Goal: Communication & Community: Answer question/provide support

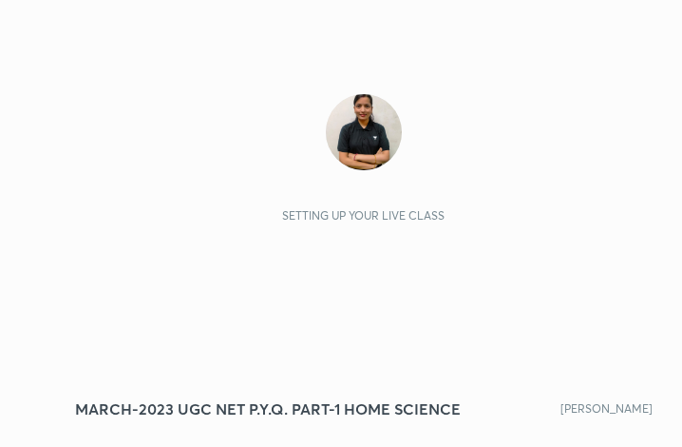
scroll to position [325, 606]
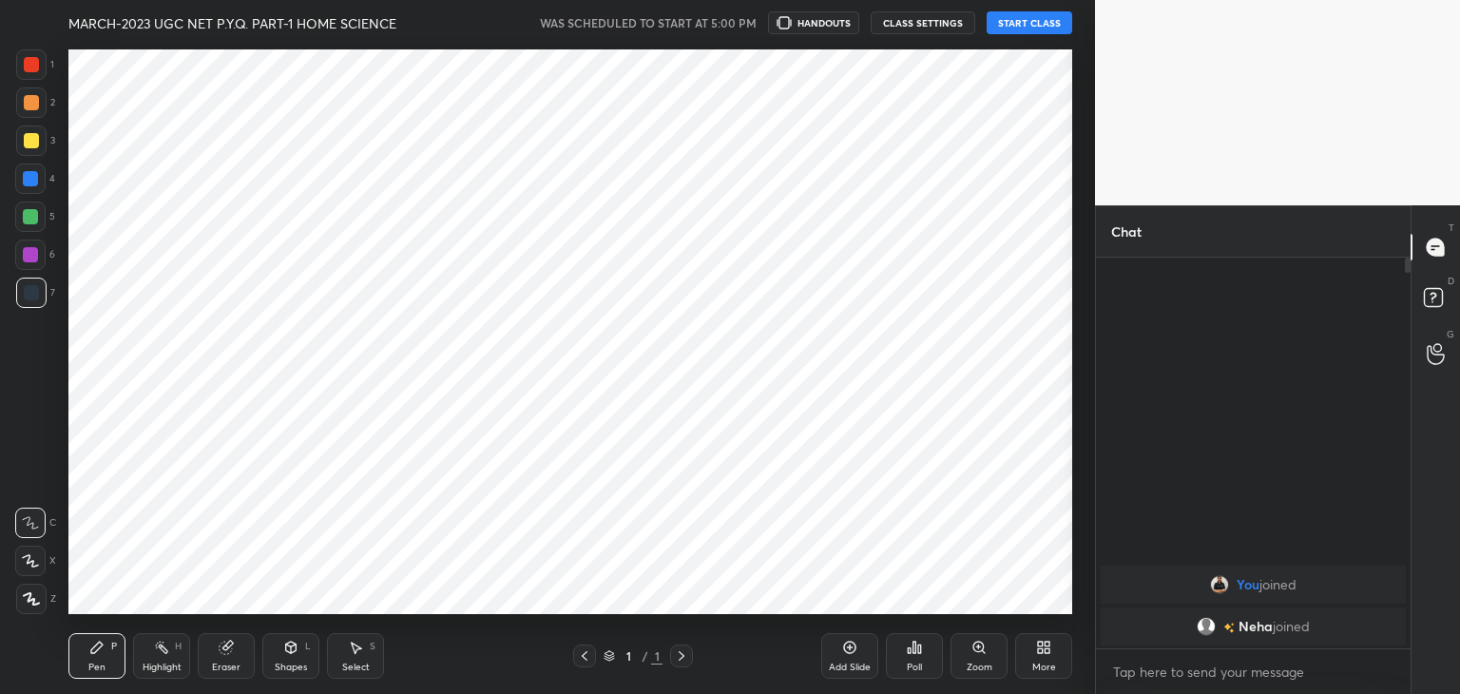
scroll to position [94474, 94028]
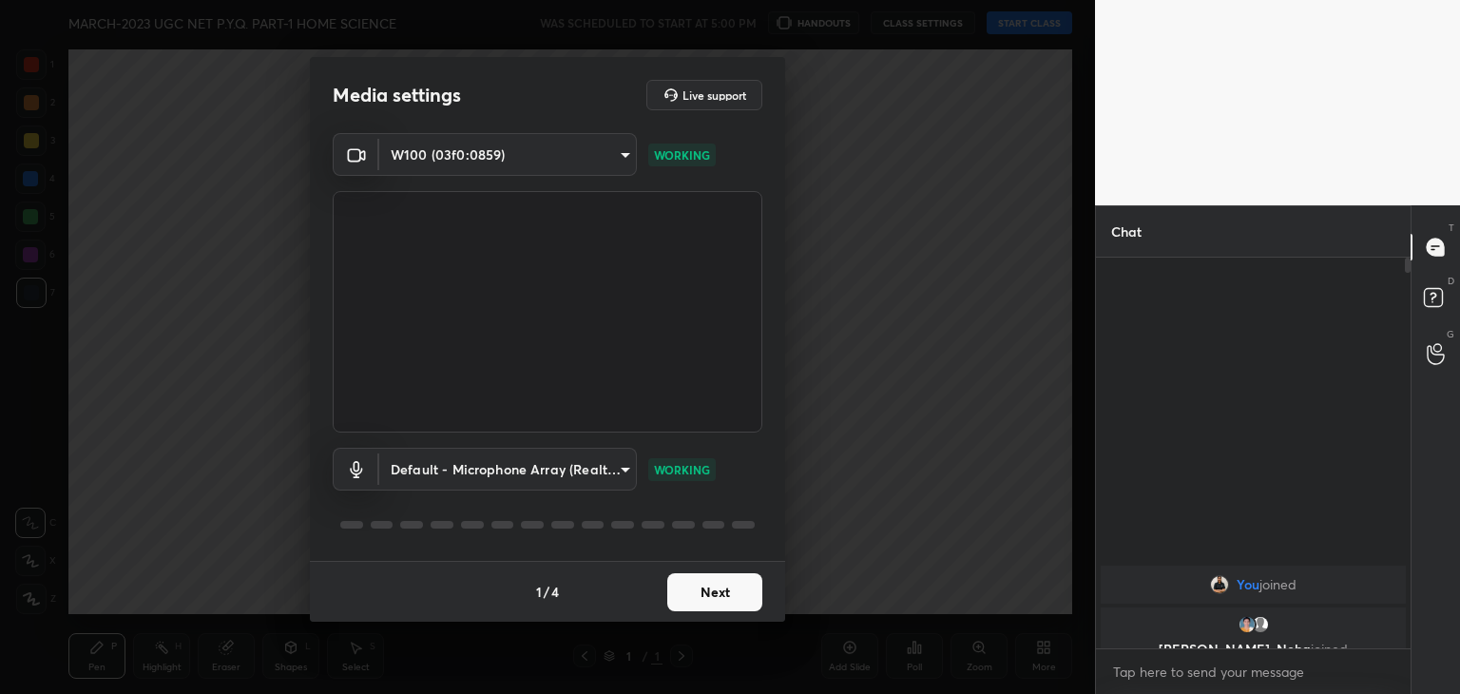
click at [713, 586] on button "Next" at bounding box center [714, 592] width 95 height 38
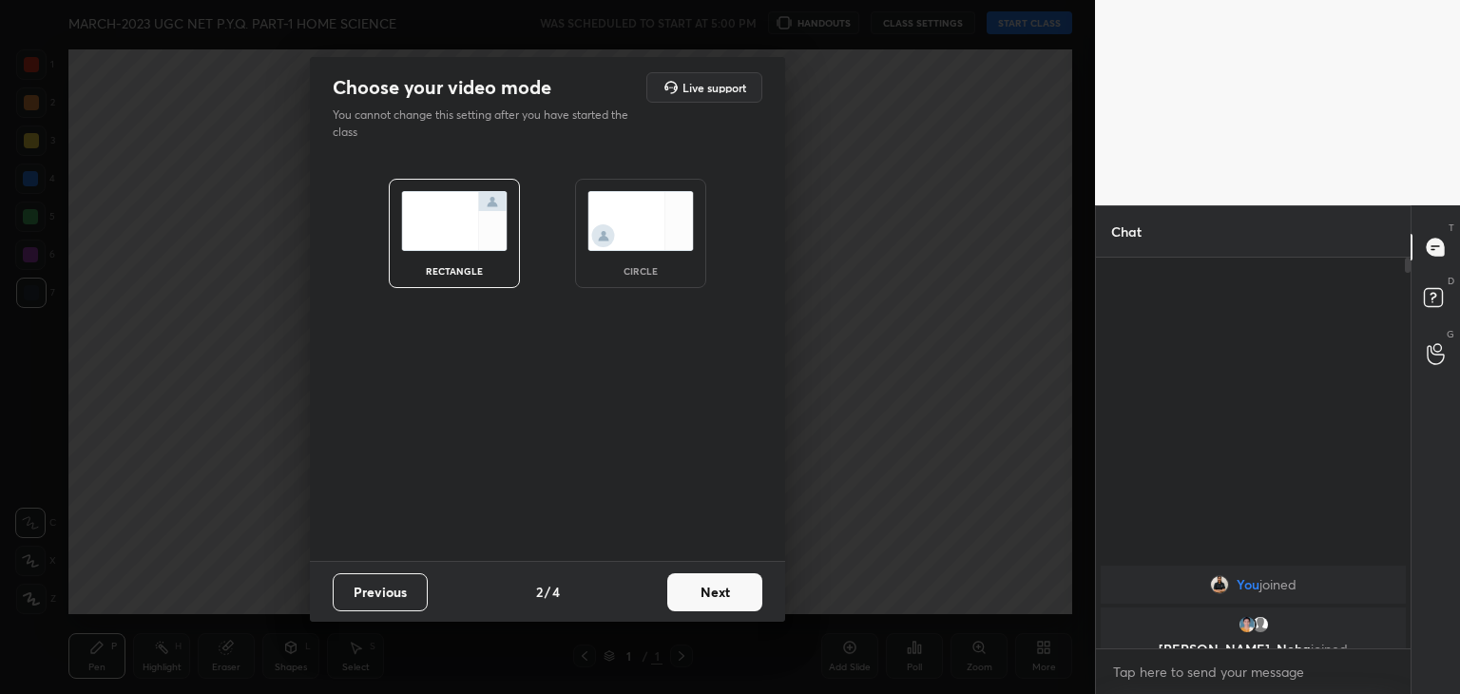
click at [658, 221] on img at bounding box center [640, 221] width 106 height 60
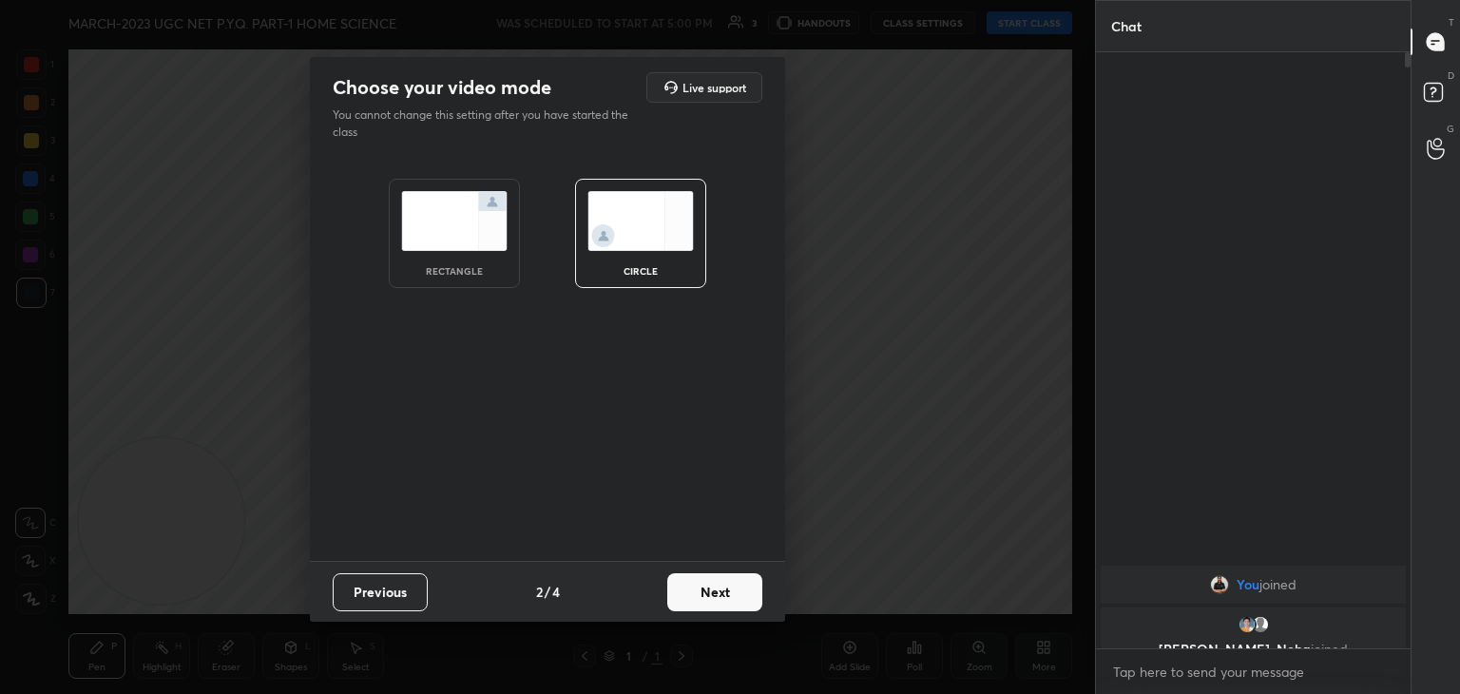
click at [700, 594] on button "Next" at bounding box center [714, 592] width 95 height 38
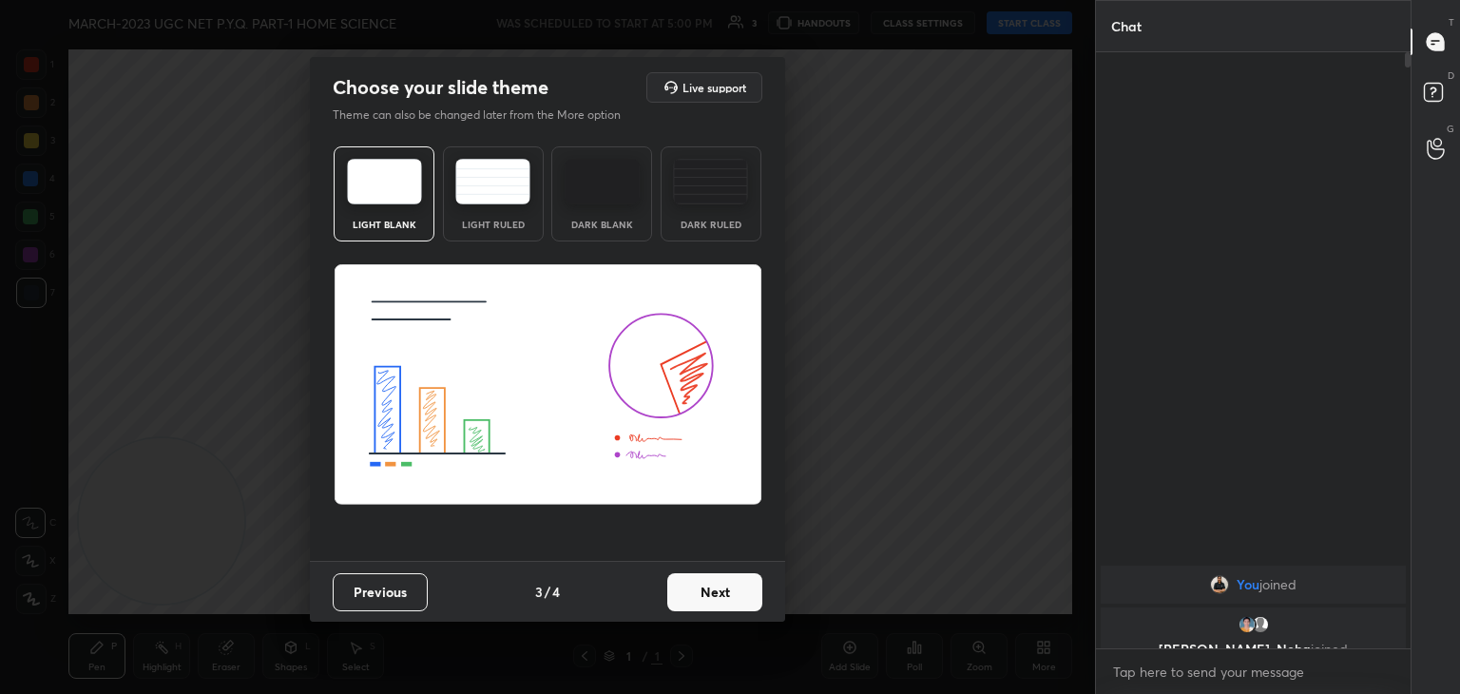
click at [719, 595] on button "Next" at bounding box center [714, 592] width 95 height 38
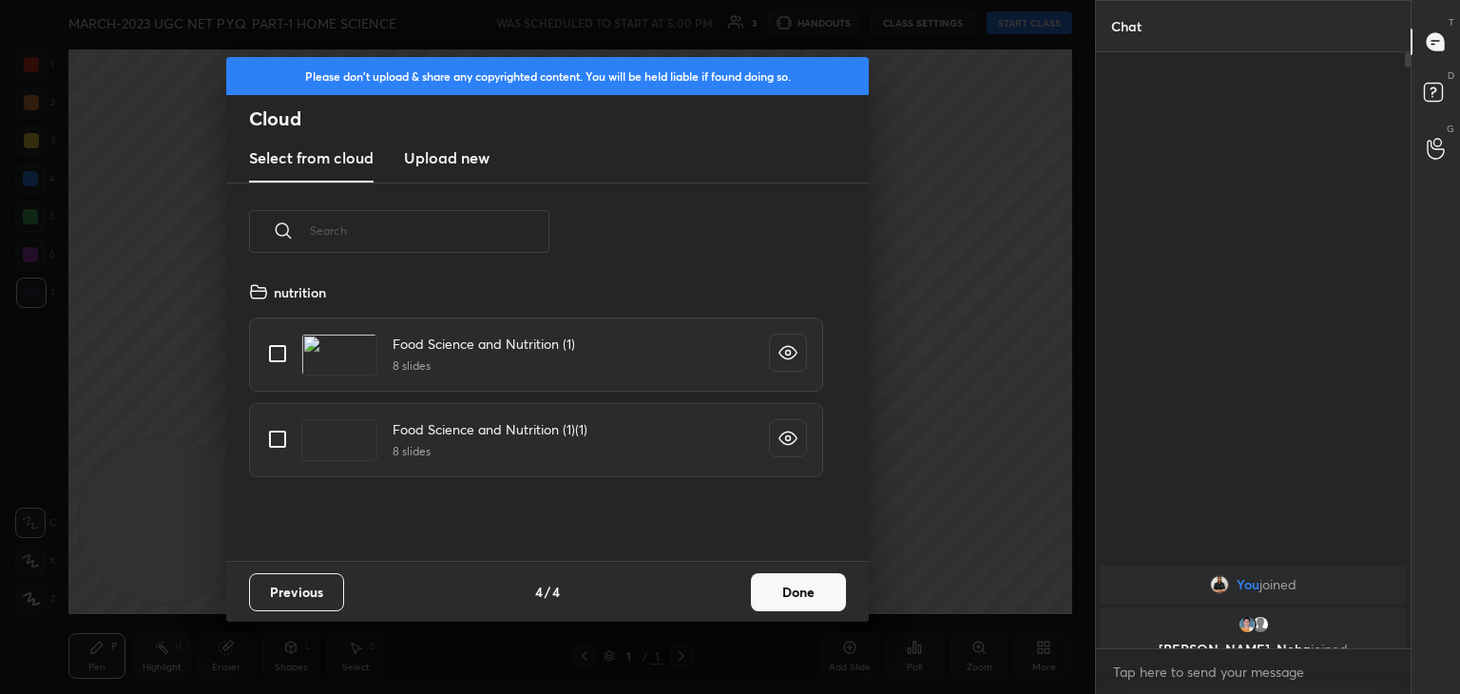
scroll to position [281, 610]
click at [451, 163] on h3 "Upload new" at bounding box center [447, 157] width 86 height 23
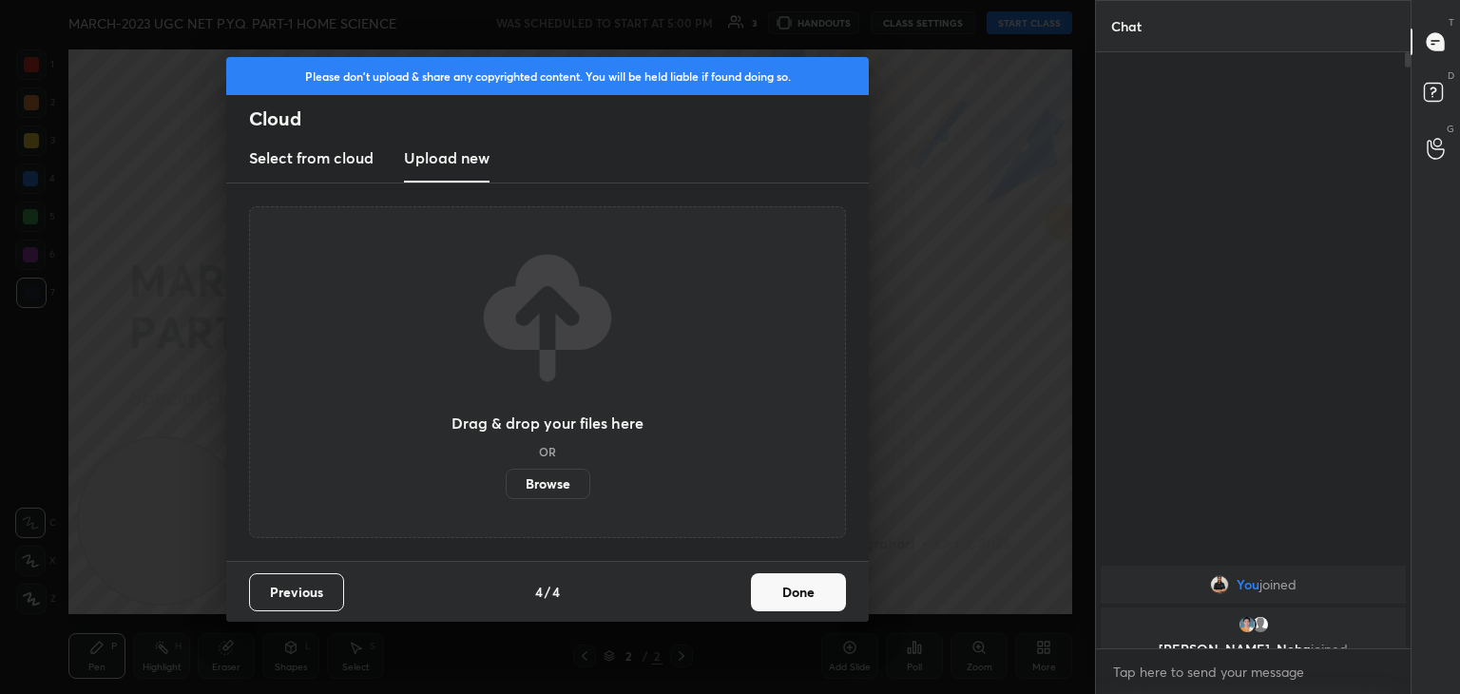
click at [551, 469] on label "Browse" at bounding box center [548, 484] width 85 height 30
click at [506, 469] on input "Browse" at bounding box center [506, 484] width 0 height 30
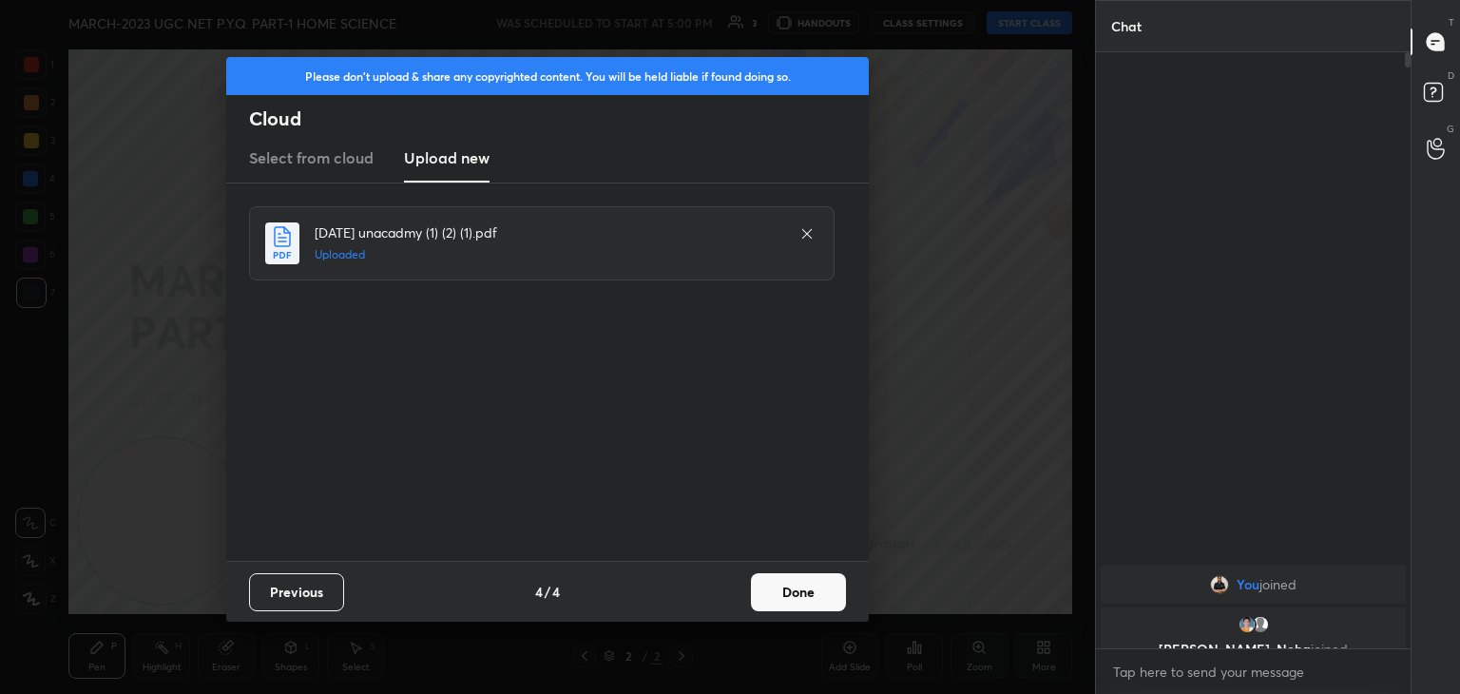
click at [804, 590] on button "Done" at bounding box center [798, 592] width 95 height 38
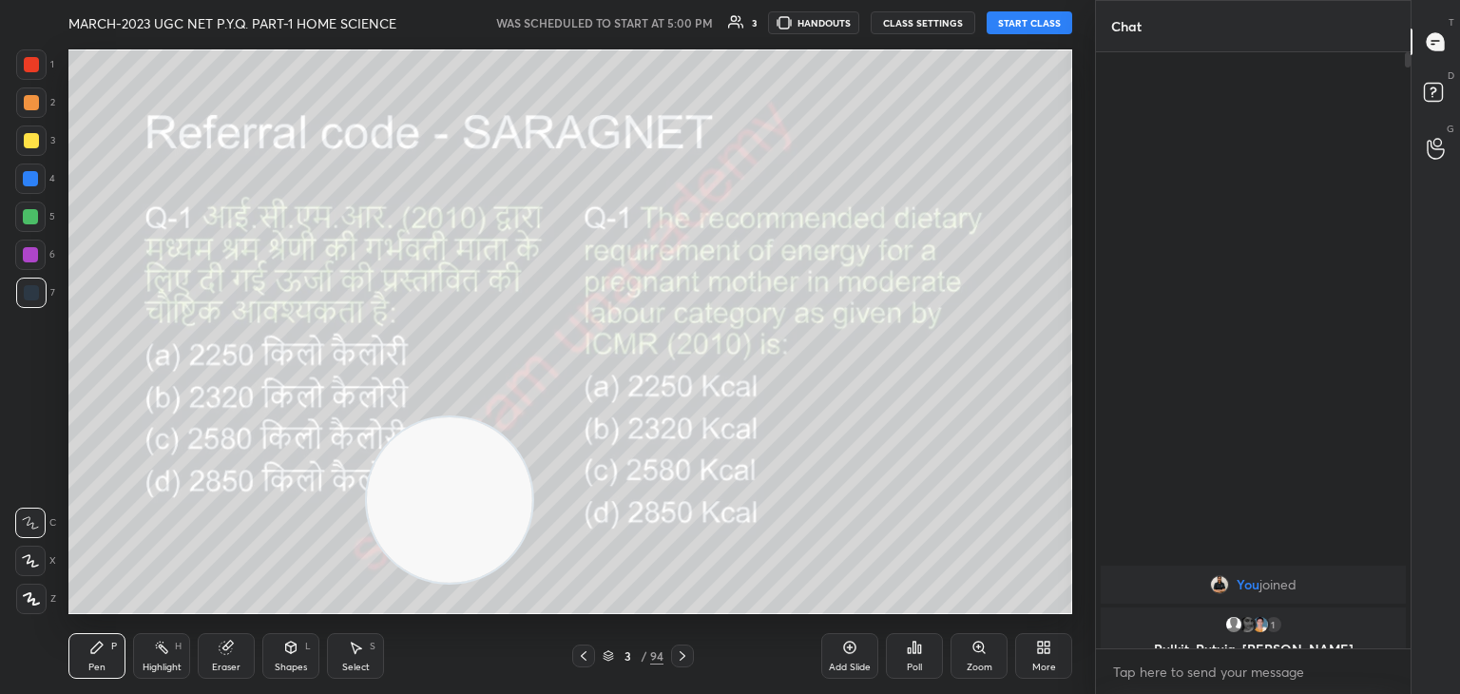
drag, startPoint x: 184, startPoint y: 541, endPoint x: 896, endPoint y: 543, distance: 711.9
click at [532, 543] on video at bounding box center [449, 499] width 165 height 165
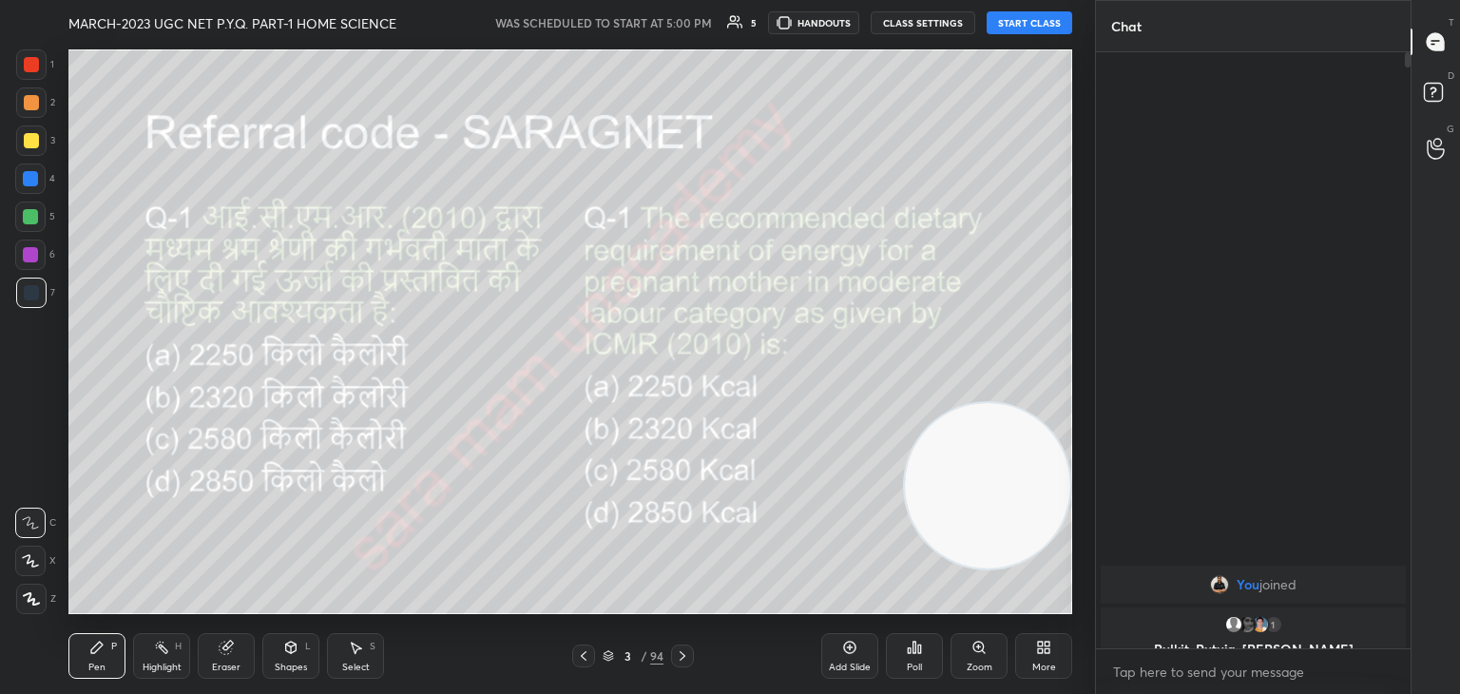
drag, startPoint x: 896, startPoint y: 543, endPoint x: 1099, endPoint y: 507, distance: 205.6
click at [1099, 507] on div "1 2 3 4 5 6 7 C X Z C X Z E E Erase all H H MARCH-2023 UGC NET P.Y.Q. PART-1 HO…" at bounding box center [730, 347] width 1460 height 694
drag, startPoint x: 1010, startPoint y: 463, endPoint x: 1064, endPoint y: 626, distance: 171.9
click at [1064, 626] on div "MARCH-2023 UGC NET P.Y.Q. PART-1 HOME SCIENCE WAS SCHEDULED TO START AT 5:00 PM…" at bounding box center [570, 347] width 1019 height 694
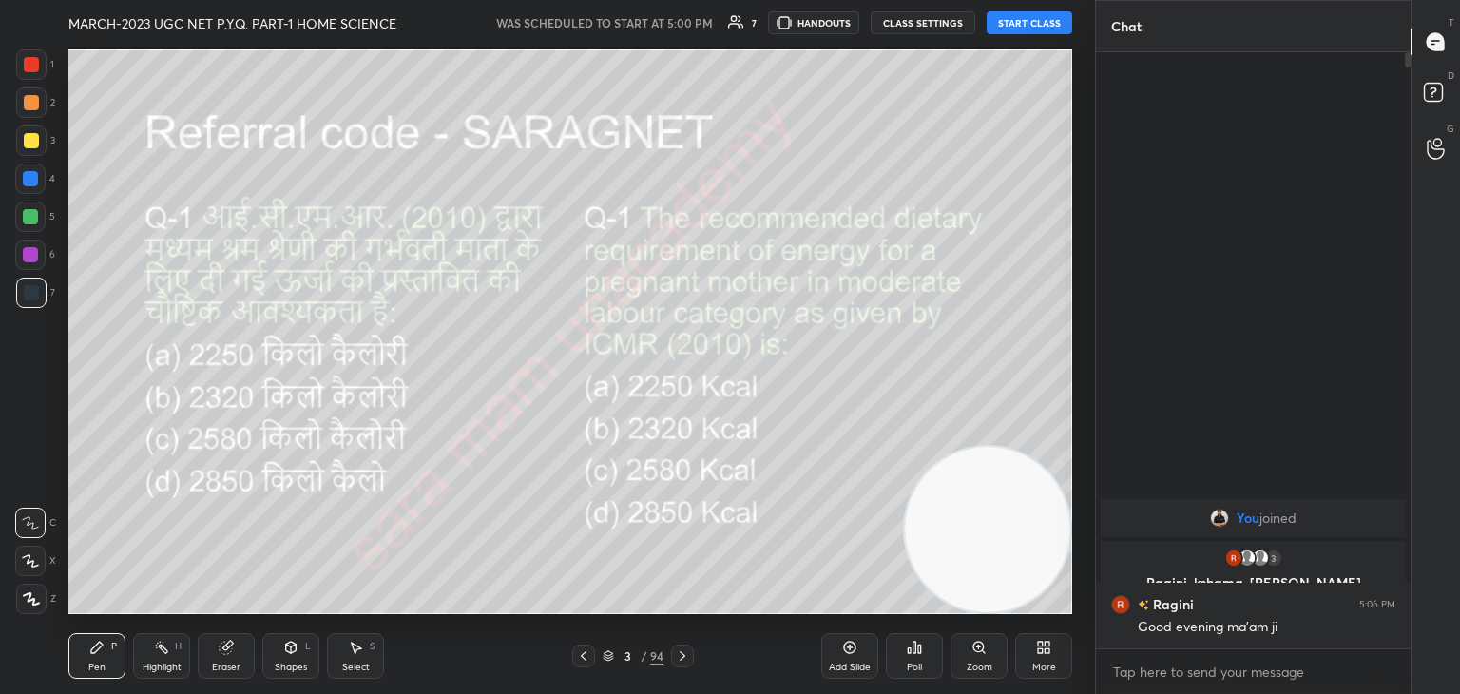
click at [1029, 29] on button "START CLASS" at bounding box center [1030, 22] width 86 height 23
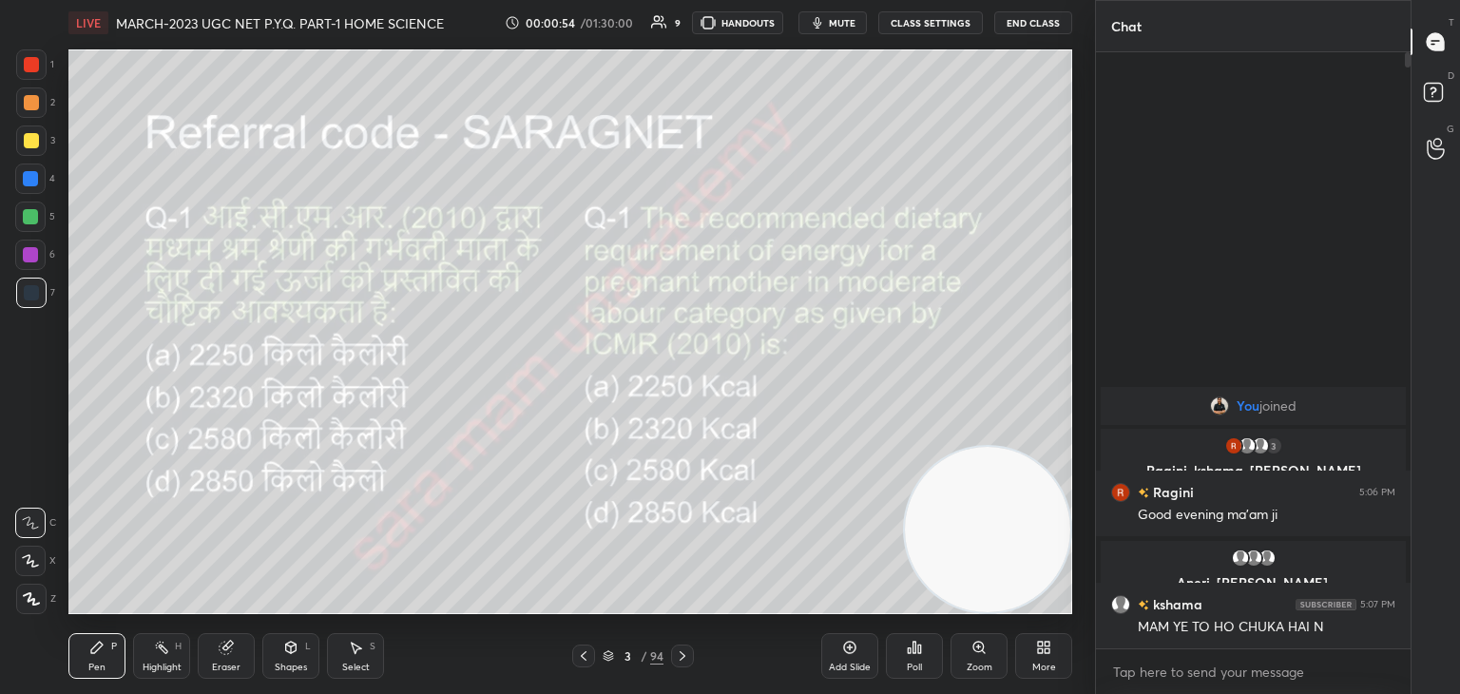
click at [580, 657] on icon at bounding box center [583, 655] width 15 height 15
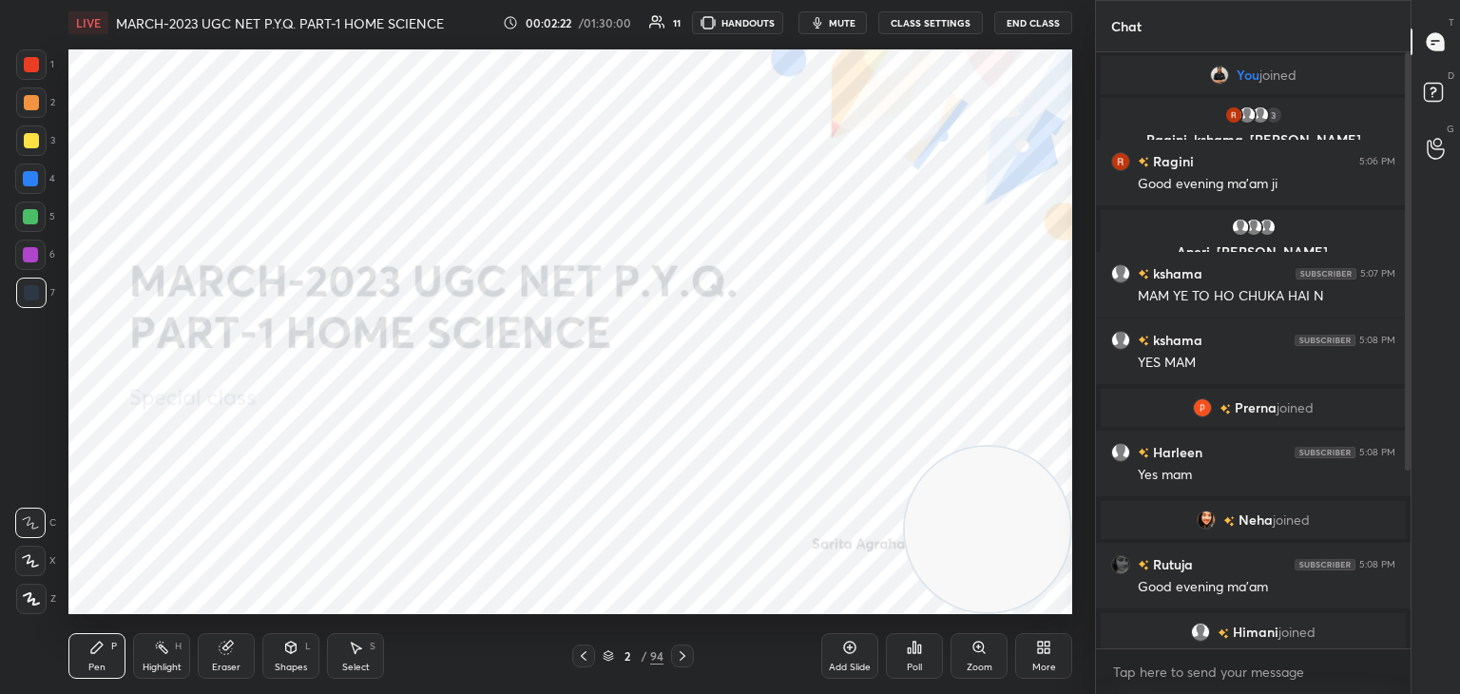
scroll to position [272, 0]
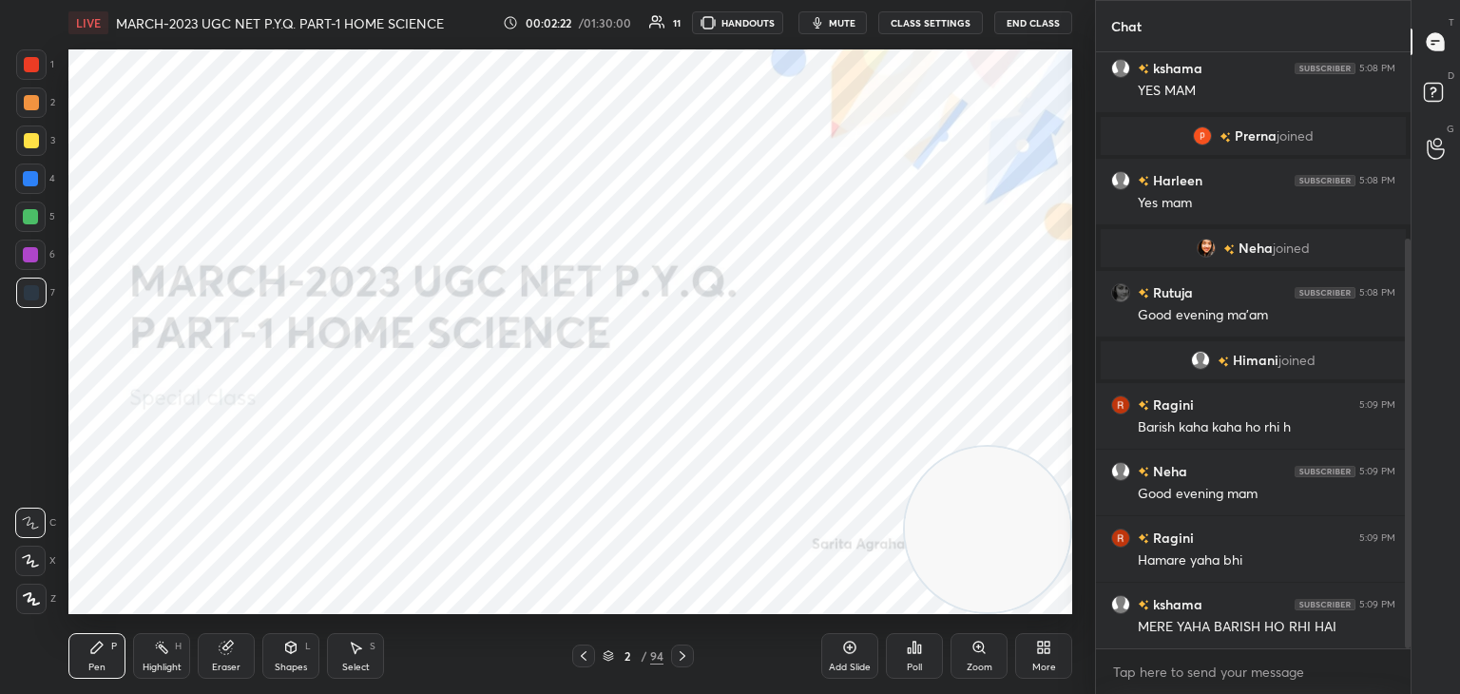
drag, startPoint x: 1409, startPoint y: 377, endPoint x: 1459, endPoint y: 733, distance: 359.0
click at [1459, 0] on html "1 2 3 4 5 6 7 C X Z C X Z E E Erase all H H LIVE MARCH-2023 UGC NET P.Y.Q. PART…" at bounding box center [730, 0] width 1460 height 0
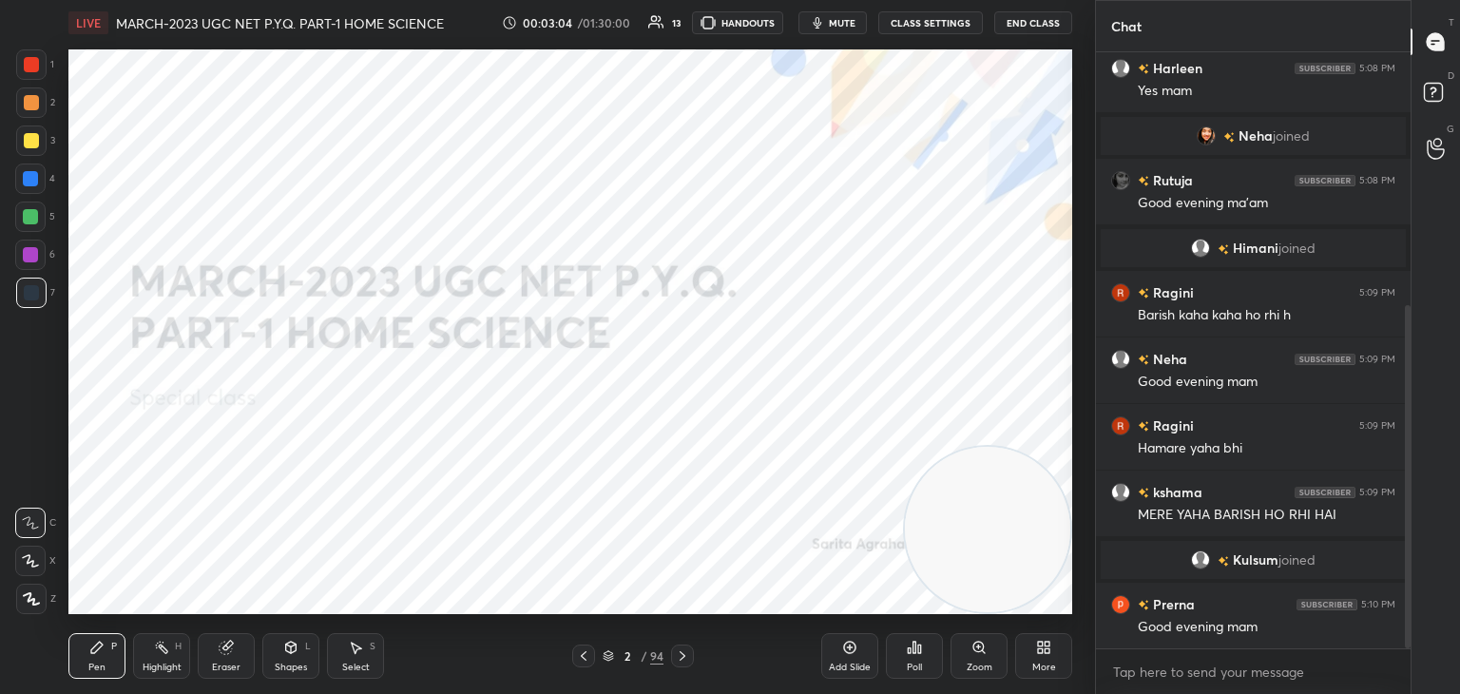
scroll to position [441, 0]
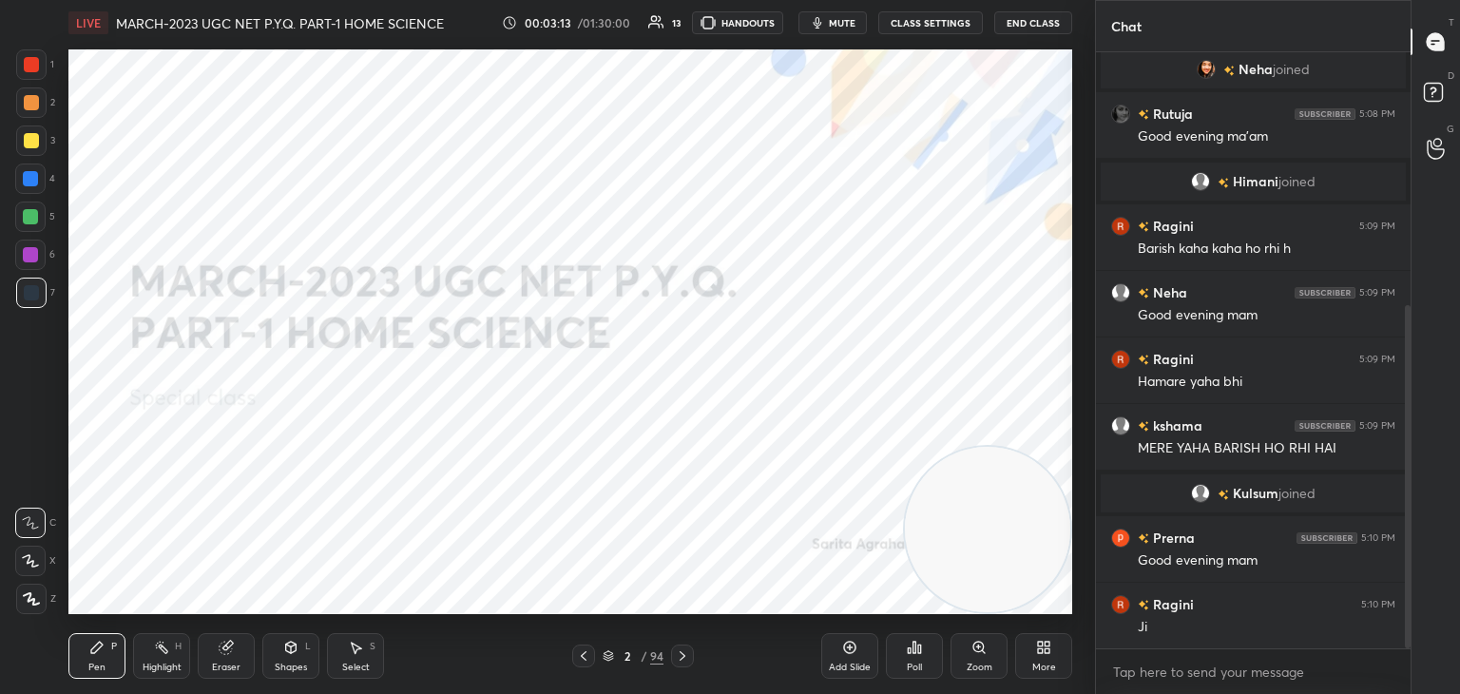
click at [27, 66] on div at bounding box center [31, 64] width 15 height 15
click at [28, 598] on icon at bounding box center [31, 598] width 15 height 11
click at [676, 658] on icon at bounding box center [682, 655] width 15 height 15
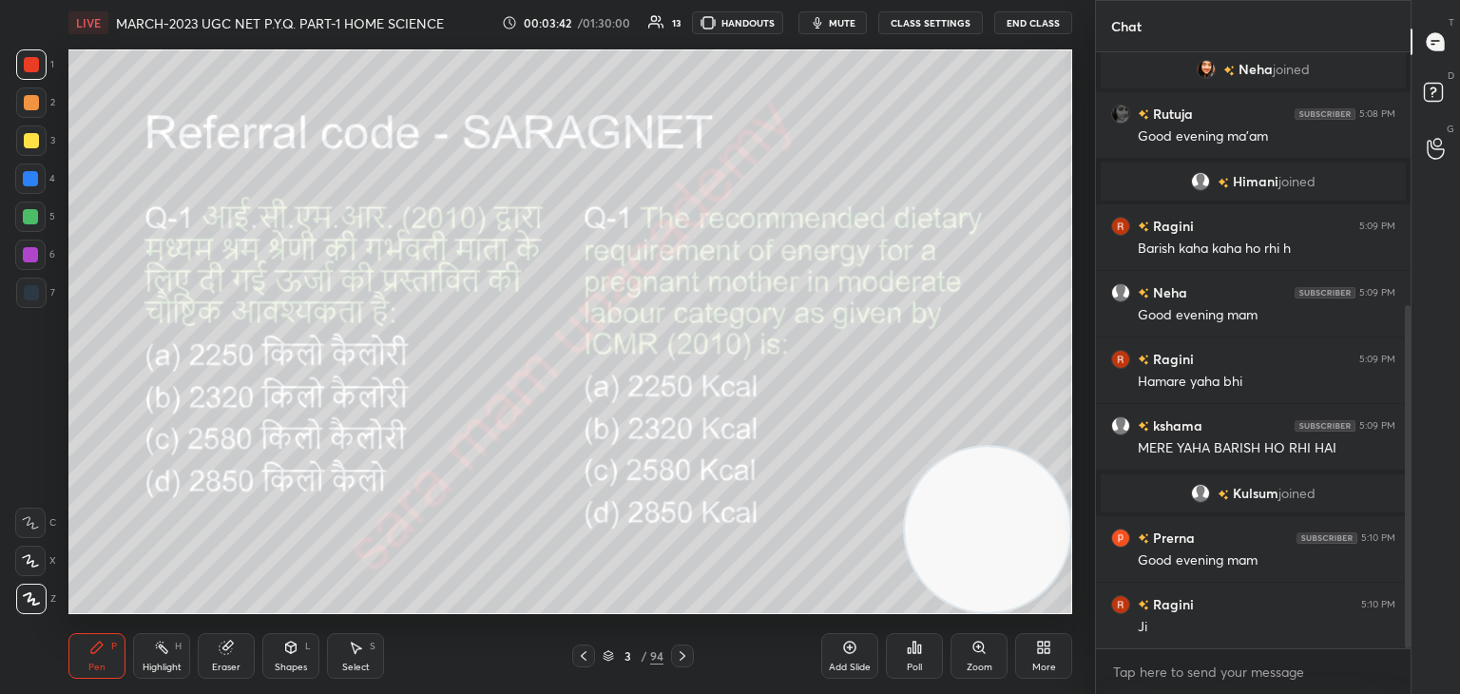
scroll to position [487, 0]
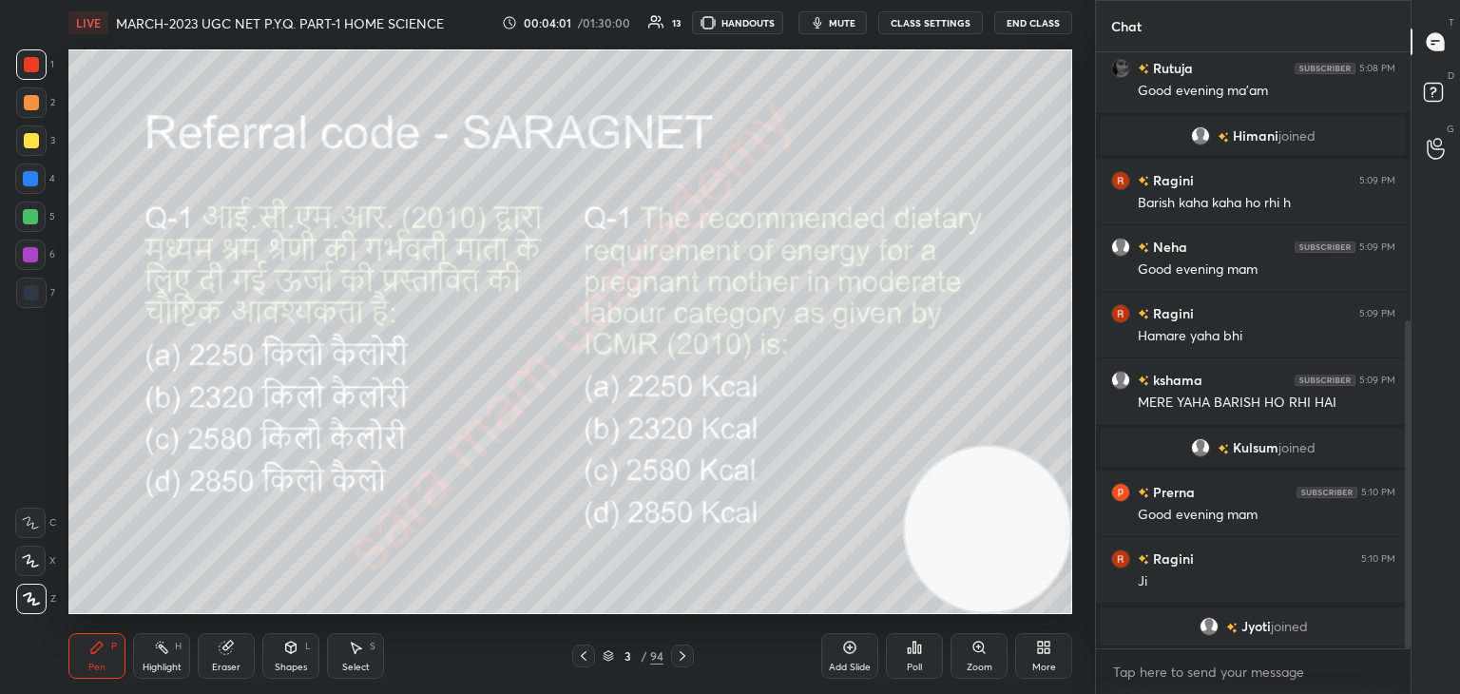
click at [912, 664] on div "Poll" at bounding box center [914, 667] width 15 height 10
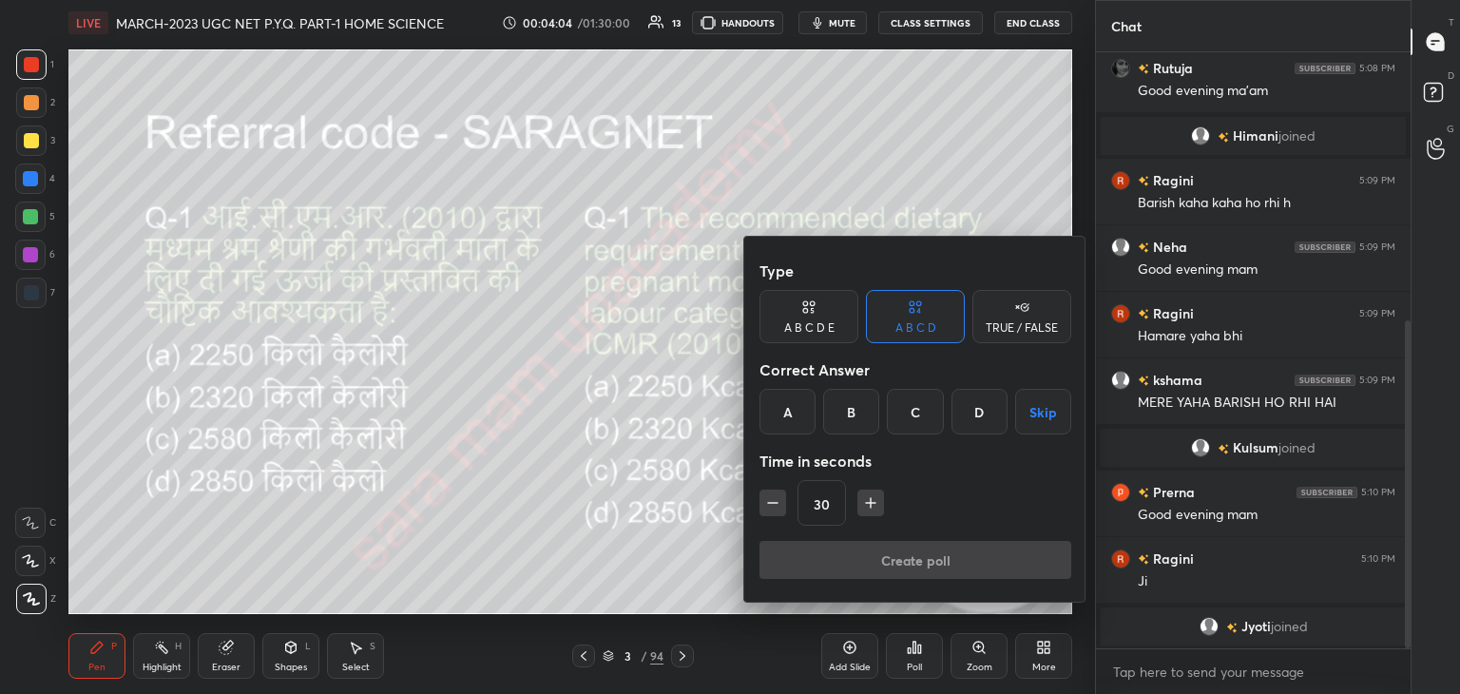
click at [914, 412] on div "C" at bounding box center [915, 412] width 56 height 46
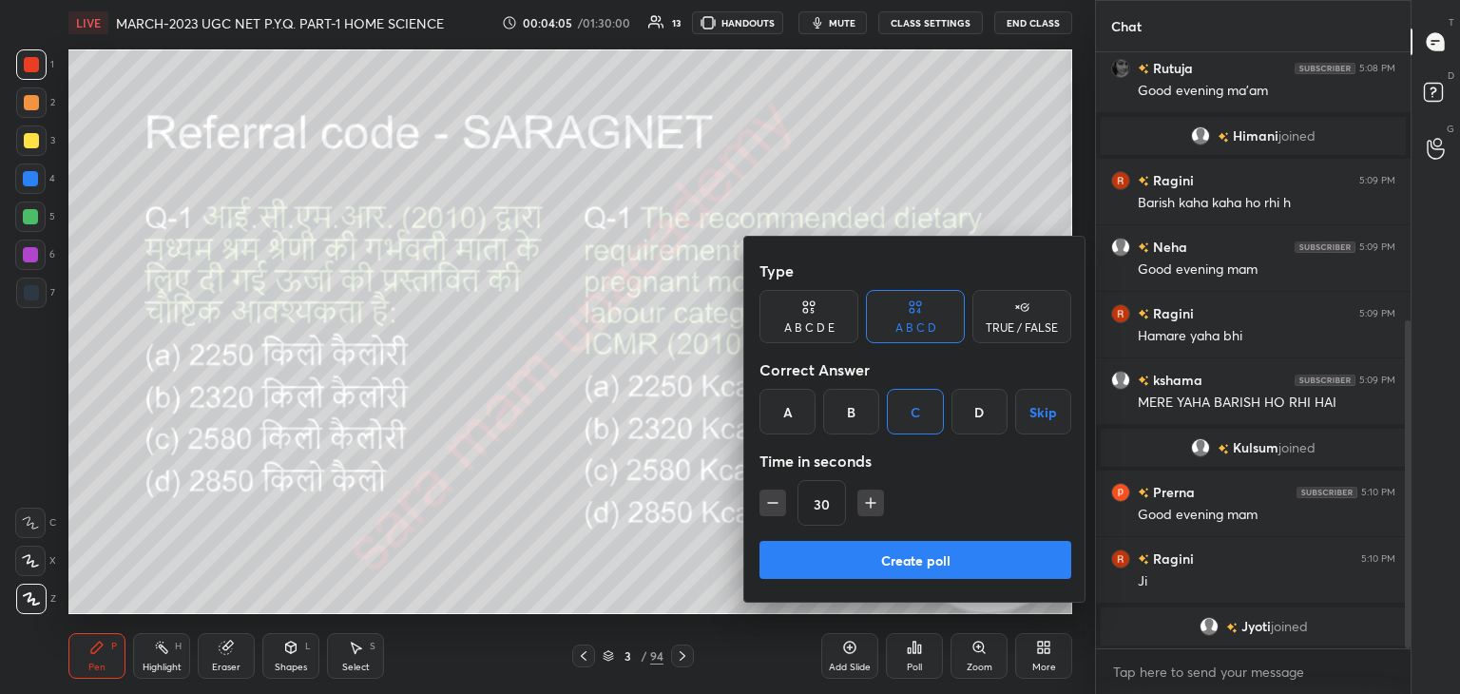
click at [908, 560] on button "Create poll" at bounding box center [915, 560] width 312 height 38
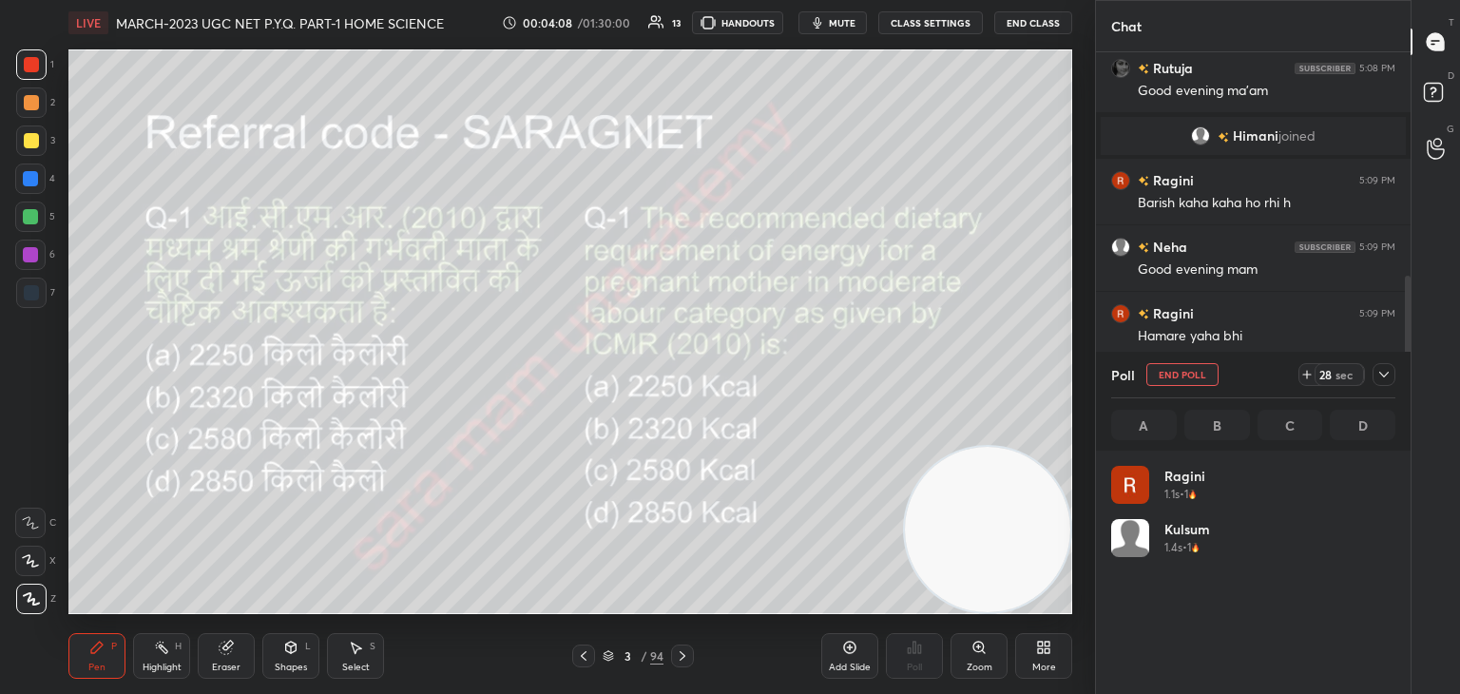
scroll to position [222, 278]
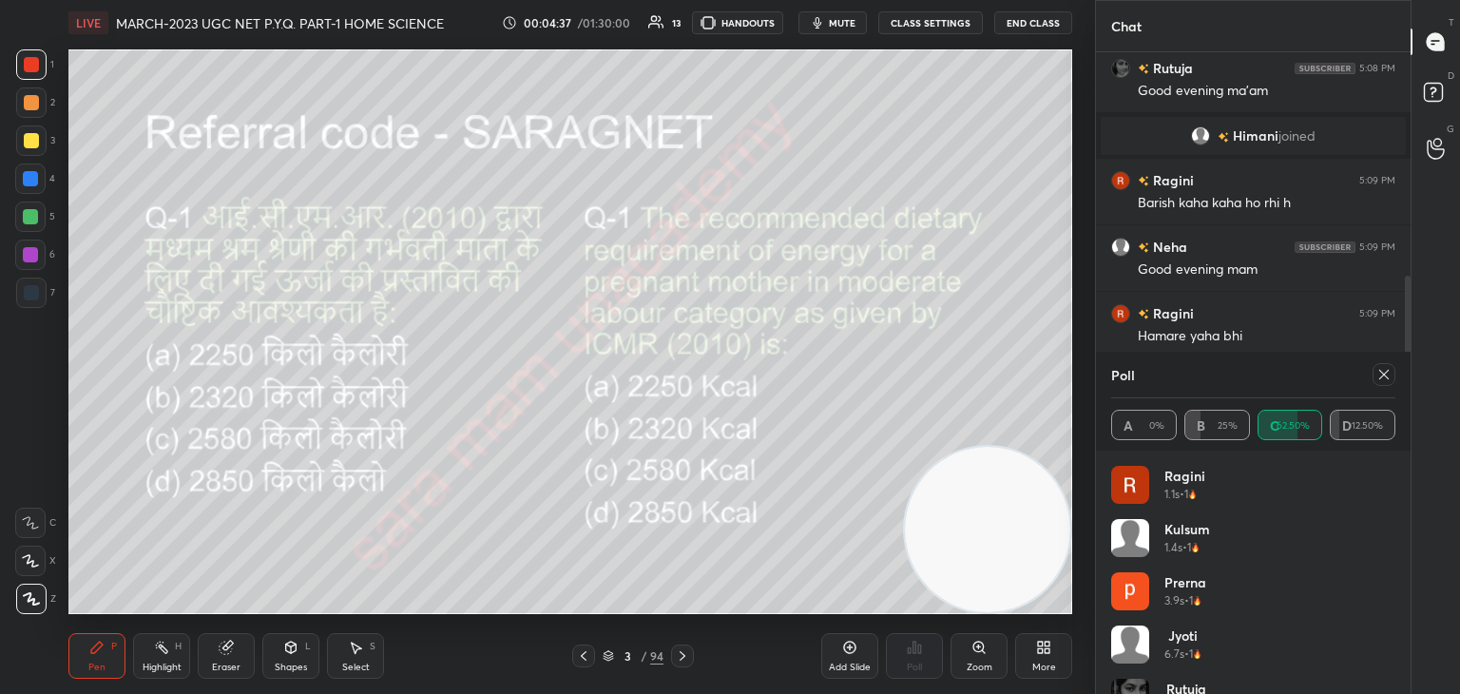
click at [1390, 378] on icon at bounding box center [1383, 374] width 15 height 15
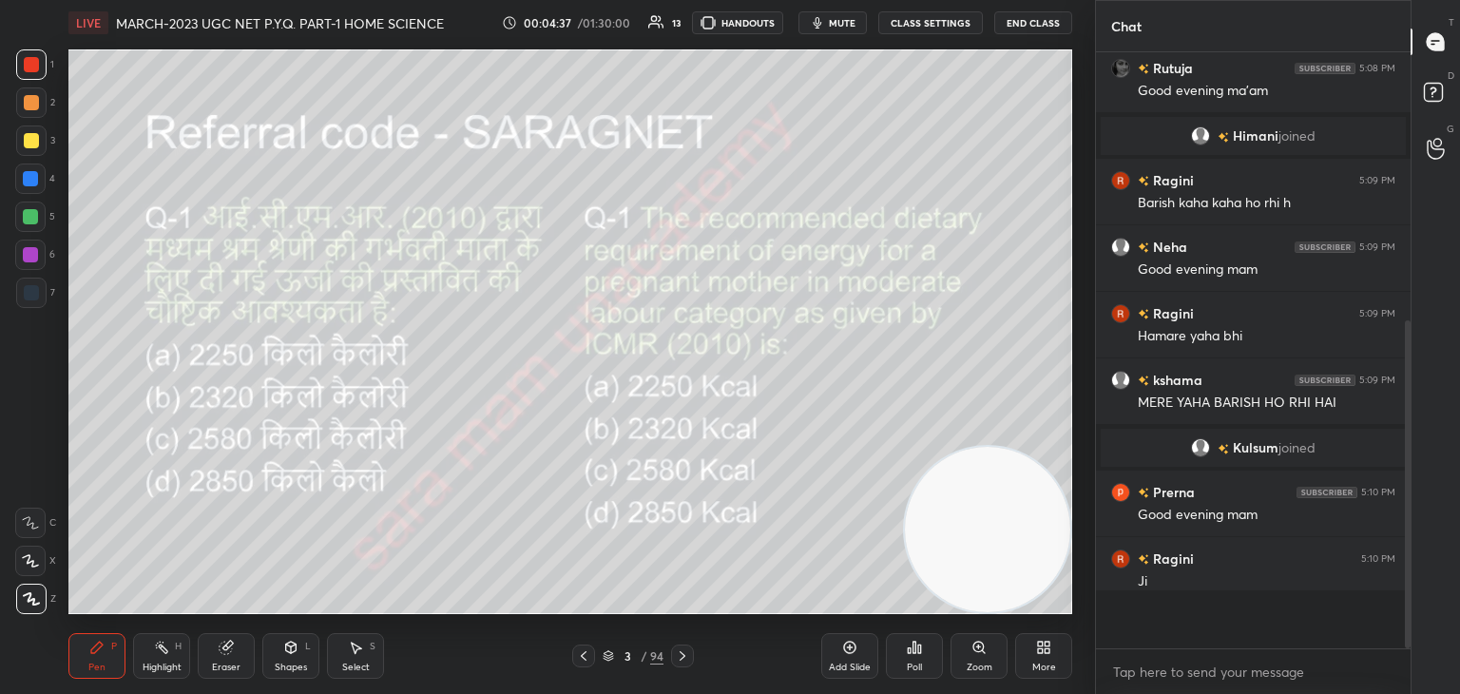
scroll to position [0, 0]
click at [679, 658] on icon at bounding box center [682, 655] width 15 height 15
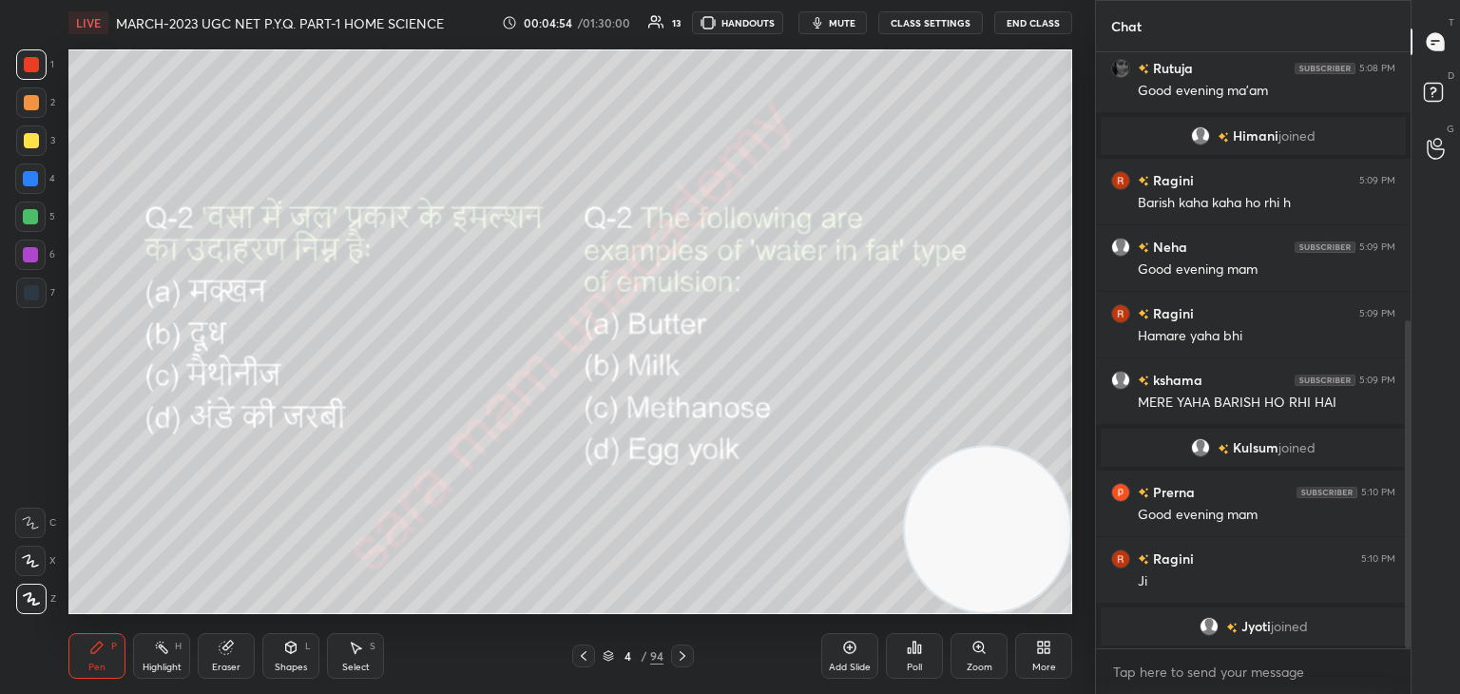
click at [889, 659] on div "Poll" at bounding box center [914, 656] width 57 height 46
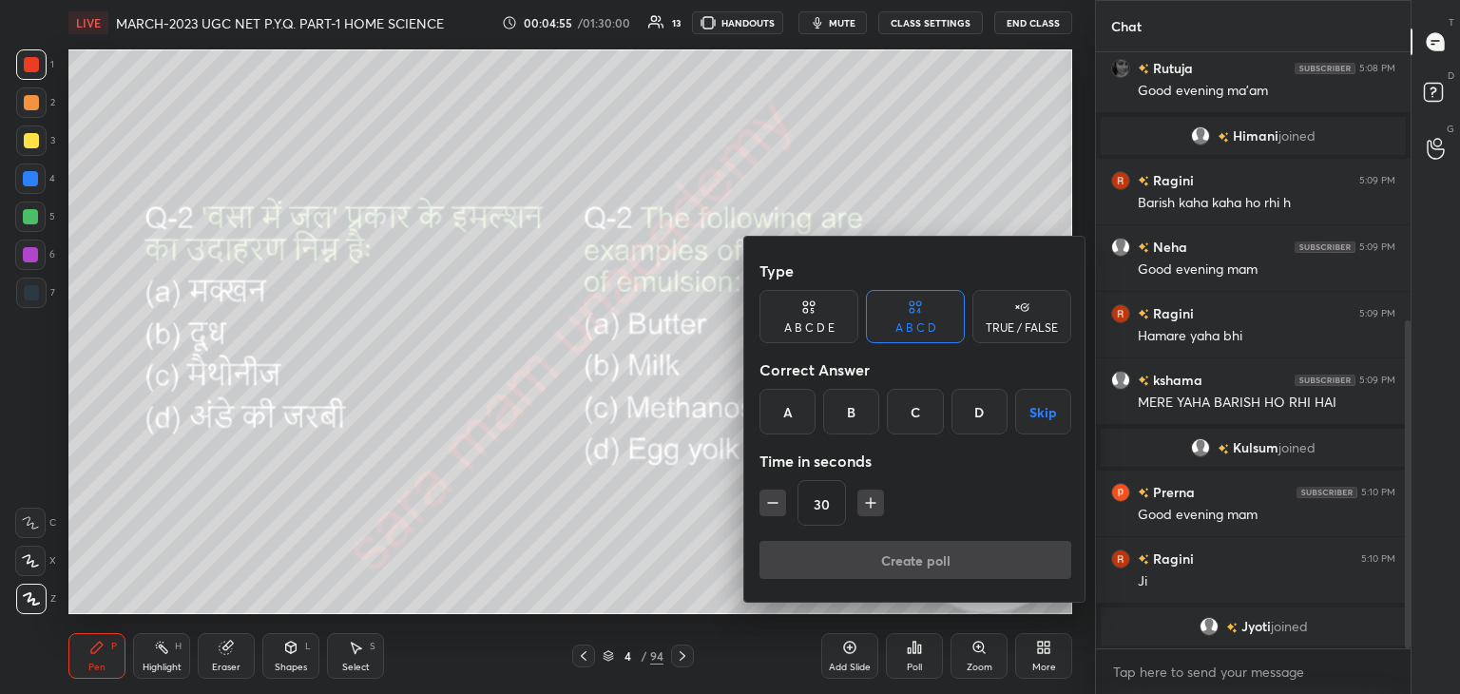
click at [791, 409] on div "A" at bounding box center [787, 412] width 56 height 46
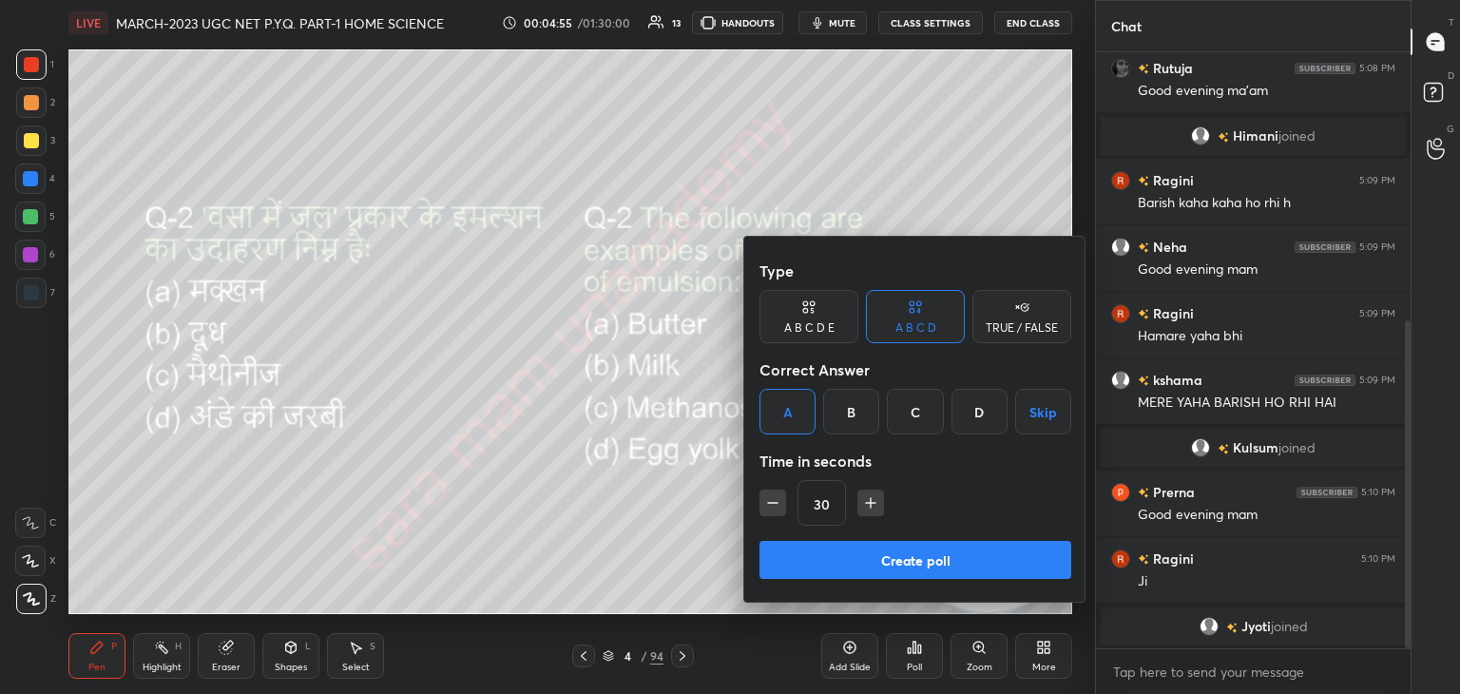
click at [870, 564] on button "Create poll" at bounding box center [915, 560] width 312 height 38
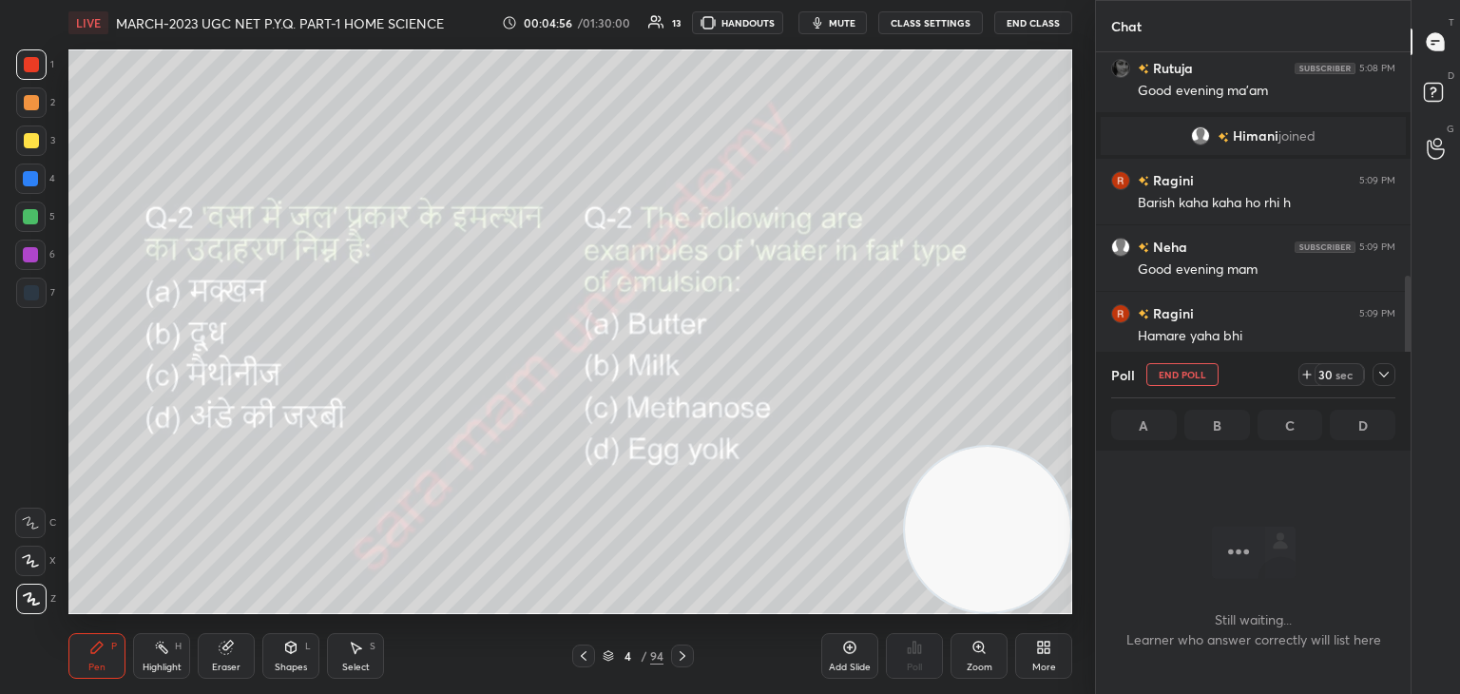
scroll to position [6, 6]
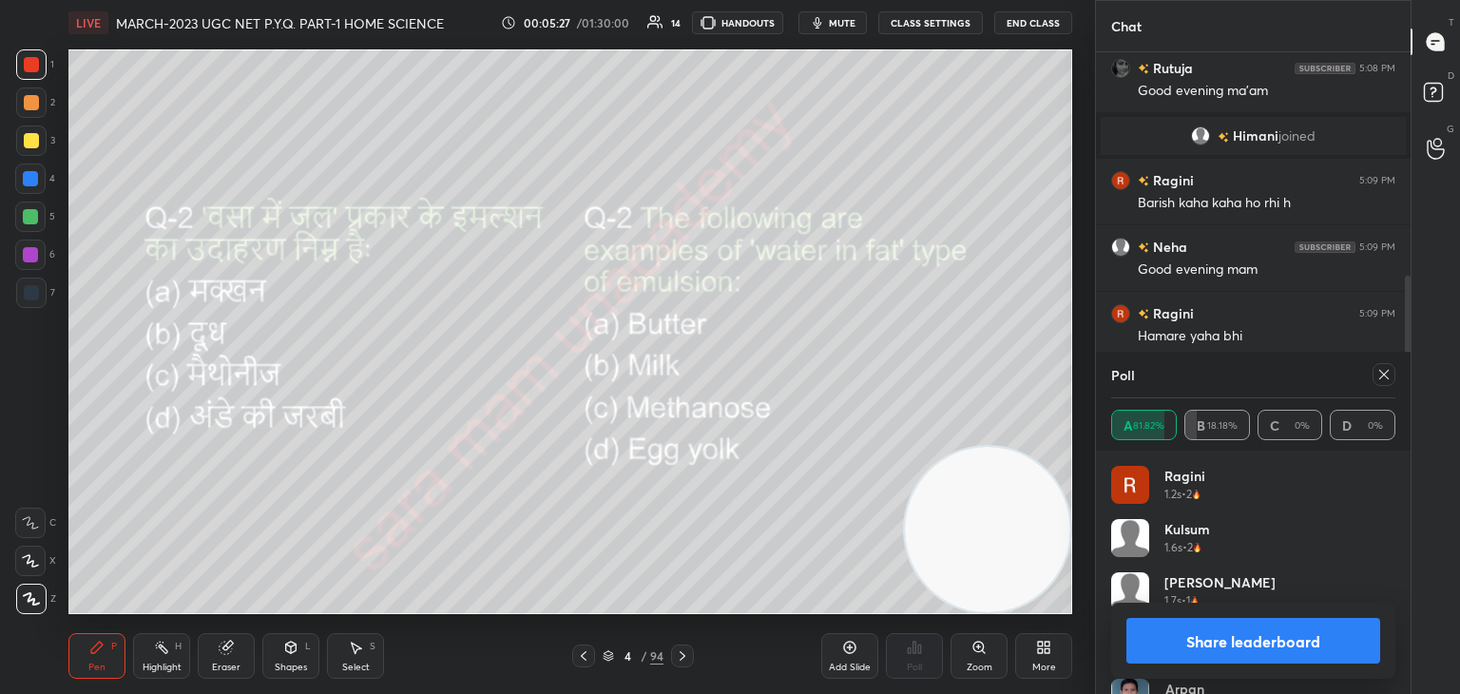
click at [1378, 379] on icon at bounding box center [1383, 374] width 15 height 15
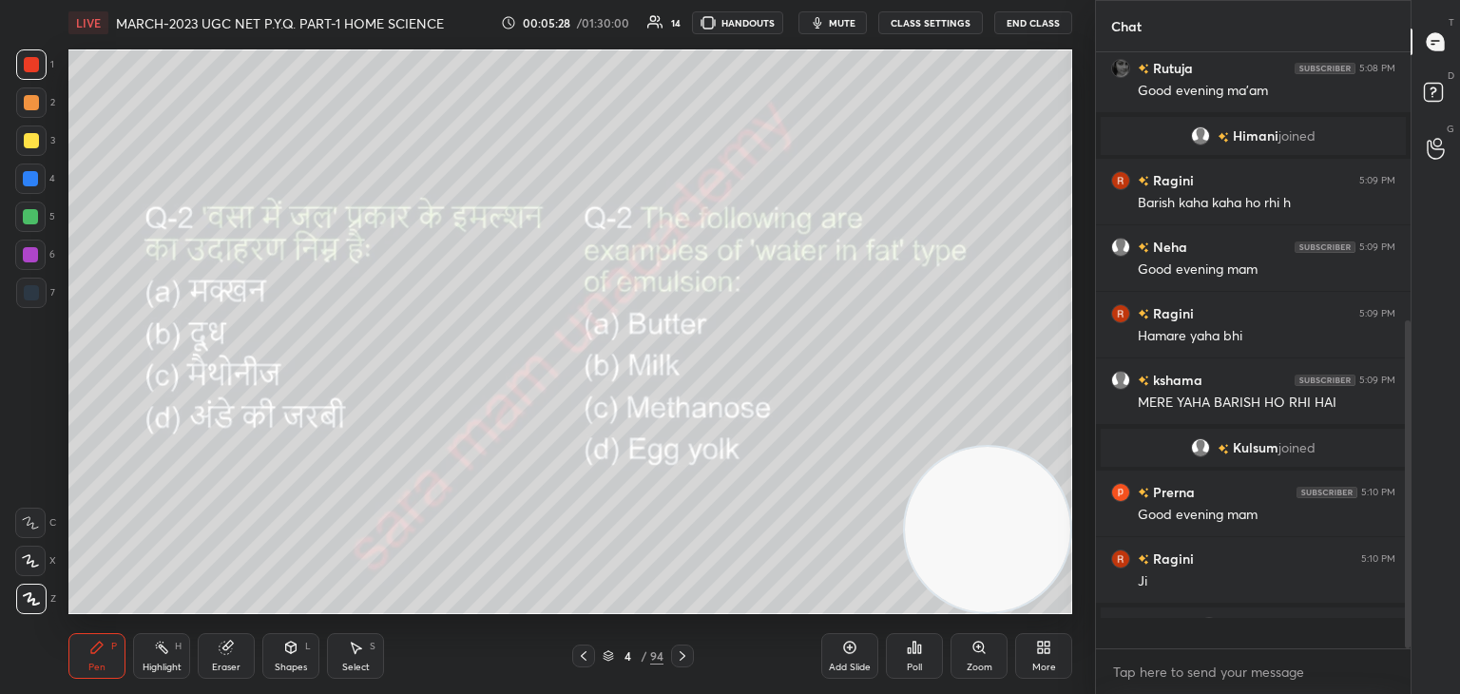
scroll to position [0, 0]
click at [677, 659] on icon at bounding box center [682, 655] width 15 height 15
click at [912, 651] on icon at bounding box center [914, 647] width 15 height 15
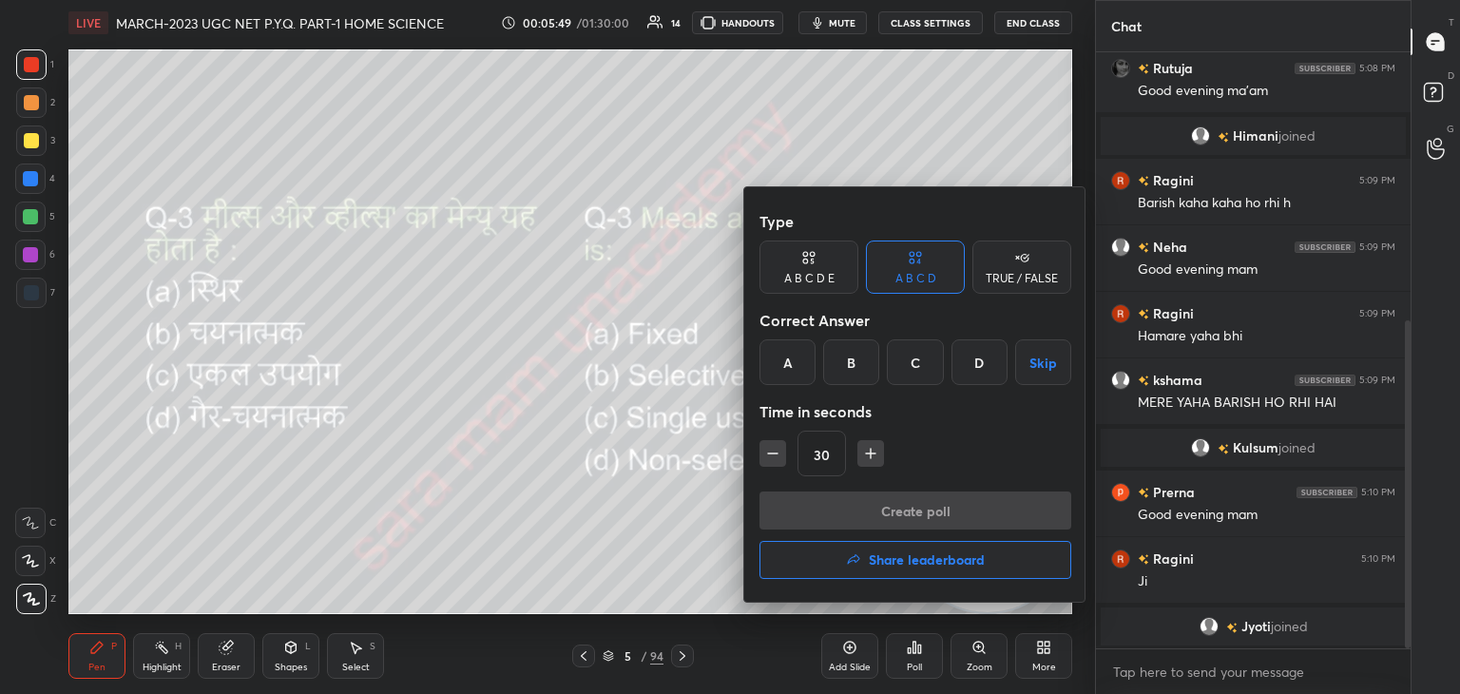
click at [836, 369] on div "B" at bounding box center [851, 362] width 56 height 46
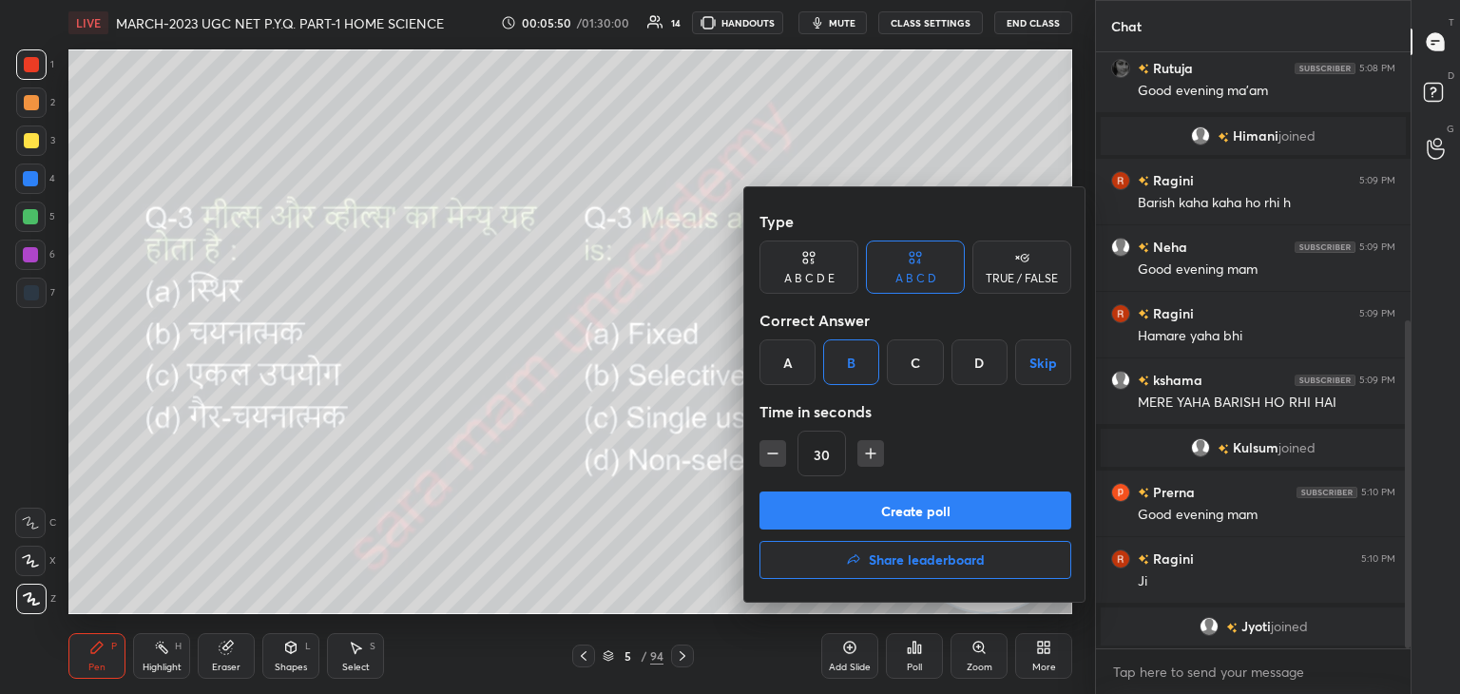
click at [936, 533] on div "Create poll Share leaderboard" at bounding box center [915, 538] width 312 height 95
click at [954, 510] on button "Create poll" at bounding box center [915, 510] width 312 height 38
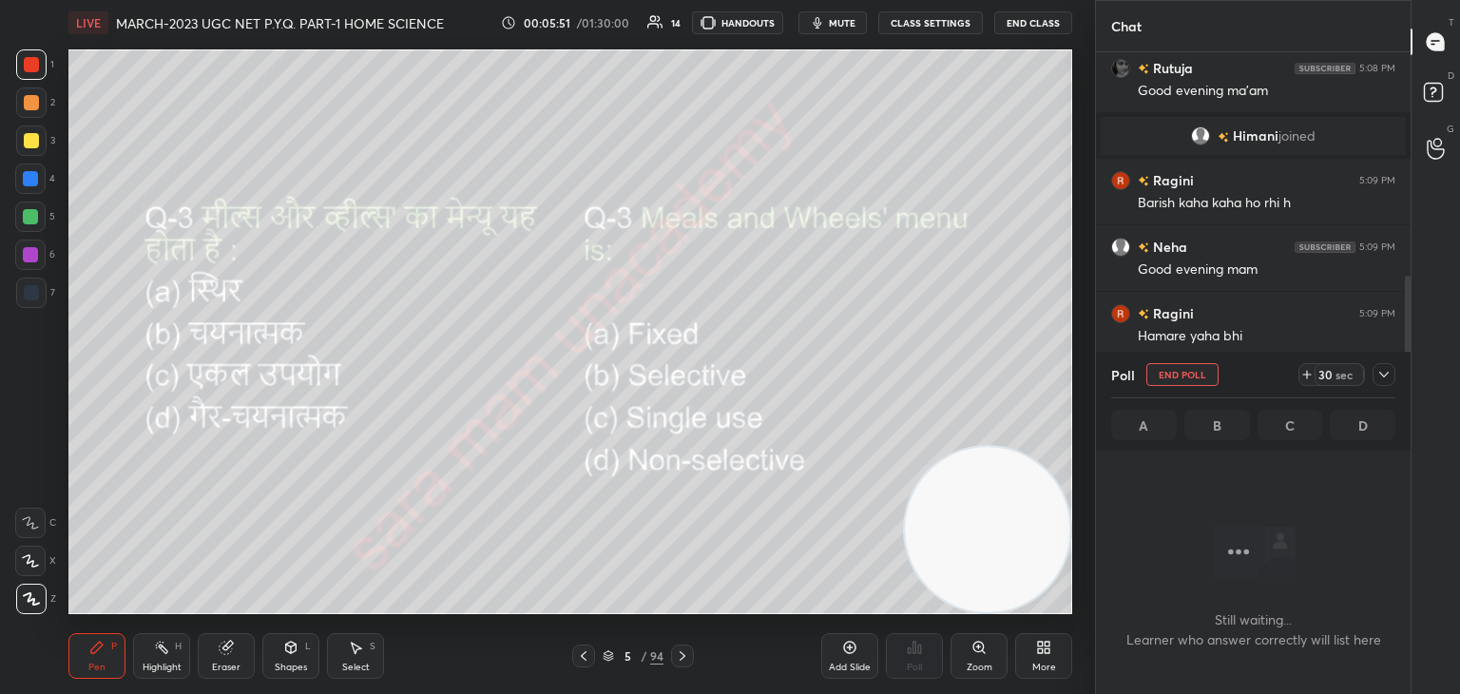
scroll to position [7, 6]
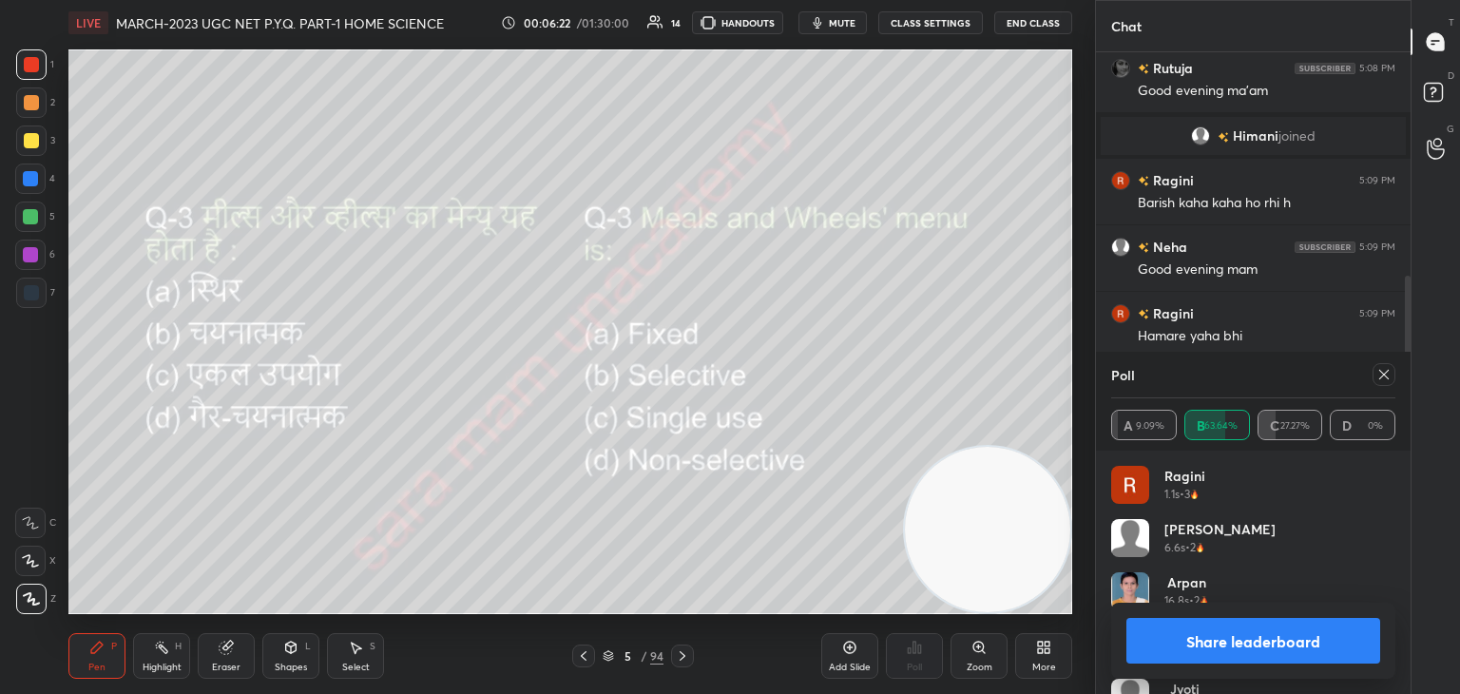
click at [1382, 377] on icon at bounding box center [1383, 374] width 15 height 15
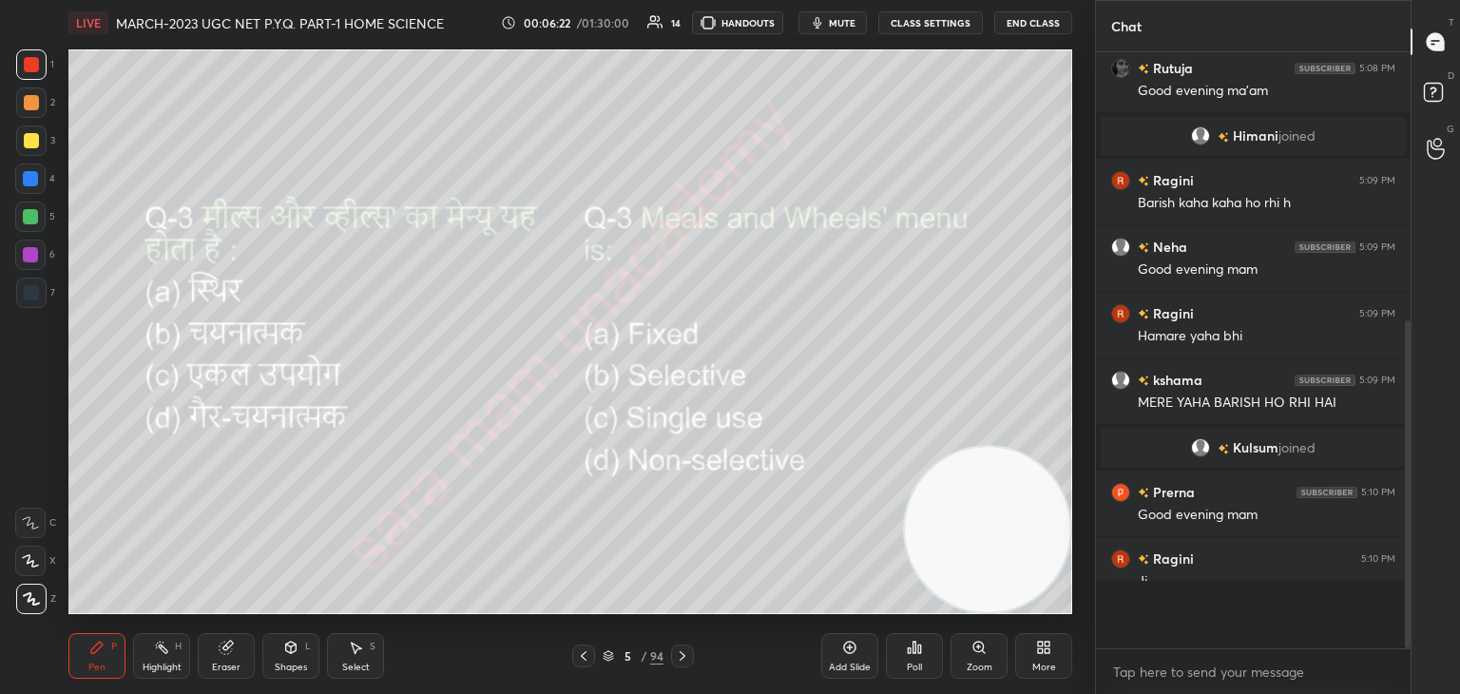
scroll to position [6, 6]
click at [681, 660] on icon at bounding box center [683, 656] width 6 height 10
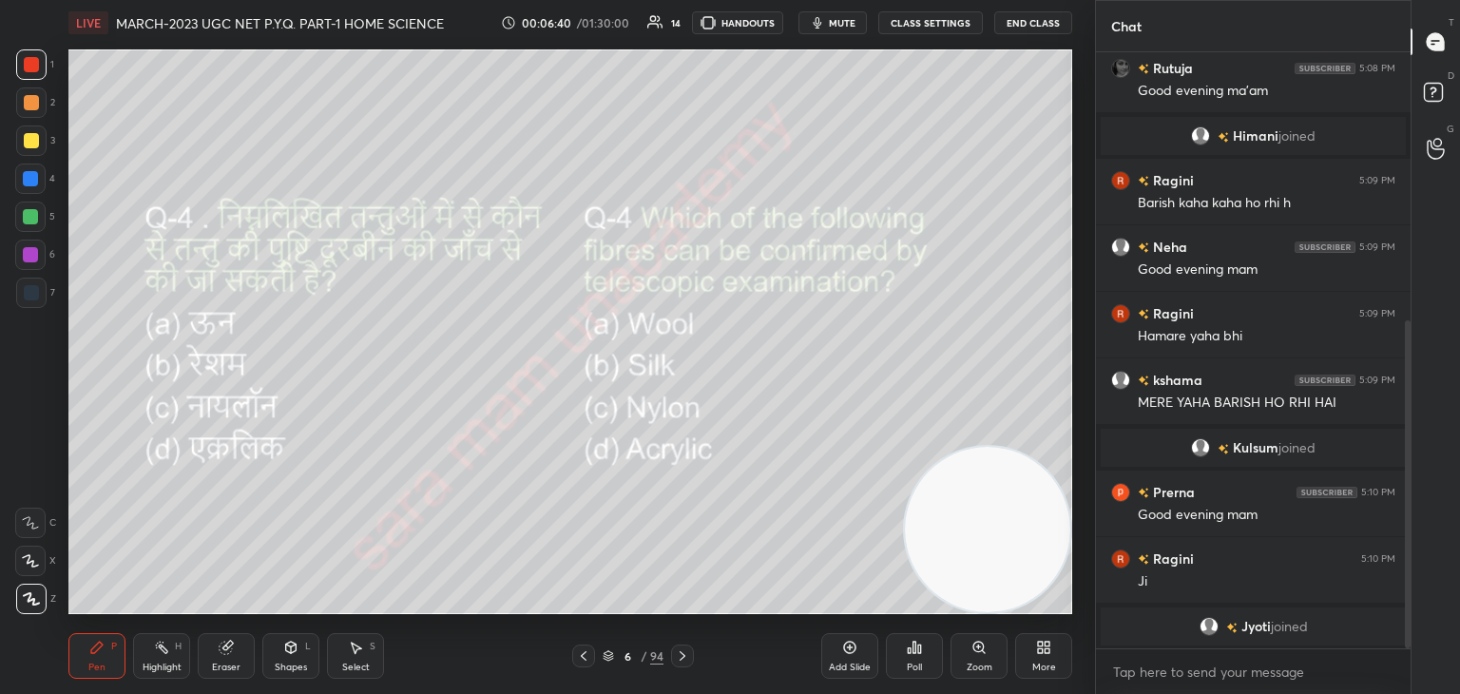
click at [903, 653] on div "Poll" at bounding box center [914, 656] width 57 height 46
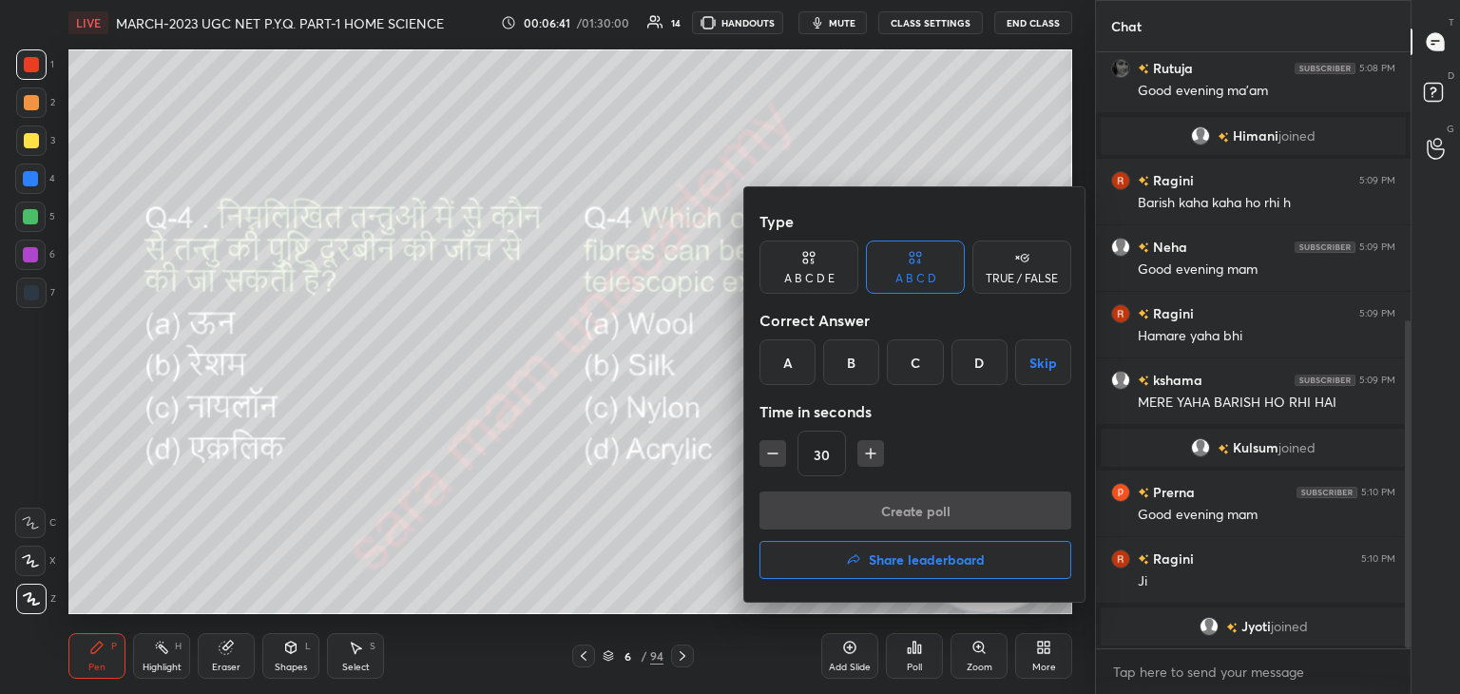
click at [788, 367] on div "A" at bounding box center [787, 362] width 56 height 46
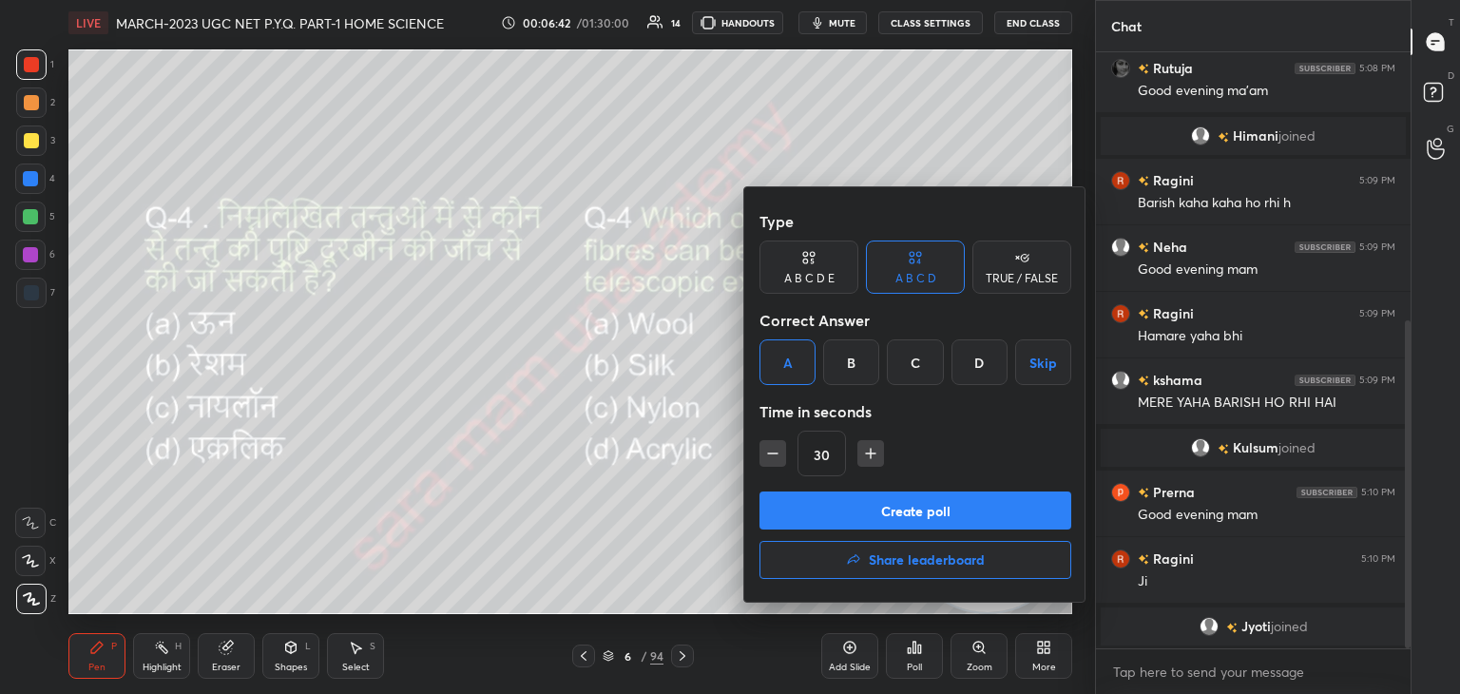
click at [887, 505] on button "Create poll" at bounding box center [915, 510] width 312 height 38
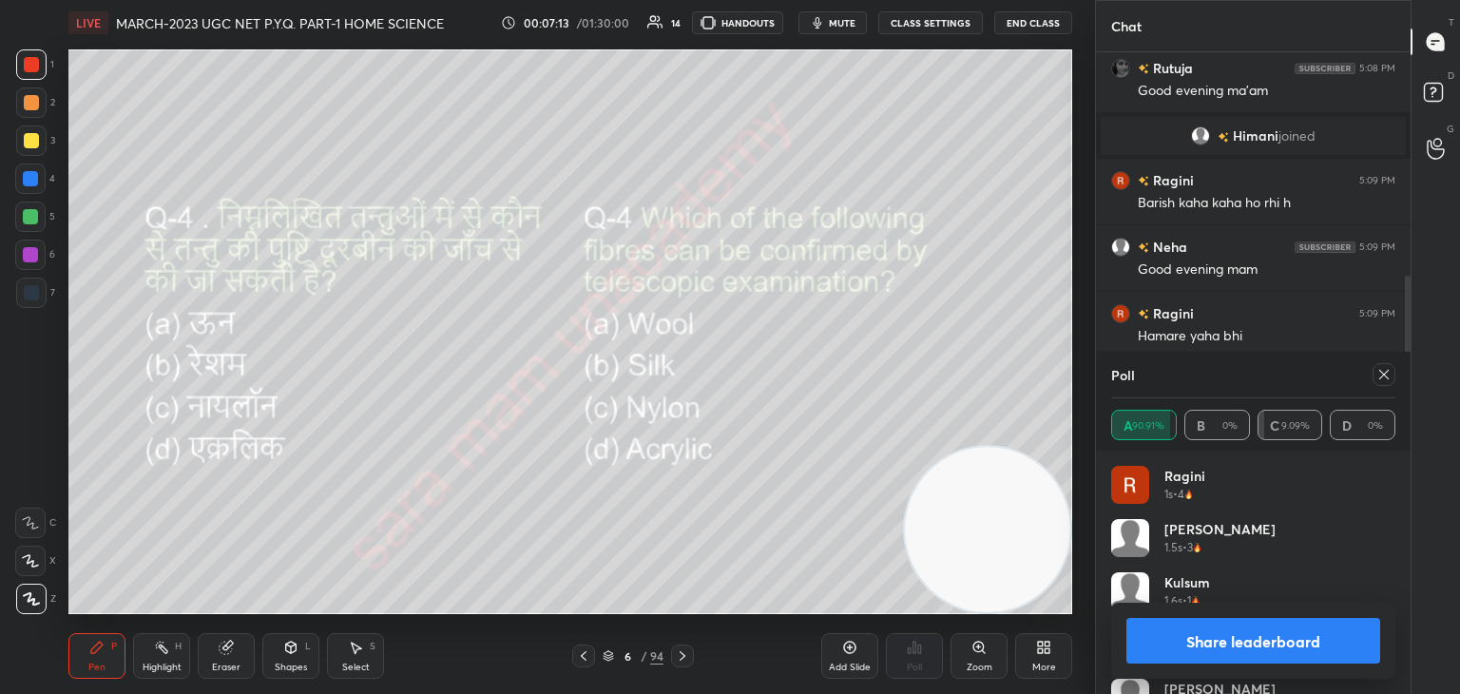
click at [1375, 372] on div at bounding box center [1383, 374] width 23 height 23
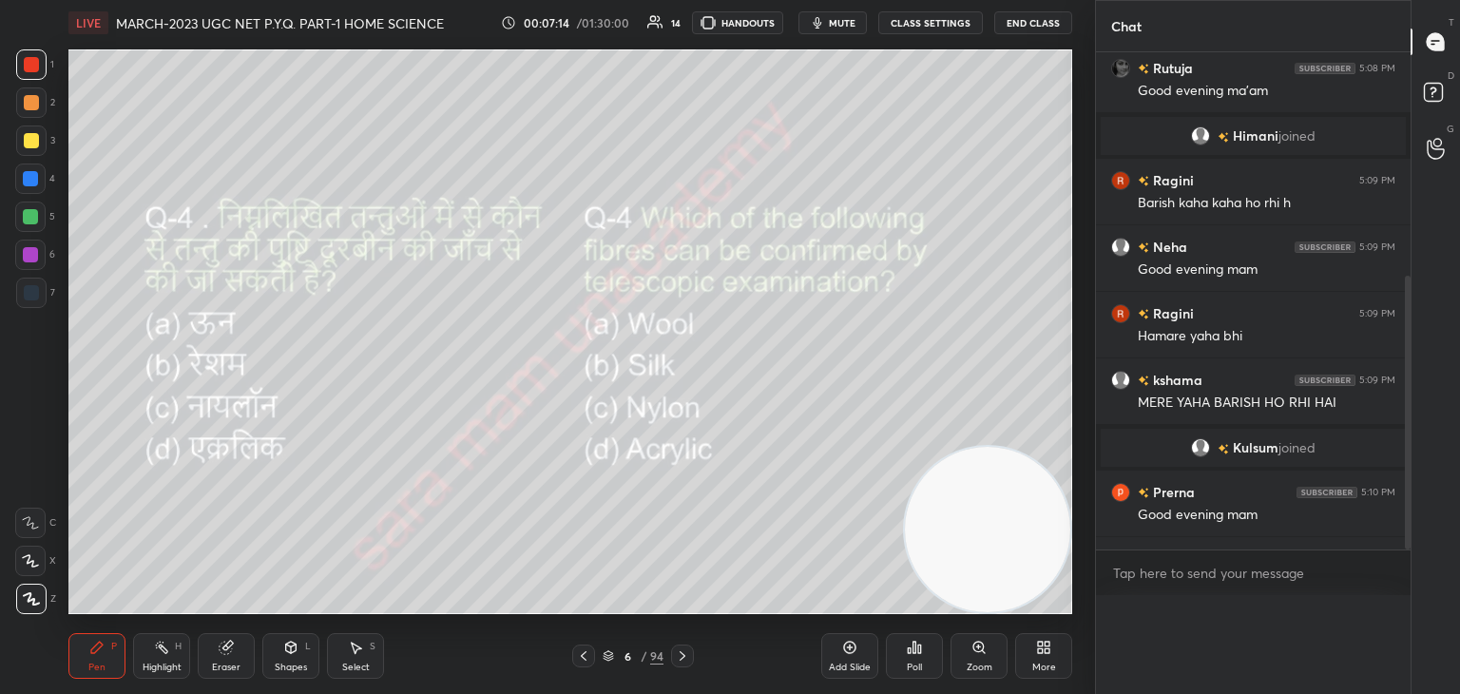
scroll to position [524, 309]
click at [677, 657] on icon at bounding box center [682, 655] width 15 height 15
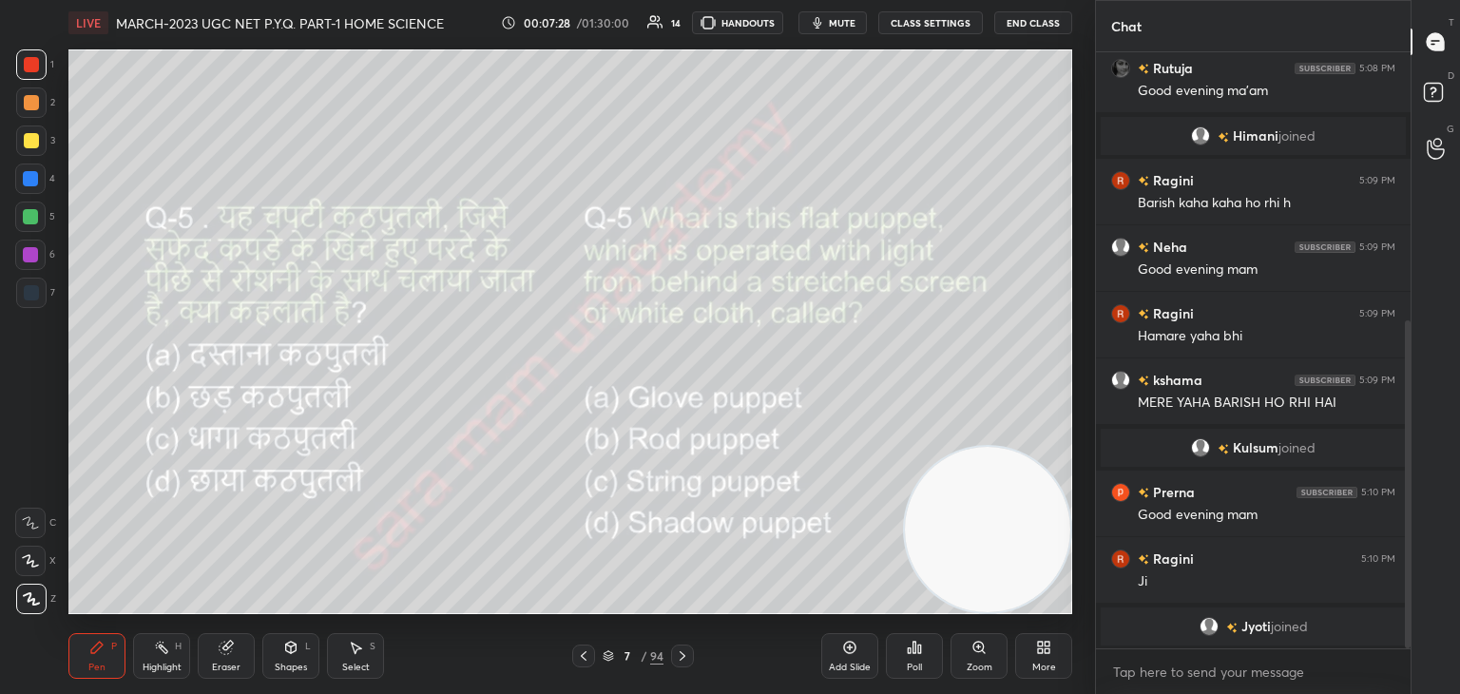
click at [894, 666] on div "Poll" at bounding box center [914, 656] width 57 height 46
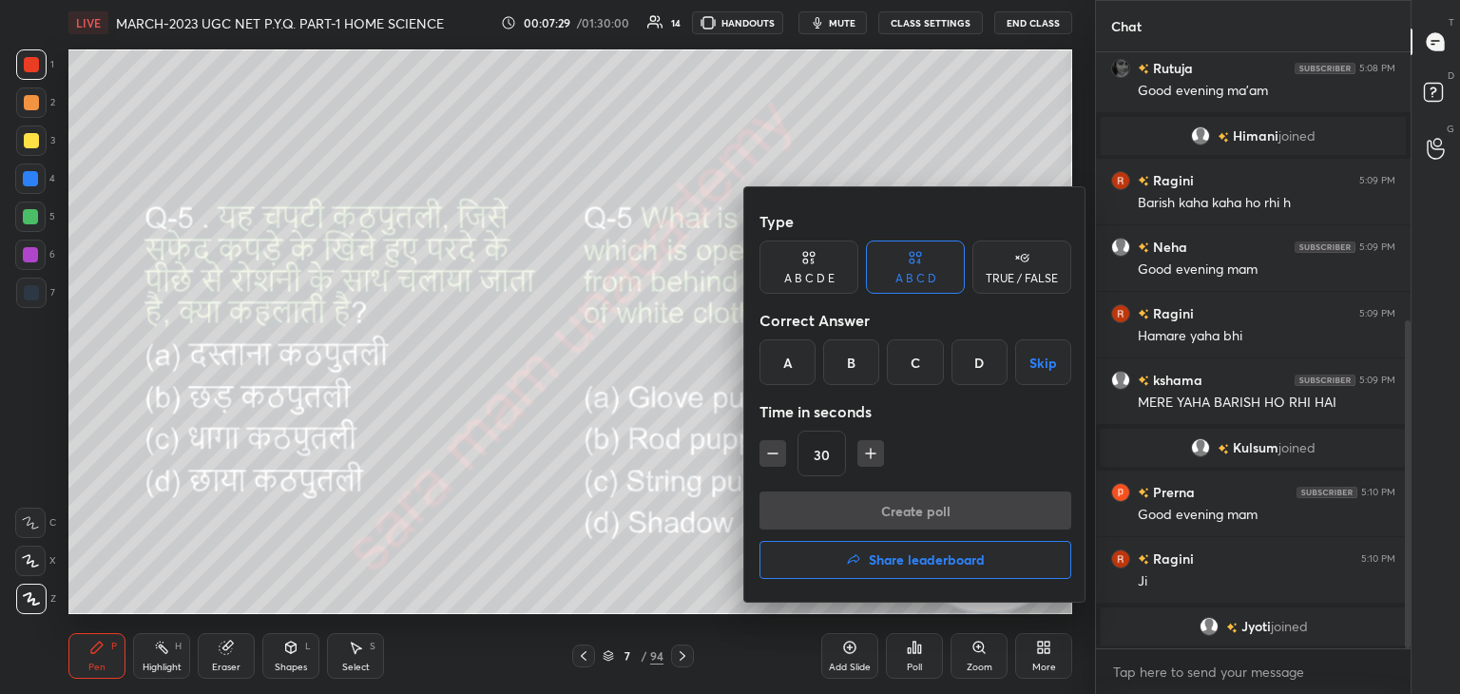
click at [973, 374] on div "D" at bounding box center [979, 362] width 56 height 46
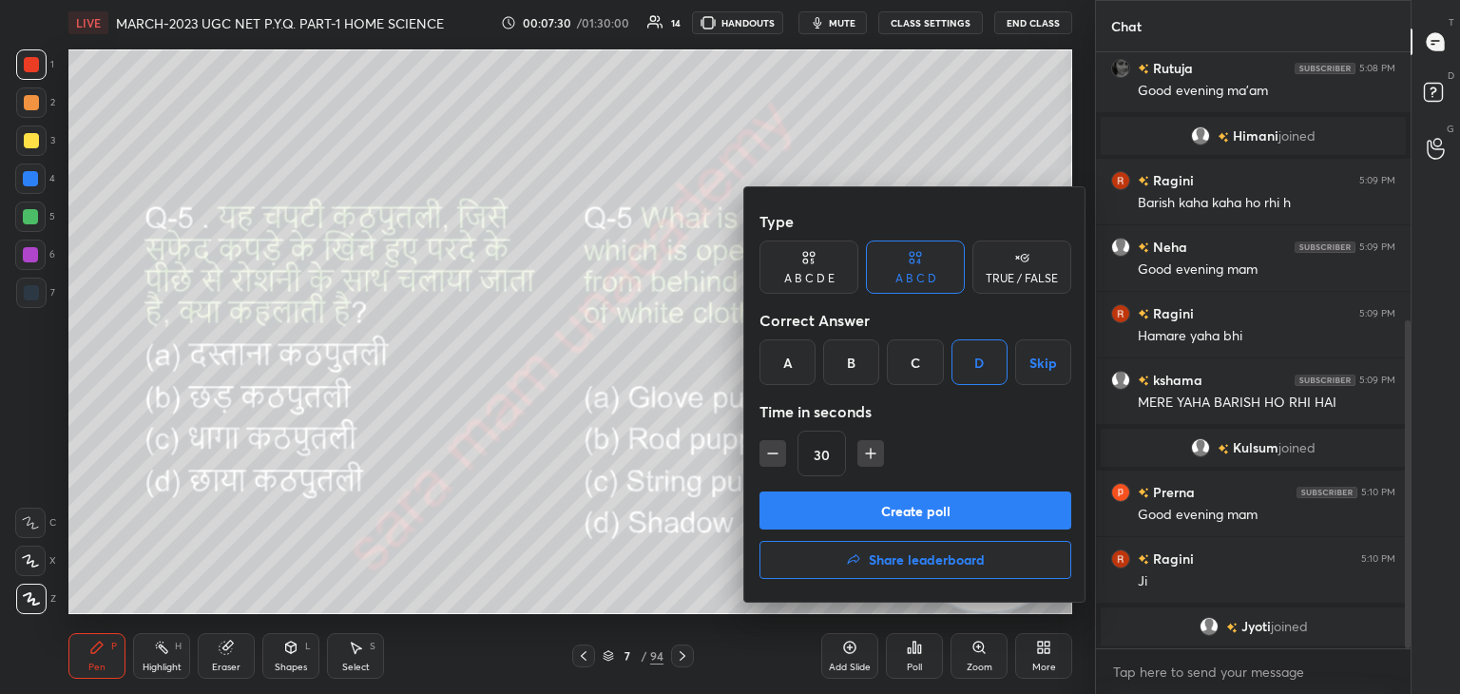
click at [945, 507] on button "Create poll" at bounding box center [915, 510] width 312 height 38
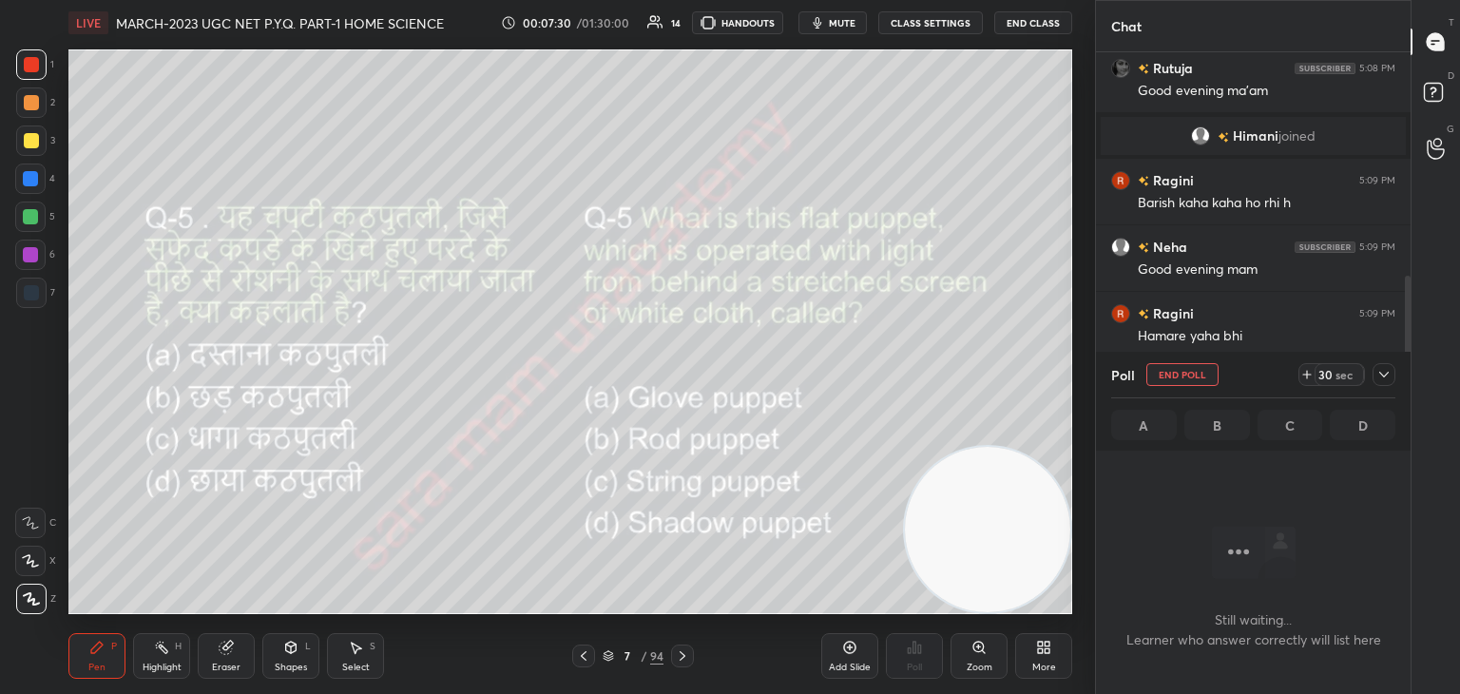
scroll to position [7, 6]
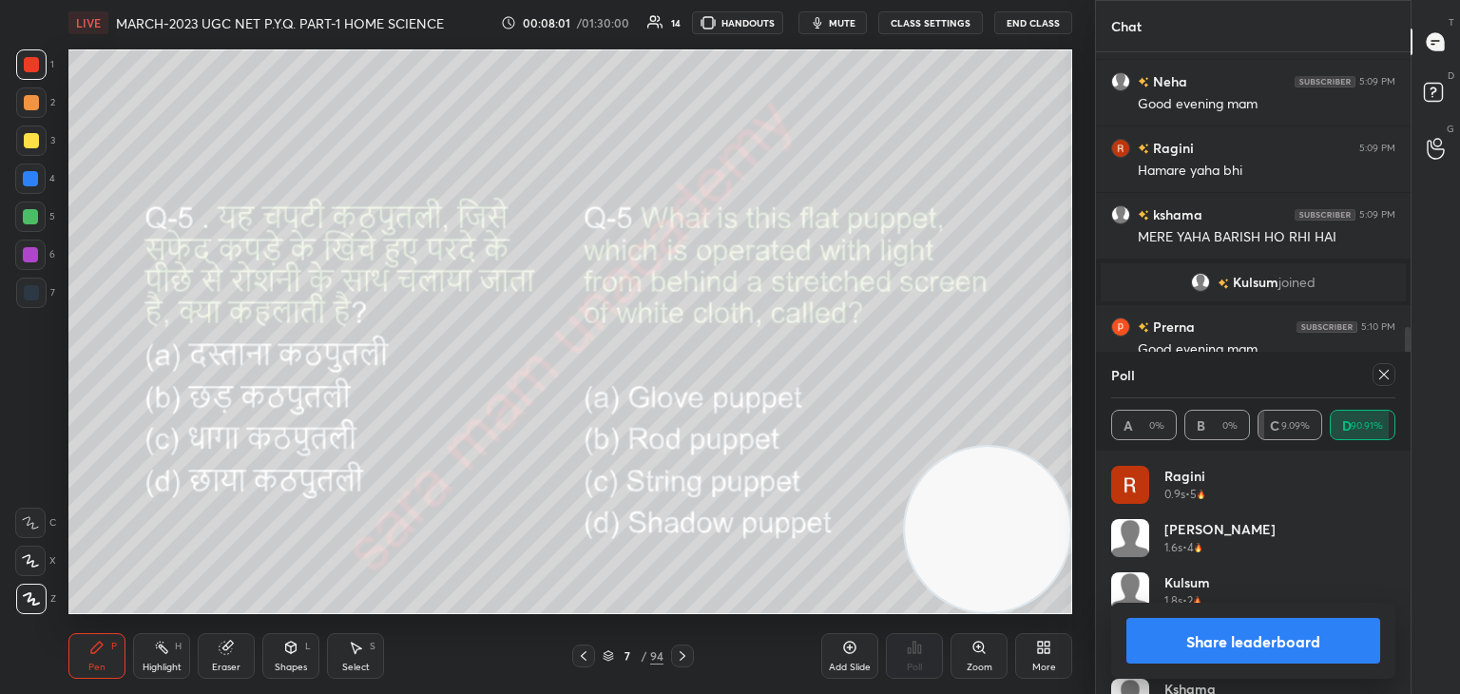
click at [1390, 377] on icon at bounding box center [1383, 374] width 15 height 15
type textarea "x"
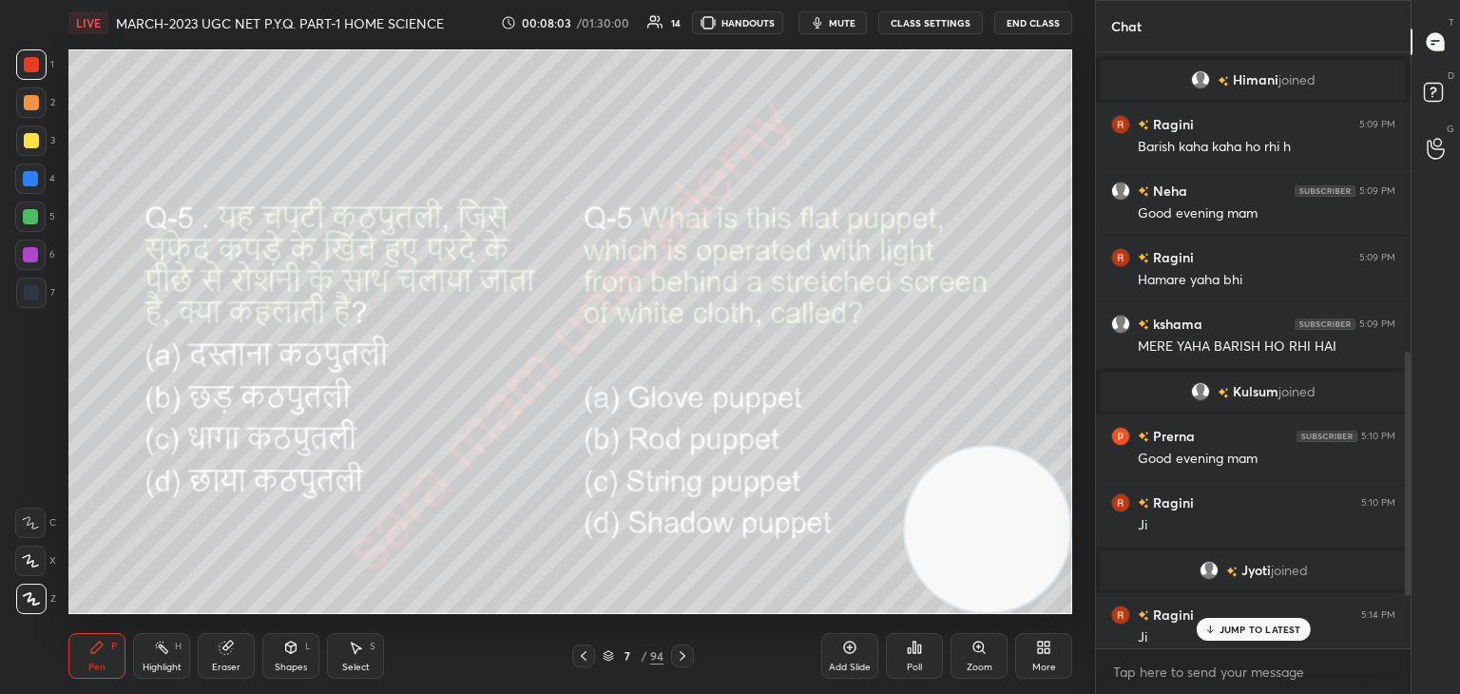
click at [681, 656] on icon at bounding box center [682, 655] width 15 height 15
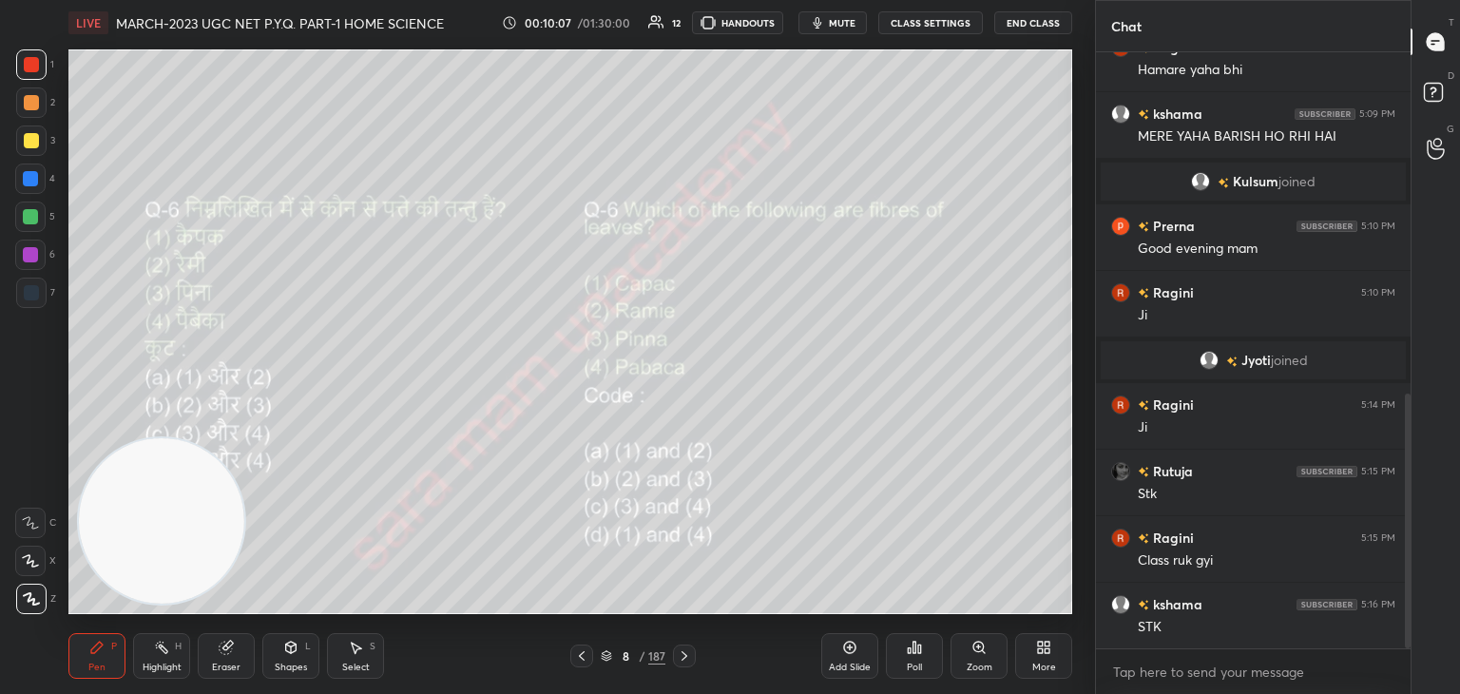
scroll to position [800, 0]
drag, startPoint x: 1408, startPoint y: 489, endPoint x: 1434, endPoint y: 621, distance: 133.8
click at [1434, 621] on div "Chat Neha 5:09 PM Good evening mam Ragini 5:09 PM Hamare yaha bhi kshama 5:09 P…" at bounding box center [1277, 347] width 365 height 694
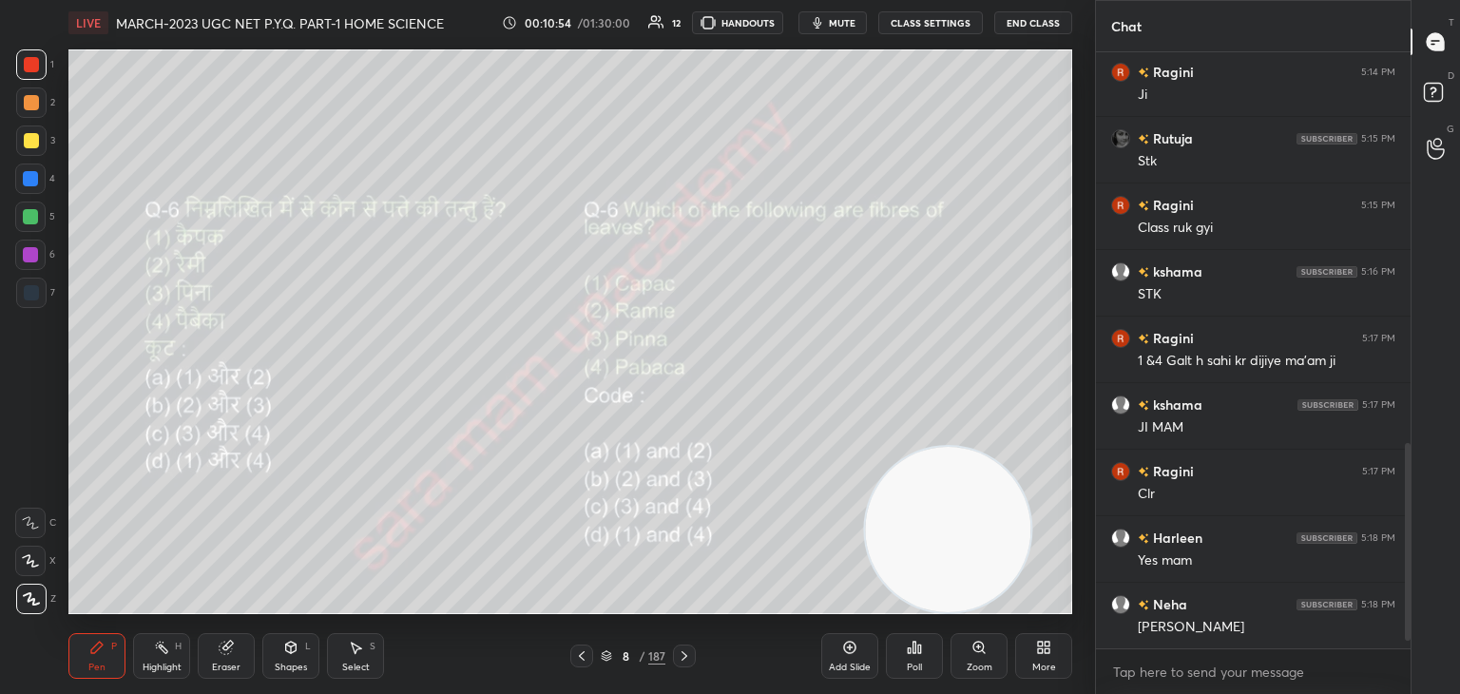
scroll to position [1199, 0]
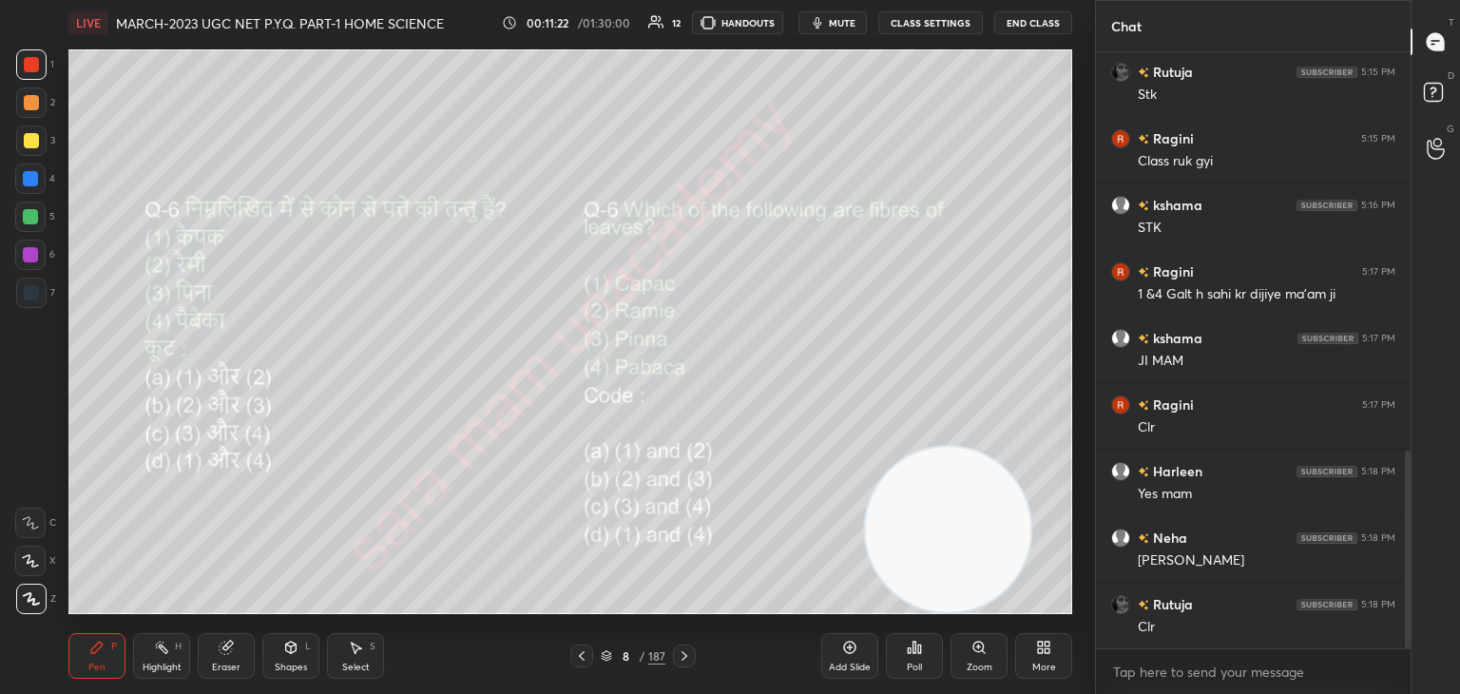
click at [923, 659] on div "Poll" at bounding box center [914, 656] width 57 height 46
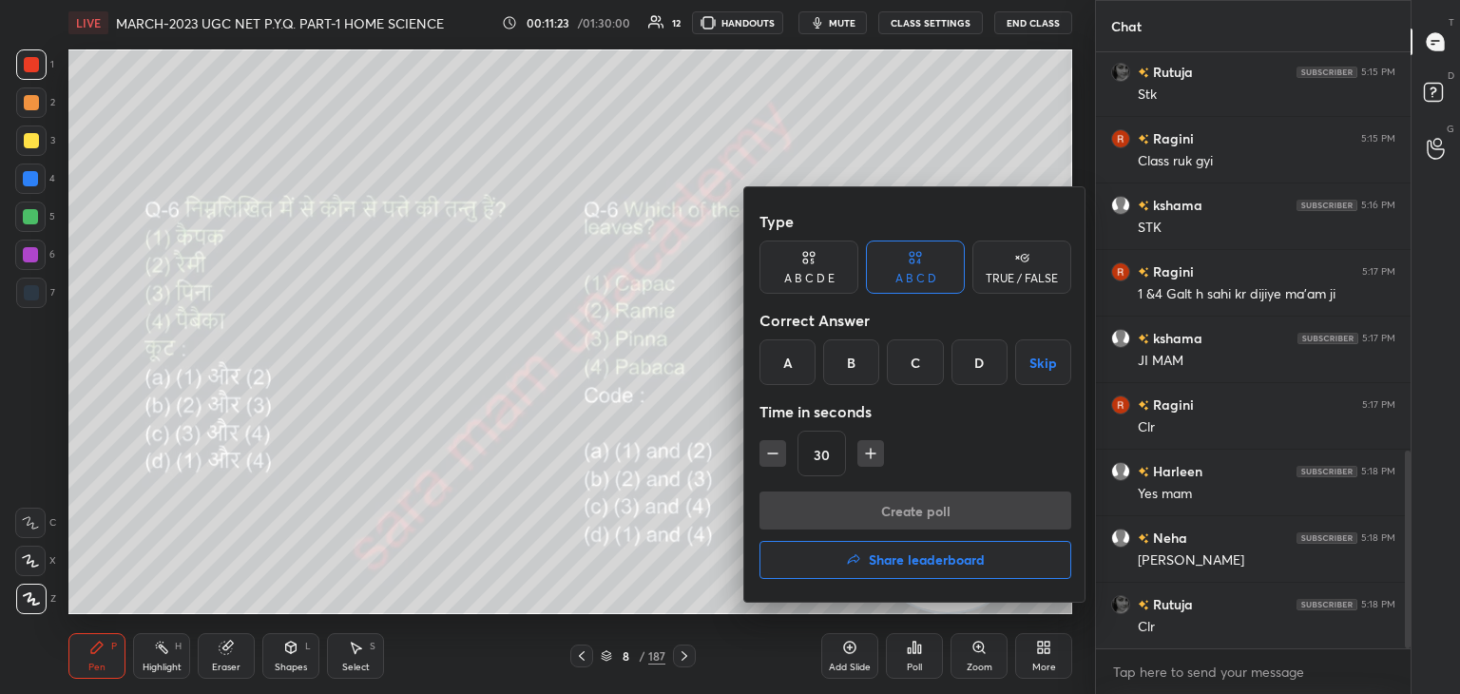
click at [904, 363] on div "C" at bounding box center [915, 362] width 56 height 46
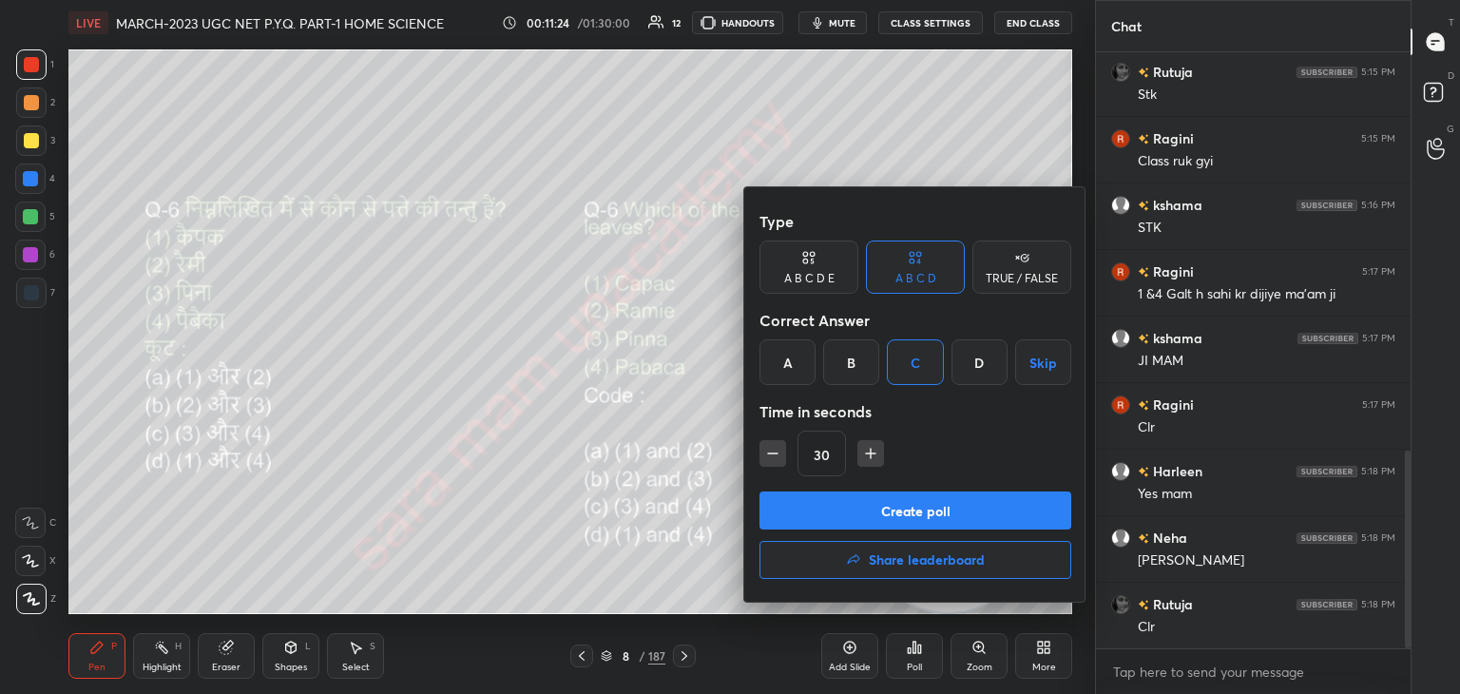
click at [954, 511] on button "Create poll" at bounding box center [915, 510] width 312 height 38
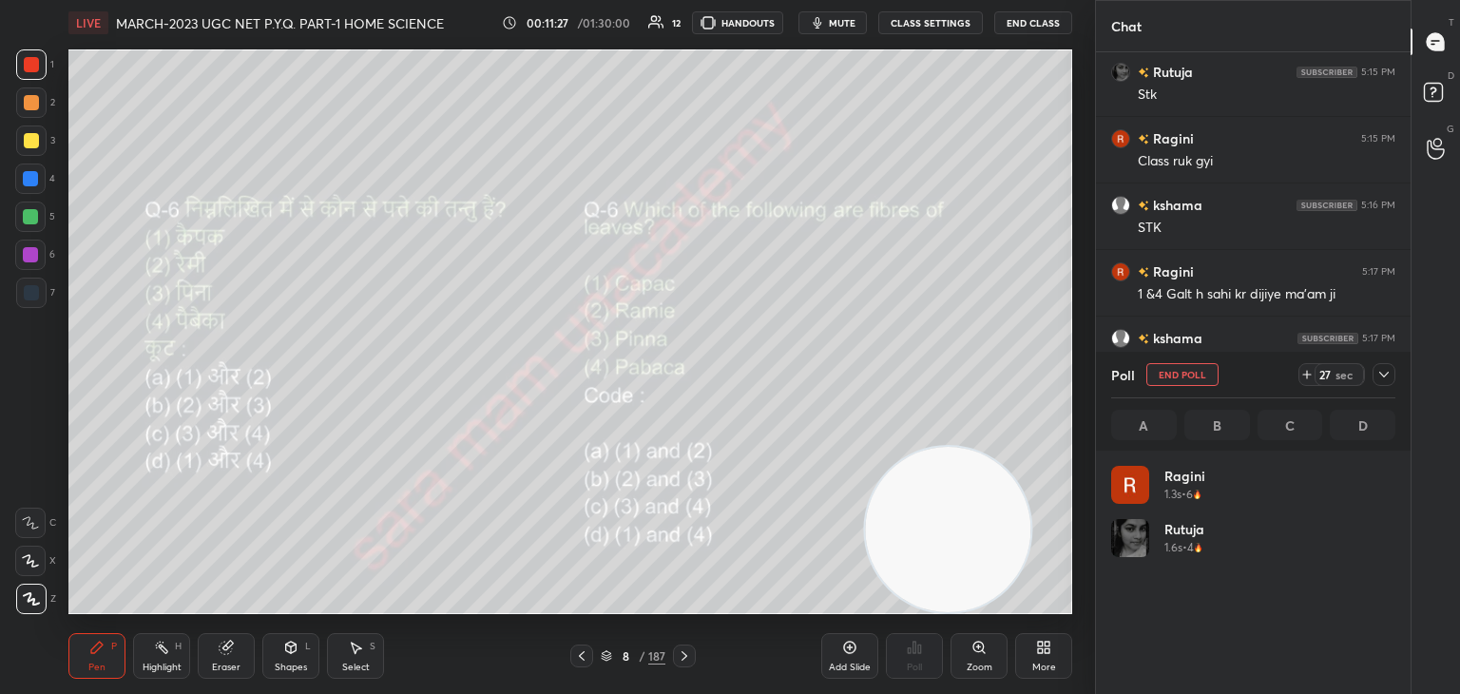
scroll to position [222, 278]
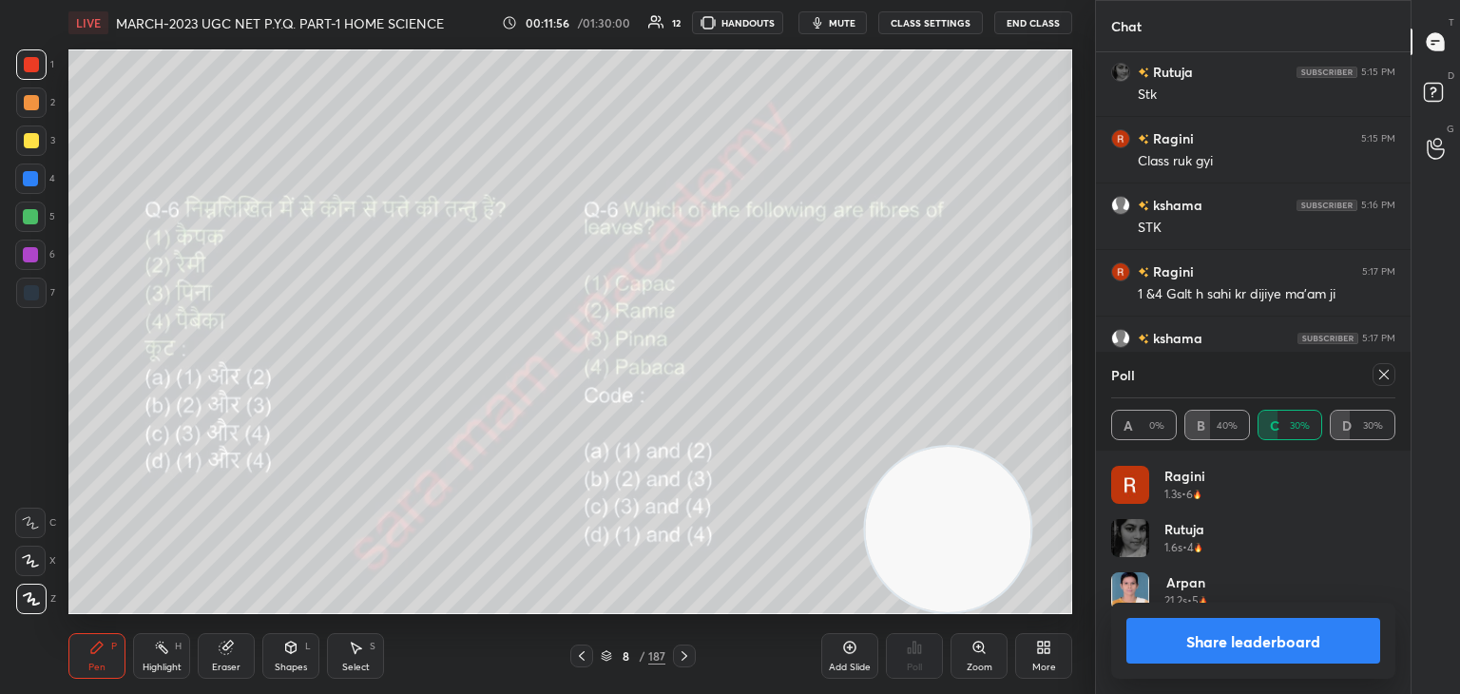
click at [1374, 376] on div at bounding box center [1383, 374] width 23 height 23
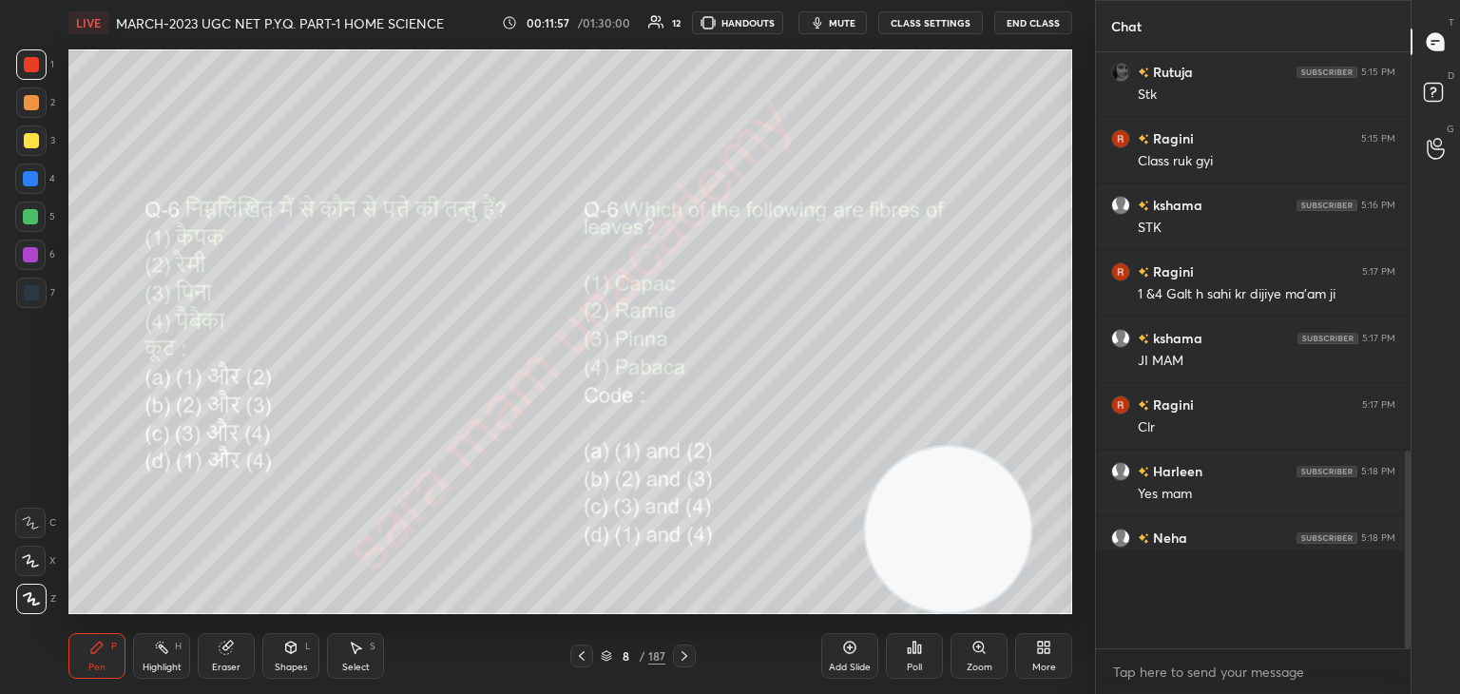
scroll to position [0, 0]
click at [681, 656] on icon at bounding box center [684, 655] width 15 height 15
click at [670, 657] on div "9 / 187" at bounding box center [632, 655] width 125 height 23
click at [681, 651] on icon at bounding box center [684, 655] width 15 height 15
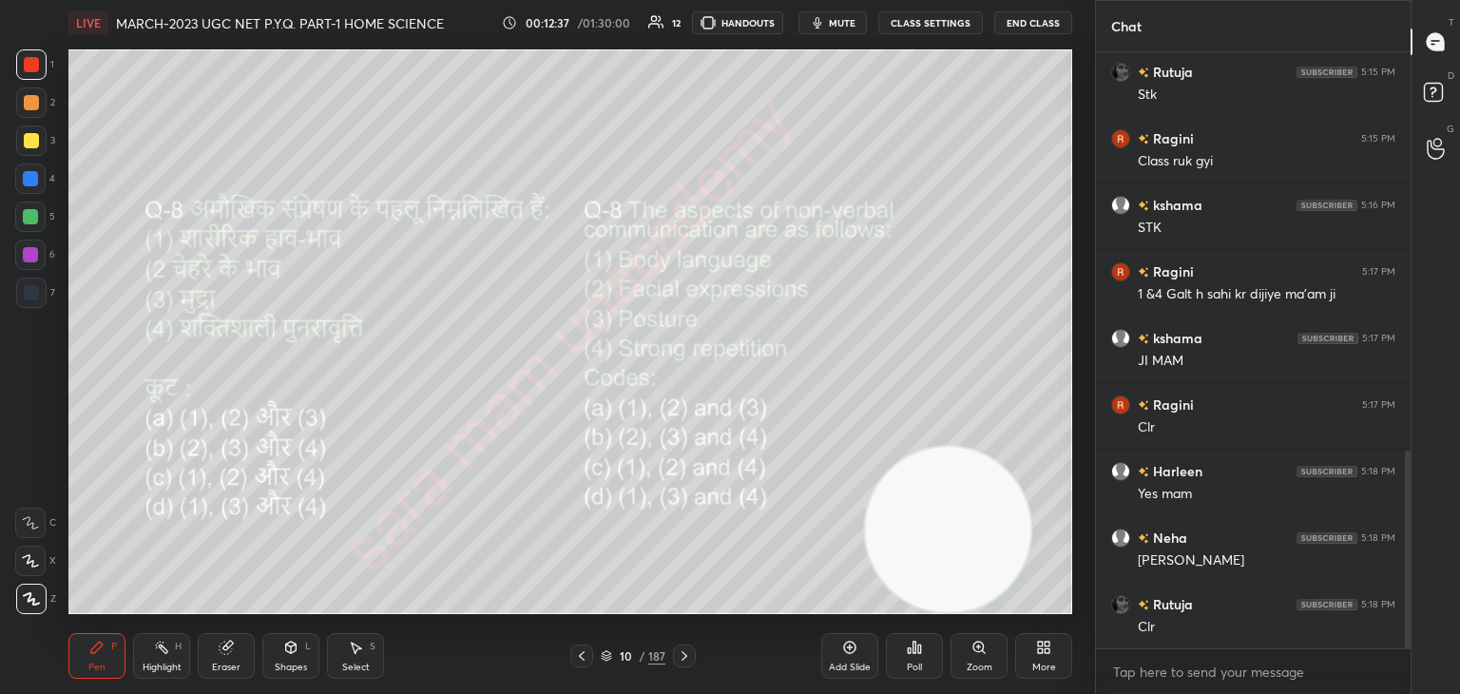
click at [914, 667] on div "Poll" at bounding box center [914, 667] width 15 height 10
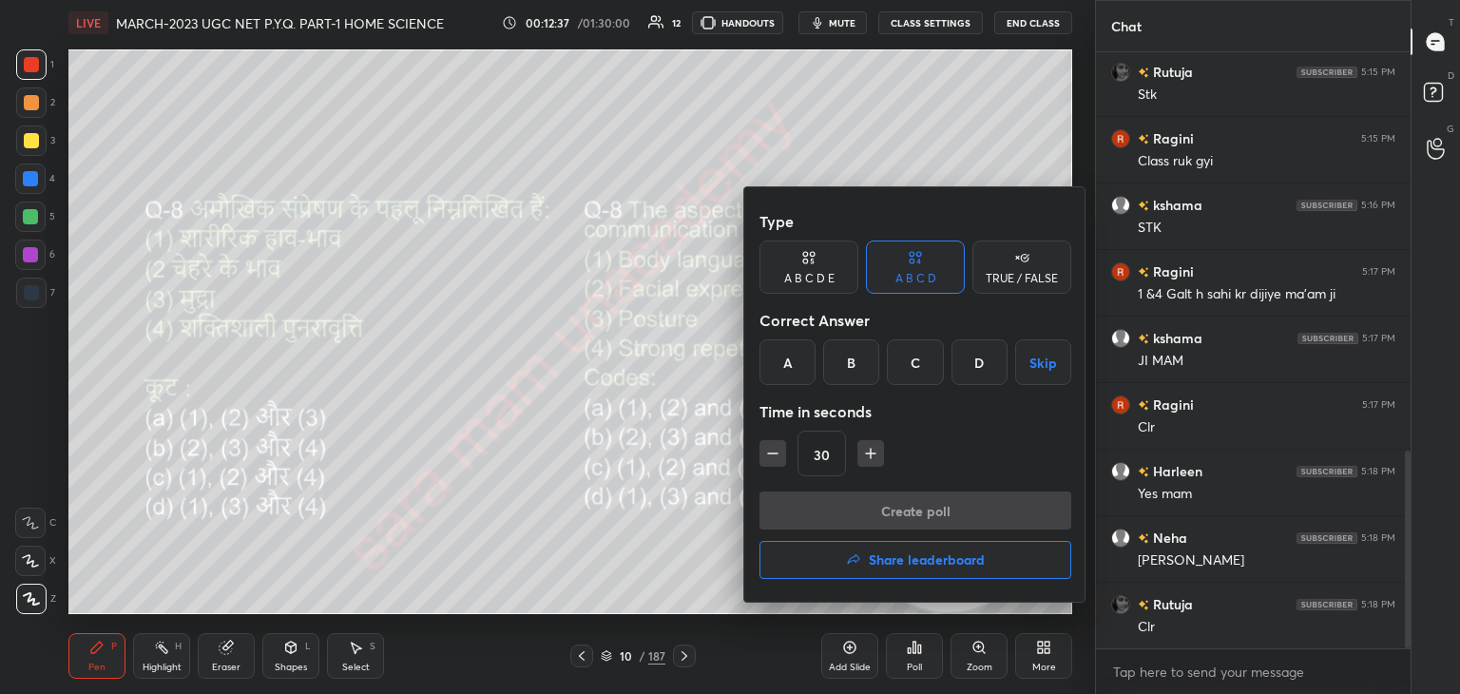
click at [805, 365] on div "A" at bounding box center [787, 362] width 56 height 46
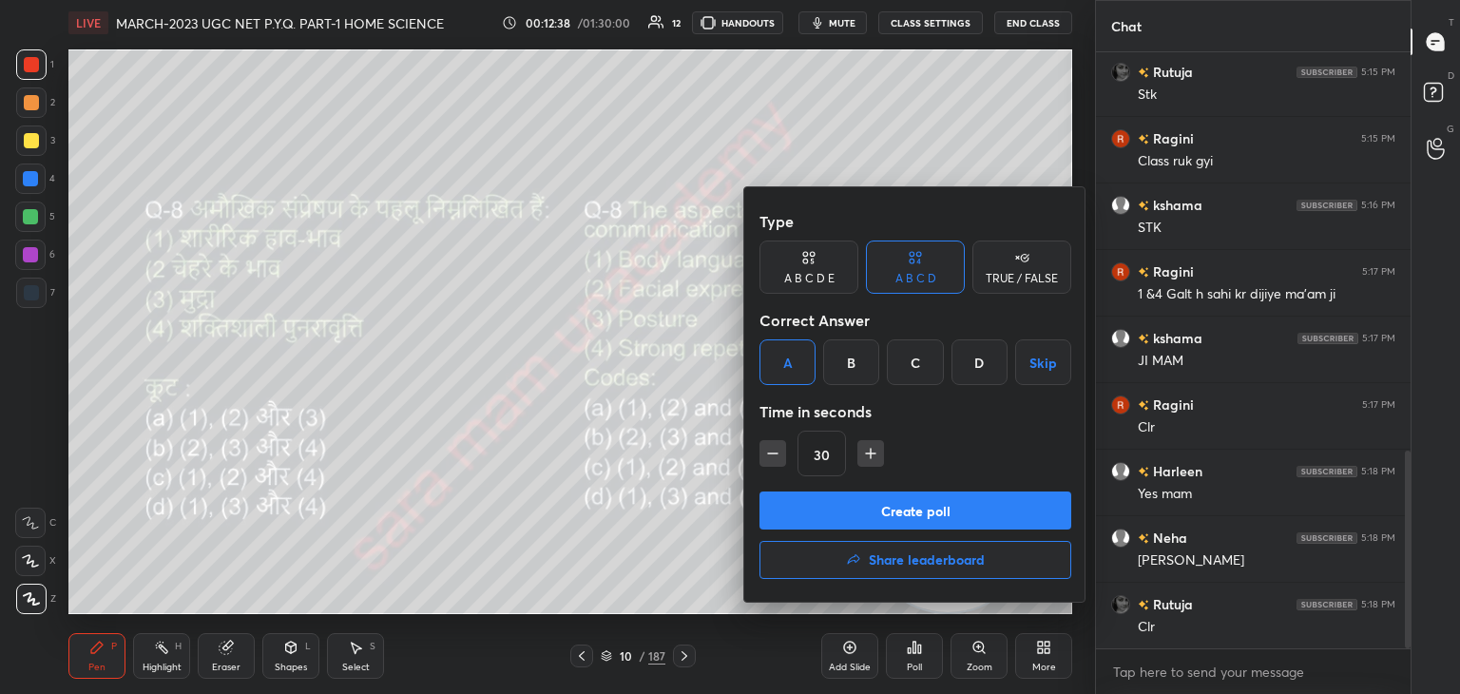
click at [892, 516] on button "Create poll" at bounding box center [915, 510] width 312 height 38
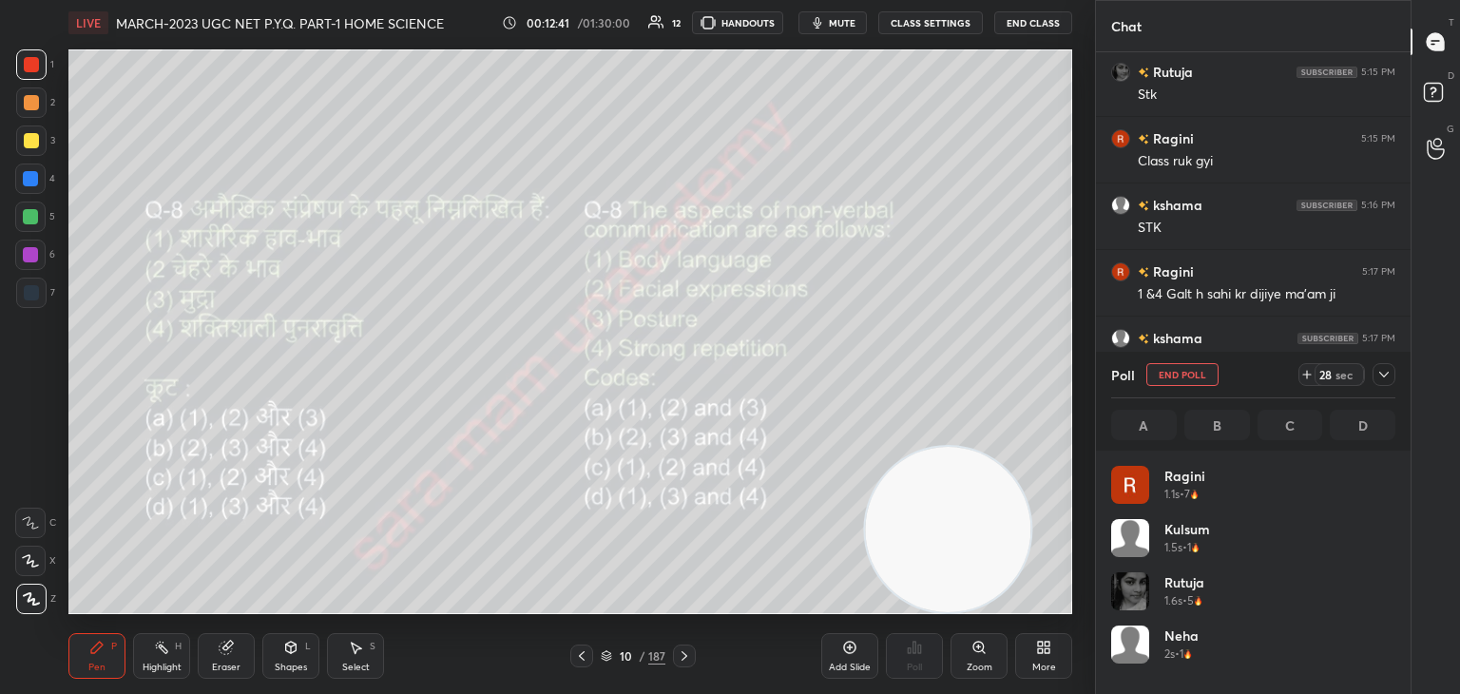
scroll to position [222, 278]
click at [1193, 374] on button "End Poll" at bounding box center [1182, 374] width 72 height 23
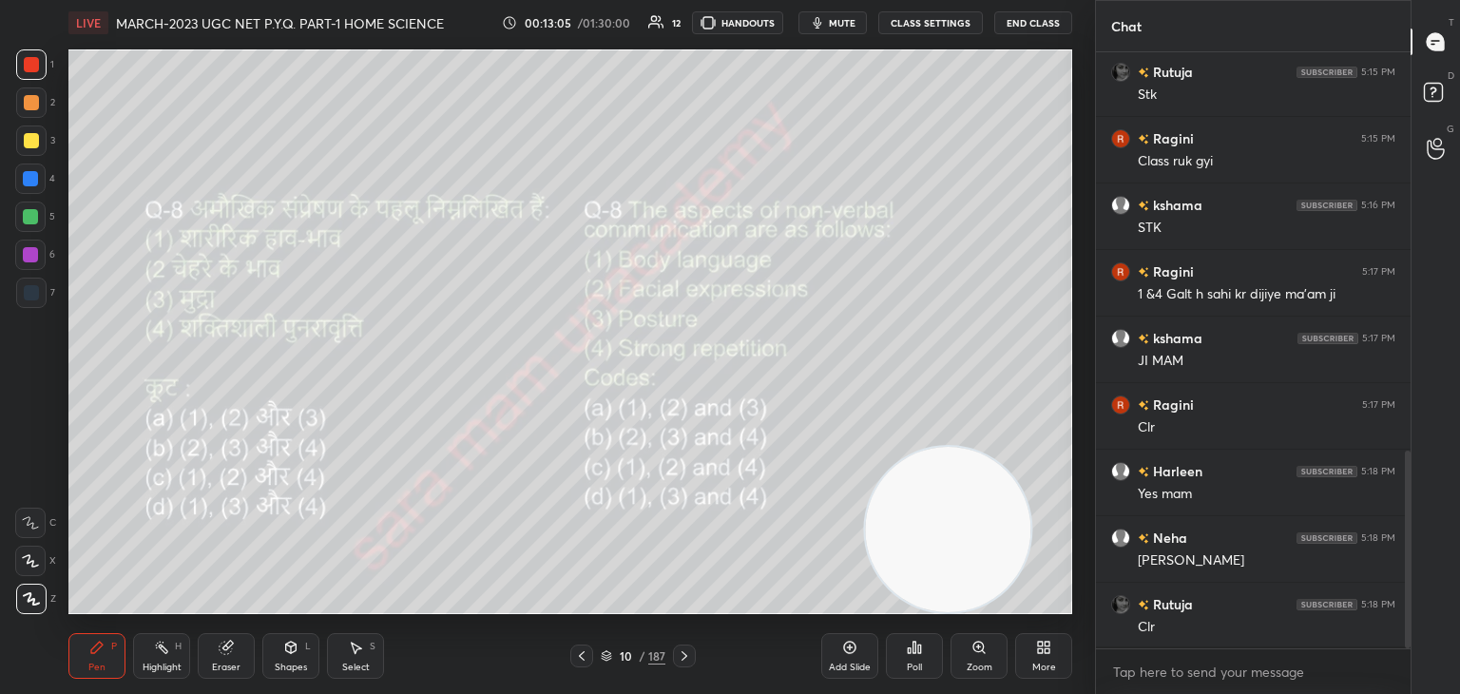
scroll to position [432, 309]
click at [684, 660] on icon at bounding box center [684, 655] width 15 height 15
click at [909, 656] on div "Poll" at bounding box center [914, 656] width 57 height 46
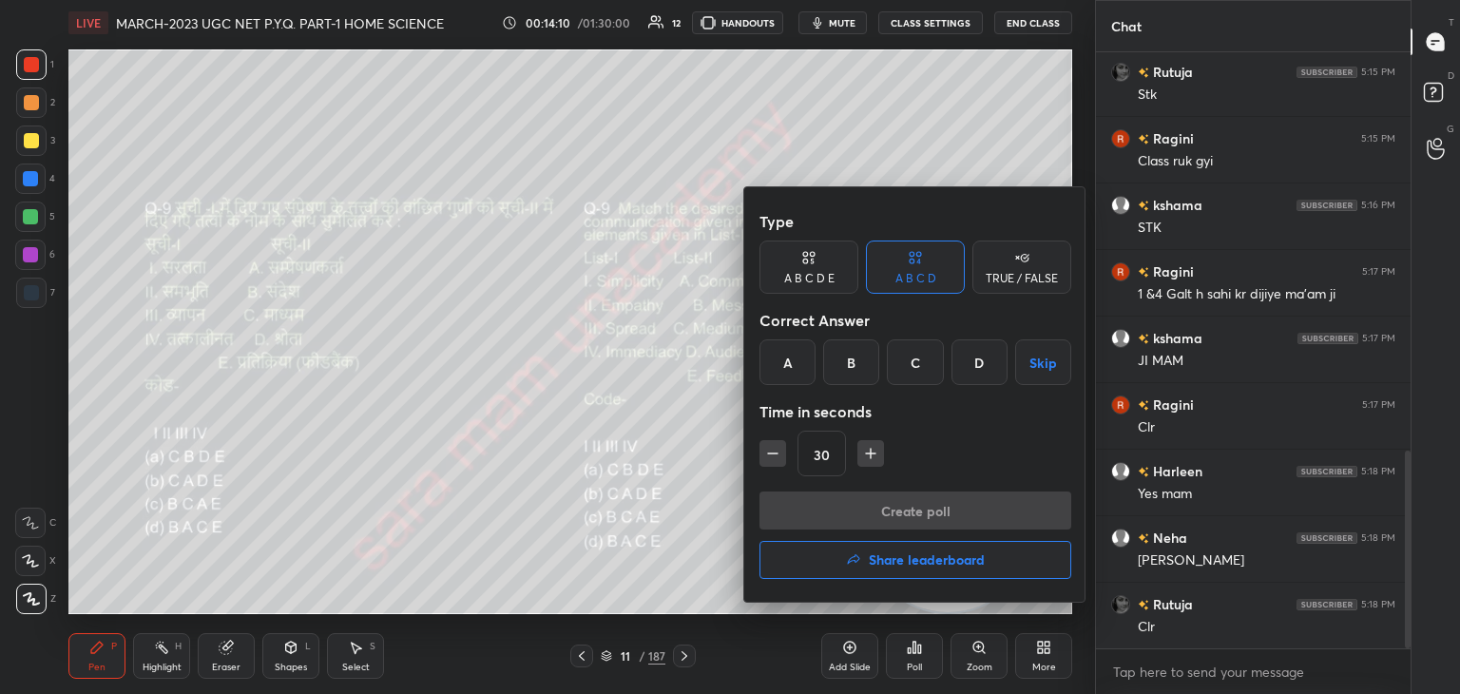
click at [934, 370] on div "C" at bounding box center [915, 362] width 56 height 46
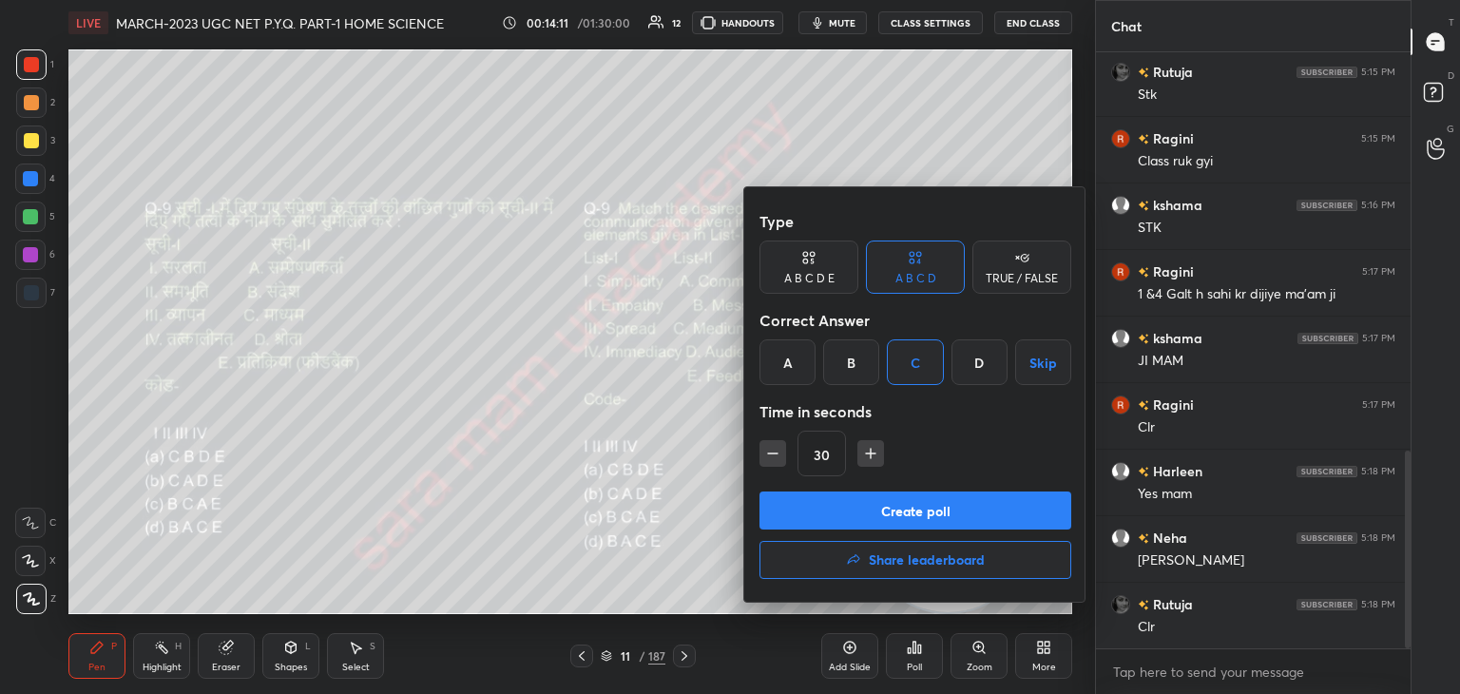
click at [918, 513] on button "Create poll" at bounding box center [915, 510] width 312 height 38
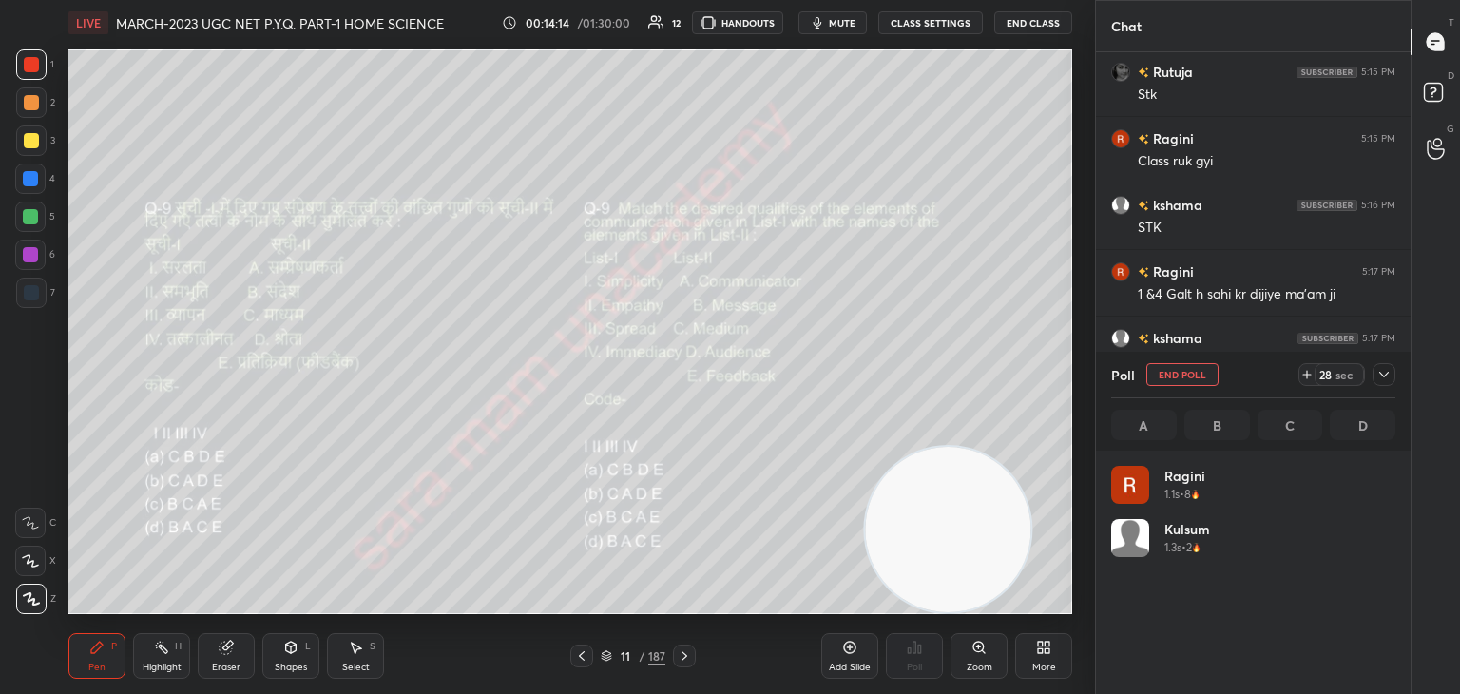
scroll to position [222, 278]
click at [1206, 379] on button "End Poll" at bounding box center [1182, 374] width 72 height 23
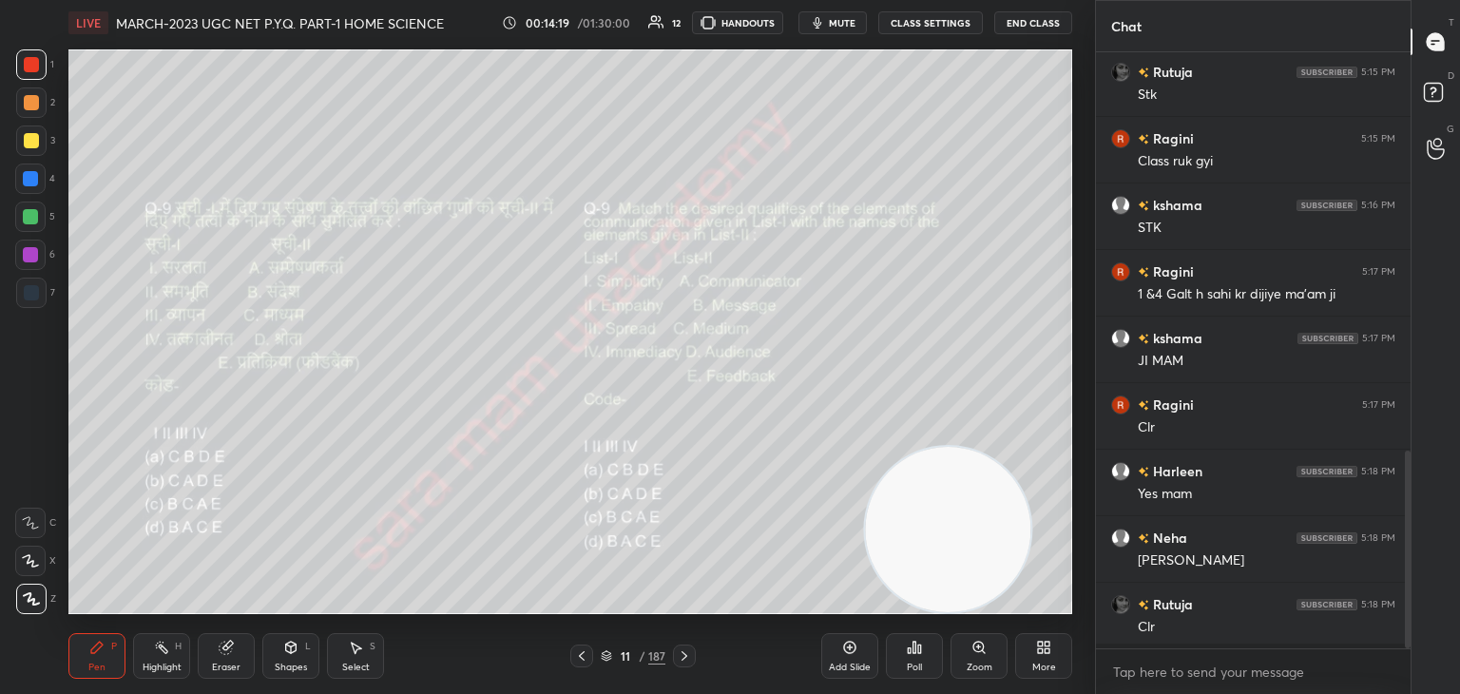
scroll to position [430, 309]
click at [915, 656] on div "Poll" at bounding box center [914, 656] width 57 height 46
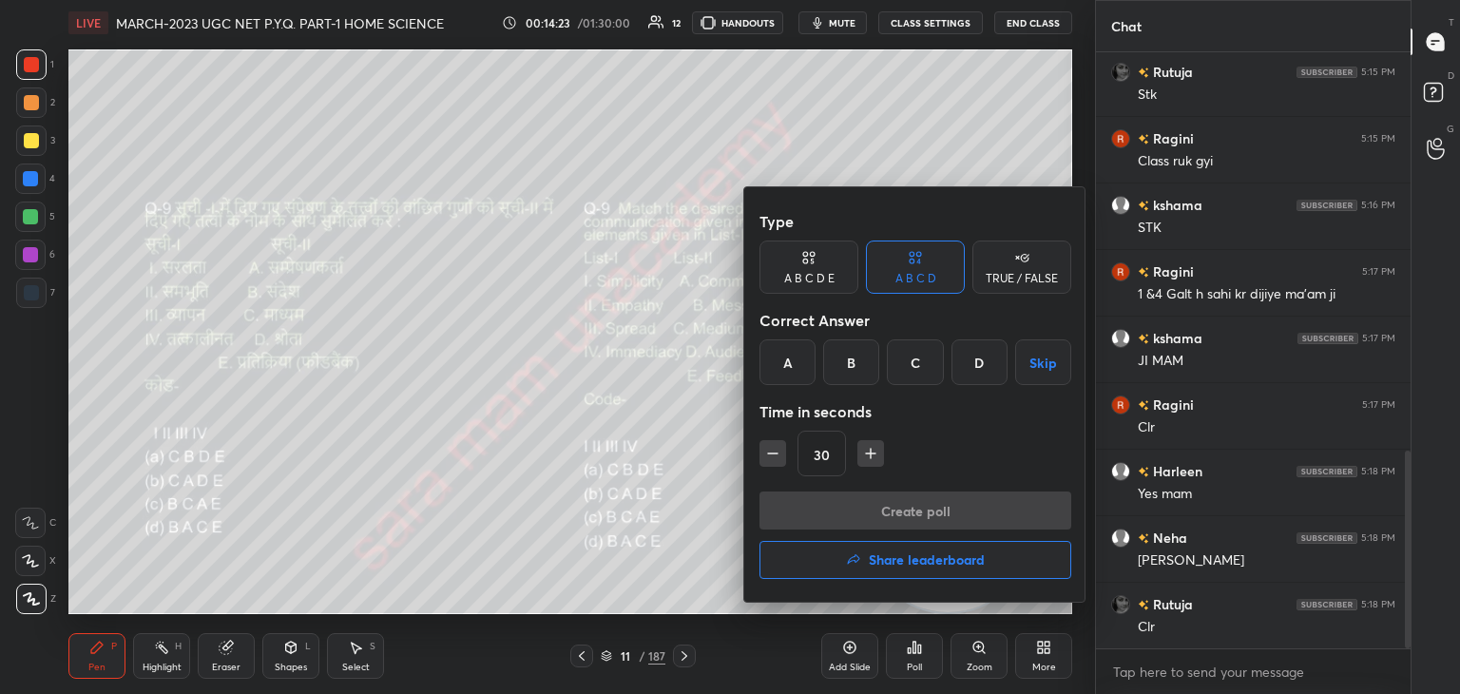
click at [916, 363] on div "C" at bounding box center [915, 362] width 56 height 46
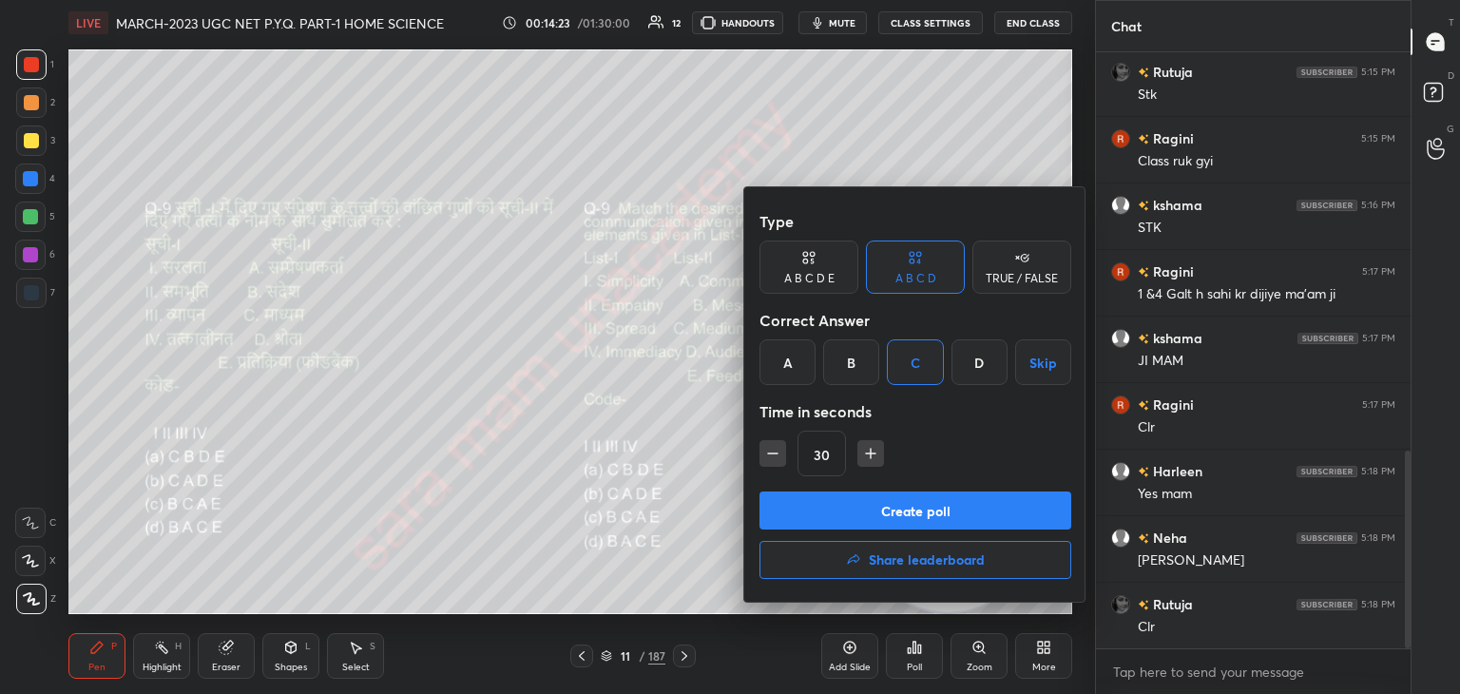
click at [935, 515] on button "Create poll" at bounding box center [915, 510] width 312 height 38
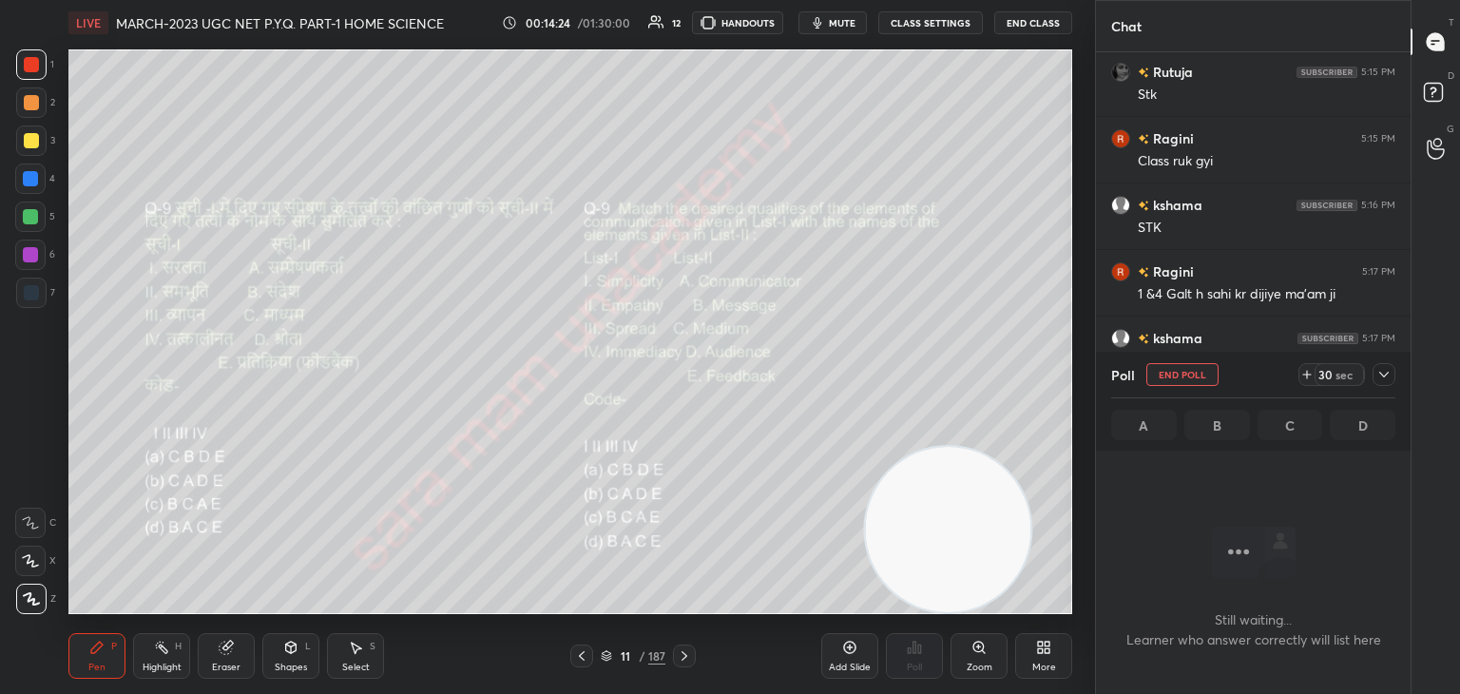
scroll to position [335, 309]
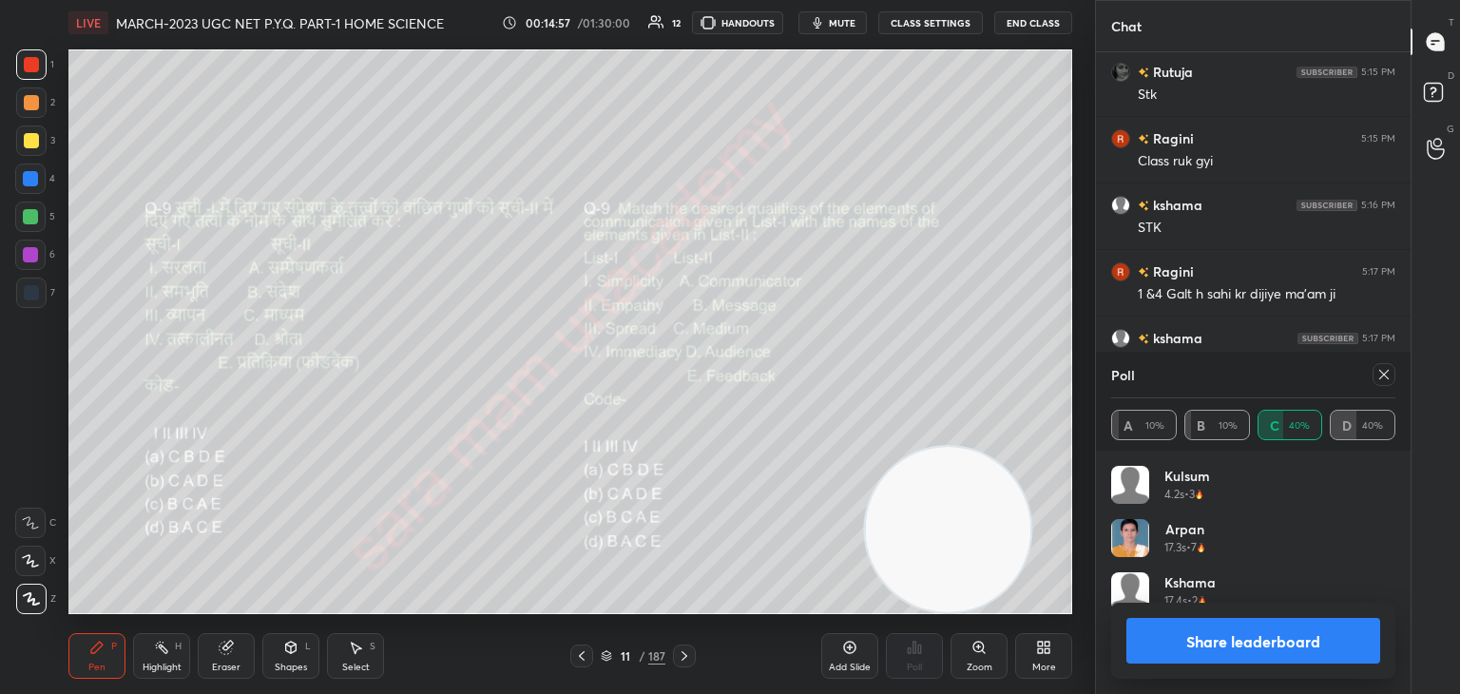
click at [1380, 373] on icon at bounding box center [1383, 374] width 15 height 15
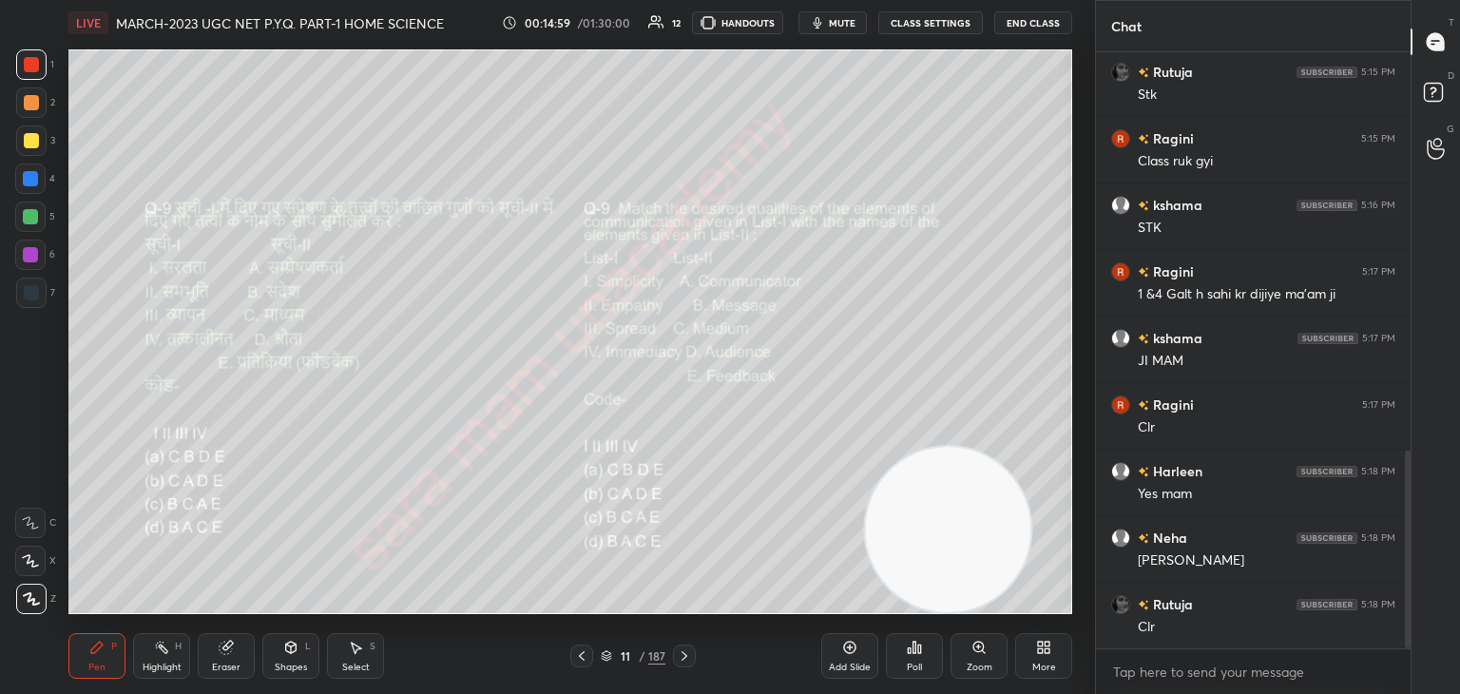
click at [681, 661] on icon at bounding box center [684, 656] width 6 height 10
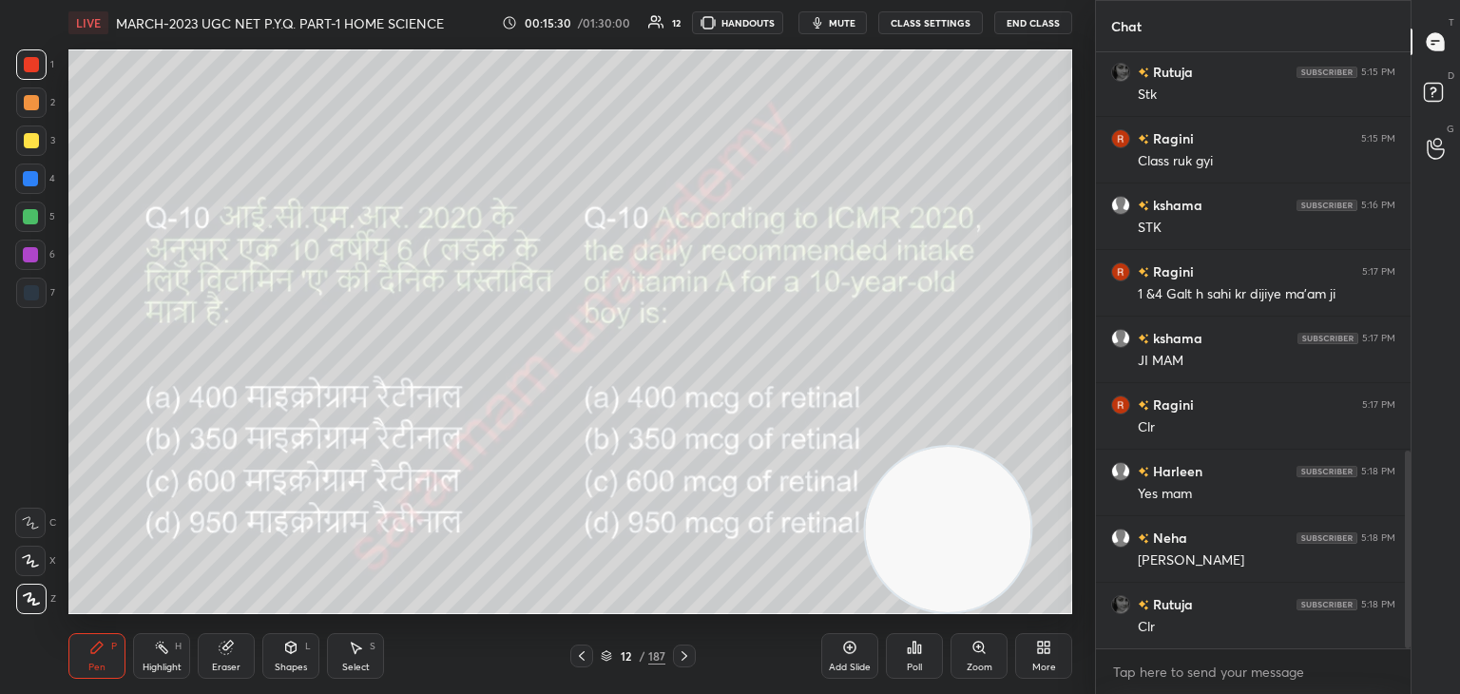
click at [920, 653] on icon at bounding box center [919, 648] width 3 height 9
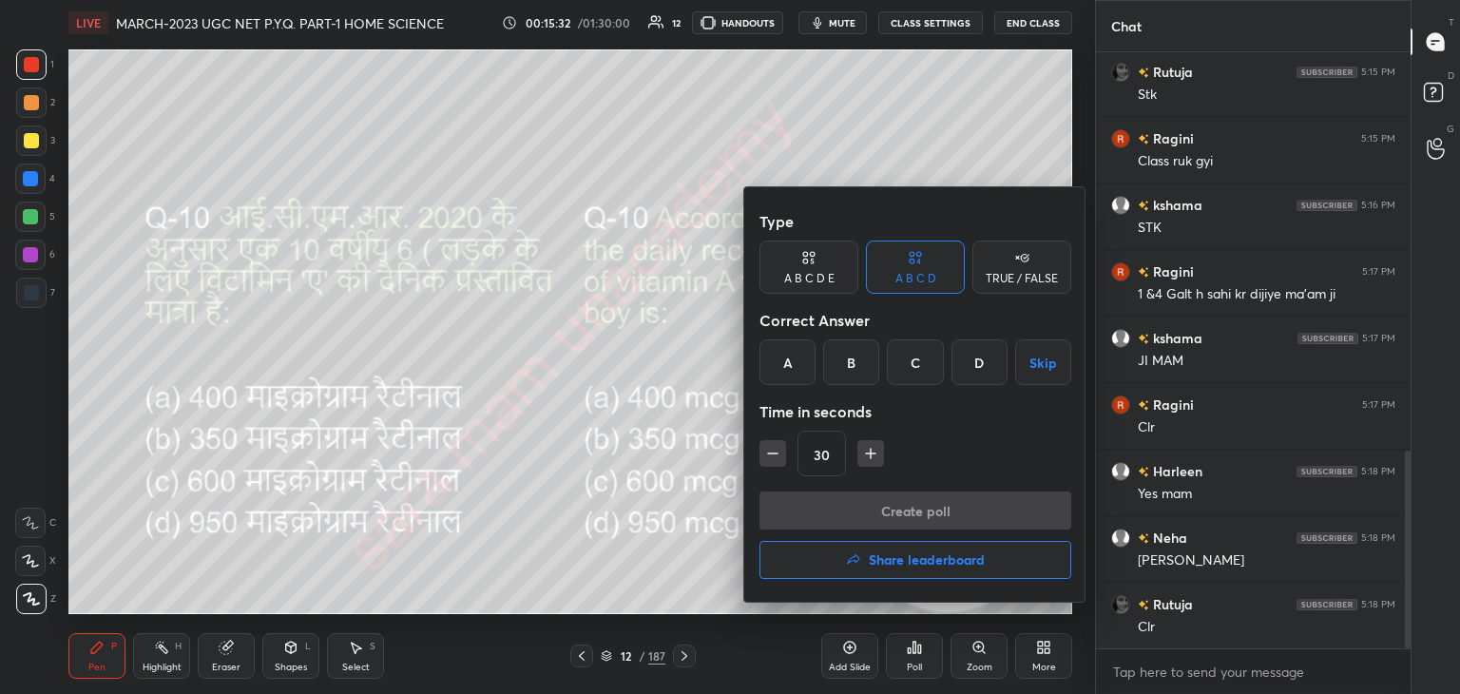
click at [916, 365] on div "C" at bounding box center [915, 362] width 56 height 46
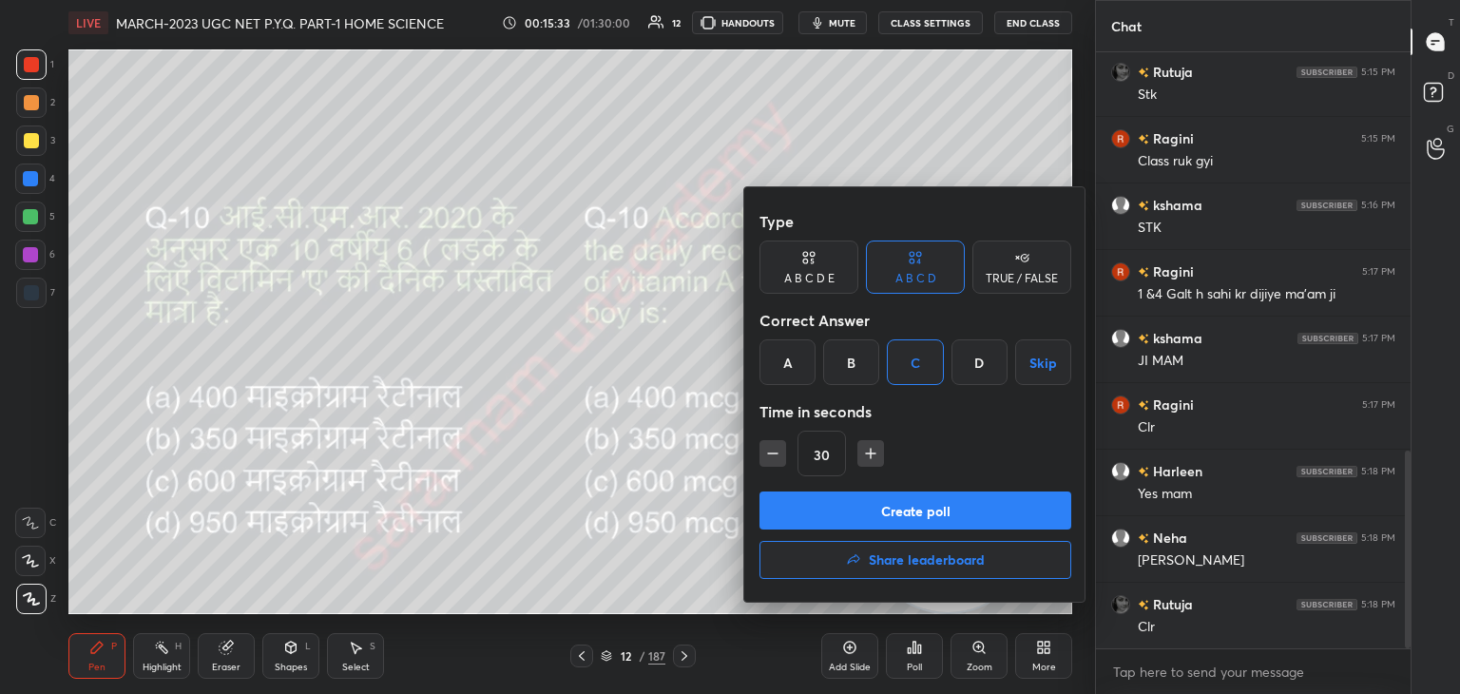
click at [972, 505] on button "Create poll" at bounding box center [915, 510] width 312 height 38
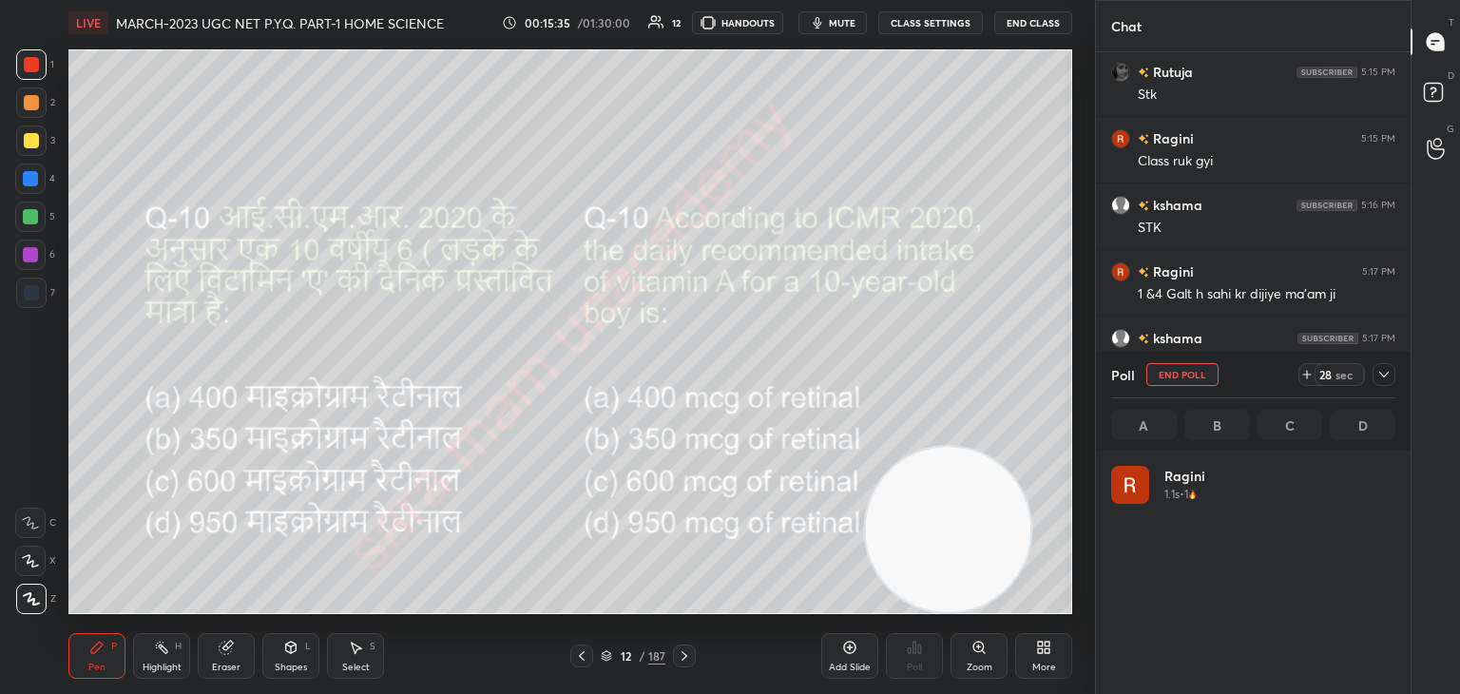
scroll to position [222, 278]
click at [1202, 371] on button "End Poll" at bounding box center [1182, 374] width 72 height 23
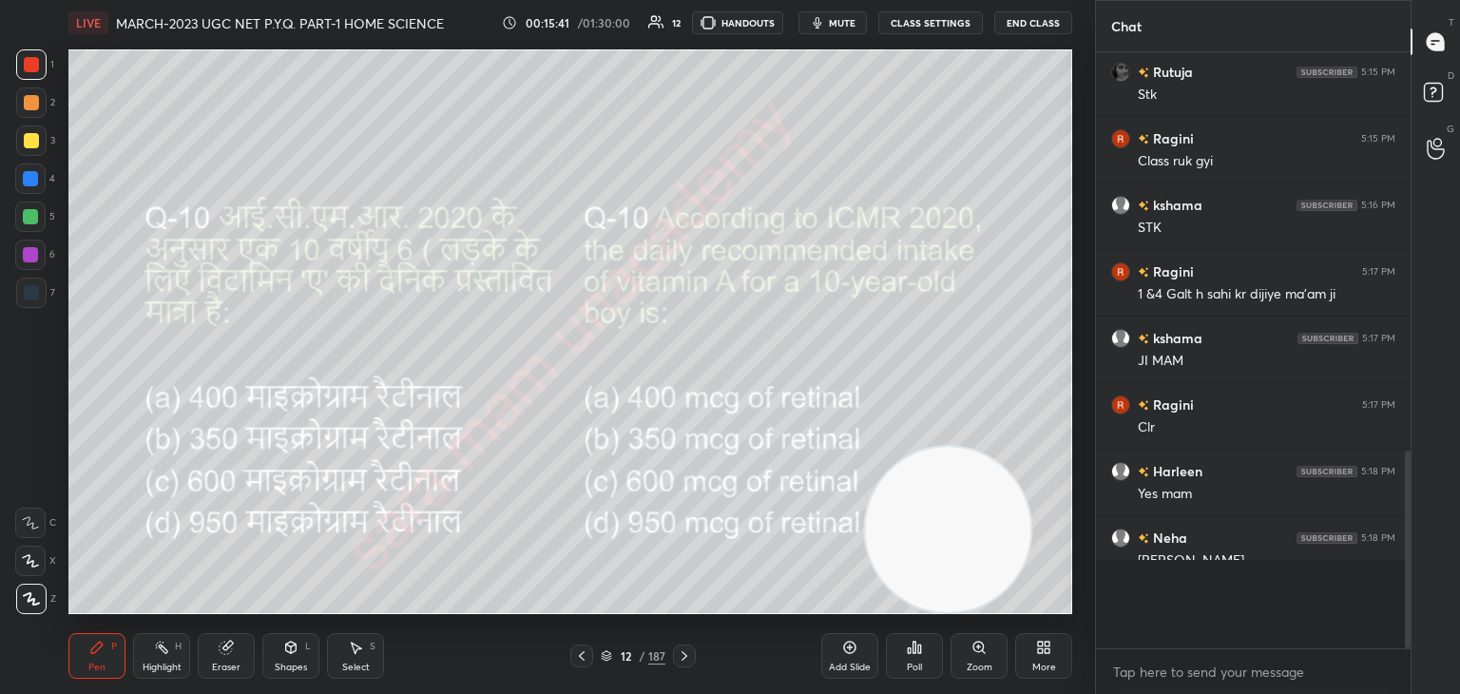
scroll to position [2, 6]
click at [922, 660] on div "Poll" at bounding box center [914, 656] width 57 height 46
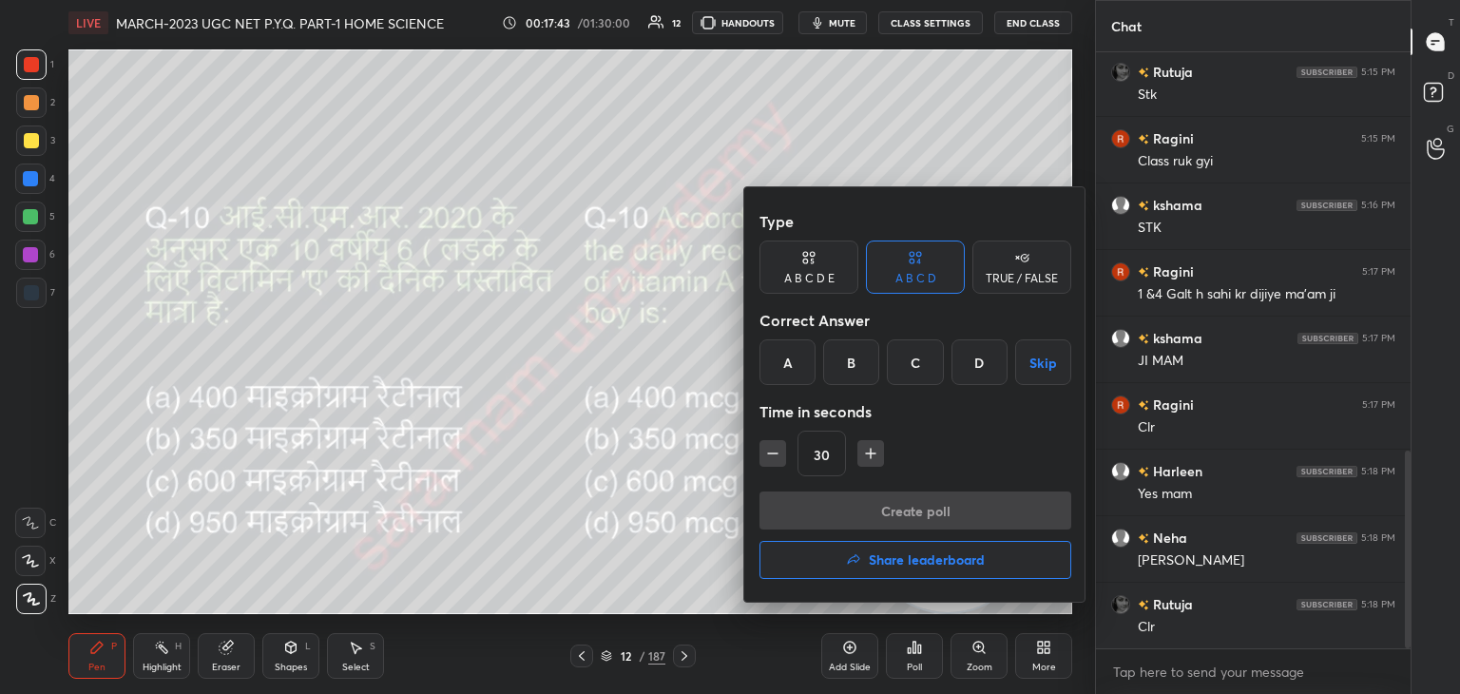
click at [905, 366] on div "C" at bounding box center [915, 362] width 56 height 46
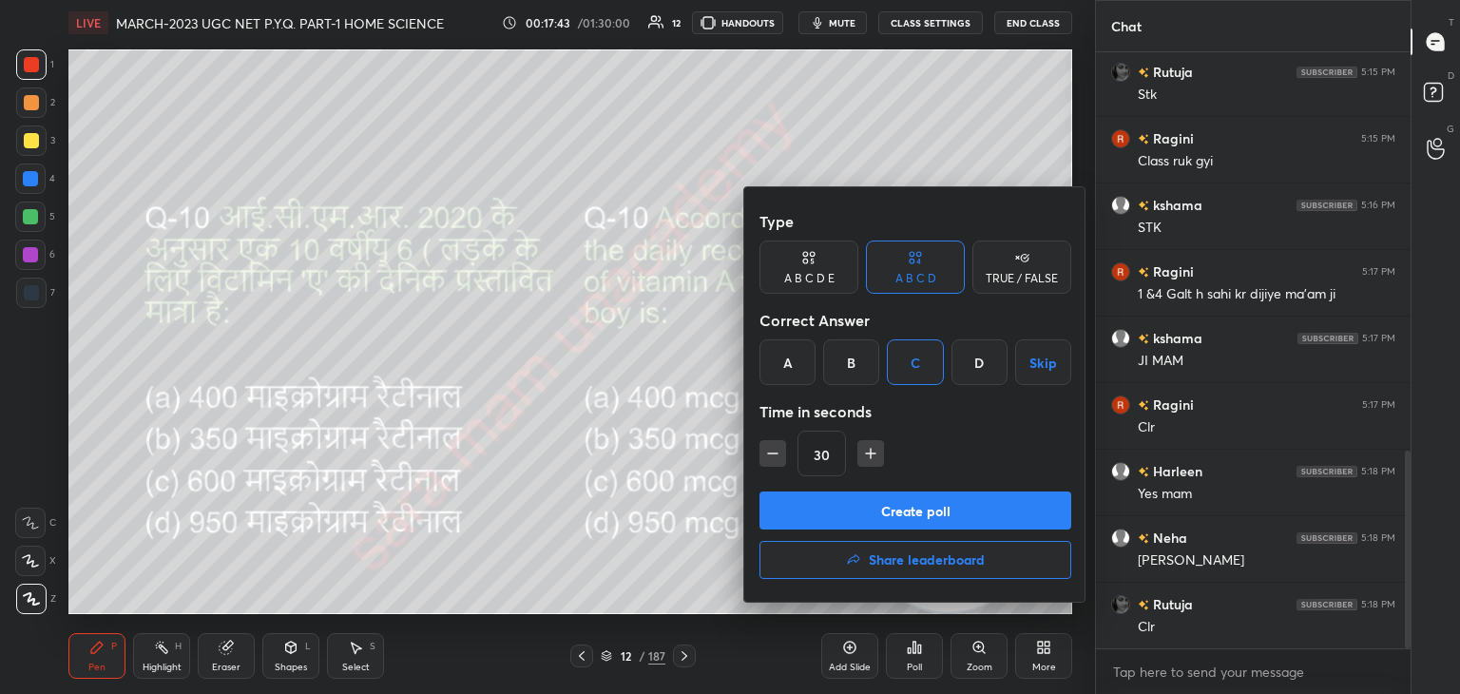
click at [931, 503] on button "Create poll" at bounding box center [915, 510] width 312 height 38
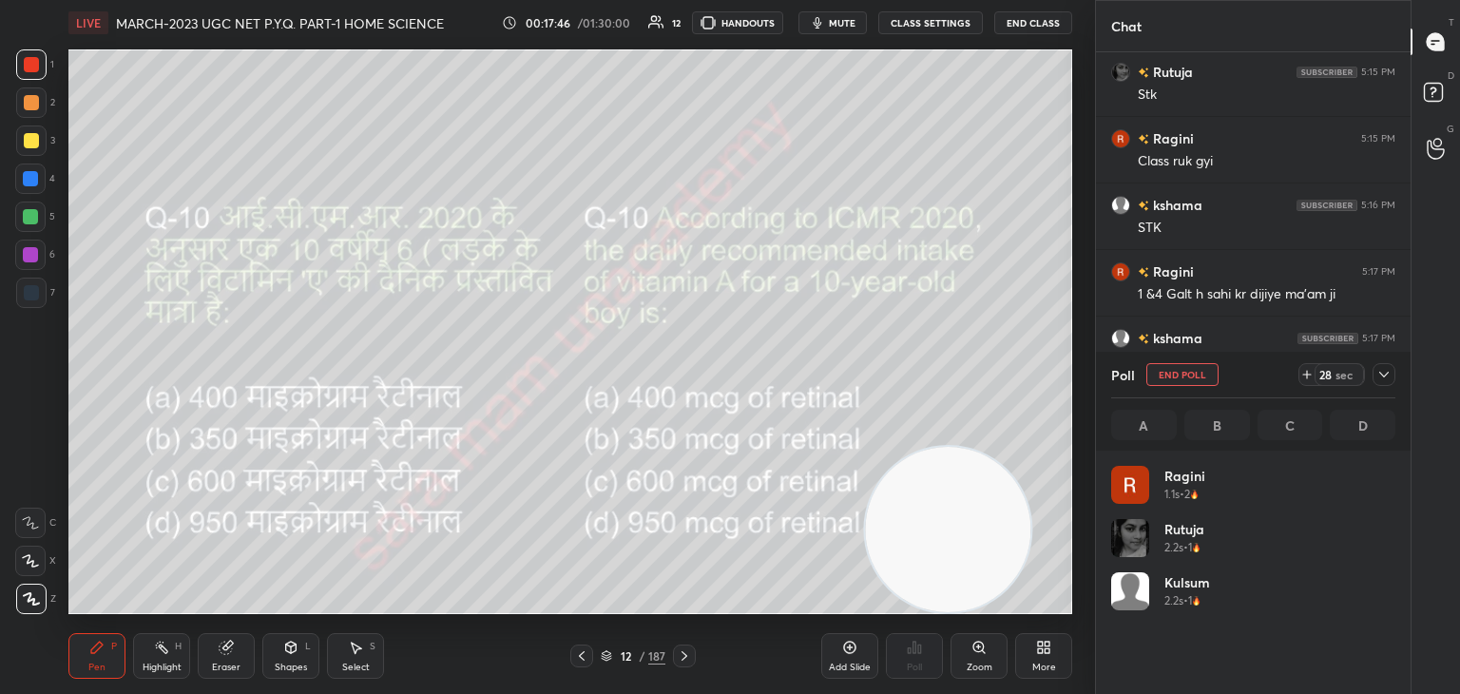
scroll to position [222, 278]
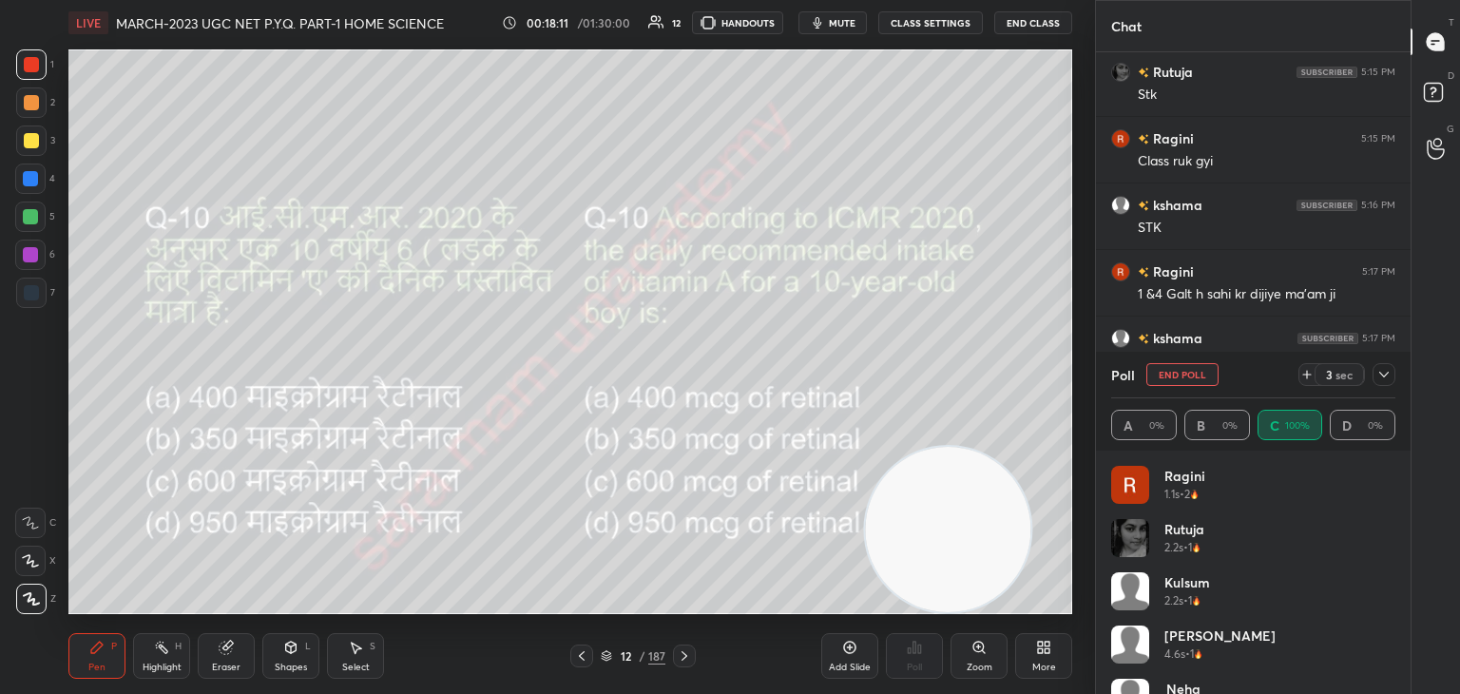
click at [1185, 374] on button "End Poll" at bounding box center [1182, 374] width 72 height 23
type textarea "x"
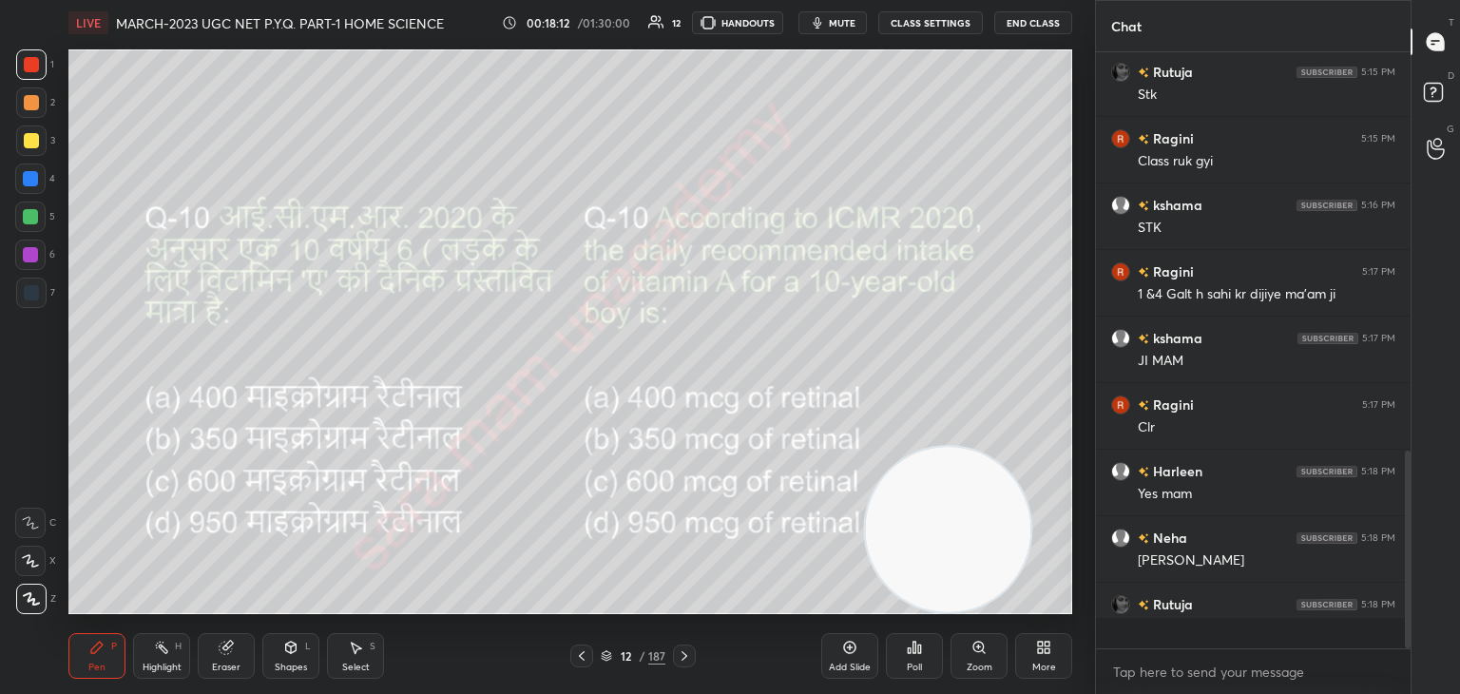
scroll to position [422, 309]
click at [689, 658] on icon at bounding box center [684, 655] width 15 height 15
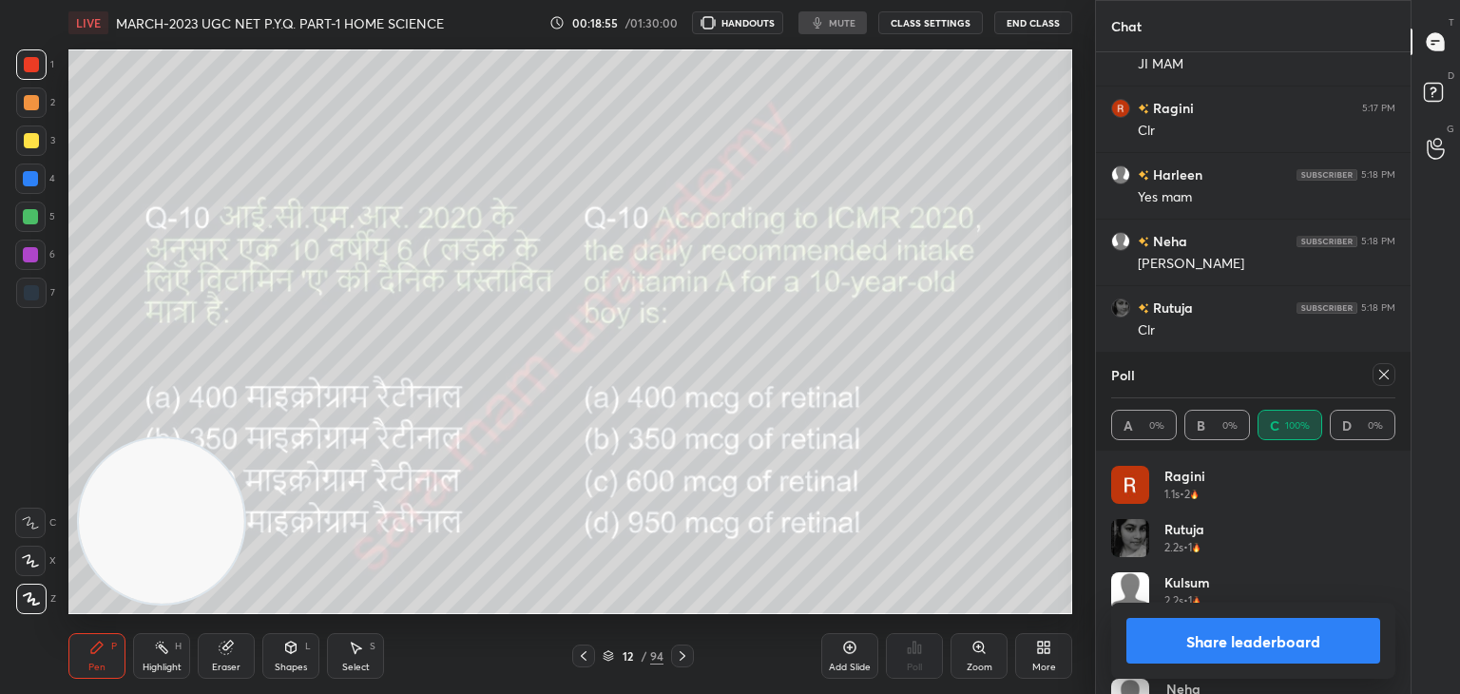
scroll to position [94474, 94028]
click at [1378, 374] on icon at bounding box center [1383, 374] width 15 height 15
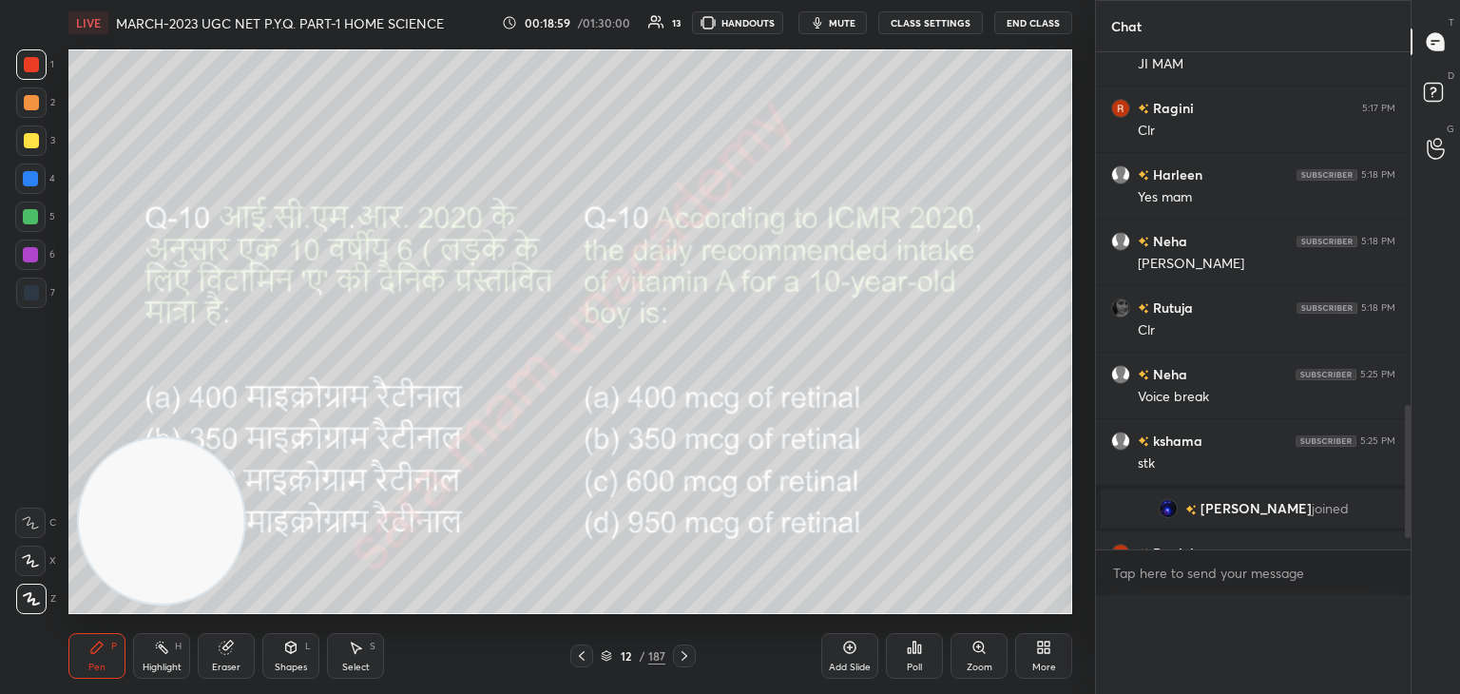
scroll to position [0, 0]
click at [684, 662] on icon at bounding box center [684, 655] width 15 height 15
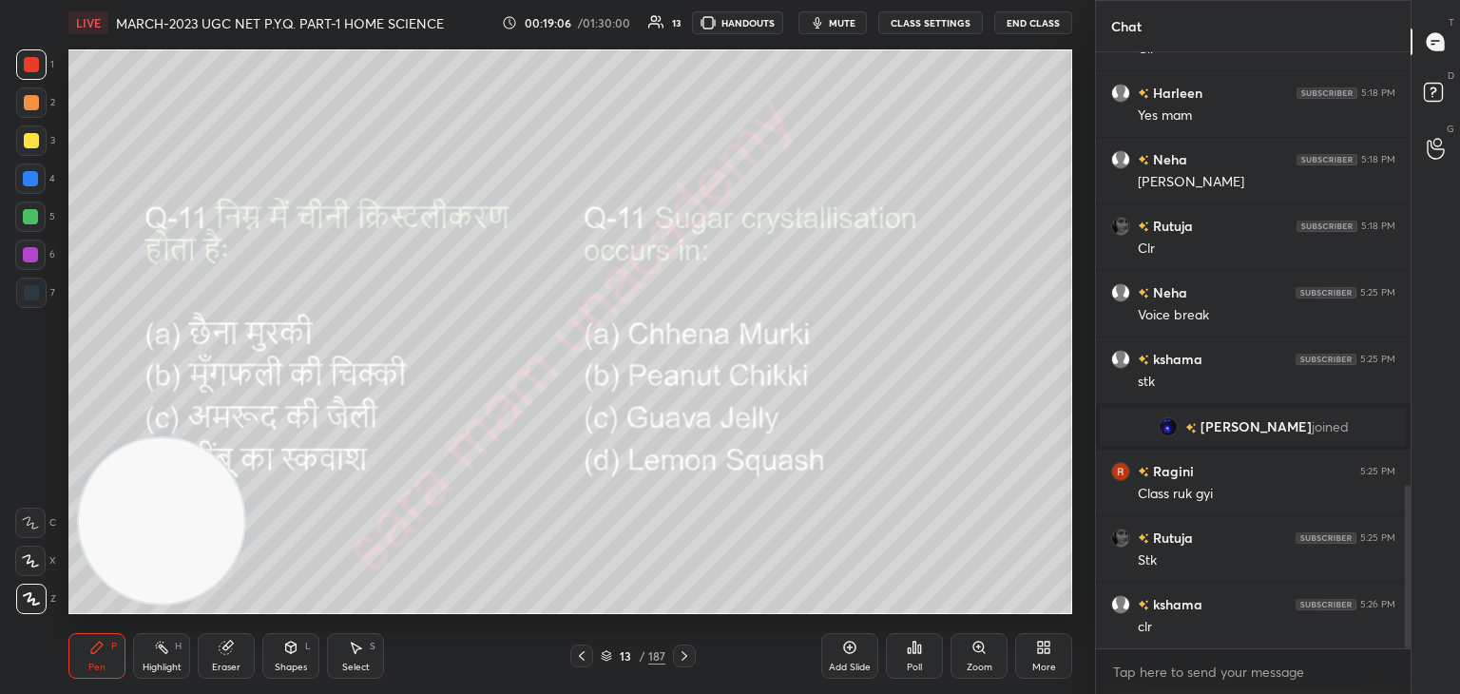
click at [904, 662] on div "Poll" at bounding box center [914, 656] width 57 height 46
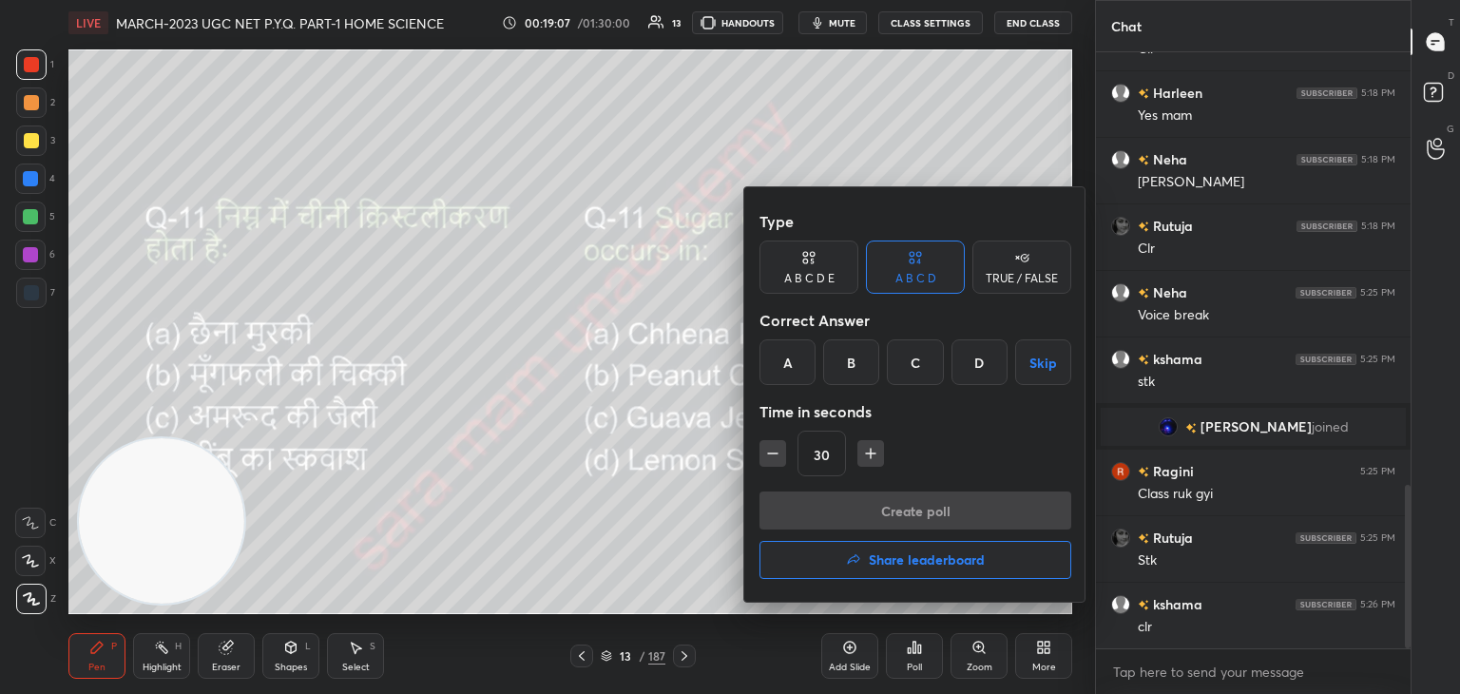
click at [793, 369] on div "A" at bounding box center [787, 362] width 56 height 46
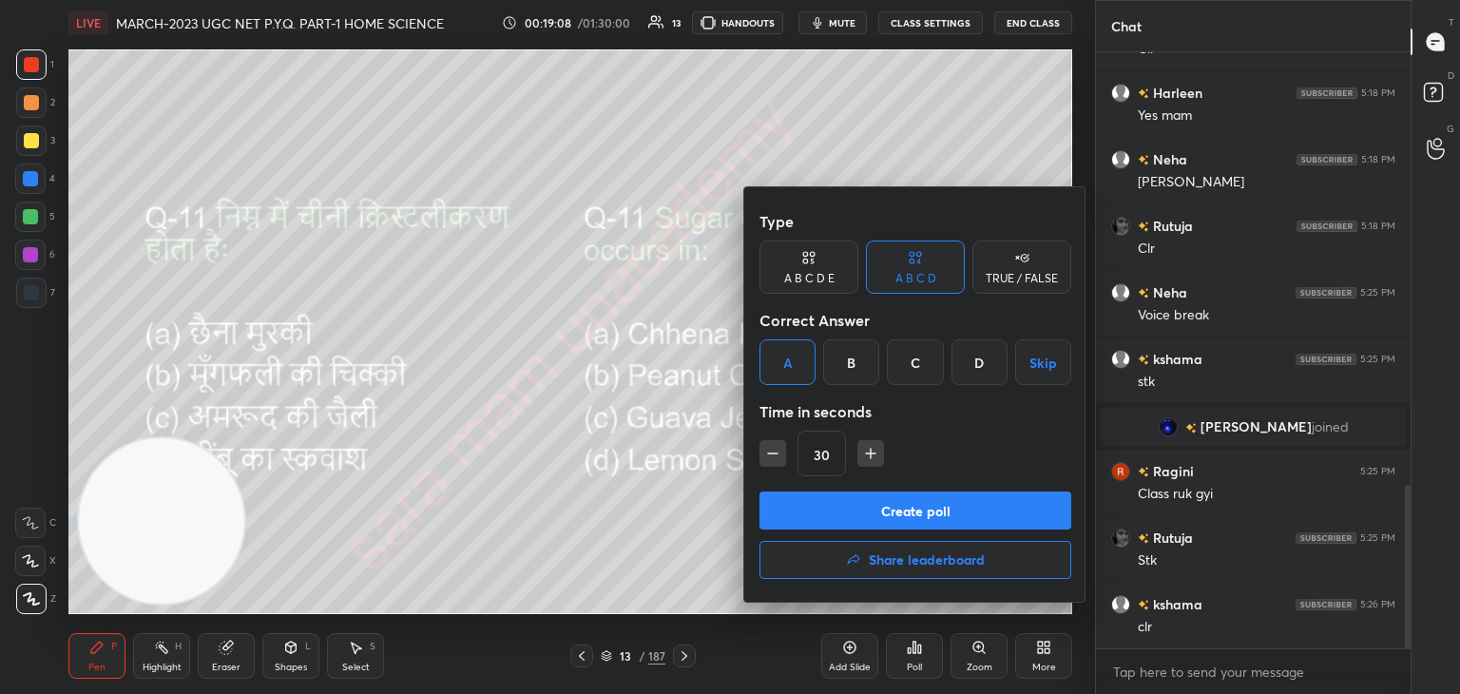
click at [957, 509] on button "Create poll" at bounding box center [915, 510] width 312 height 38
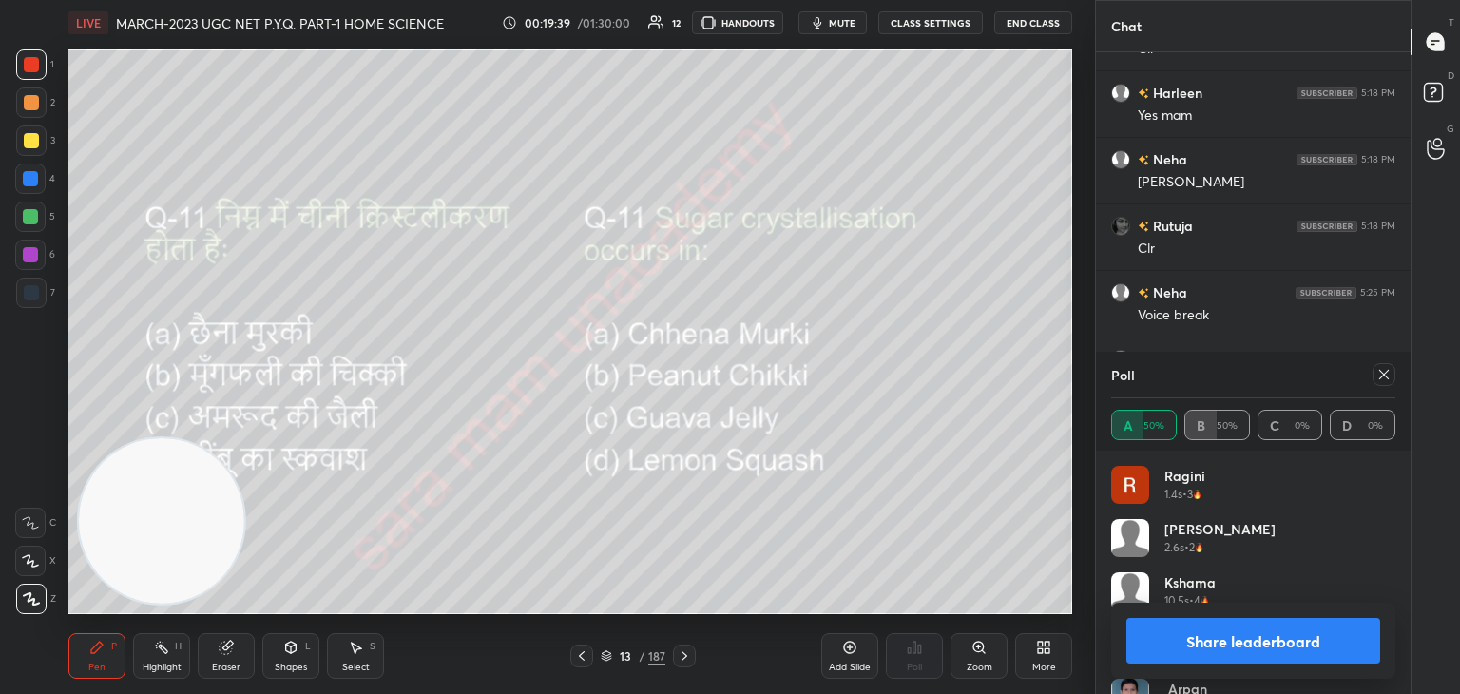
click at [1377, 376] on icon at bounding box center [1383, 374] width 15 height 15
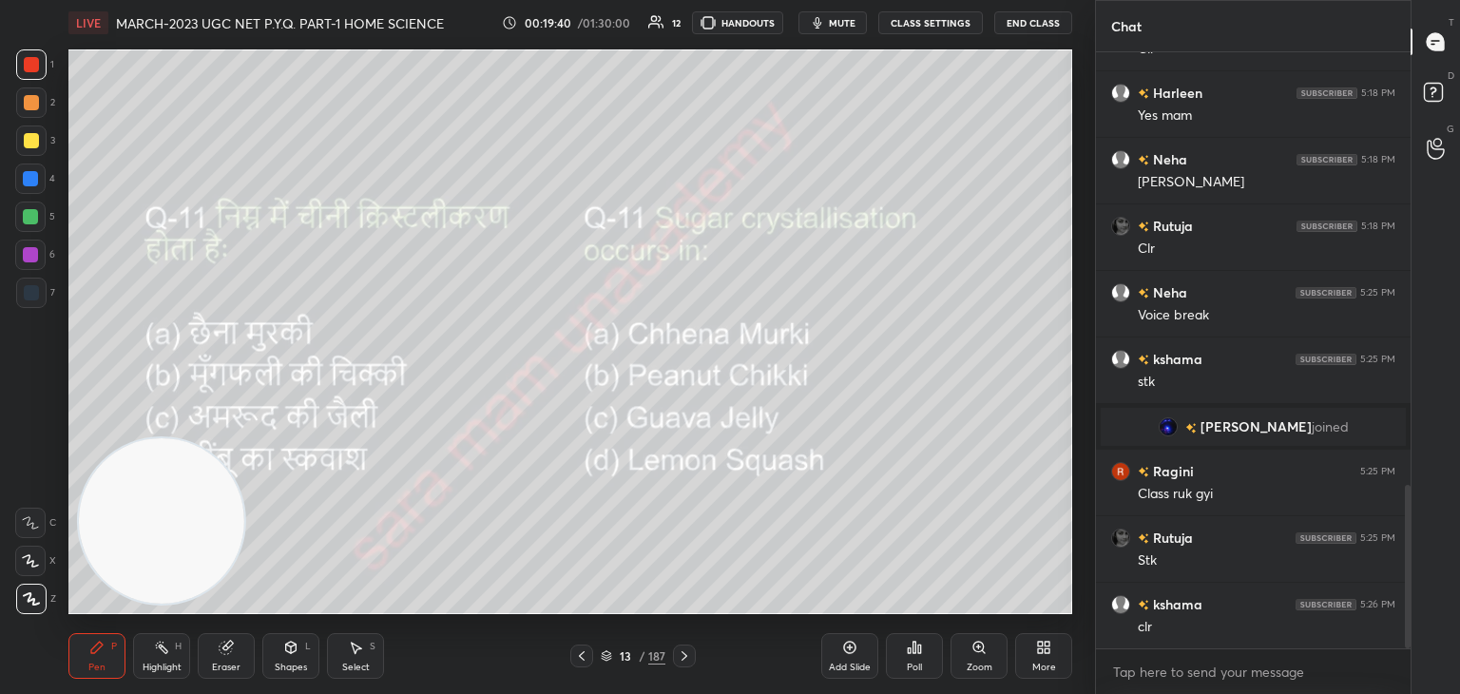
click at [684, 651] on icon at bounding box center [684, 655] width 15 height 15
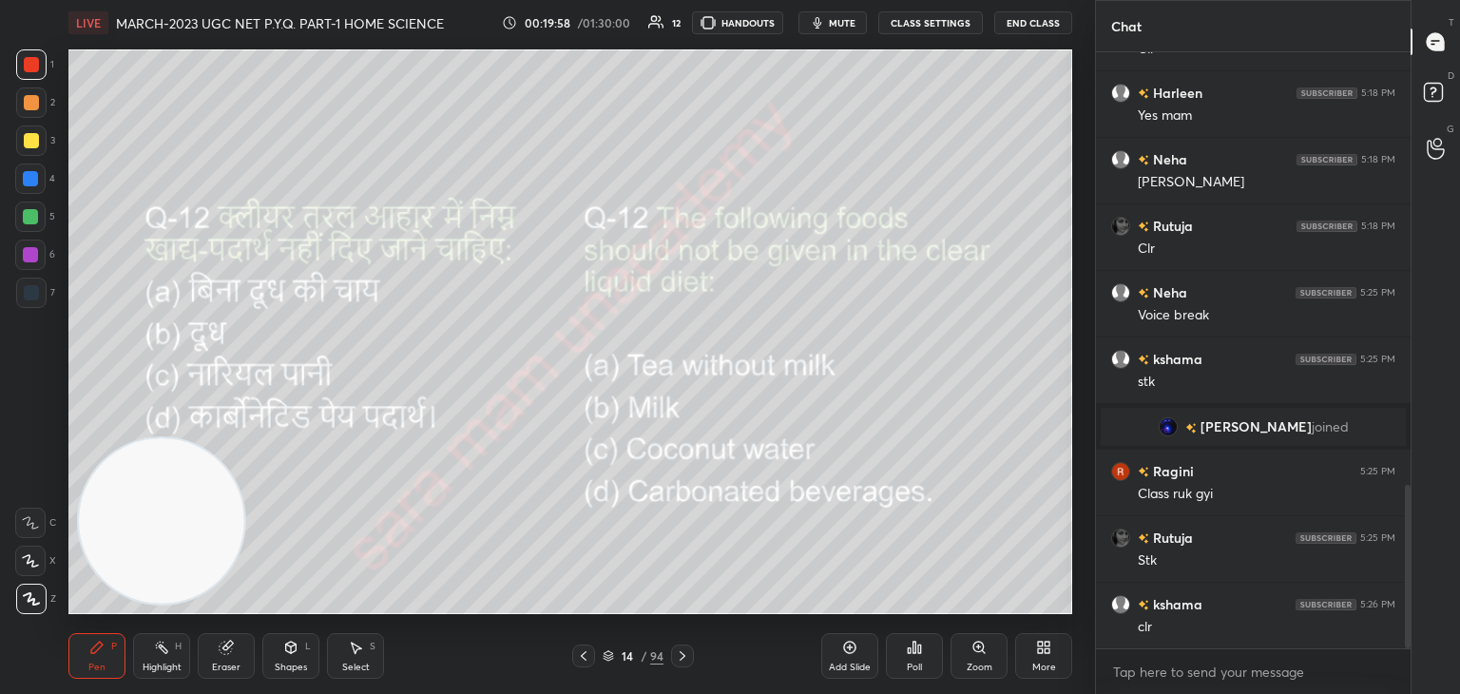
click at [924, 659] on div "Poll" at bounding box center [914, 656] width 57 height 46
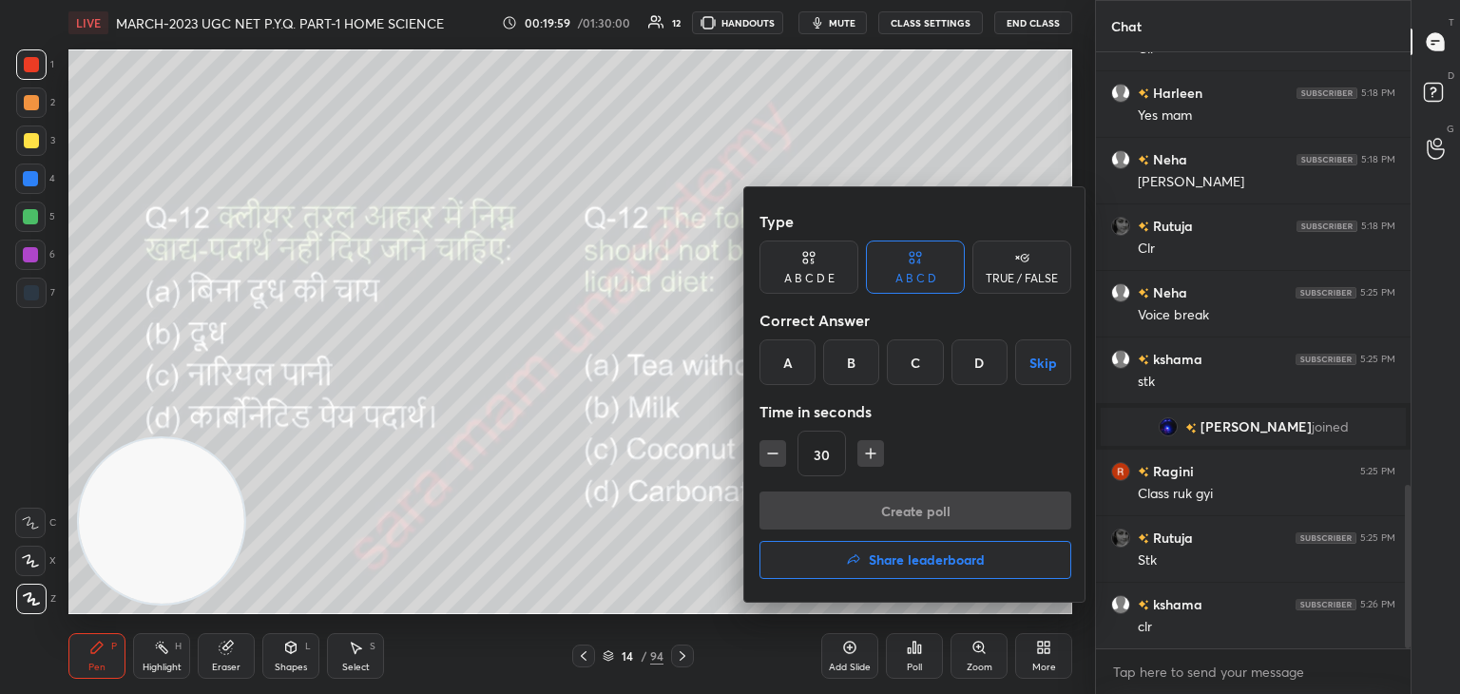
click at [858, 360] on div "B" at bounding box center [851, 362] width 56 height 46
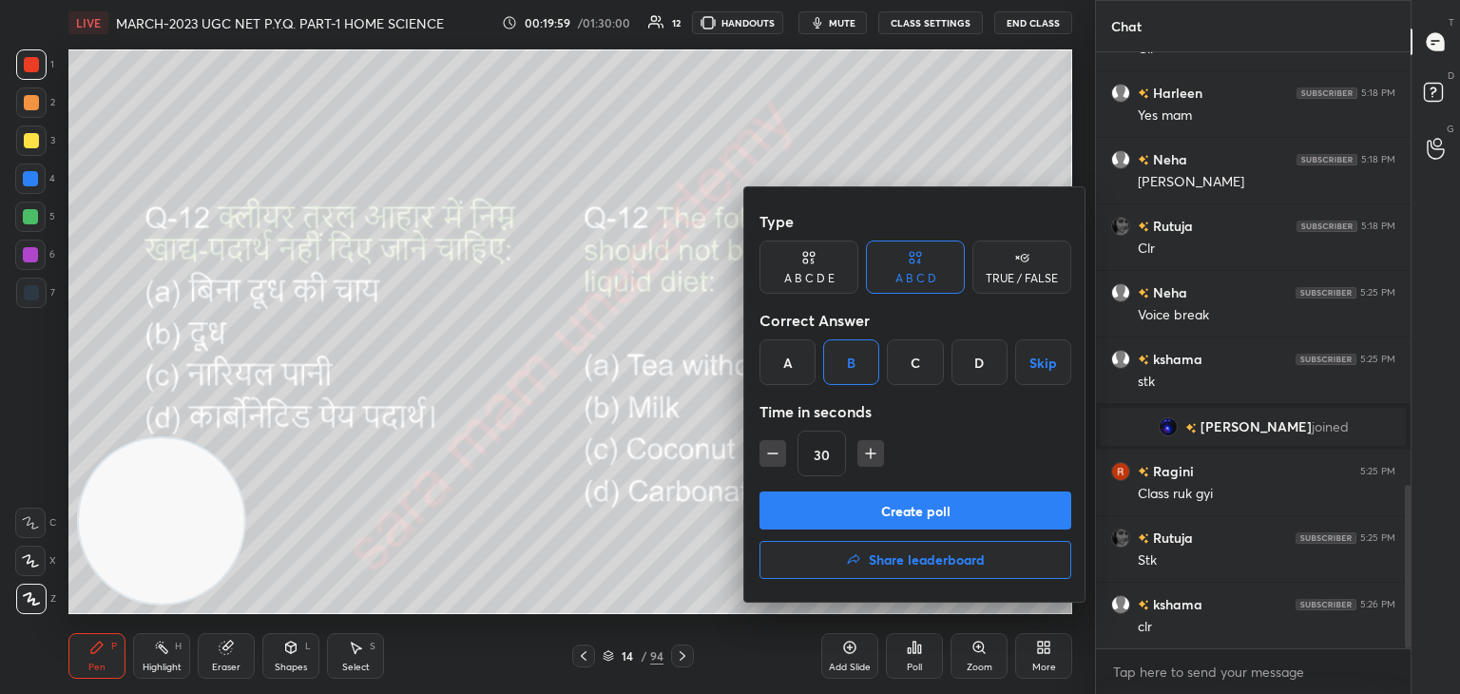
click at [906, 502] on button "Create poll" at bounding box center [915, 510] width 312 height 38
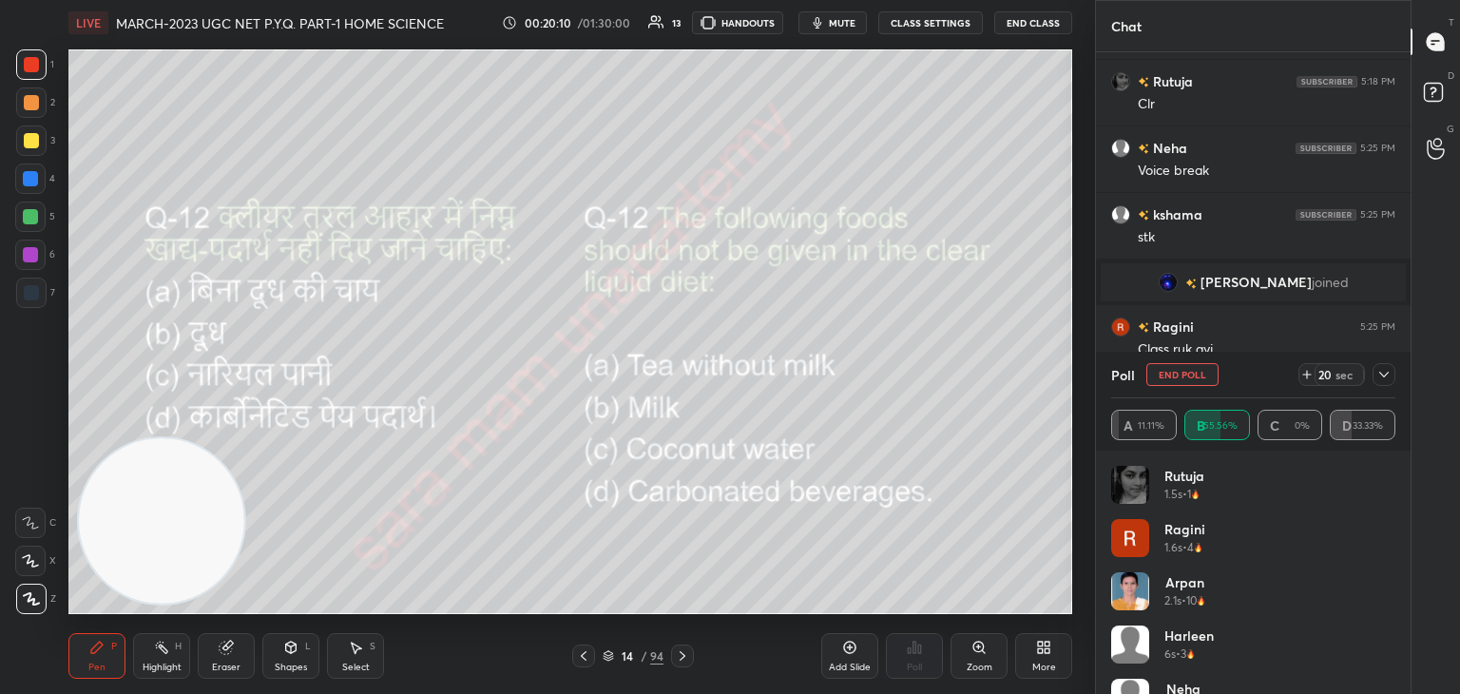
scroll to position [1745, 0]
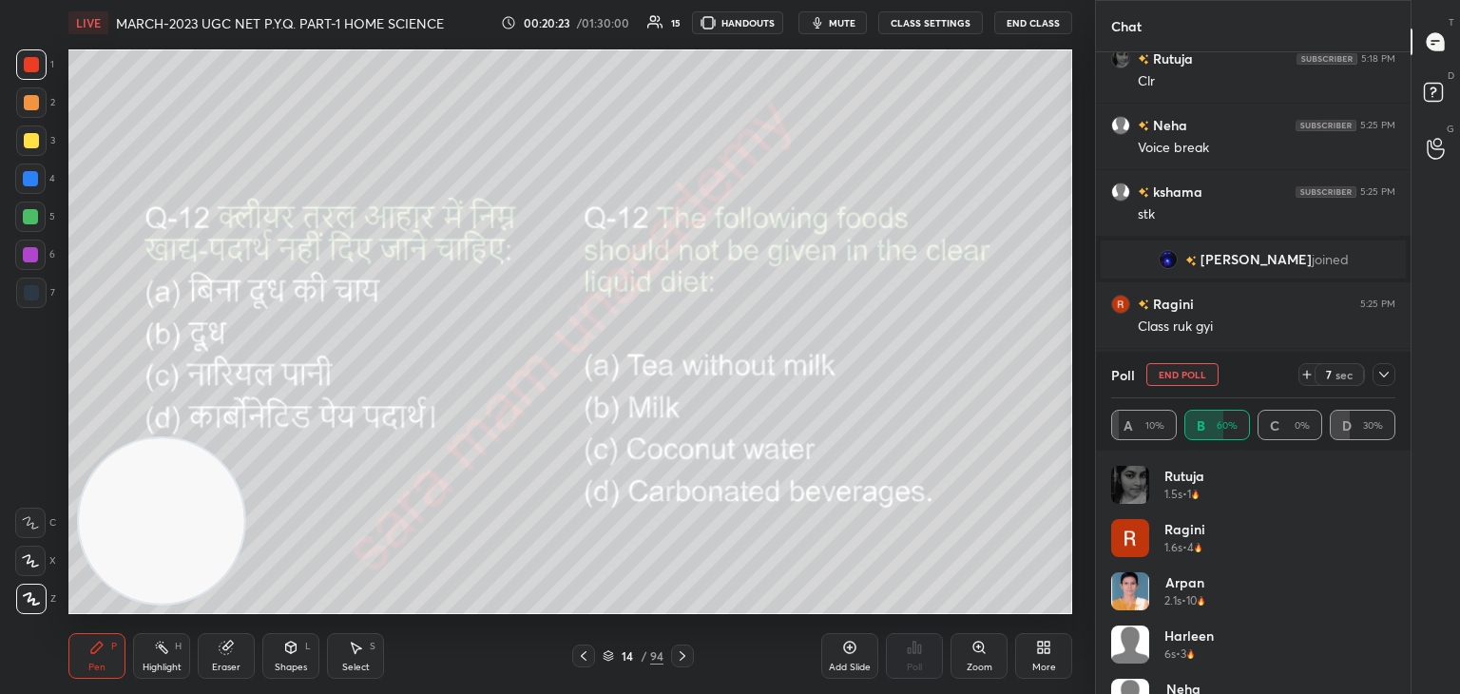
click at [1194, 374] on button "End Poll" at bounding box center [1182, 374] width 72 height 23
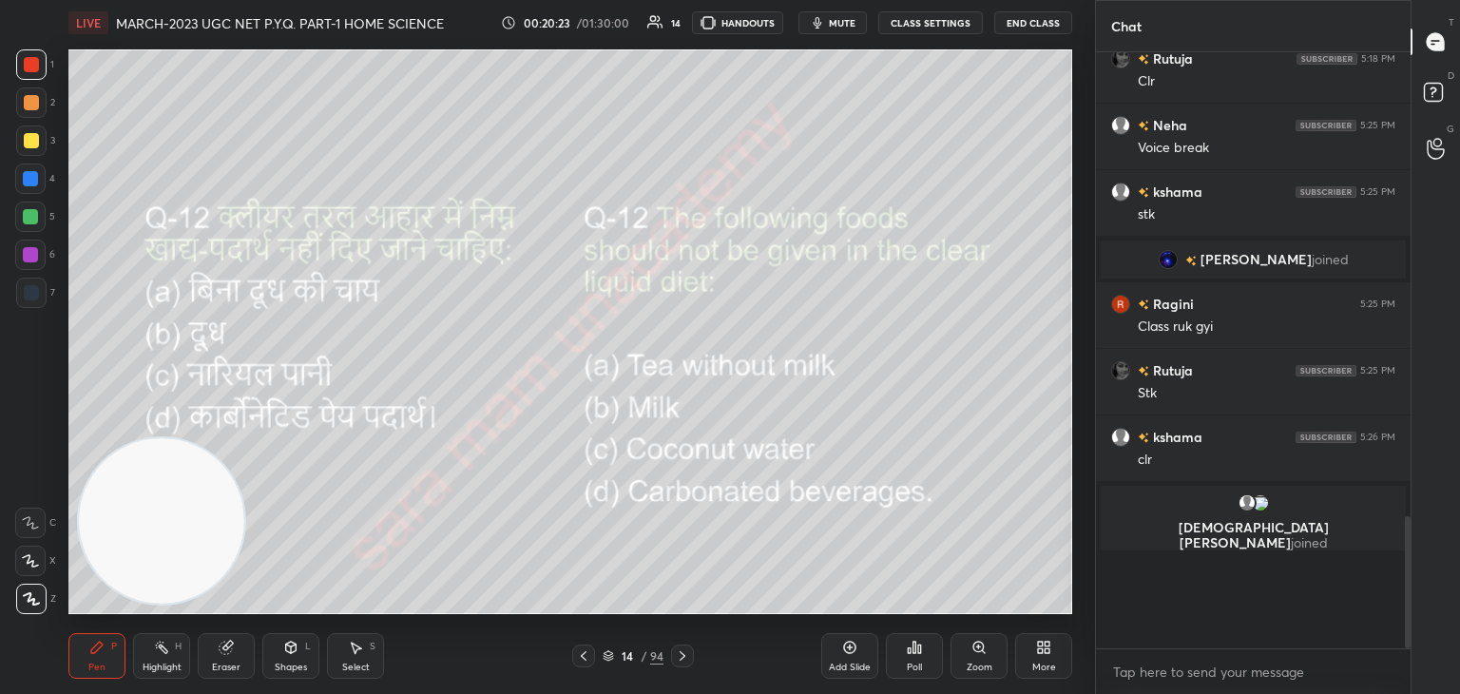
scroll to position [383, 309]
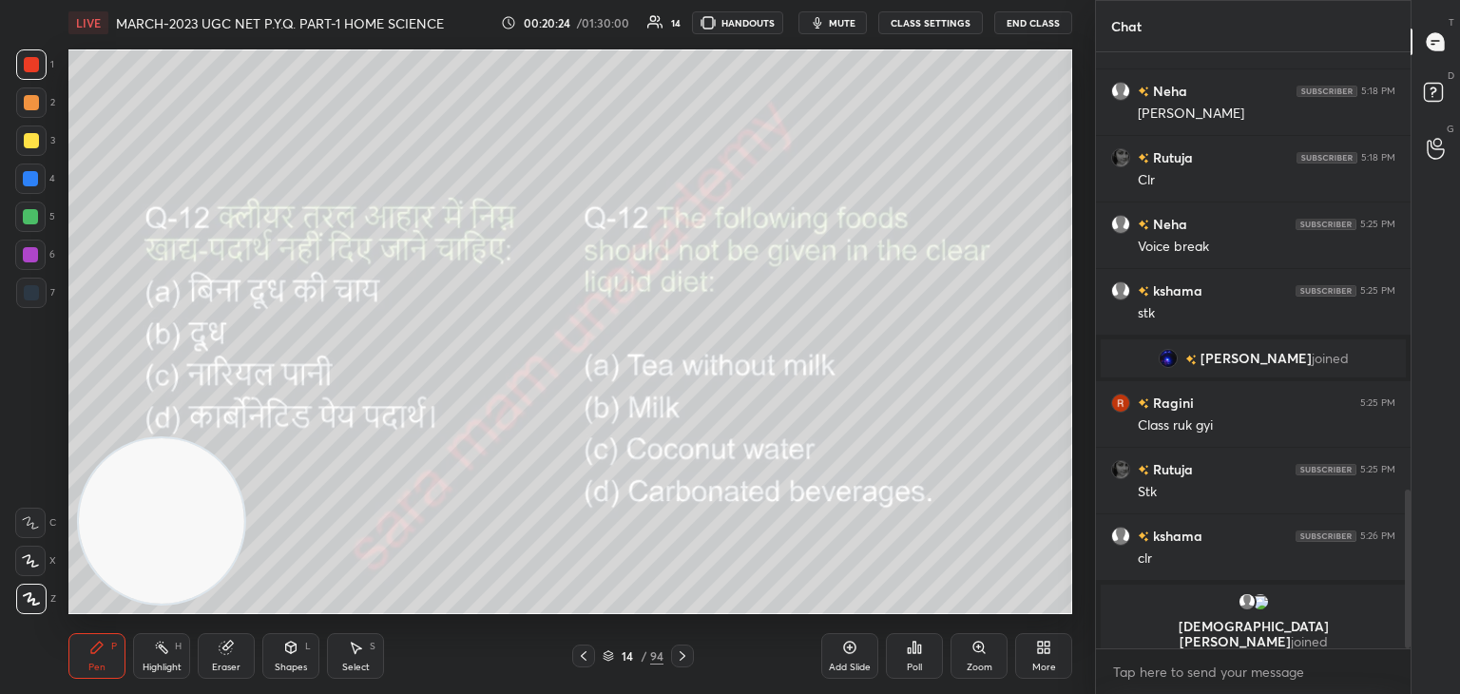
click at [671, 659] on div at bounding box center [682, 655] width 23 height 23
click at [926, 654] on div "Poll" at bounding box center [914, 656] width 57 height 46
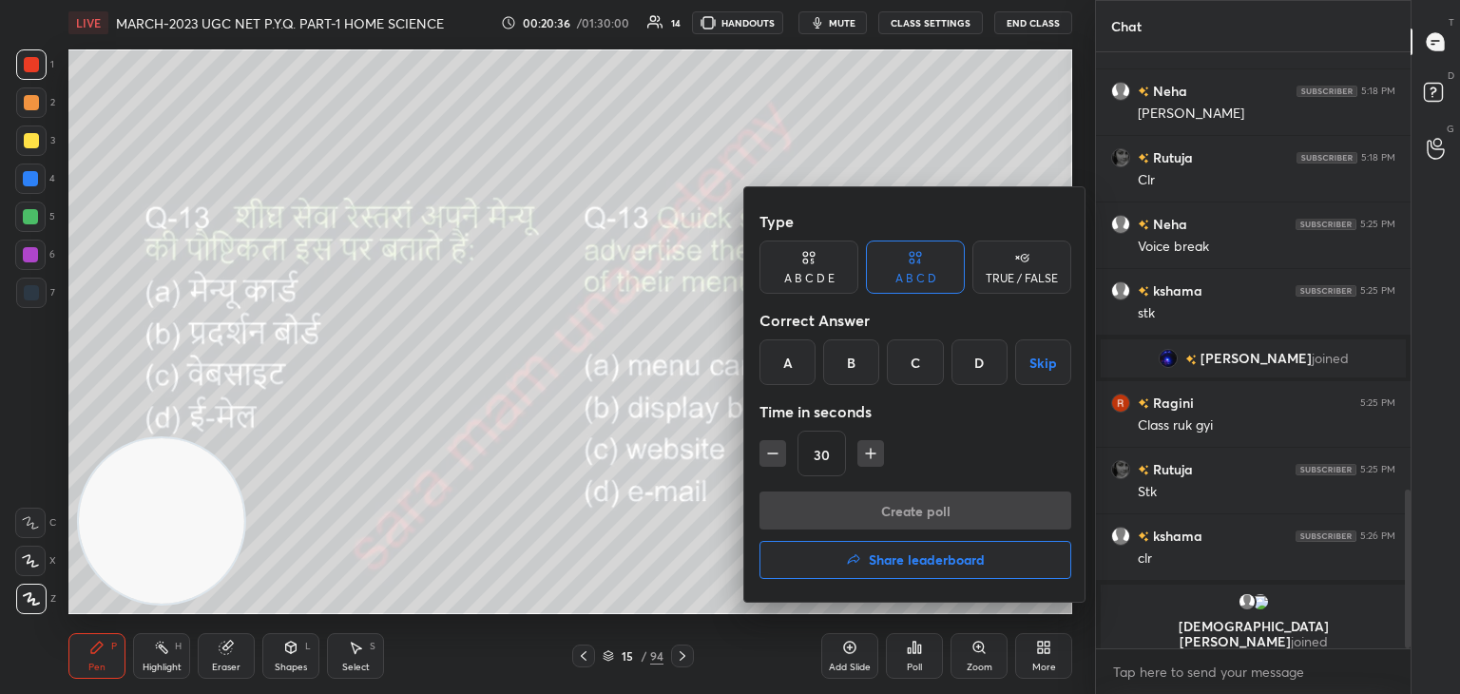
click at [902, 372] on div "C" at bounding box center [915, 362] width 56 height 46
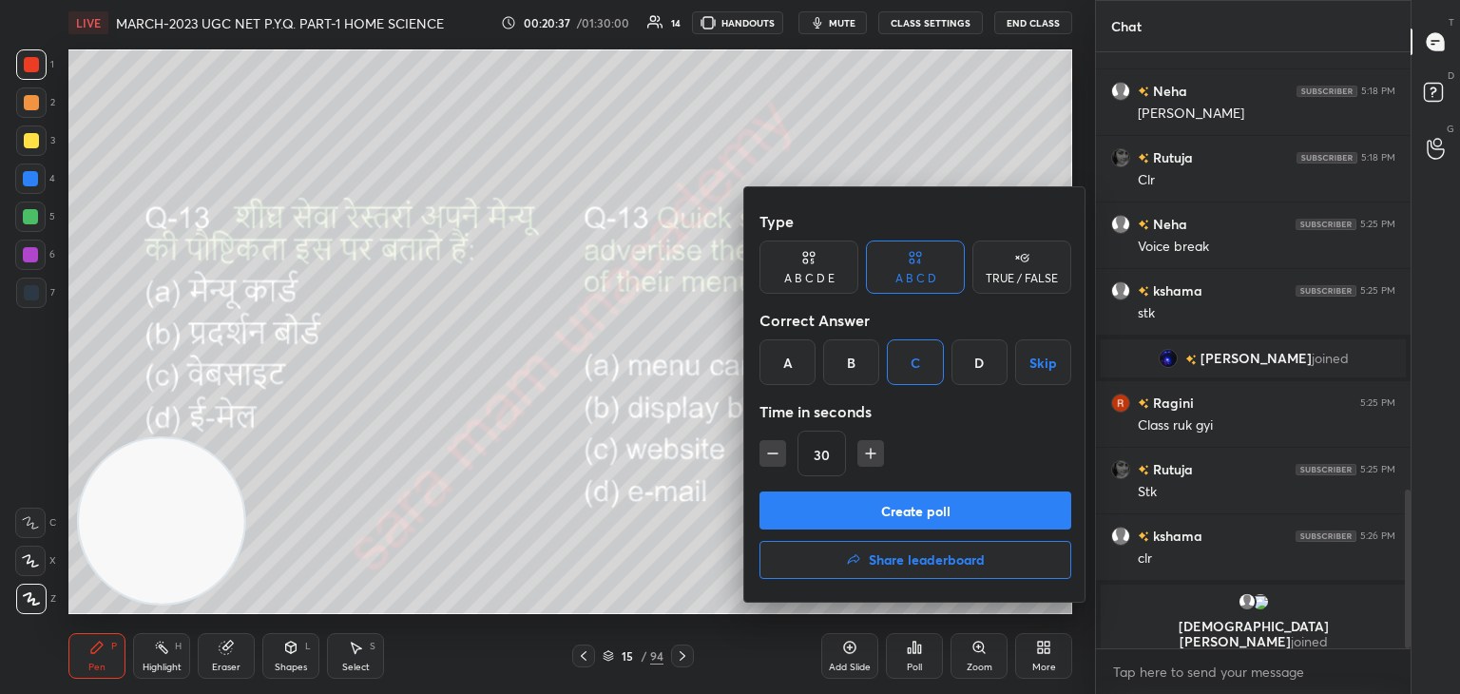
click at [857, 517] on button "Create poll" at bounding box center [915, 510] width 312 height 38
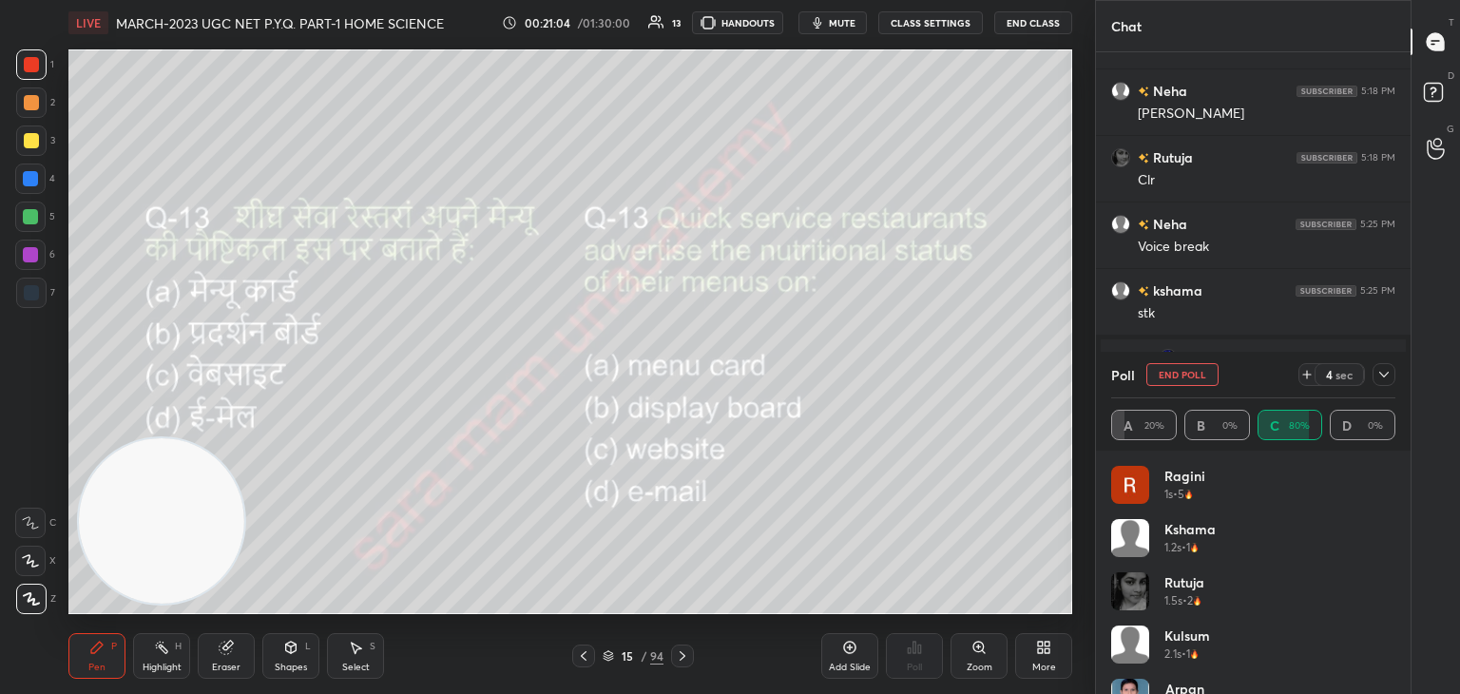
click at [1184, 378] on button "End Poll" at bounding box center [1182, 374] width 72 height 23
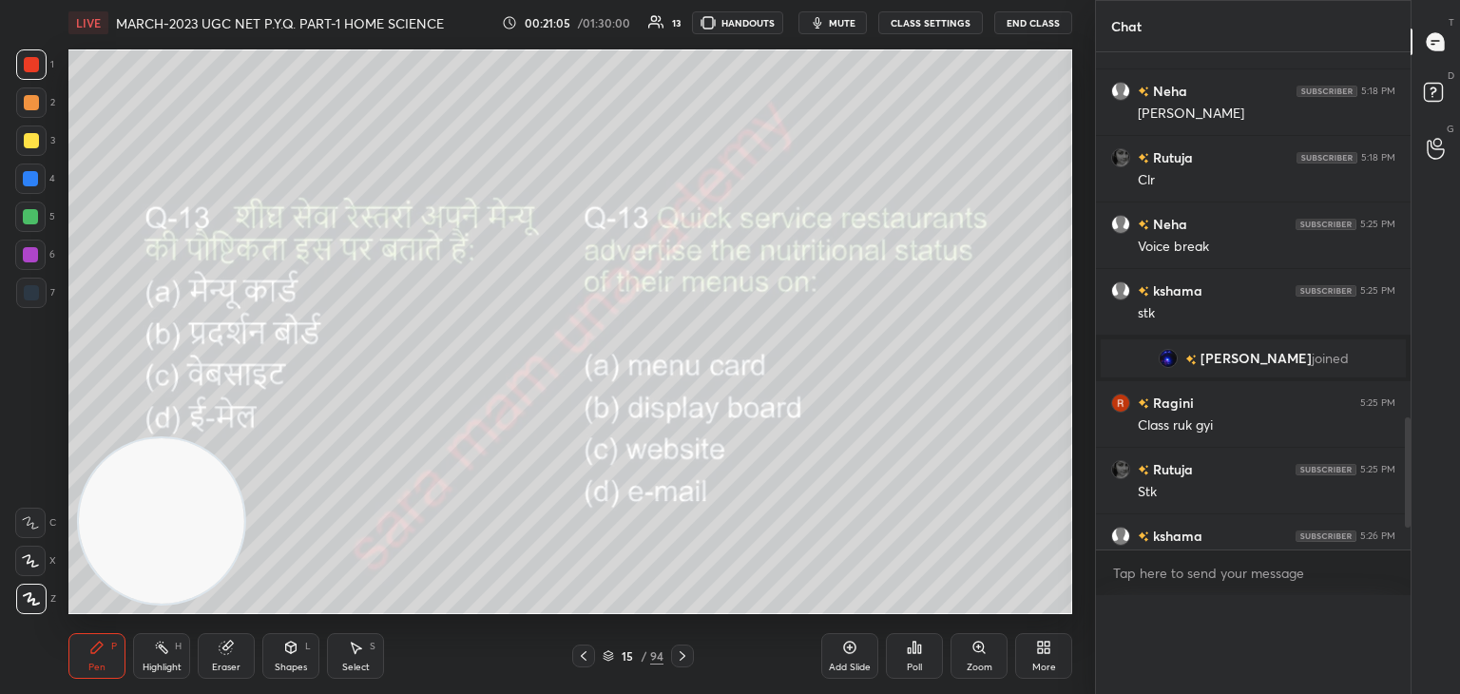
scroll to position [524, 309]
click at [675, 662] on icon at bounding box center [682, 655] width 15 height 15
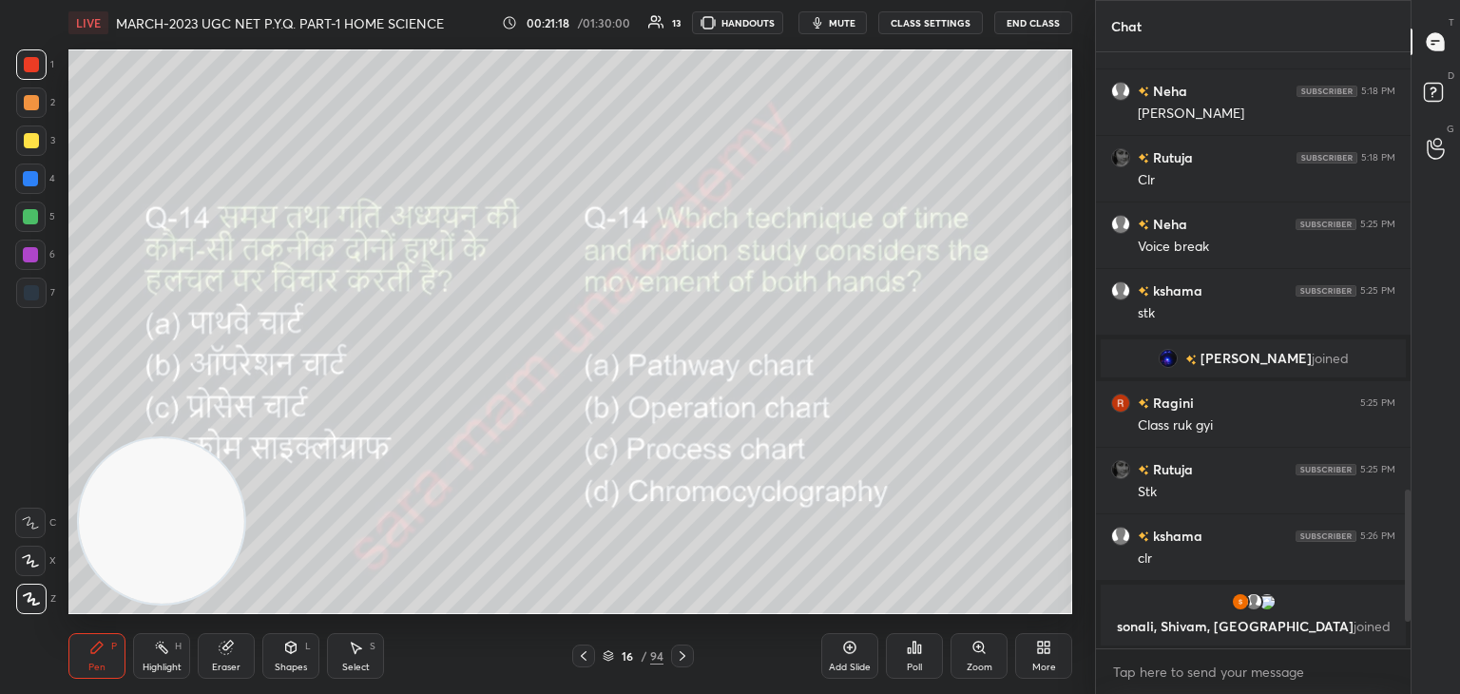
click at [909, 653] on icon at bounding box center [909, 650] width 3 height 5
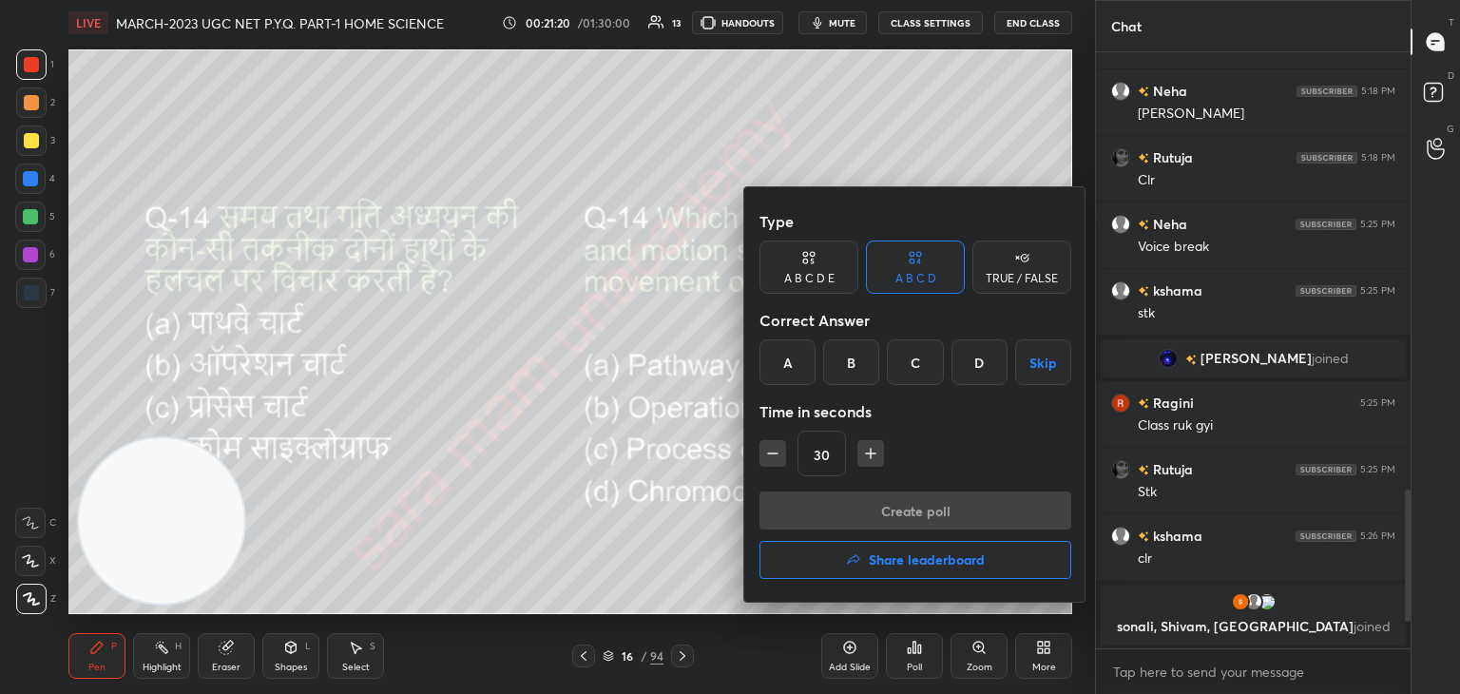
click at [863, 372] on div "B" at bounding box center [851, 362] width 56 height 46
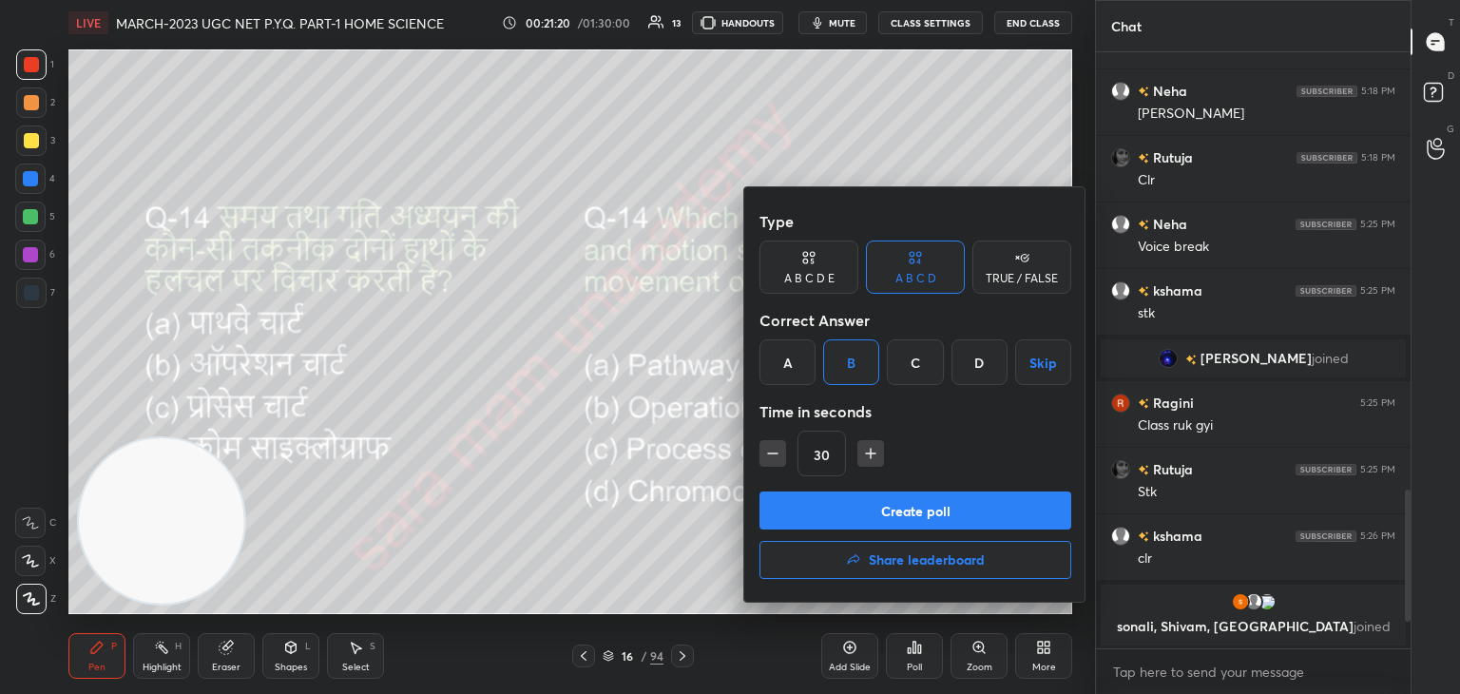
click at [895, 509] on button "Create poll" at bounding box center [915, 510] width 312 height 38
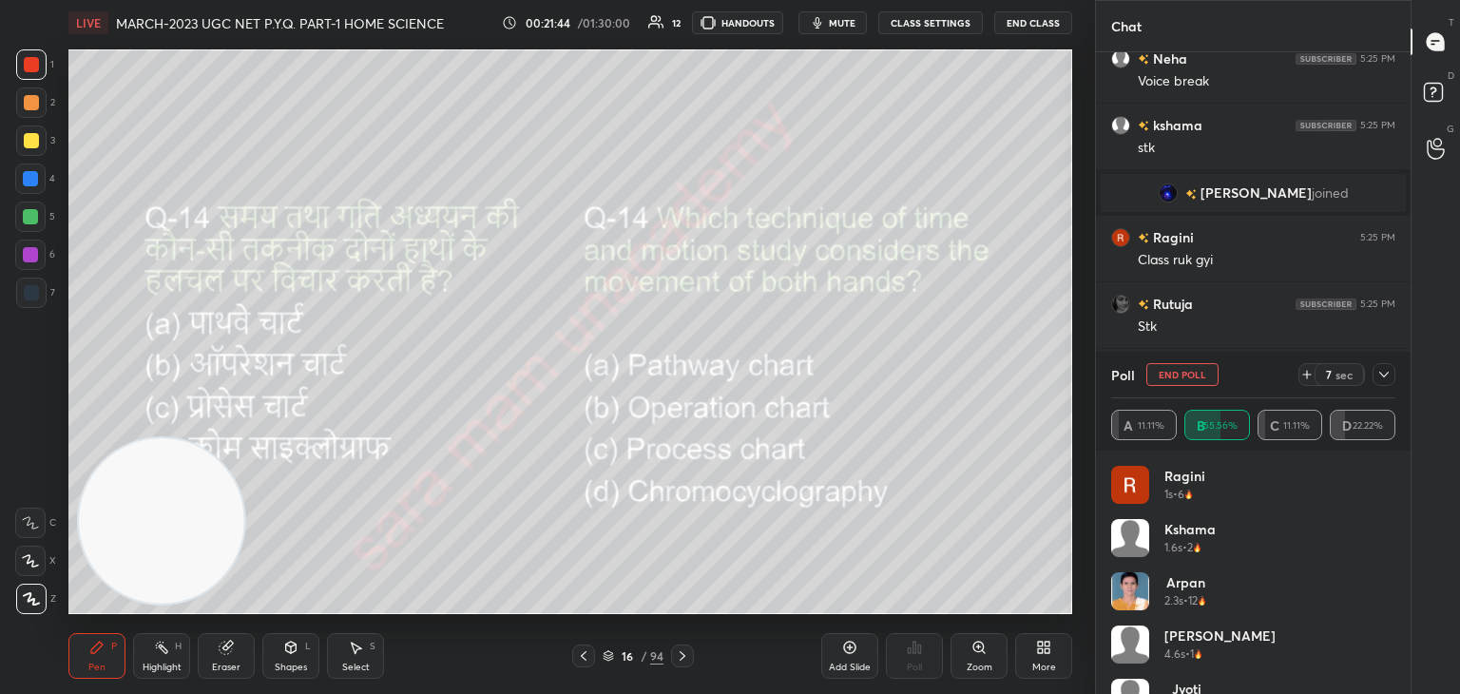
scroll to position [1572, 0]
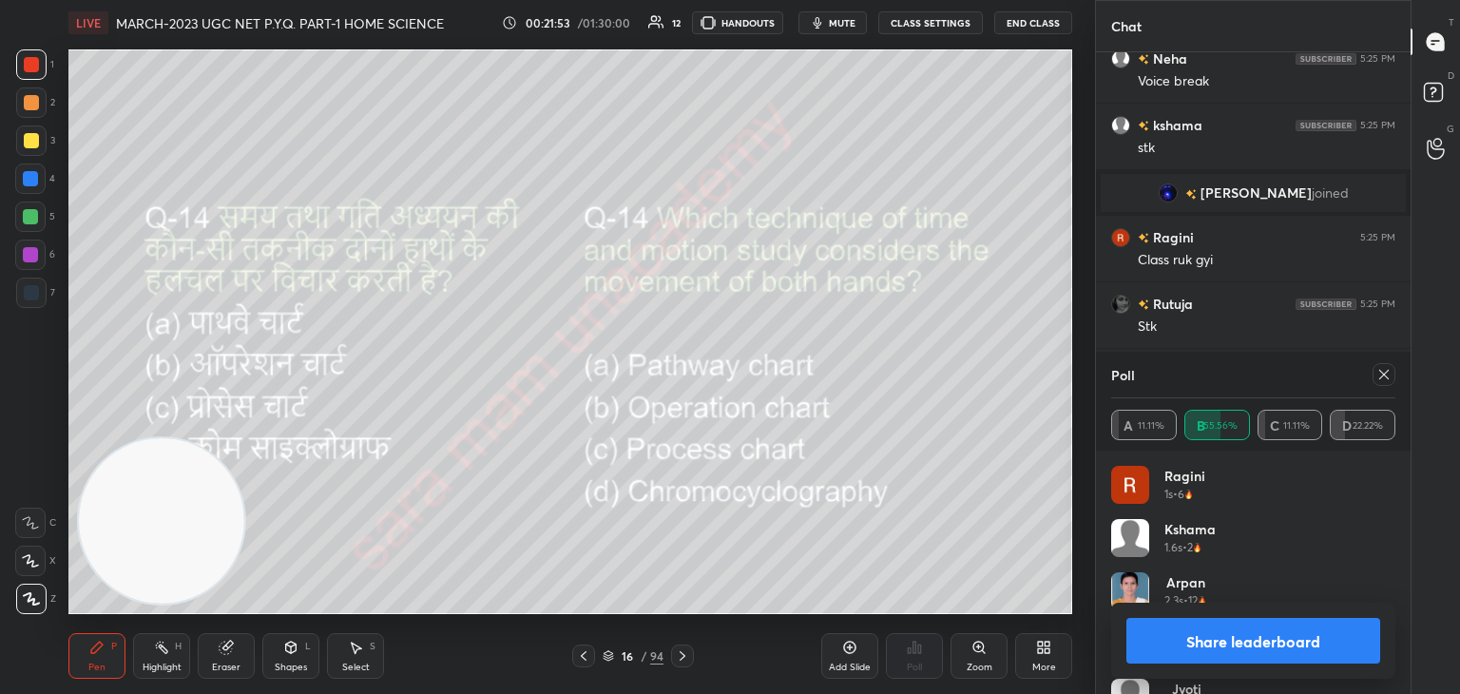
click at [1384, 373] on icon at bounding box center [1383, 374] width 15 height 15
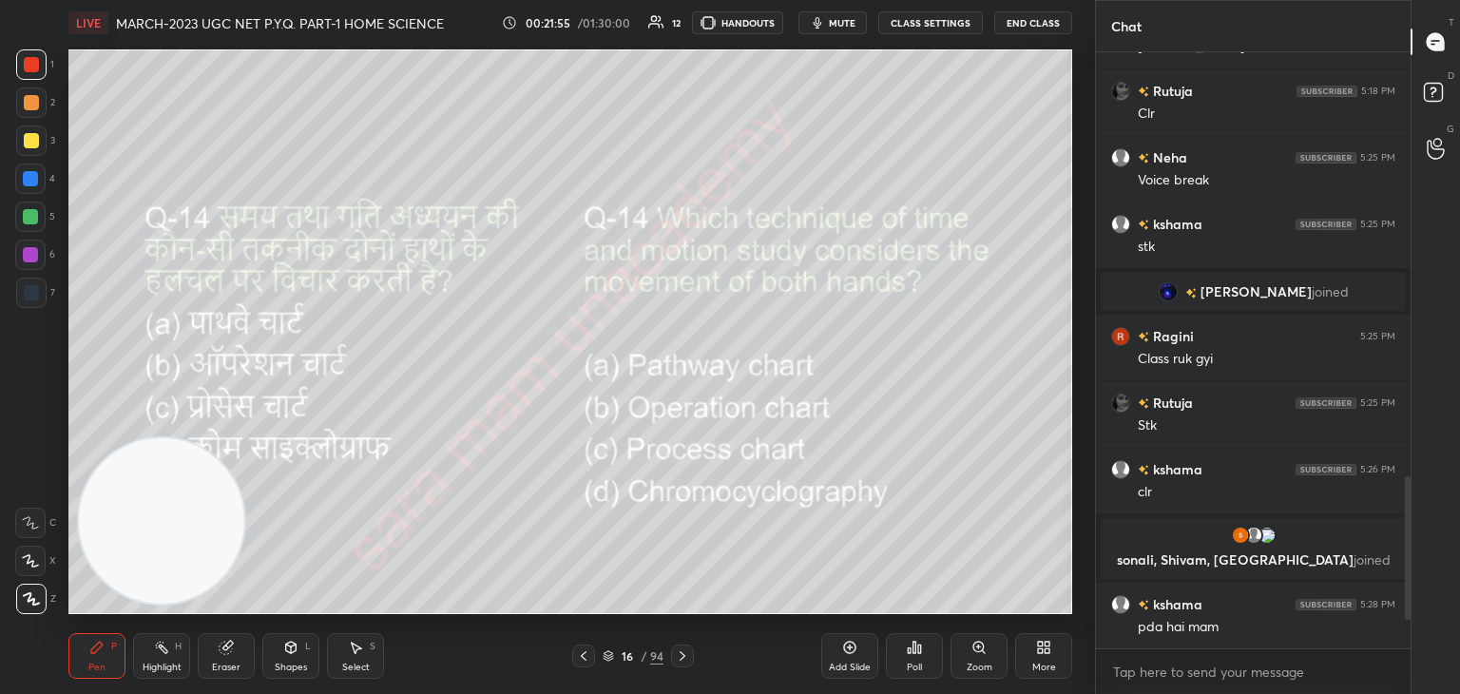
click at [681, 647] on div at bounding box center [682, 655] width 23 height 23
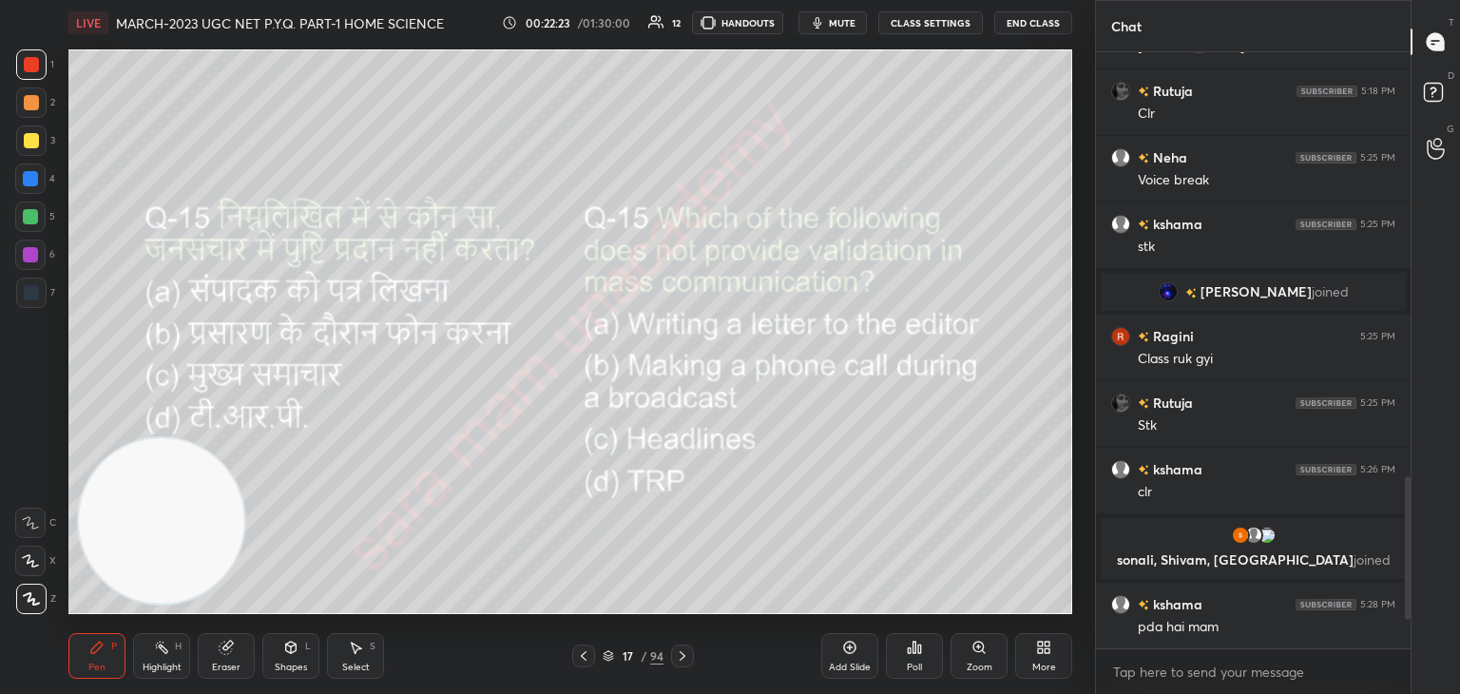
click at [899, 651] on div "Poll" at bounding box center [914, 656] width 57 height 46
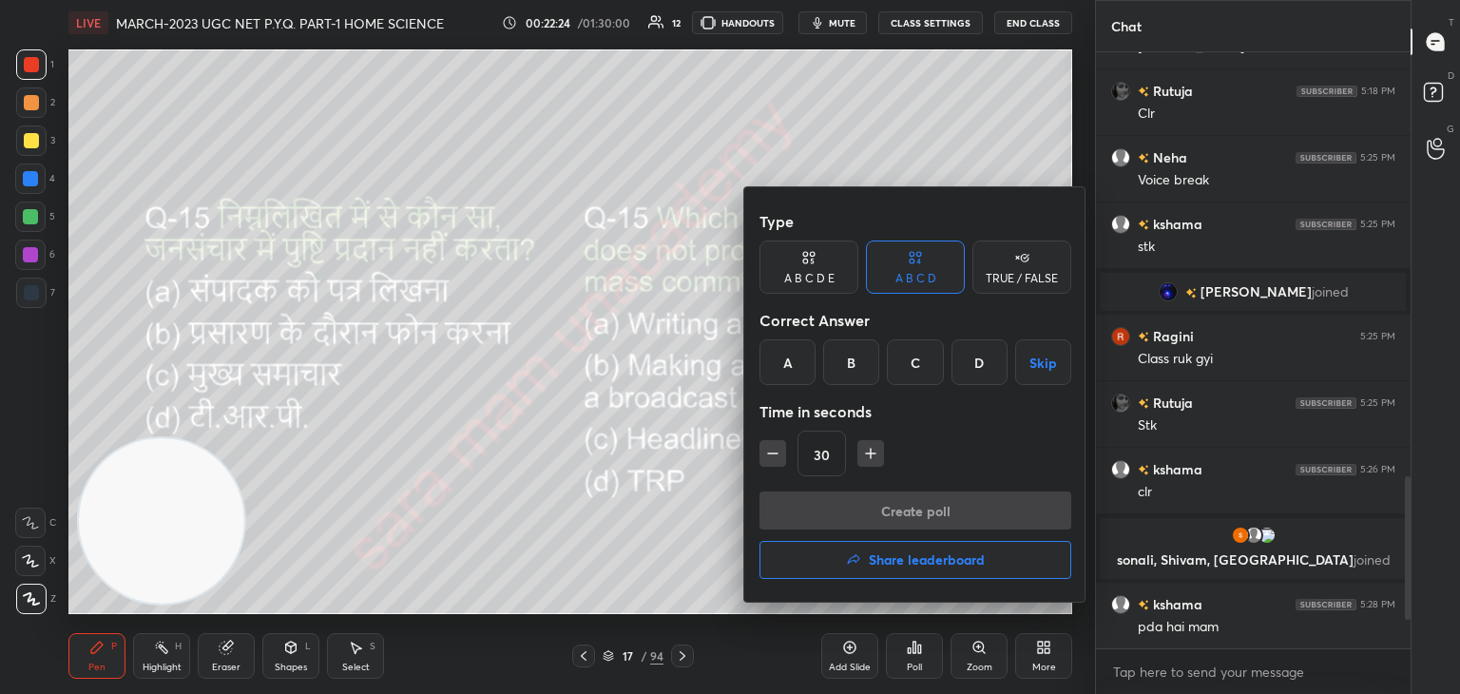
click at [791, 370] on div "A" at bounding box center [787, 362] width 56 height 46
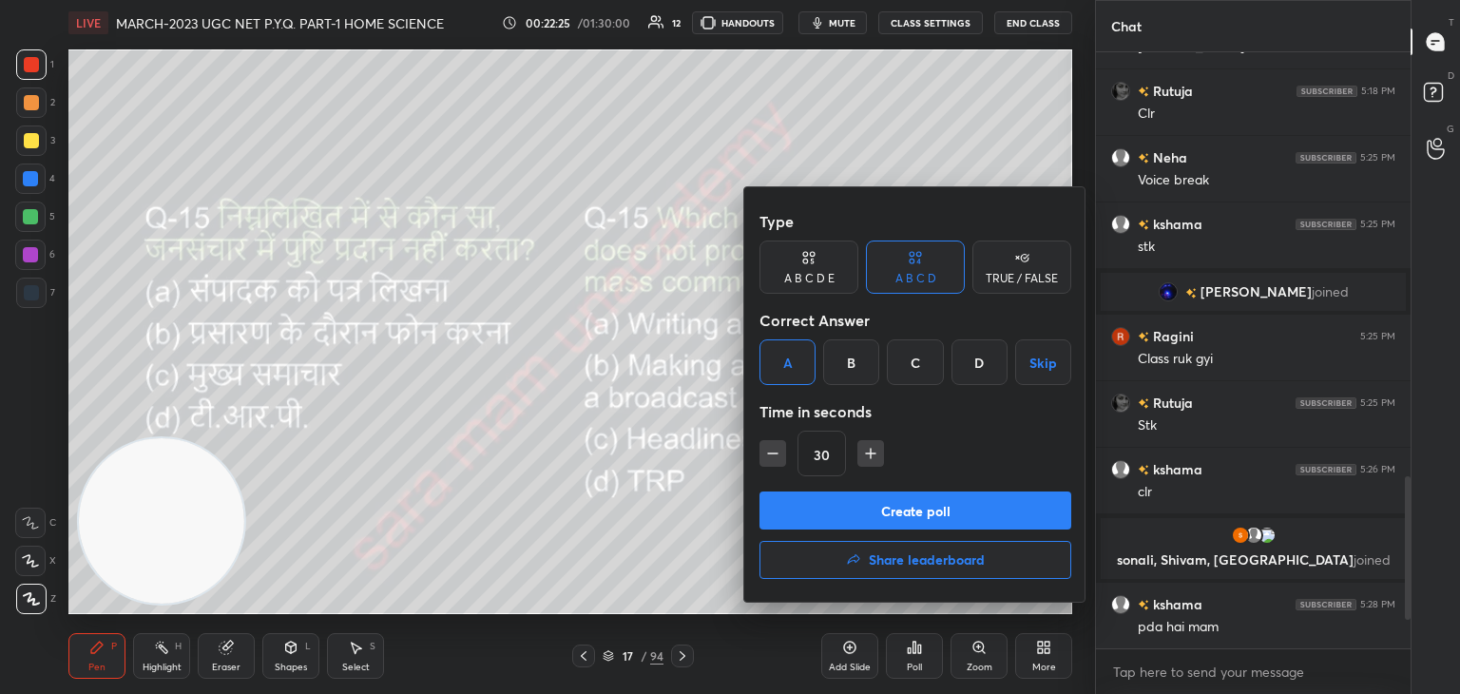
click at [869, 508] on button "Create poll" at bounding box center [915, 510] width 312 height 38
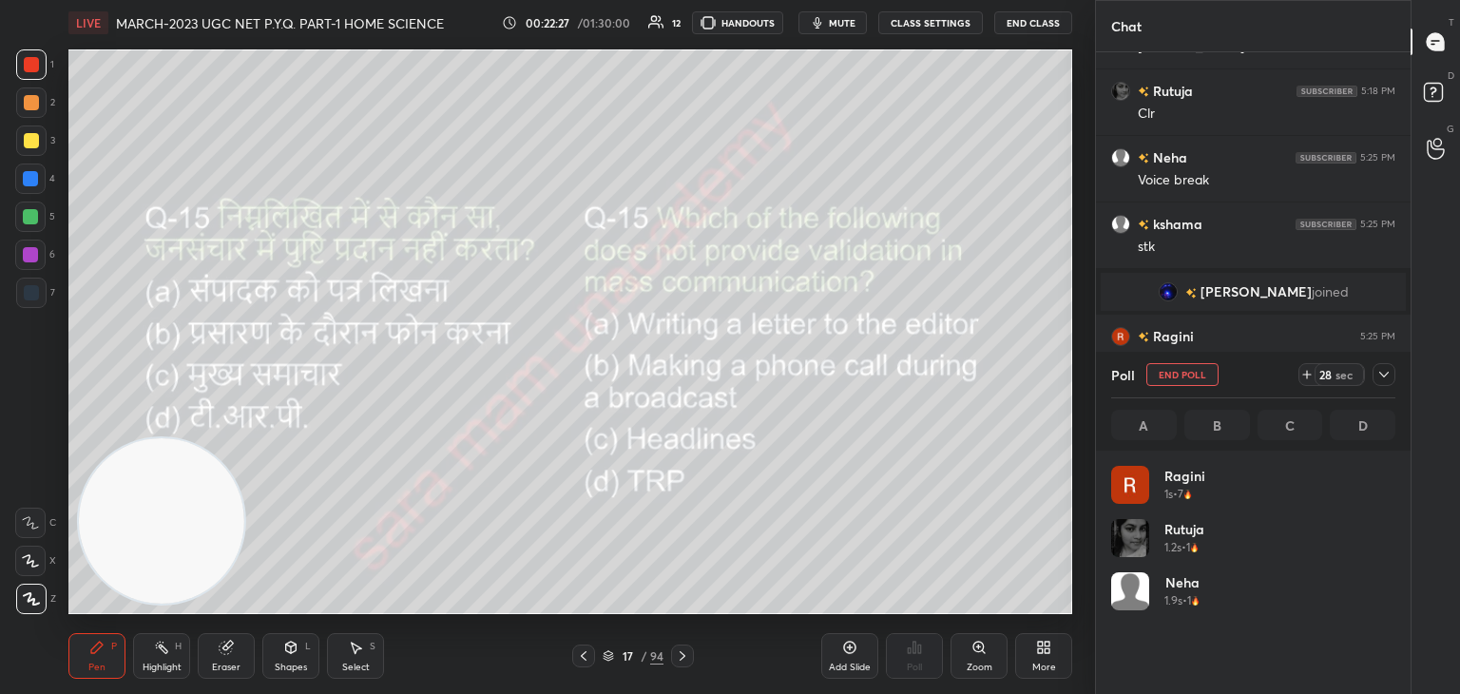
scroll to position [222, 278]
click at [1190, 375] on button "End Poll" at bounding box center [1182, 374] width 72 height 23
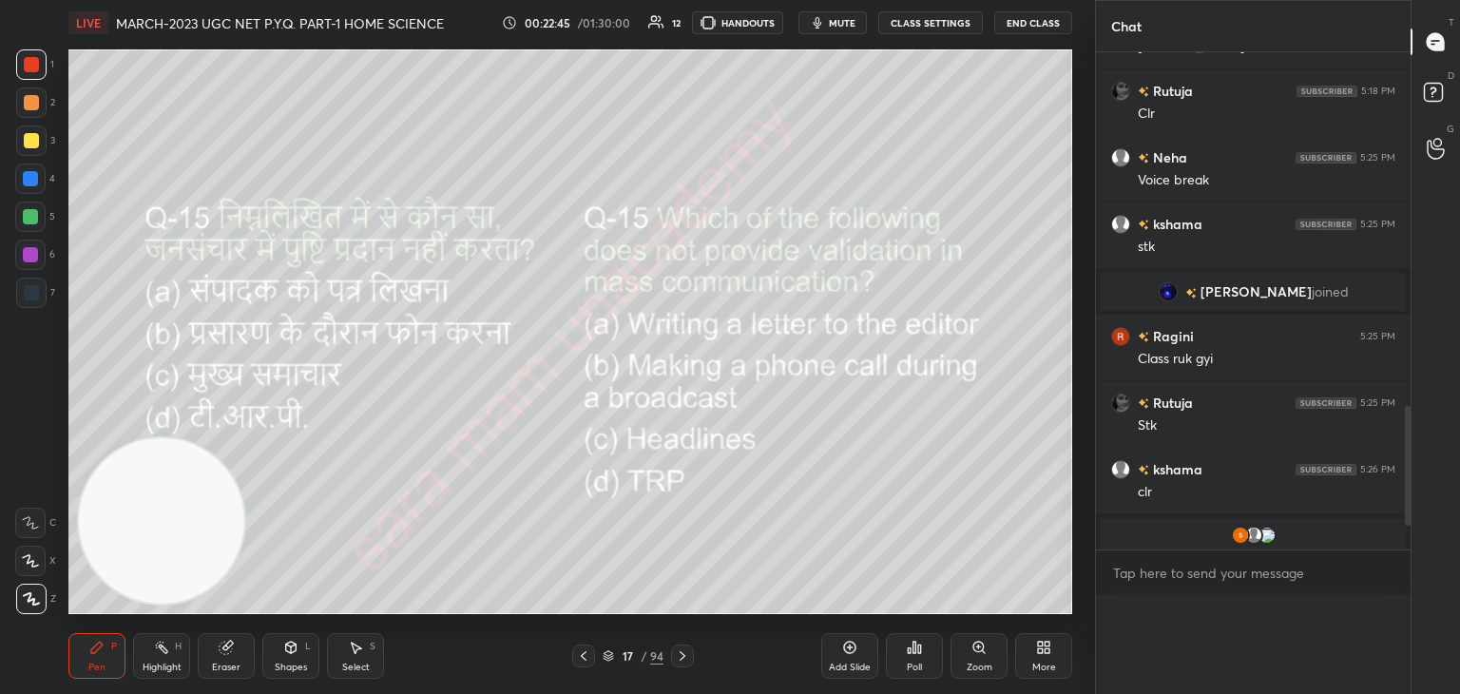
scroll to position [524, 309]
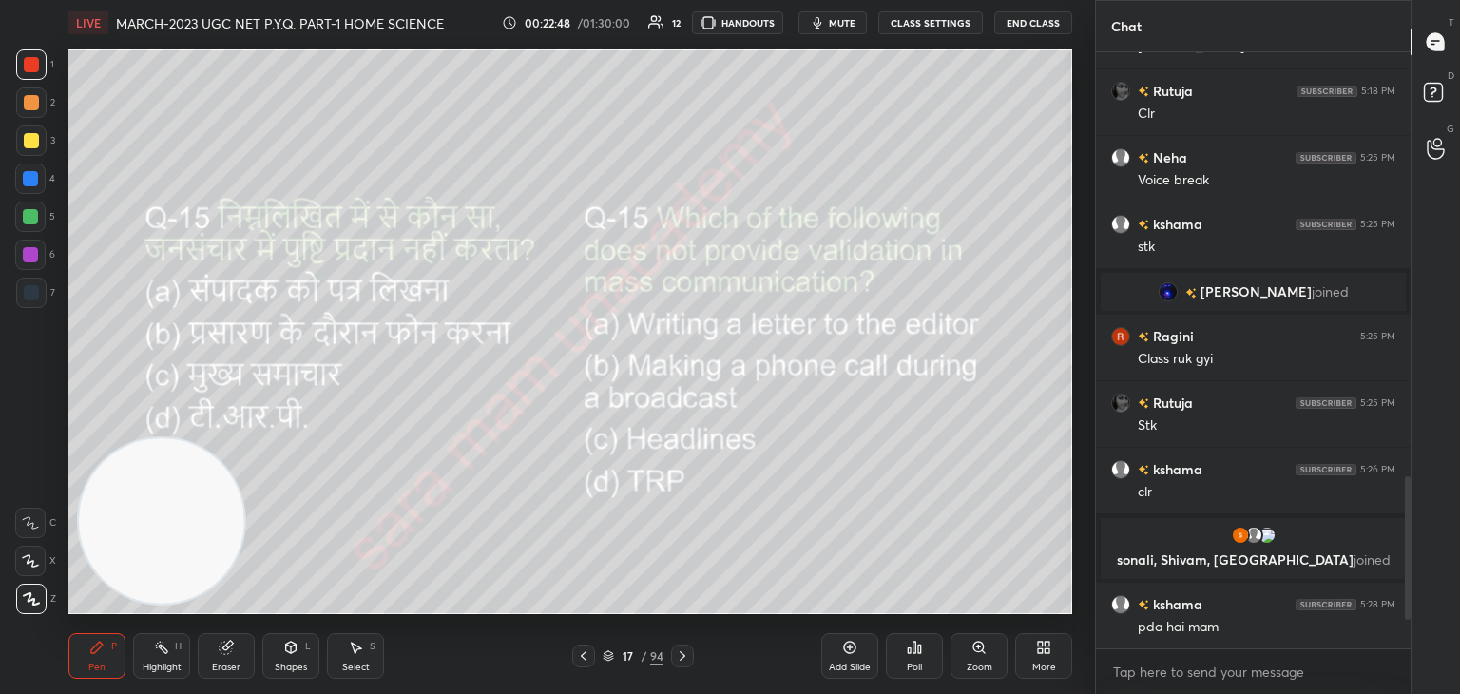
click at [701, 659] on div "17 / 94" at bounding box center [633, 655] width 376 height 23
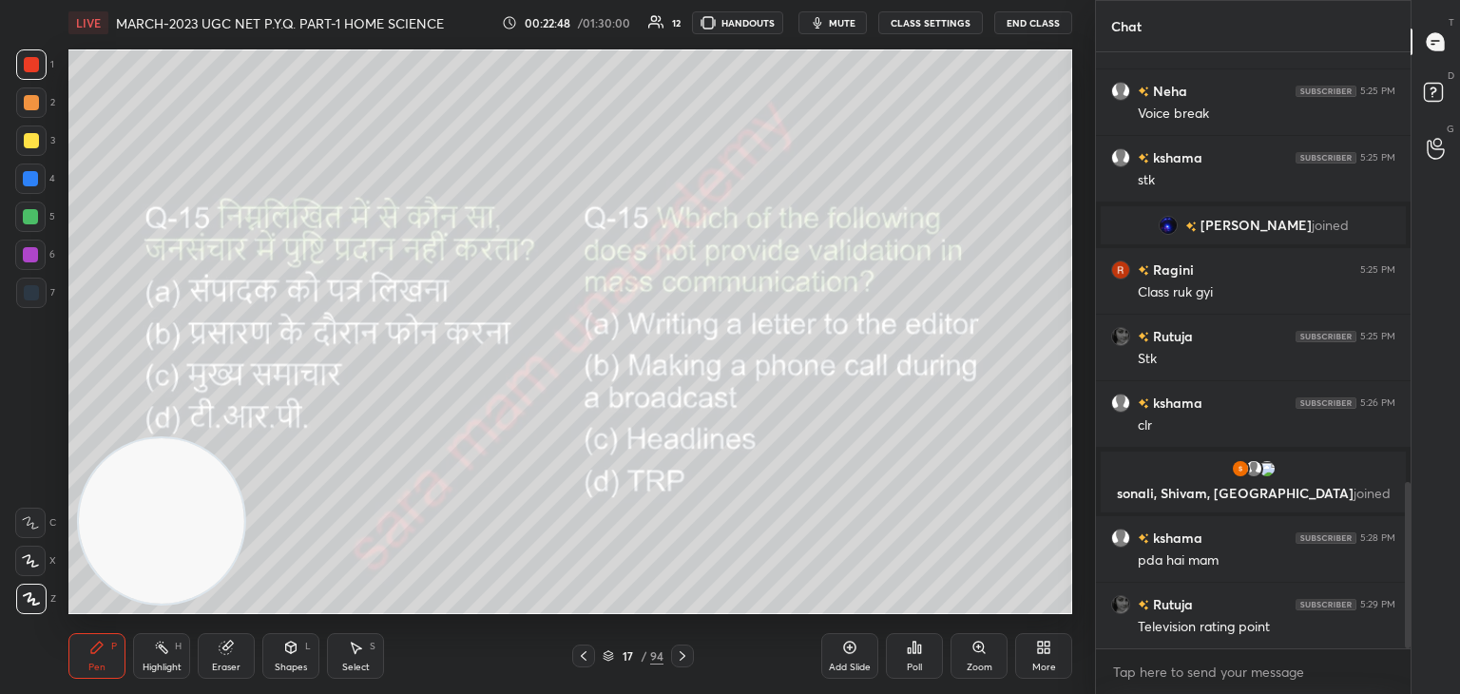
click at [681, 659] on icon at bounding box center [683, 656] width 6 height 10
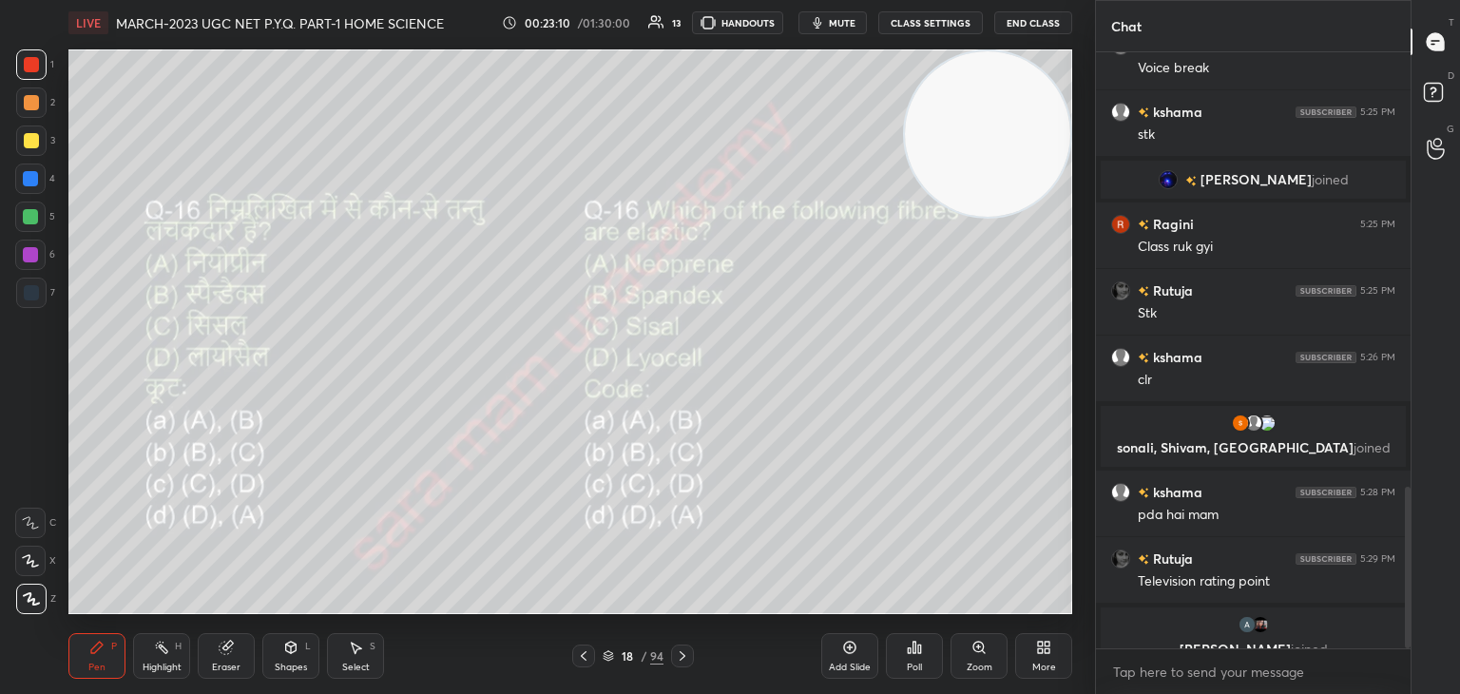
scroll to position [1608, 0]
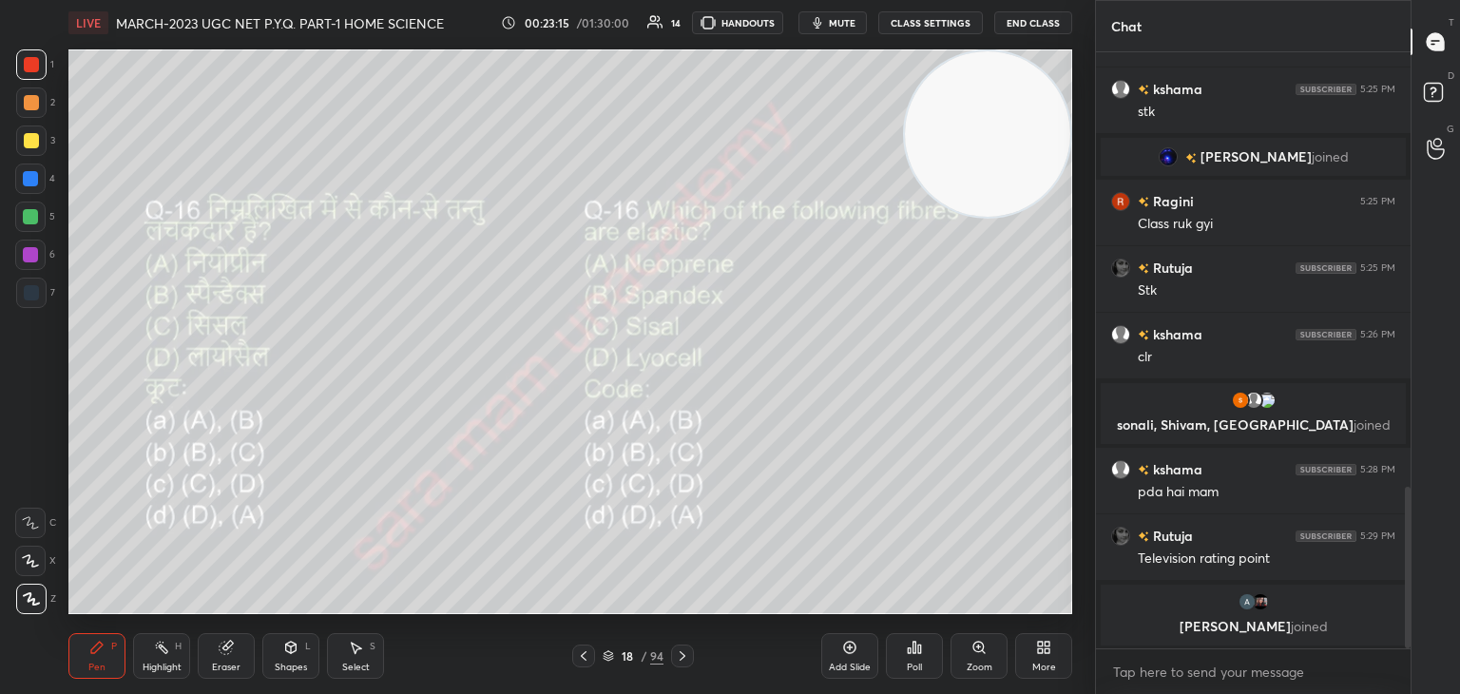
click at [908, 664] on div "Poll" at bounding box center [914, 667] width 15 height 10
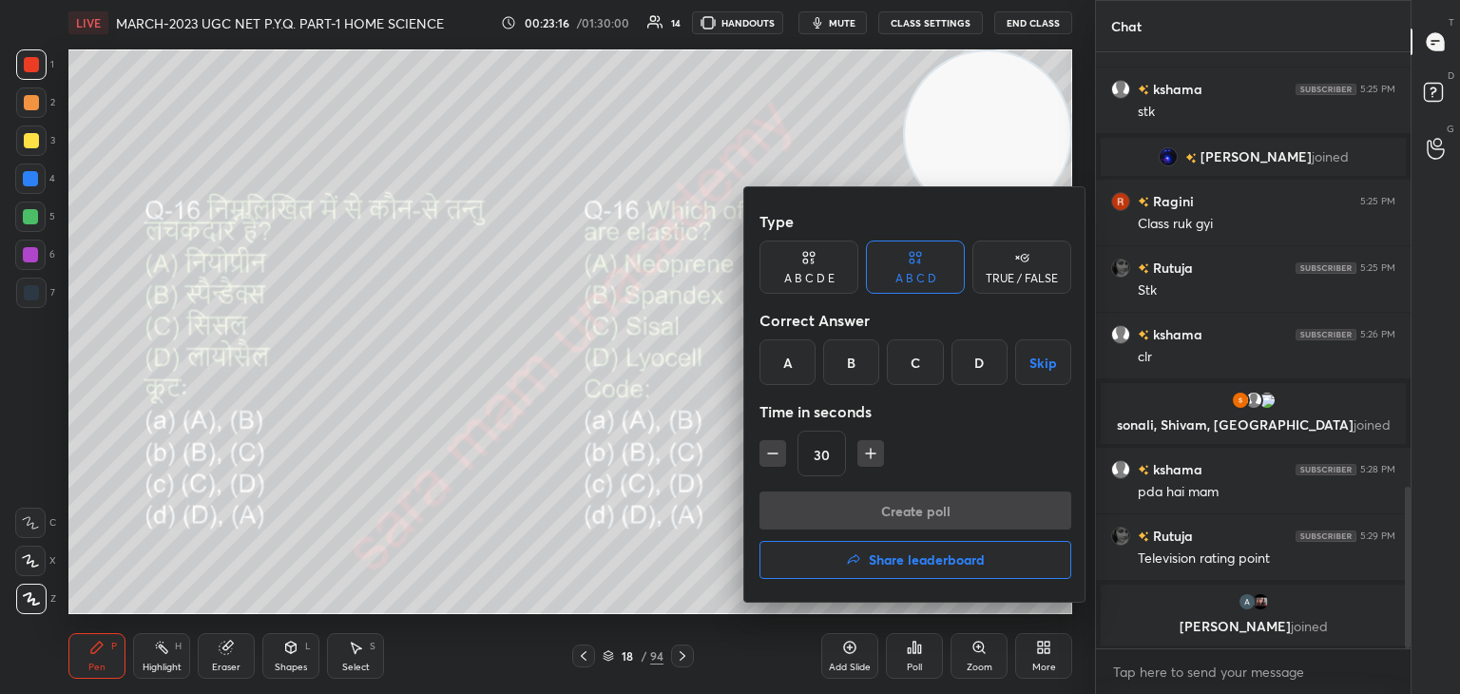
click at [783, 370] on div "A" at bounding box center [787, 362] width 56 height 46
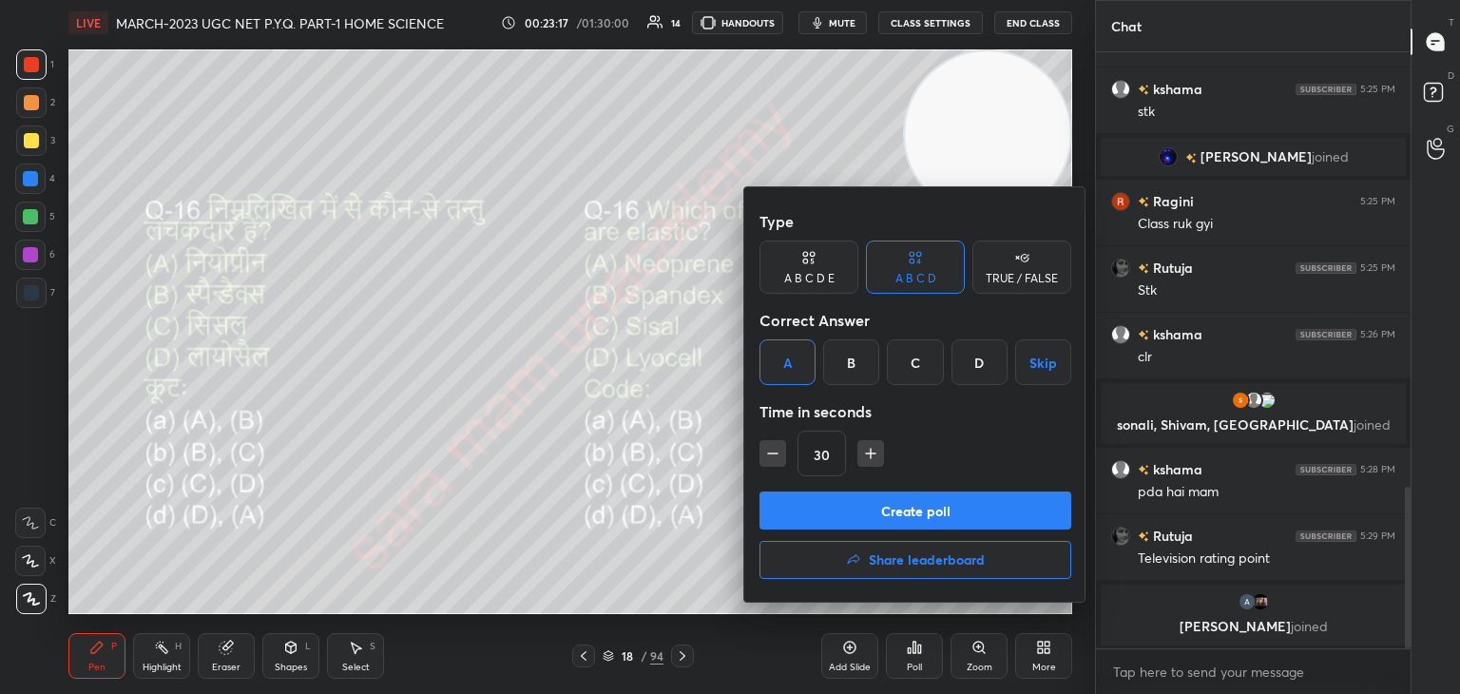
click at [921, 514] on button "Create poll" at bounding box center [915, 510] width 312 height 38
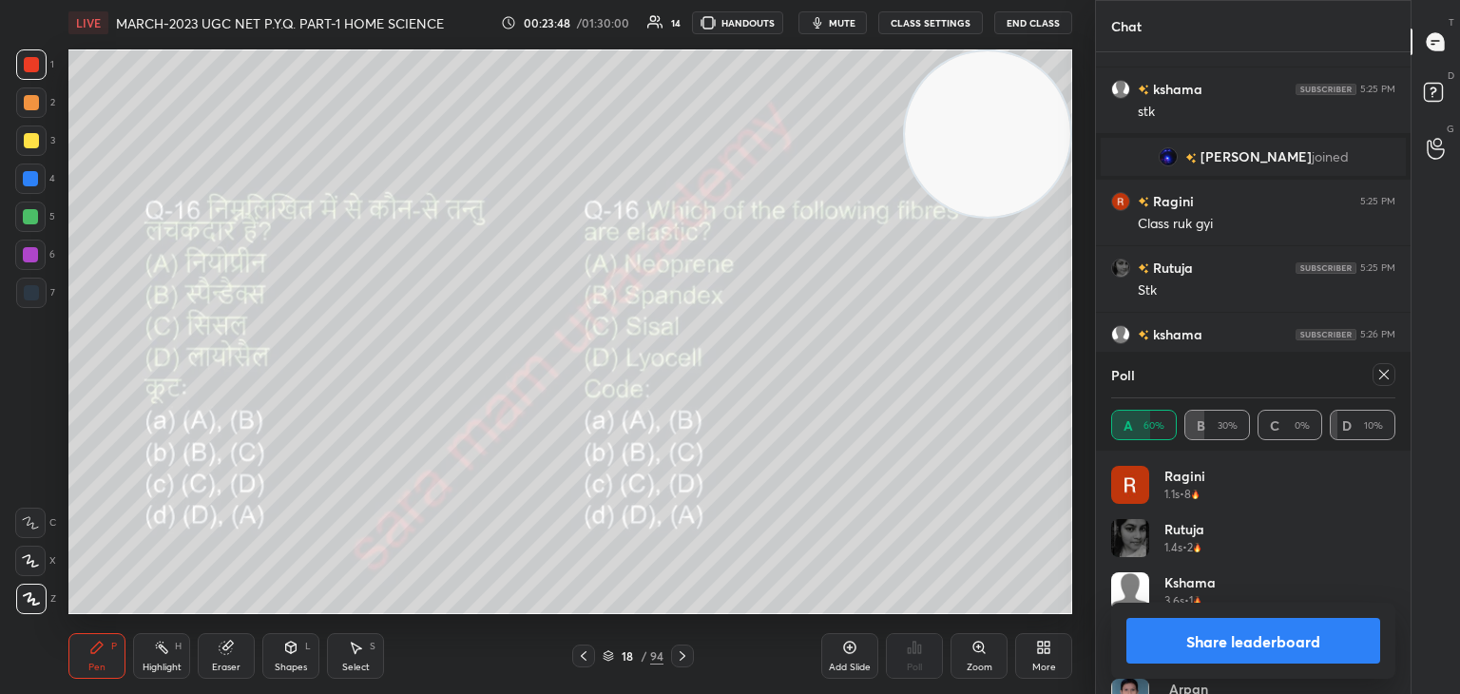
click at [1389, 379] on icon at bounding box center [1383, 374] width 15 height 15
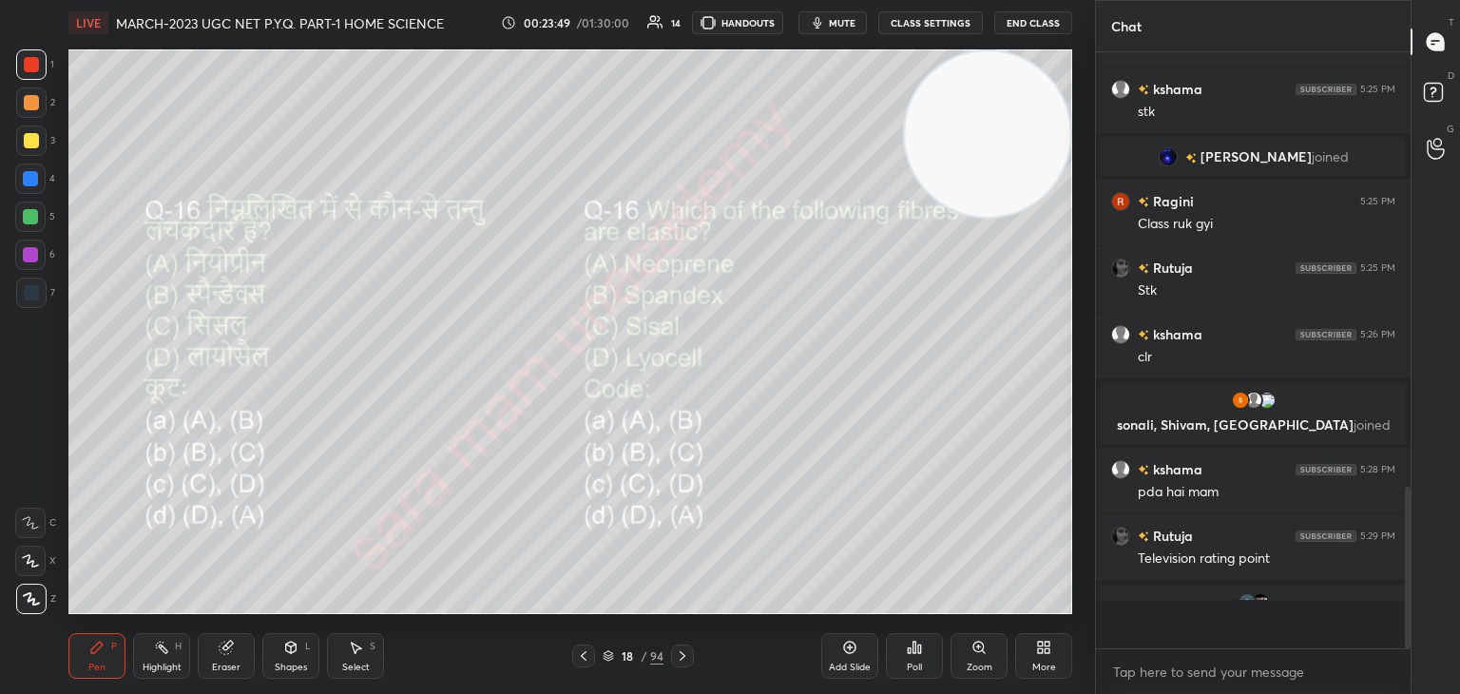
scroll to position [6, 6]
click at [676, 657] on icon at bounding box center [682, 655] width 15 height 15
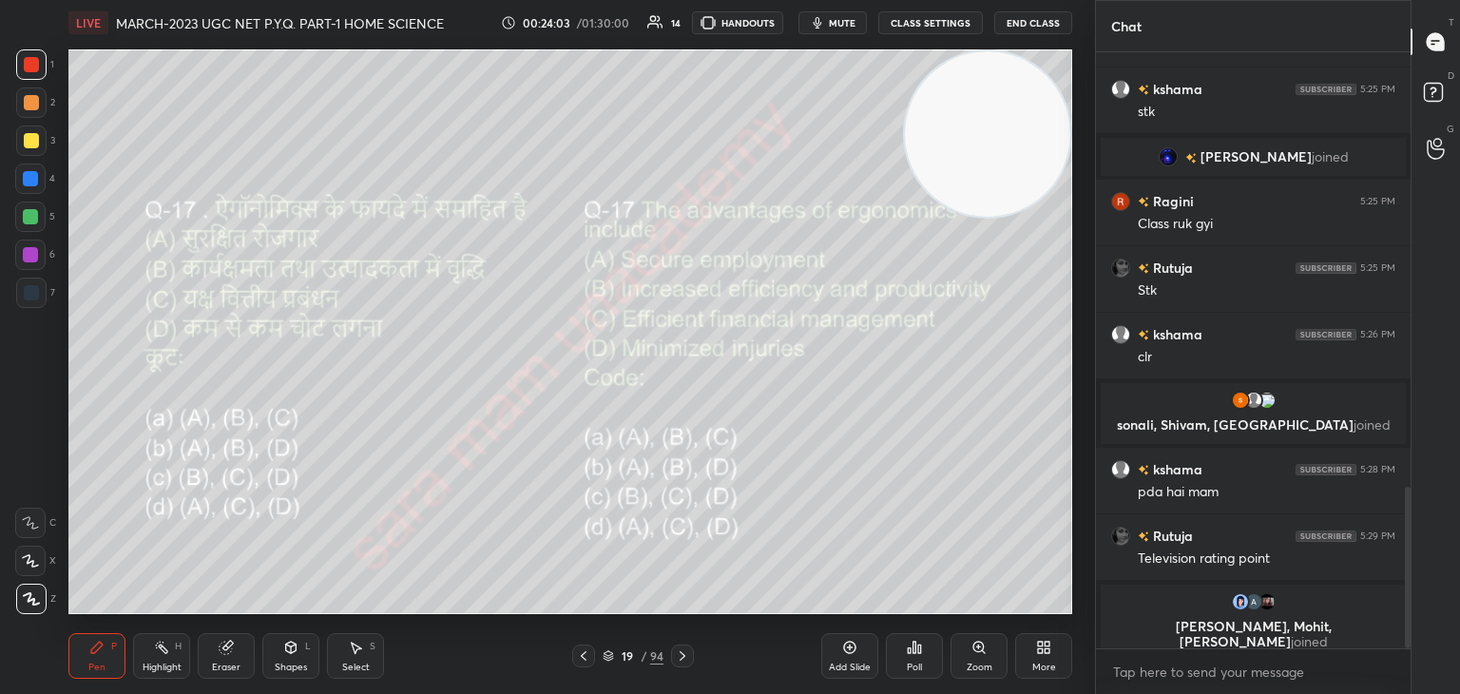
click at [916, 658] on div "Poll" at bounding box center [914, 656] width 57 height 46
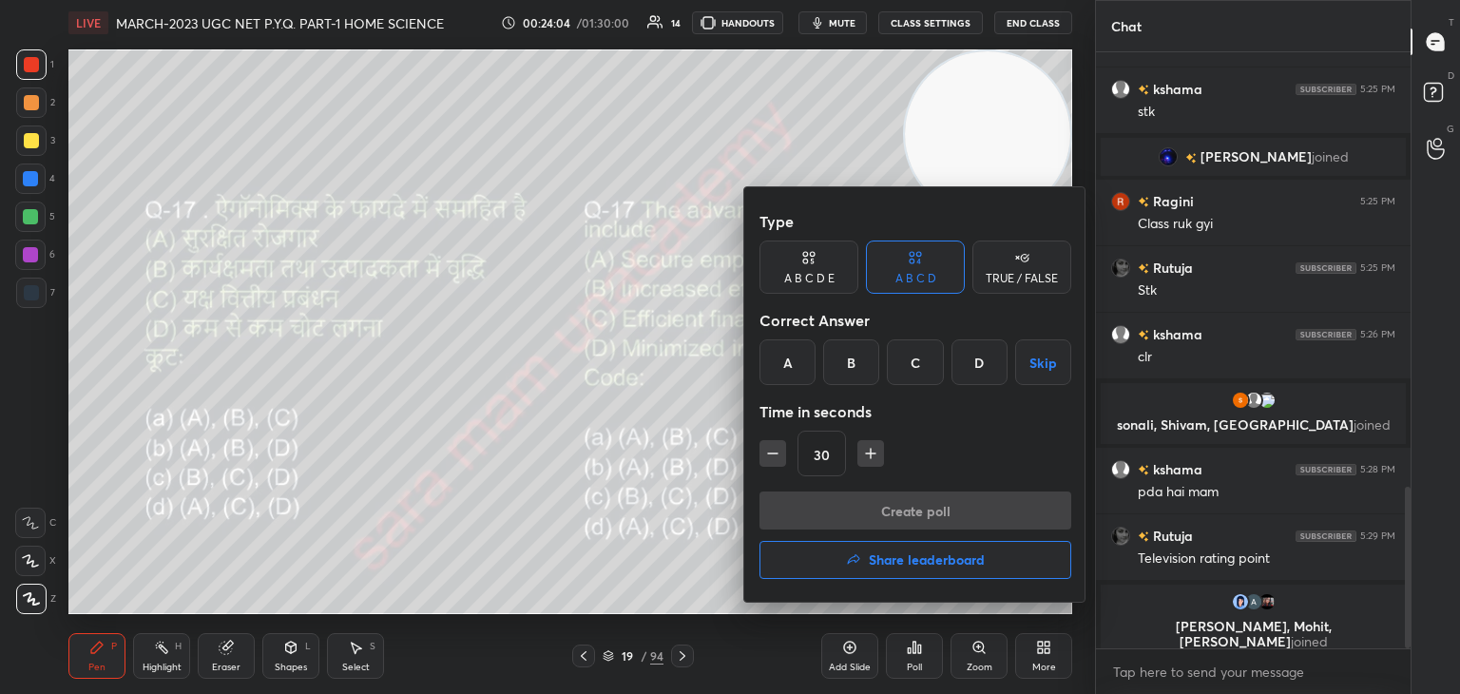
click at [848, 361] on div "B" at bounding box center [851, 362] width 56 height 46
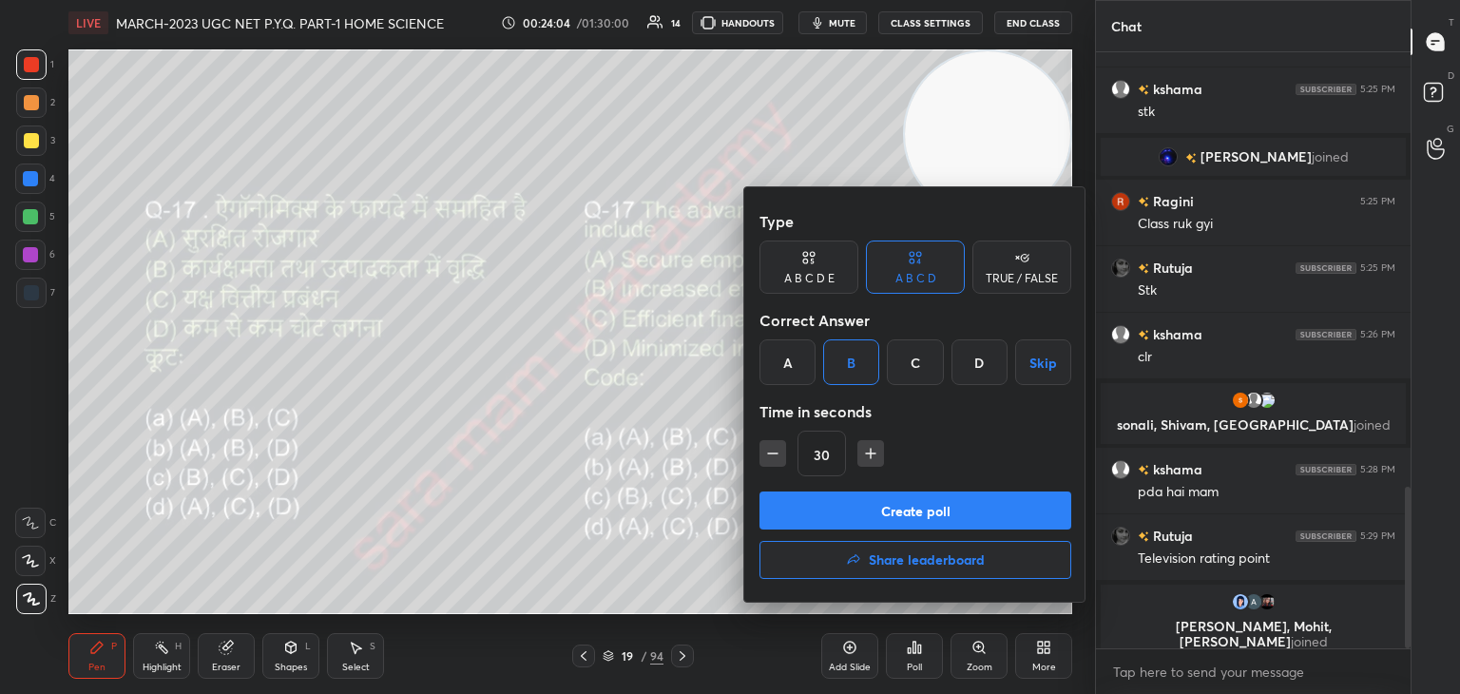
click at [954, 518] on button "Create poll" at bounding box center [915, 510] width 312 height 38
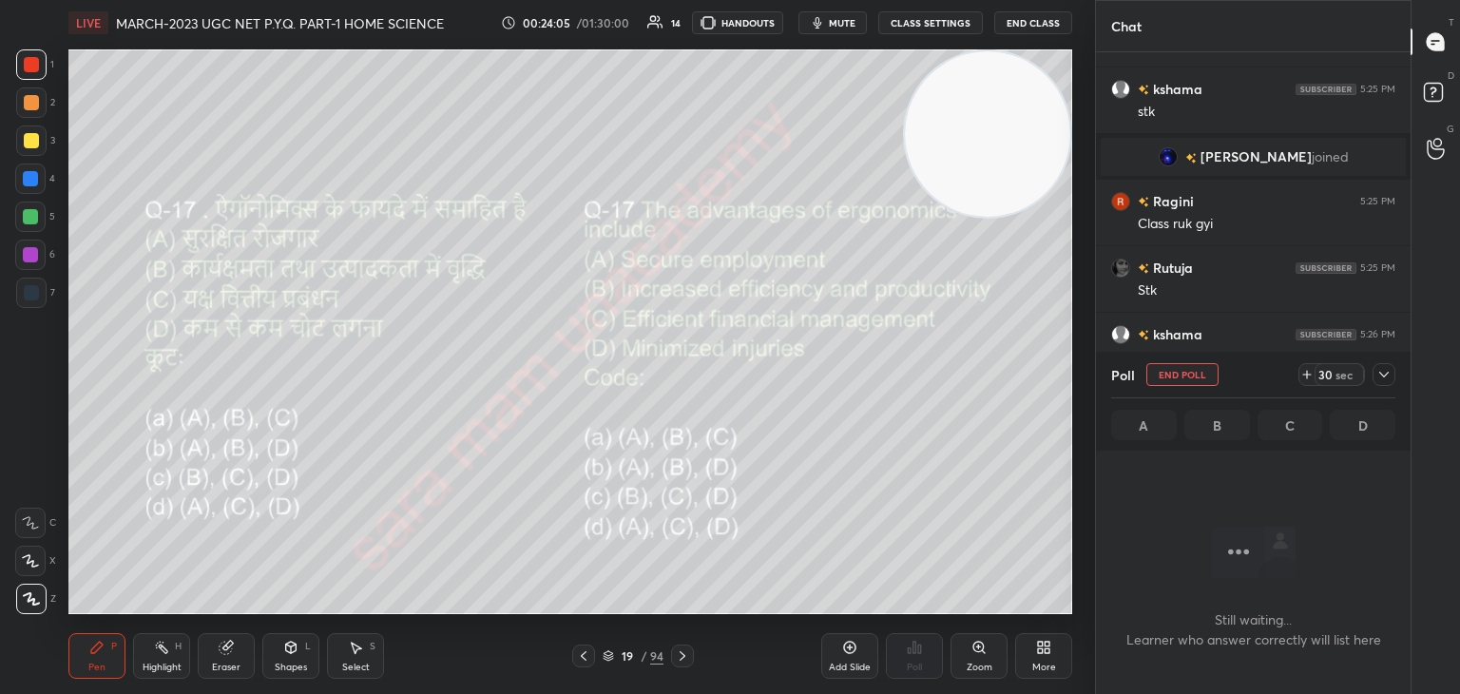
scroll to position [491, 309]
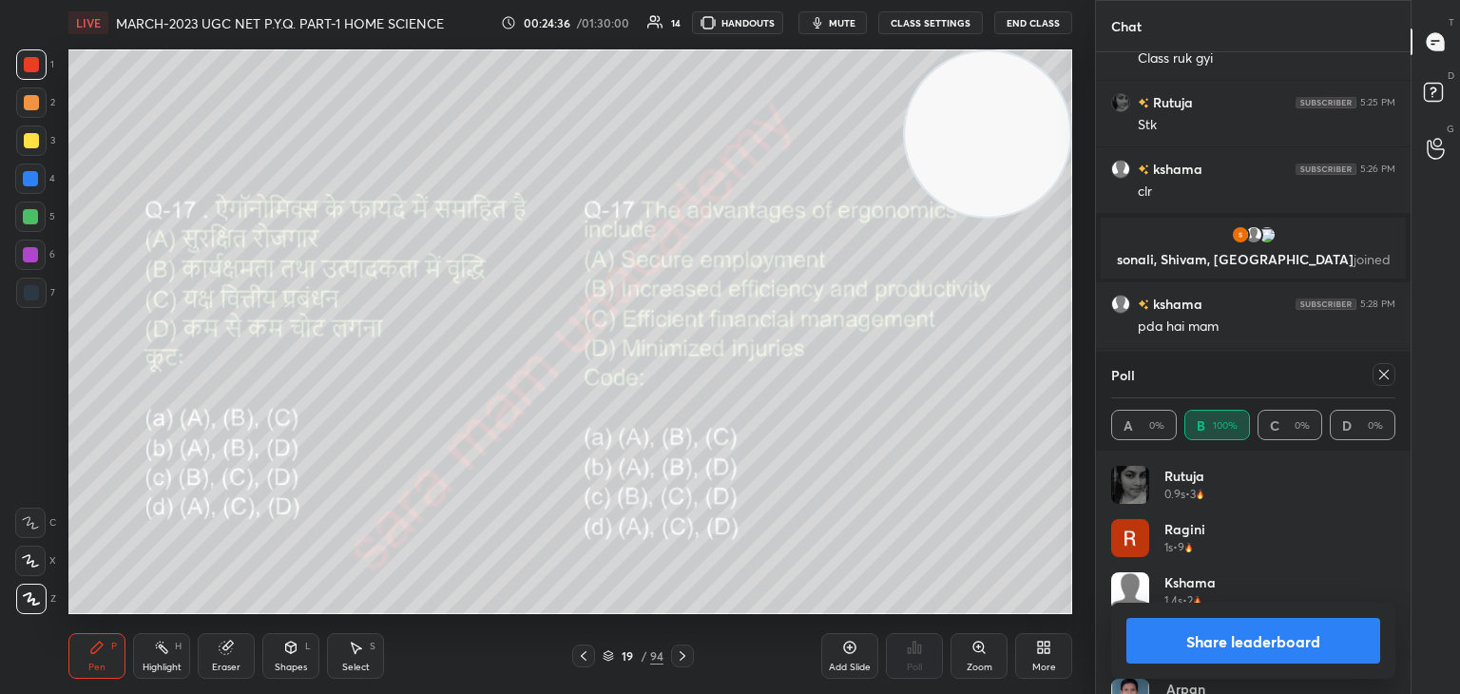
click at [1384, 376] on icon at bounding box center [1383, 374] width 15 height 15
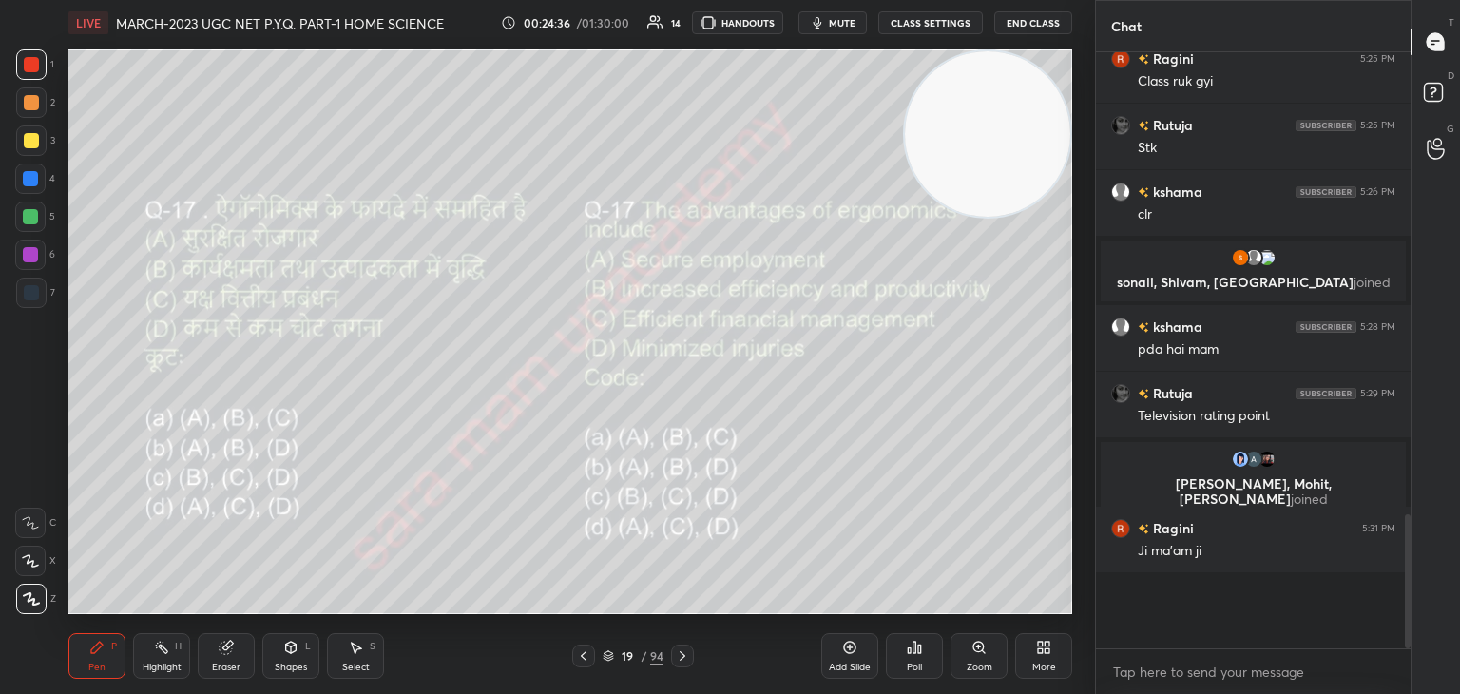
scroll to position [6, 6]
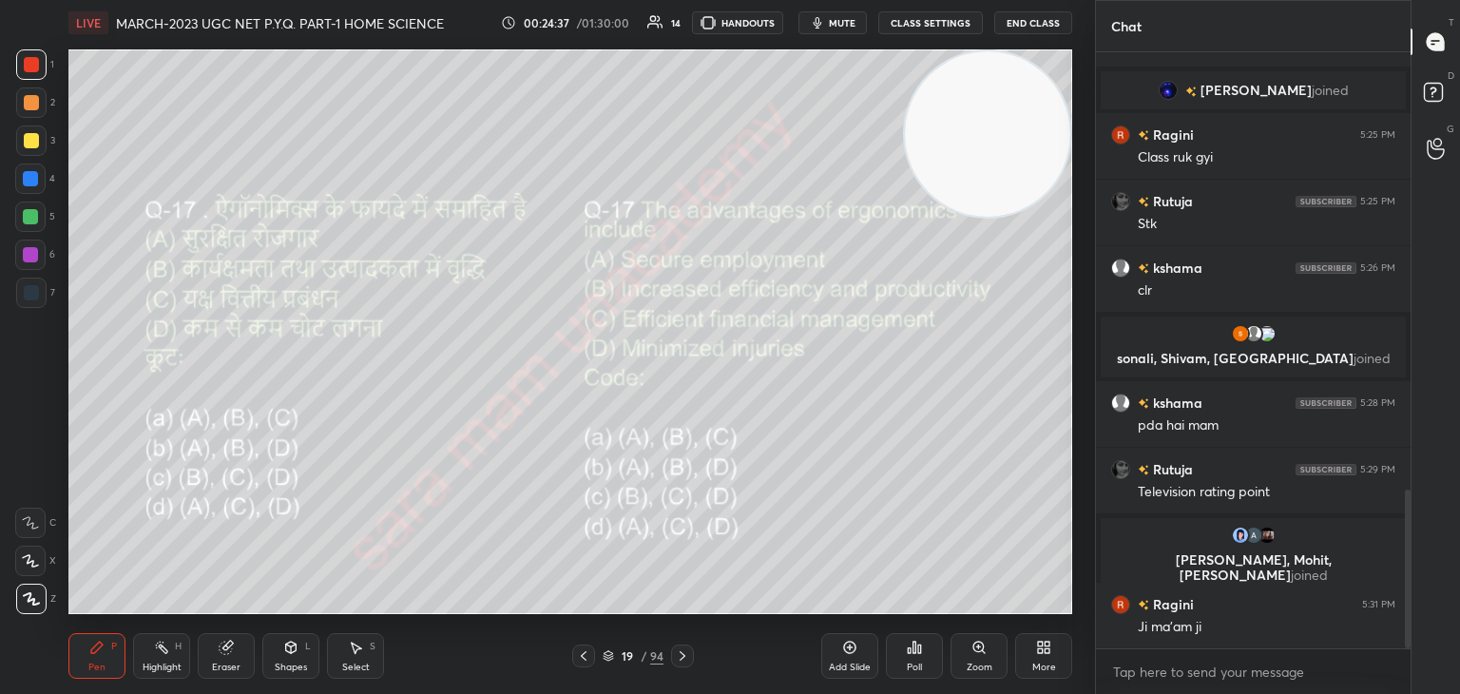
click at [683, 651] on icon at bounding box center [682, 655] width 15 height 15
click at [915, 657] on div "Poll" at bounding box center [914, 656] width 57 height 46
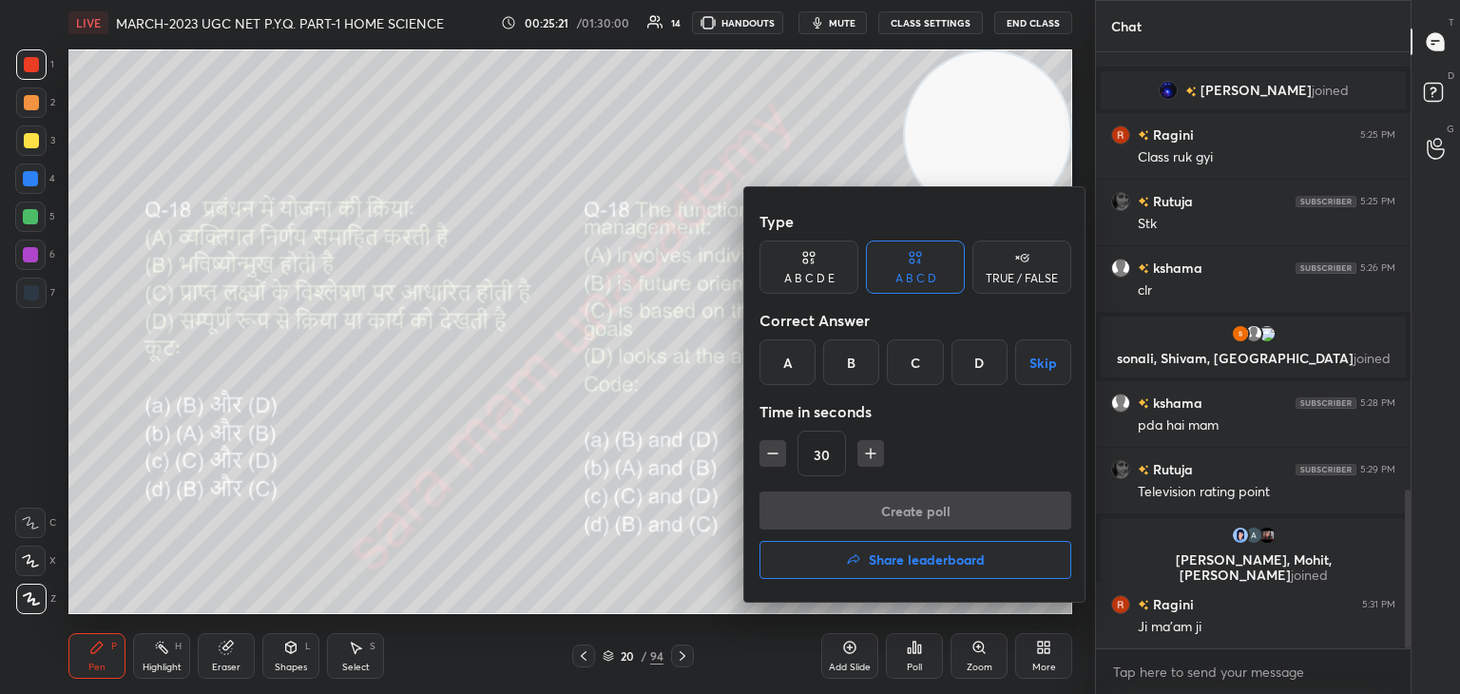
click at [779, 369] on div "A" at bounding box center [787, 362] width 56 height 46
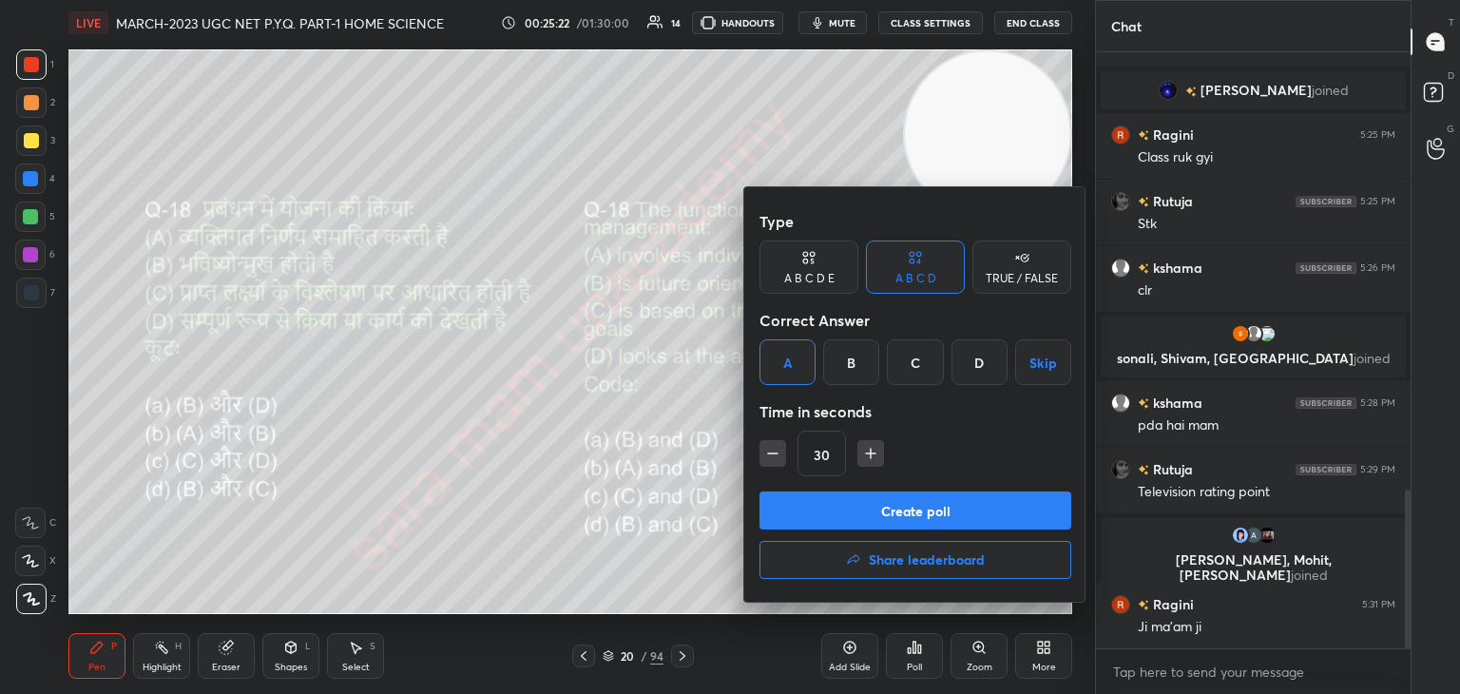
click at [886, 511] on button "Create poll" at bounding box center [915, 510] width 312 height 38
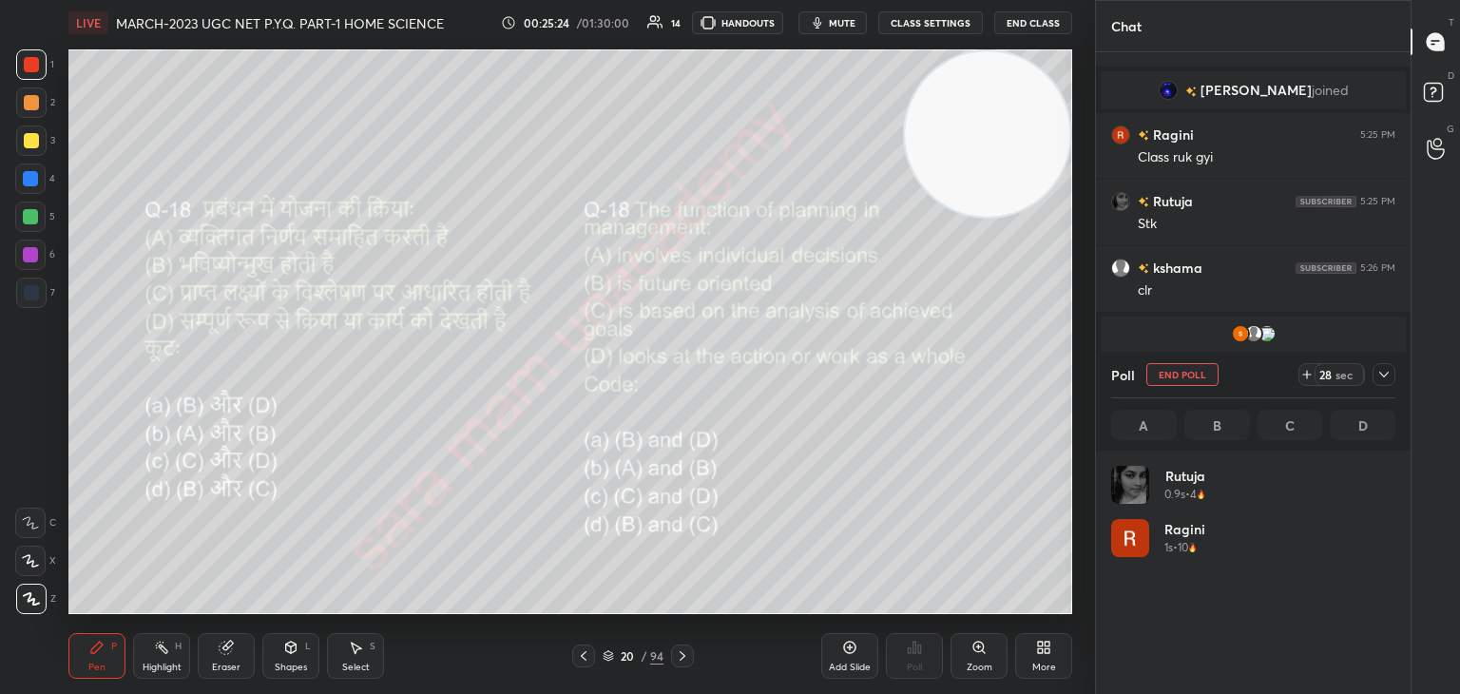
scroll to position [222, 278]
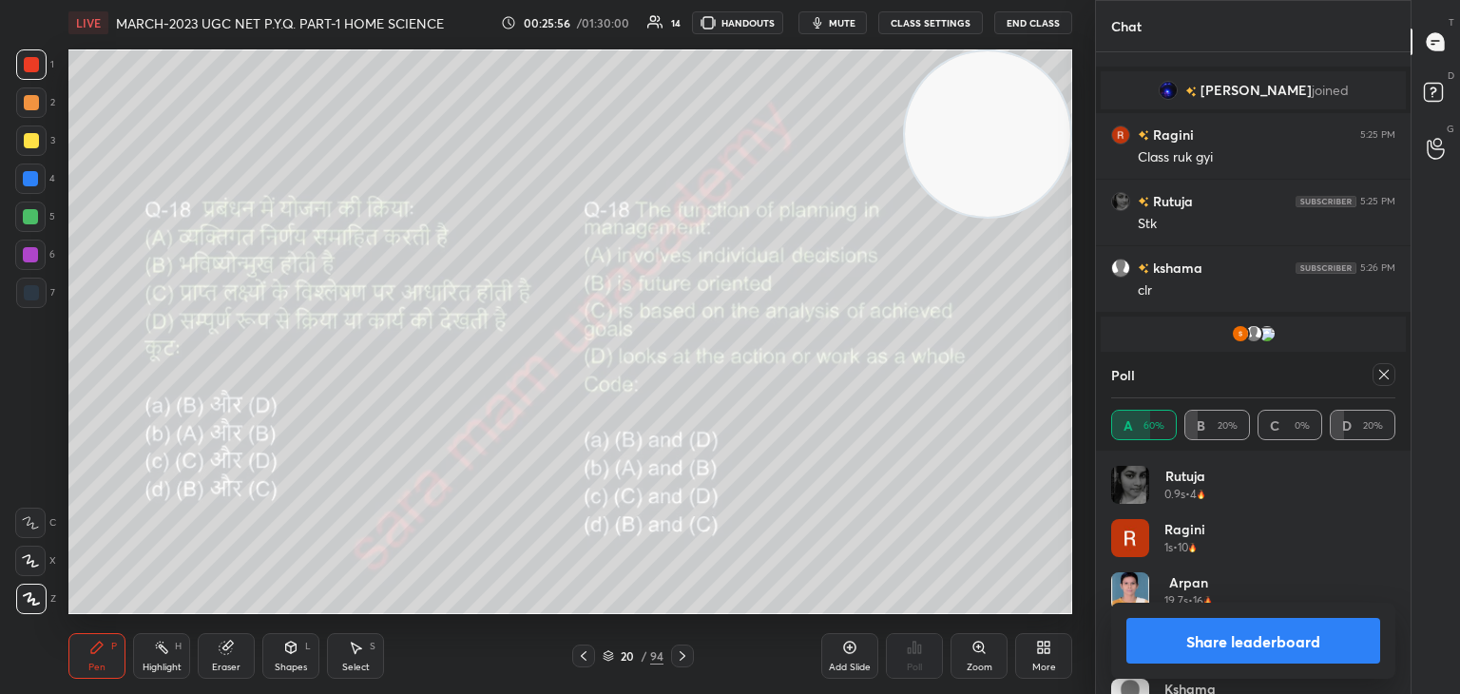
click at [1385, 374] on icon at bounding box center [1384, 375] width 10 height 10
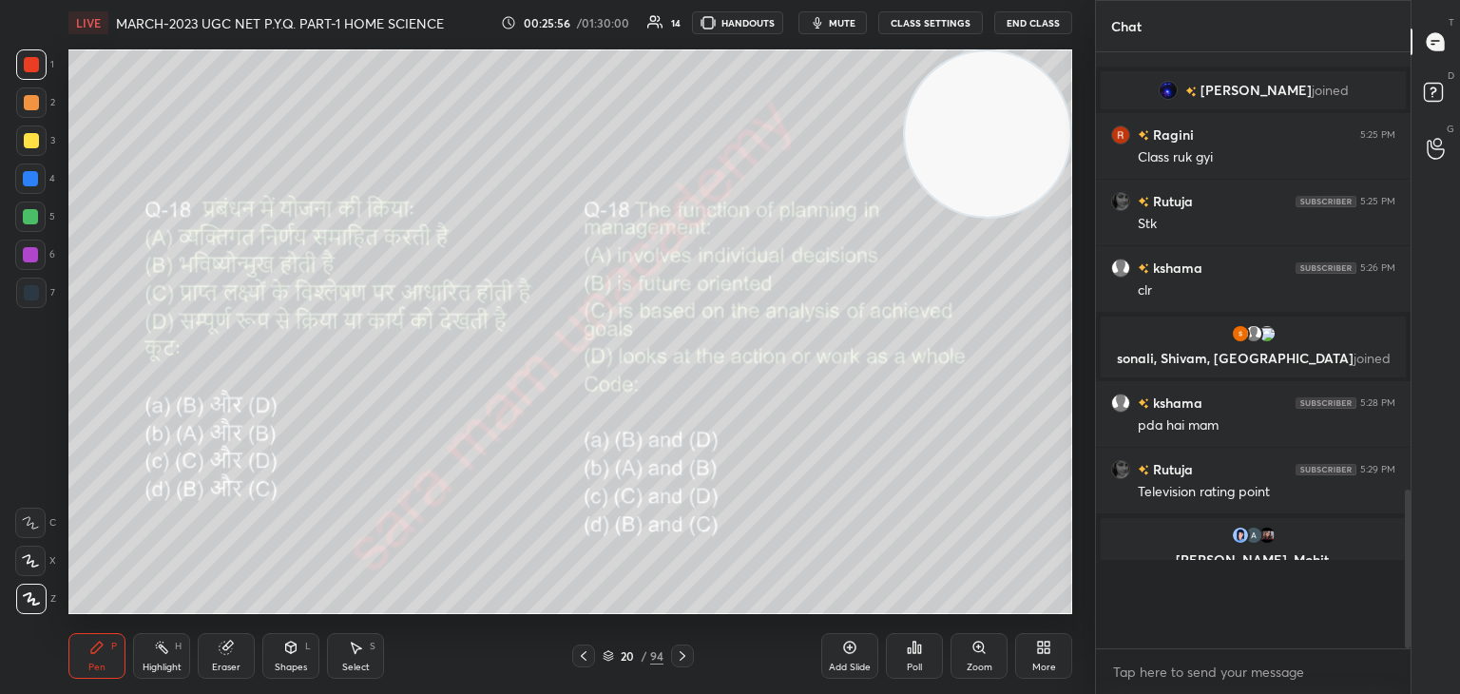
scroll to position [6, 6]
click at [678, 653] on icon at bounding box center [682, 655] width 15 height 15
click at [915, 664] on div "Poll" at bounding box center [914, 667] width 15 height 10
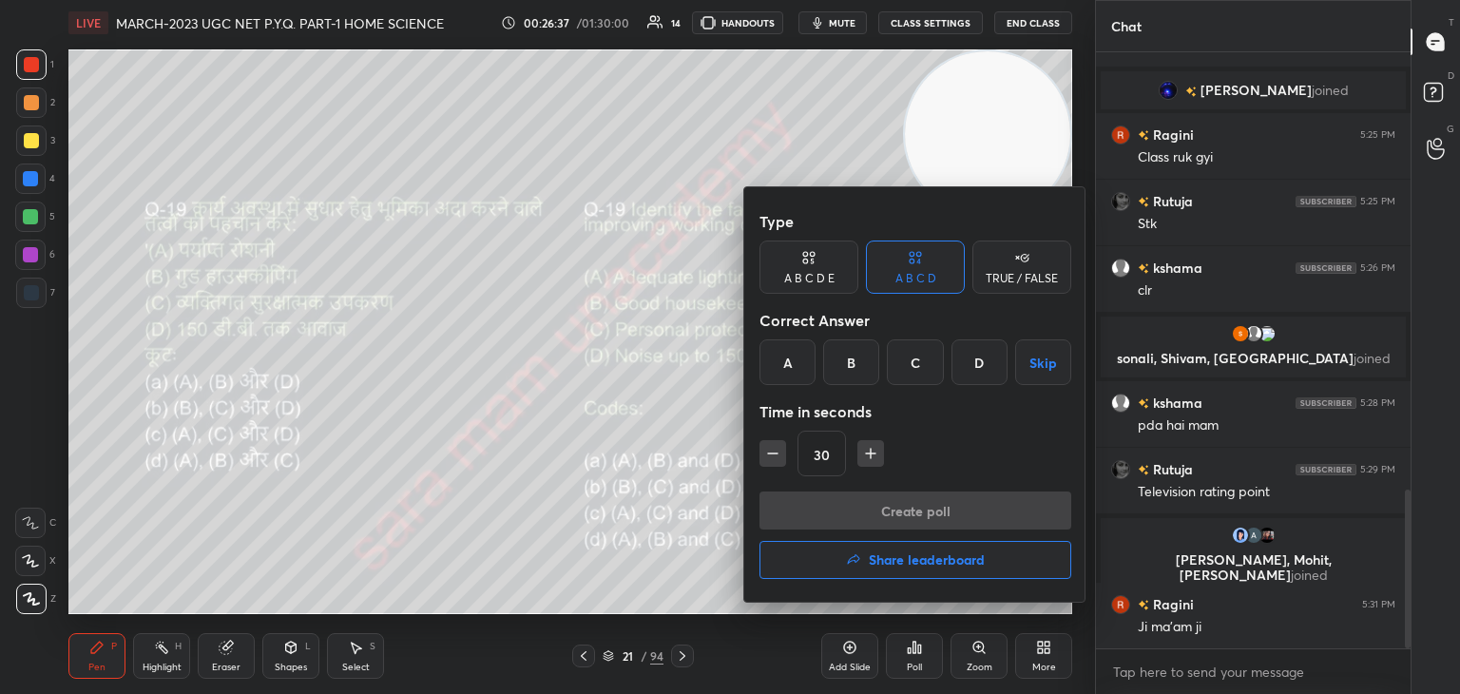
click at [780, 373] on div "A" at bounding box center [787, 362] width 56 height 46
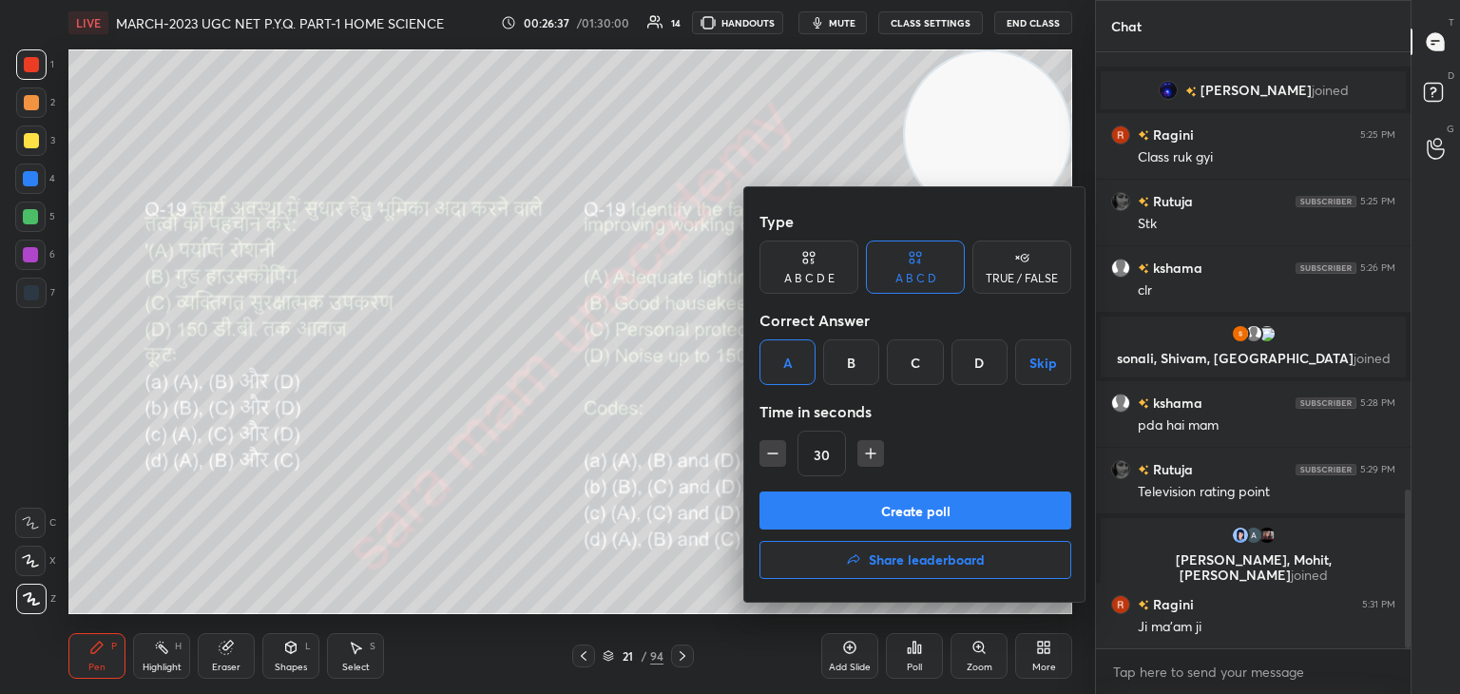
click at [905, 513] on button "Create poll" at bounding box center [915, 510] width 312 height 38
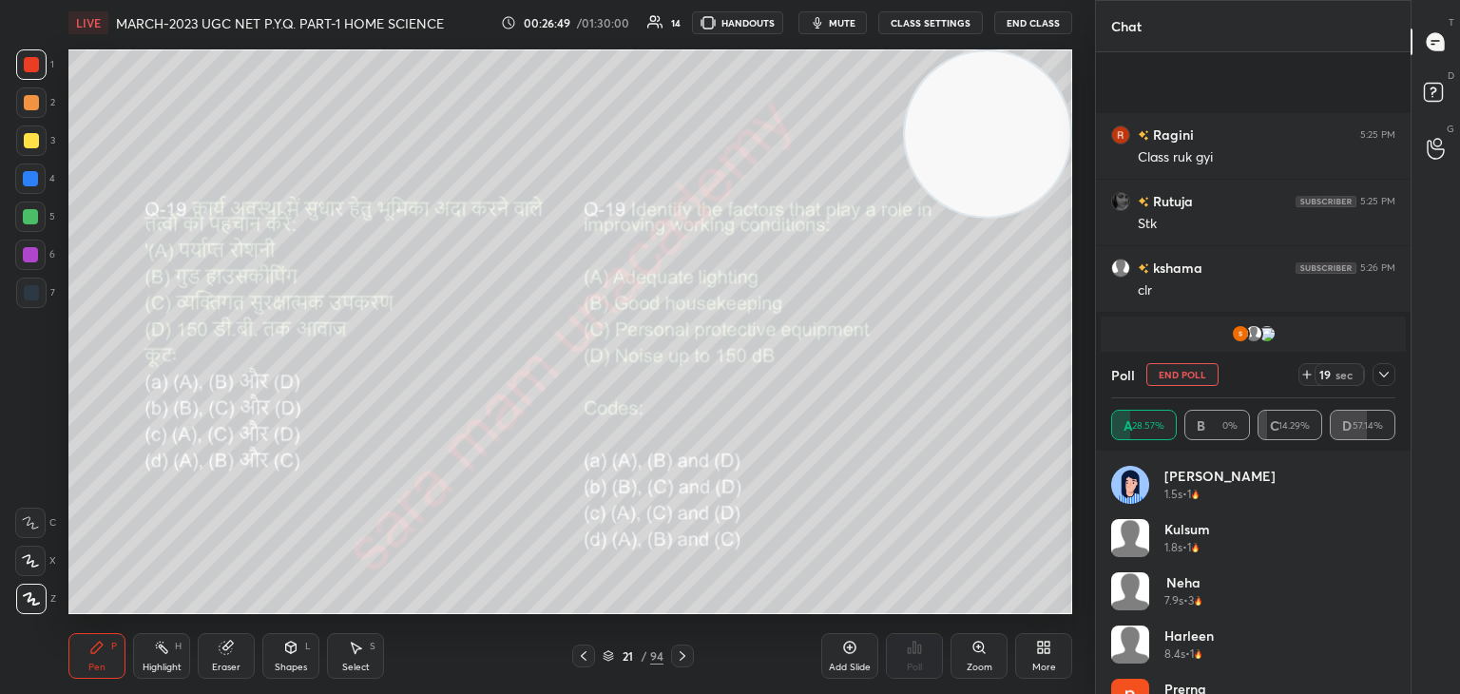
scroll to position [1783, 0]
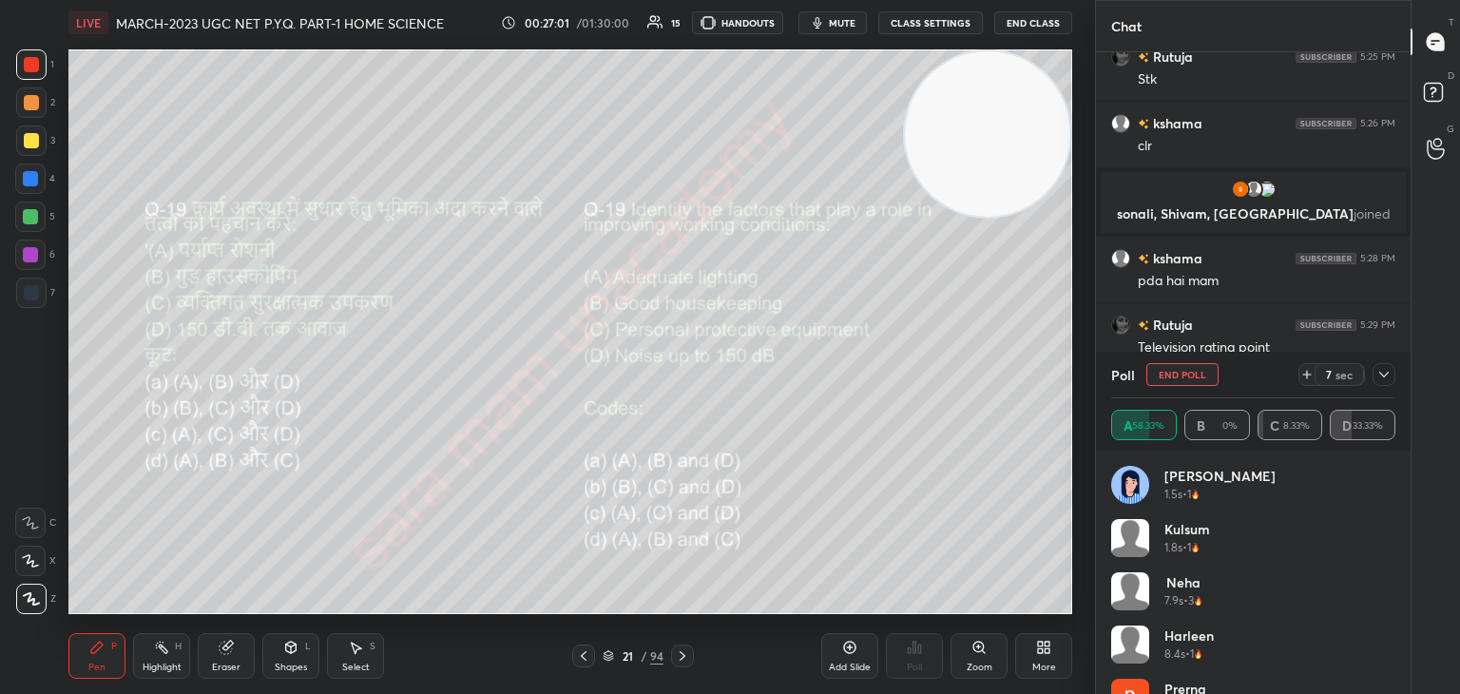
click at [1195, 370] on button "End Poll" at bounding box center [1182, 374] width 72 height 23
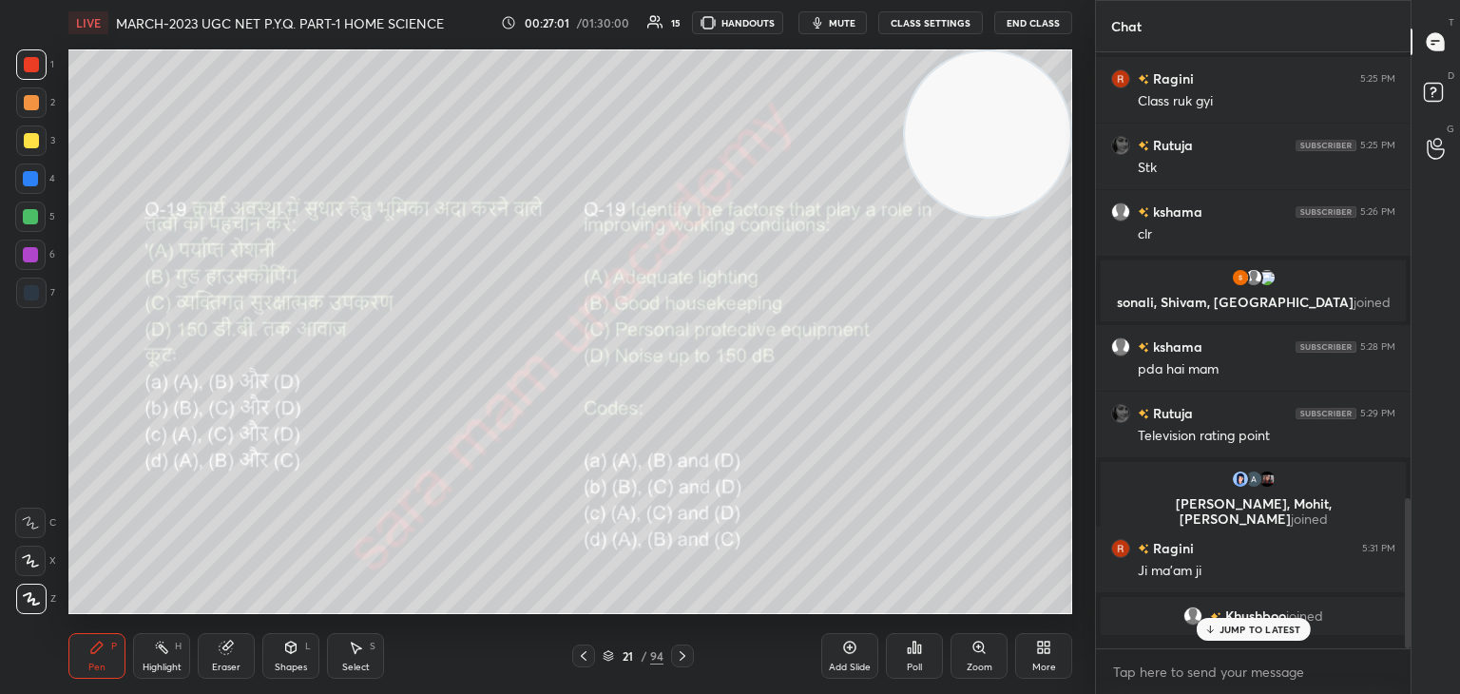
scroll to position [433, 309]
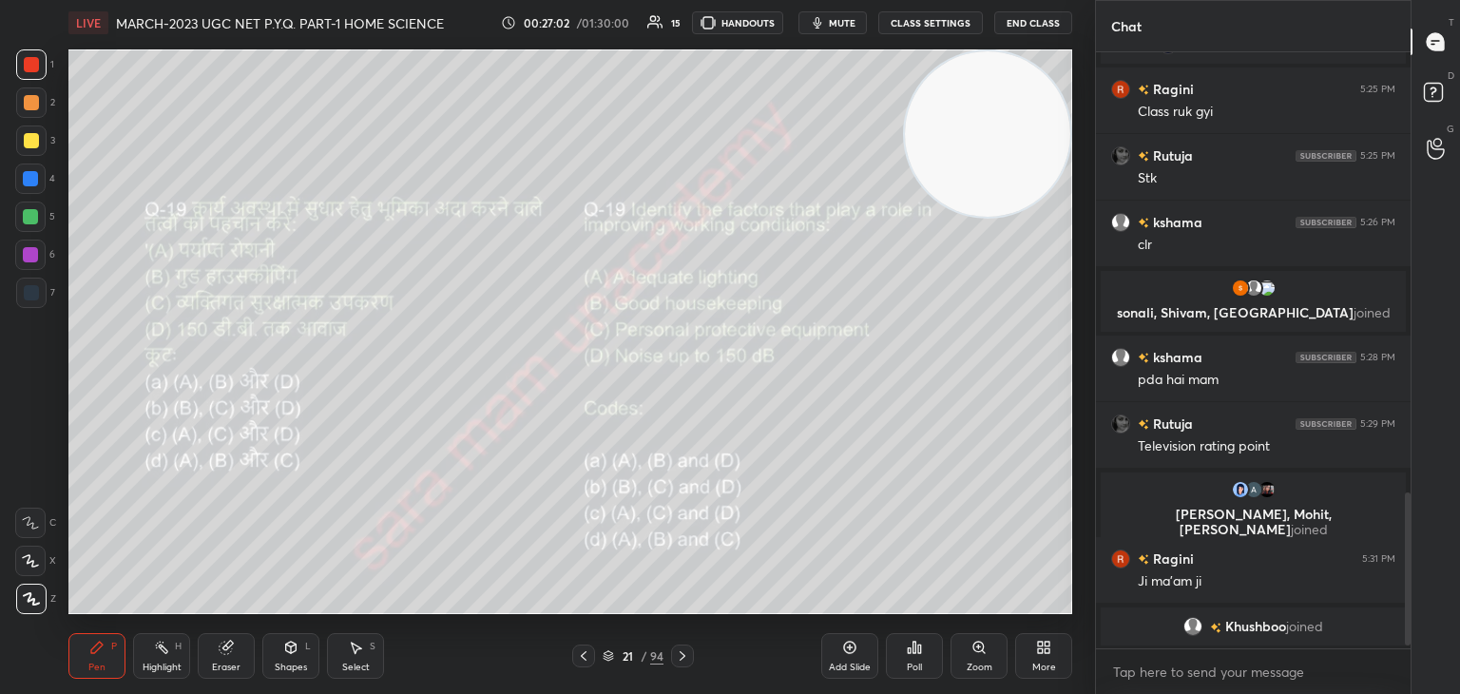
click at [679, 654] on icon at bounding box center [682, 655] width 15 height 15
click at [904, 664] on div "Poll" at bounding box center [914, 656] width 57 height 46
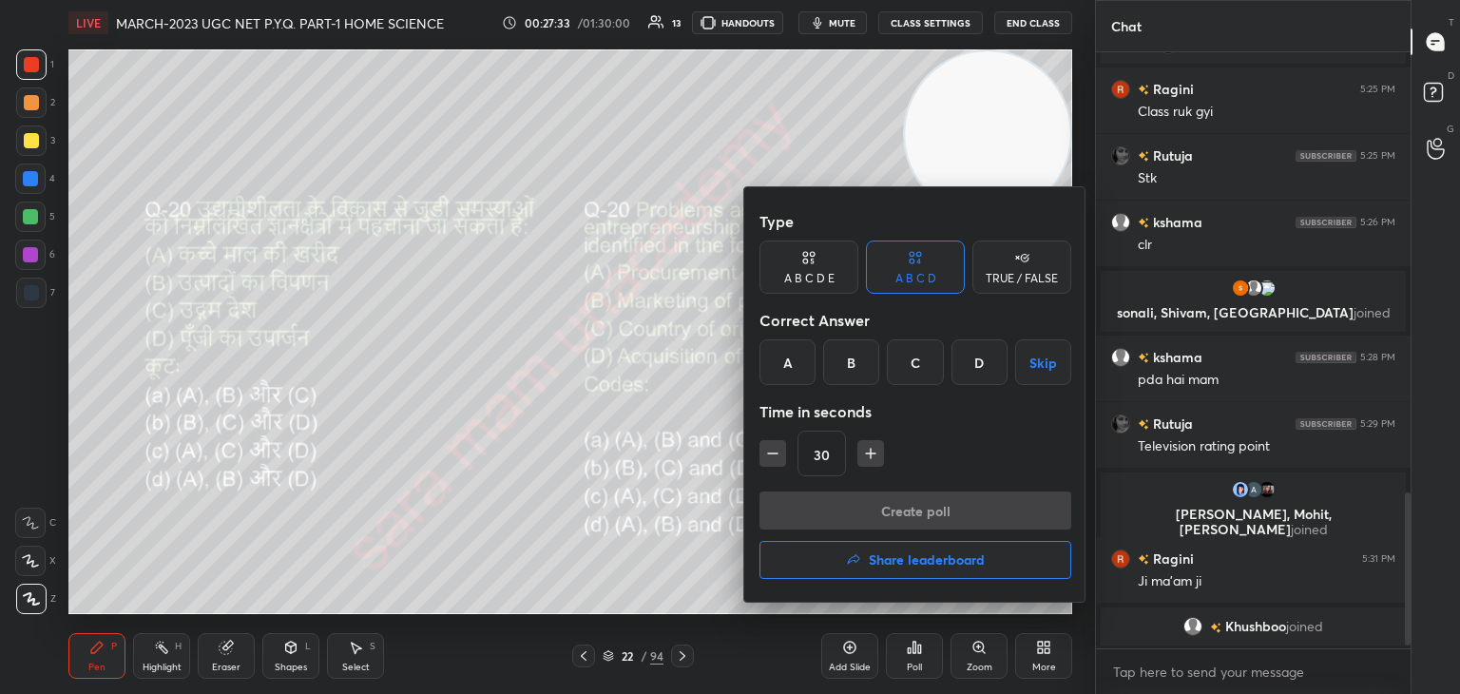
click at [981, 370] on div "D" at bounding box center [979, 362] width 56 height 46
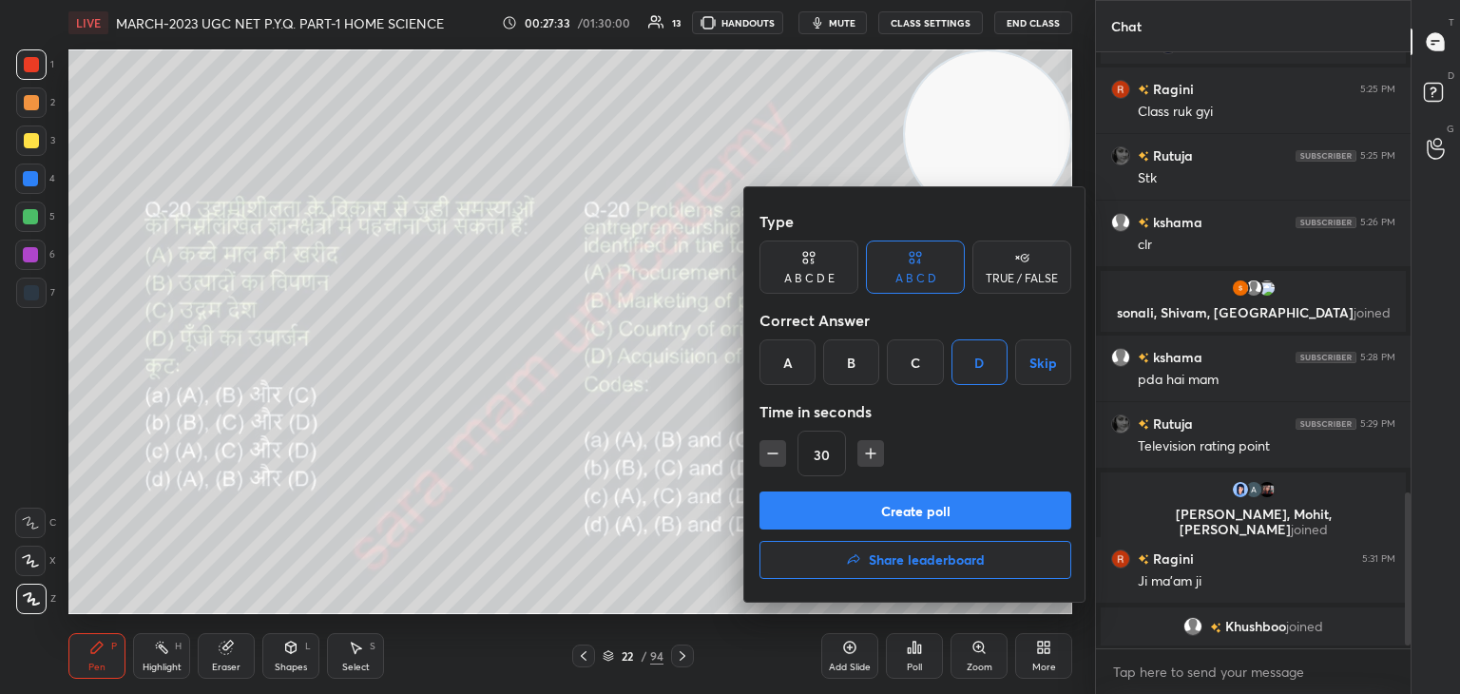
click at [909, 514] on button "Create poll" at bounding box center [915, 510] width 312 height 38
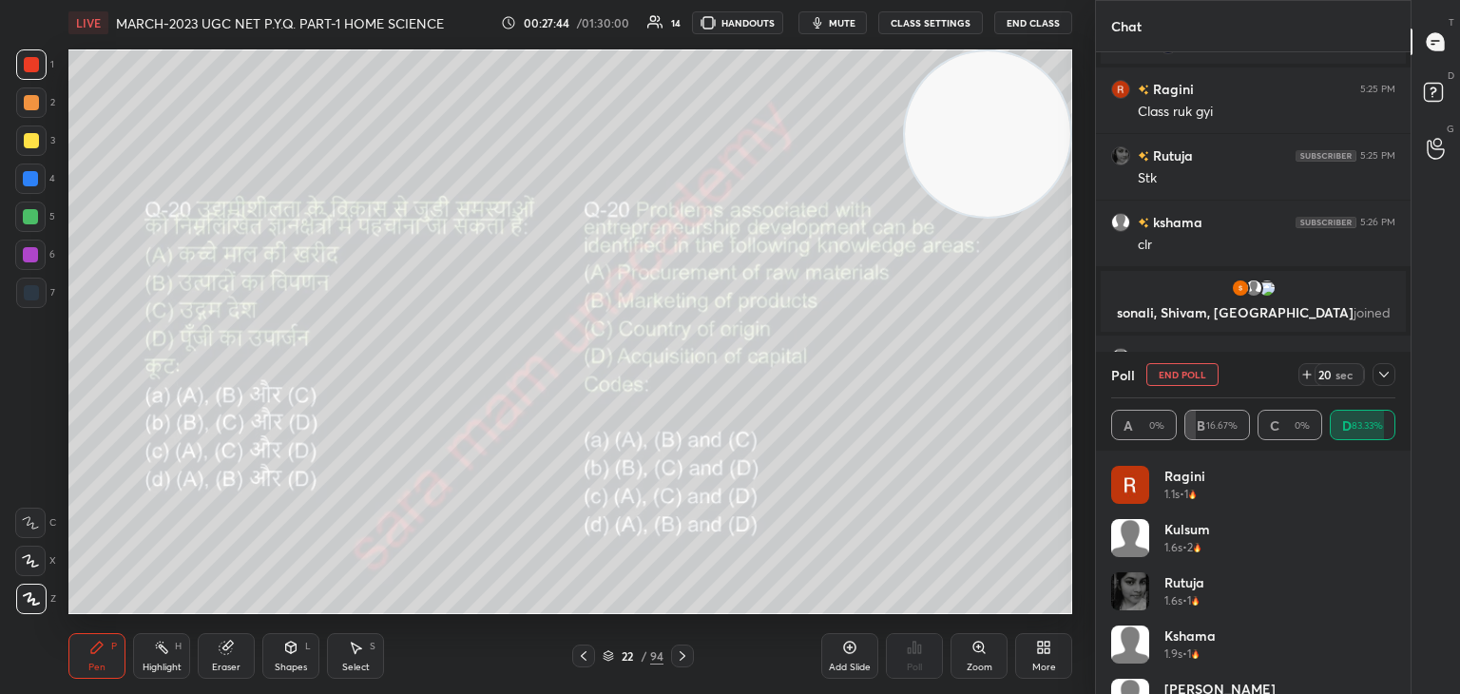
scroll to position [1806, 0]
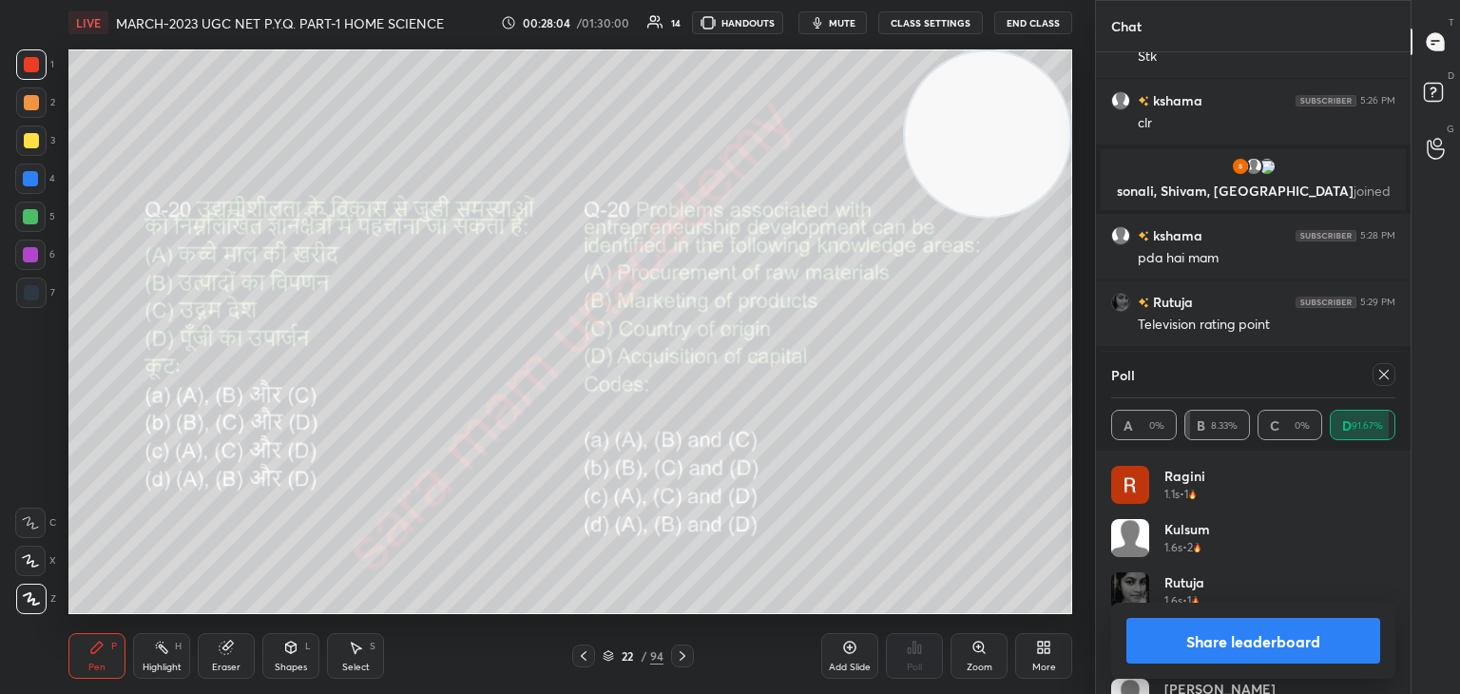
click at [1386, 374] on icon at bounding box center [1383, 374] width 15 height 15
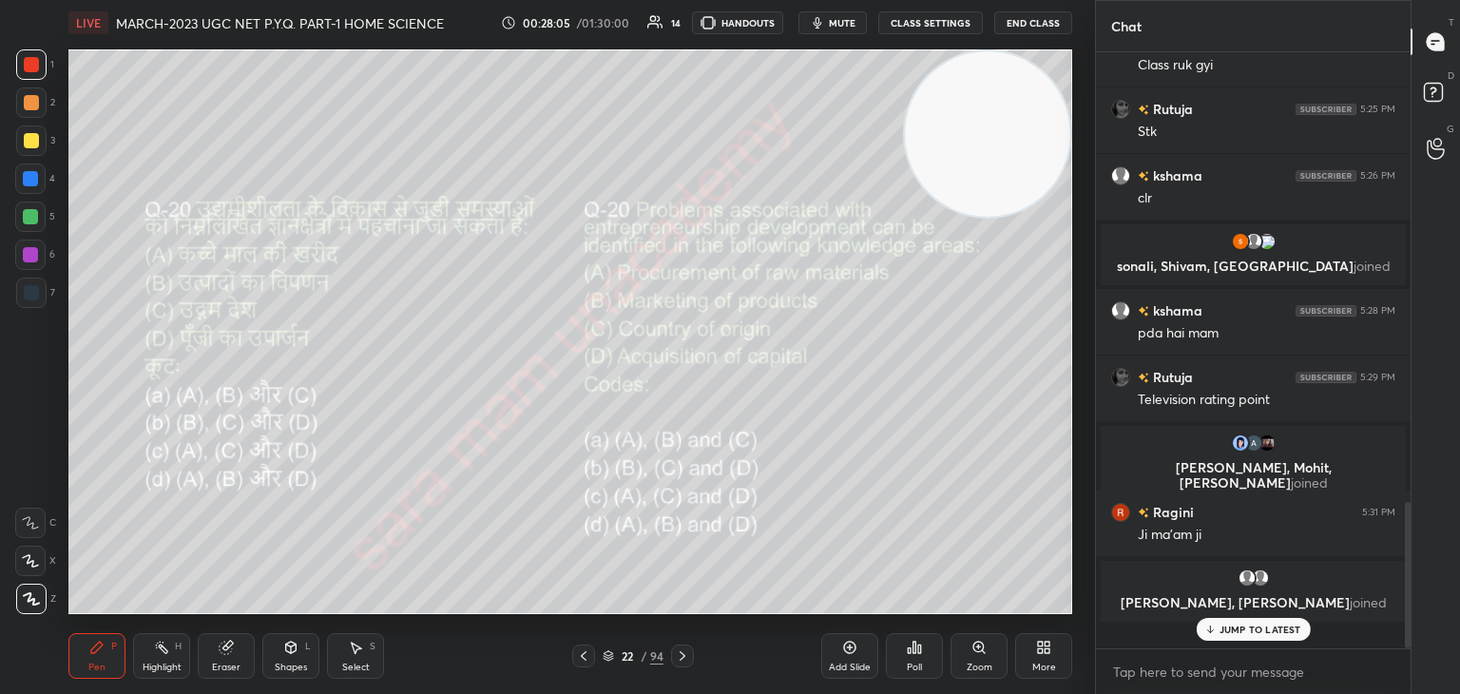
scroll to position [589, 309]
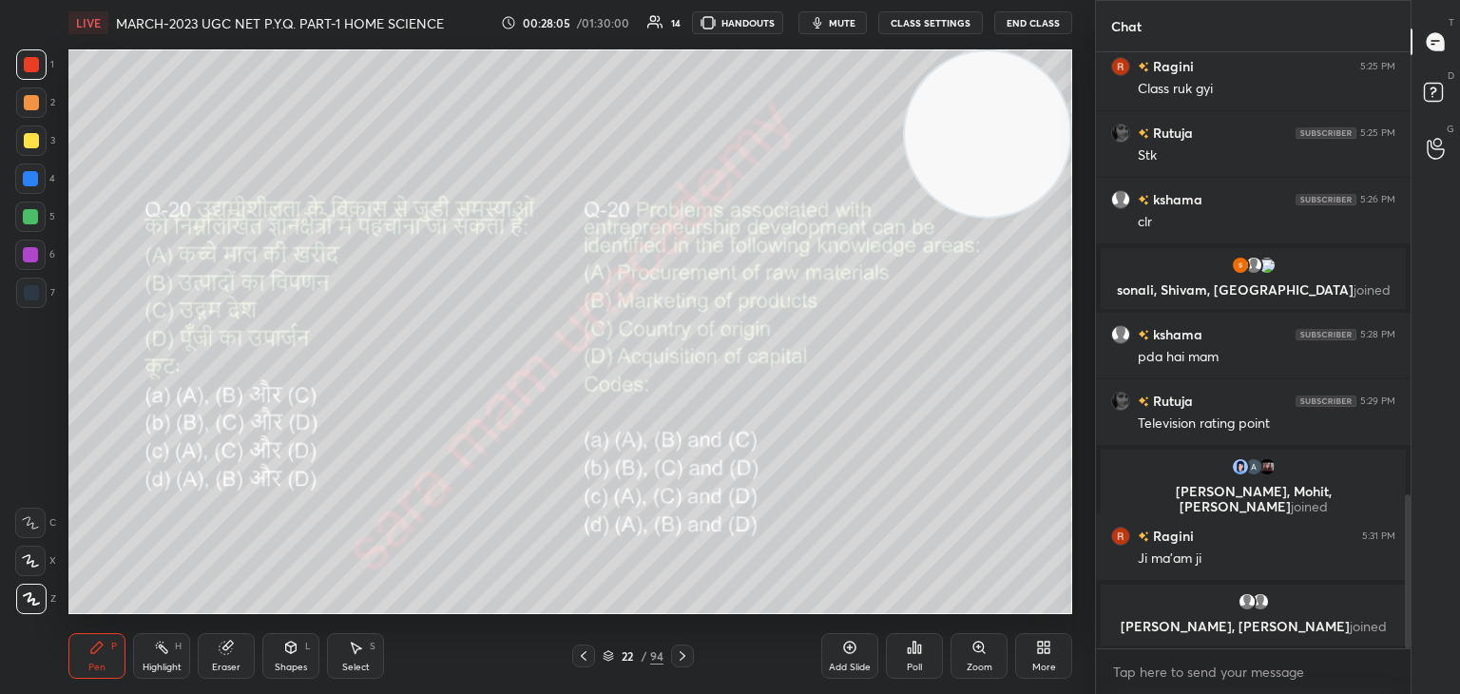
click at [684, 656] on icon at bounding box center [683, 656] width 6 height 10
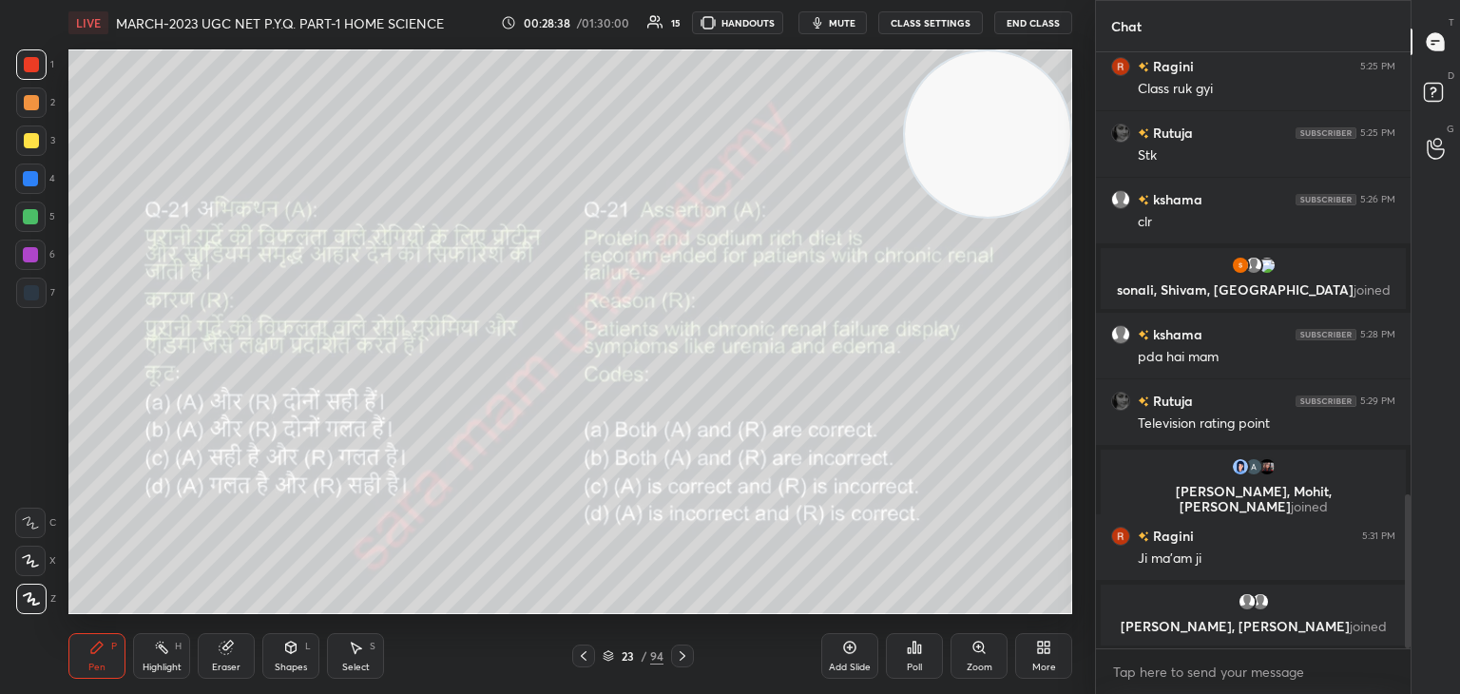
click at [911, 665] on div "Poll" at bounding box center [914, 667] width 15 height 10
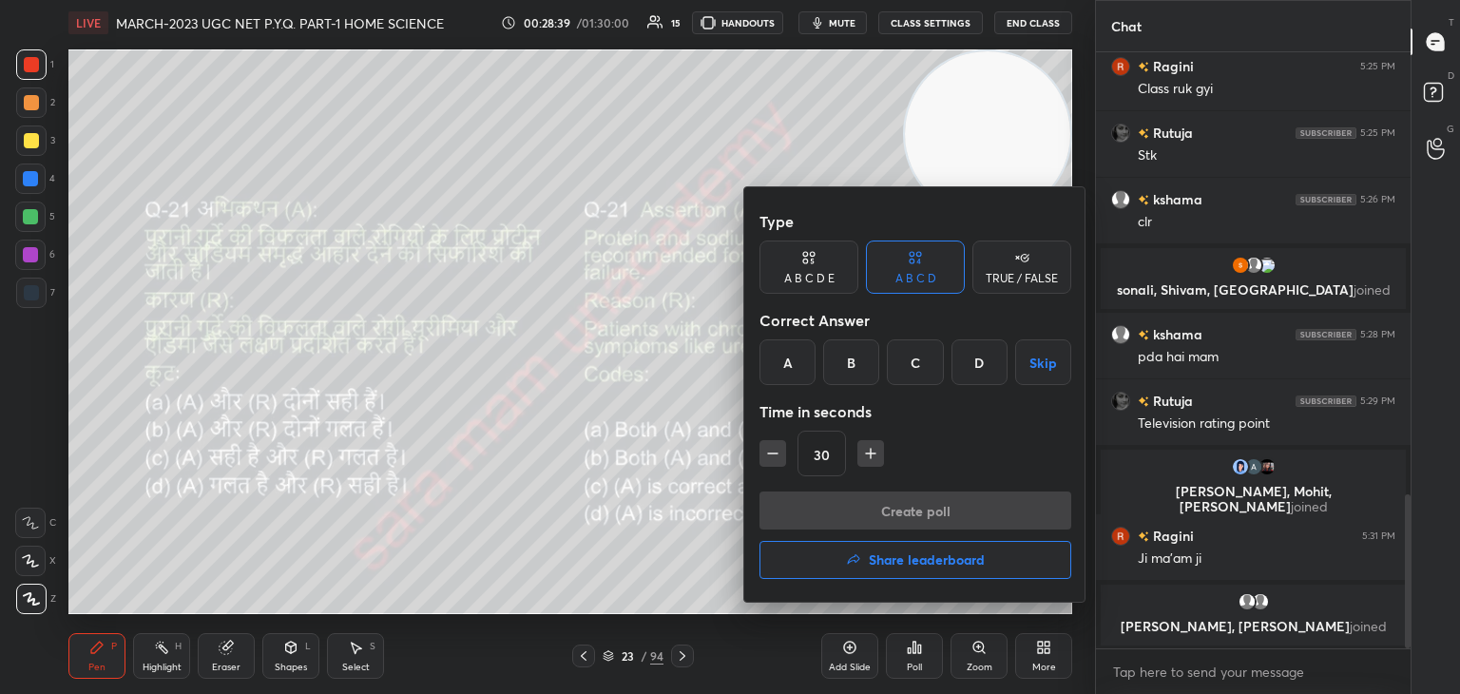
click at [981, 370] on div "D" at bounding box center [979, 362] width 56 height 46
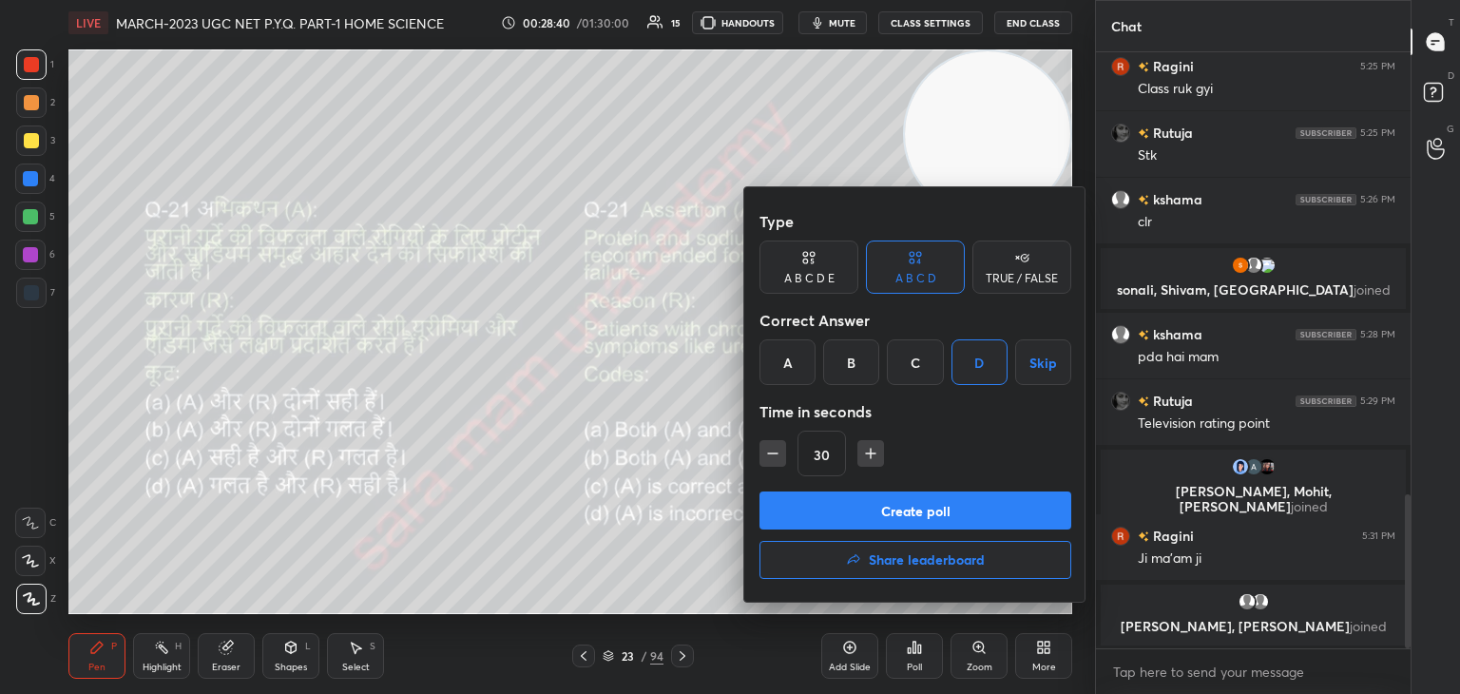
click at [907, 528] on button "Create poll" at bounding box center [915, 510] width 312 height 38
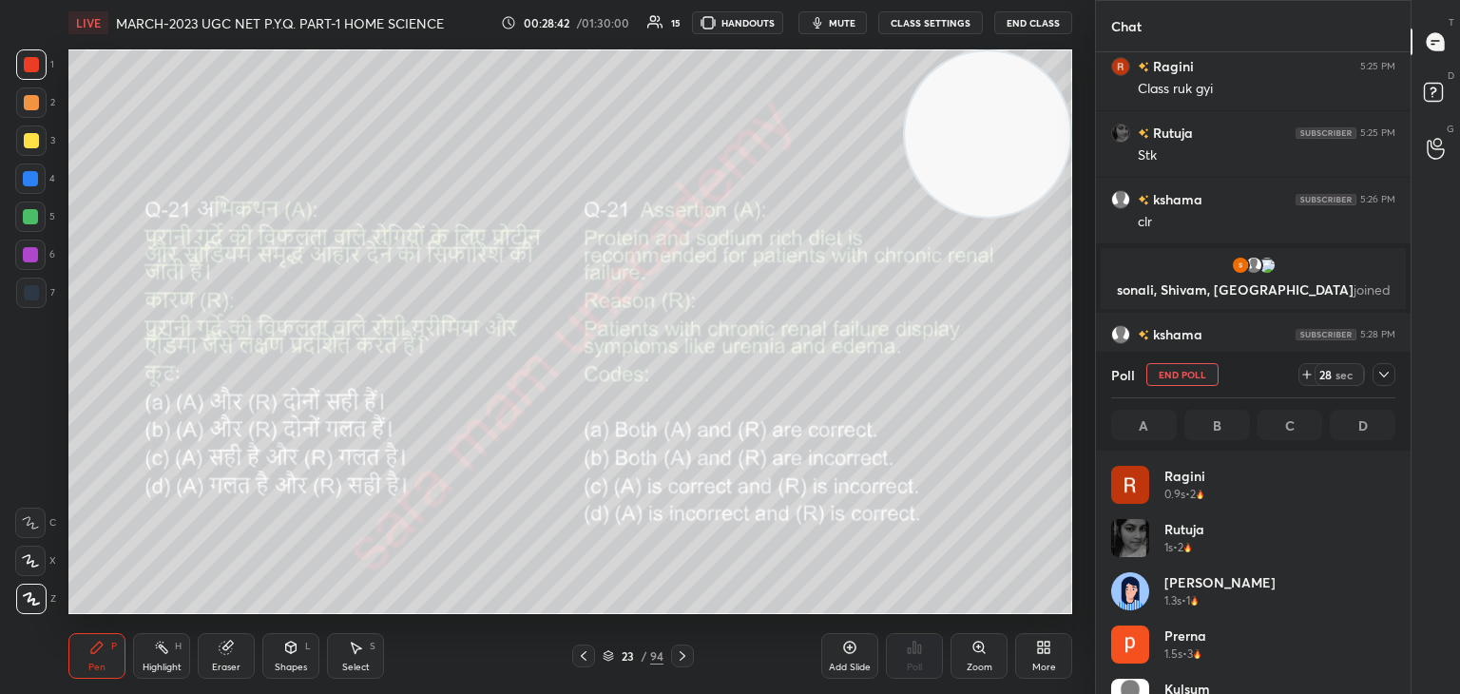
scroll to position [6, 6]
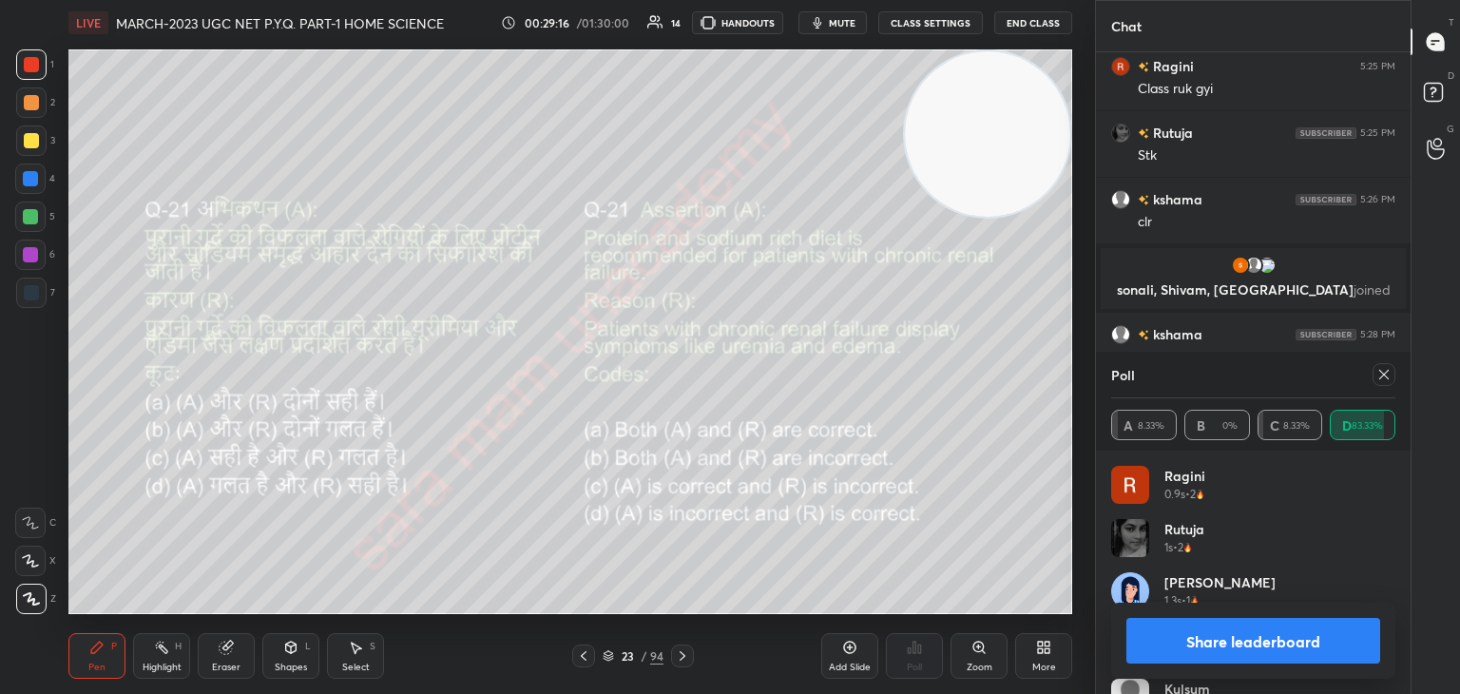
click at [1383, 375] on icon at bounding box center [1384, 375] width 10 height 10
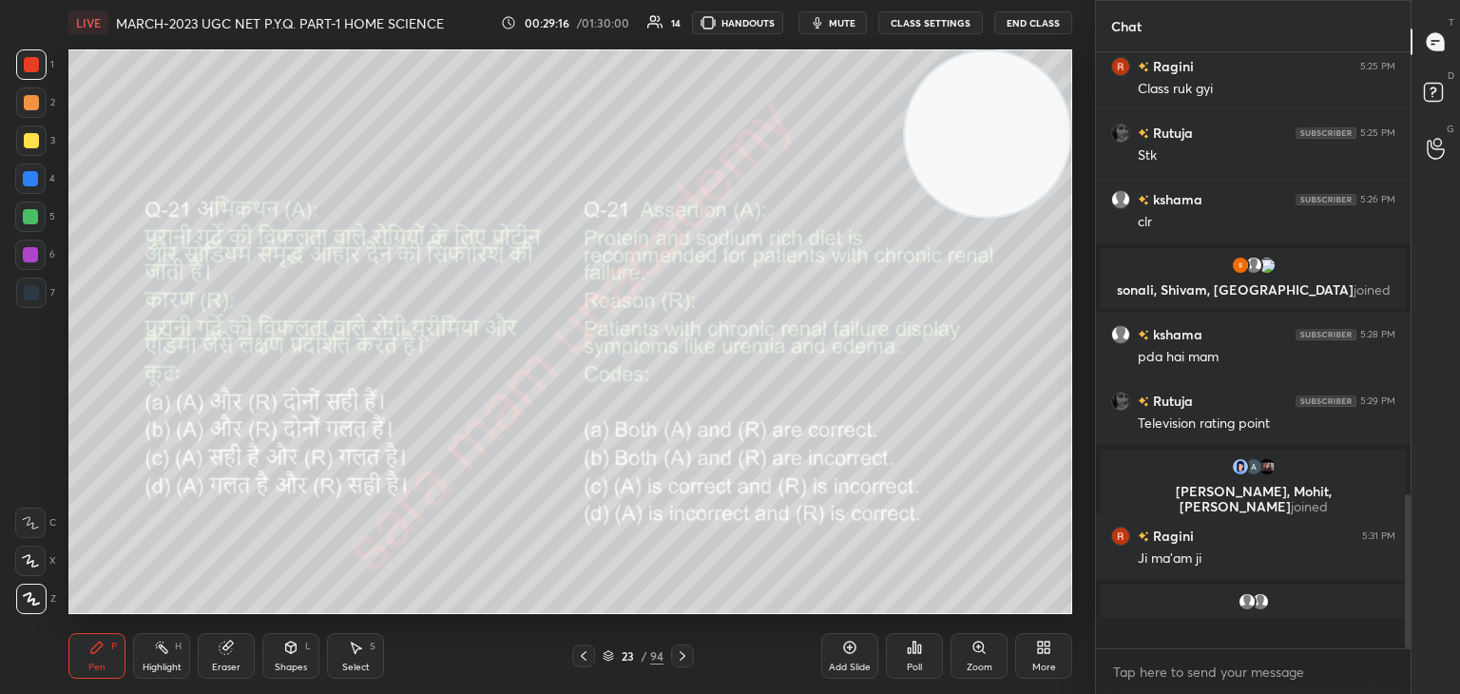
scroll to position [433, 309]
click at [680, 660] on icon at bounding box center [683, 656] width 6 height 10
click at [909, 660] on div "Poll" at bounding box center [914, 656] width 57 height 46
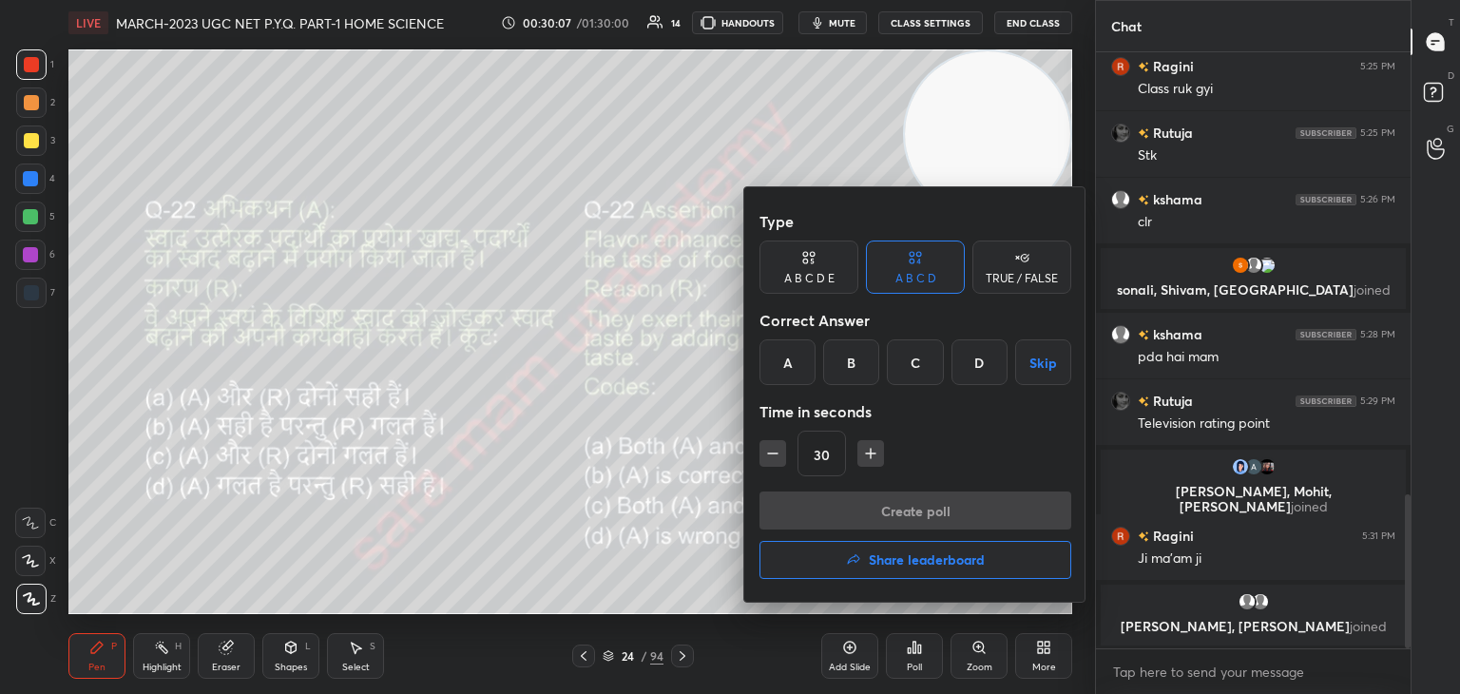
click at [795, 362] on div "A" at bounding box center [787, 362] width 56 height 46
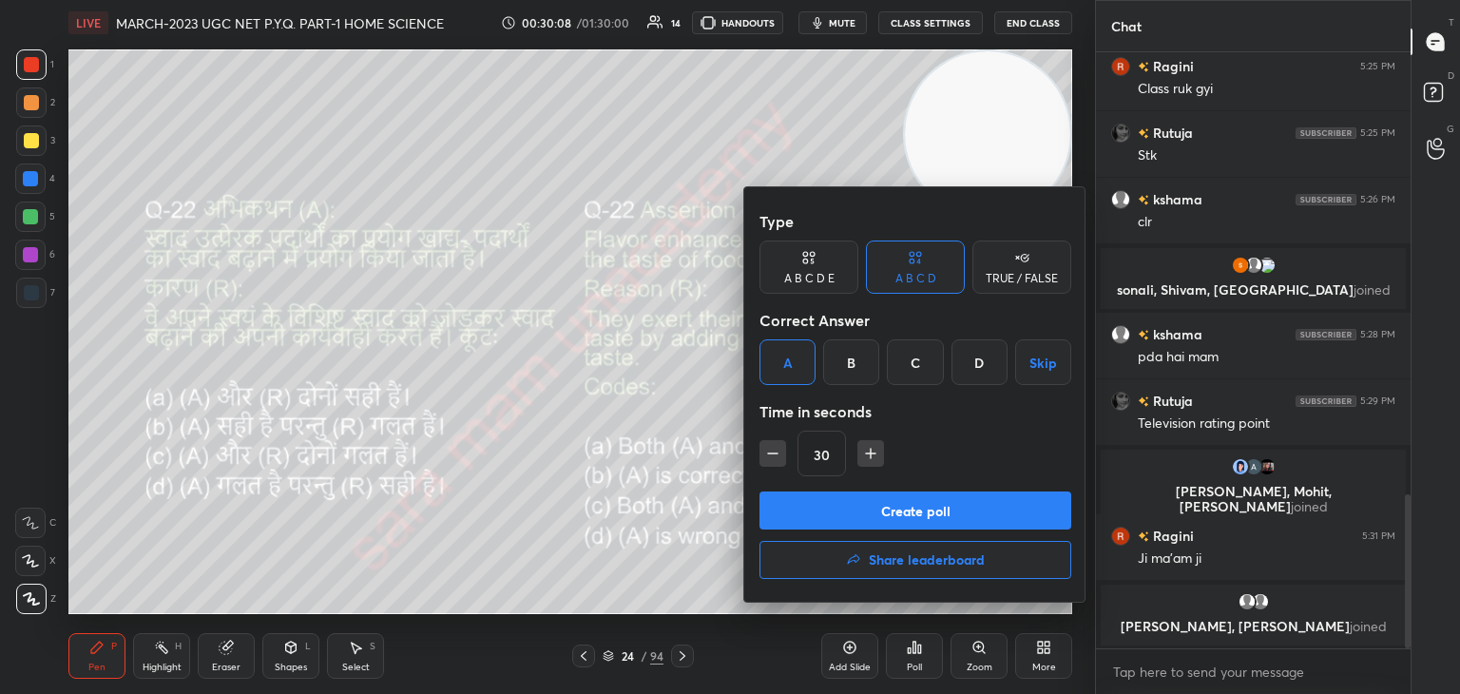
click at [901, 510] on button "Create poll" at bounding box center [915, 510] width 312 height 38
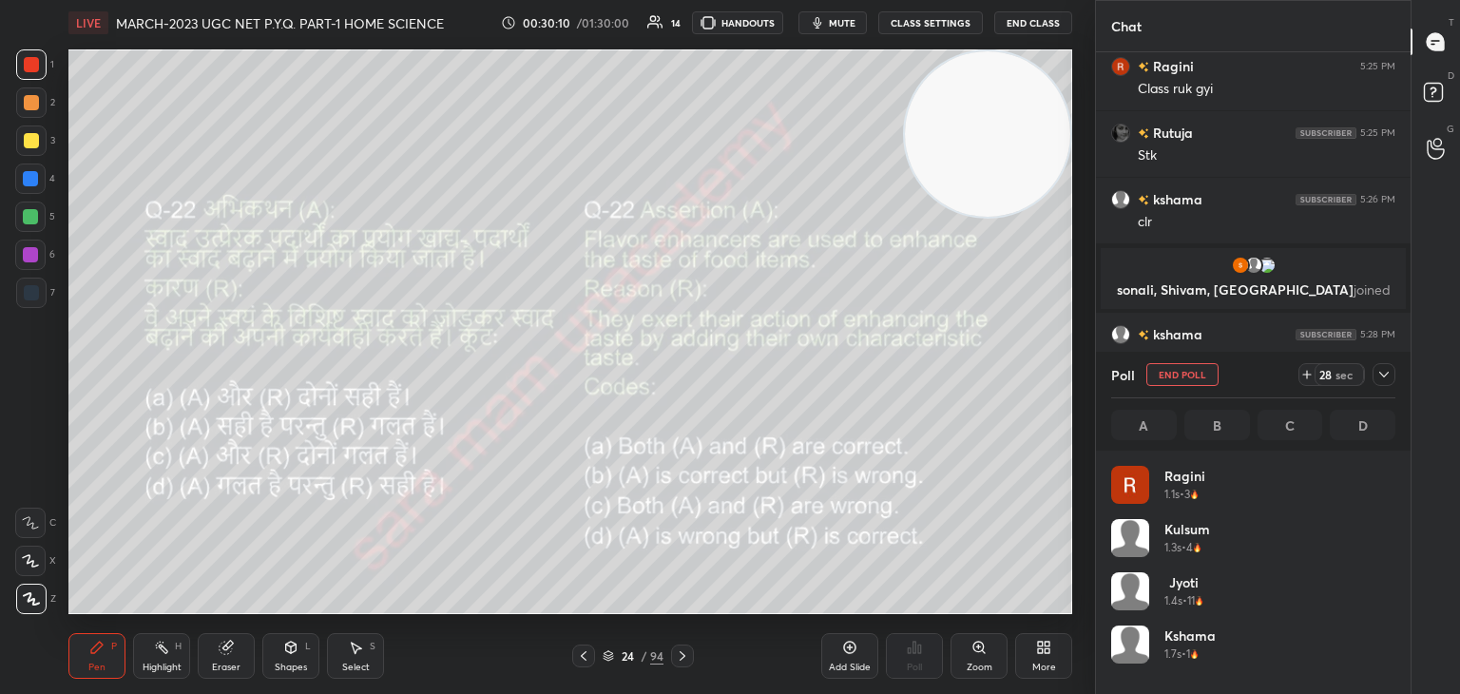
scroll to position [222, 278]
click at [1199, 375] on button "End Poll" at bounding box center [1182, 374] width 72 height 23
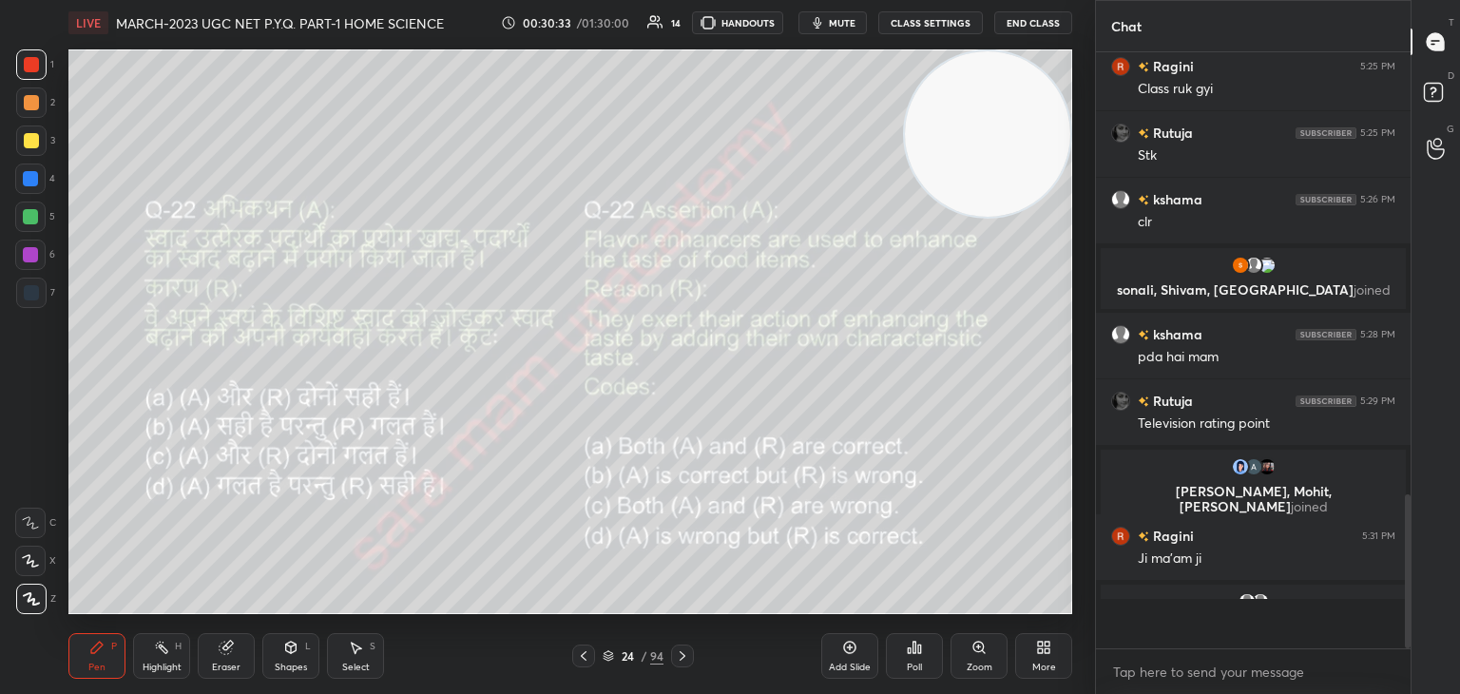
scroll to position [7, 6]
click at [684, 654] on icon at bounding box center [682, 655] width 15 height 15
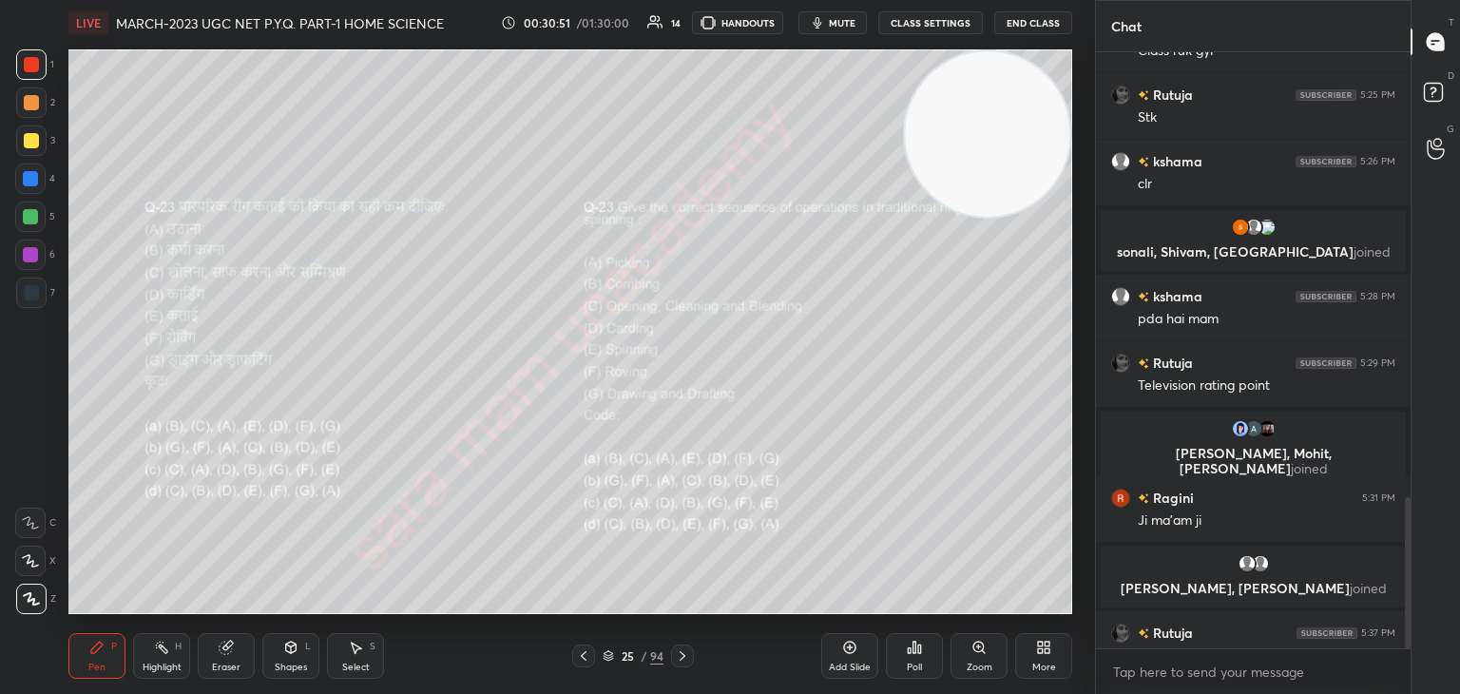
scroll to position [1753, 0]
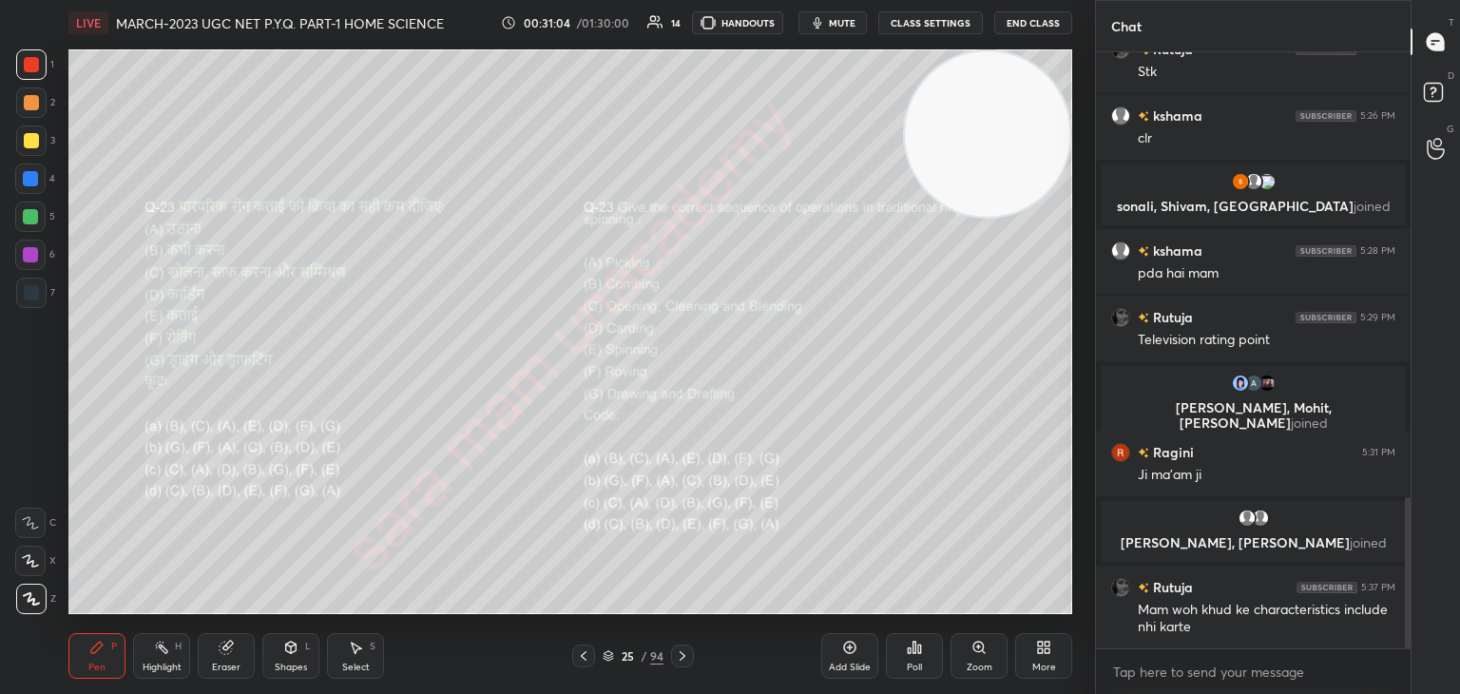
click at [583, 652] on icon at bounding box center [583, 655] width 15 height 15
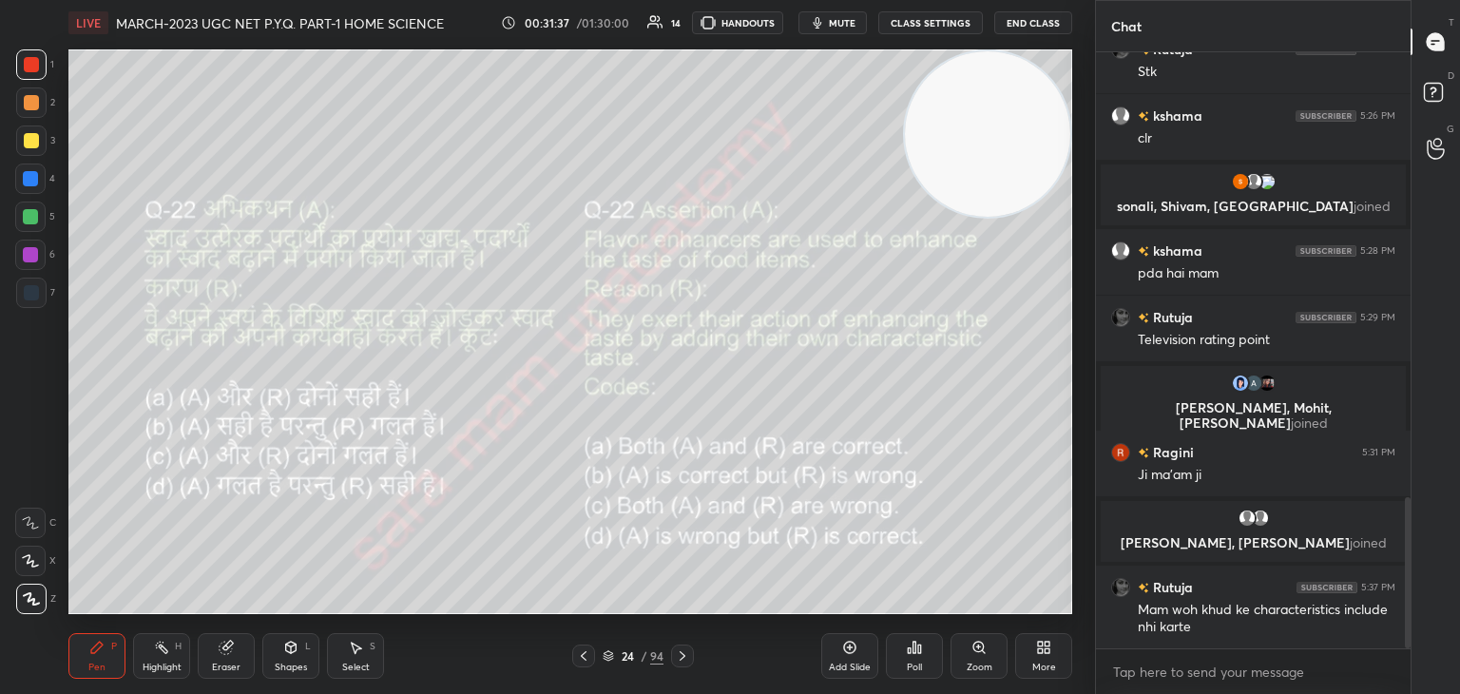
click at [683, 653] on icon at bounding box center [682, 655] width 15 height 15
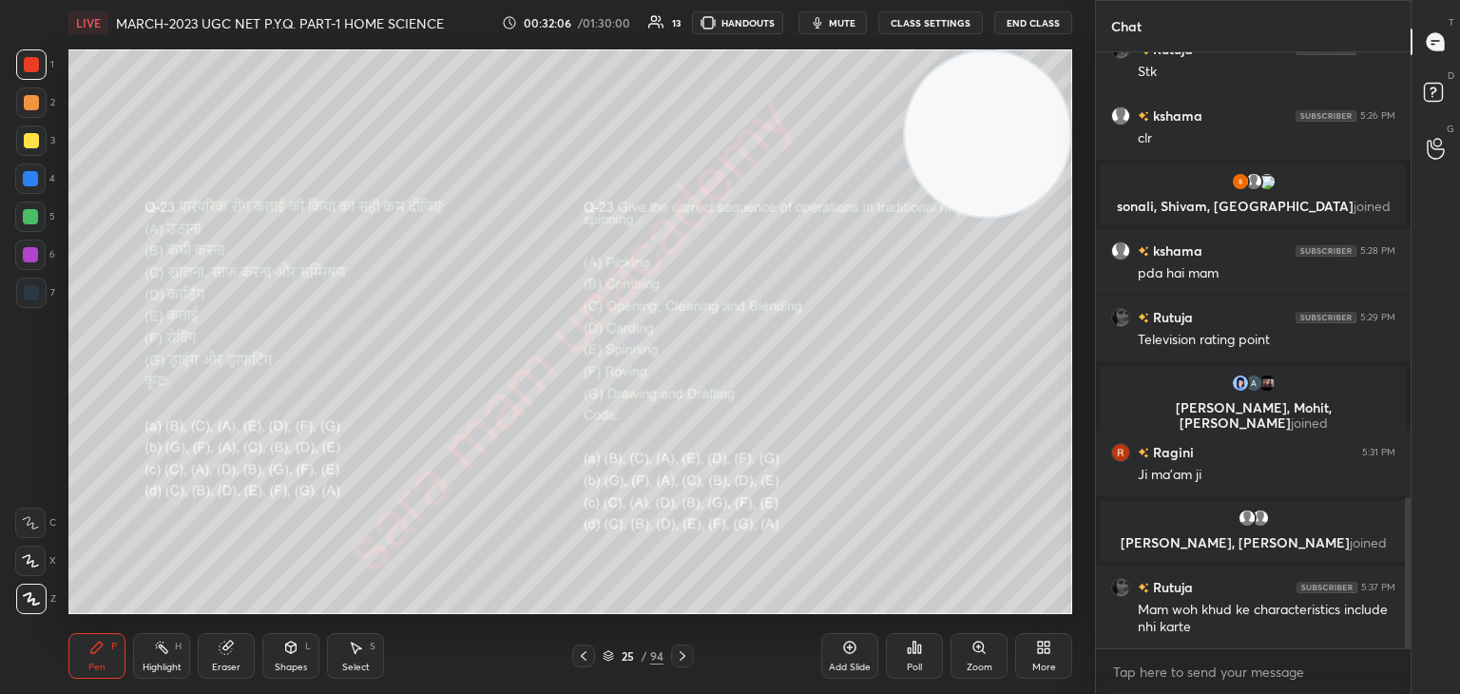
click at [913, 659] on div "Poll" at bounding box center [914, 656] width 57 height 46
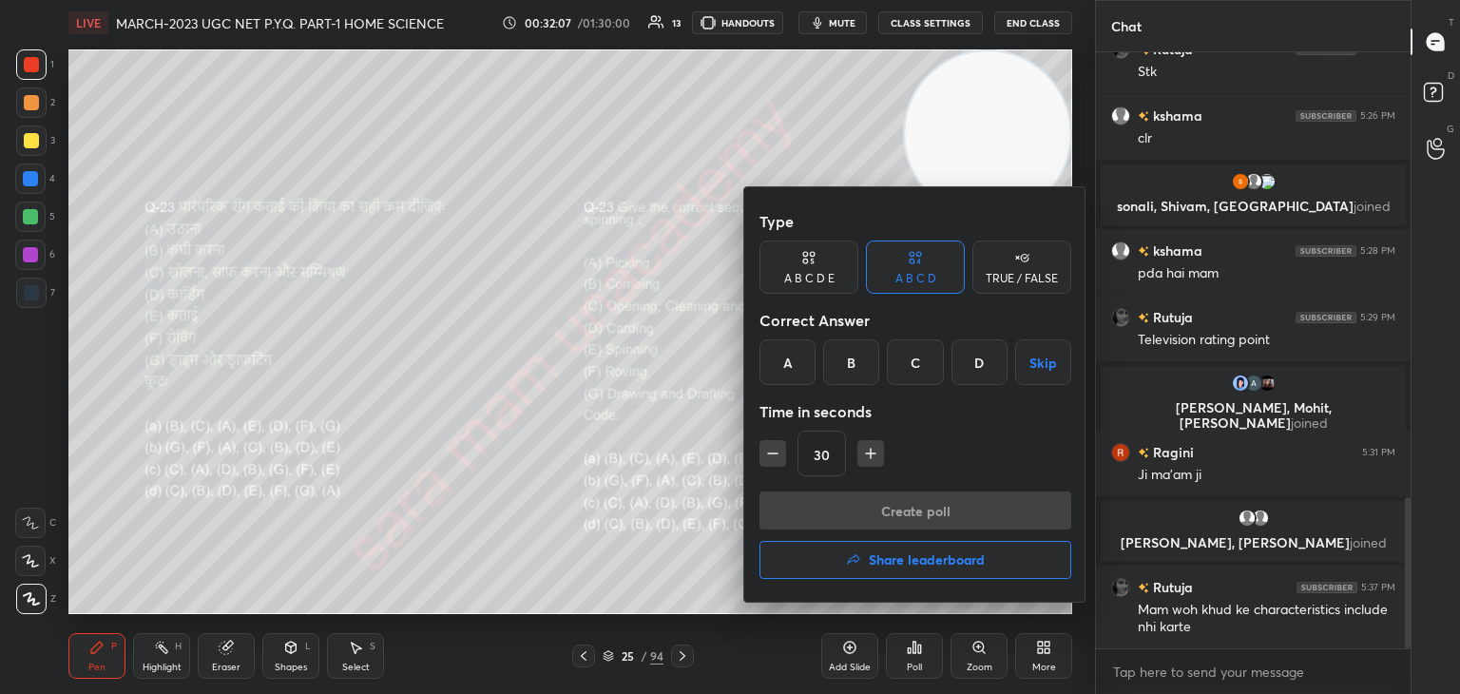
click at [902, 369] on div "C" at bounding box center [915, 362] width 56 height 46
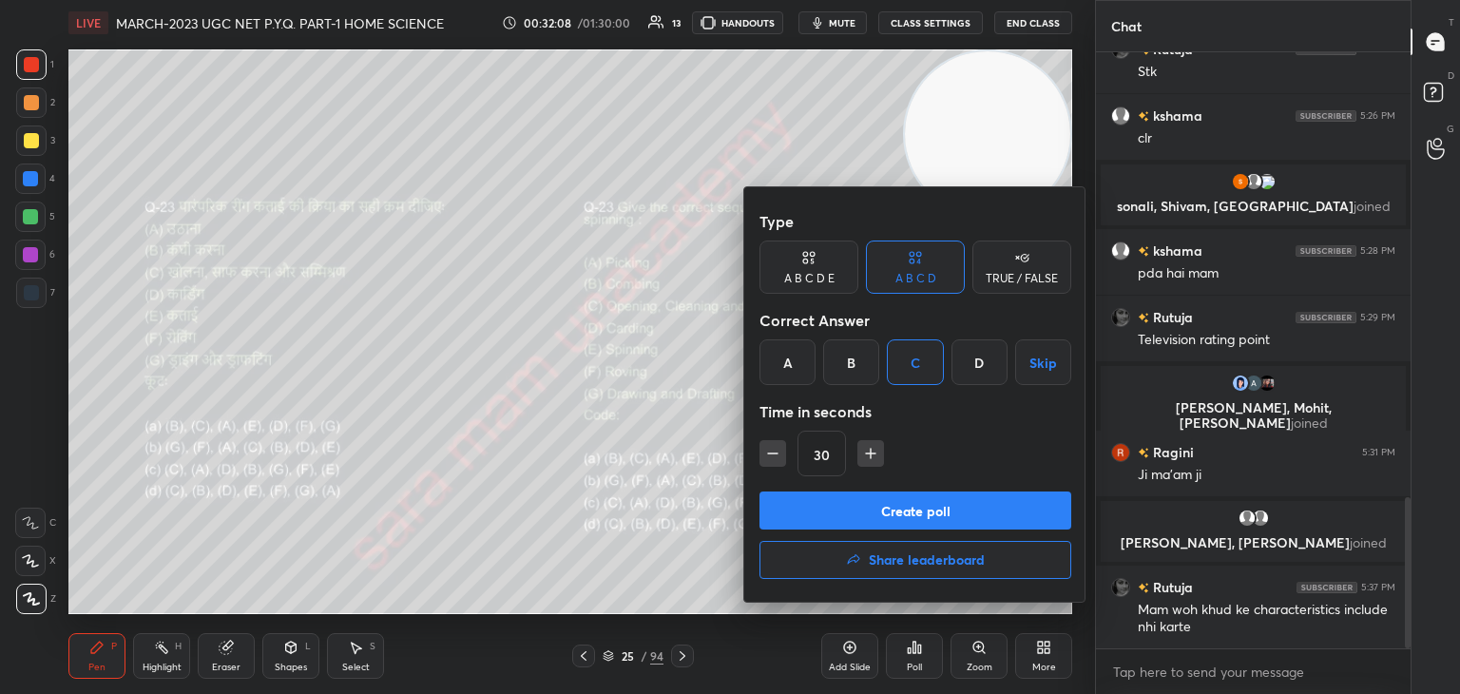
click at [889, 496] on button "Create poll" at bounding box center [915, 510] width 312 height 38
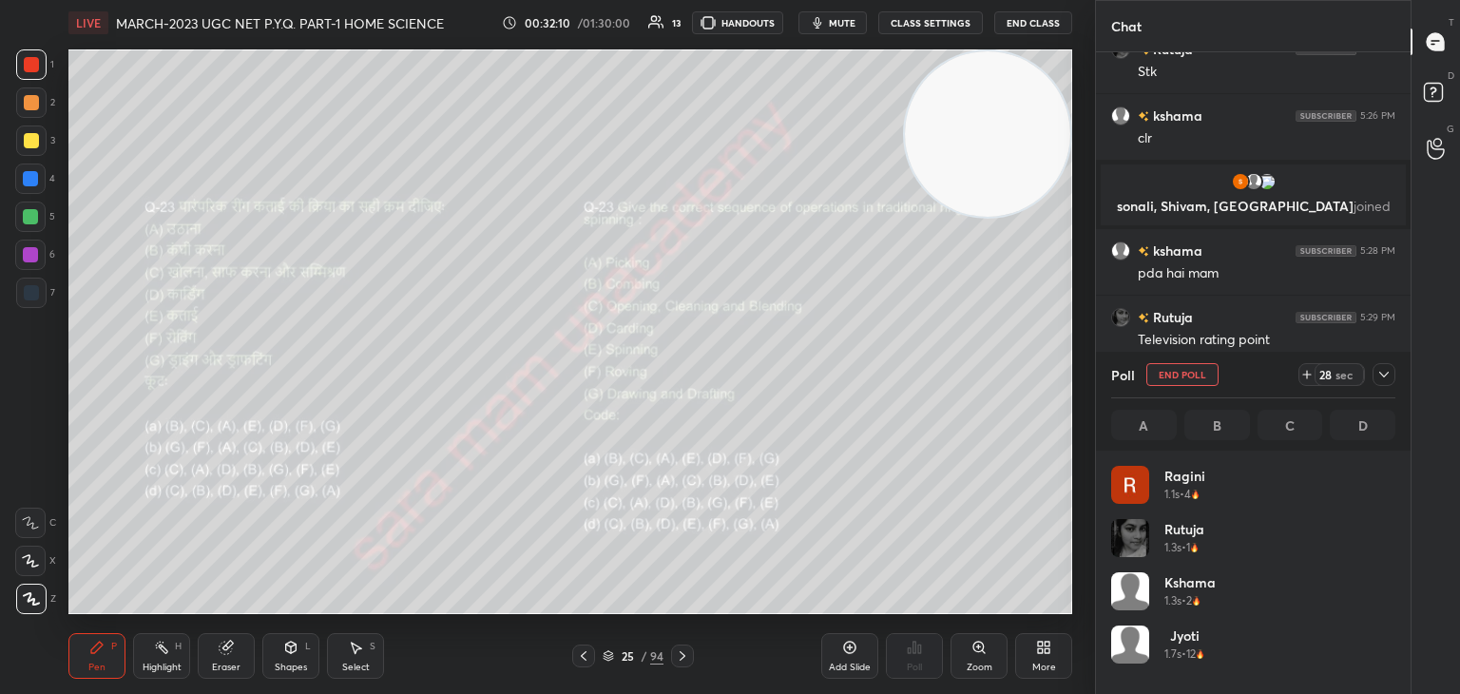
scroll to position [222, 278]
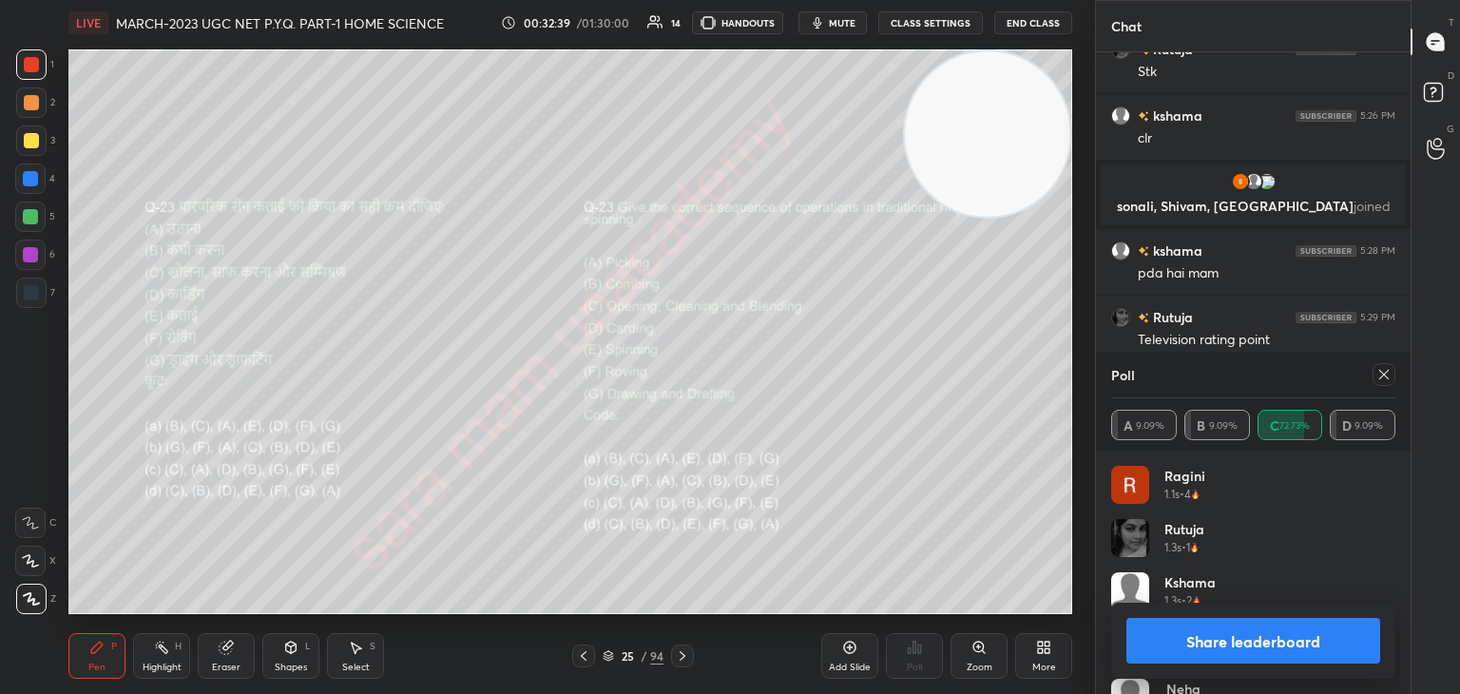
click at [1387, 371] on icon at bounding box center [1383, 374] width 15 height 15
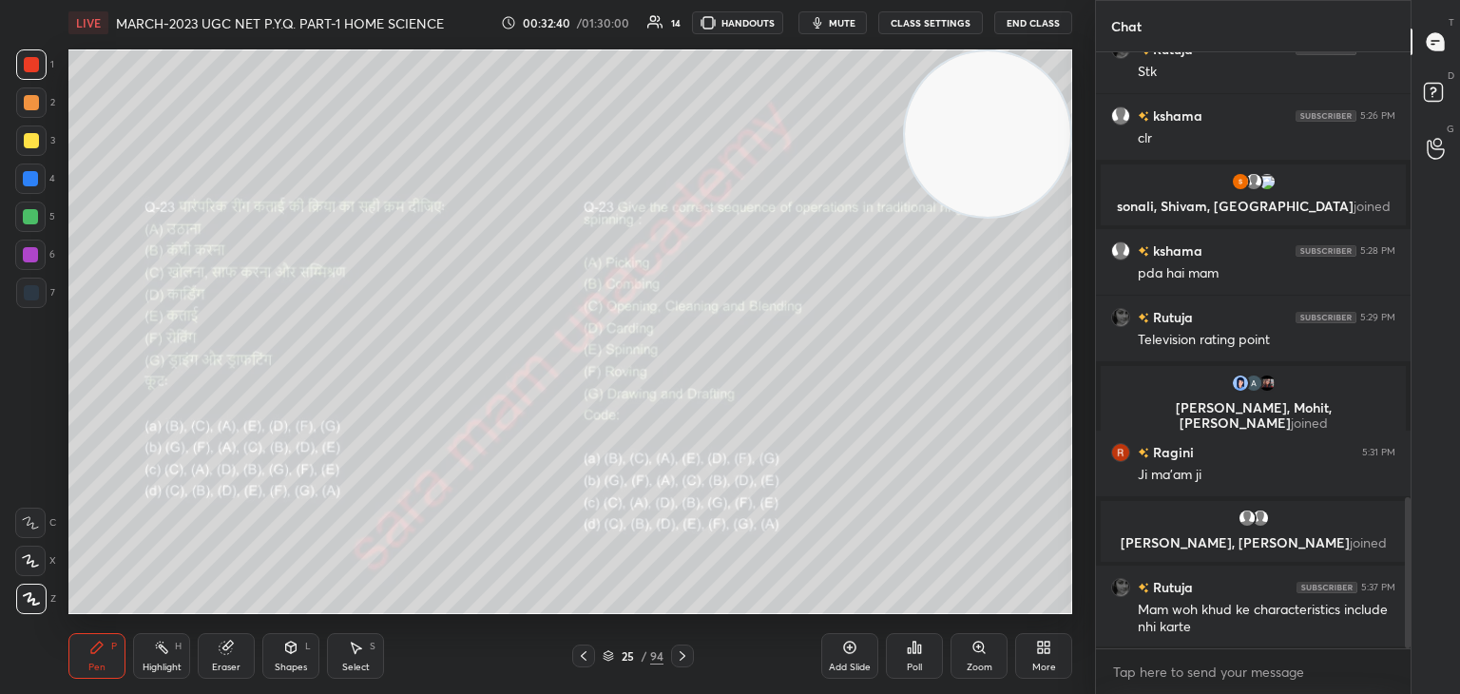
scroll to position [590, 309]
click at [681, 650] on icon at bounding box center [682, 655] width 15 height 15
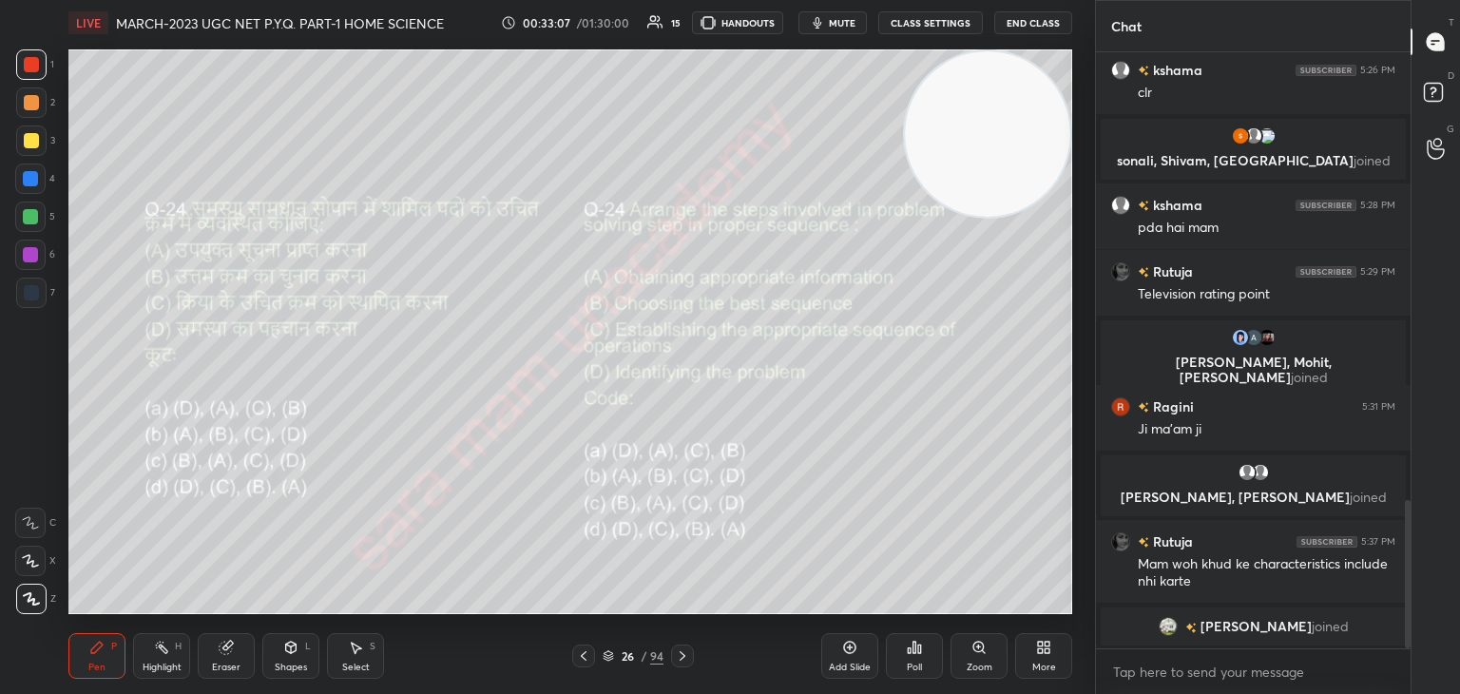
click at [931, 659] on div "Poll" at bounding box center [914, 656] width 57 height 46
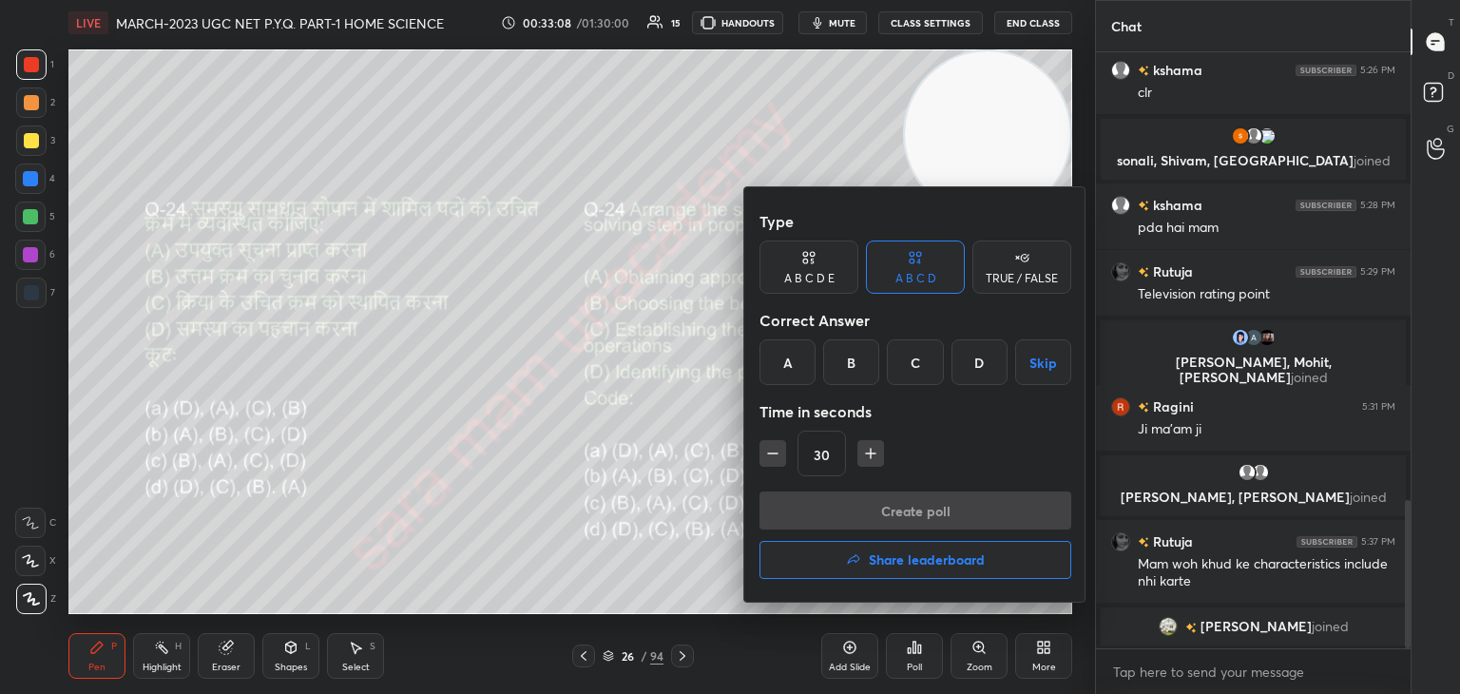
click at [795, 365] on div "A" at bounding box center [787, 362] width 56 height 46
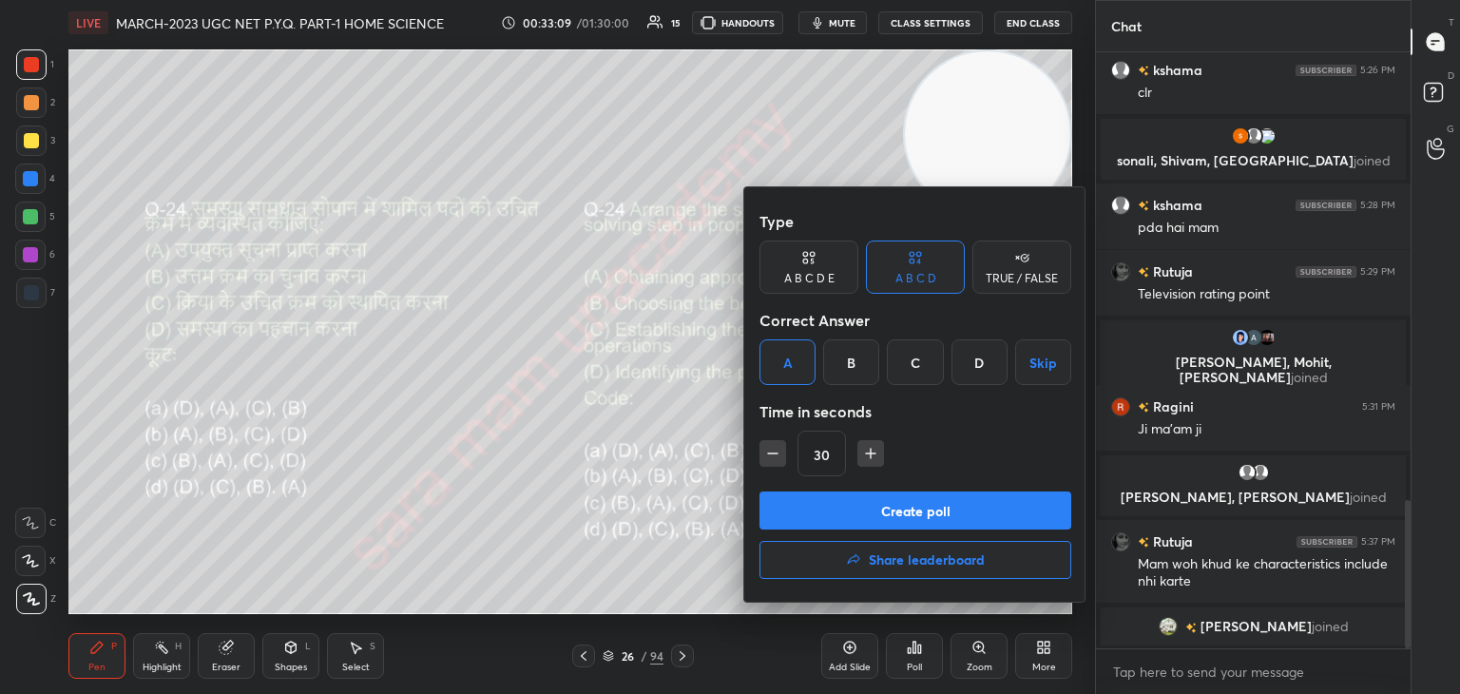
click at [910, 507] on button "Create poll" at bounding box center [915, 510] width 312 height 38
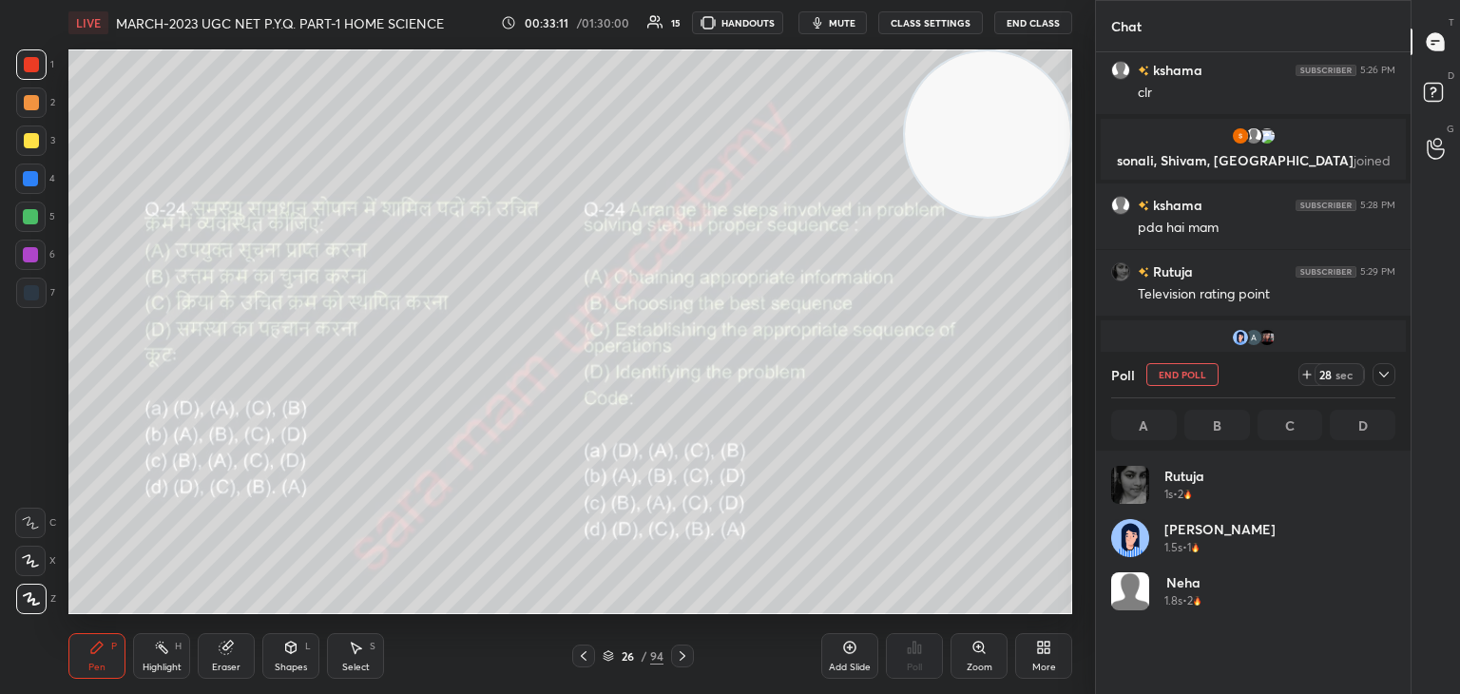
scroll to position [222, 278]
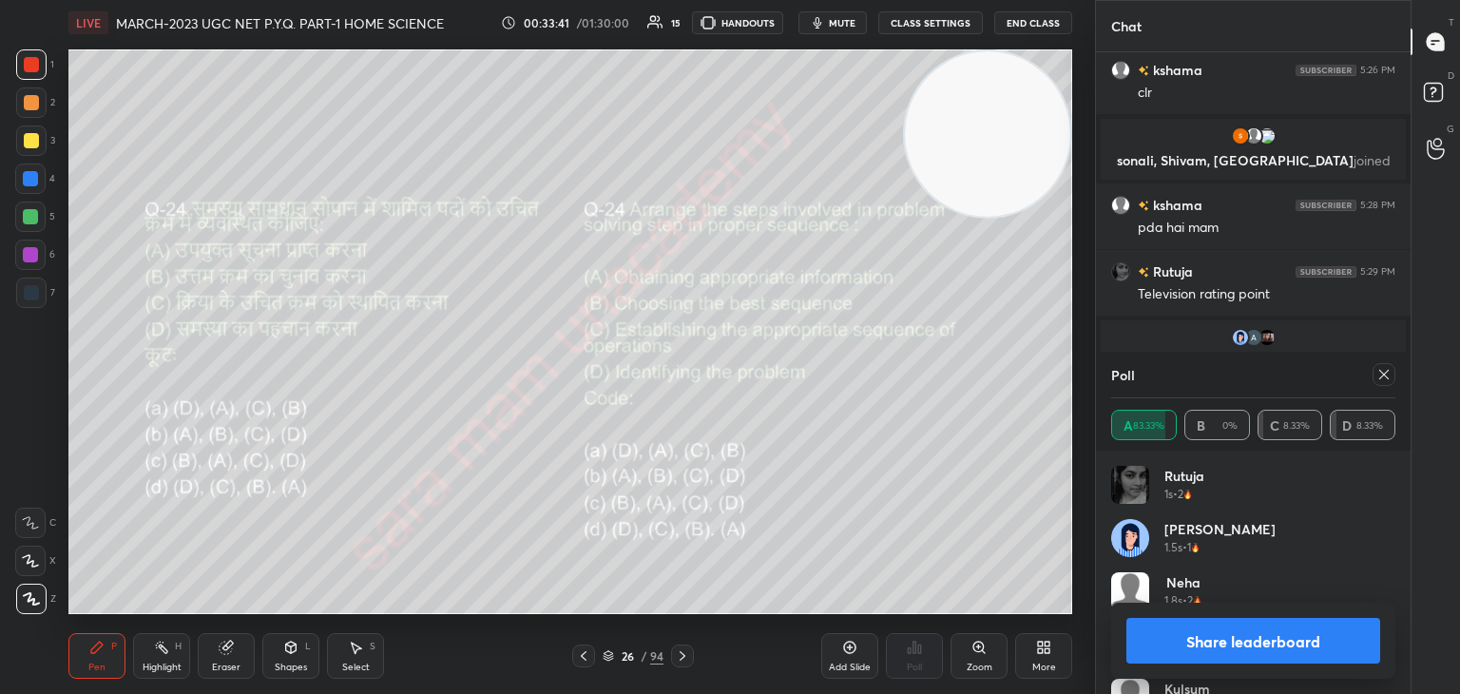
click at [1393, 378] on div at bounding box center [1383, 374] width 23 height 23
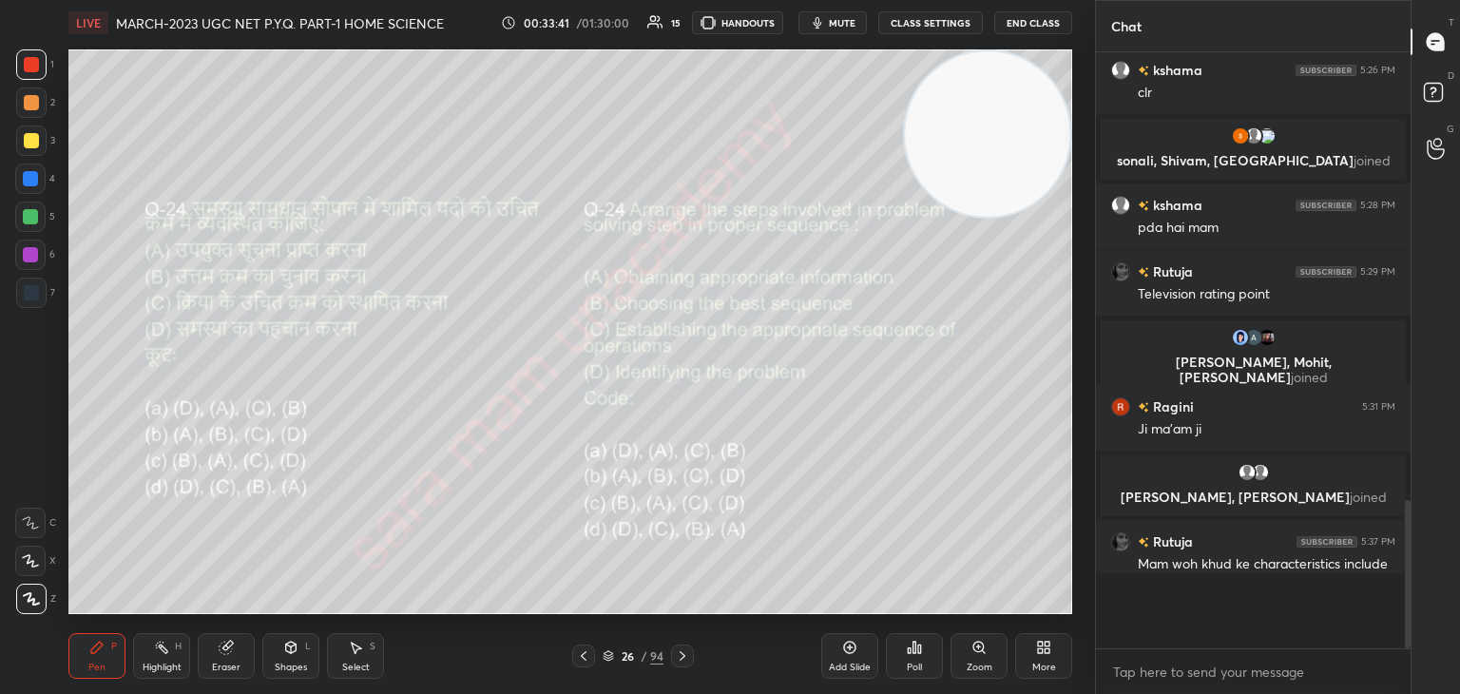
scroll to position [6, 6]
click at [681, 658] on icon at bounding box center [682, 655] width 15 height 15
click at [911, 653] on icon at bounding box center [909, 650] width 3 height 5
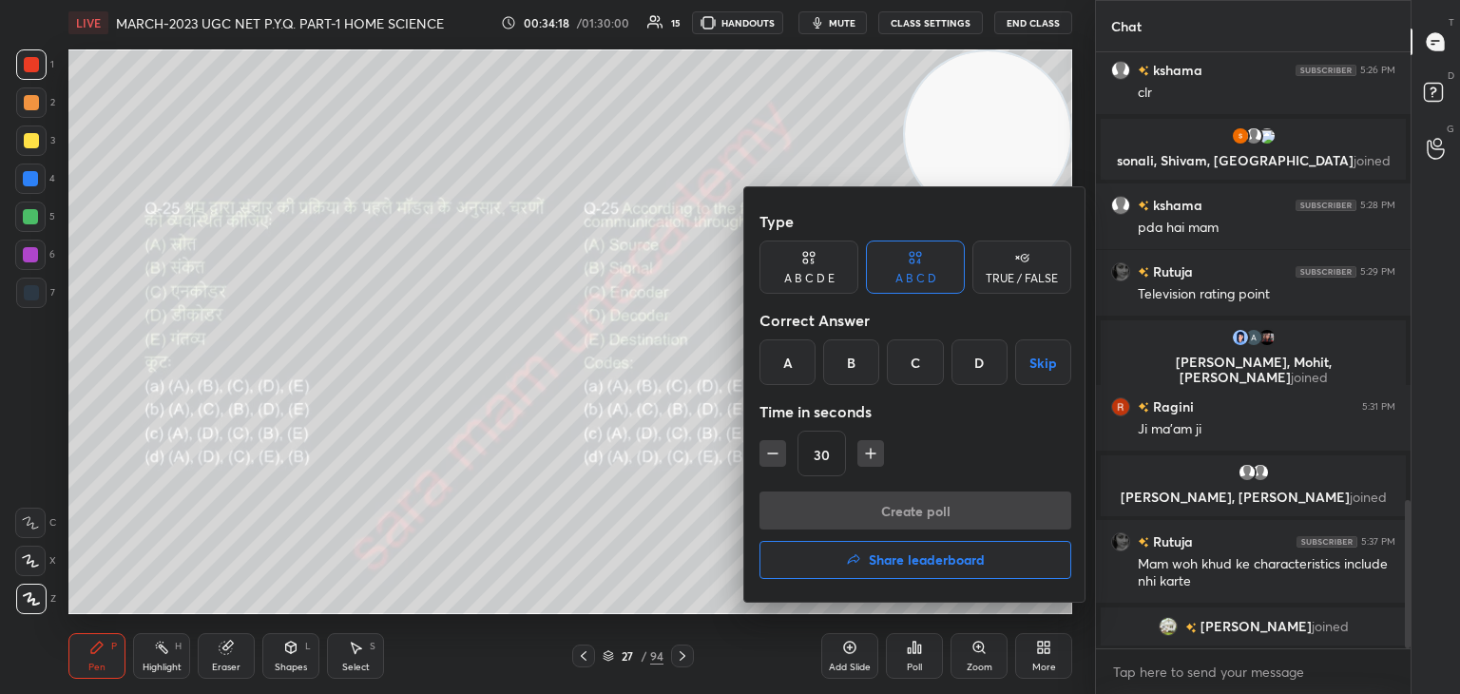
click at [855, 363] on div "B" at bounding box center [851, 362] width 56 height 46
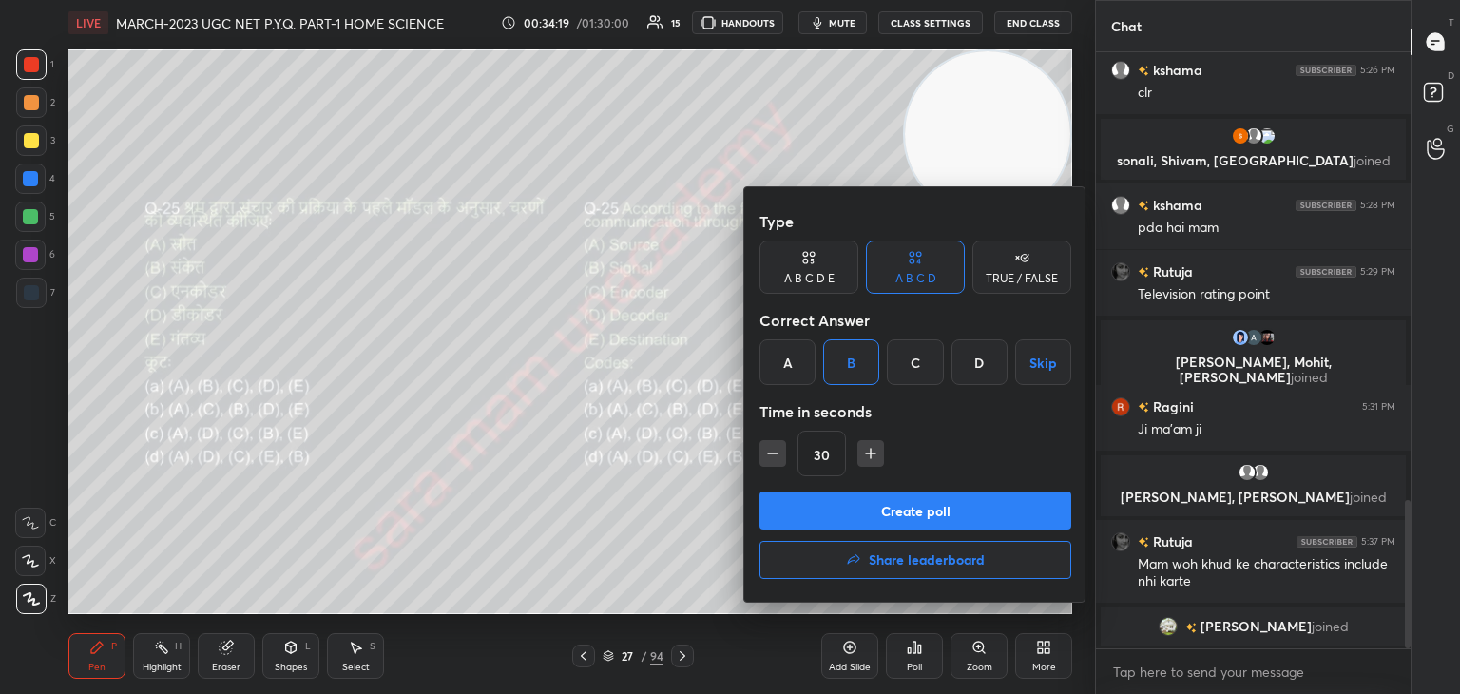
click at [912, 516] on button "Create poll" at bounding box center [915, 510] width 312 height 38
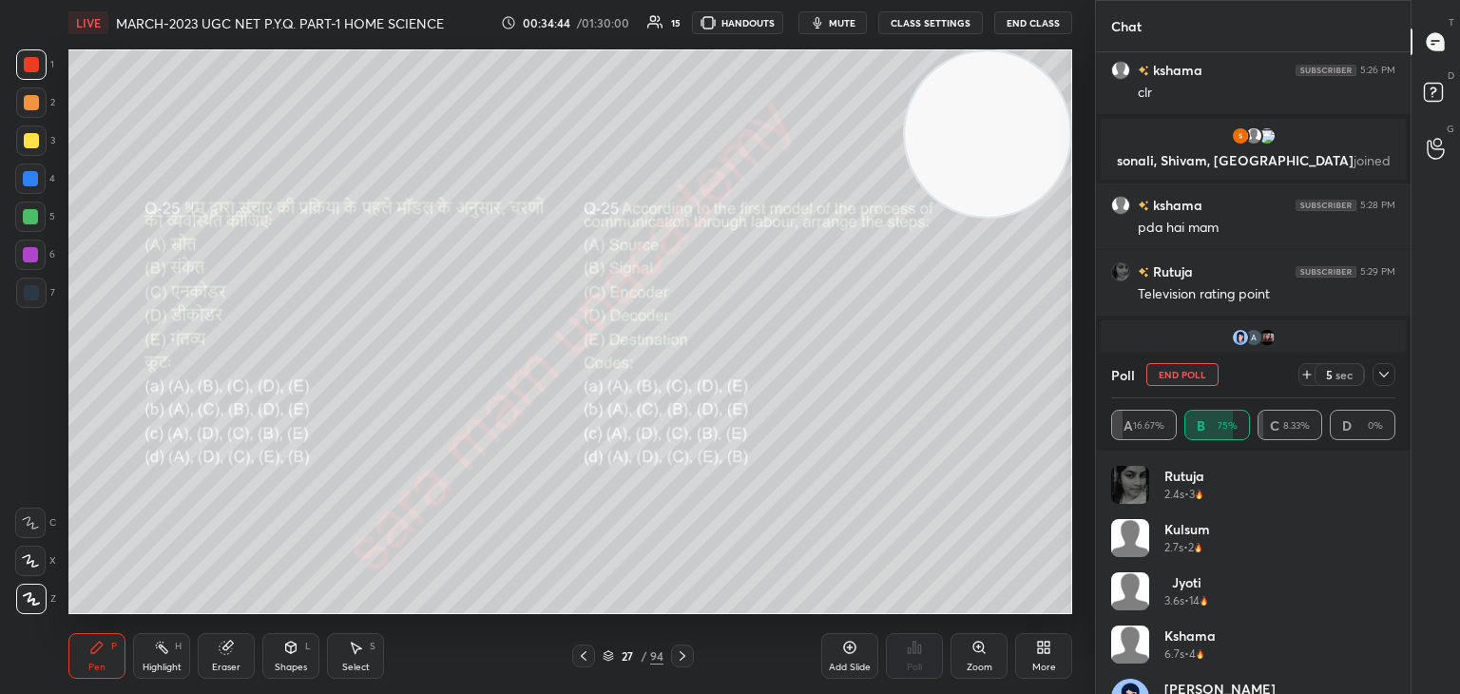
scroll to position [1920, 0]
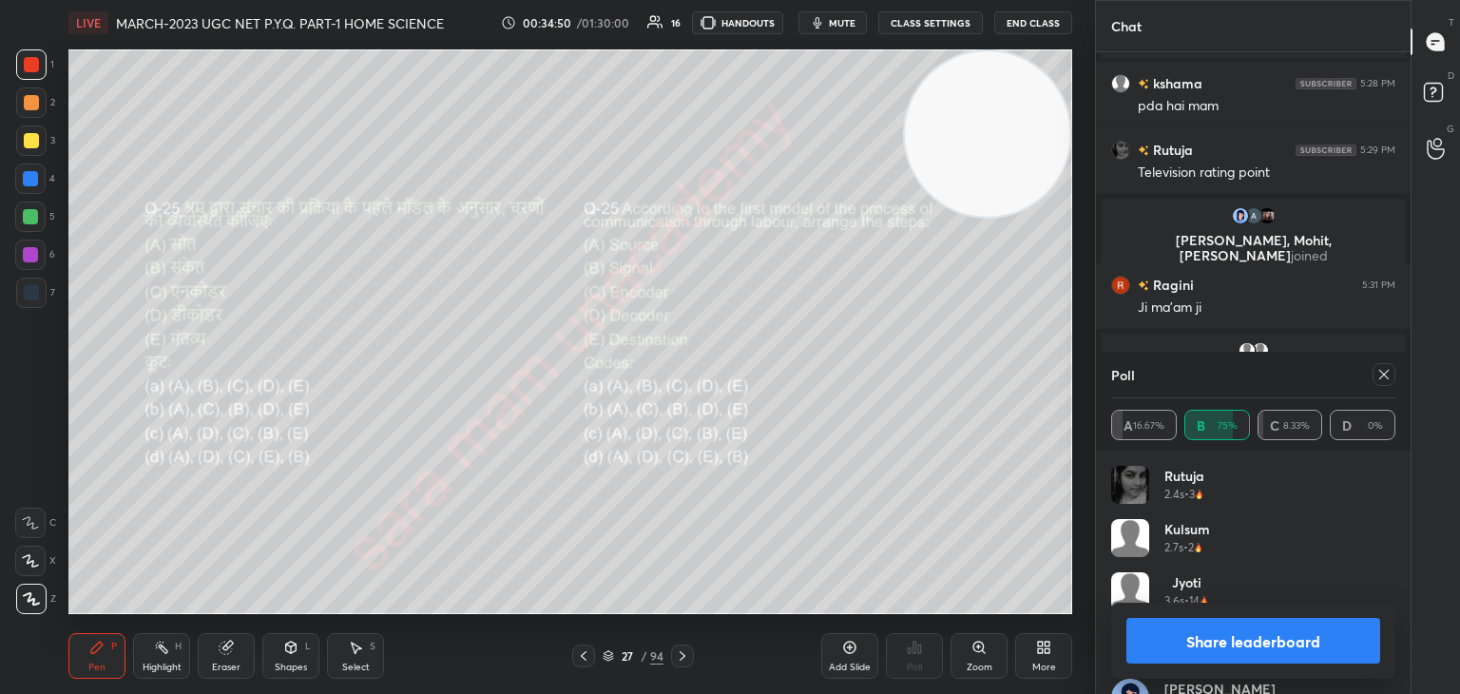
click at [1373, 369] on div at bounding box center [1383, 374] width 23 height 23
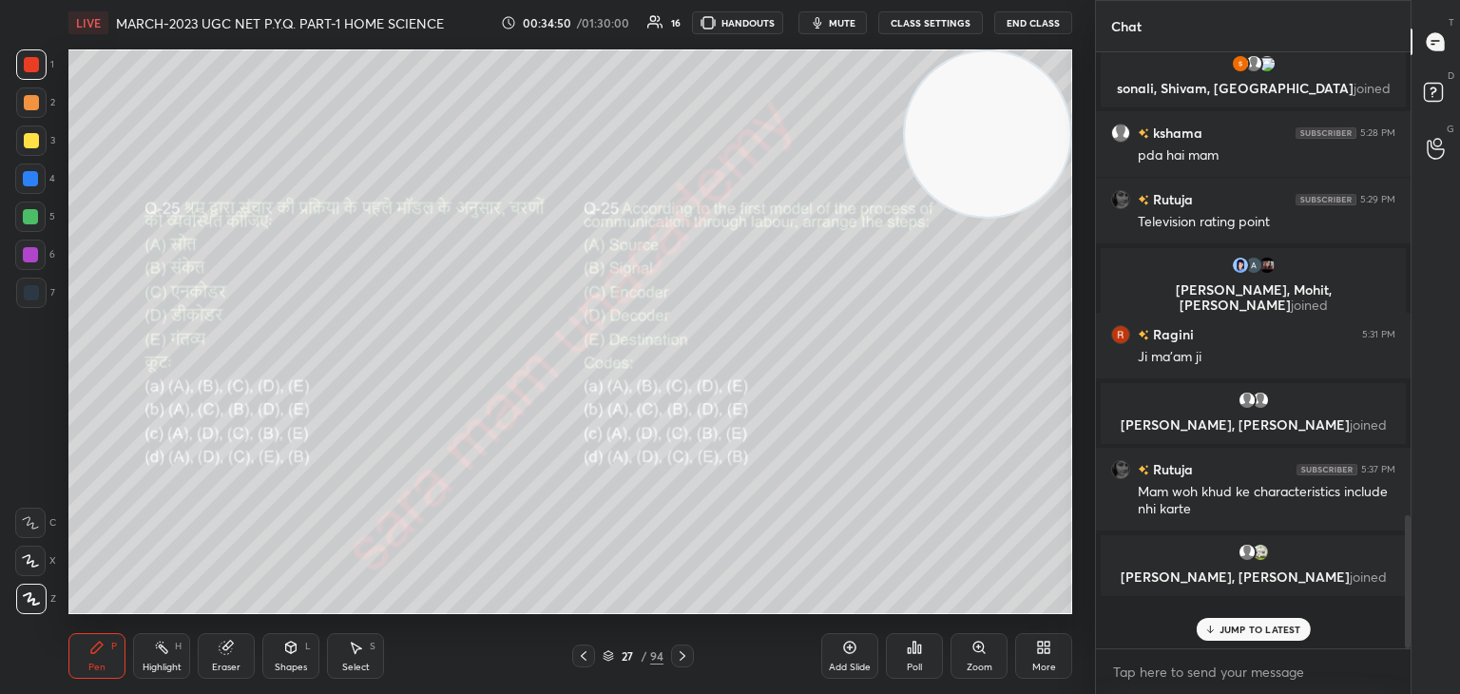
scroll to position [1836, 0]
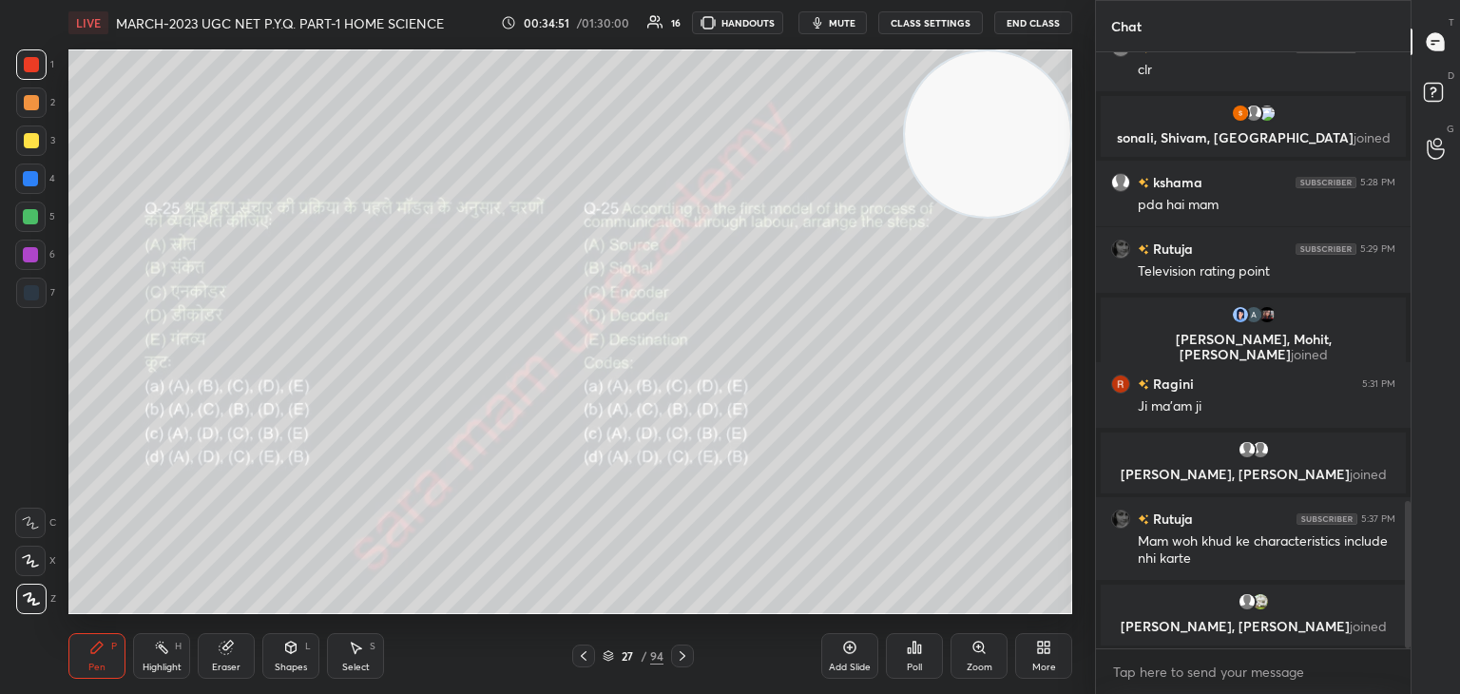
click at [683, 659] on icon at bounding box center [682, 655] width 15 height 15
click at [912, 660] on div "Poll" at bounding box center [914, 656] width 57 height 46
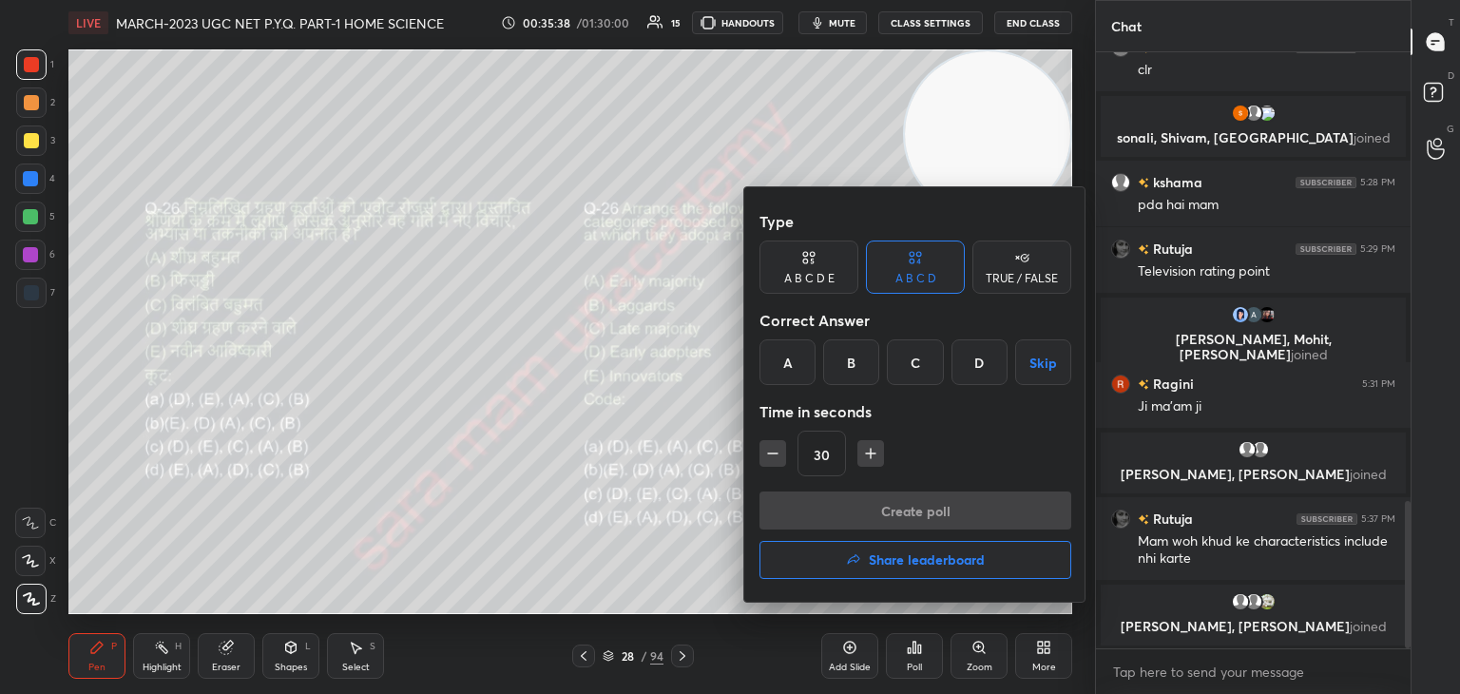
click at [851, 369] on div "B" at bounding box center [851, 362] width 56 height 46
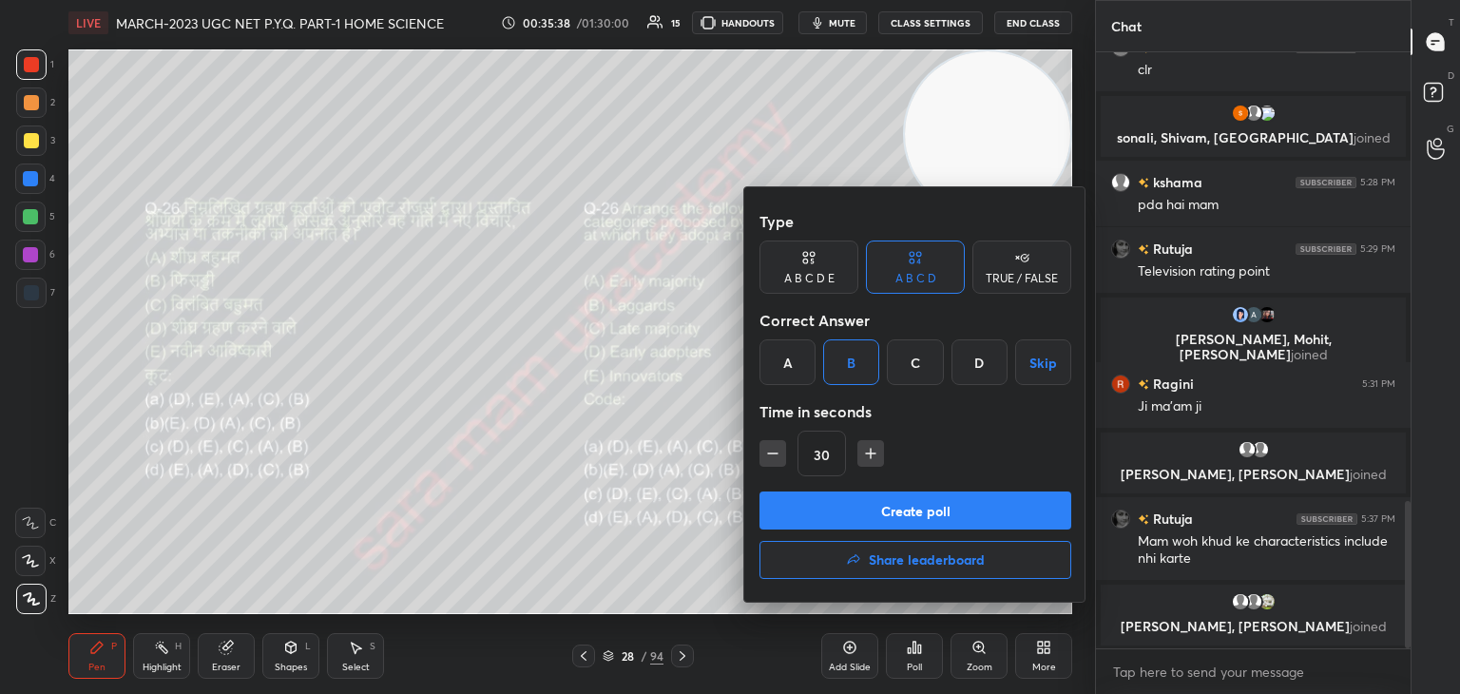
click at [920, 511] on button "Create poll" at bounding box center [915, 510] width 312 height 38
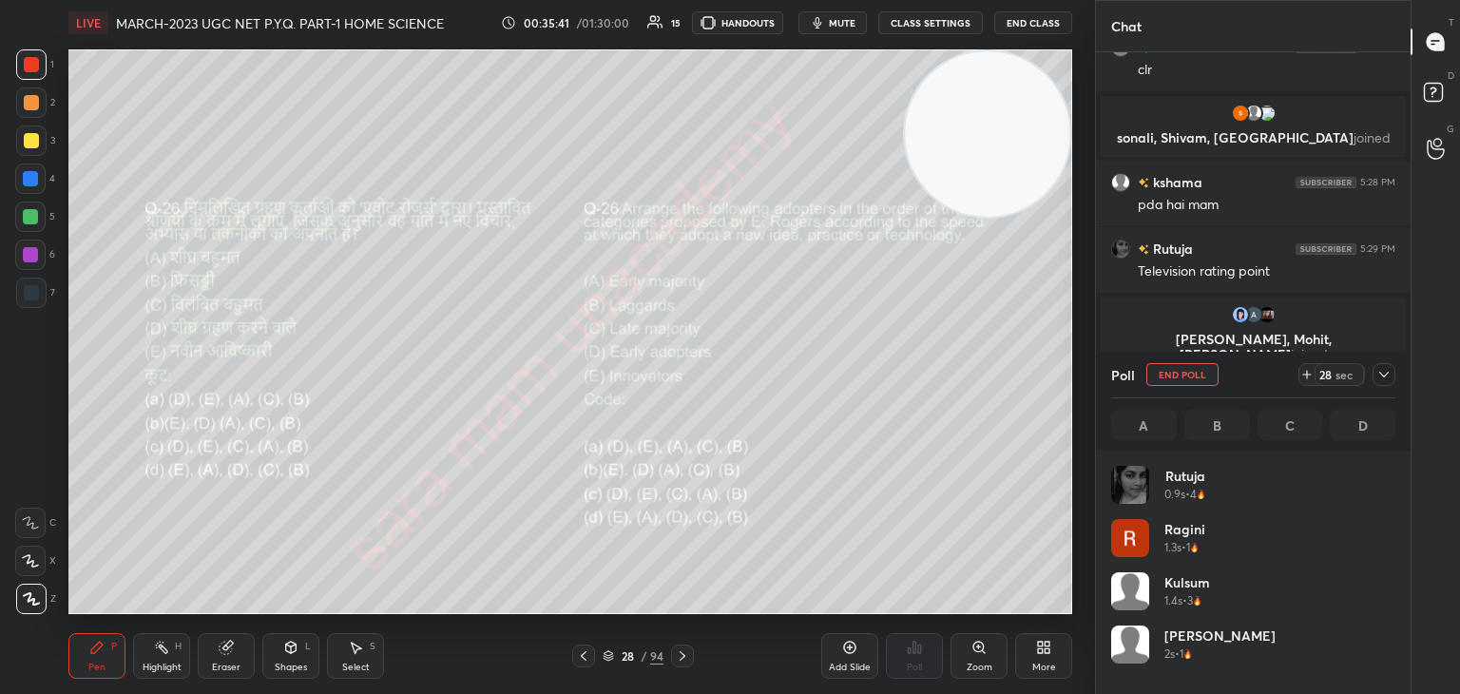
scroll to position [222, 278]
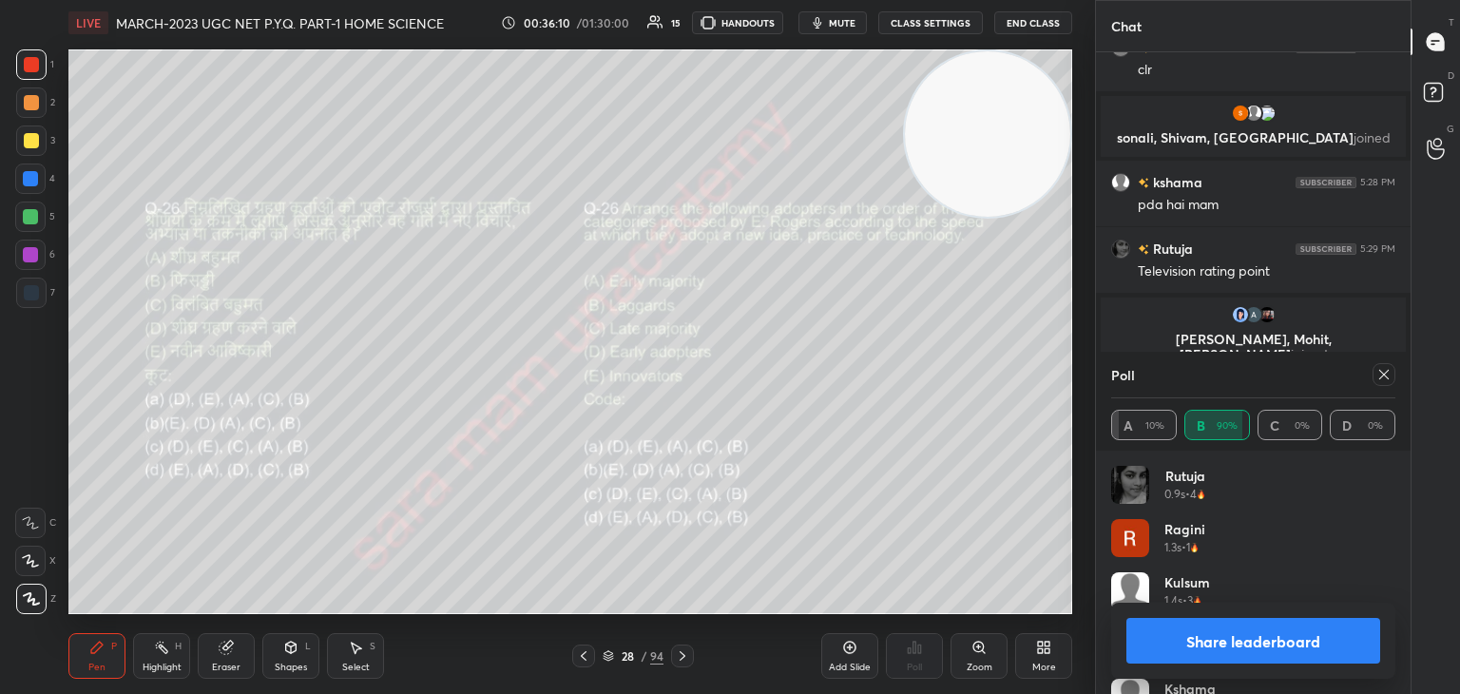
click at [1376, 370] on icon at bounding box center [1383, 374] width 15 height 15
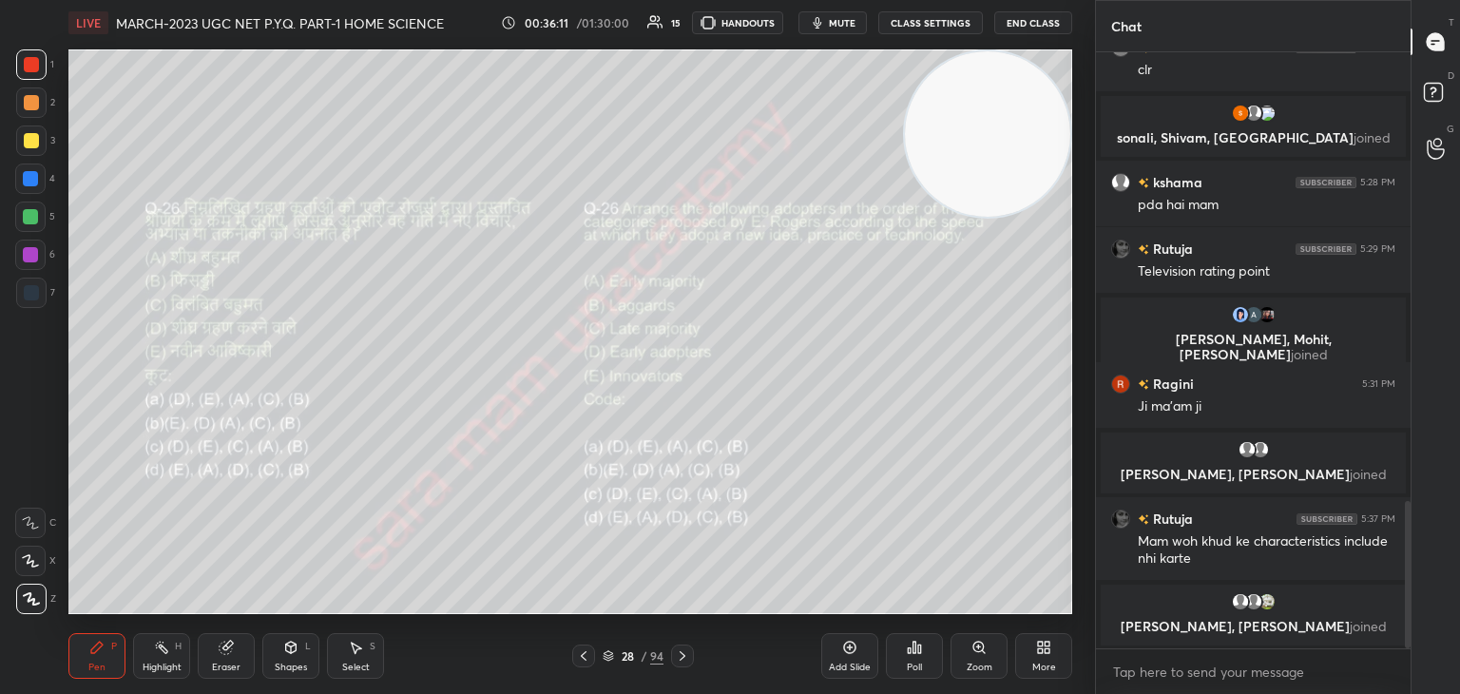
scroll to position [7, 6]
click at [669, 650] on div "28 / 94" at bounding box center [633, 655] width 122 height 23
click at [684, 654] on icon at bounding box center [682, 655] width 15 height 15
click at [907, 663] on div "Poll" at bounding box center [914, 667] width 15 height 10
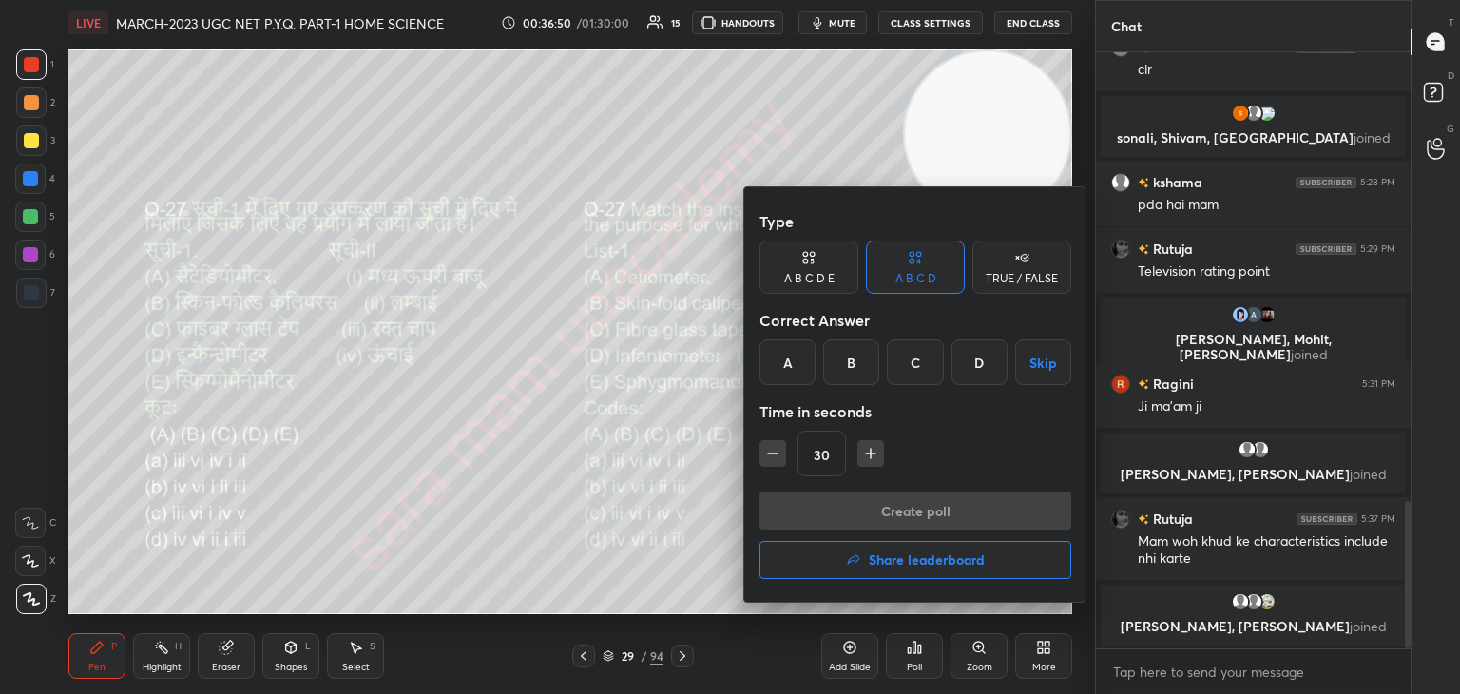
click at [854, 374] on div "B" at bounding box center [851, 362] width 56 height 46
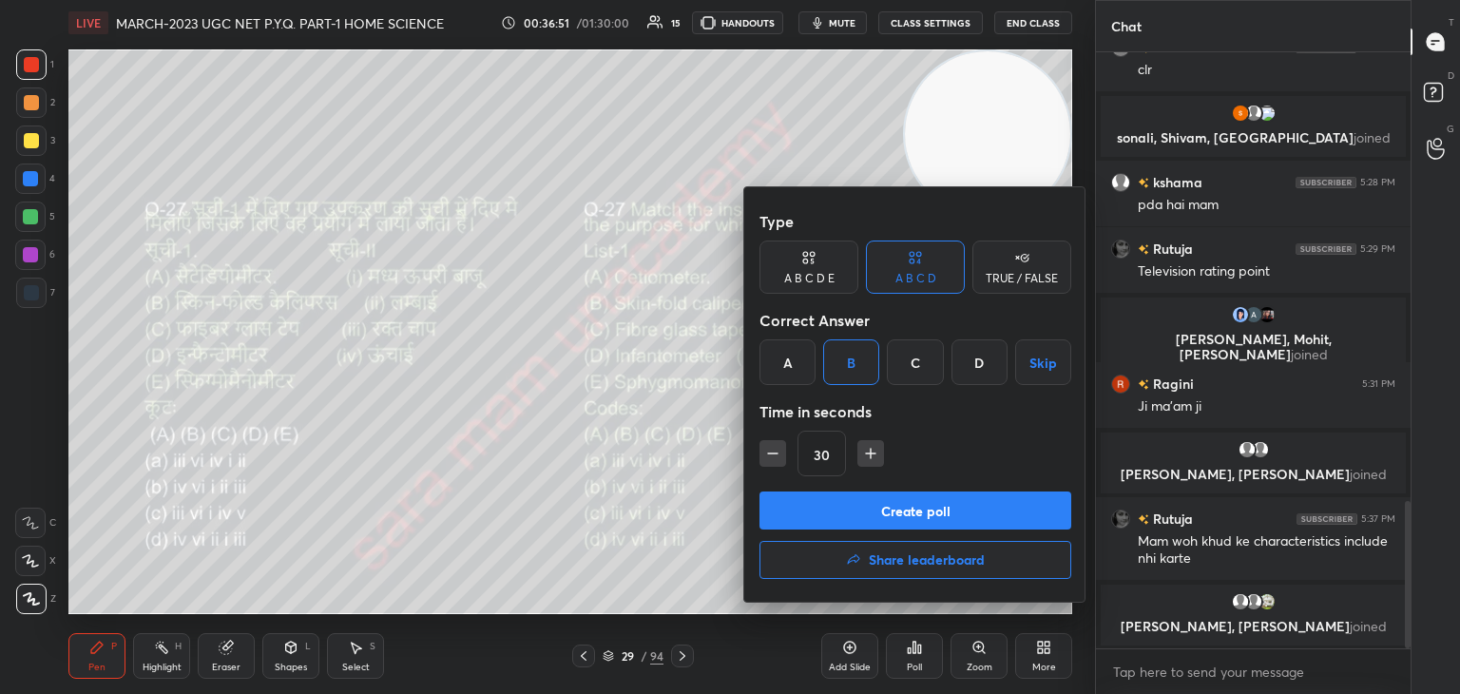
click at [873, 510] on button "Create poll" at bounding box center [915, 510] width 312 height 38
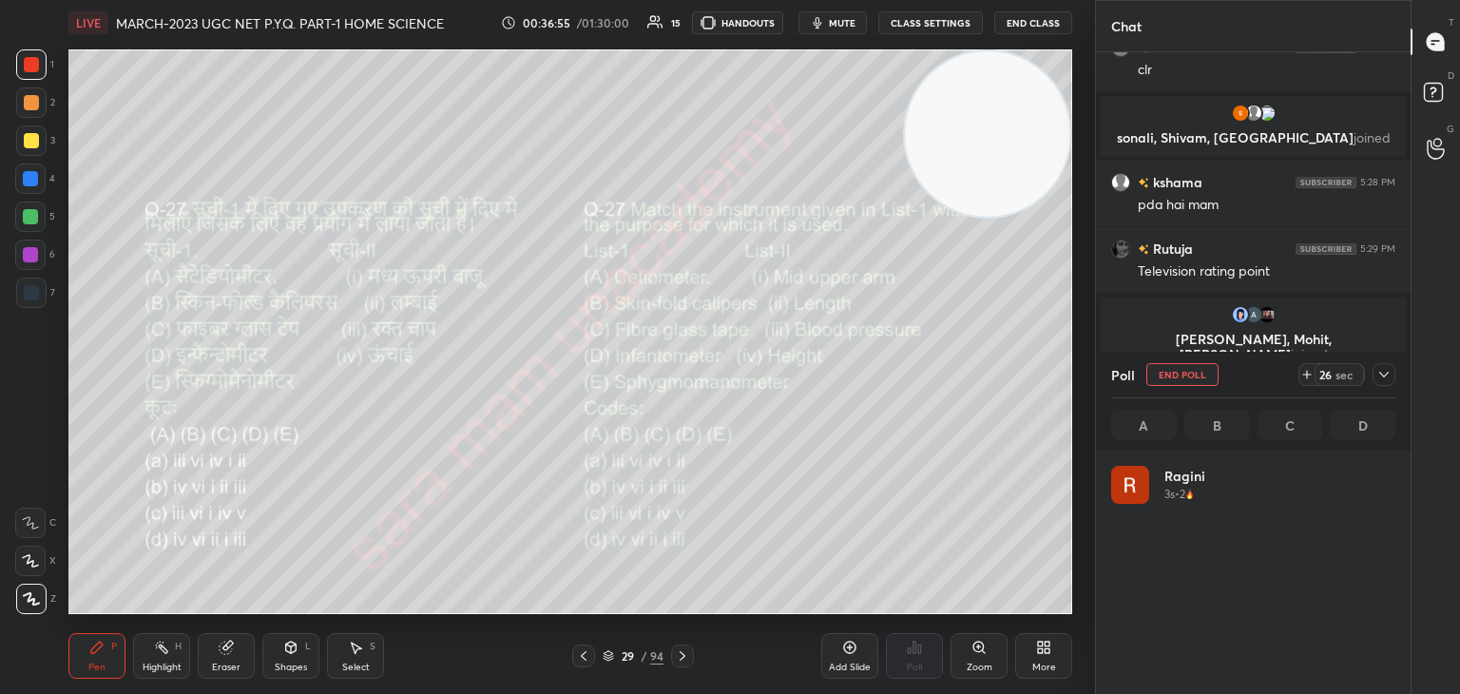
scroll to position [222, 278]
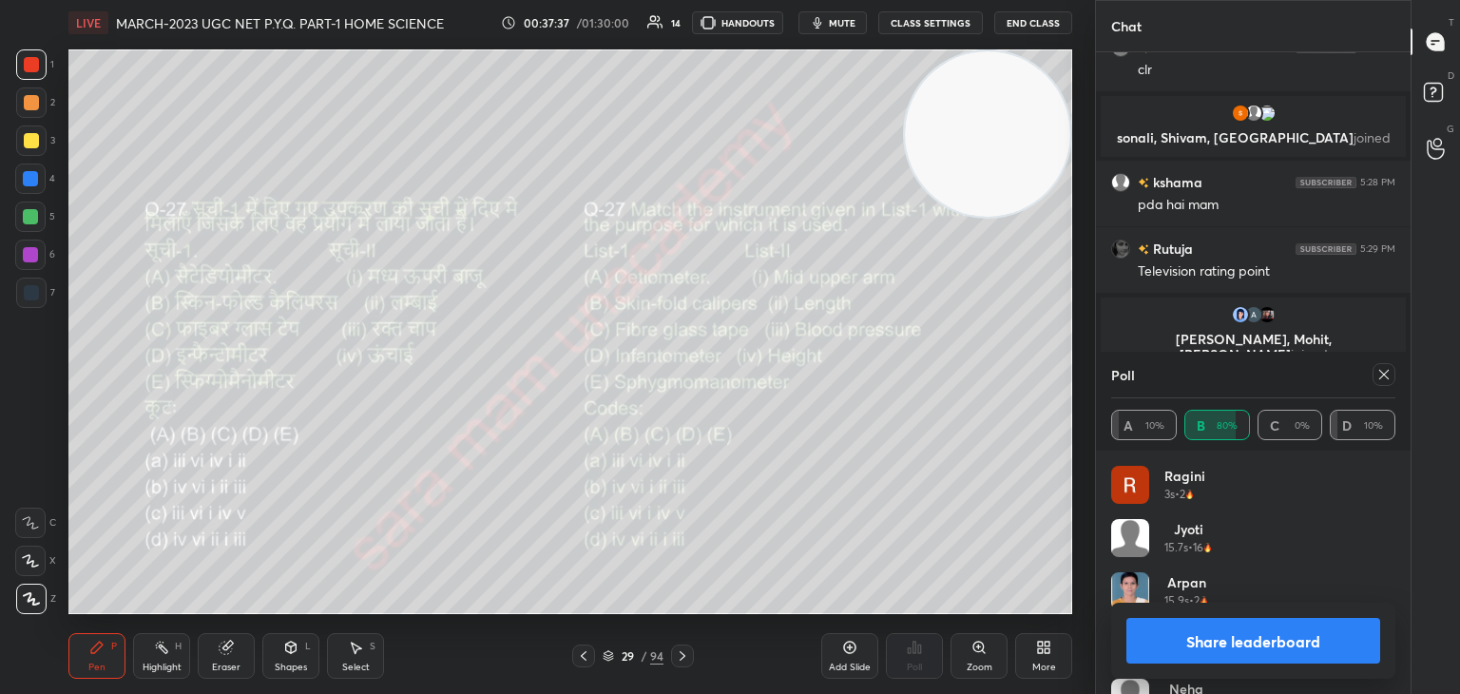
click at [1390, 380] on icon at bounding box center [1383, 374] width 15 height 15
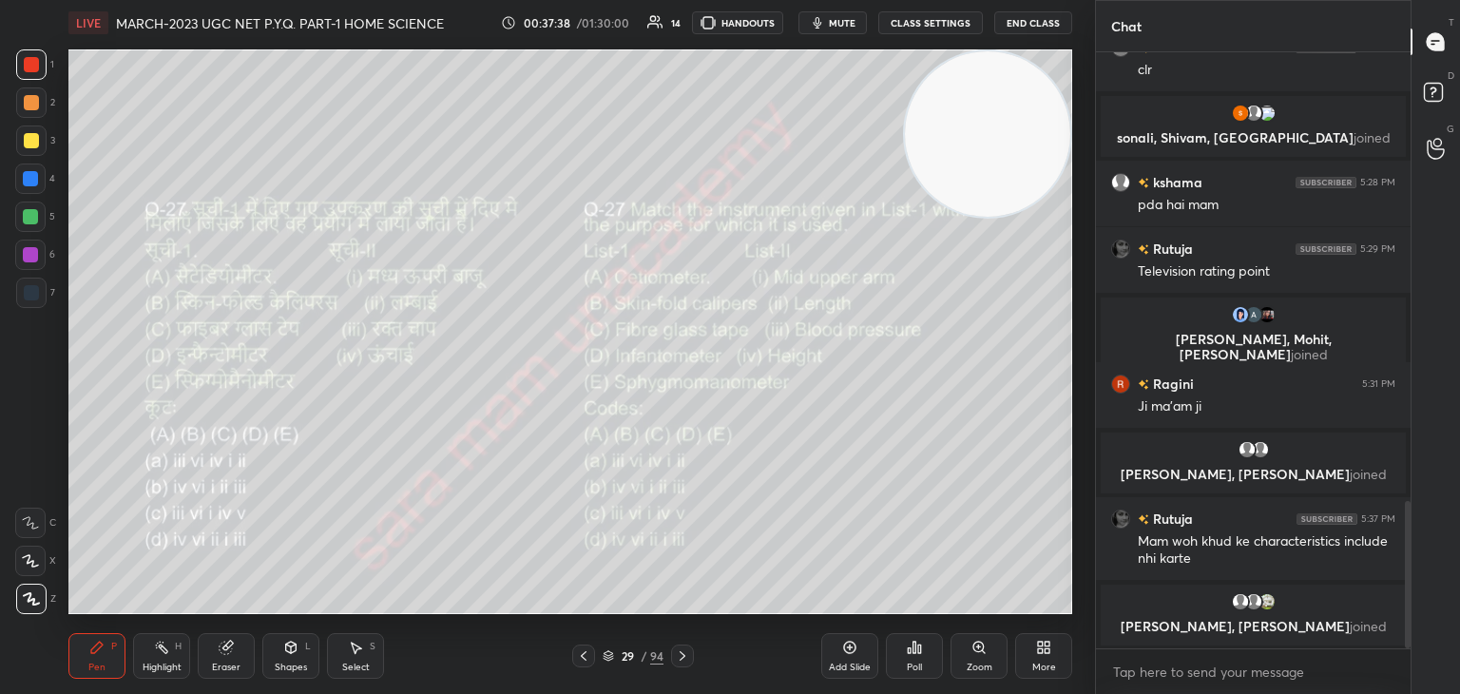
scroll to position [6, 6]
click at [695, 647] on div "29 / 94" at bounding box center [633, 655] width 376 height 23
click at [684, 655] on icon at bounding box center [683, 656] width 6 height 10
click at [912, 666] on div "Poll" at bounding box center [914, 667] width 15 height 10
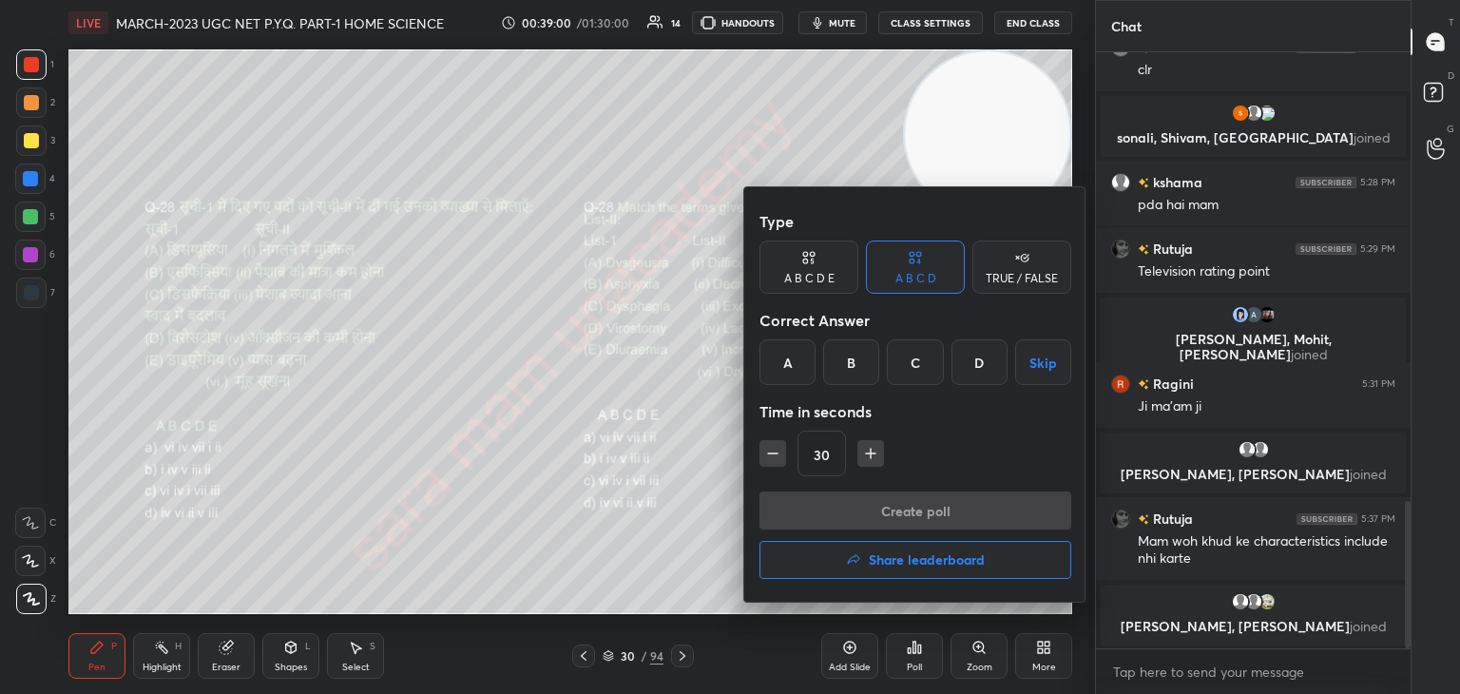
click at [922, 373] on div "C" at bounding box center [915, 362] width 56 height 46
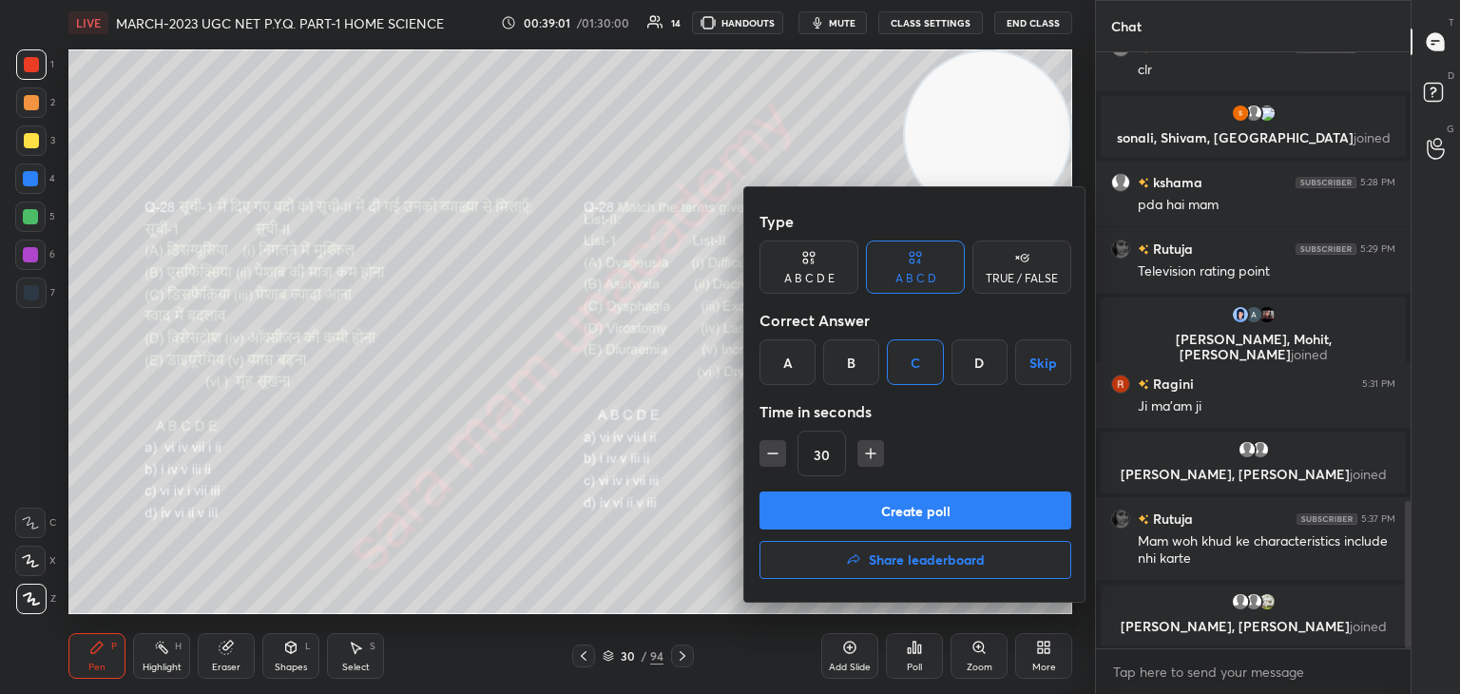
click at [947, 518] on button "Create poll" at bounding box center [915, 510] width 312 height 38
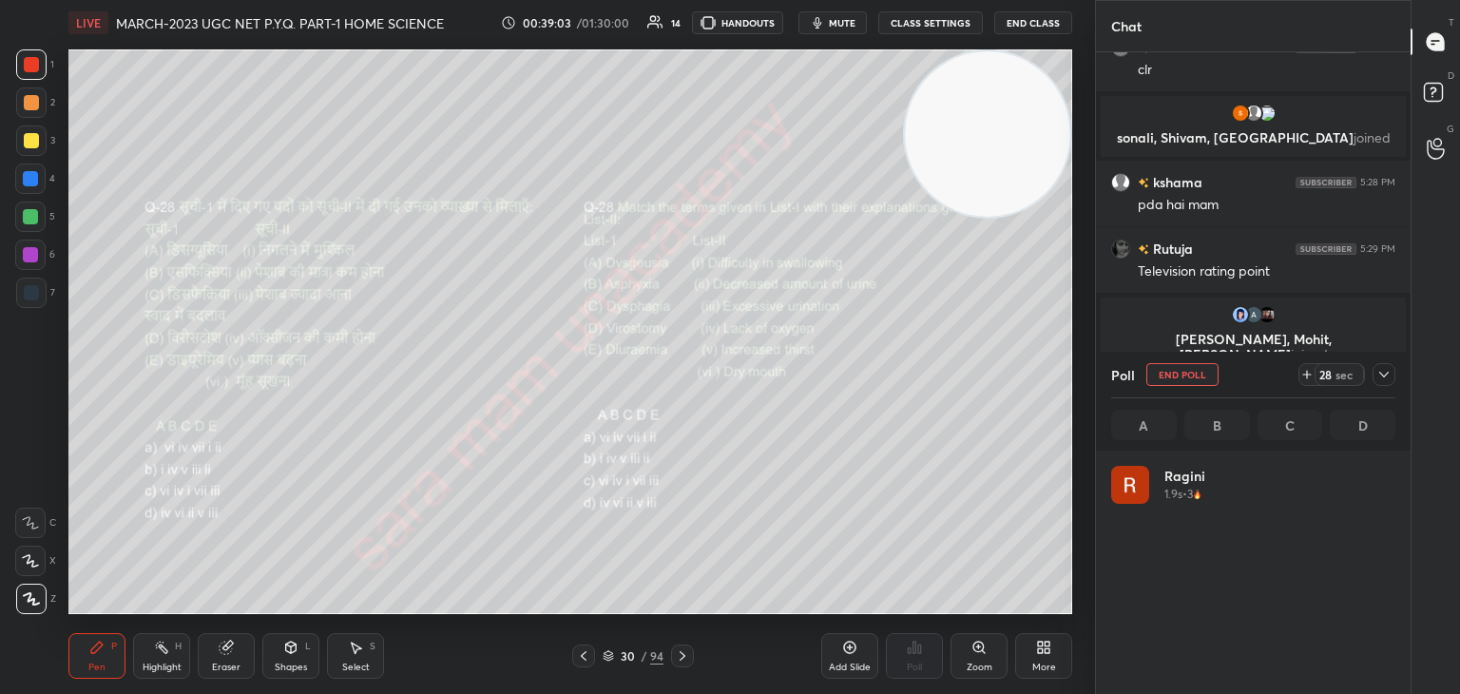
scroll to position [222, 278]
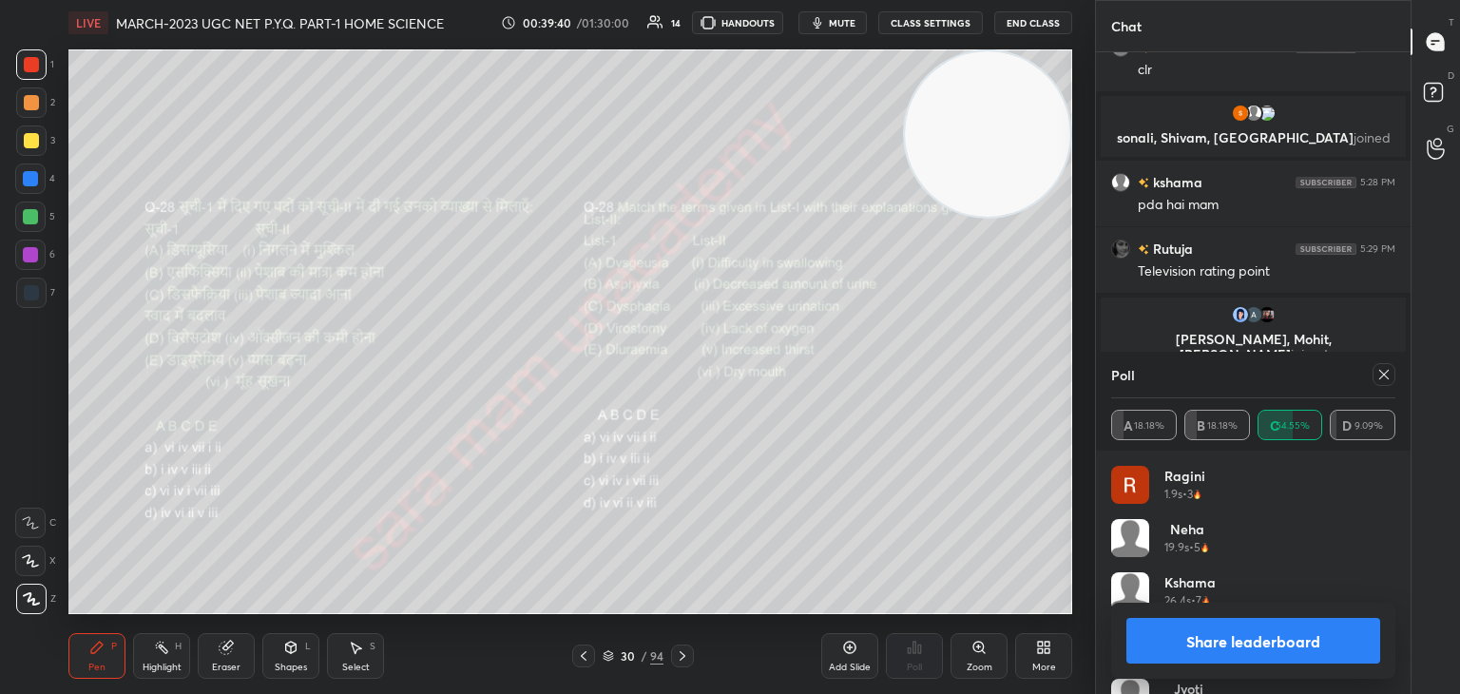
click at [1384, 378] on icon at bounding box center [1383, 374] width 15 height 15
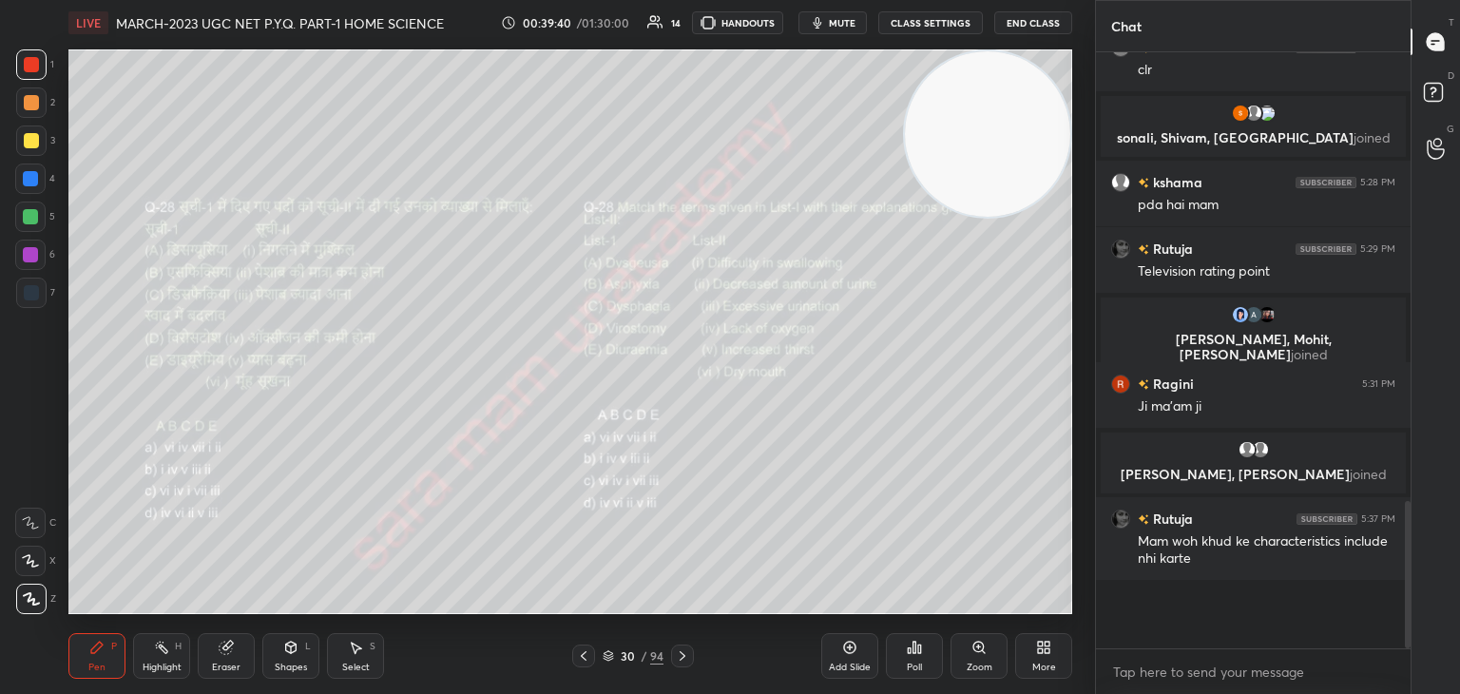
scroll to position [422, 309]
click at [695, 655] on div "30 / 94" at bounding box center [633, 655] width 376 height 23
click at [676, 659] on icon at bounding box center [682, 655] width 15 height 15
click at [909, 670] on div "Poll" at bounding box center [914, 667] width 15 height 10
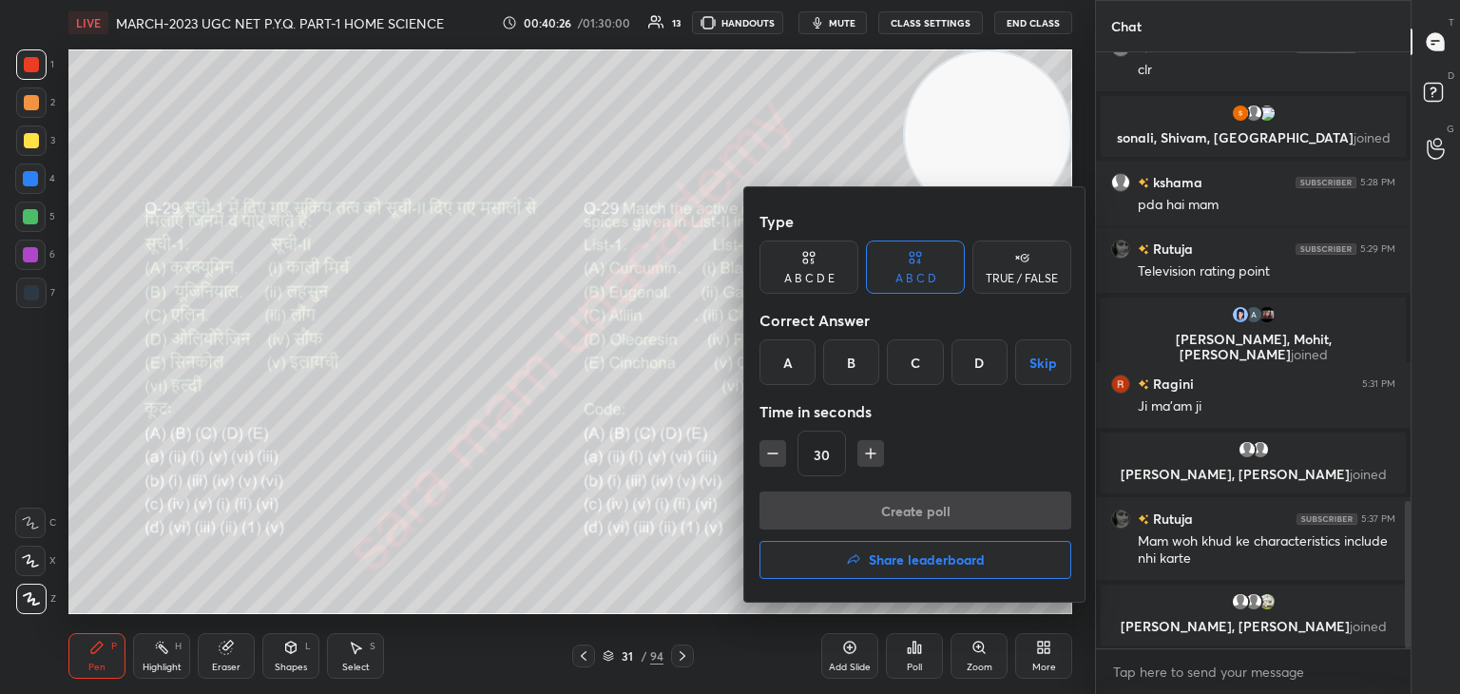
click at [975, 371] on div "D" at bounding box center [979, 362] width 56 height 46
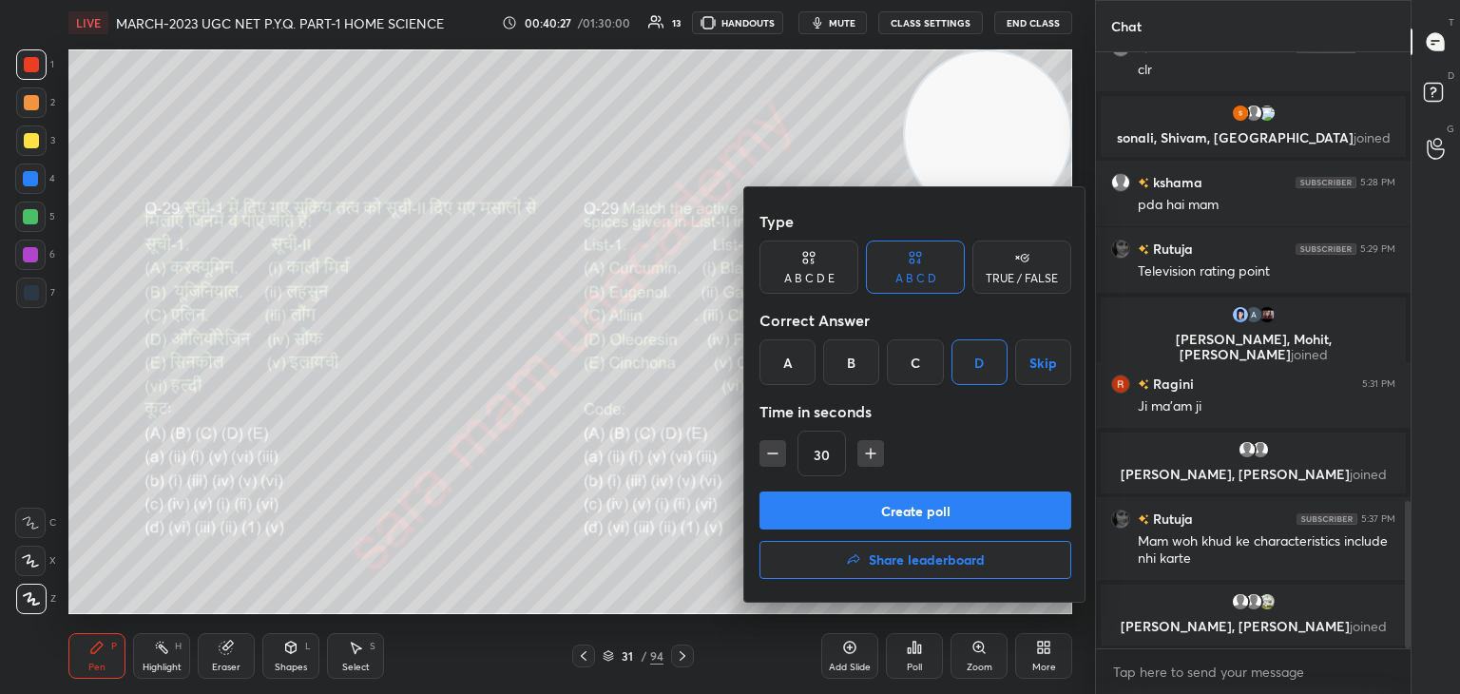
click at [933, 510] on button "Create poll" at bounding box center [915, 510] width 312 height 38
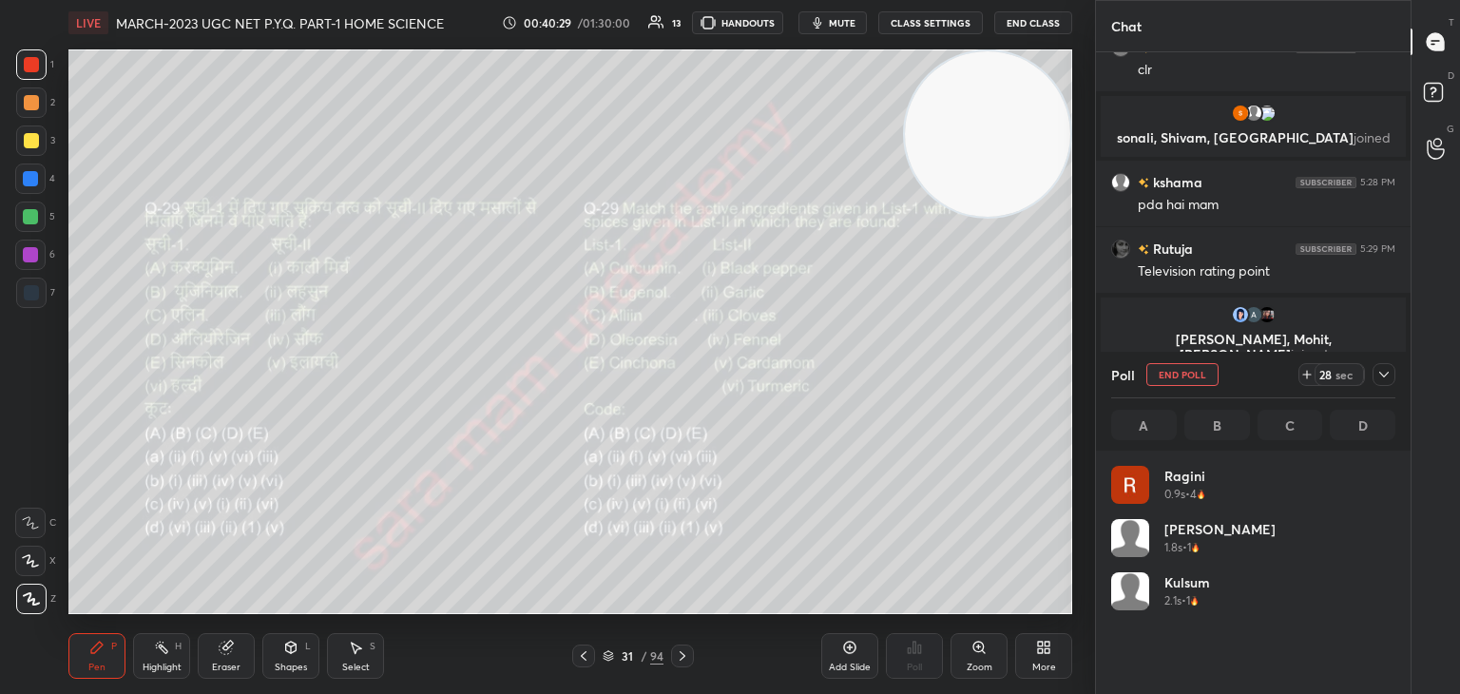
scroll to position [222, 278]
click at [1197, 380] on button "End Poll" at bounding box center [1182, 374] width 72 height 23
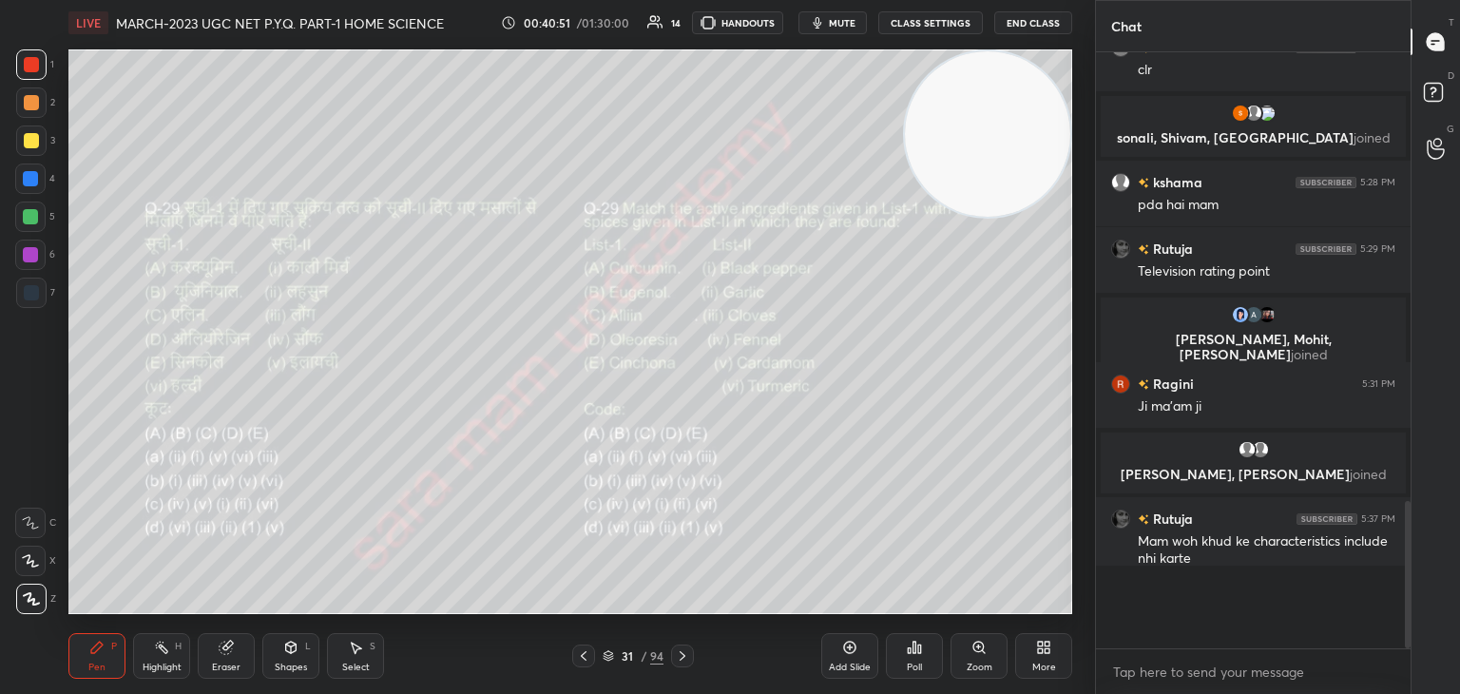
scroll to position [427, 309]
click at [680, 660] on icon at bounding box center [683, 656] width 6 height 10
click at [969, 657] on div "Zoom" at bounding box center [978, 656] width 57 height 46
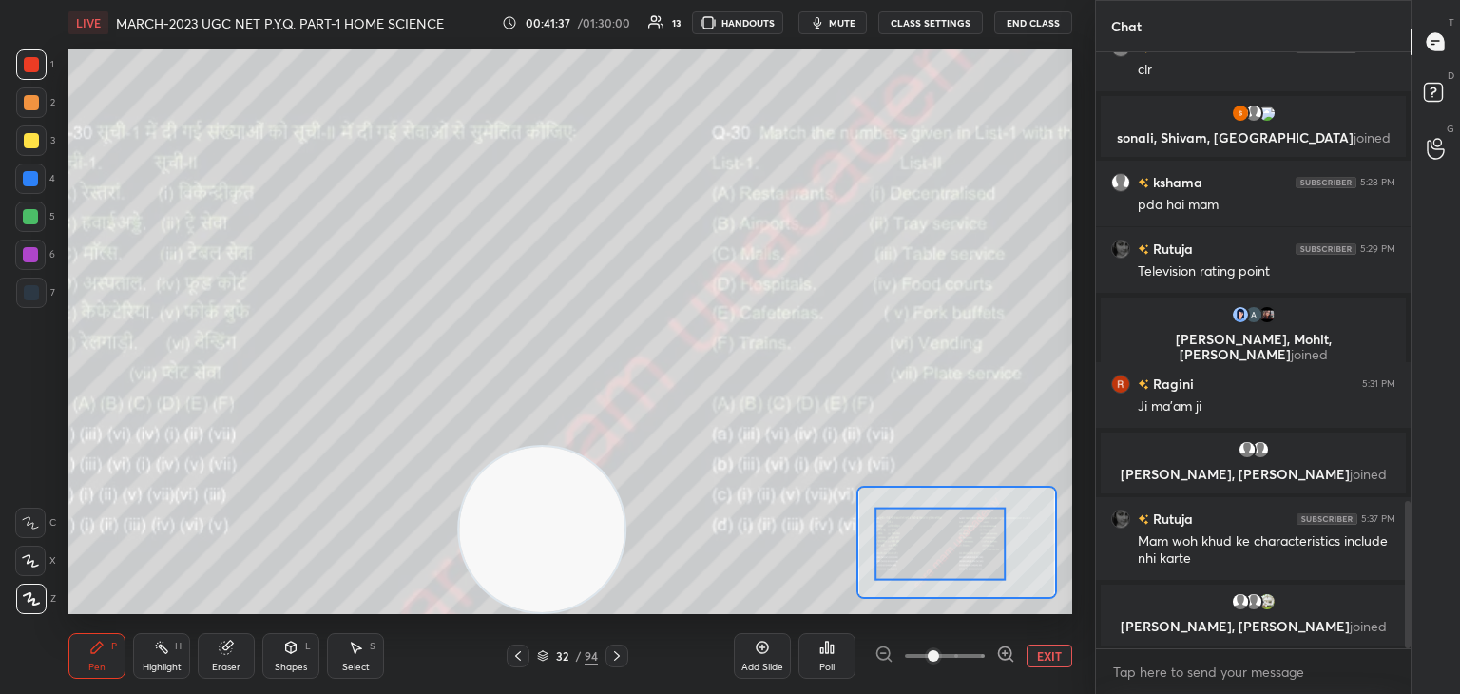
click at [796, 661] on div "Add Slide Poll EXIT" at bounding box center [903, 656] width 338 height 106
click at [819, 663] on div "Poll" at bounding box center [826, 667] width 15 height 10
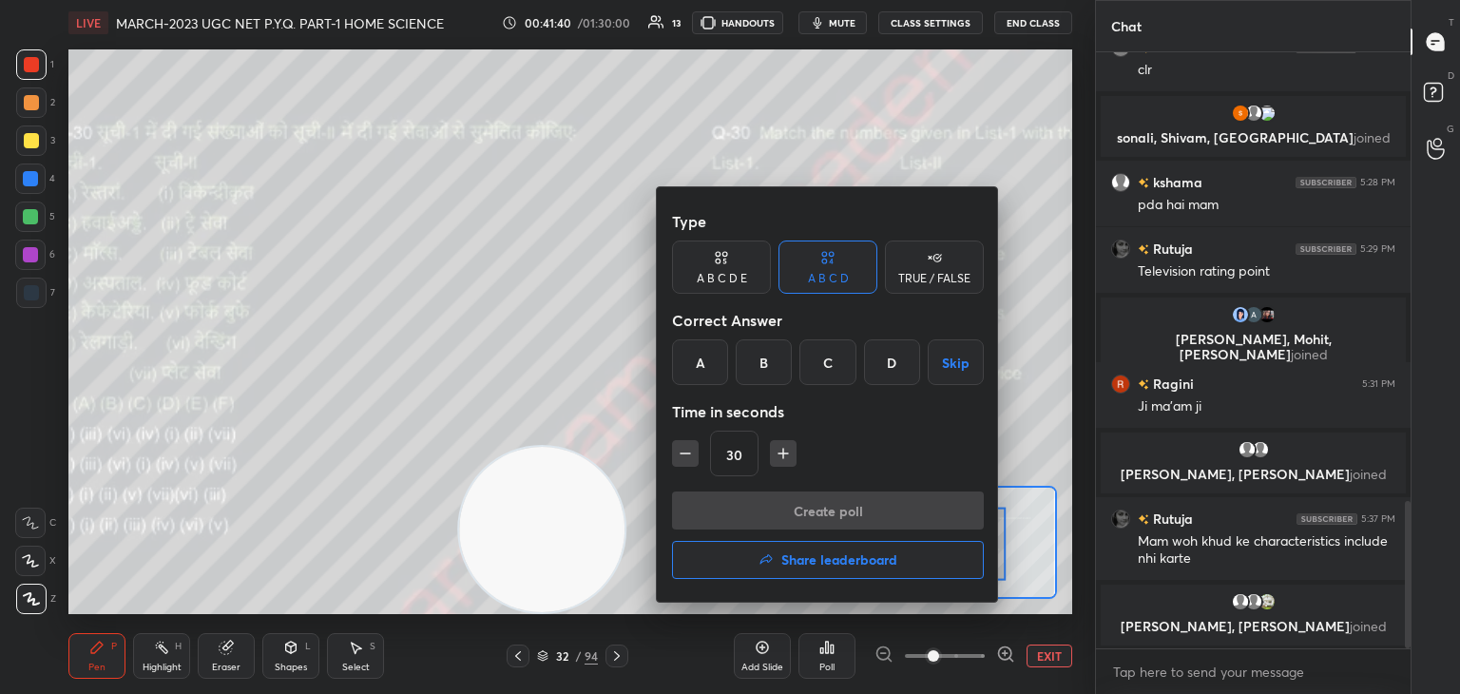
click at [696, 361] on div "A" at bounding box center [700, 362] width 56 height 46
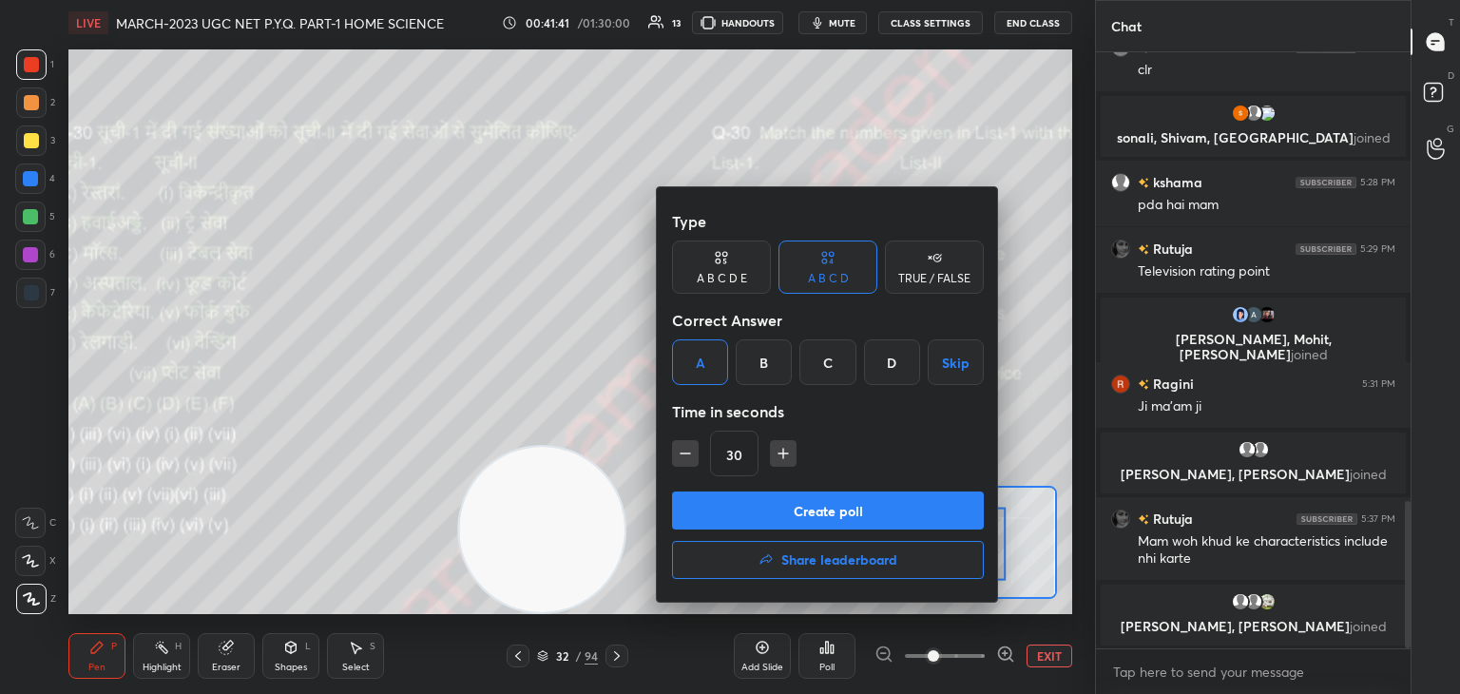
click at [800, 511] on button "Create poll" at bounding box center [828, 510] width 312 height 38
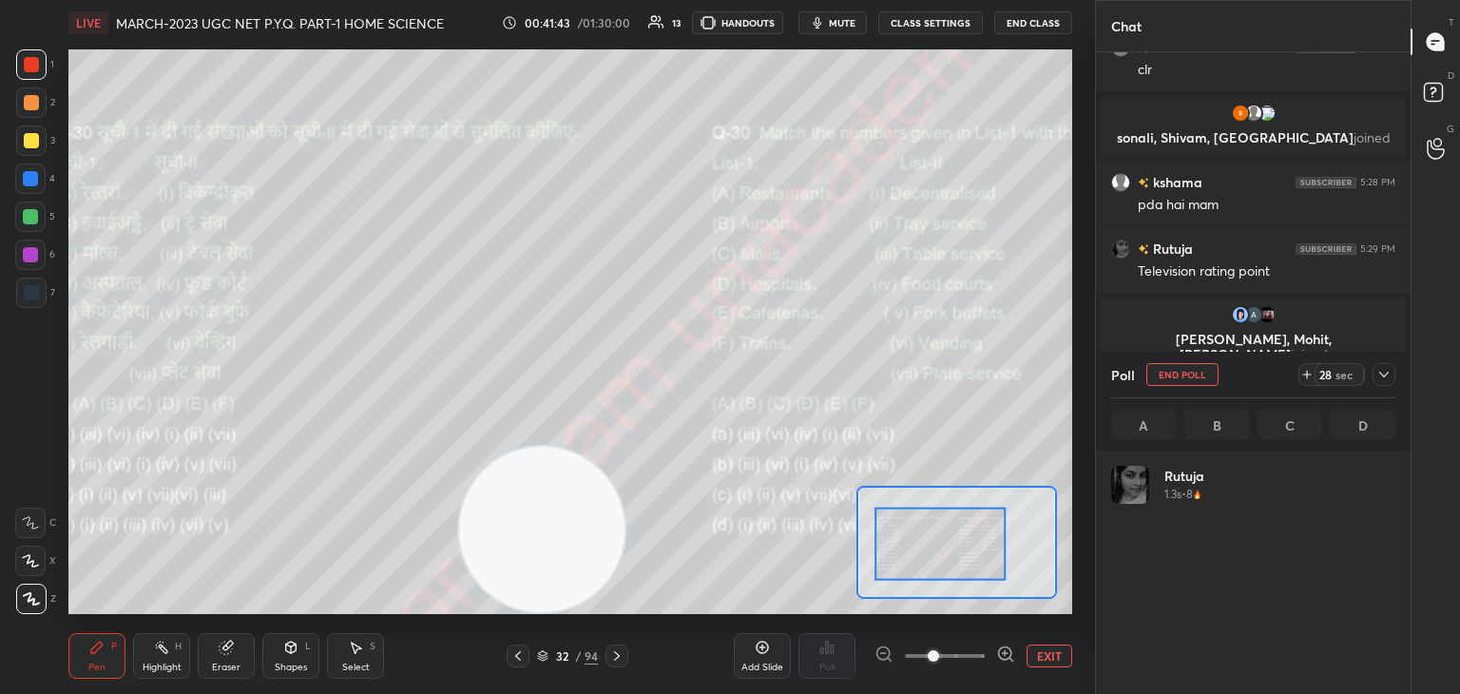
scroll to position [222, 278]
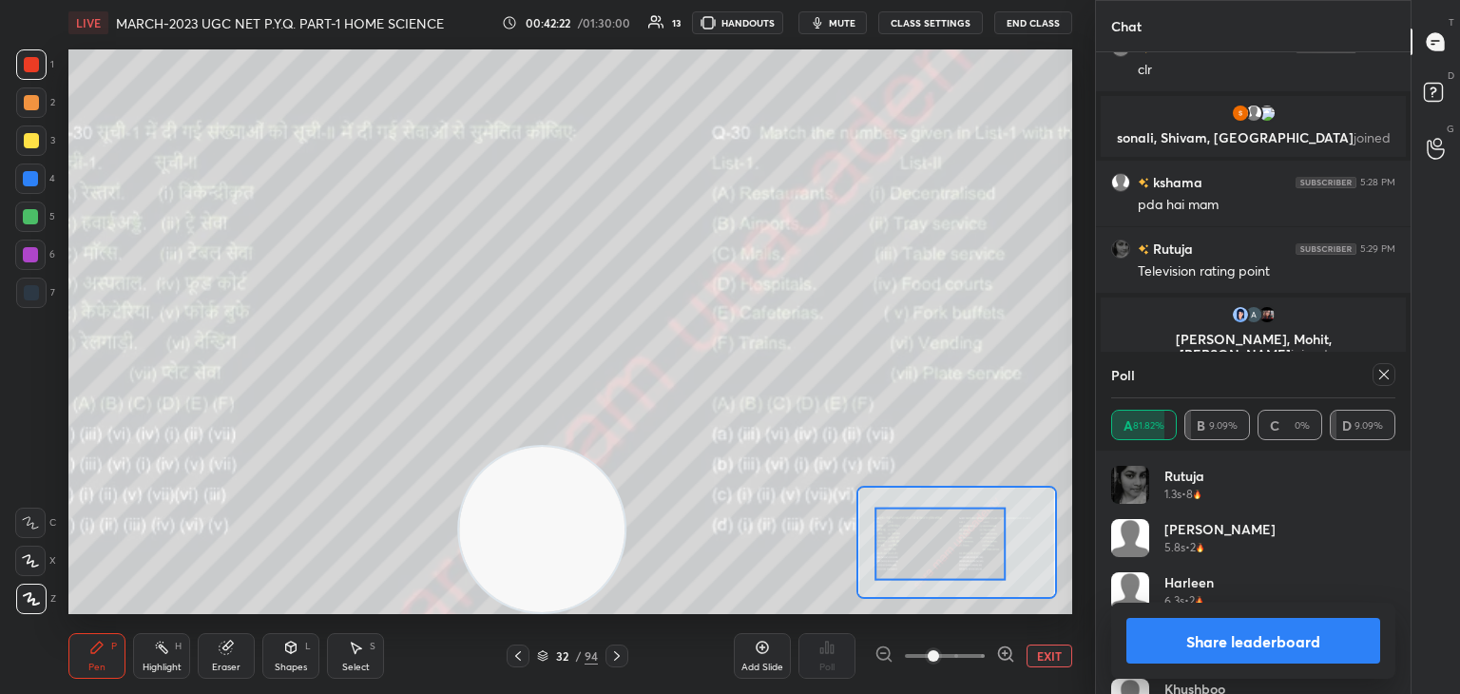
click at [611, 654] on icon at bounding box center [616, 655] width 15 height 15
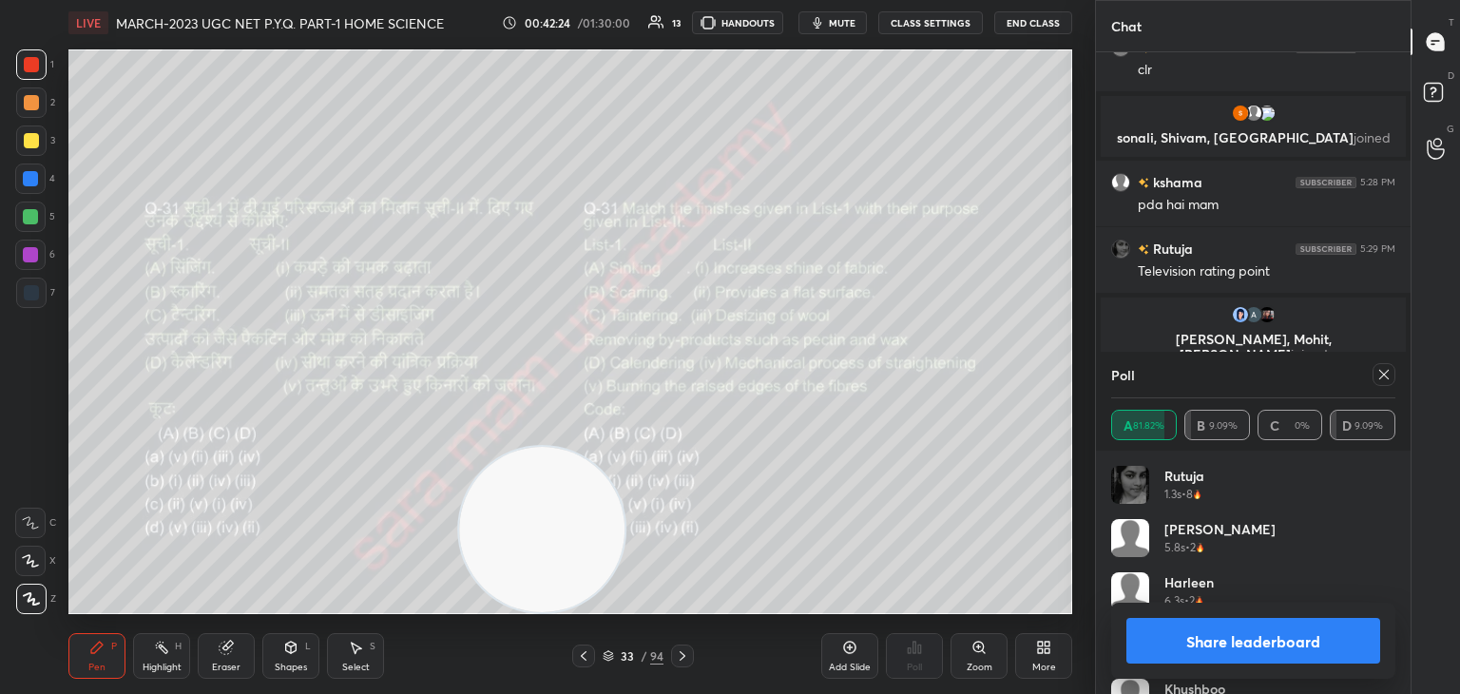
click at [1376, 375] on icon at bounding box center [1383, 374] width 15 height 15
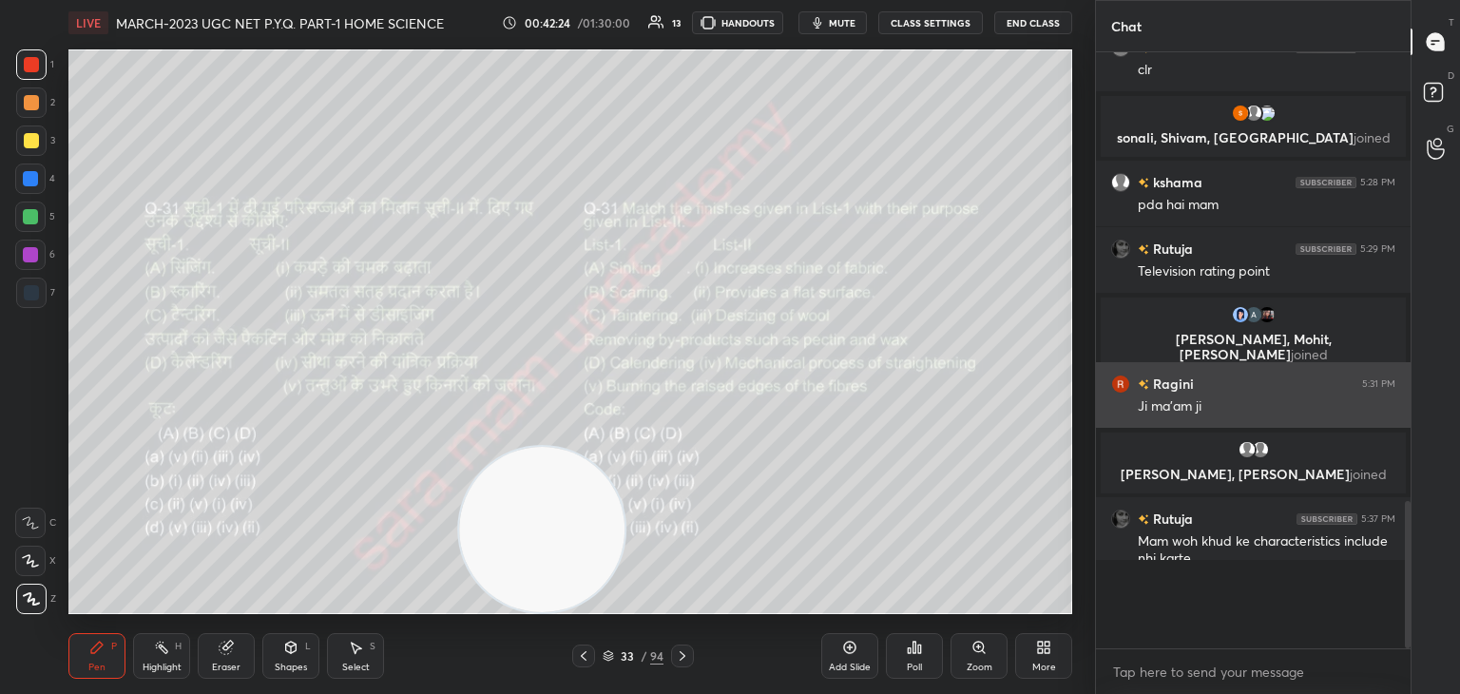
scroll to position [6, 6]
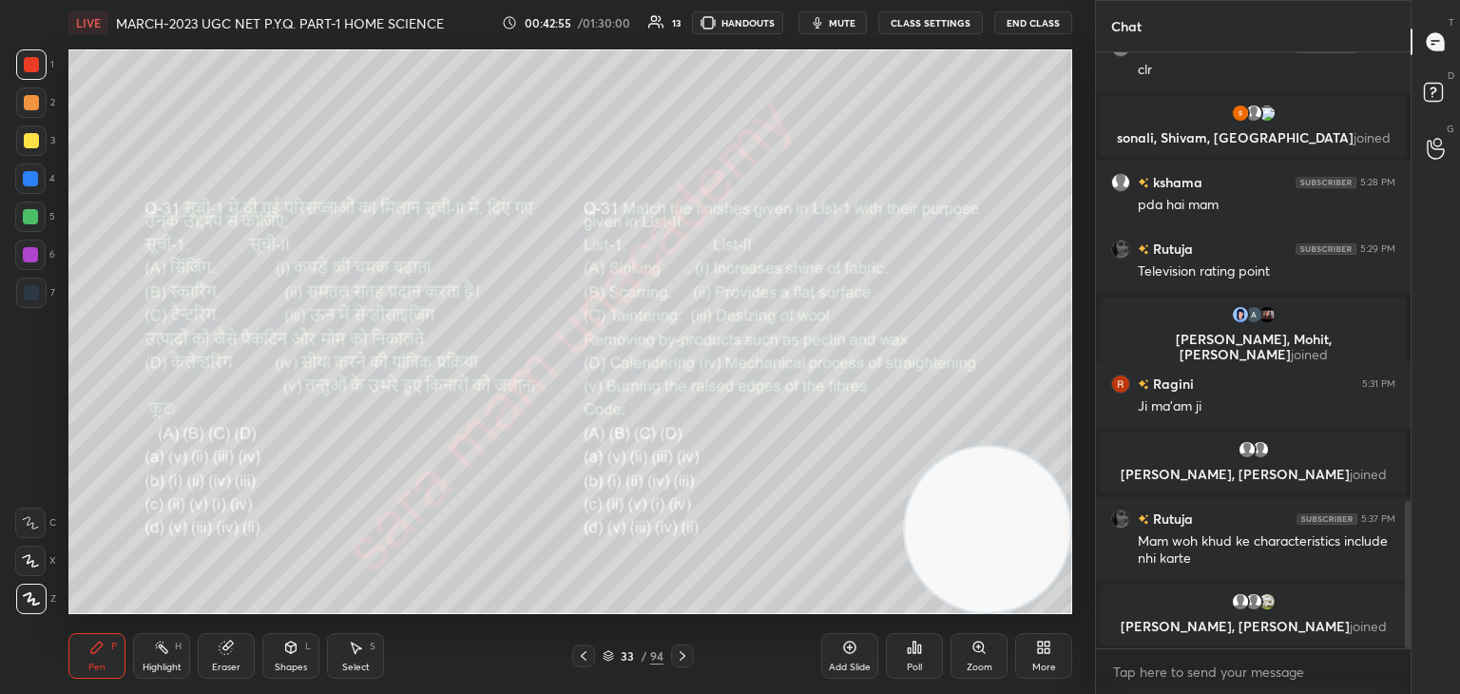
click at [897, 669] on div "Poll" at bounding box center [914, 656] width 57 height 46
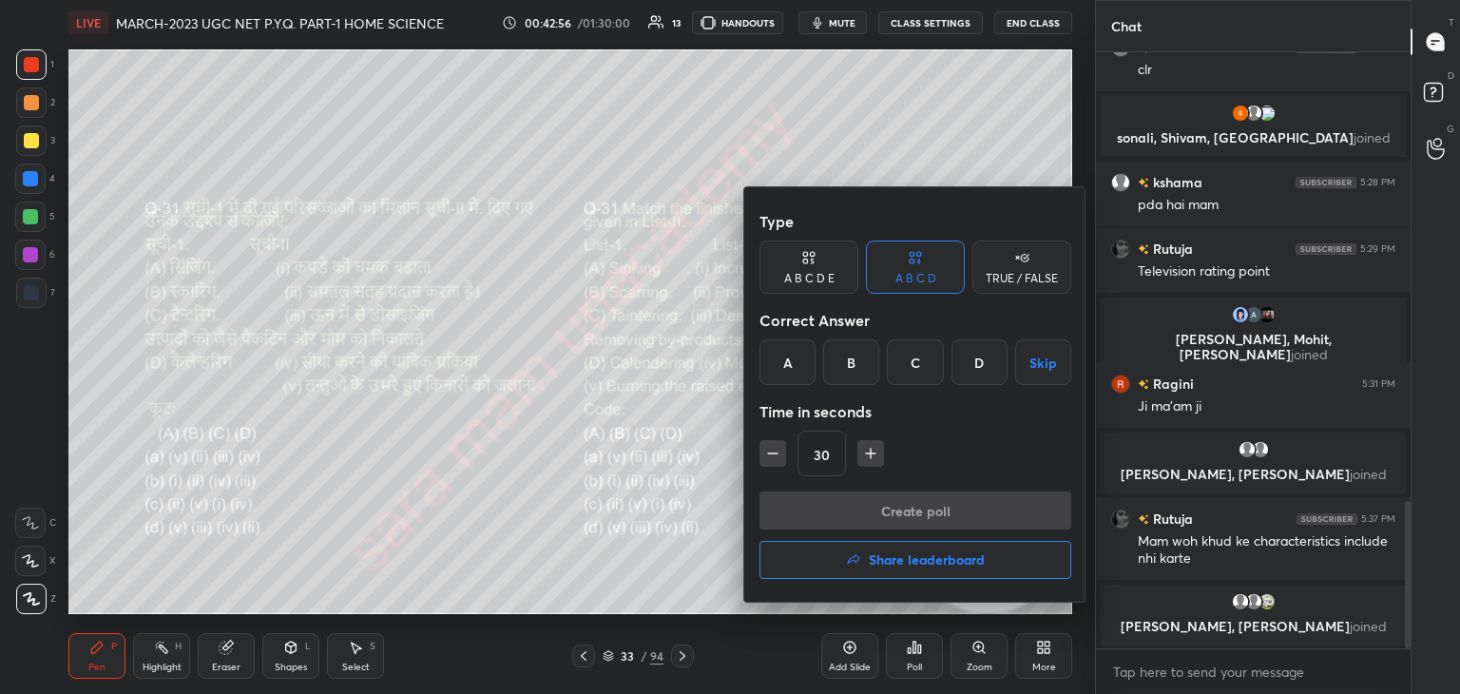
click at [984, 369] on div "D" at bounding box center [979, 362] width 56 height 46
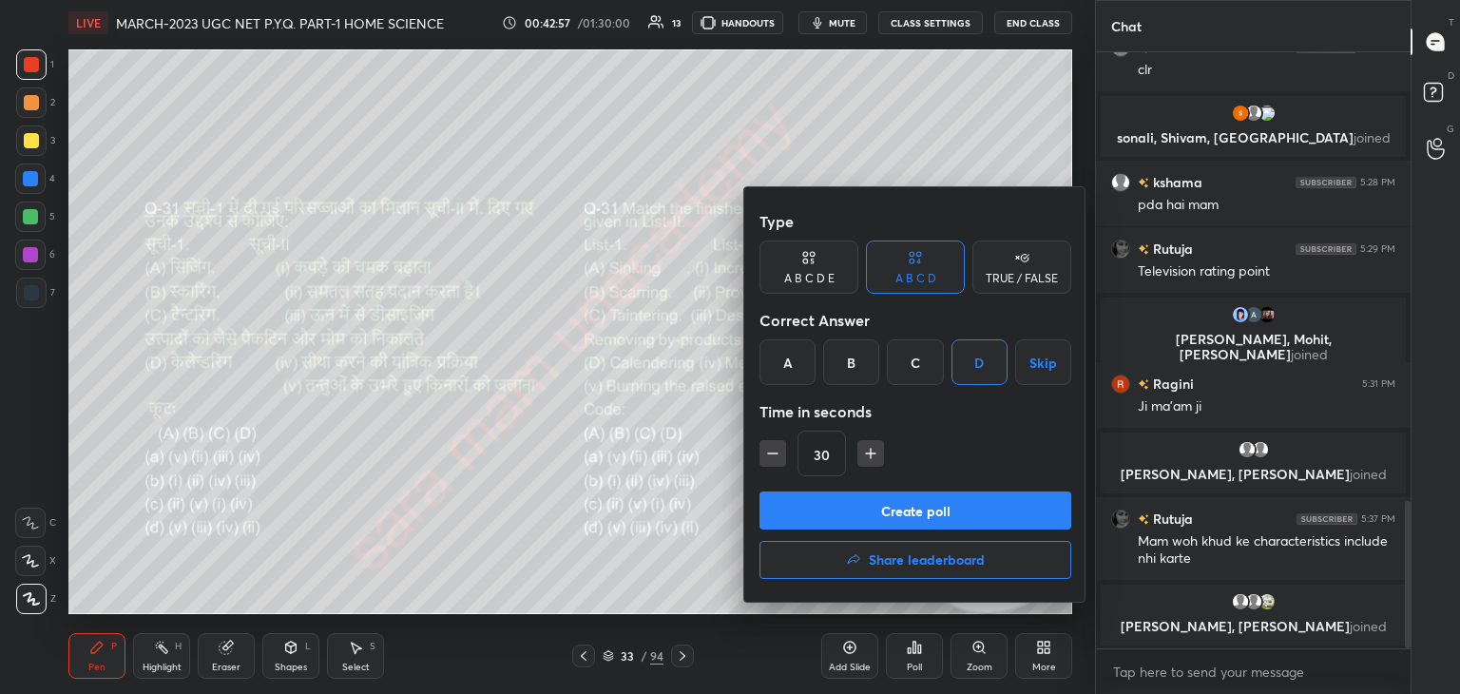
click at [960, 518] on button "Create poll" at bounding box center [915, 510] width 312 height 38
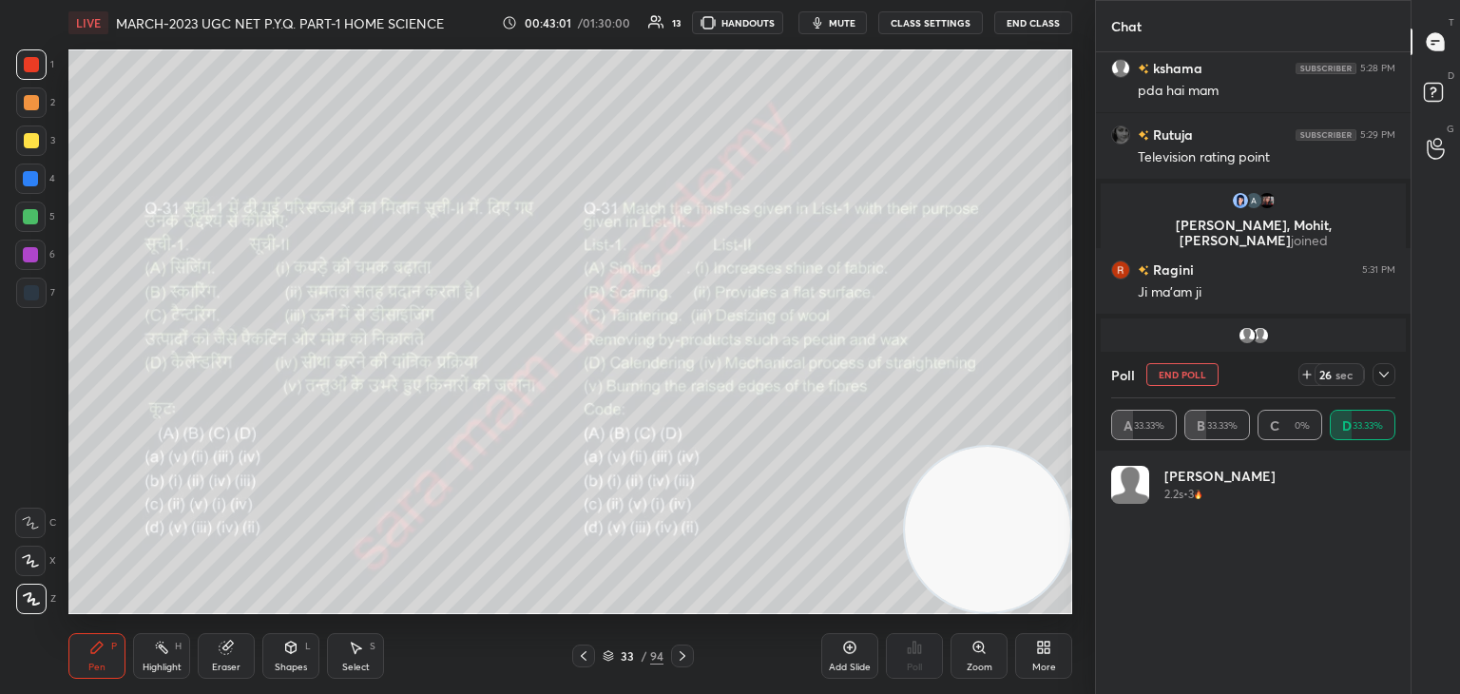
scroll to position [222, 278]
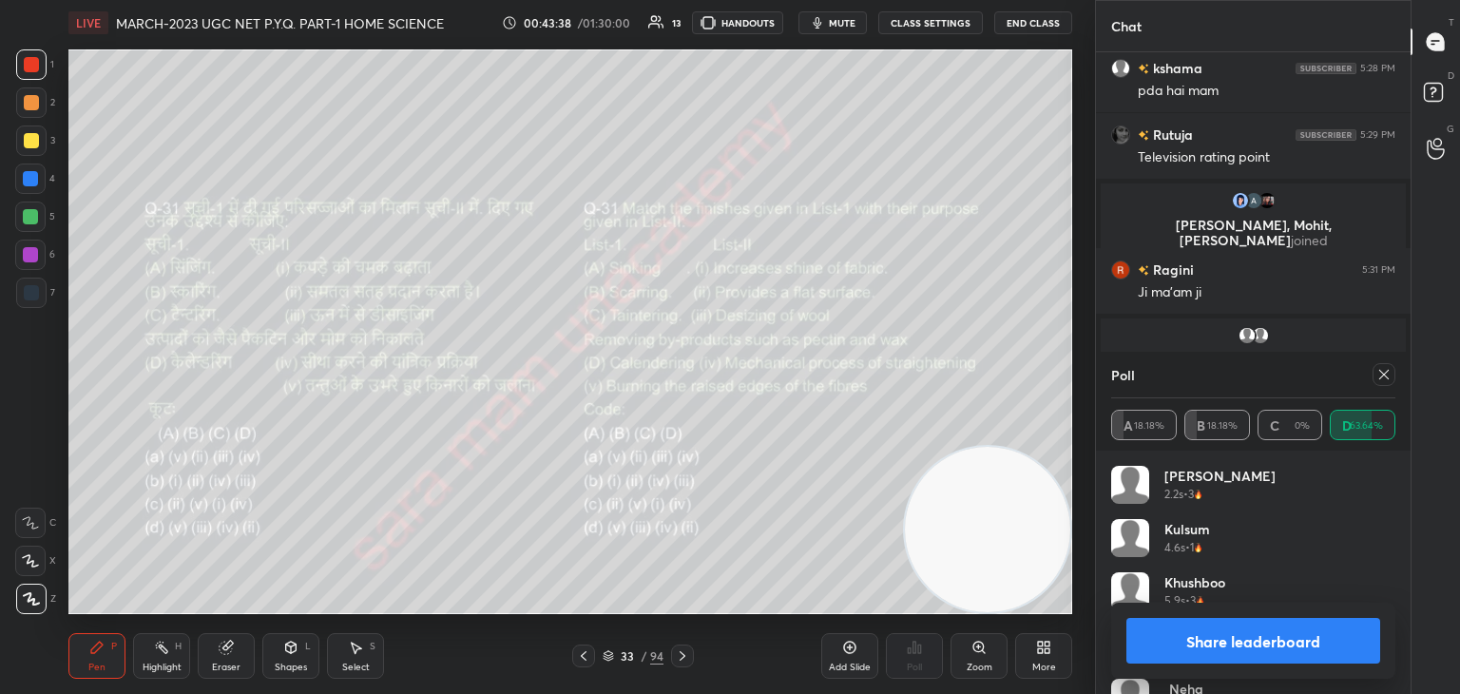
click at [1381, 374] on icon at bounding box center [1383, 374] width 15 height 15
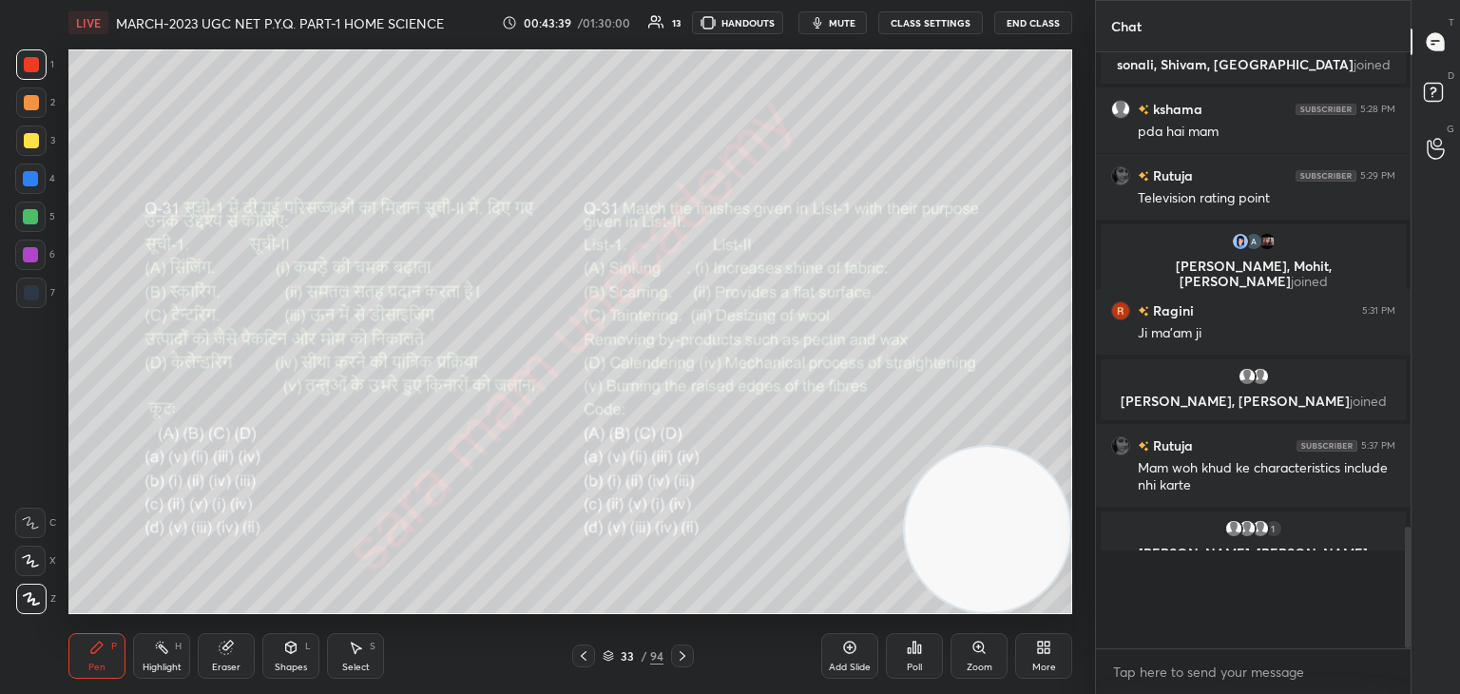
scroll to position [589, 309]
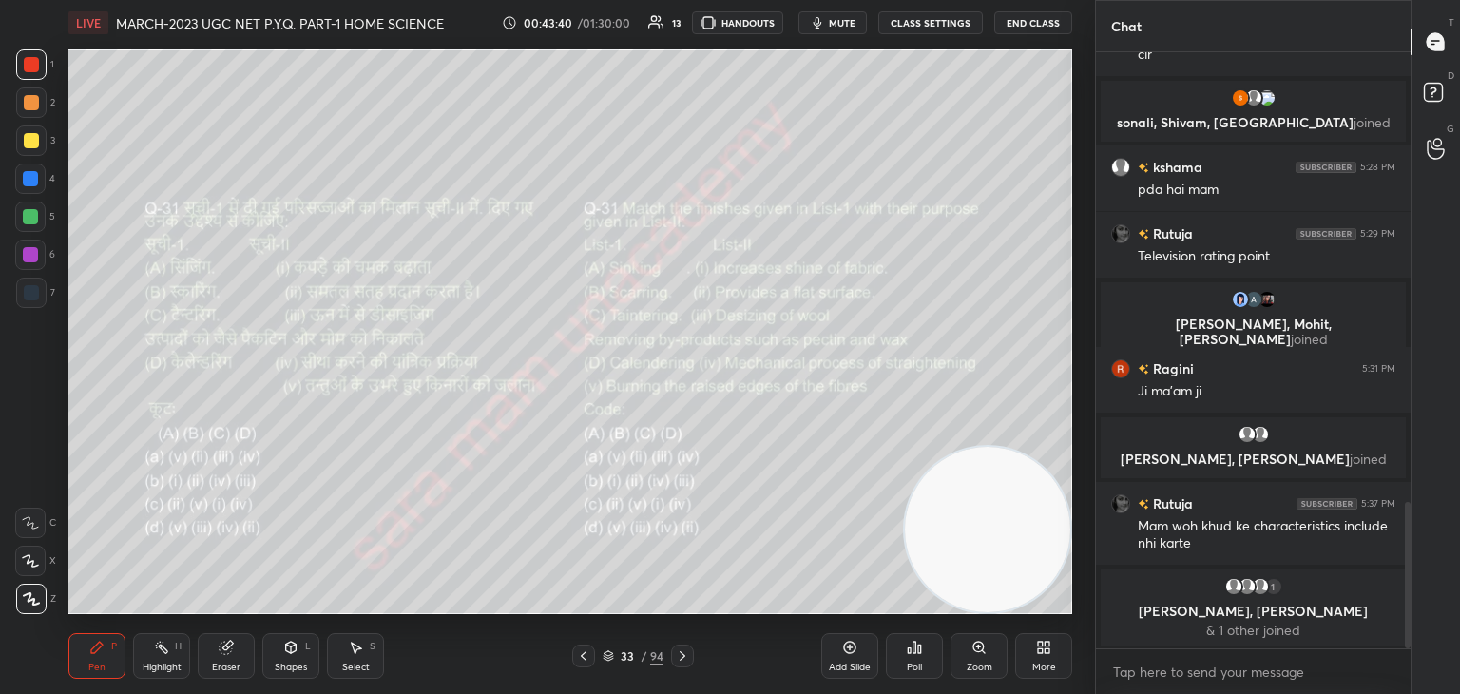
click at [678, 655] on icon at bounding box center [682, 655] width 15 height 15
click at [912, 659] on div "Poll" at bounding box center [914, 656] width 57 height 46
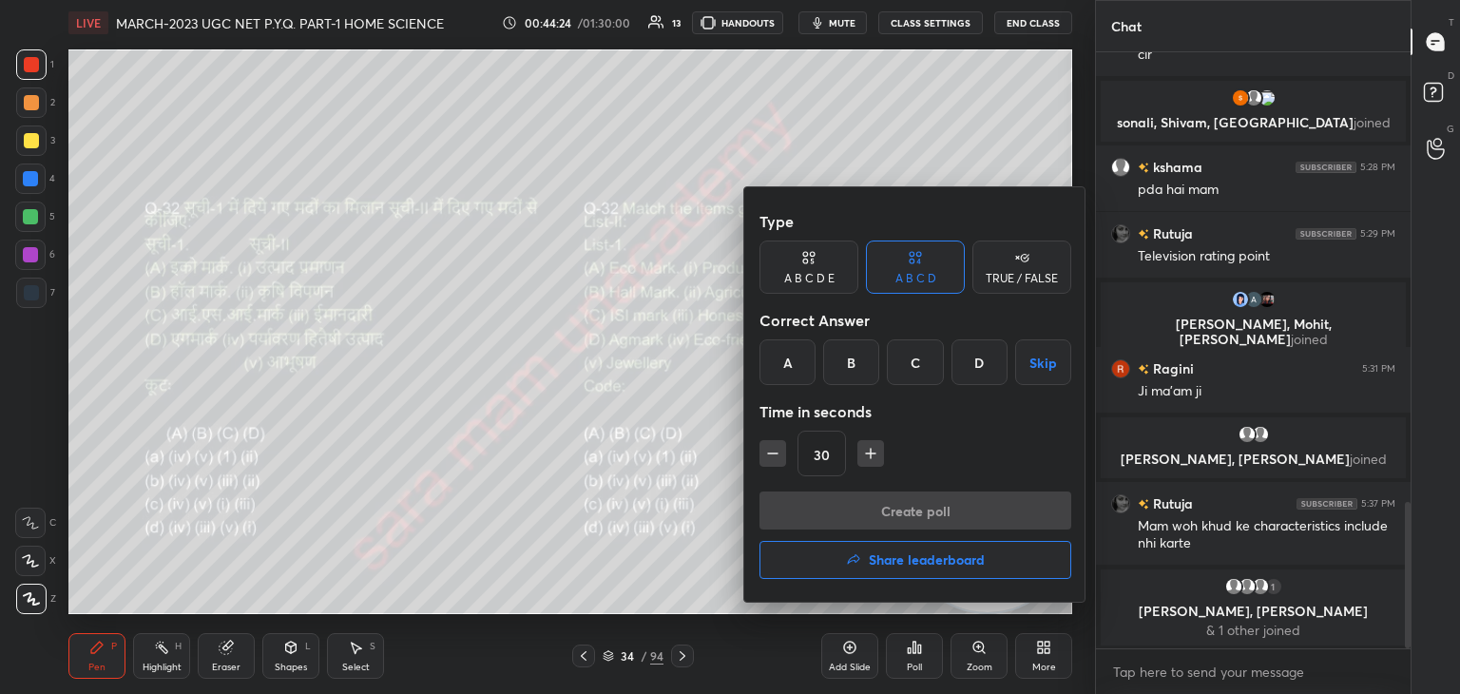
click at [795, 372] on div "A" at bounding box center [787, 362] width 56 height 46
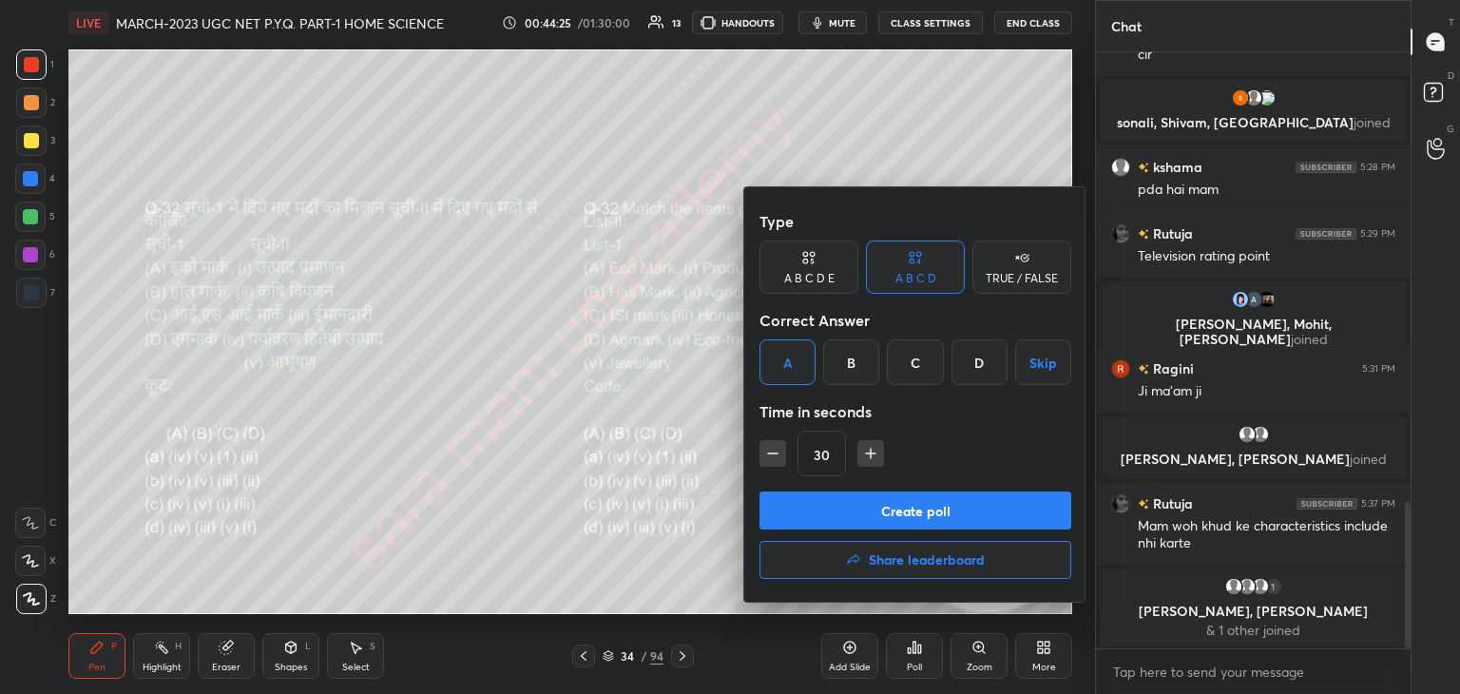
click at [922, 514] on button "Create poll" at bounding box center [915, 510] width 312 height 38
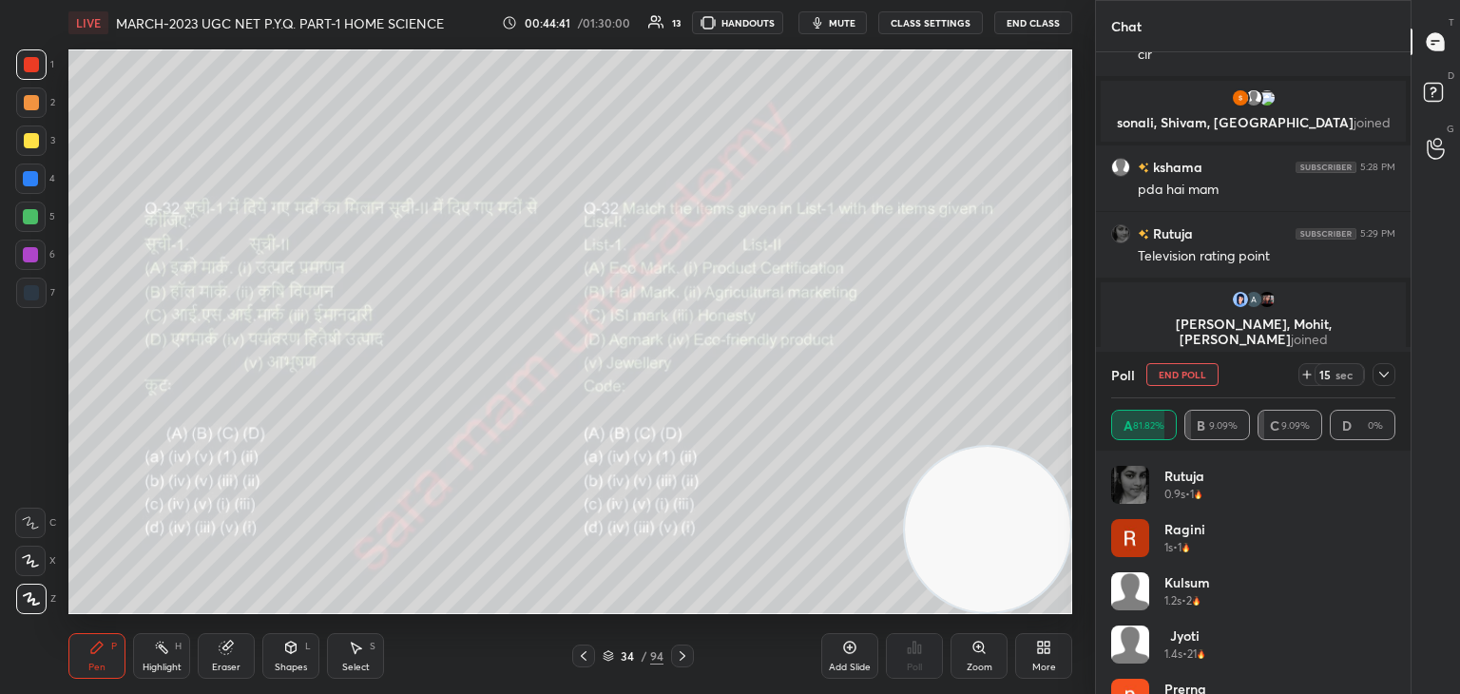
scroll to position [1945, 0]
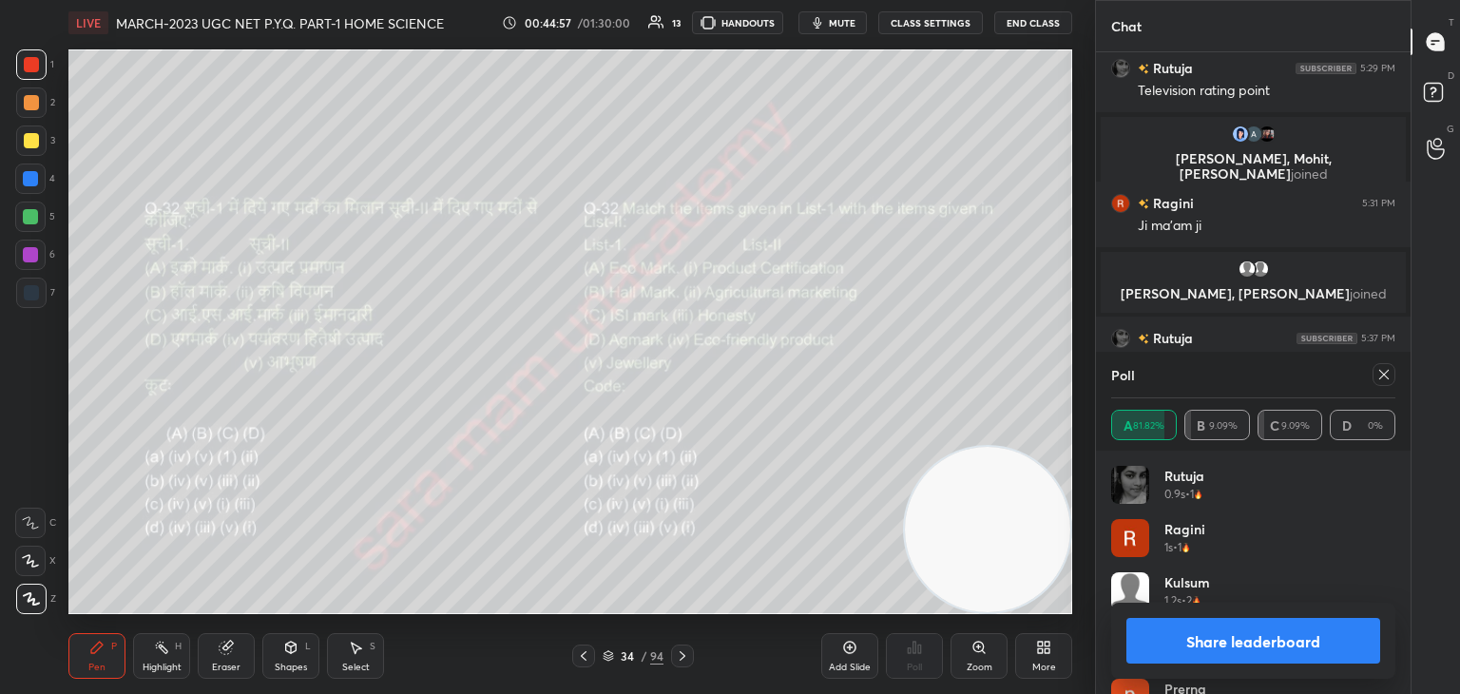
click at [1383, 374] on icon at bounding box center [1383, 374] width 15 height 15
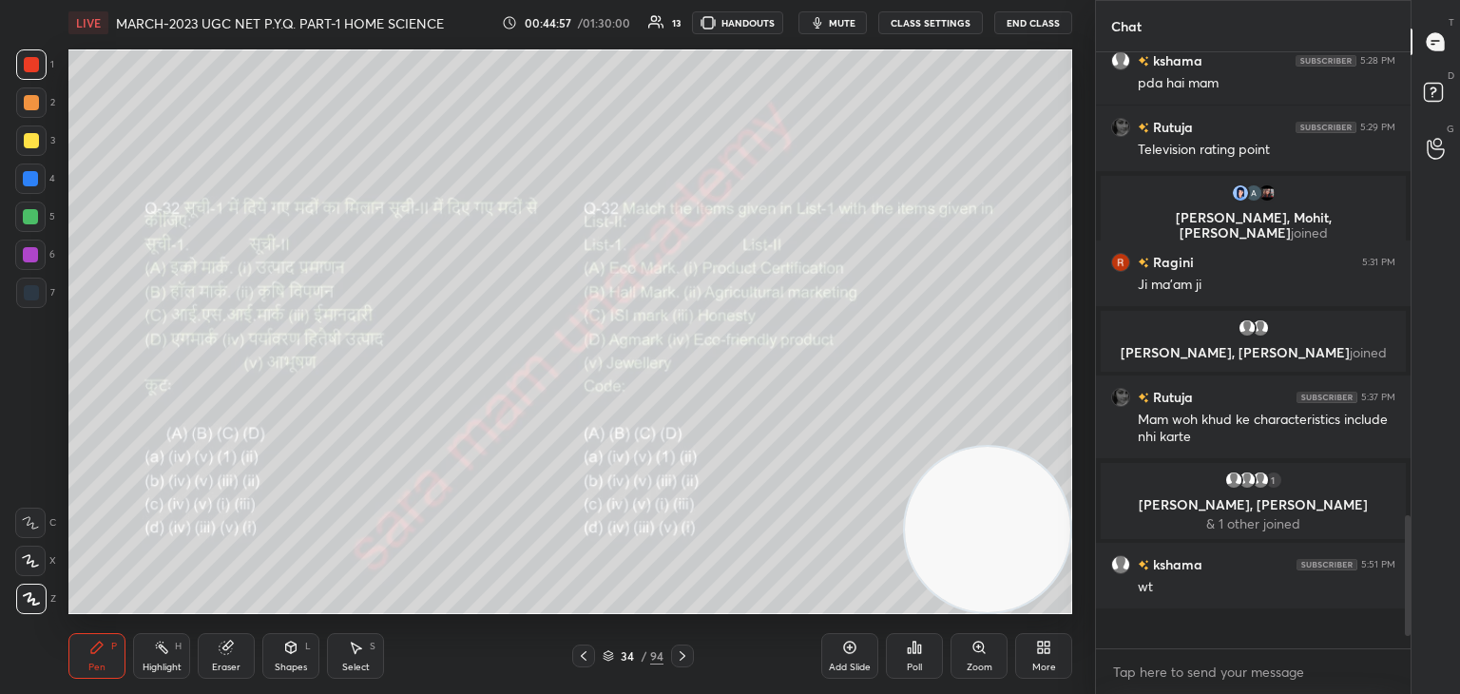
scroll to position [1847, 0]
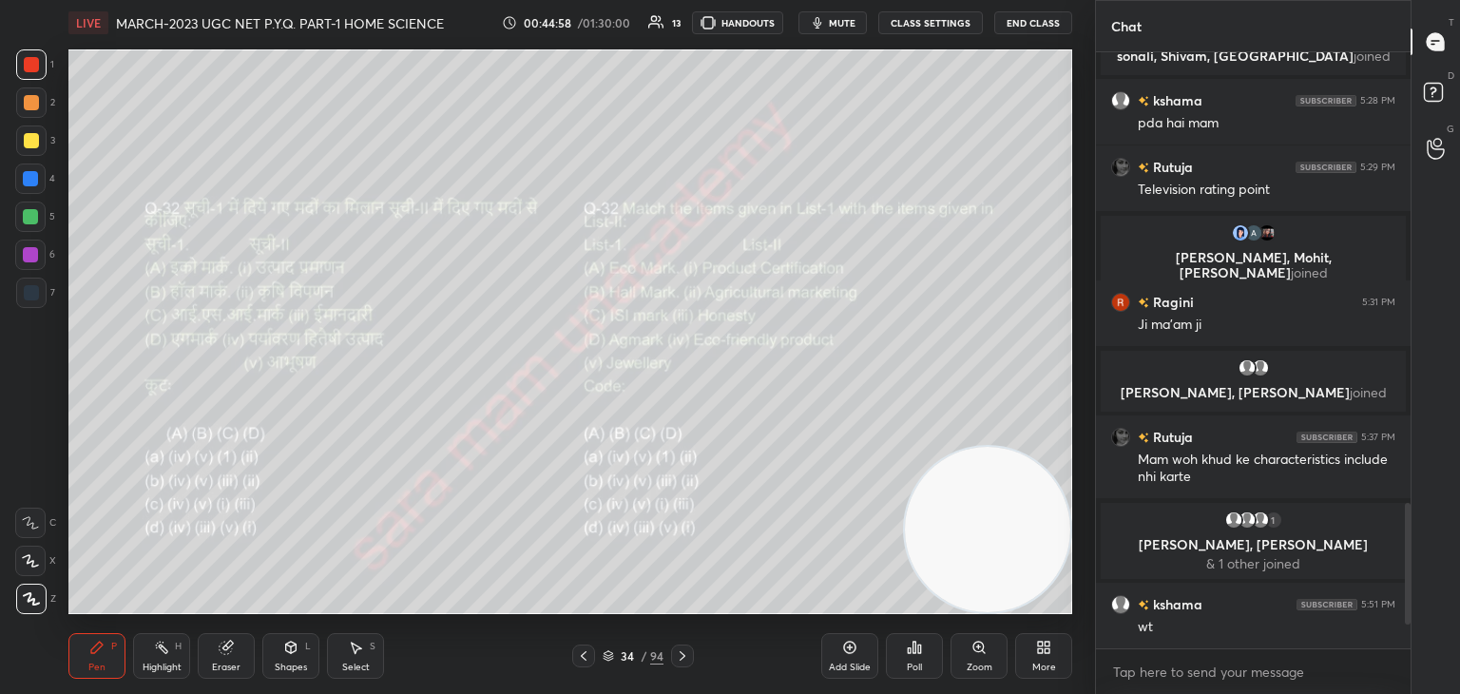
click at [675, 653] on icon at bounding box center [682, 655] width 15 height 15
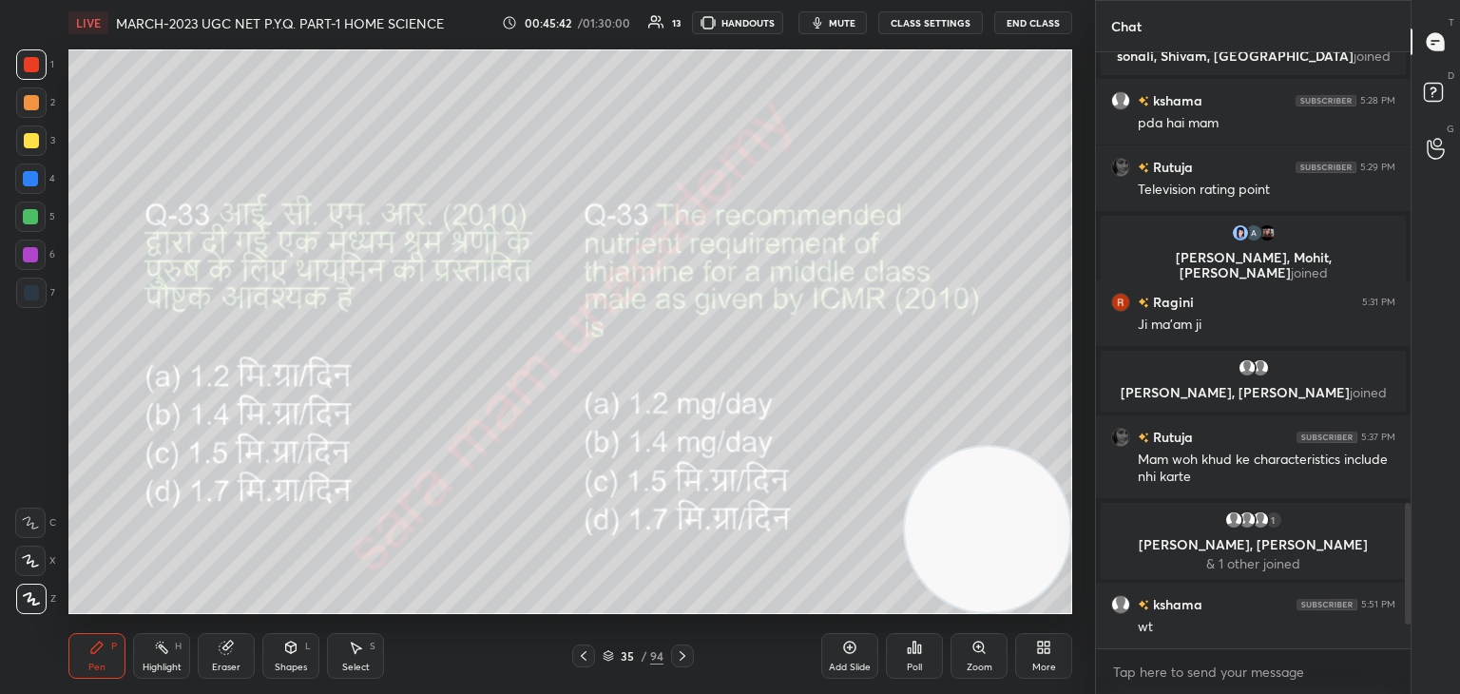
click at [909, 651] on icon at bounding box center [909, 650] width 3 height 5
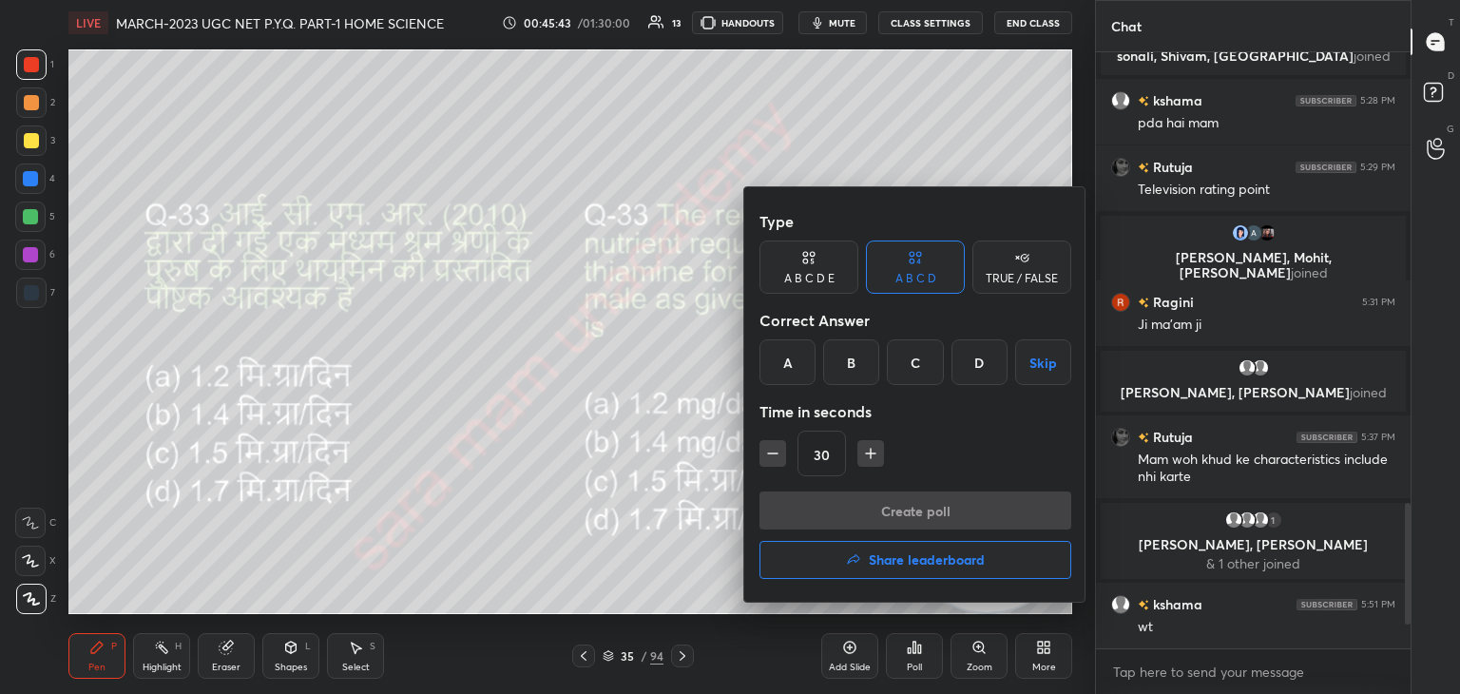
click at [994, 362] on div "D" at bounding box center [979, 362] width 56 height 46
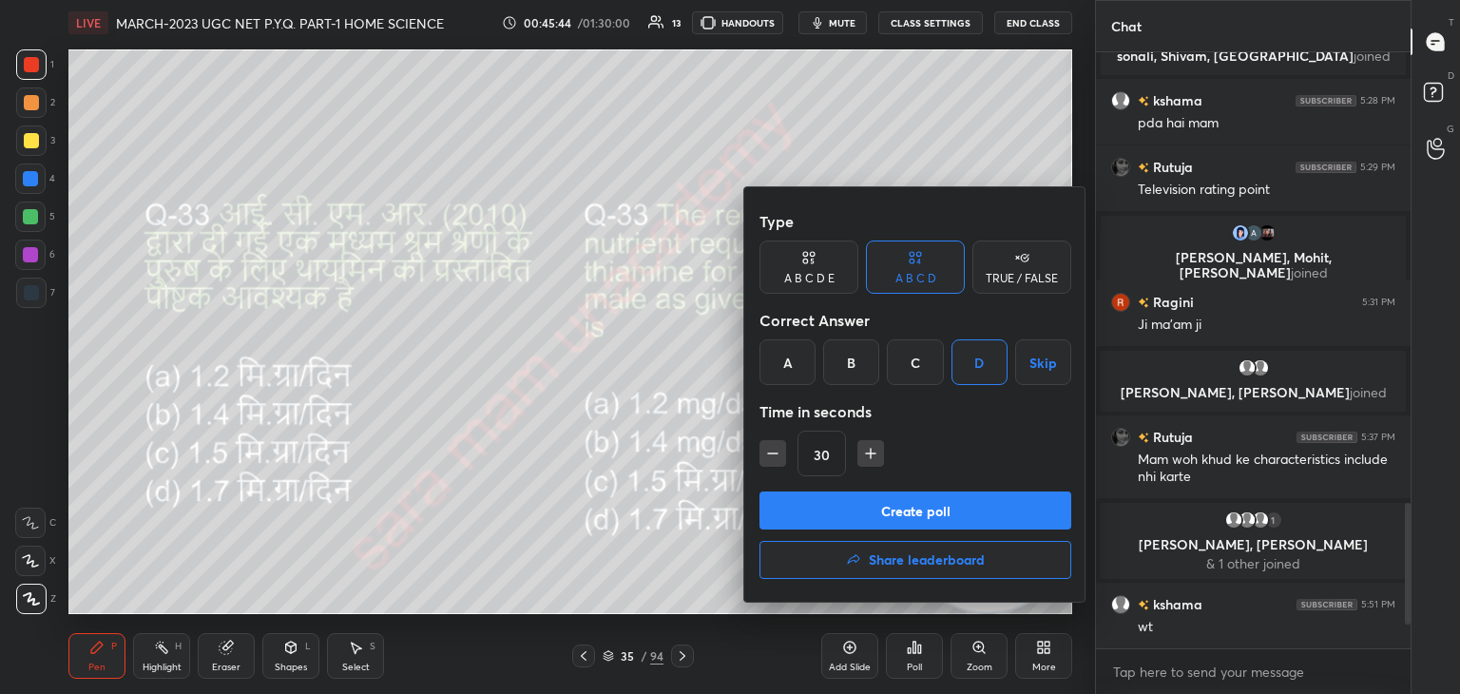
click at [925, 511] on button "Create poll" at bounding box center [915, 510] width 312 height 38
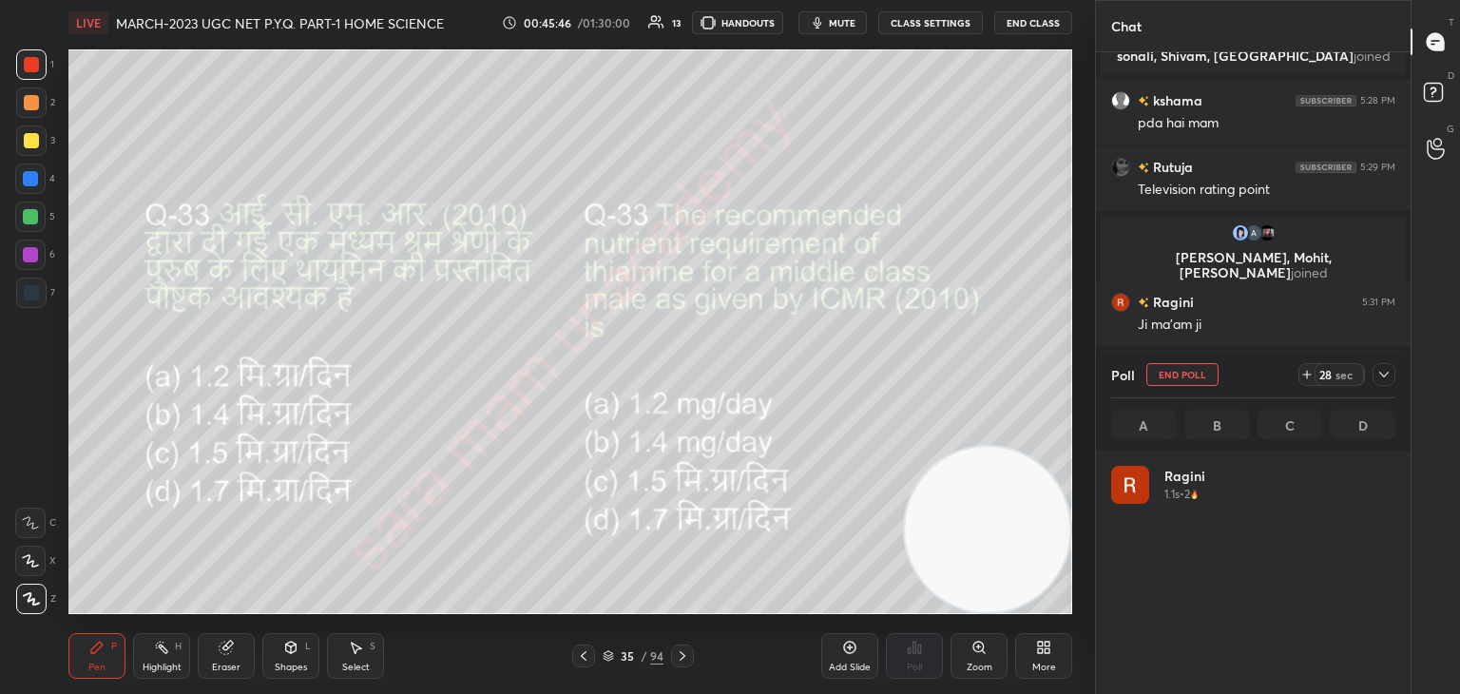
scroll to position [222, 278]
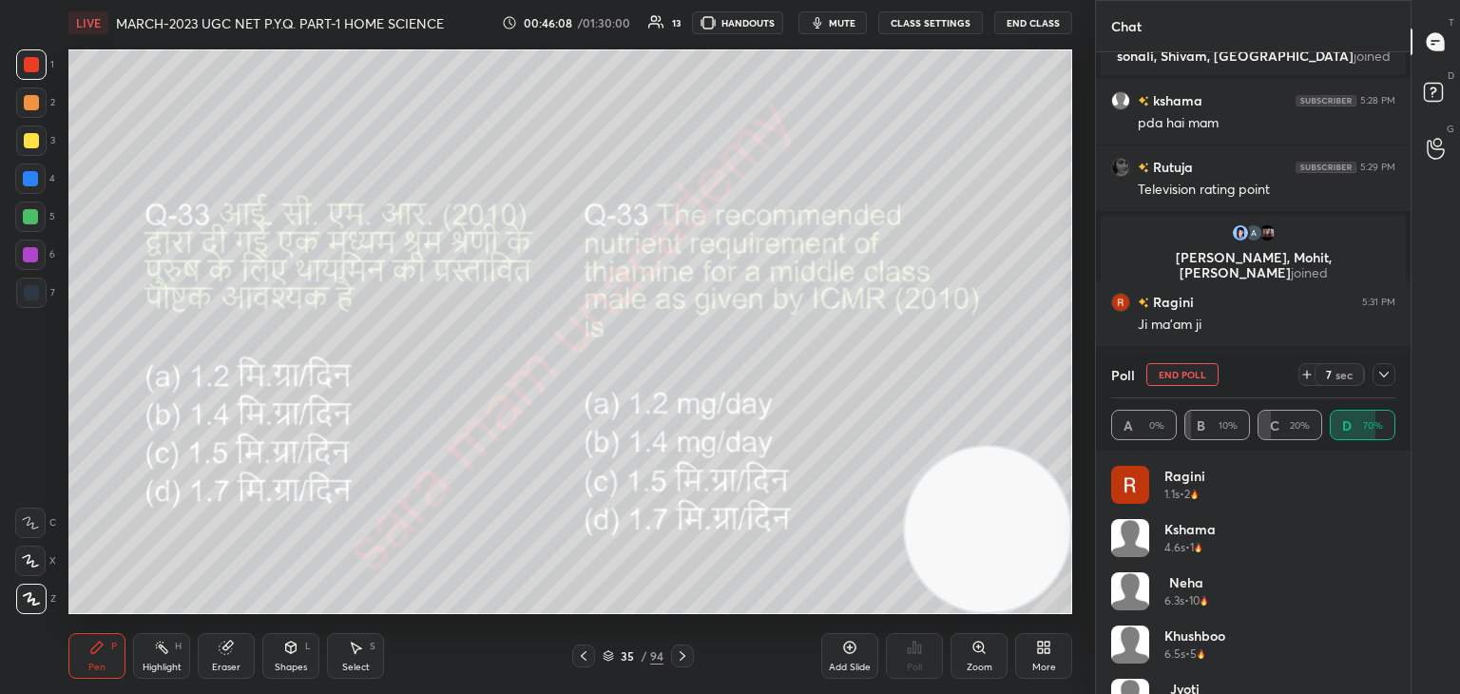
click at [1193, 376] on button "End Poll" at bounding box center [1182, 374] width 72 height 23
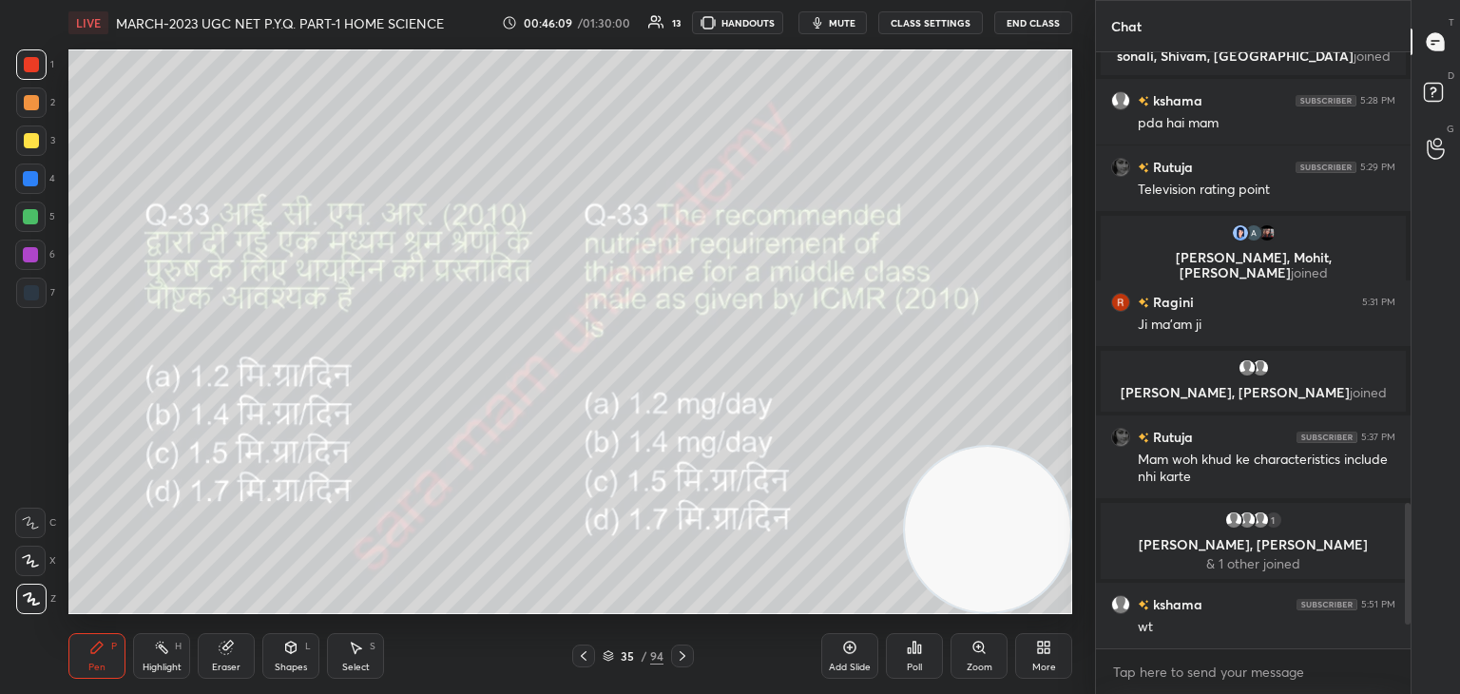
scroll to position [6, 6]
click at [682, 661] on icon at bounding box center [682, 655] width 15 height 15
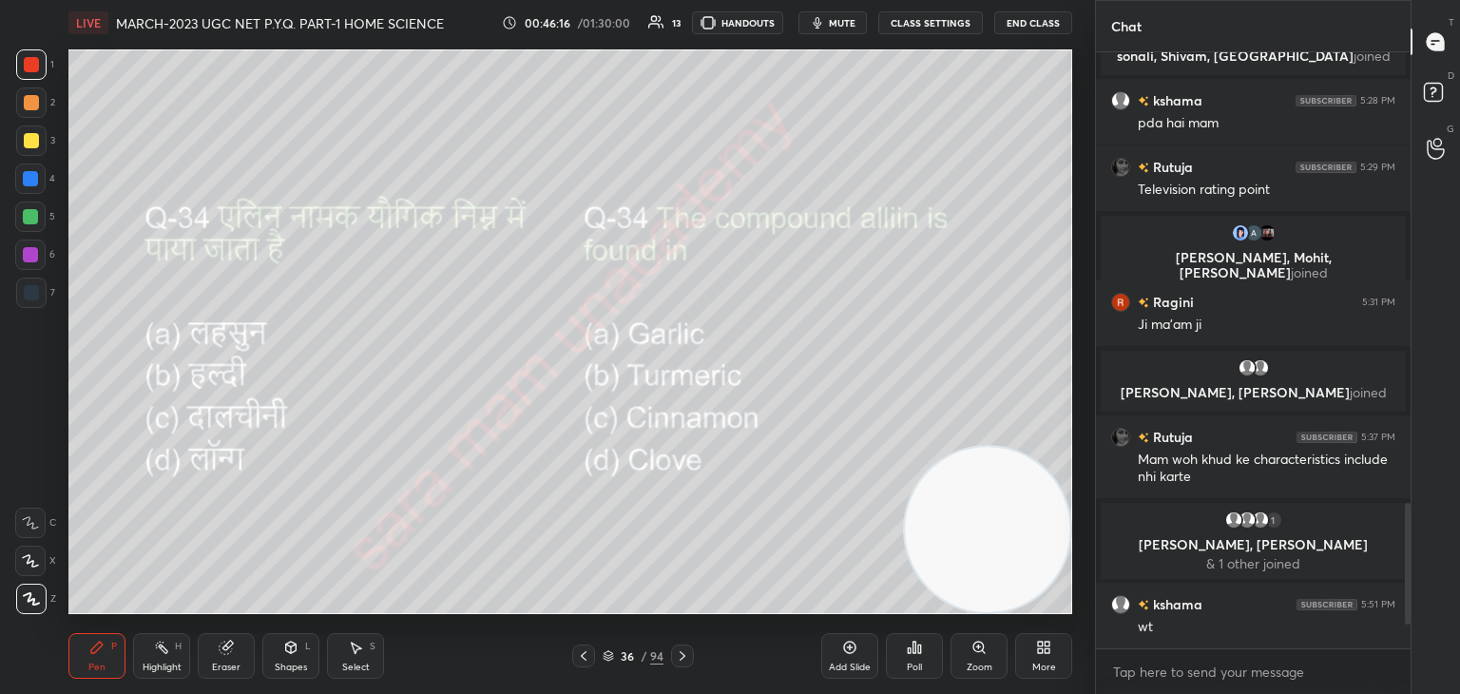
click at [919, 670] on div "Poll" at bounding box center [914, 667] width 15 height 10
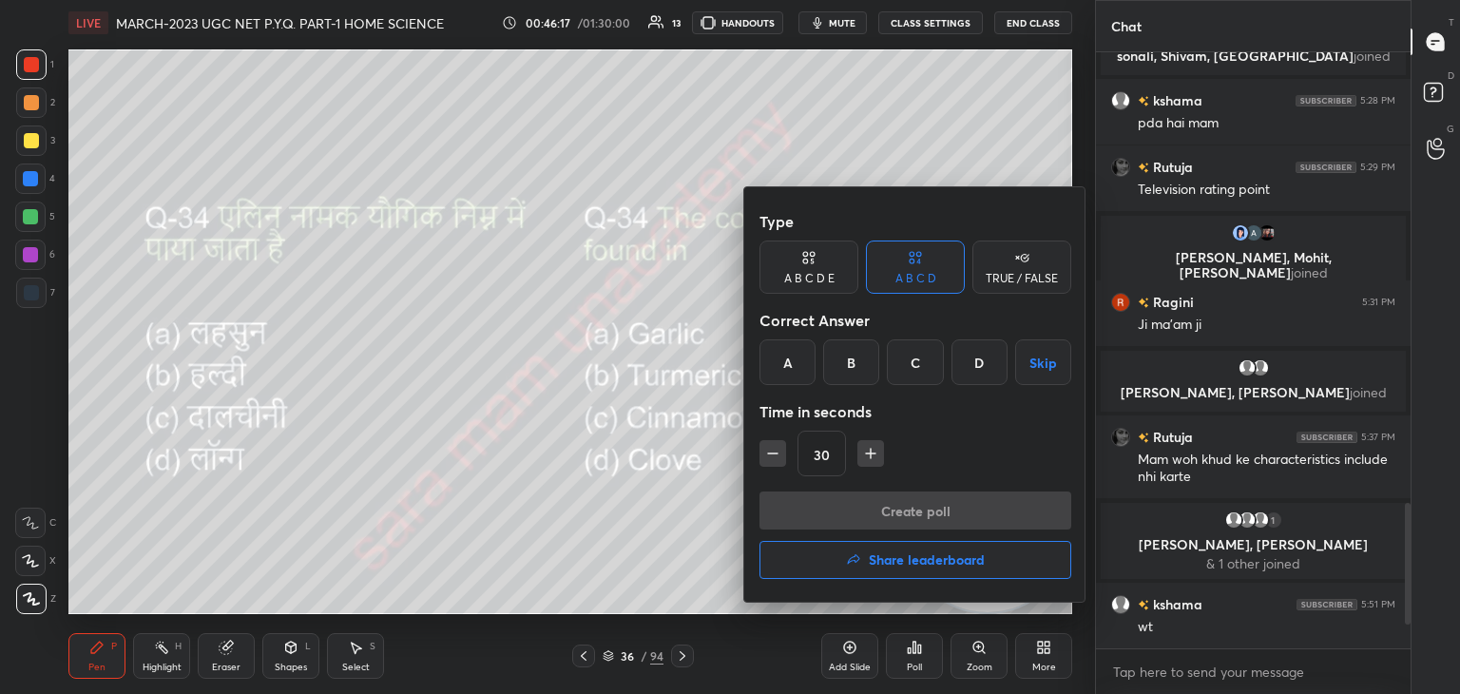
click at [784, 367] on div "A" at bounding box center [787, 362] width 56 height 46
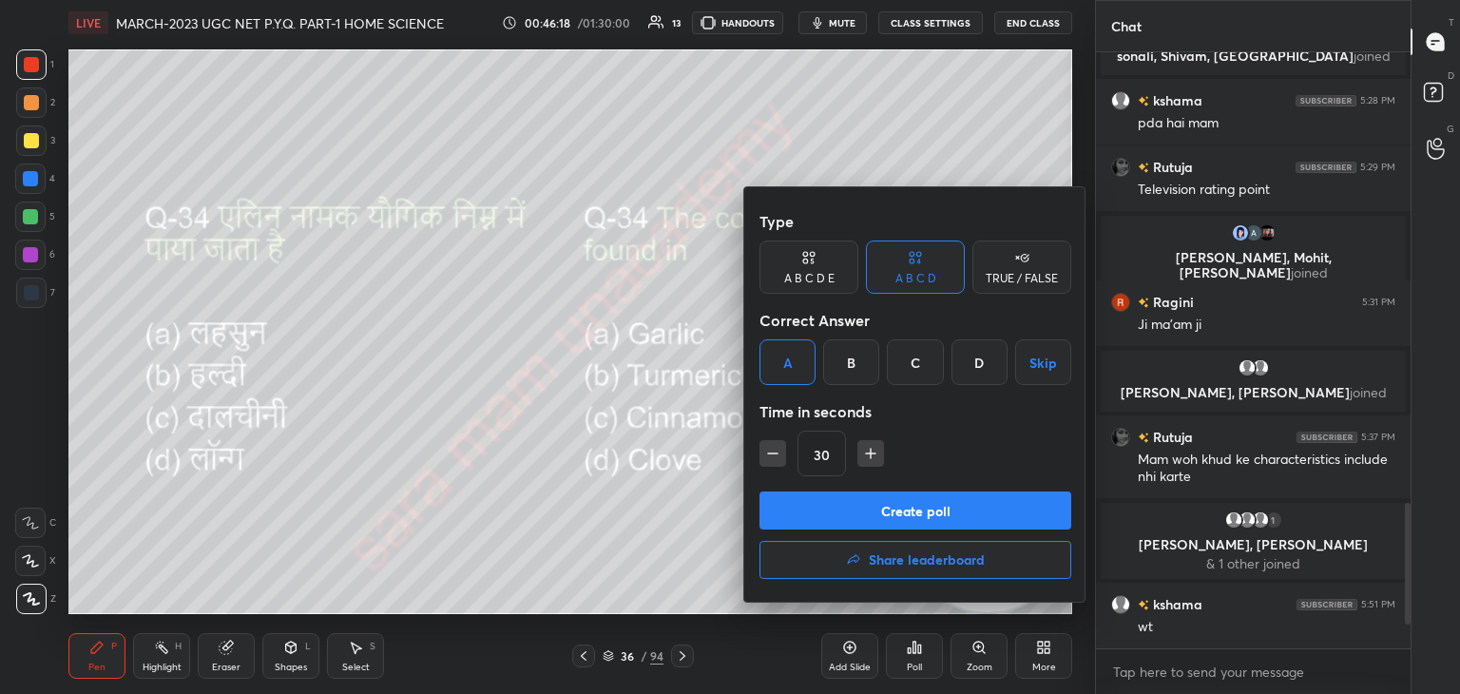
click at [897, 514] on button "Create poll" at bounding box center [915, 510] width 312 height 38
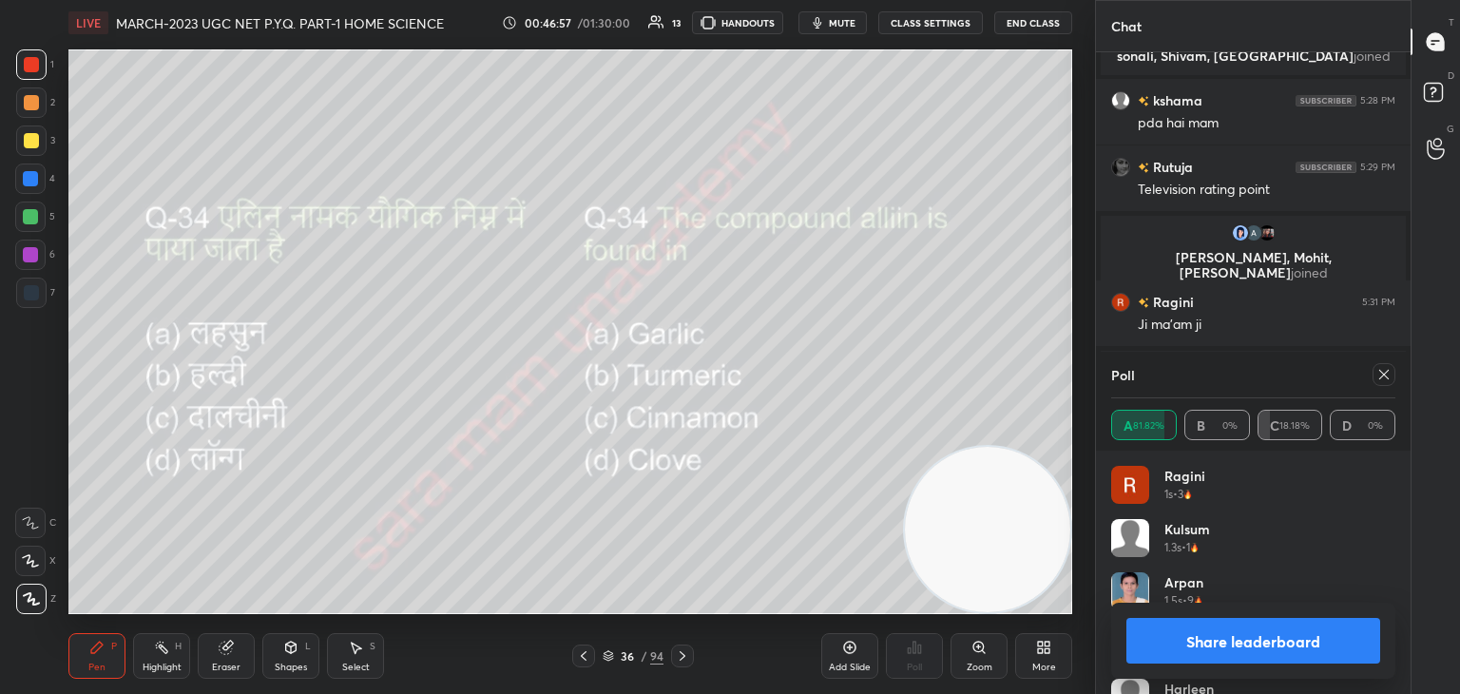
click at [1374, 375] on div at bounding box center [1383, 374] width 23 height 23
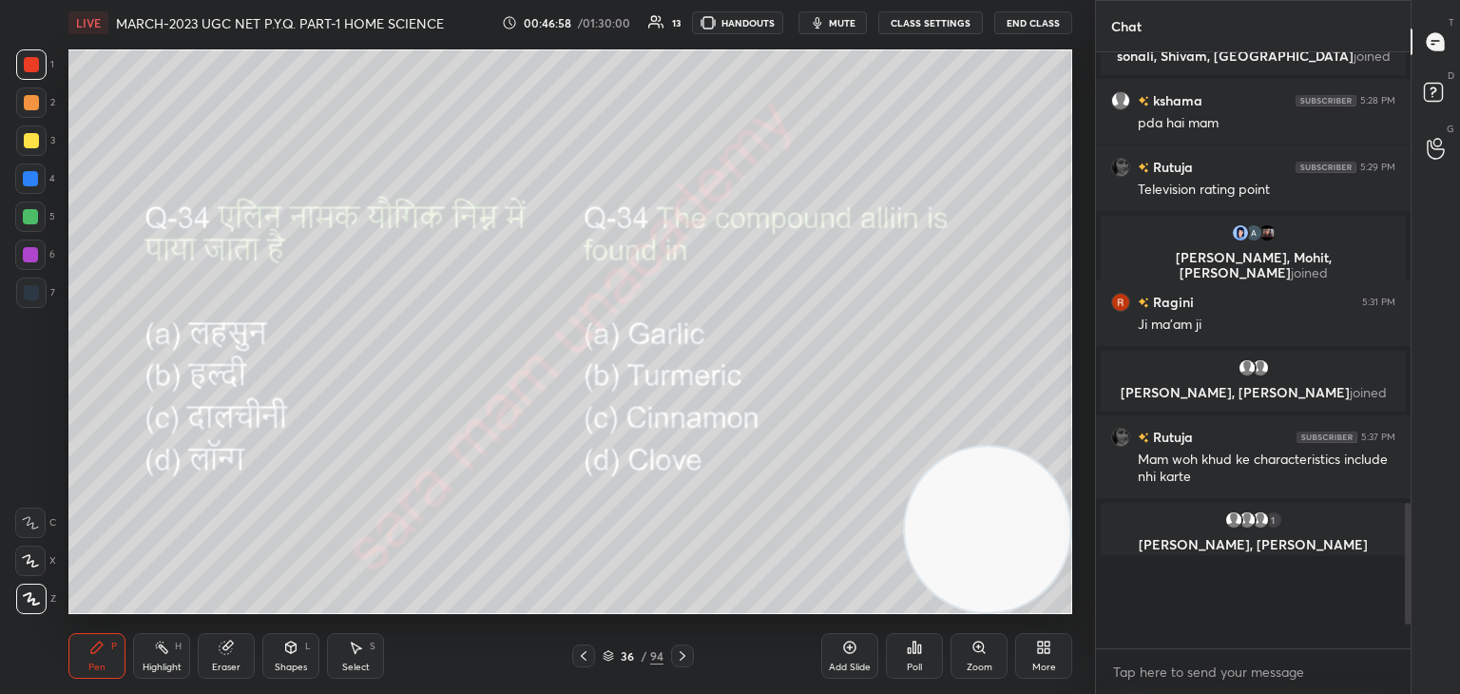
scroll to position [5, 6]
click at [681, 655] on icon at bounding box center [682, 655] width 15 height 15
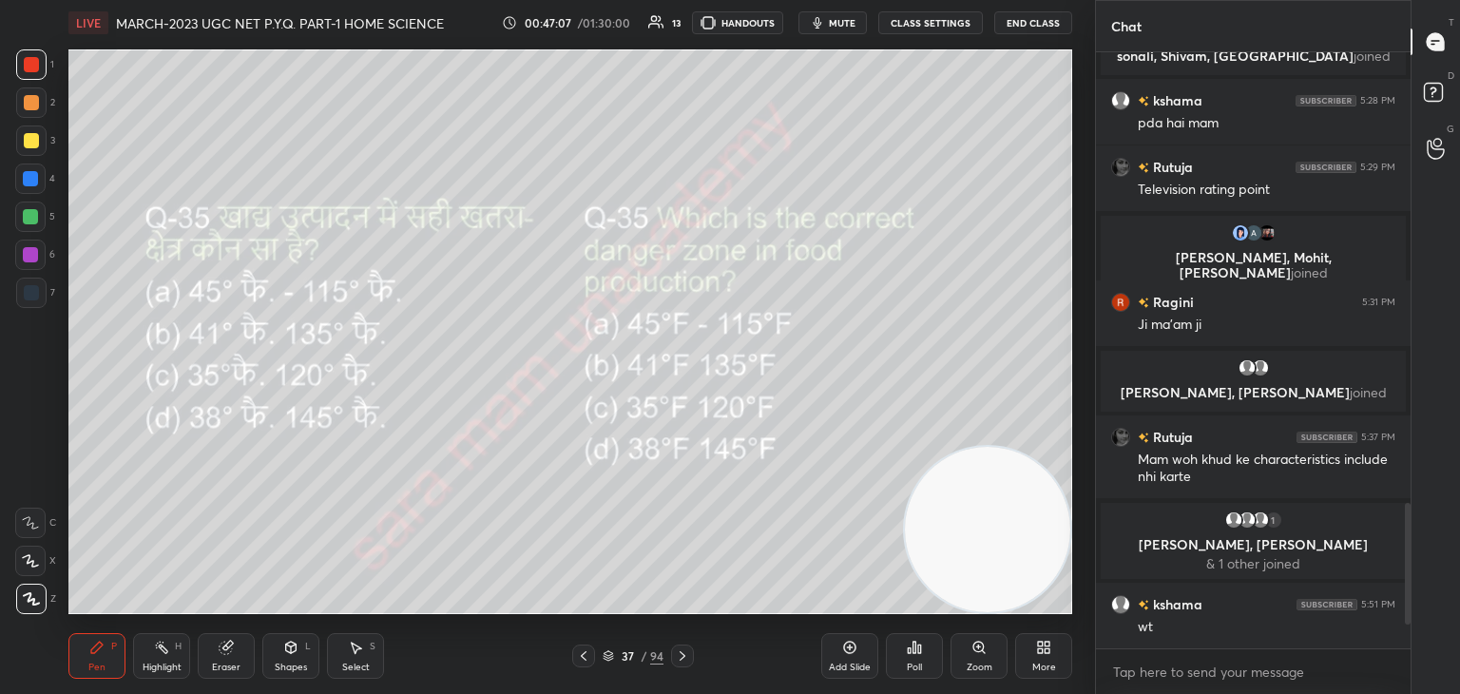
click at [909, 662] on div "Poll" at bounding box center [914, 667] width 15 height 10
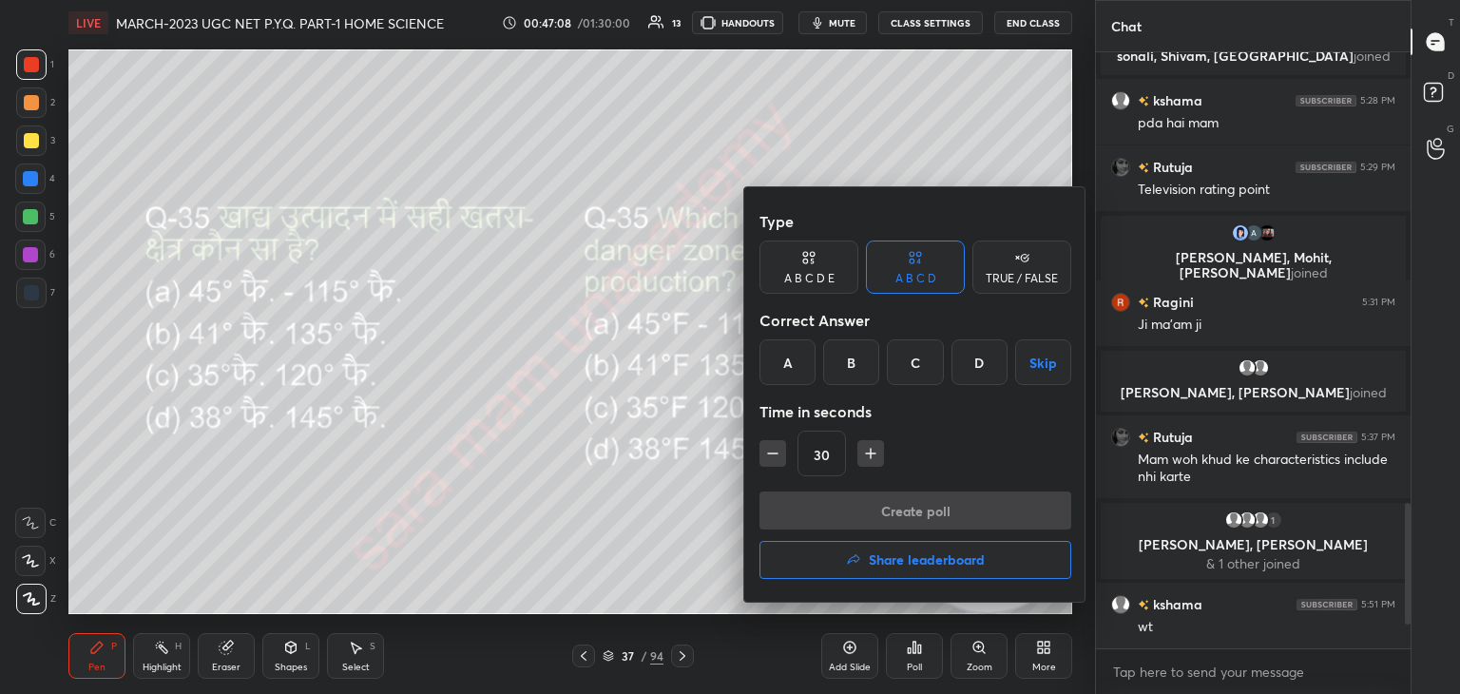
click at [863, 366] on div "B" at bounding box center [851, 362] width 56 height 46
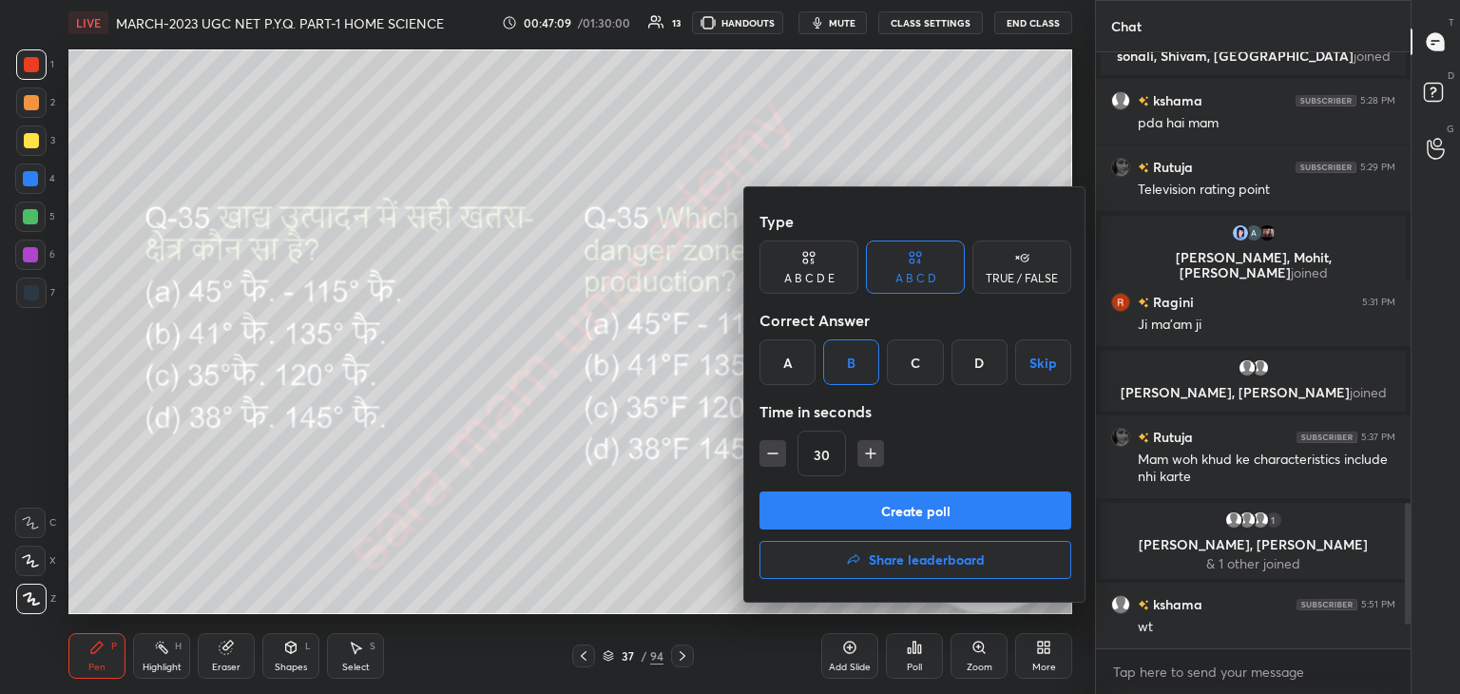
click at [931, 516] on button "Create poll" at bounding box center [915, 510] width 312 height 38
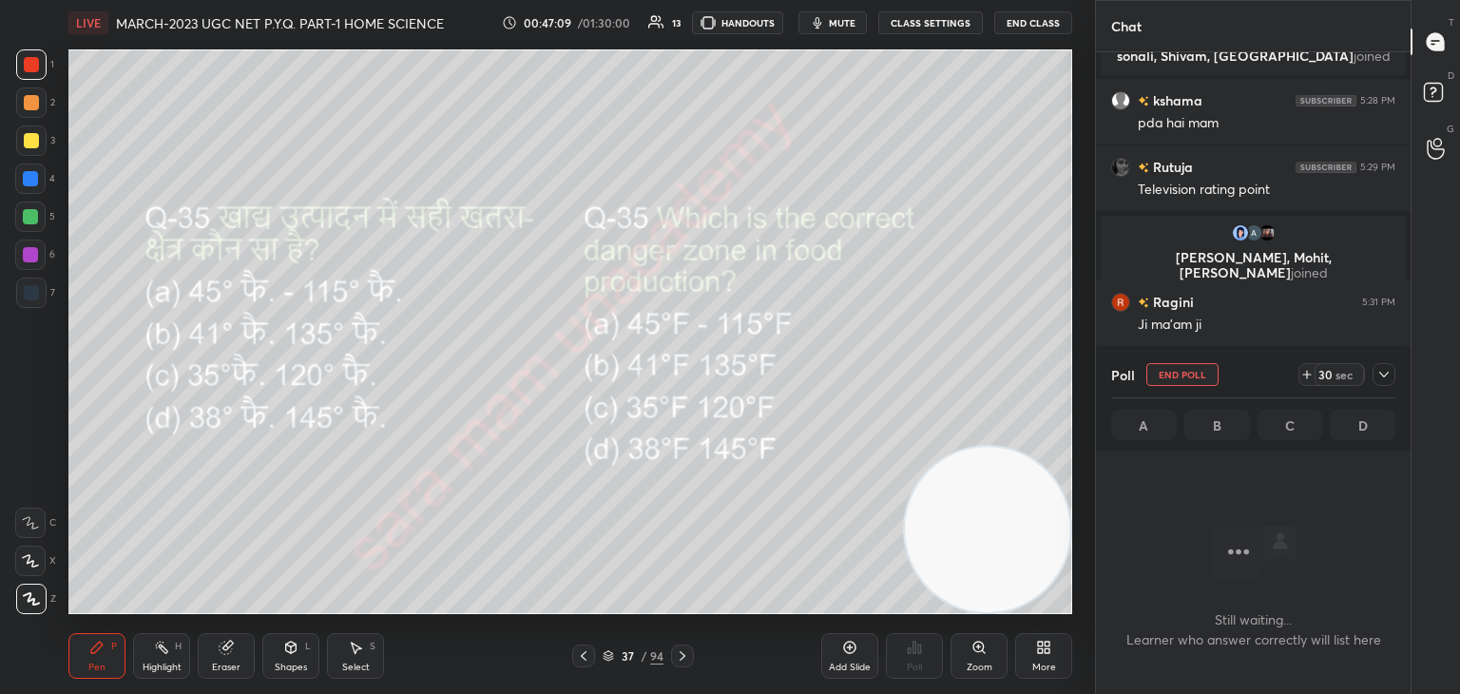
scroll to position [497, 309]
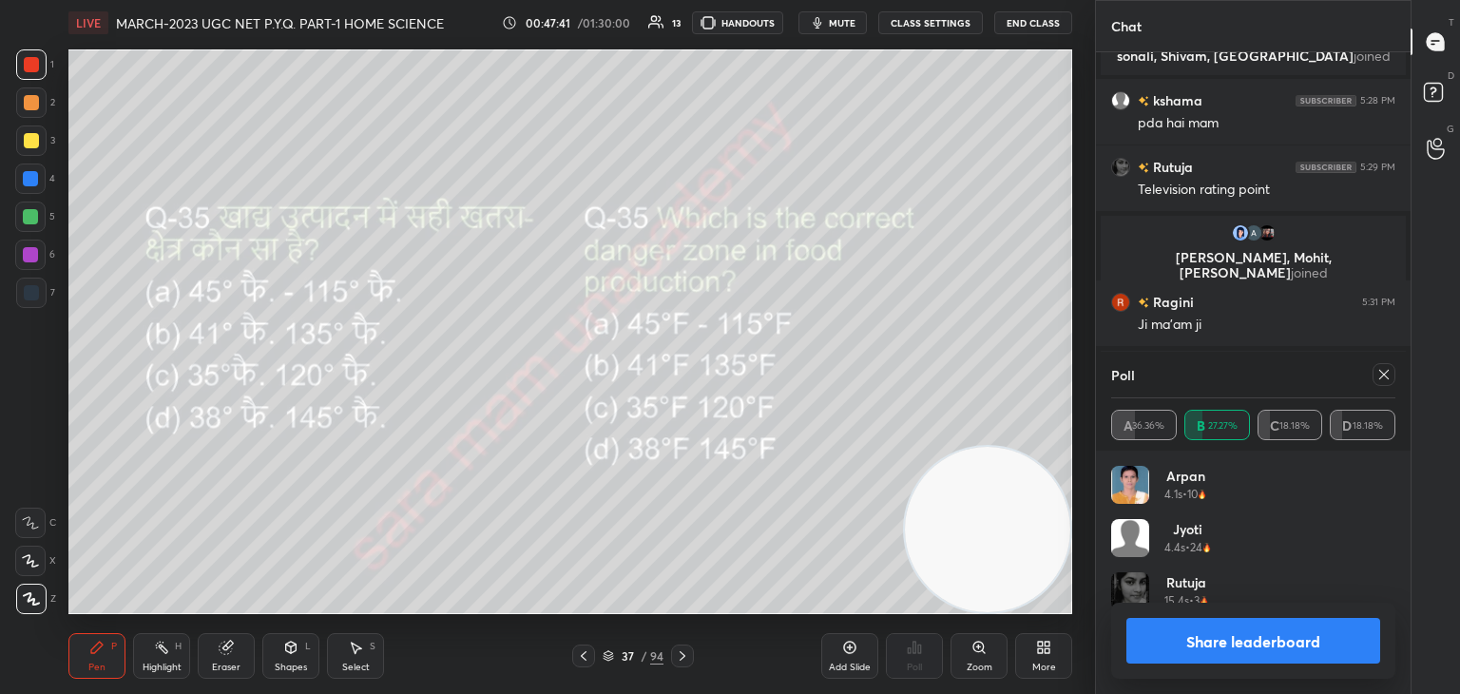
click at [1381, 375] on icon at bounding box center [1383, 374] width 15 height 15
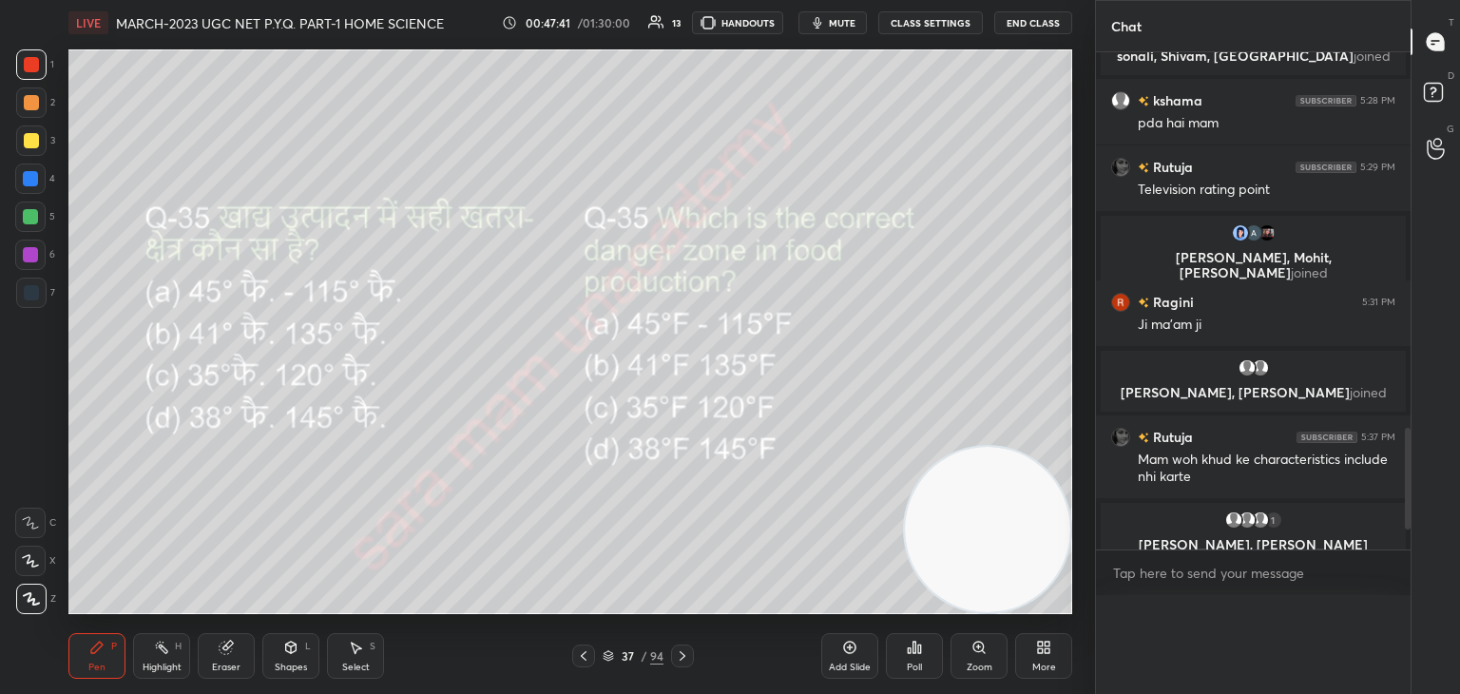
scroll to position [0, 6]
click at [675, 650] on icon at bounding box center [682, 655] width 15 height 15
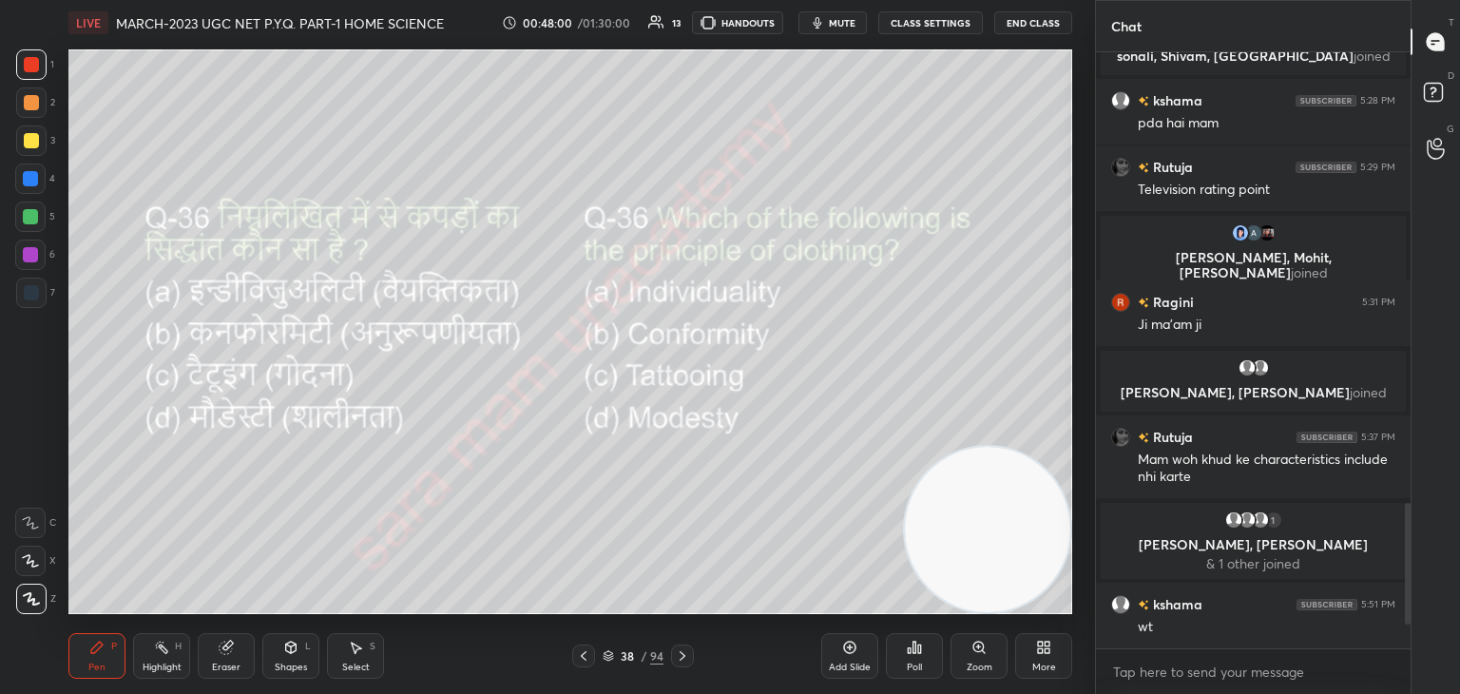
click at [909, 660] on div "Poll" at bounding box center [914, 656] width 57 height 46
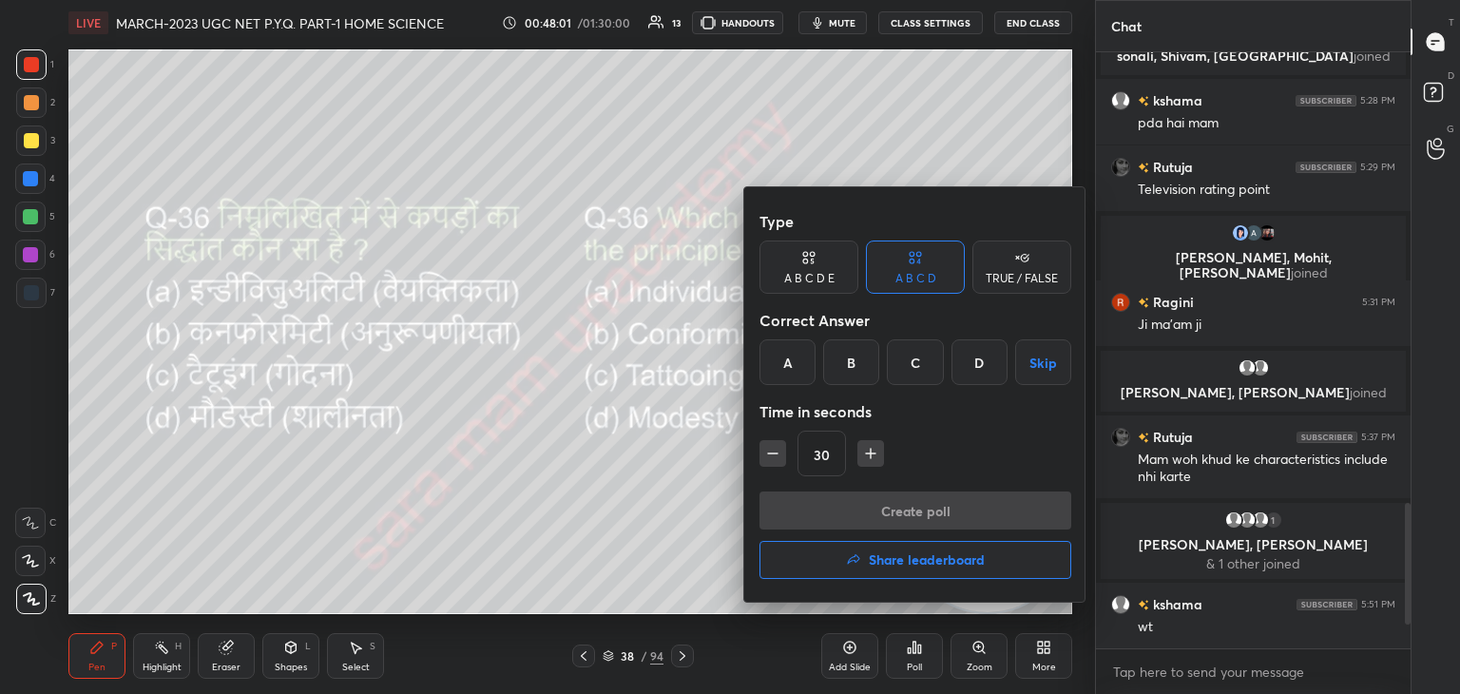
click at [984, 364] on div "D" at bounding box center [979, 362] width 56 height 46
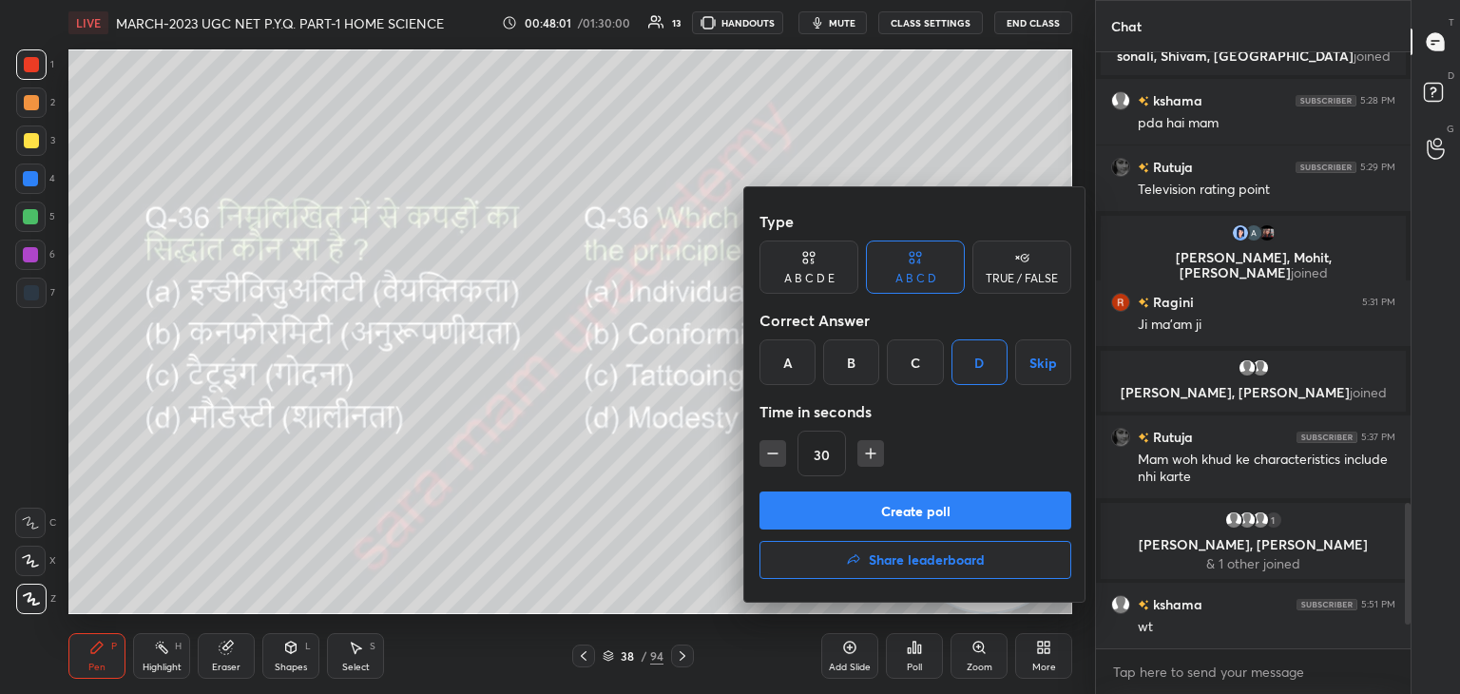
click at [958, 516] on button "Create poll" at bounding box center [915, 510] width 312 height 38
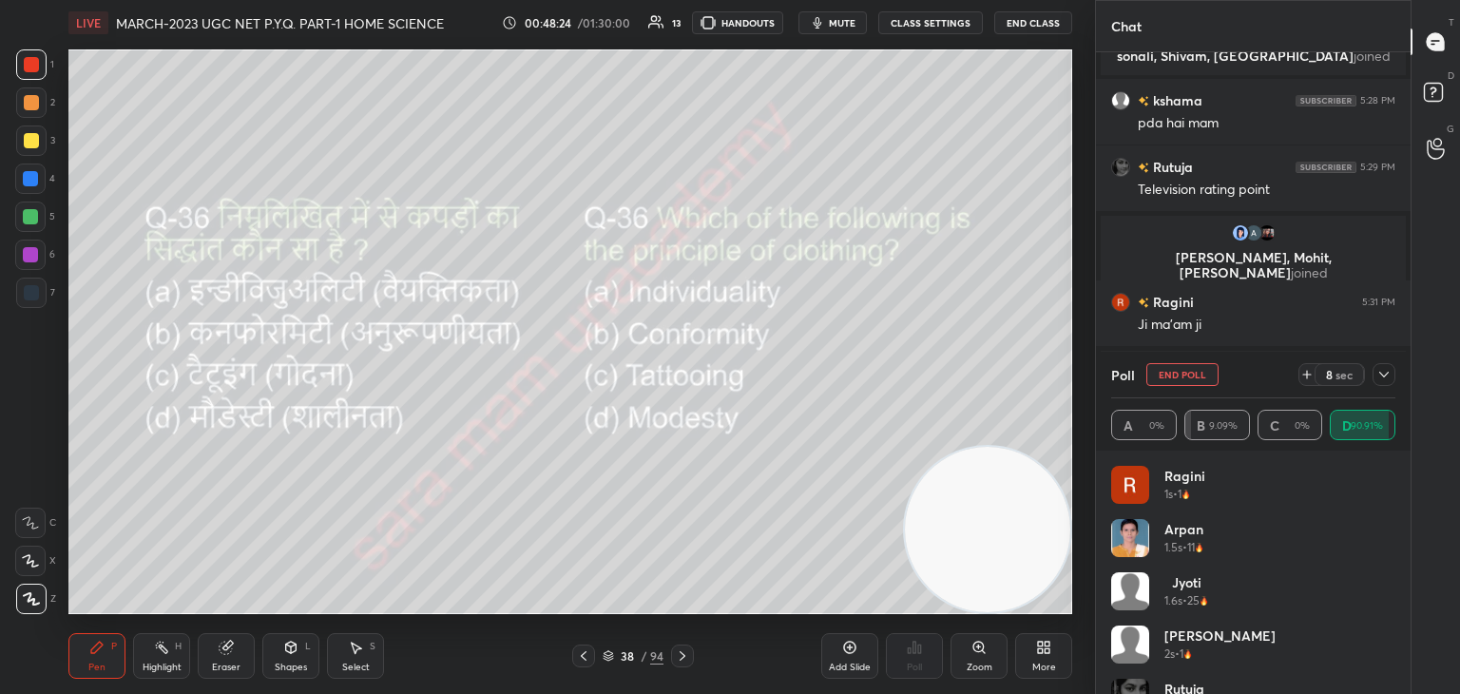
scroll to position [1990, 0]
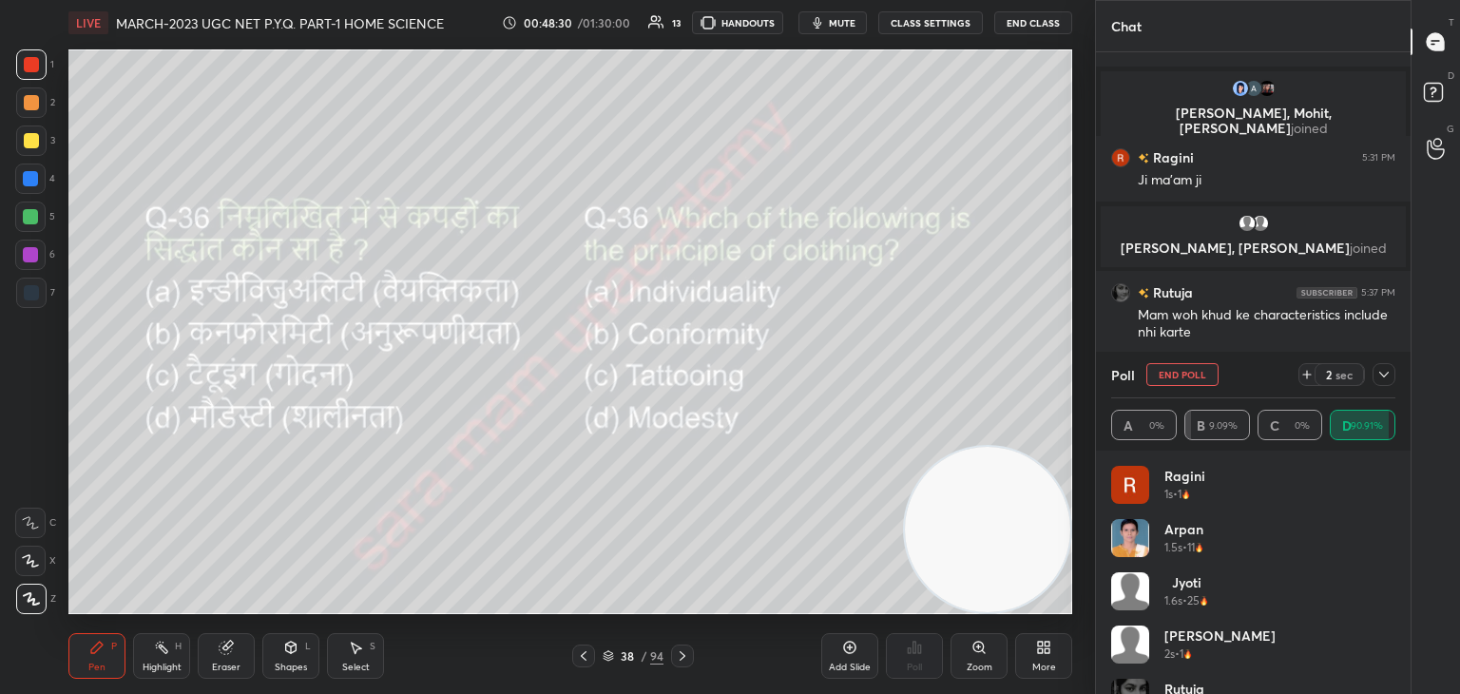
click at [1181, 376] on button "End Poll" at bounding box center [1182, 374] width 72 height 23
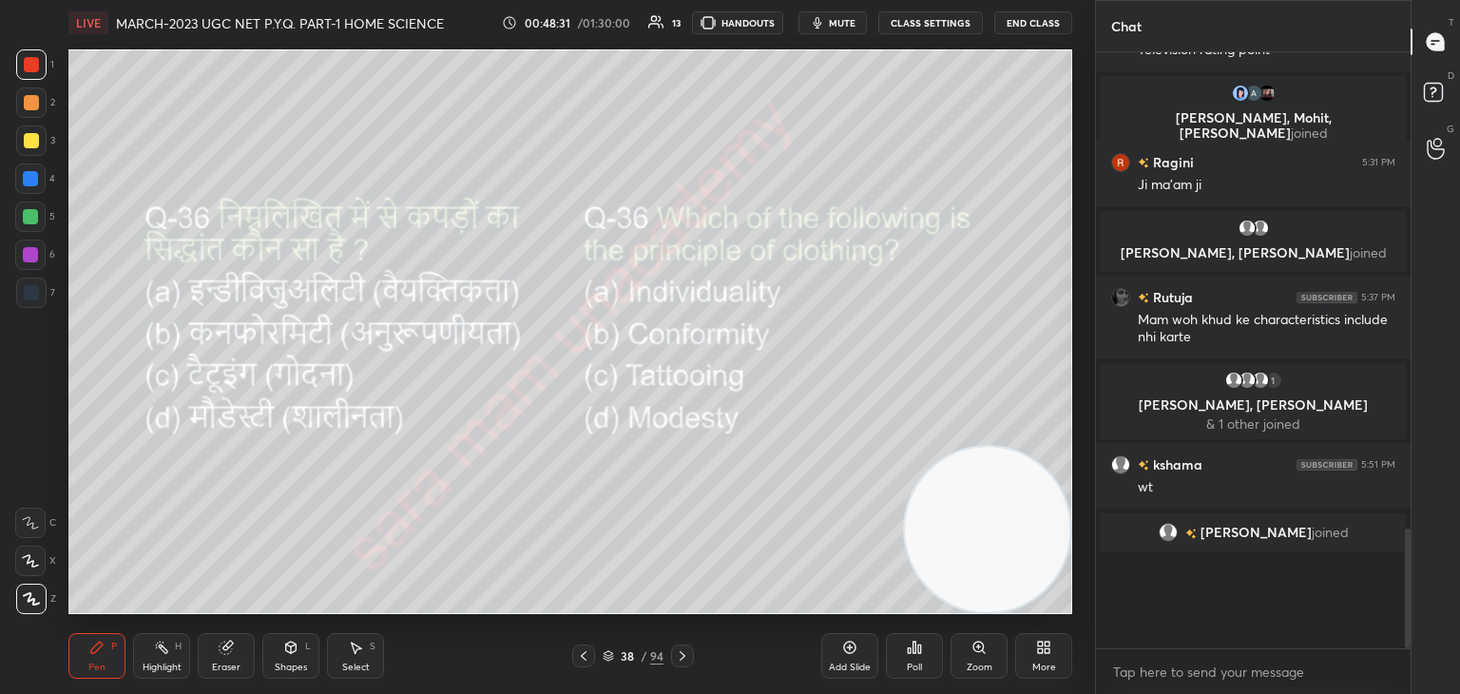
scroll to position [365, 309]
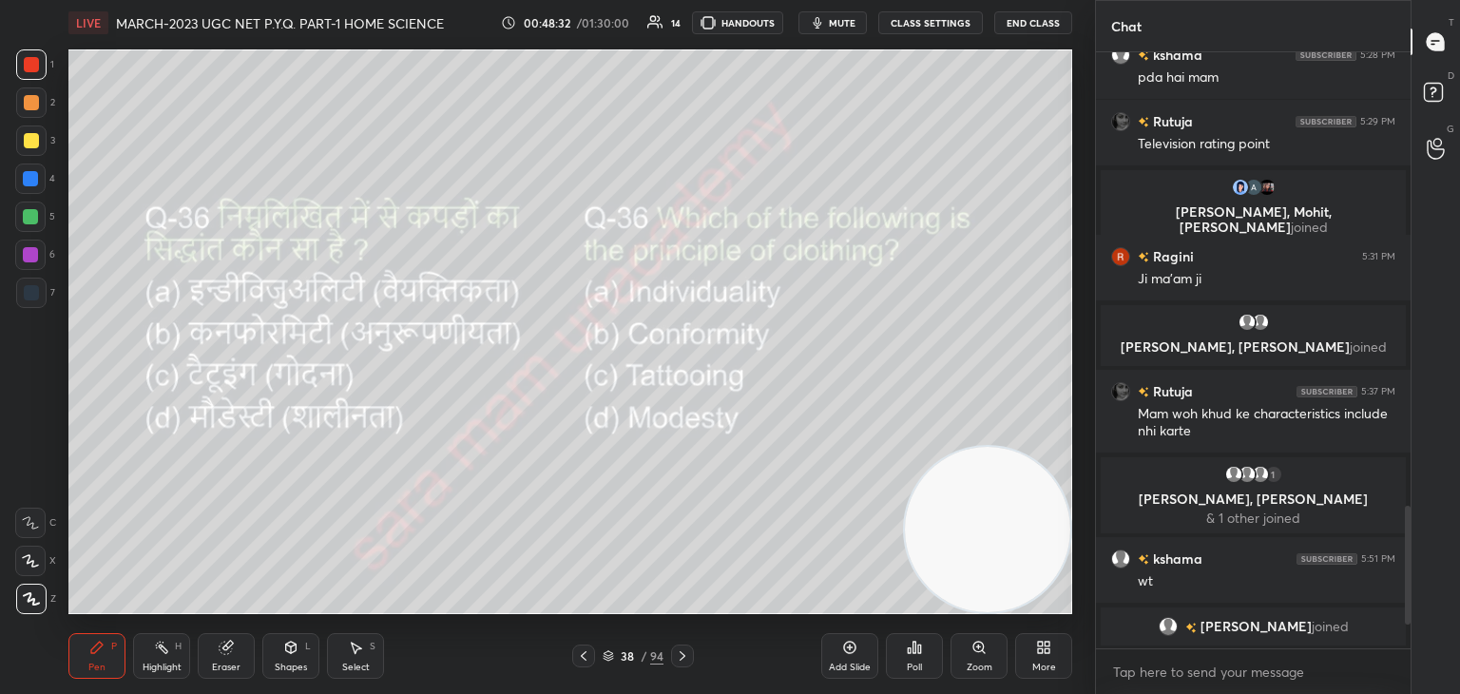
click at [677, 655] on icon at bounding box center [682, 655] width 15 height 15
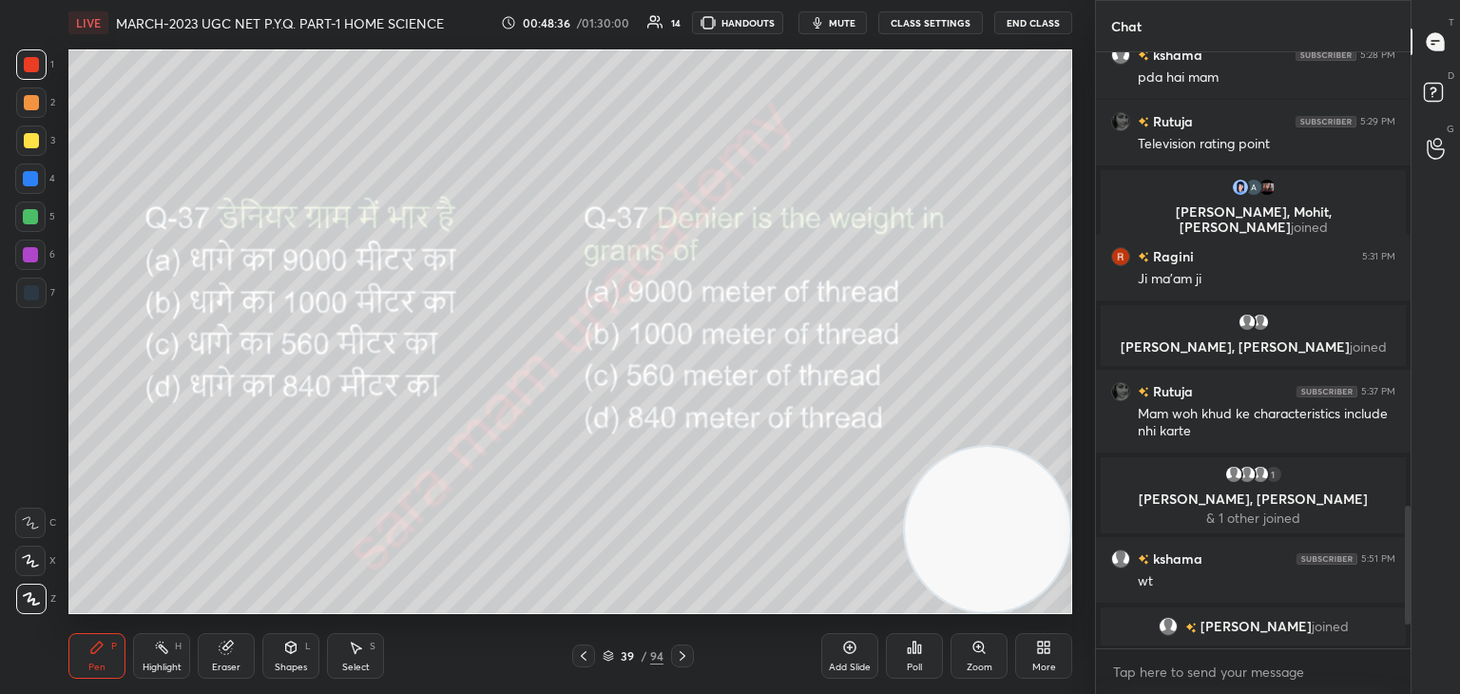
click at [909, 661] on div "Poll" at bounding box center [914, 656] width 57 height 46
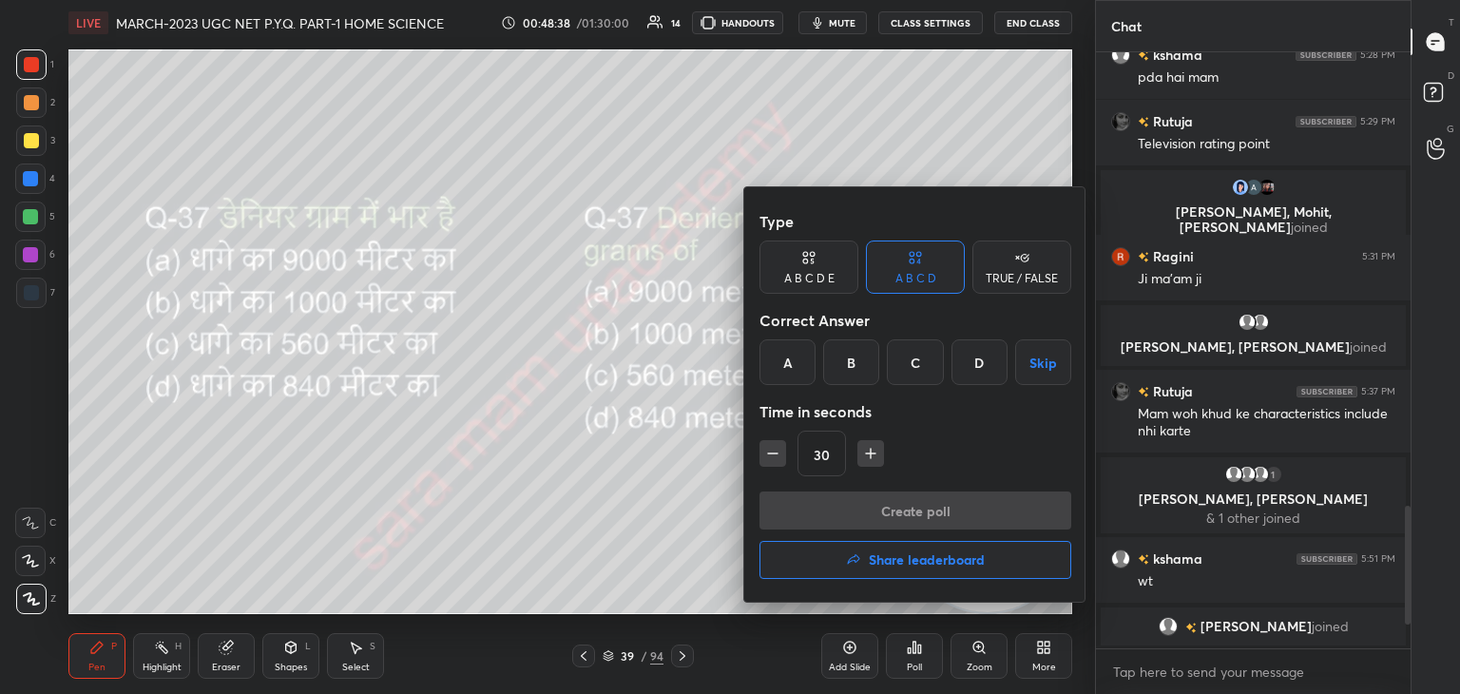
click at [798, 370] on div "A" at bounding box center [787, 362] width 56 height 46
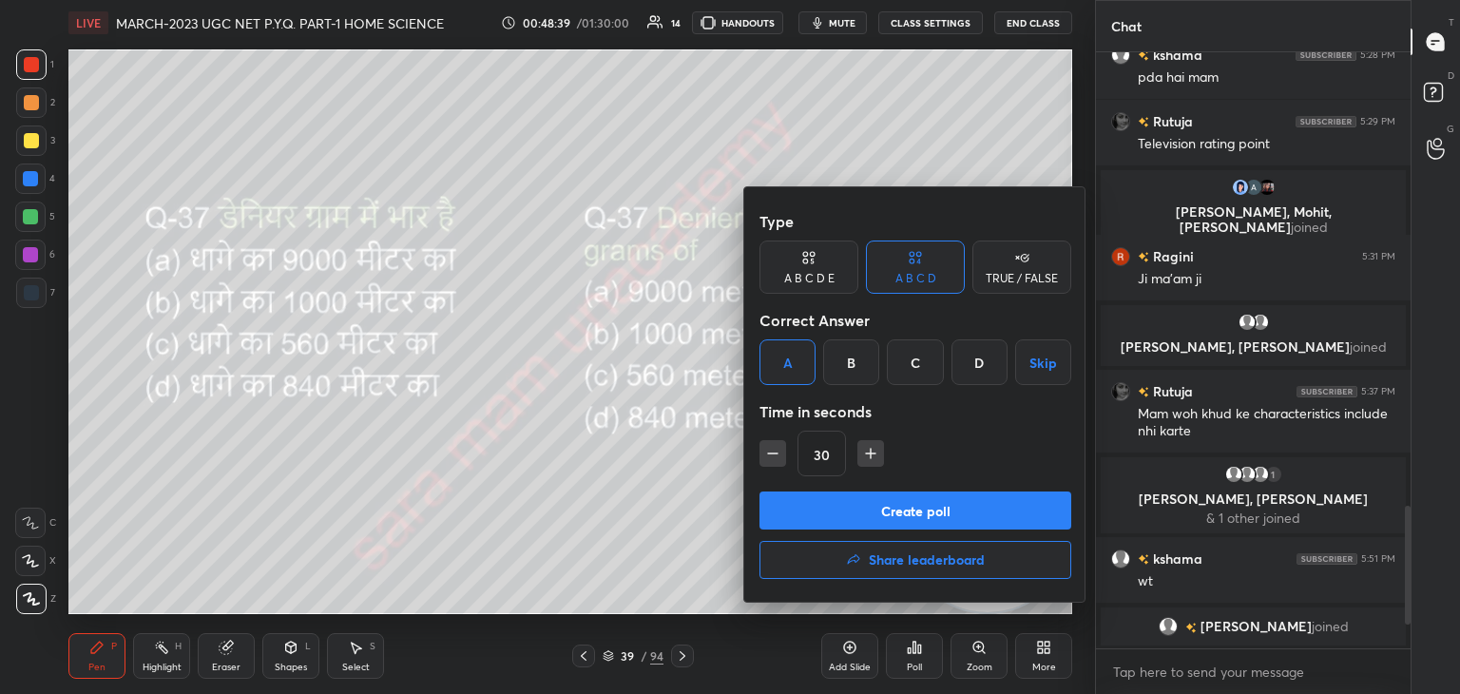
click at [917, 514] on button "Create poll" at bounding box center [915, 510] width 312 height 38
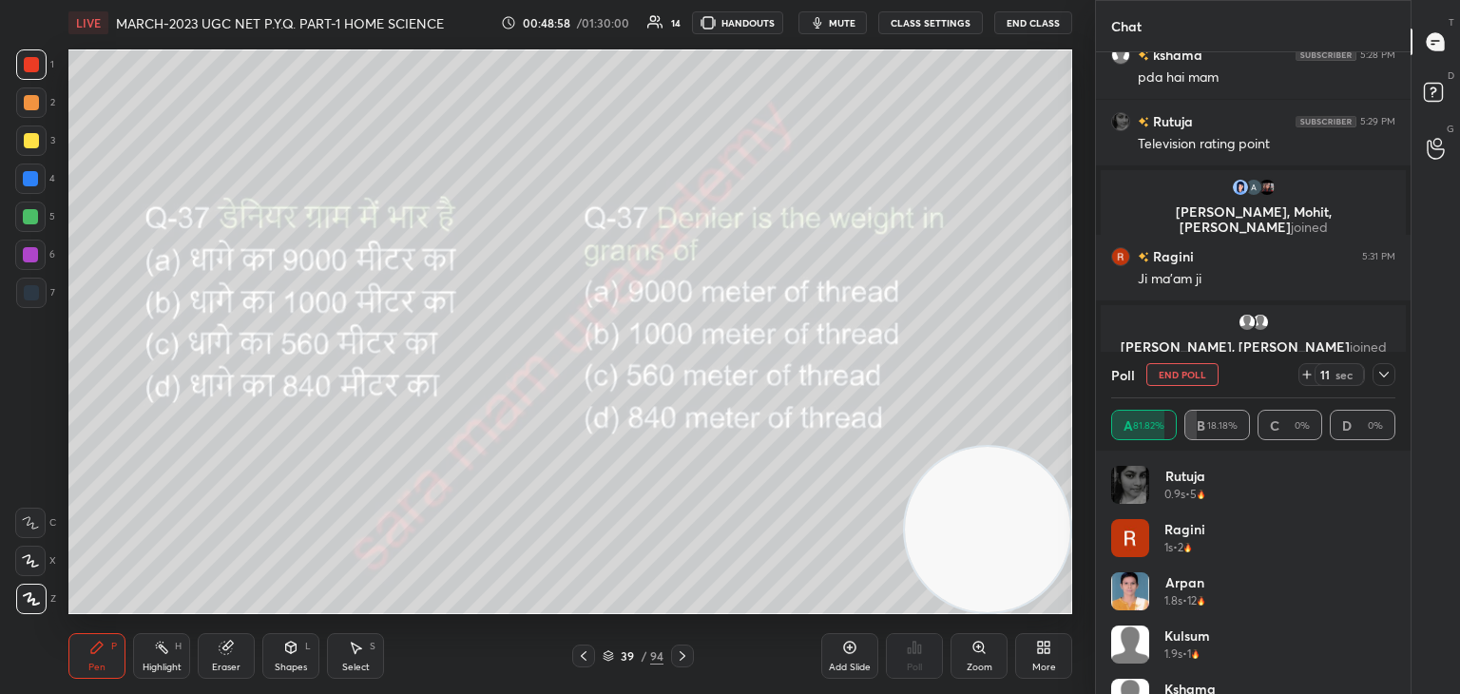
click at [1187, 374] on button "End Poll" at bounding box center [1182, 374] width 72 height 23
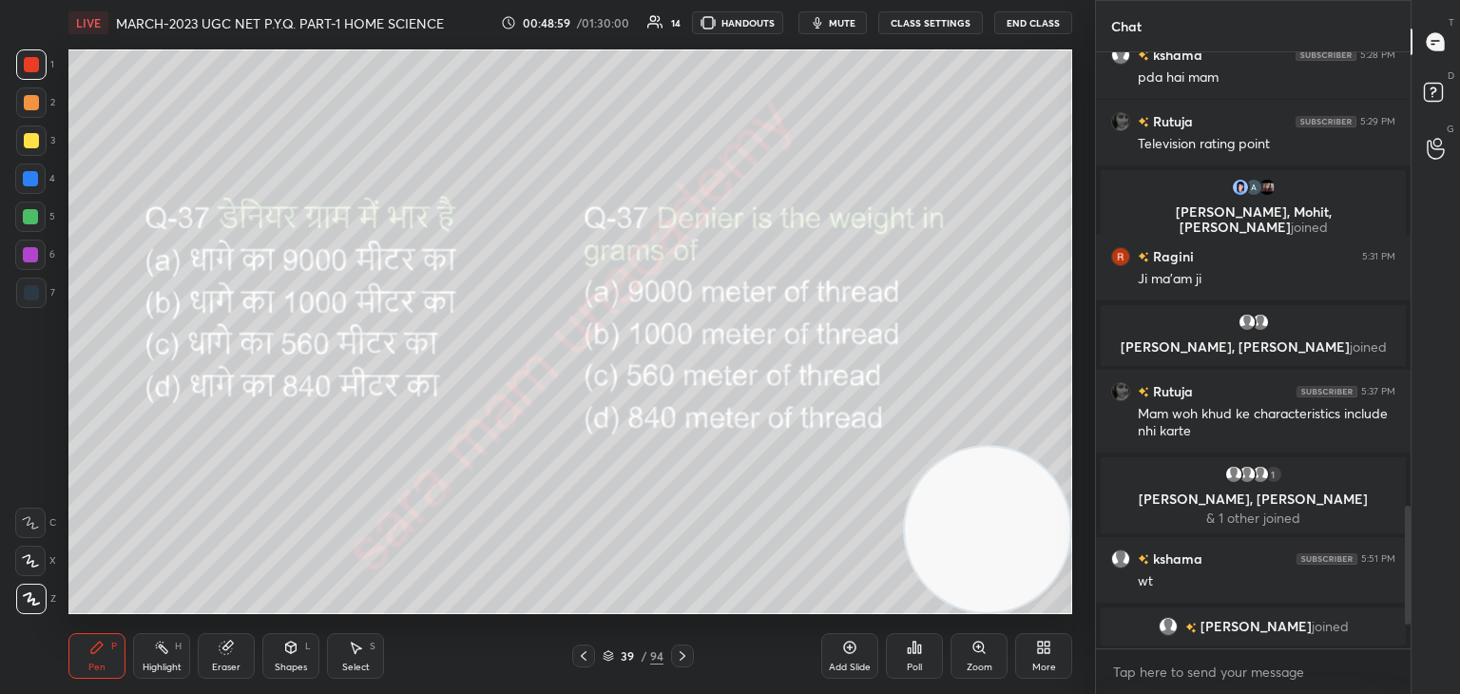
click at [676, 657] on icon at bounding box center [682, 655] width 15 height 15
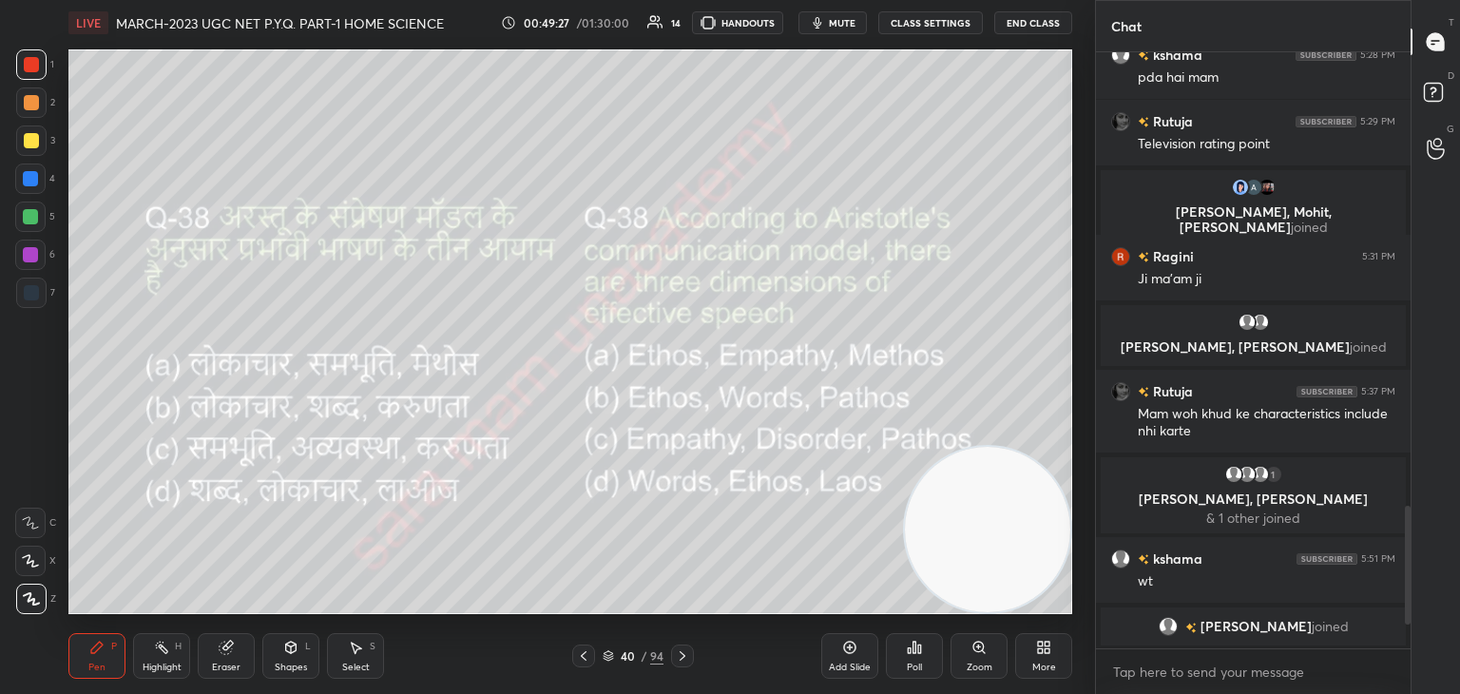
click at [912, 665] on div "Poll" at bounding box center [914, 667] width 15 height 10
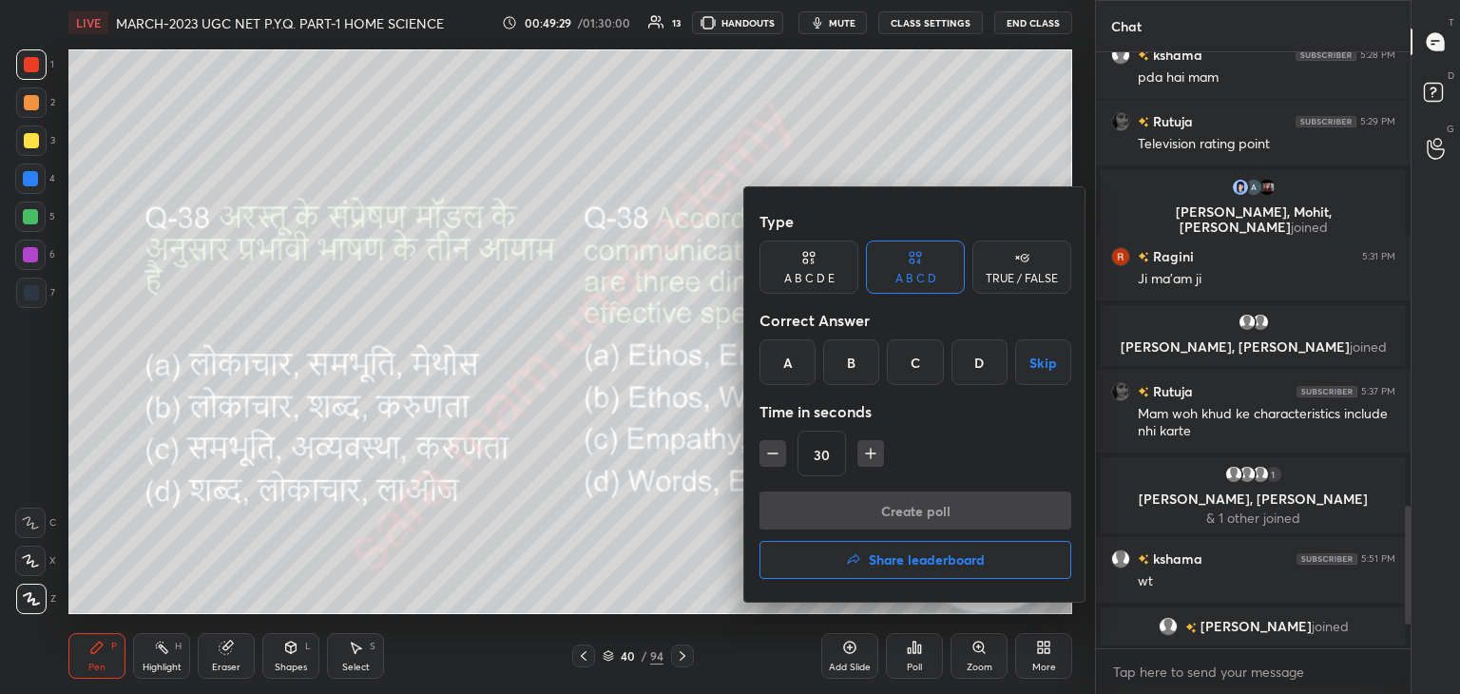
click at [854, 362] on div "B" at bounding box center [851, 362] width 56 height 46
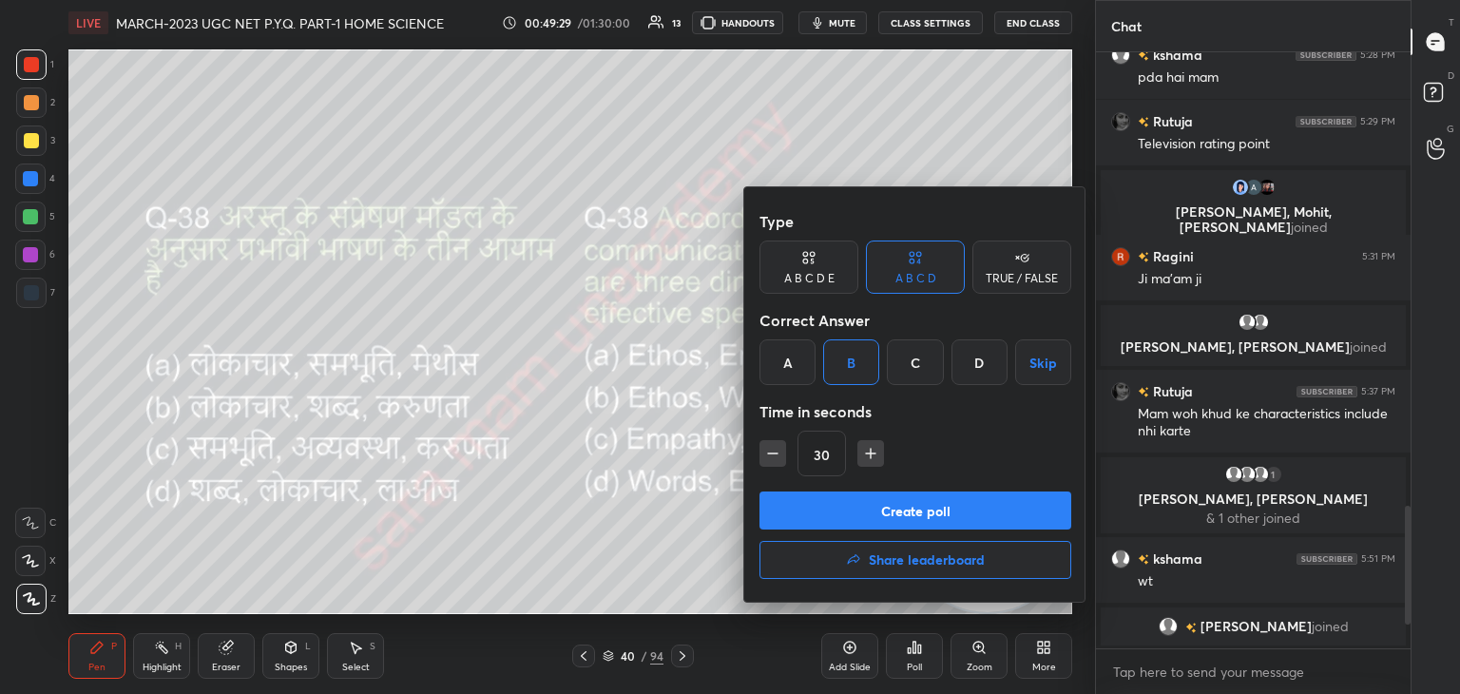
click at [910, 515] on button "Create poll" at bounding box center [915, 510] width 312 height 38
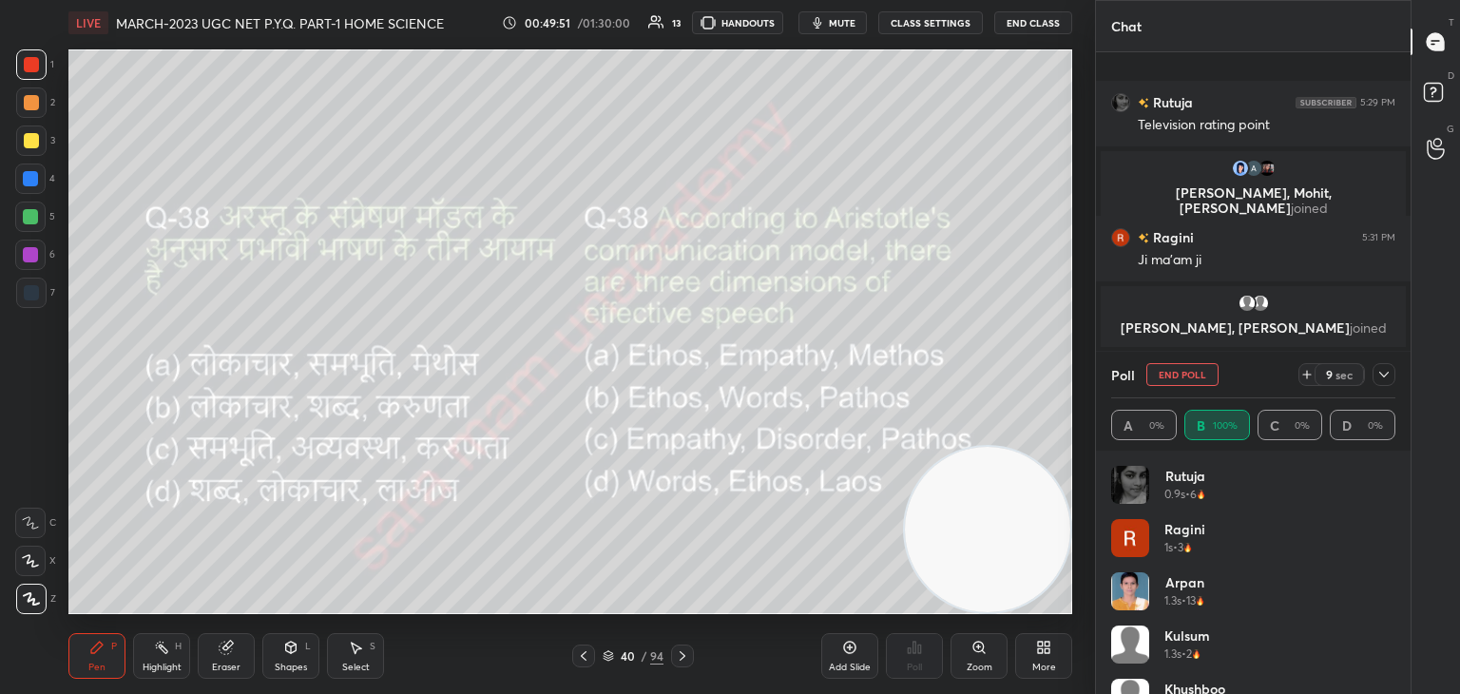
scroll to position [2038, 0]
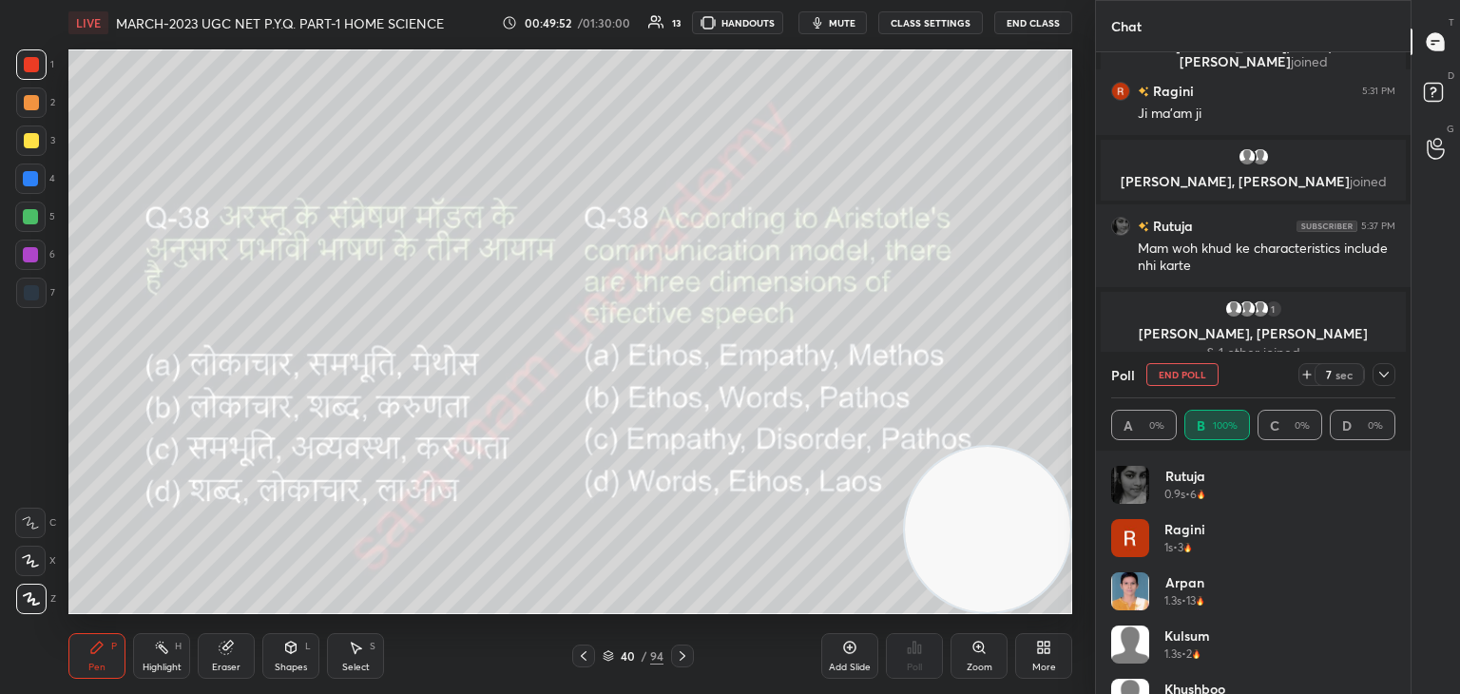
click at [1190, 379] on button "End Poll" at bounding box center [1182, 374] width 72 height 23
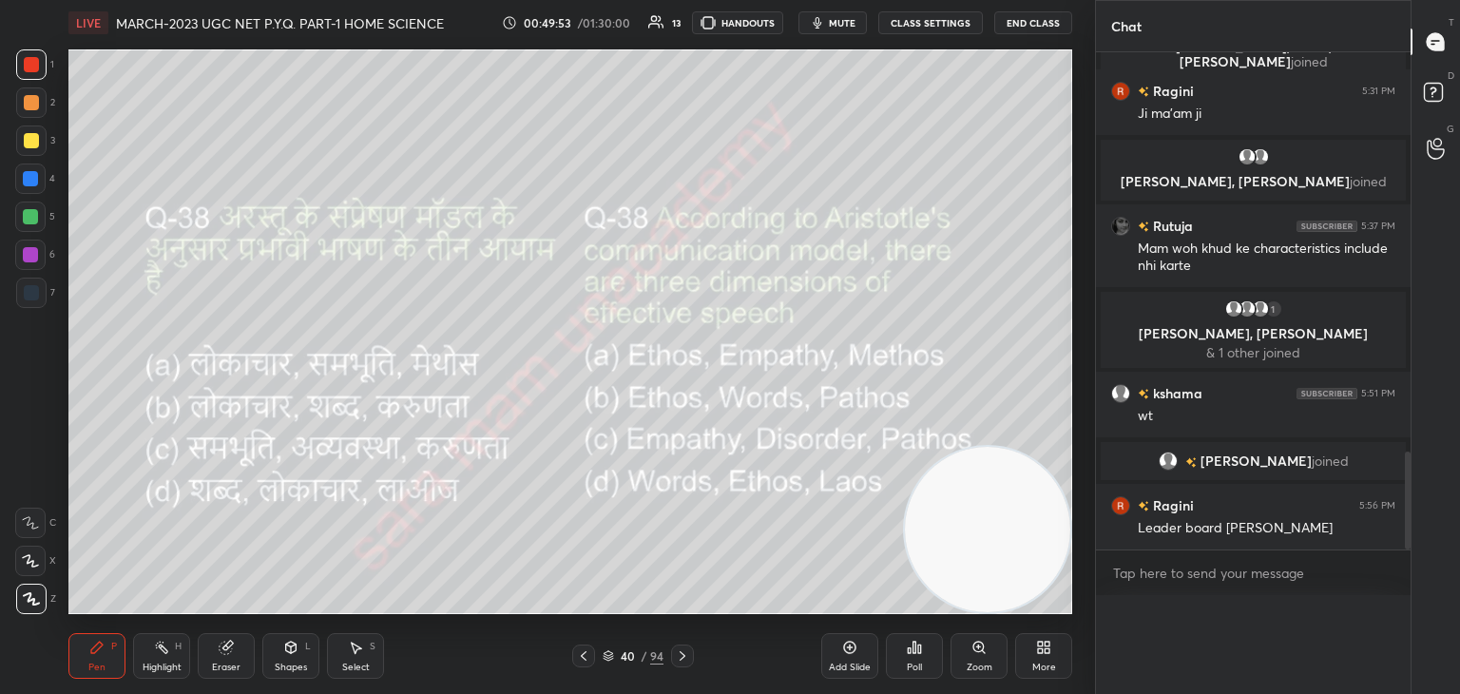
scroll to position [374, 309]
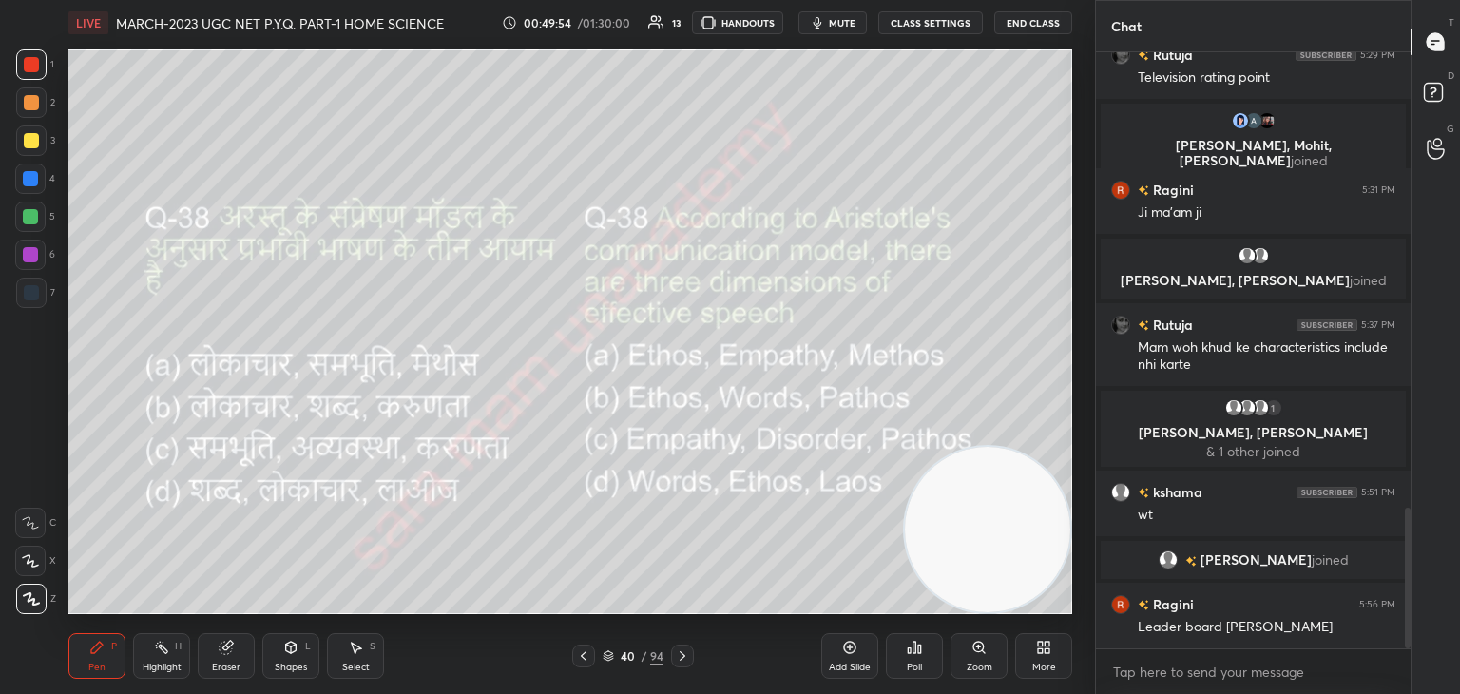
click at [677, 655] on icon at bounding box center [682, 655] width 15 height 15
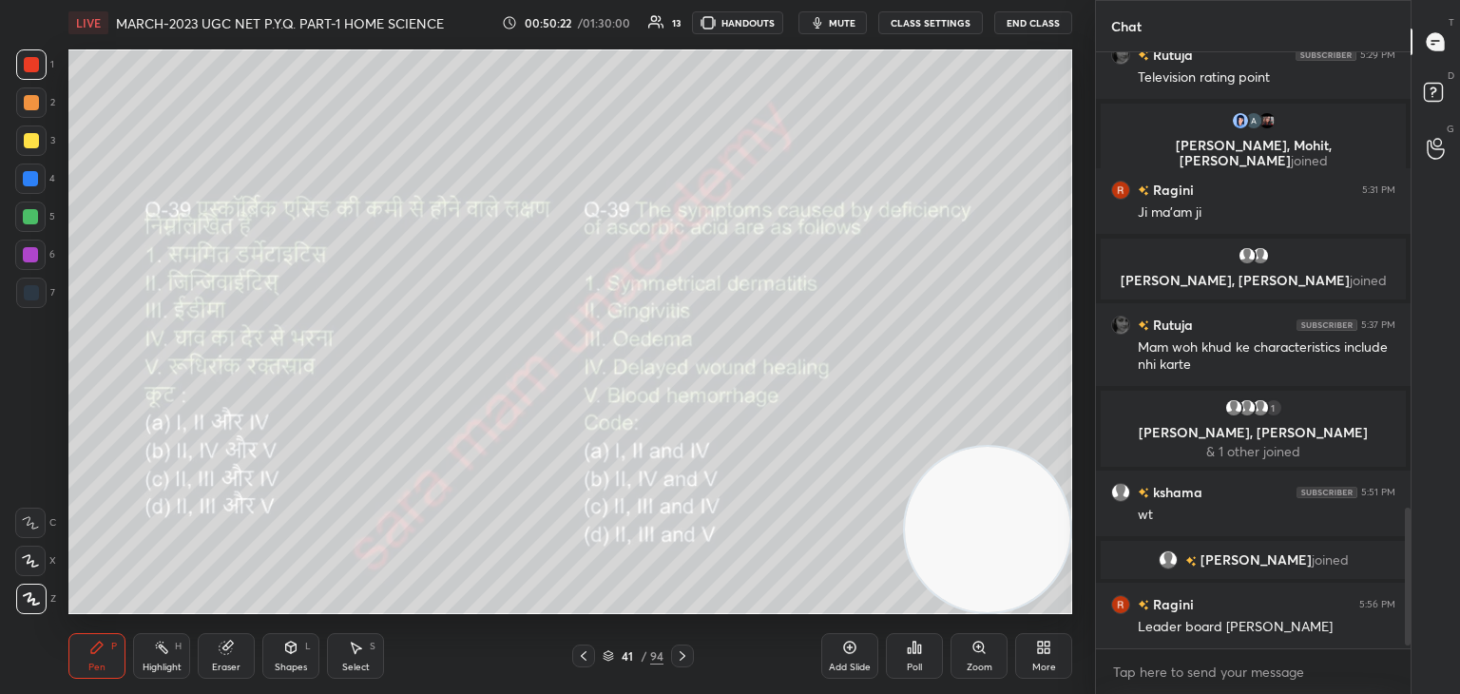
scroll to position [1985, 0]
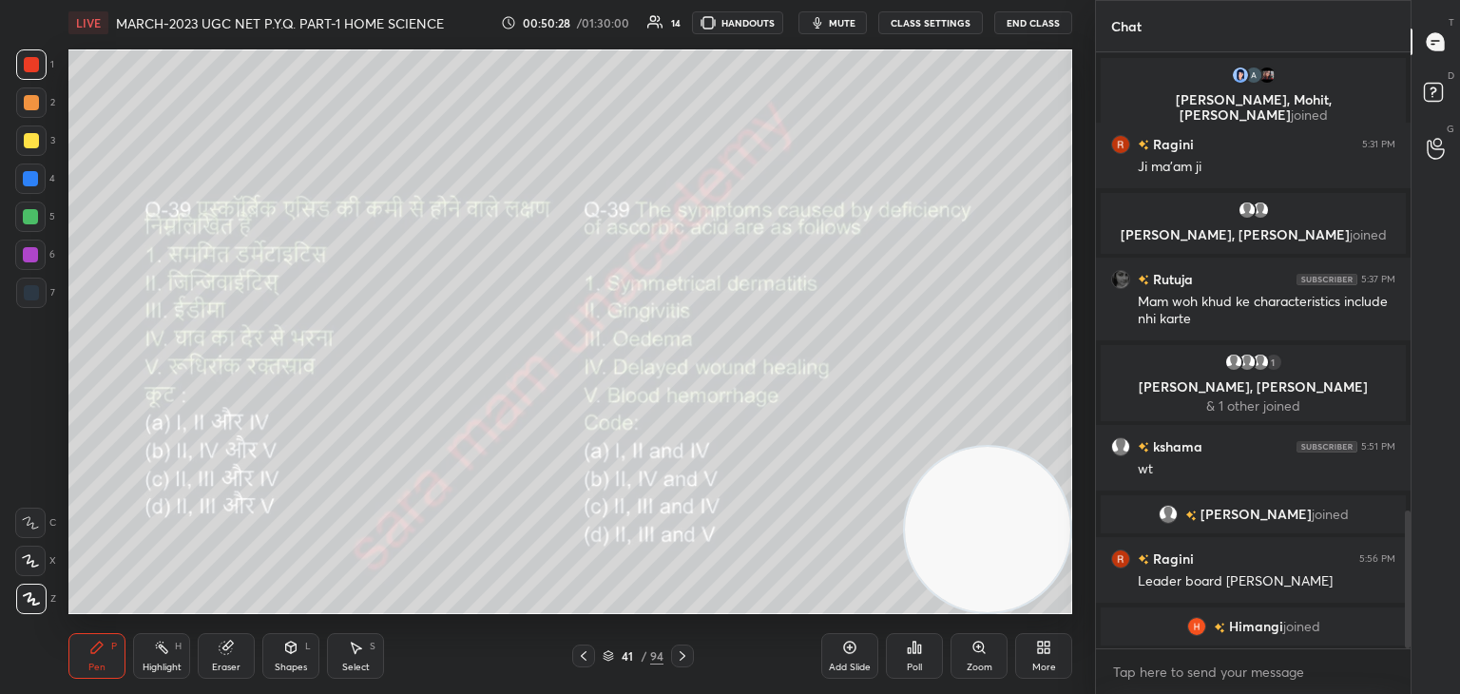
click at [907, 668] on div "Poll" at bounding box center [914, 667] width 15 height 10
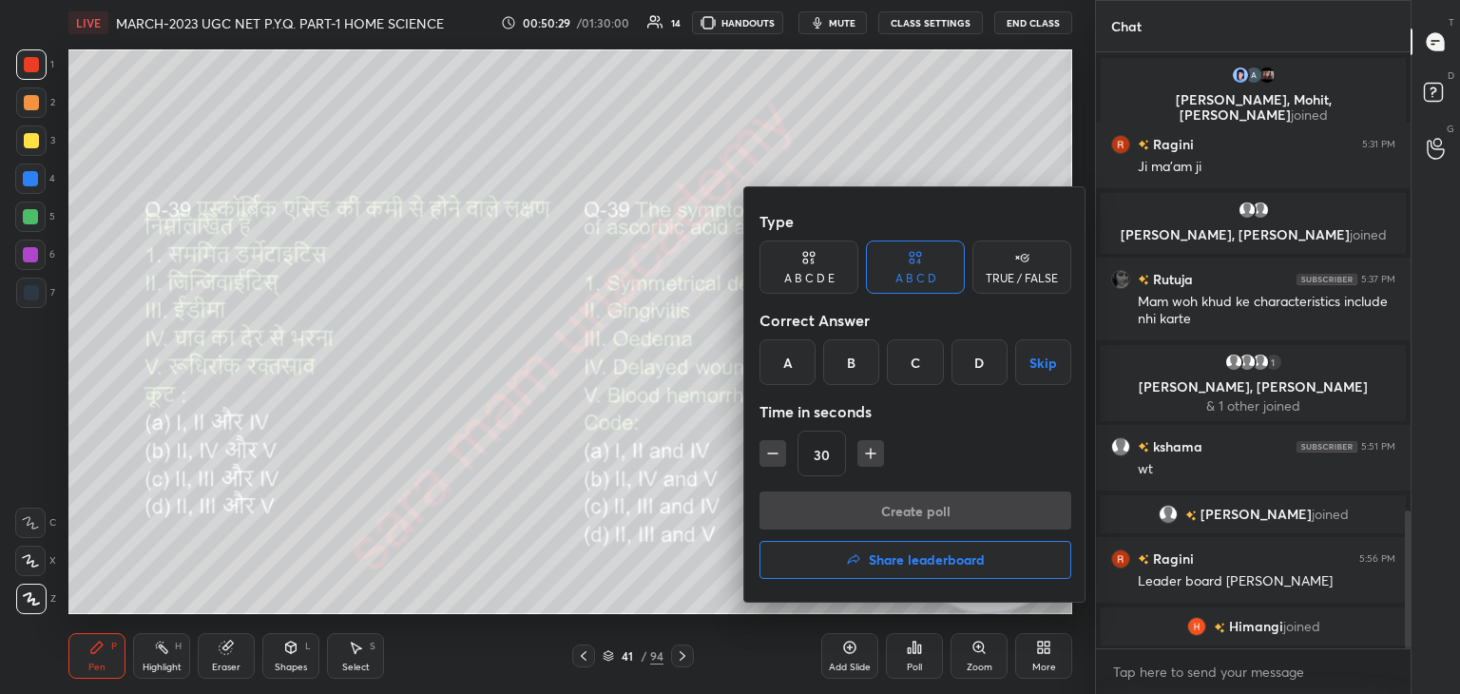
click at [855, 374] on div "B" at bounding box center [851, 362] width 56 height 46
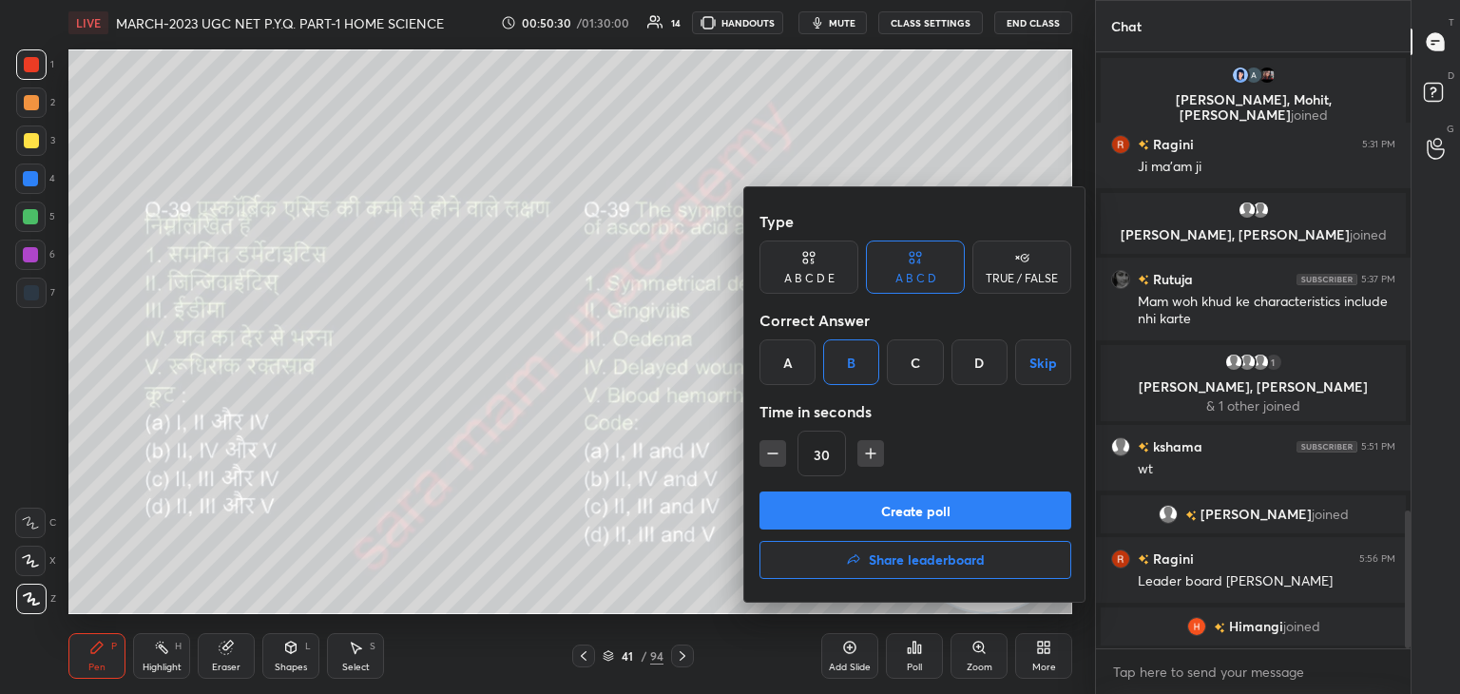
click at [896, 534] on div "Create poll Share leaderboard" at bounding box center [915, 538] width 312 height 95
click at [886, 516] on button "Create poll" at bounding box center [915, 510] width 312 height 38
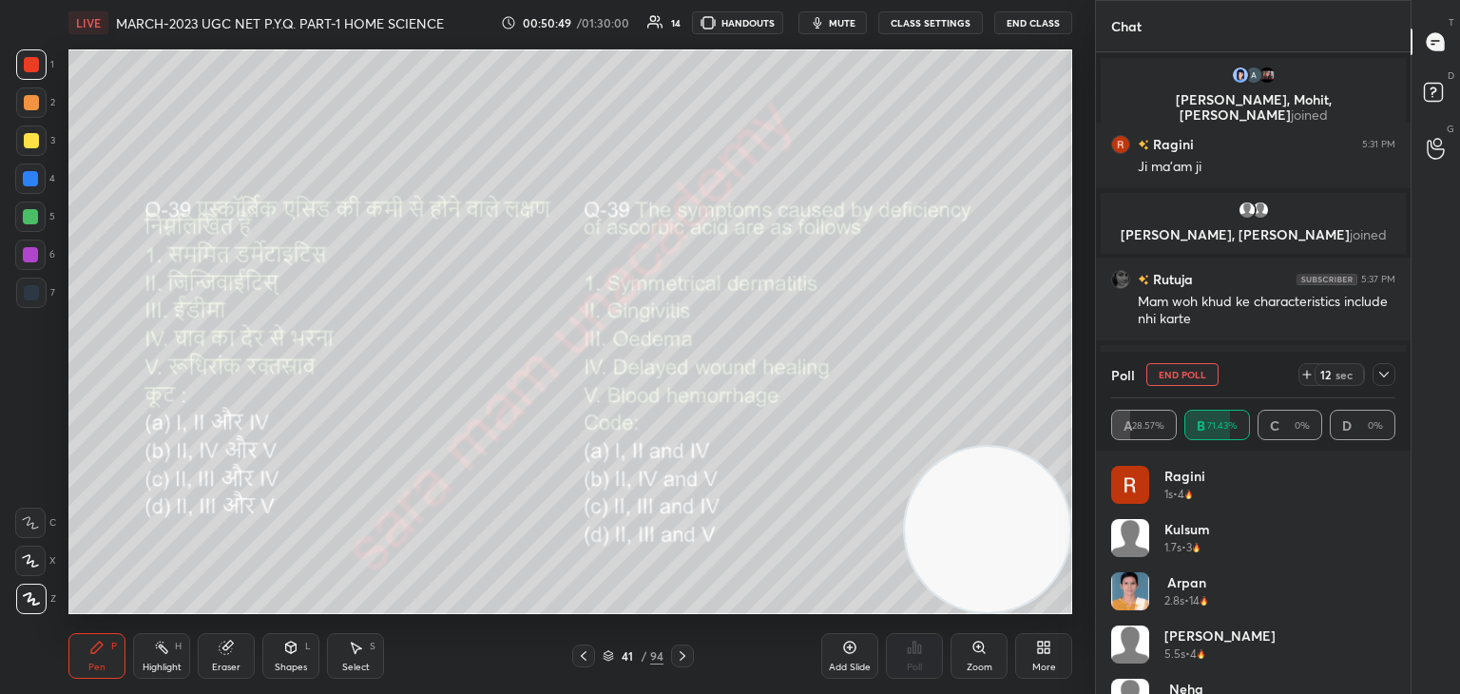
scroll to position [2106, 0]
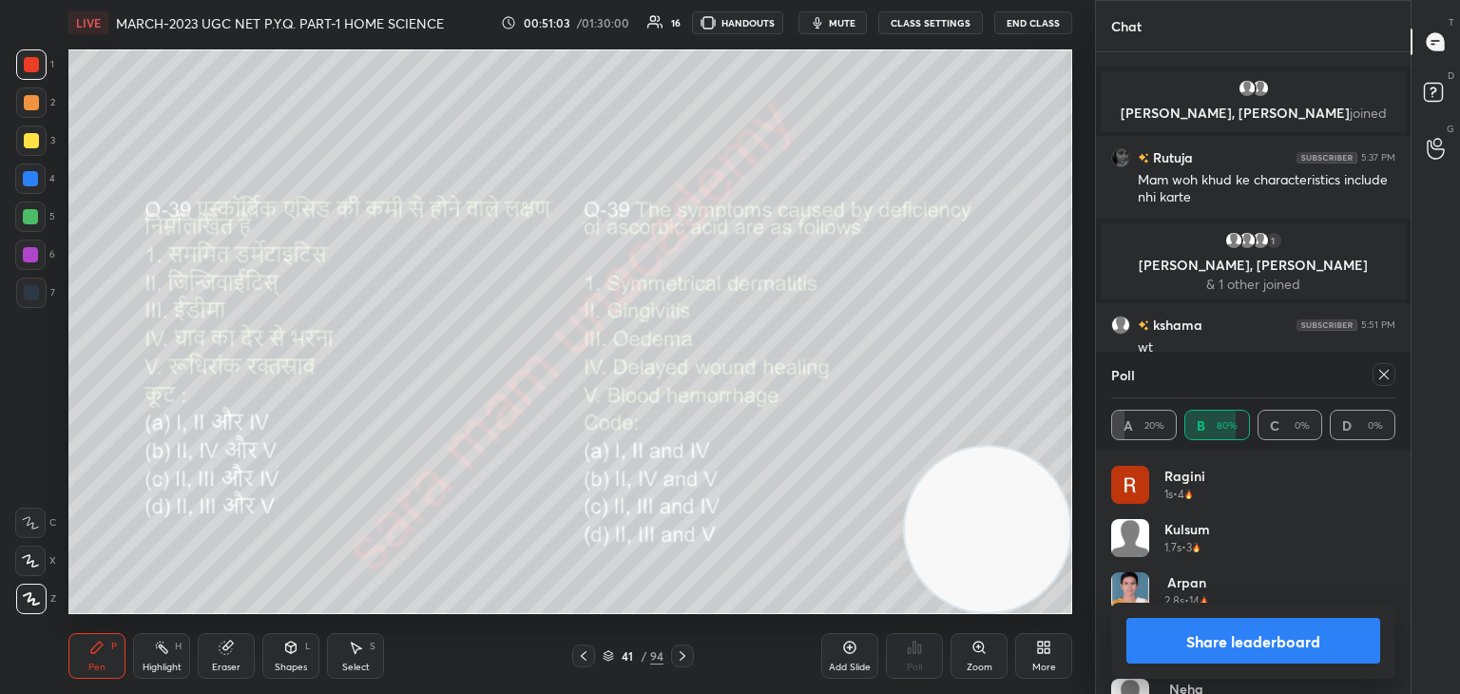
click at [1372, 376] on div at bounding box center [1383, 374] width 23 height 23
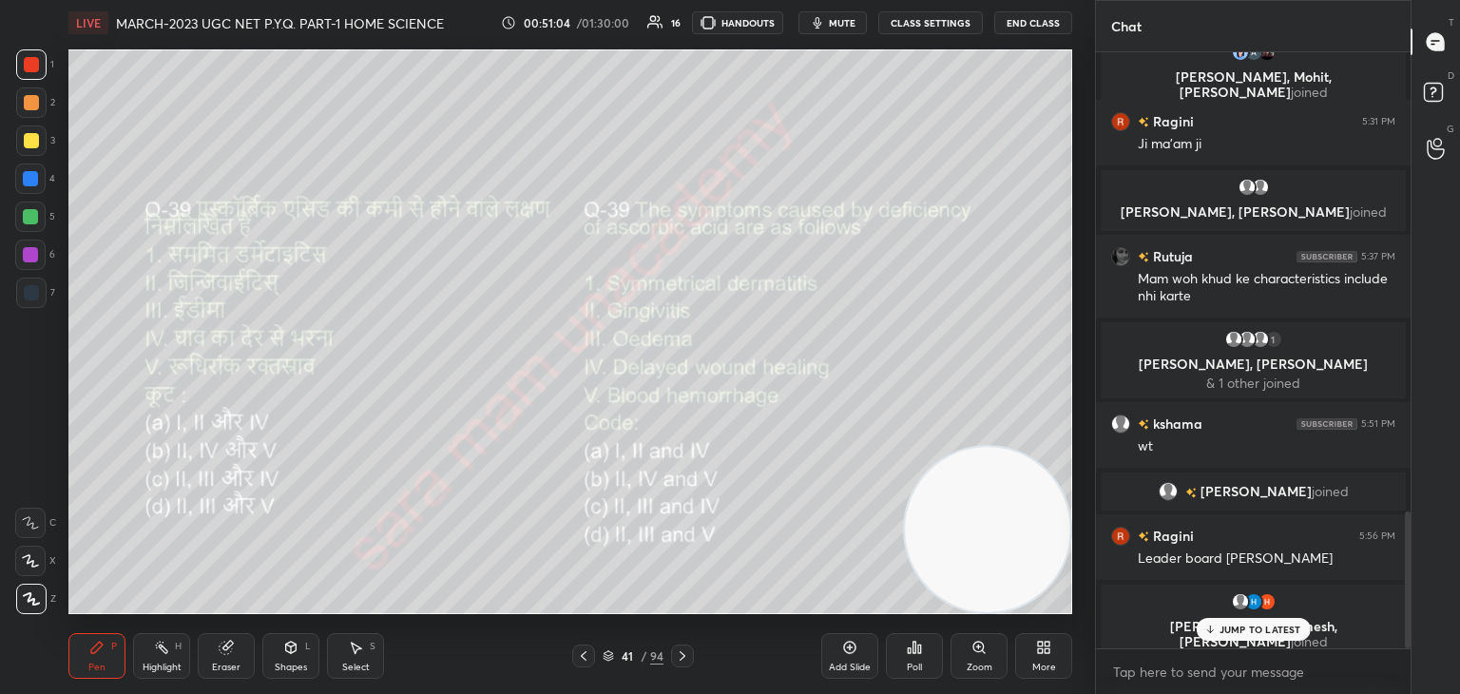
scroll to position [2007, 0]
click at [675, 656] on icon at bounding box center [682, 655] width 15 height 15
click at [911, 656] on div "Poll" at bounding box center [914, 656] width 57 height 46
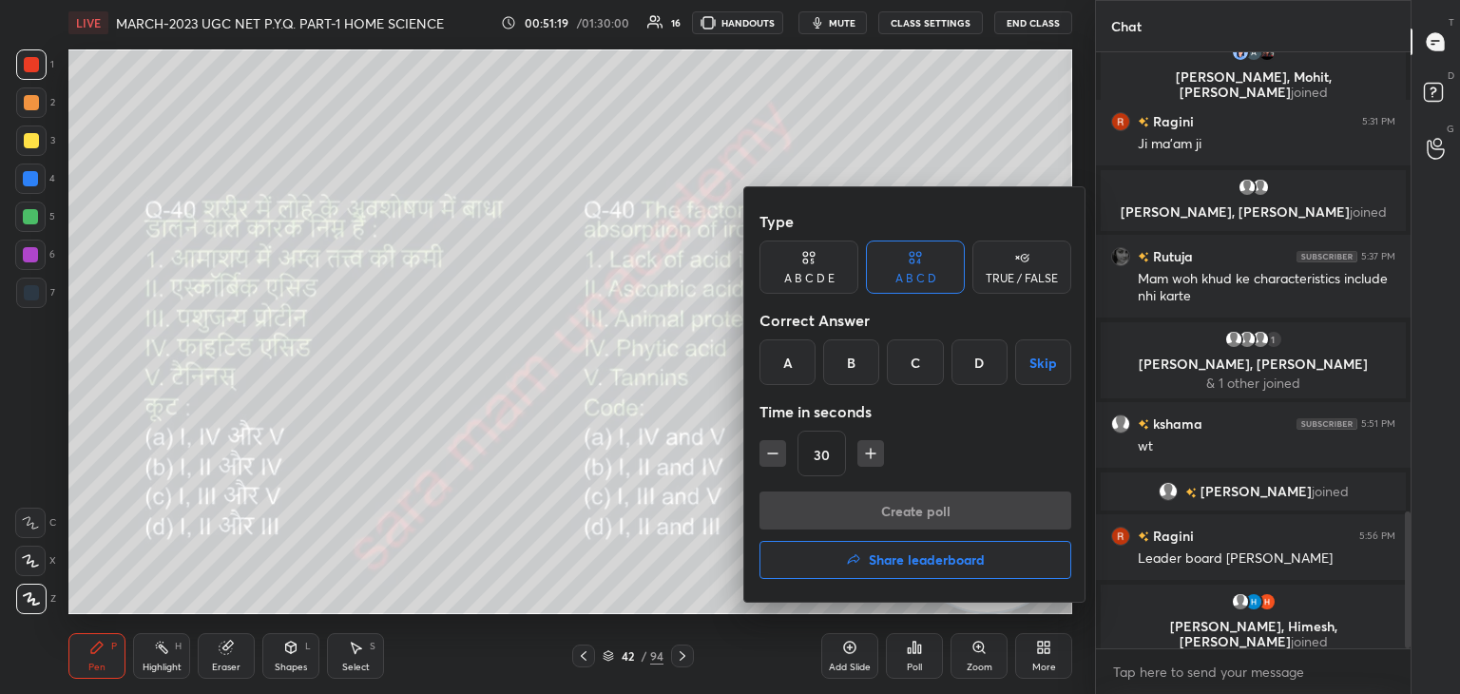
click at [802, 368] on div "A" at bounding box center [787, 362] width 56 height 46
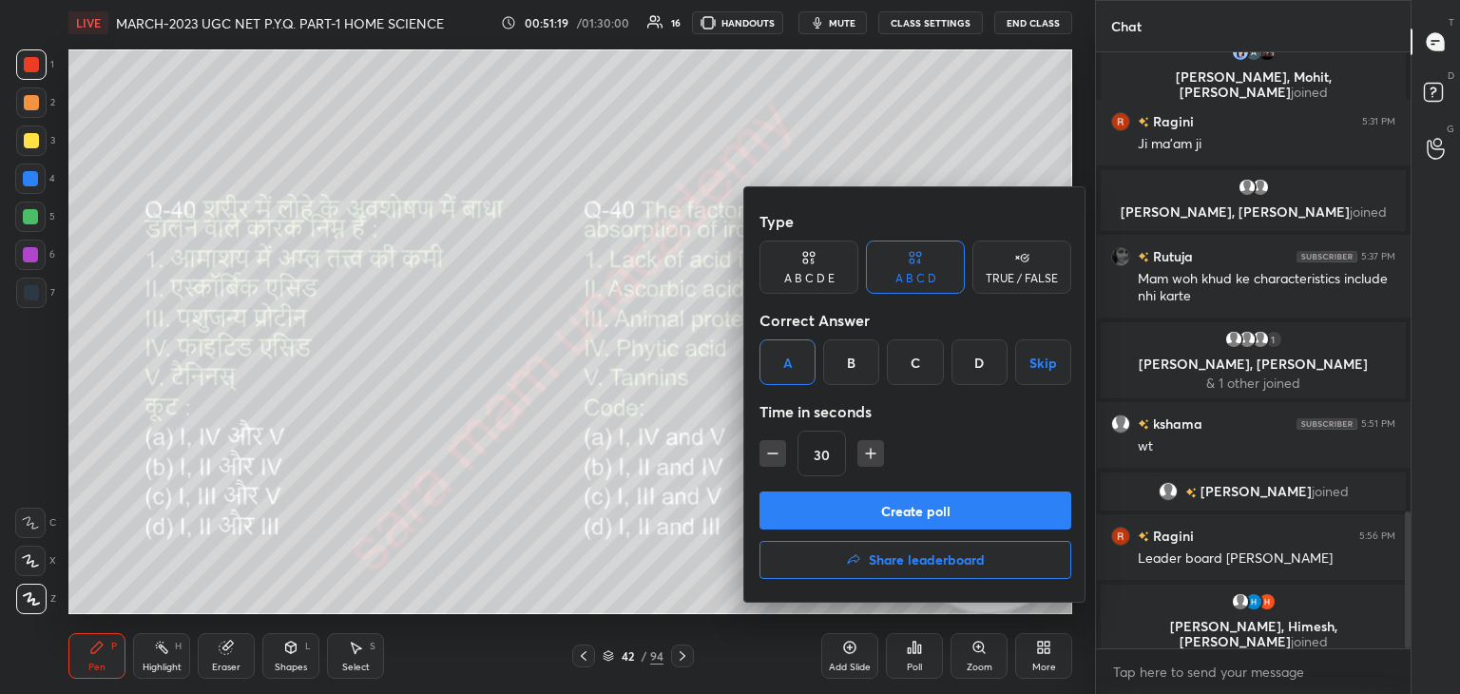
click at [869, 495] on button "Create poll" at bounding box center [915, 510] width 312 height 38
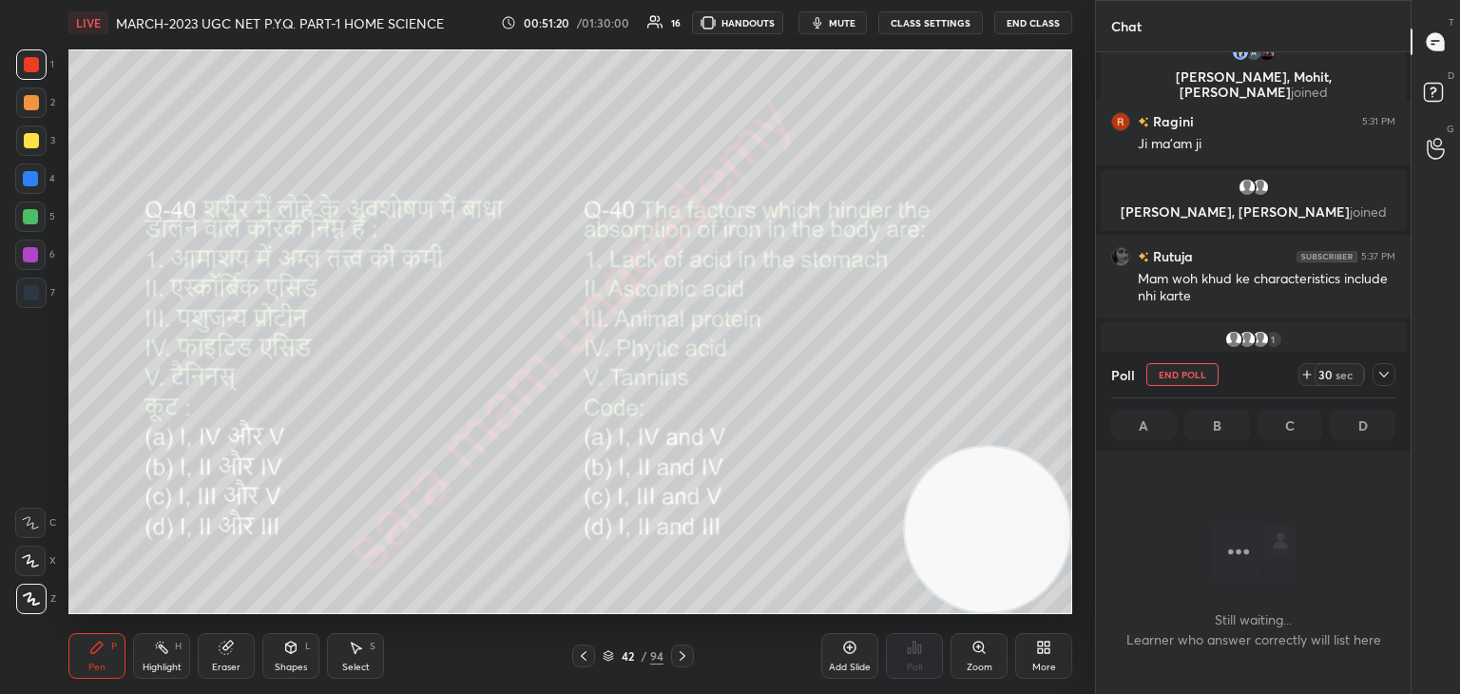
scroll to position [7, 6]
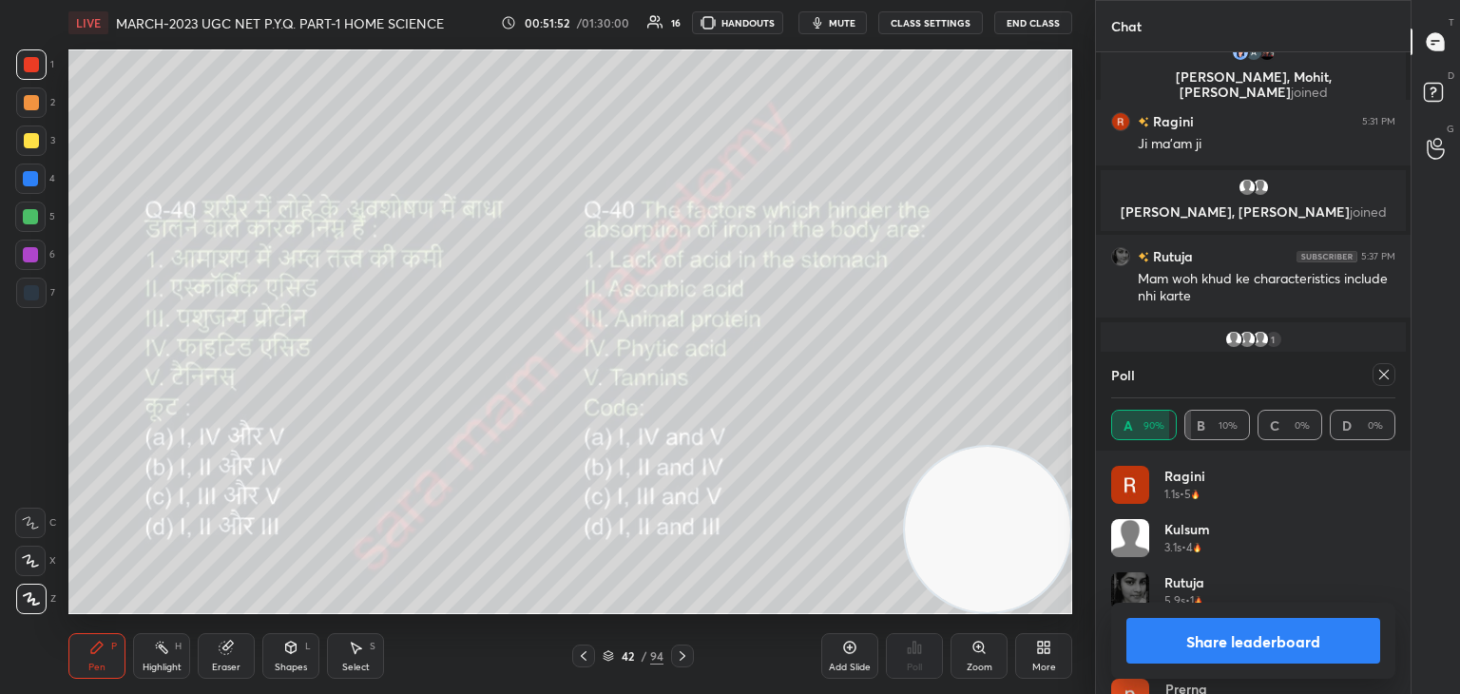
click at [1377, 370] on icon at bounding box center [1383, 374] width 15 height 15
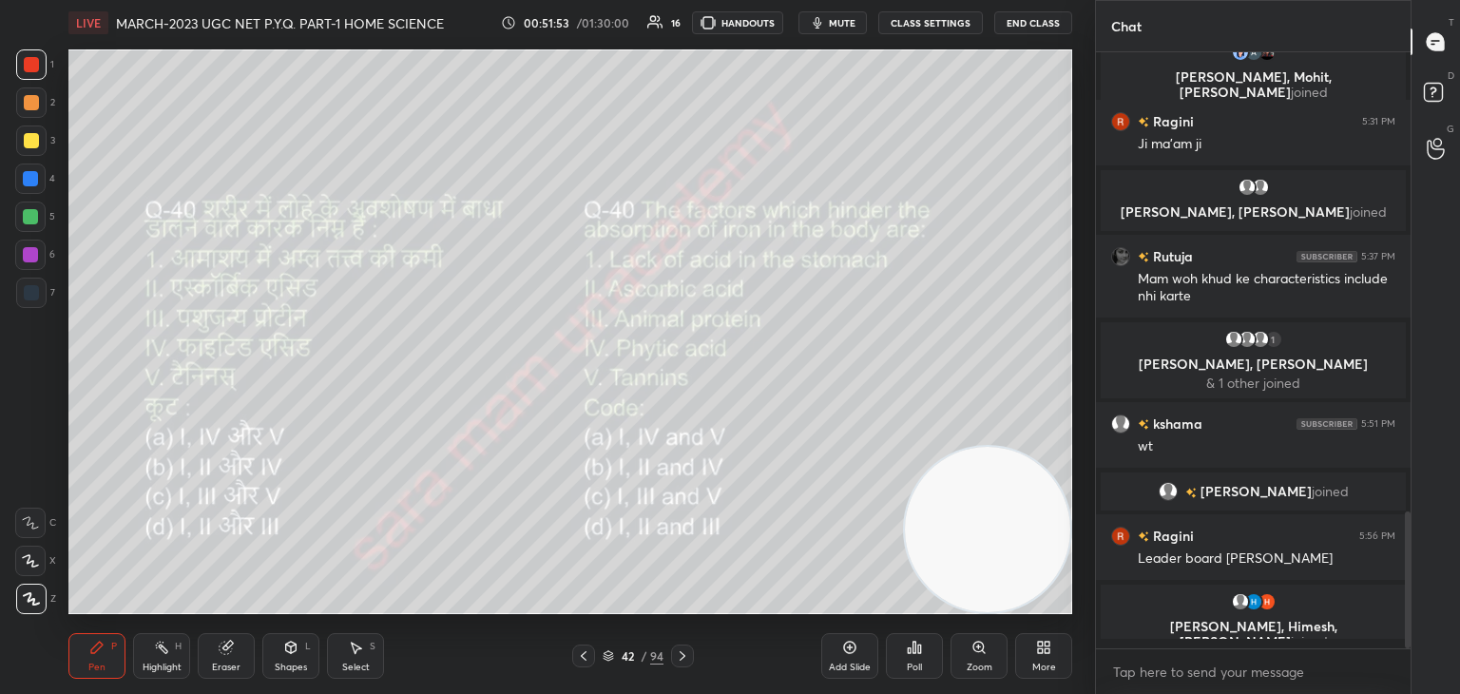
scroll to position [6, 6]
click at [687, 656] on icon at bounding box center [682, 655] width 15 height 15
click at [912, 666] on div "Poll" at bounding box center [914, 667] width 15 height 10
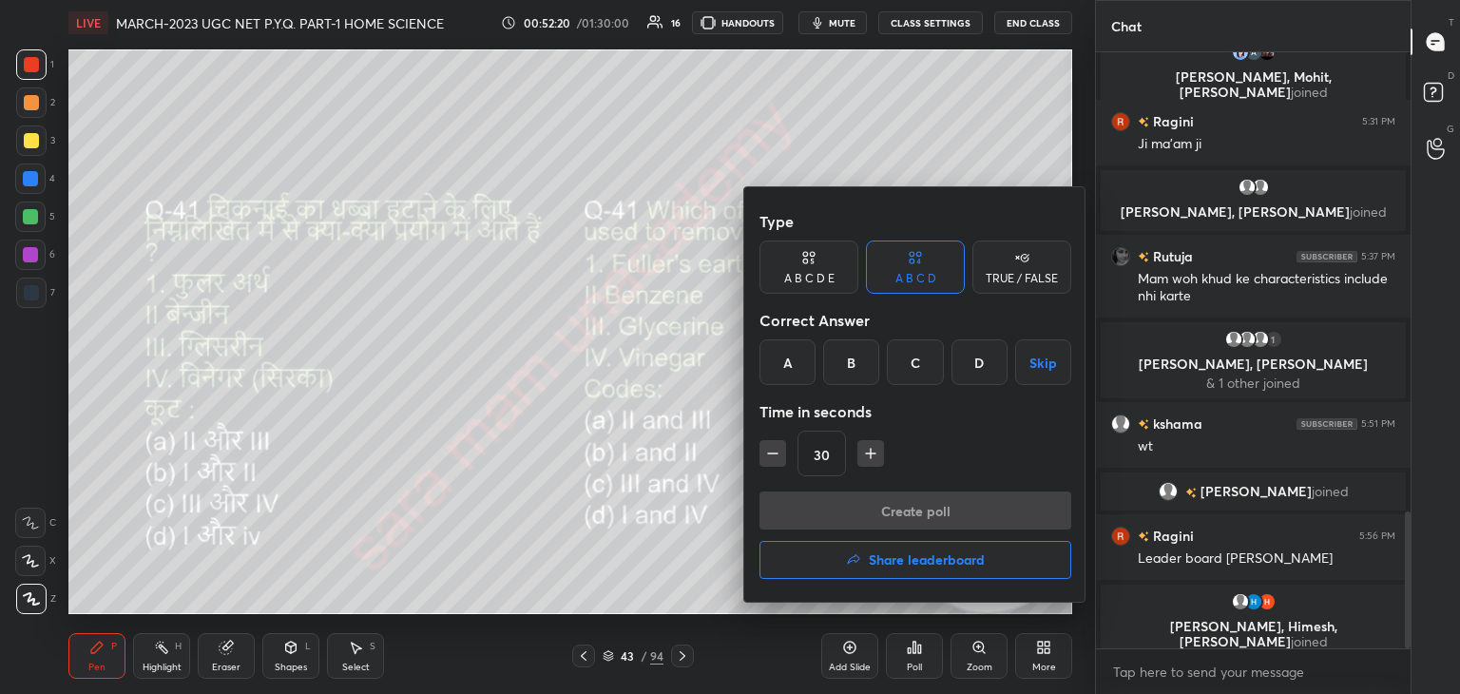
click at [857, 360] on div "B" at bounding box center [851, 362] width 56 height 46
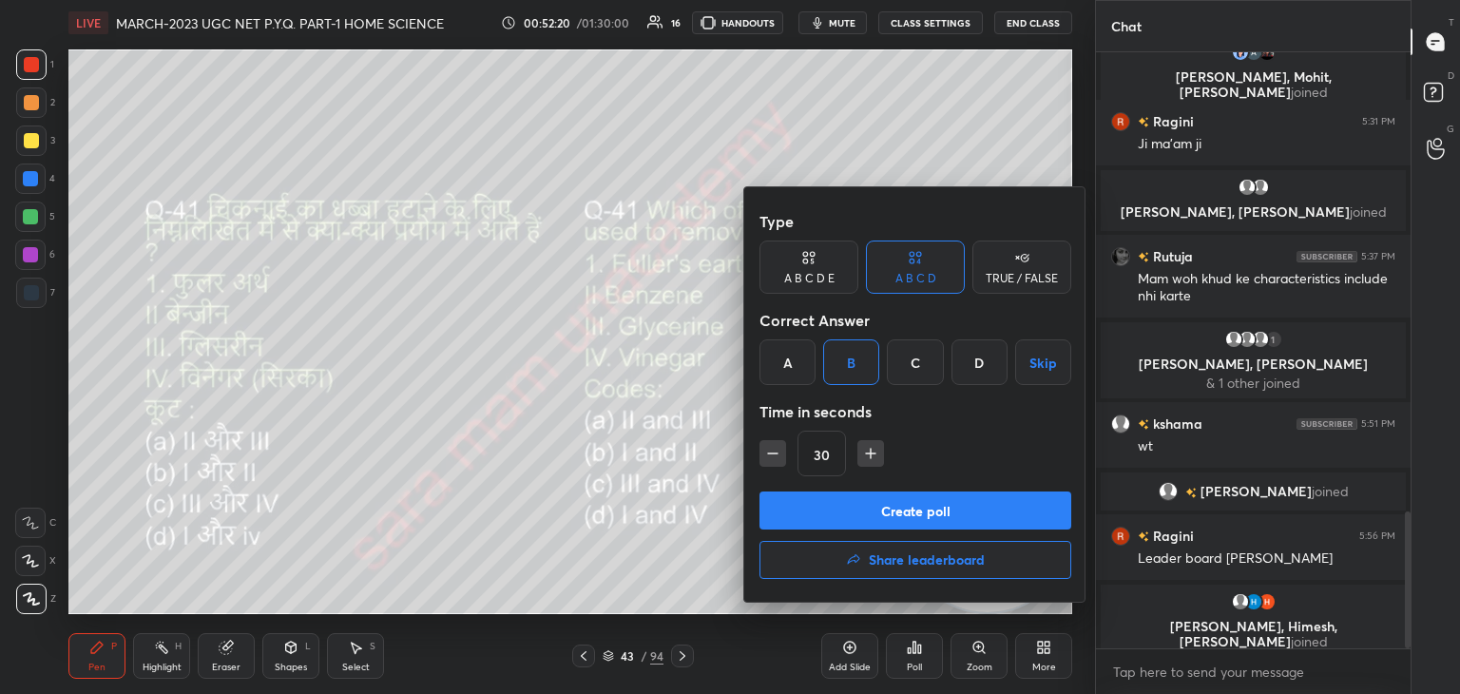
click at [930, 509] on button "Create poll" at bounding box center [915, 510] width 312 height 38
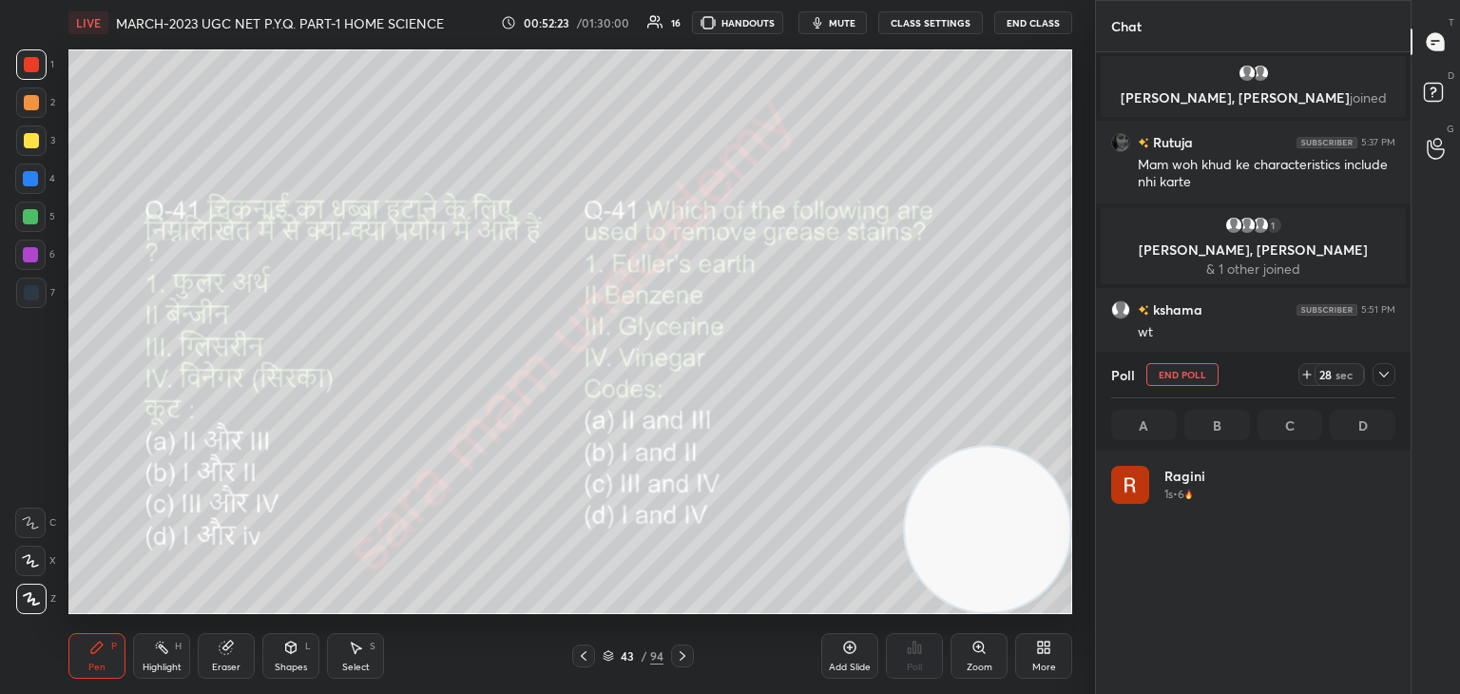
scroll to position [222, 278]
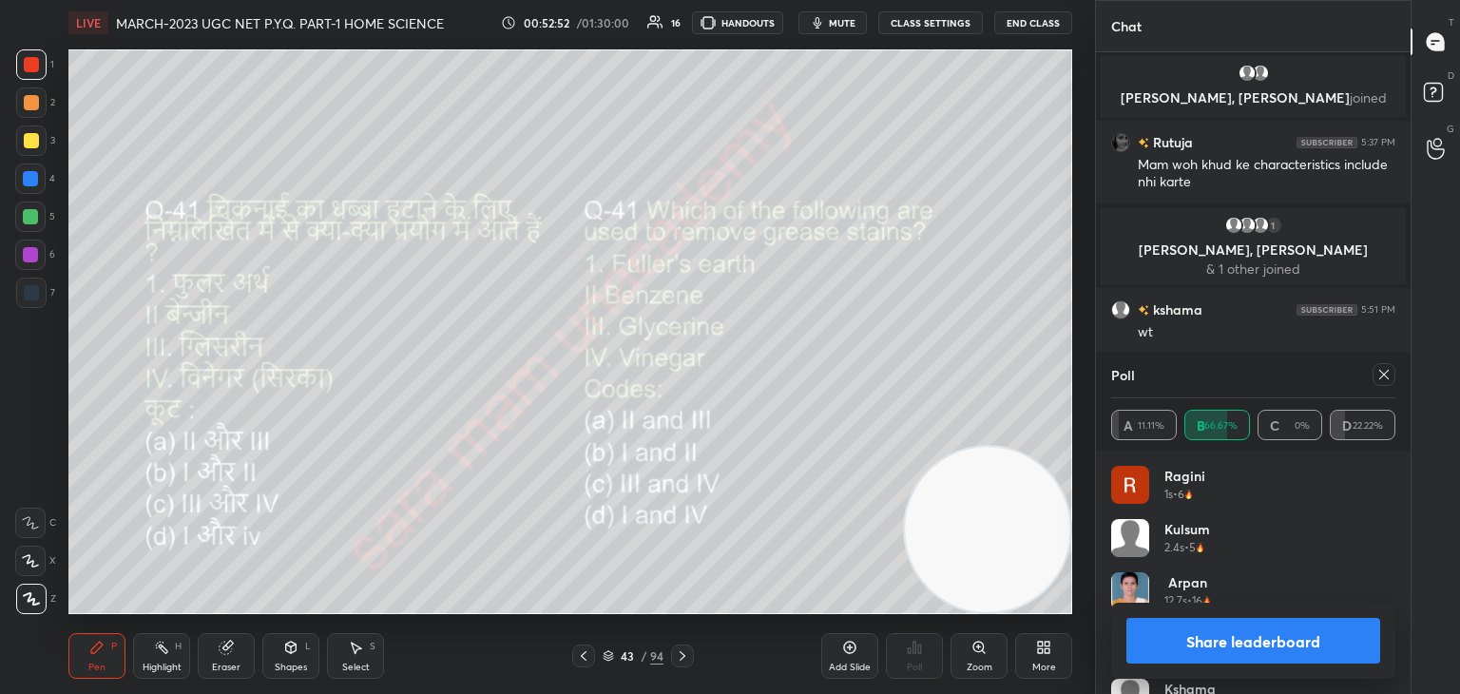
click at [1372, 375] on div at bounding box center [1383, 374] width 23 height 23
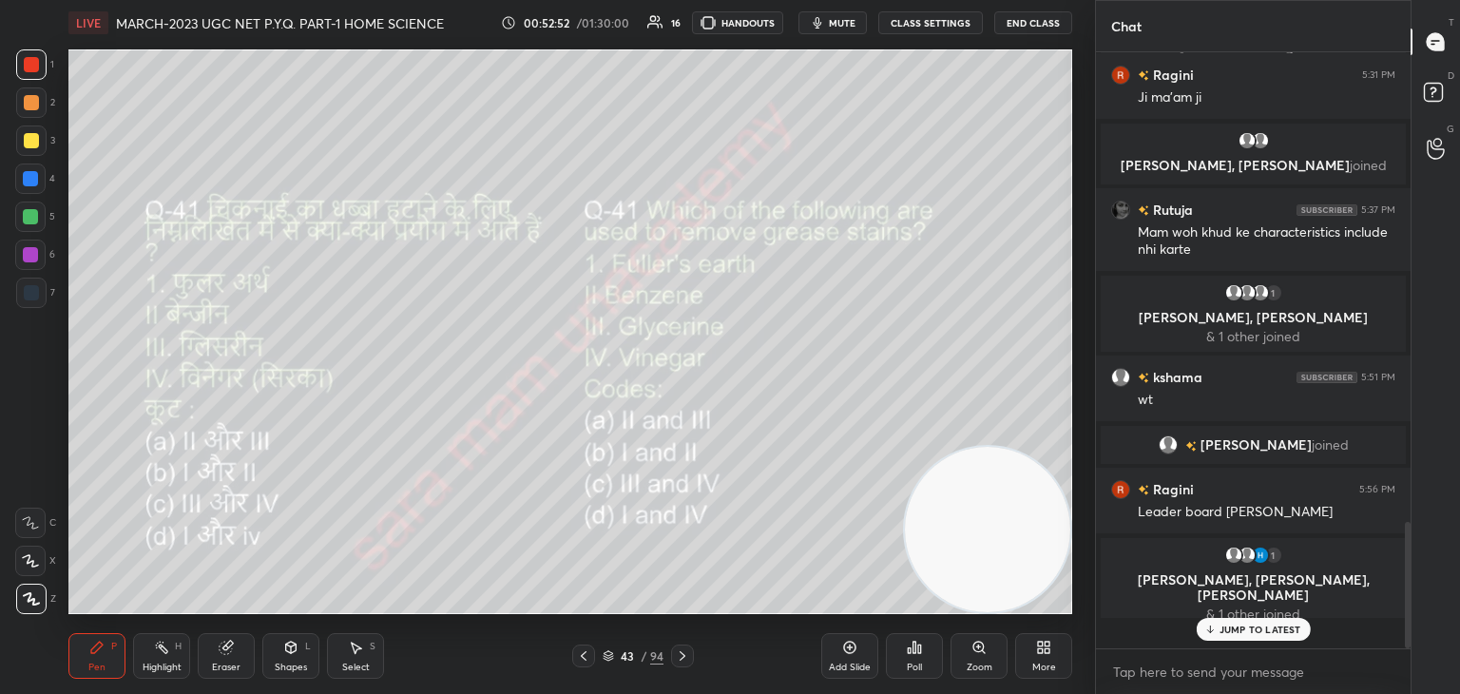
scroll to position [585, 309]
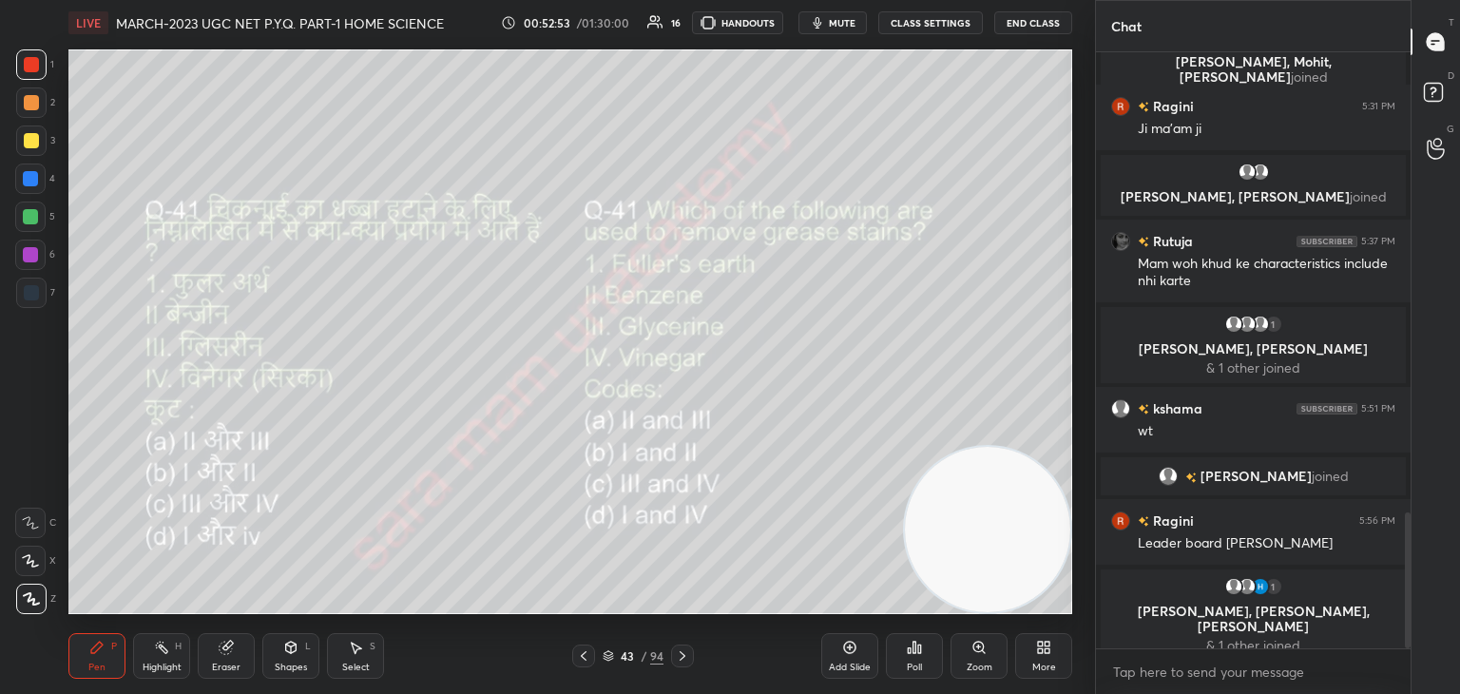
click at [686, 655] on icon at bounding box center [682, 655] width 15 height 15
click at [920, 651] on icon at bounding box center [919, 648] width 3 height 9
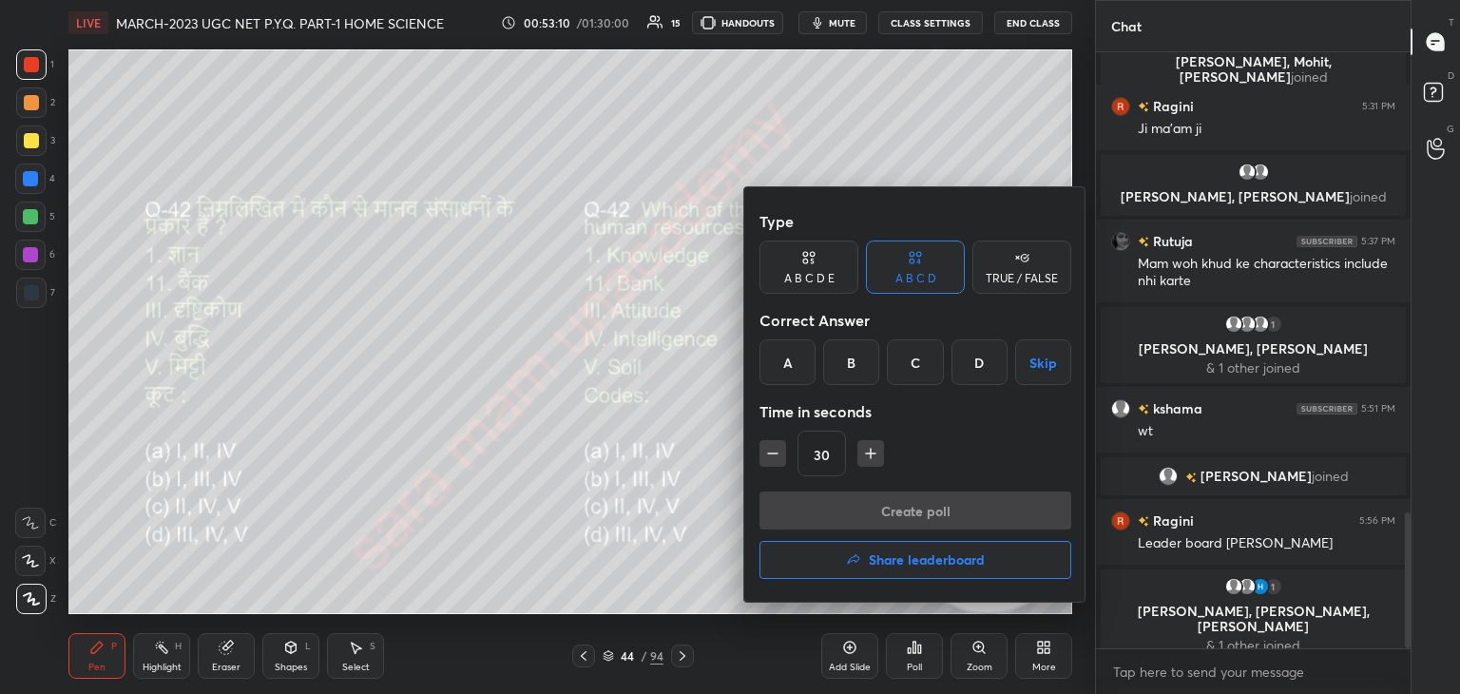
click at [853, 363] on div "B" at bounding box center [851, 362] width 56 height 46
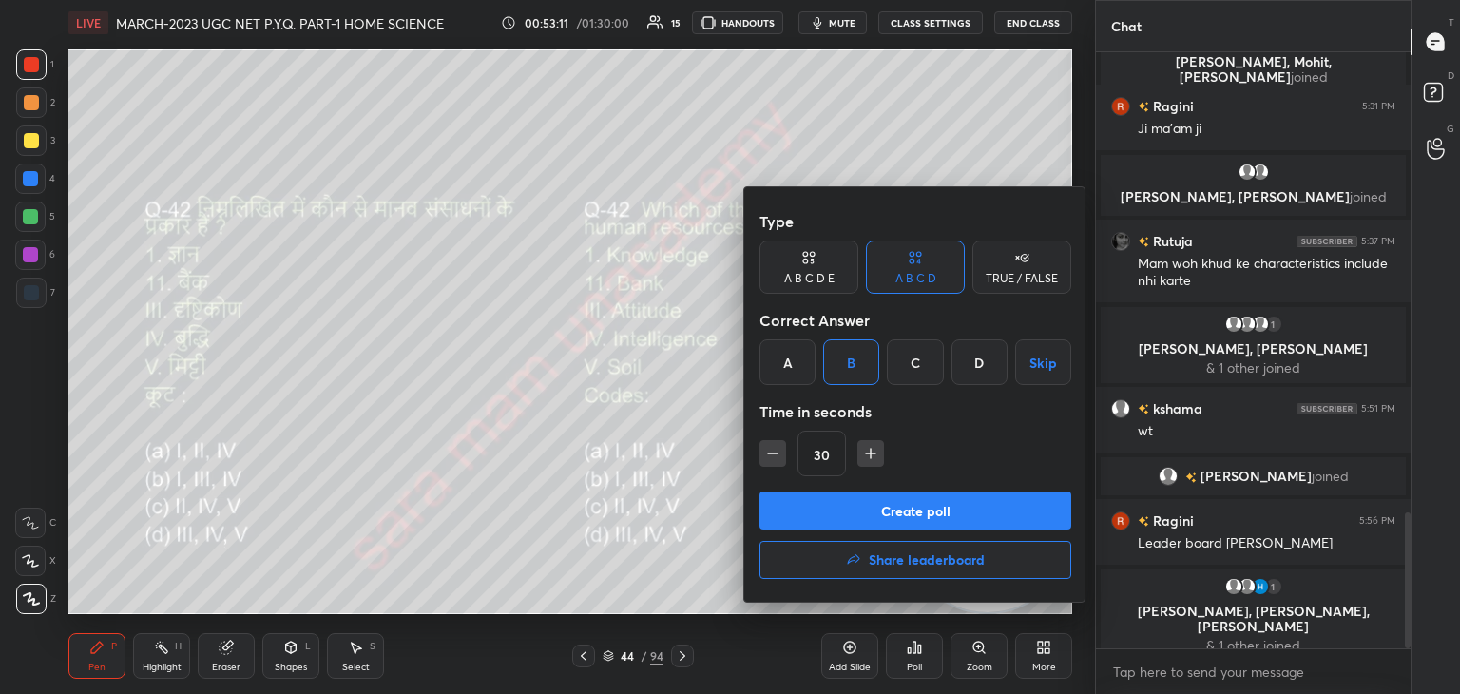
click at [912, 488] on div "Type A B C D E A B C D TRUE / FALSE Correct Answer A B C D Skip Time in seconds…" at bounding box center [915, 346] width 312 height 289
click at [916, 503] on button "Create poll" at bounding box center [915, 510] width 312 height 38
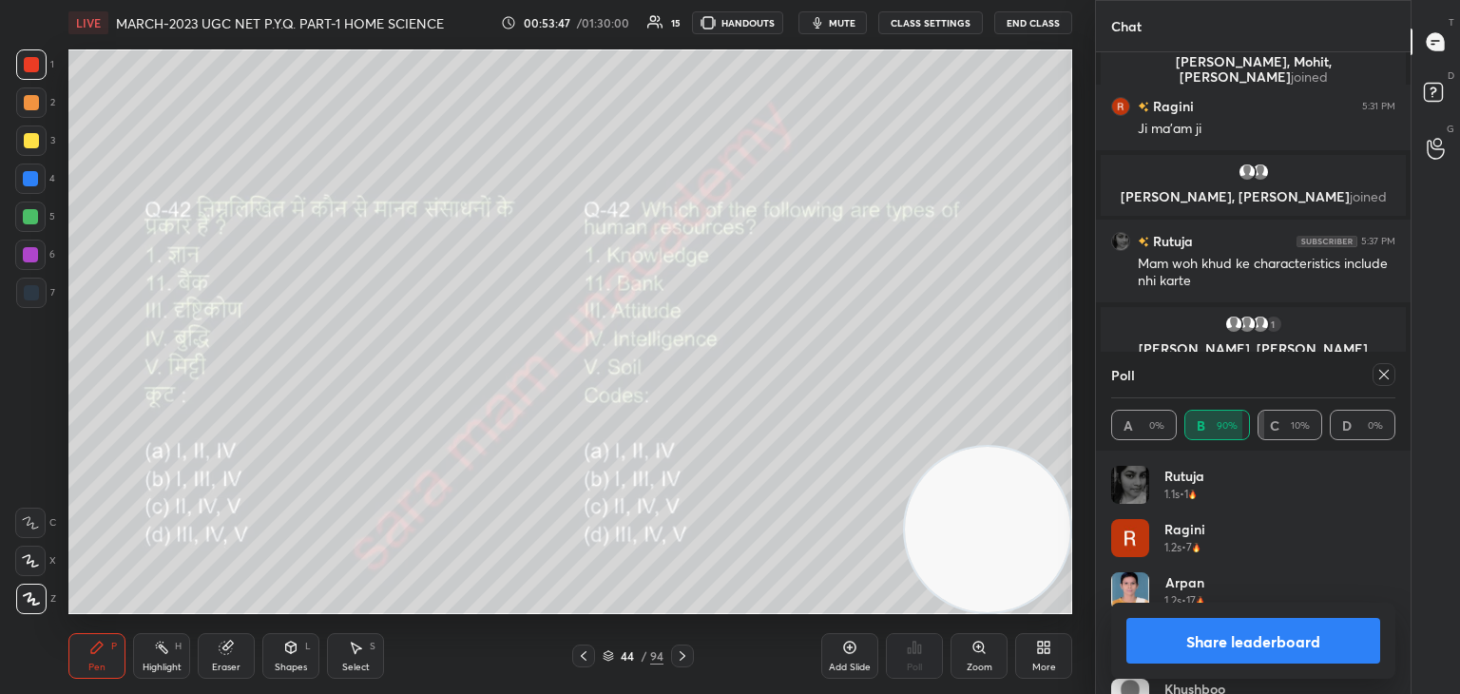
click at [1372, 377] on div at bounding box center [1383, 374] width 23 height 23
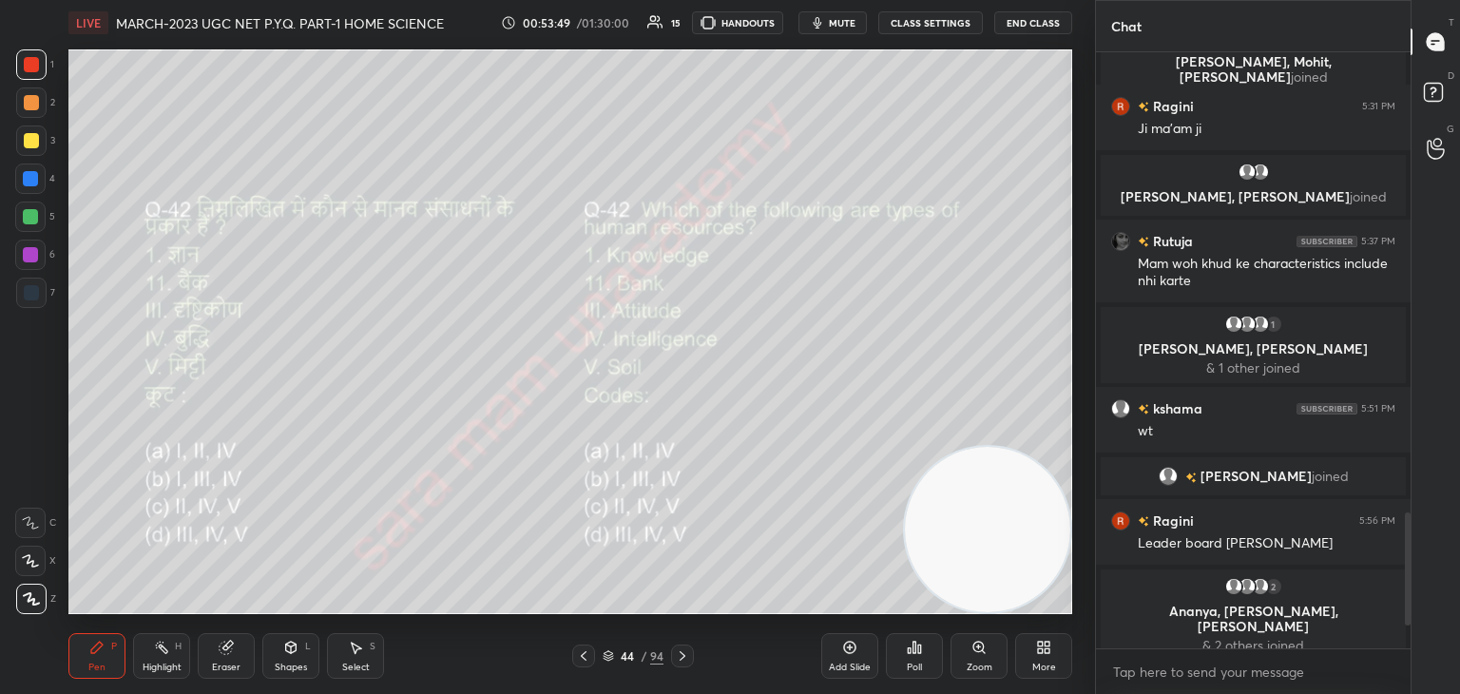
click at [680, 653] on icon at bounding box center [682, 655] width 15 height 15
click at [917, 668] on div "Poll" at bounding box center [914, 667] width 15 height 10
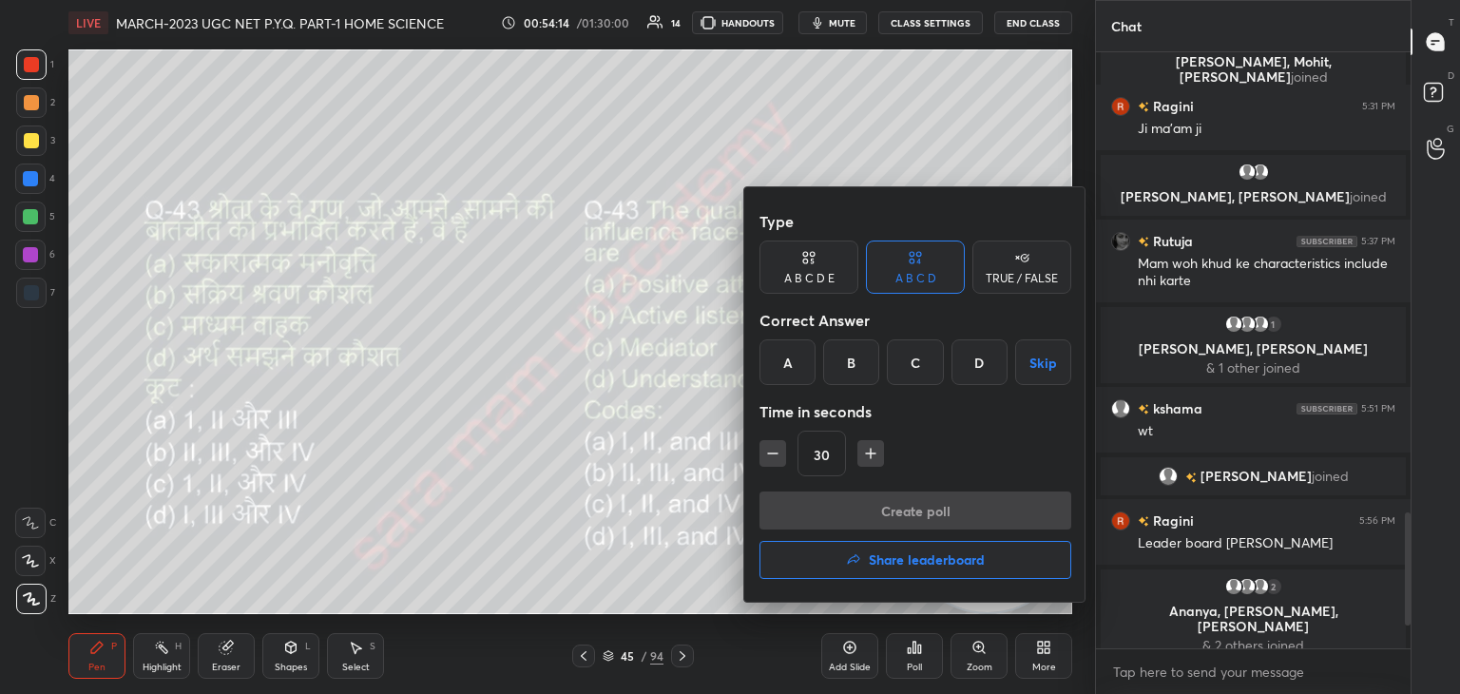
click at [918, 359] on div "C" at bounding box center [915, 362] width 56 height 46
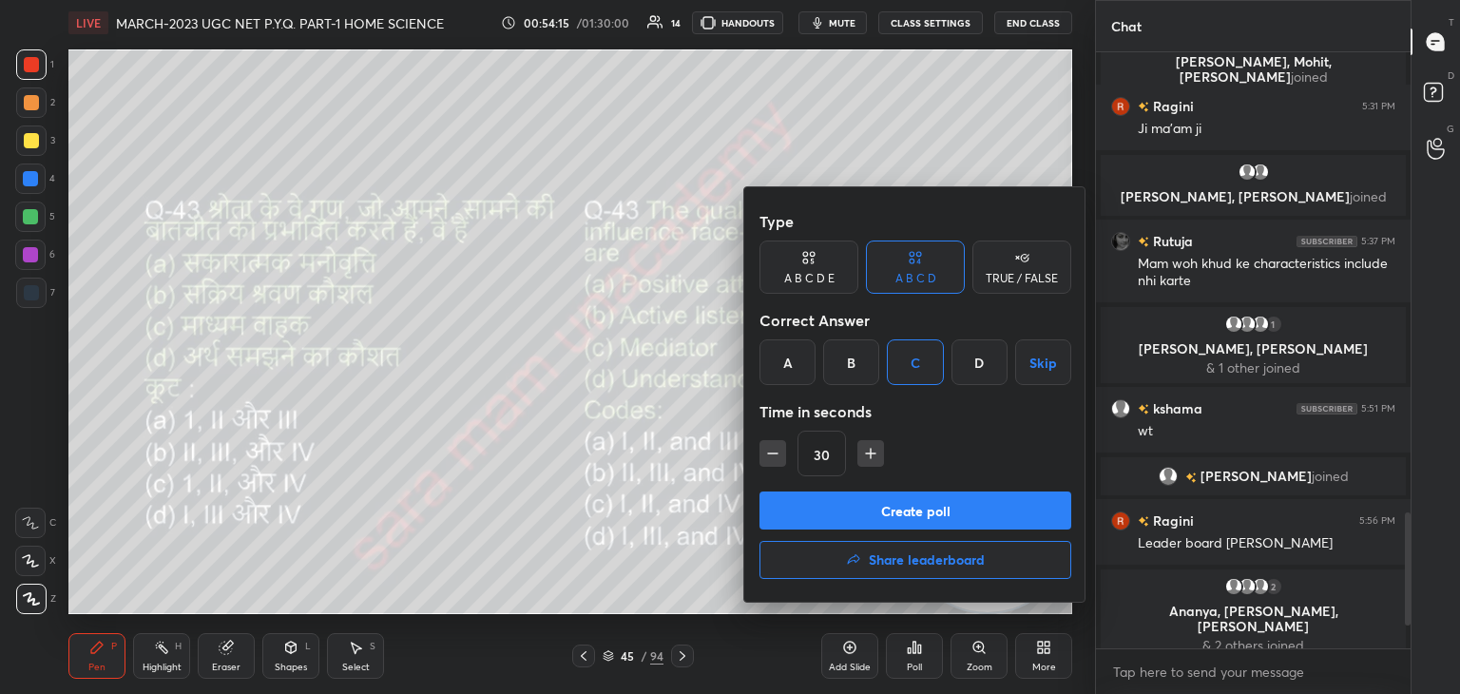
click at [903, 516] on button "Create poll" at bounding box center [915, 510] width 312 height 38
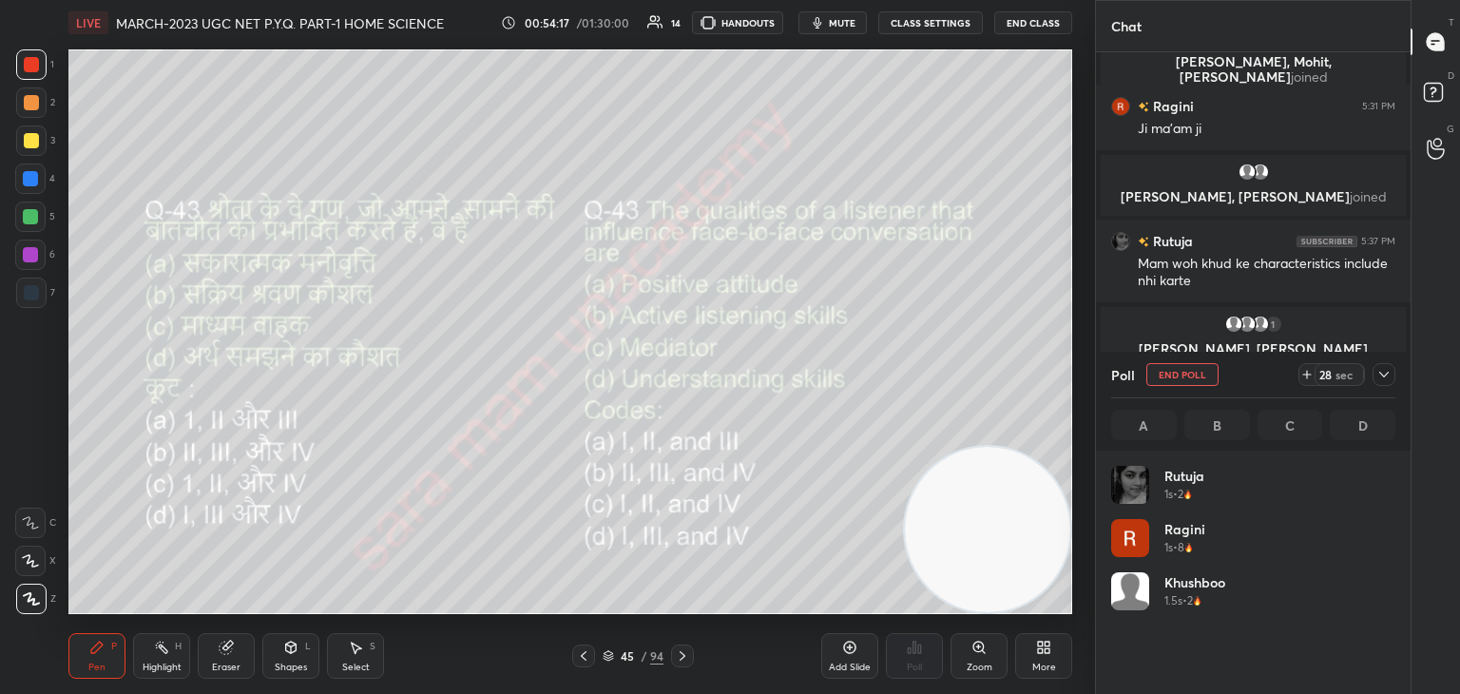
scroll to position [6, 6]
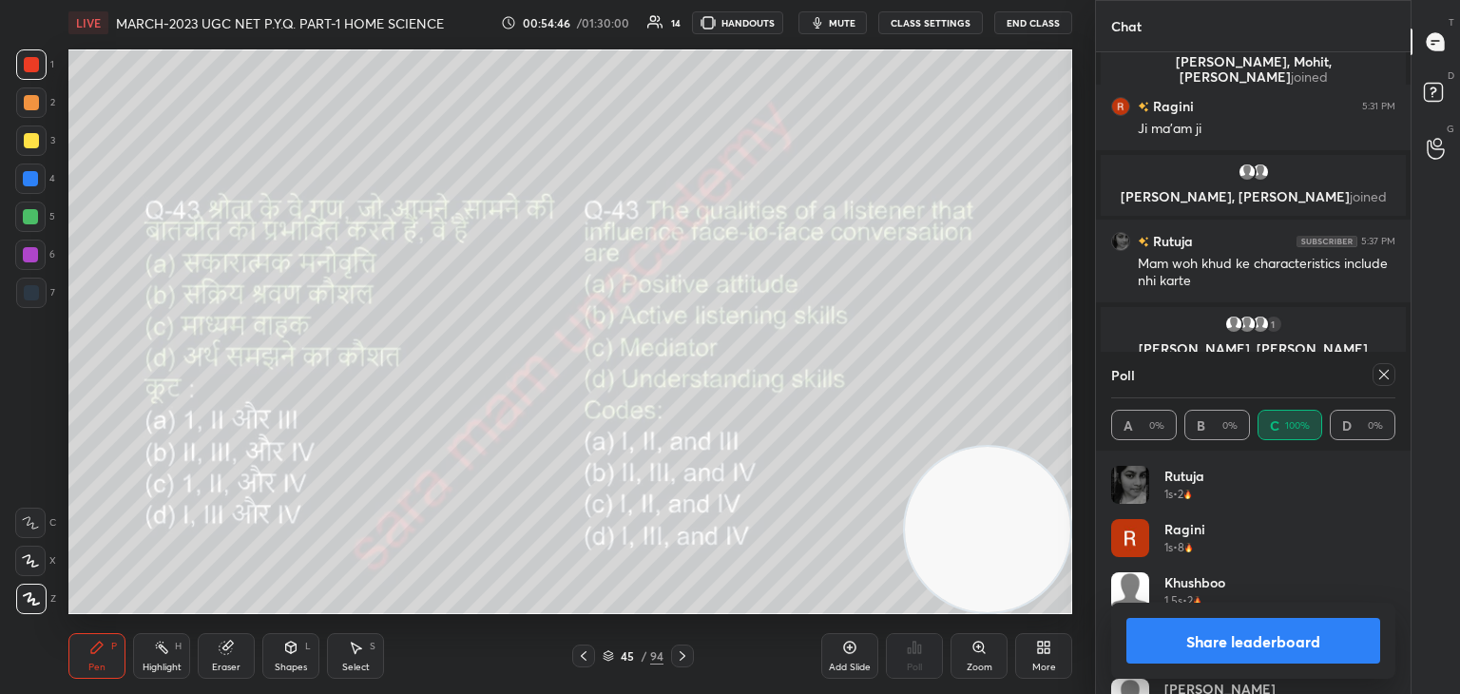
click at [1388, 377] on icon at bounding box center [1383, 374] width 15 height 15
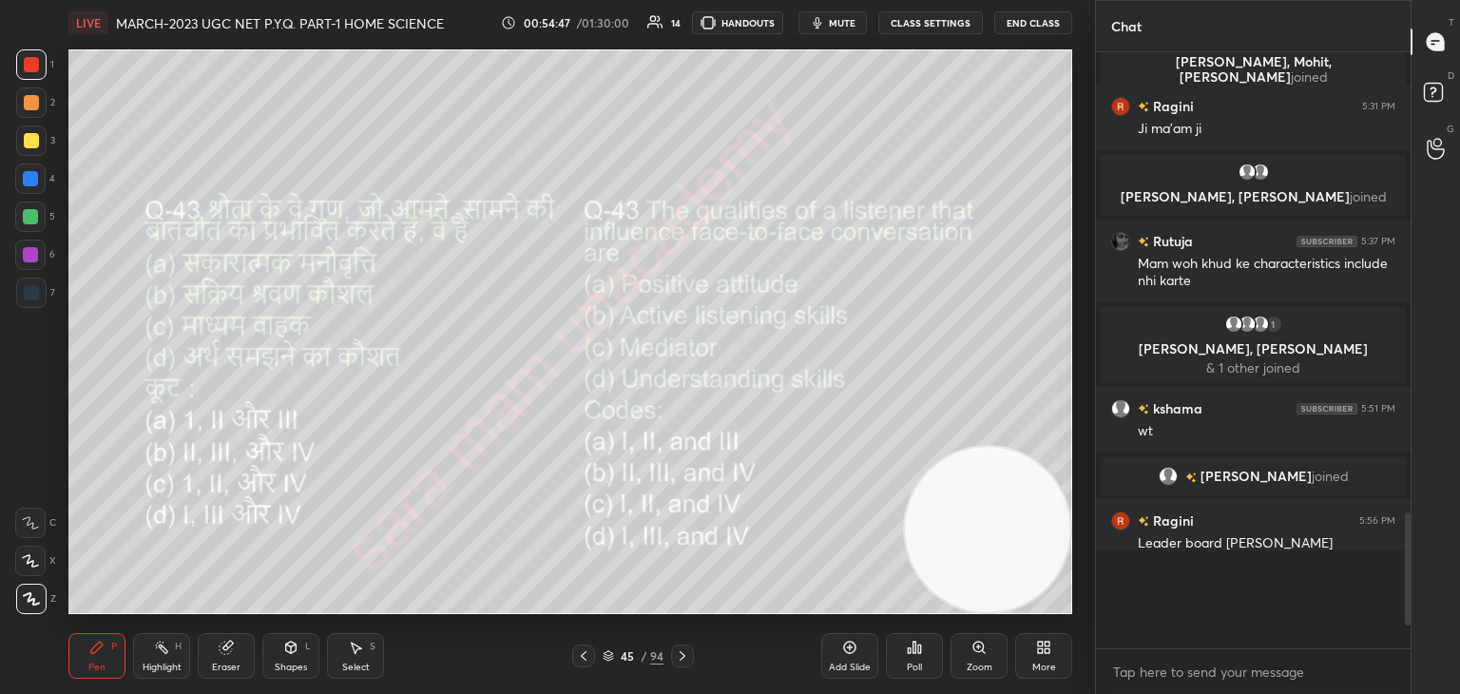
scroll to position [423, 309]
click at [688, 654] on icon at bounding box center [682, 655] width 15 height 15
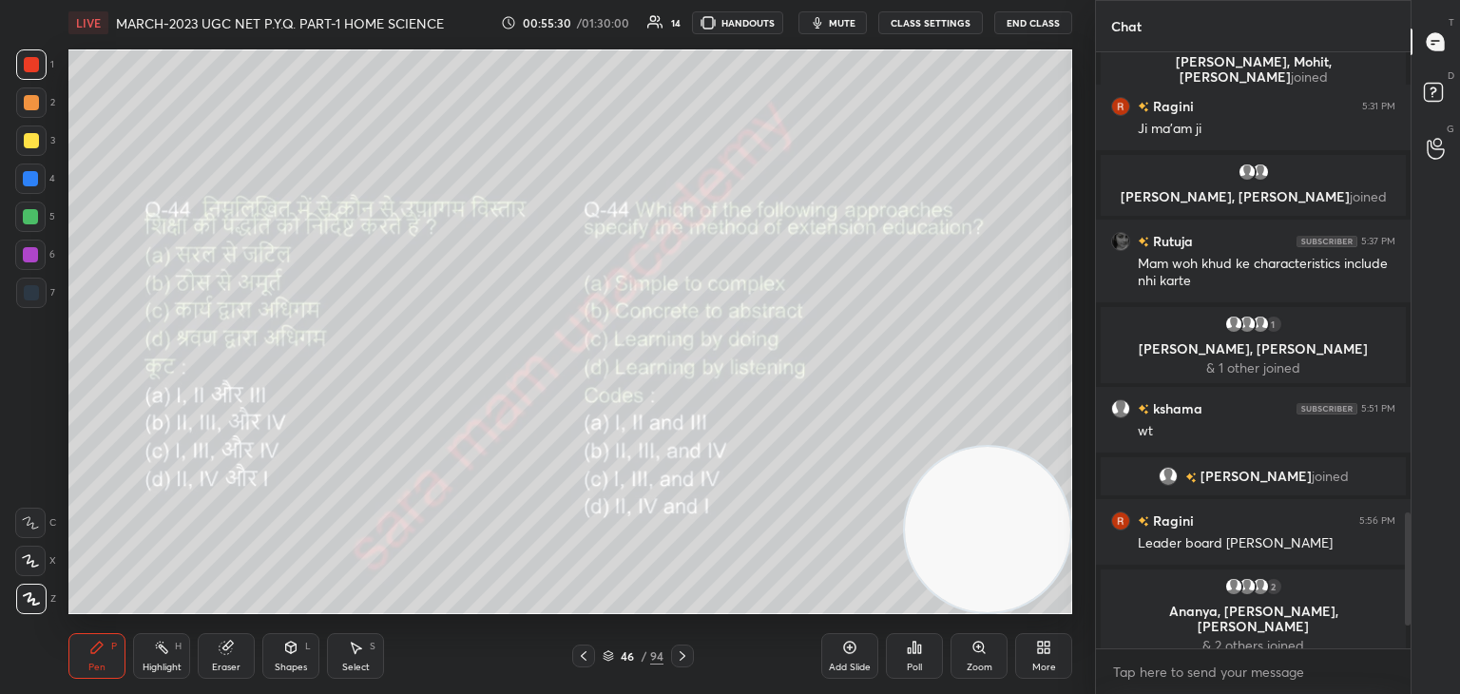
click at [895, 661] on div "Poll" at bounding box center [914, 656] width 57 height 46
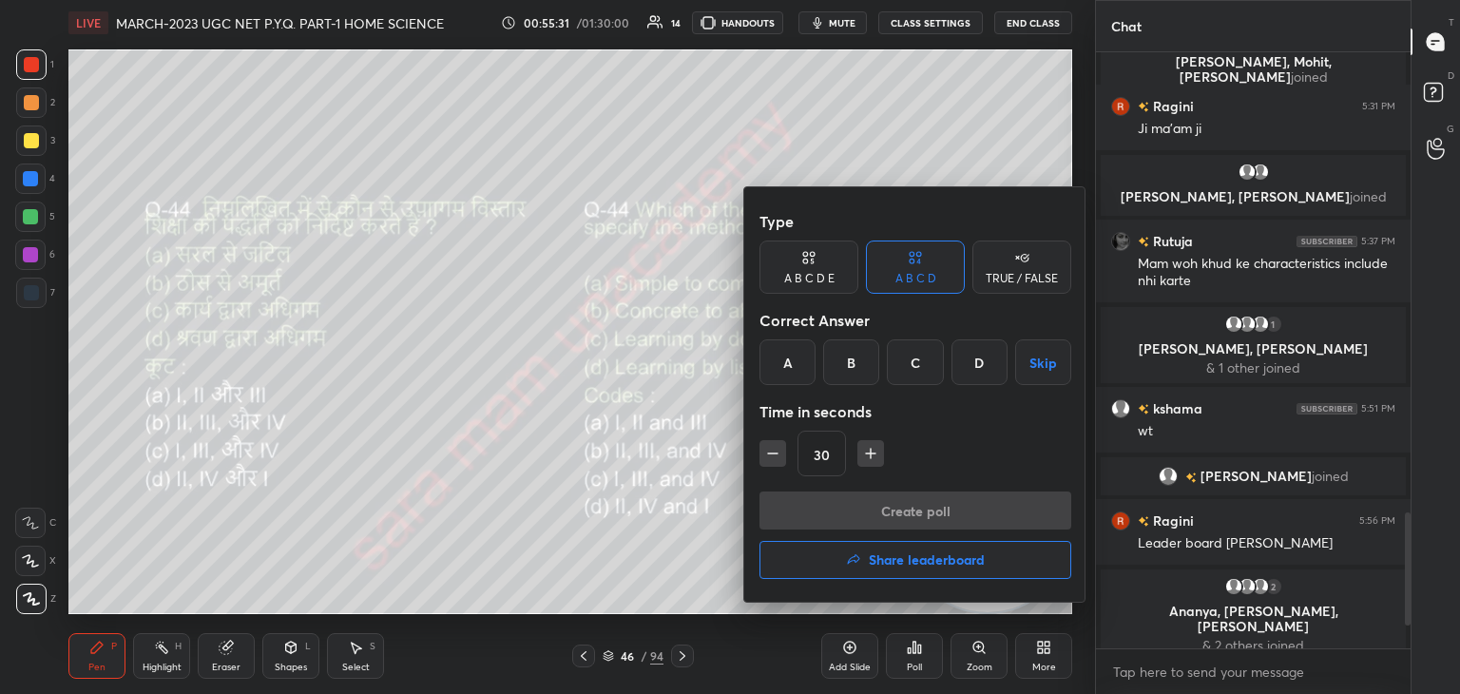
click at [783, 369] on div "A" at bounding box center [787, 362] width 56 height 46
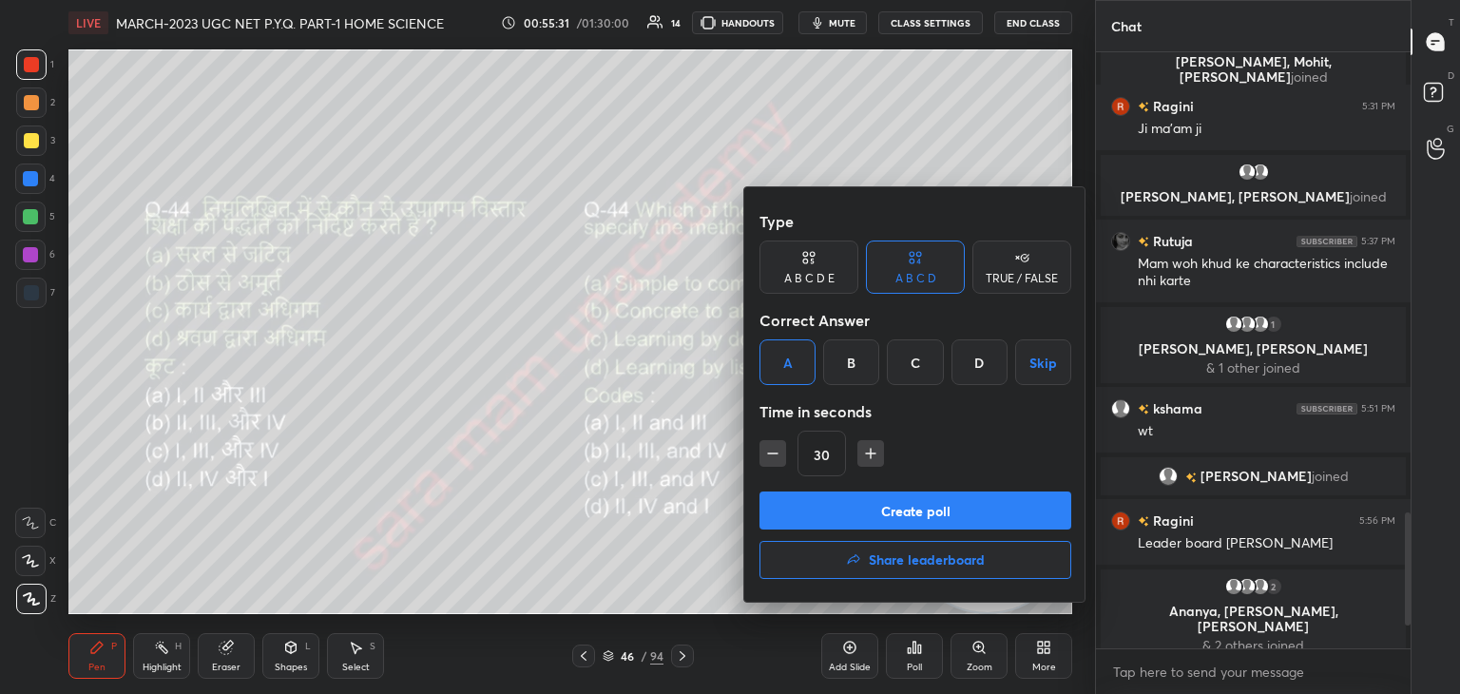
click at [930, 513] on button "Create poll" at bounding box center [915, 510] width 312 height 38
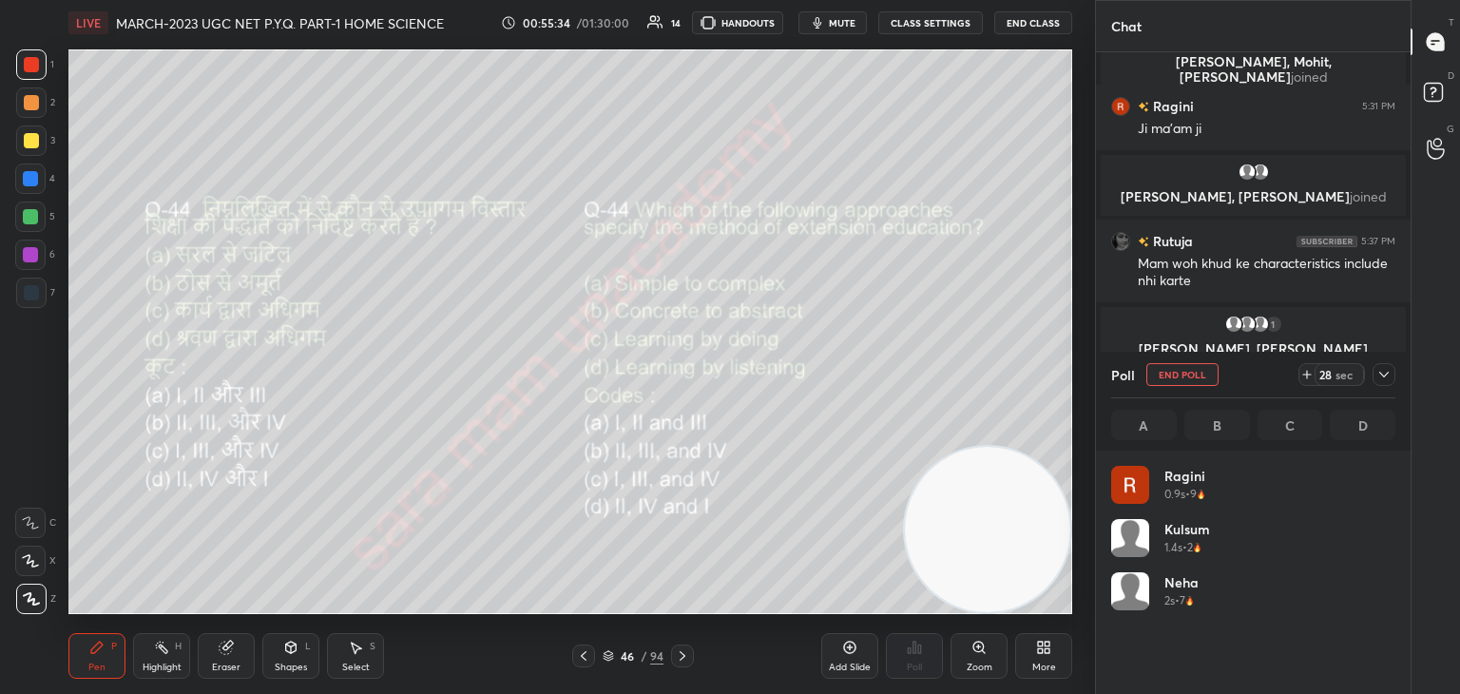
scroll to position [222, 278]
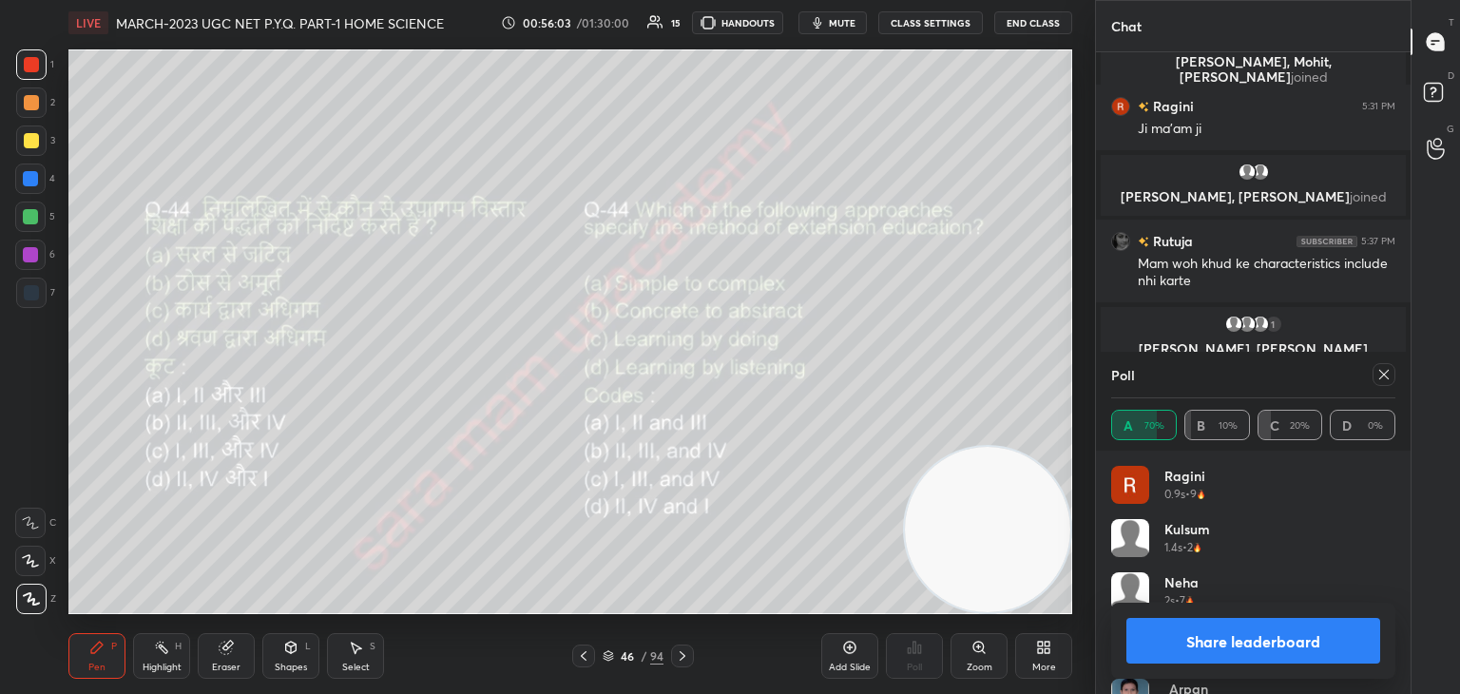
click at [1380, 376] on icon at bounding box center [1383, 374] width 15 height 15
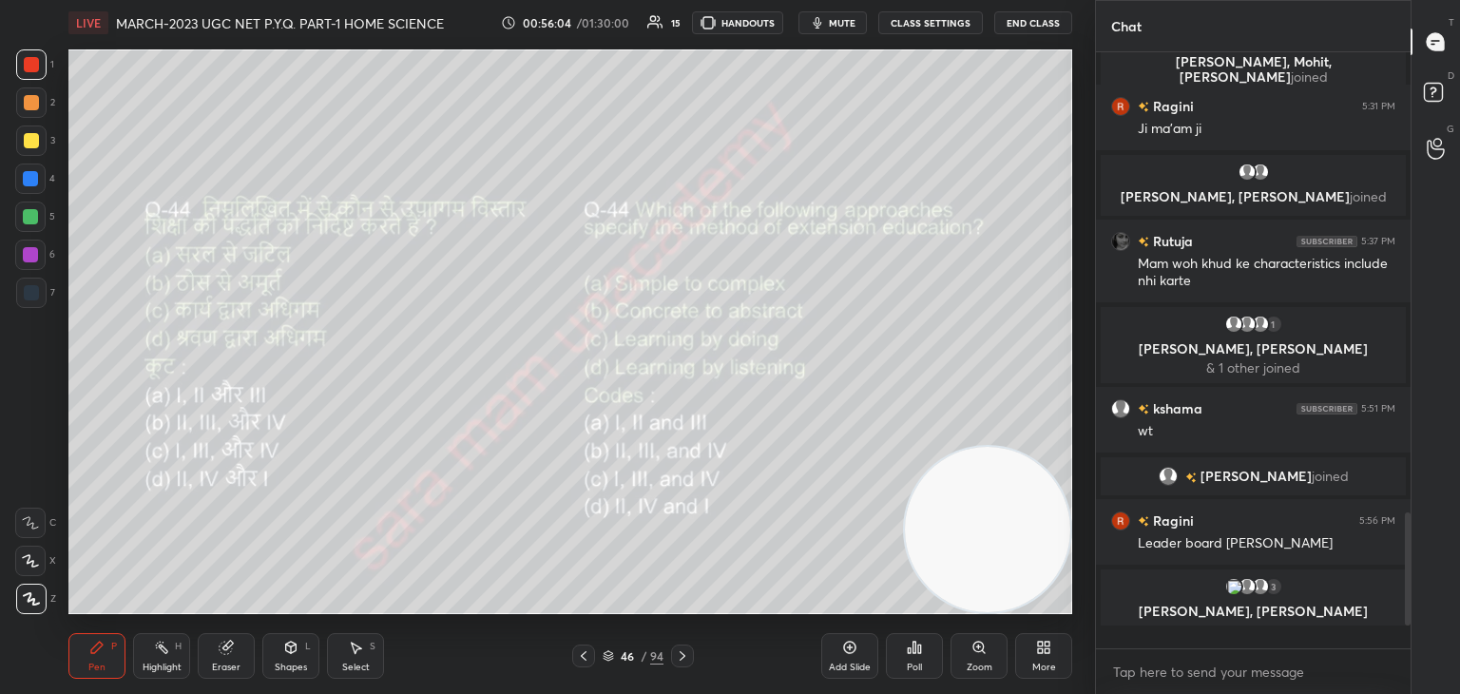
scroll to position [4, 6]
click at [680, 656] on icon at bounding box center [682, 655] width 15 height 15
click at [907, 666] on div "Poll" at bounding box center [914, 667] width 15 height 10
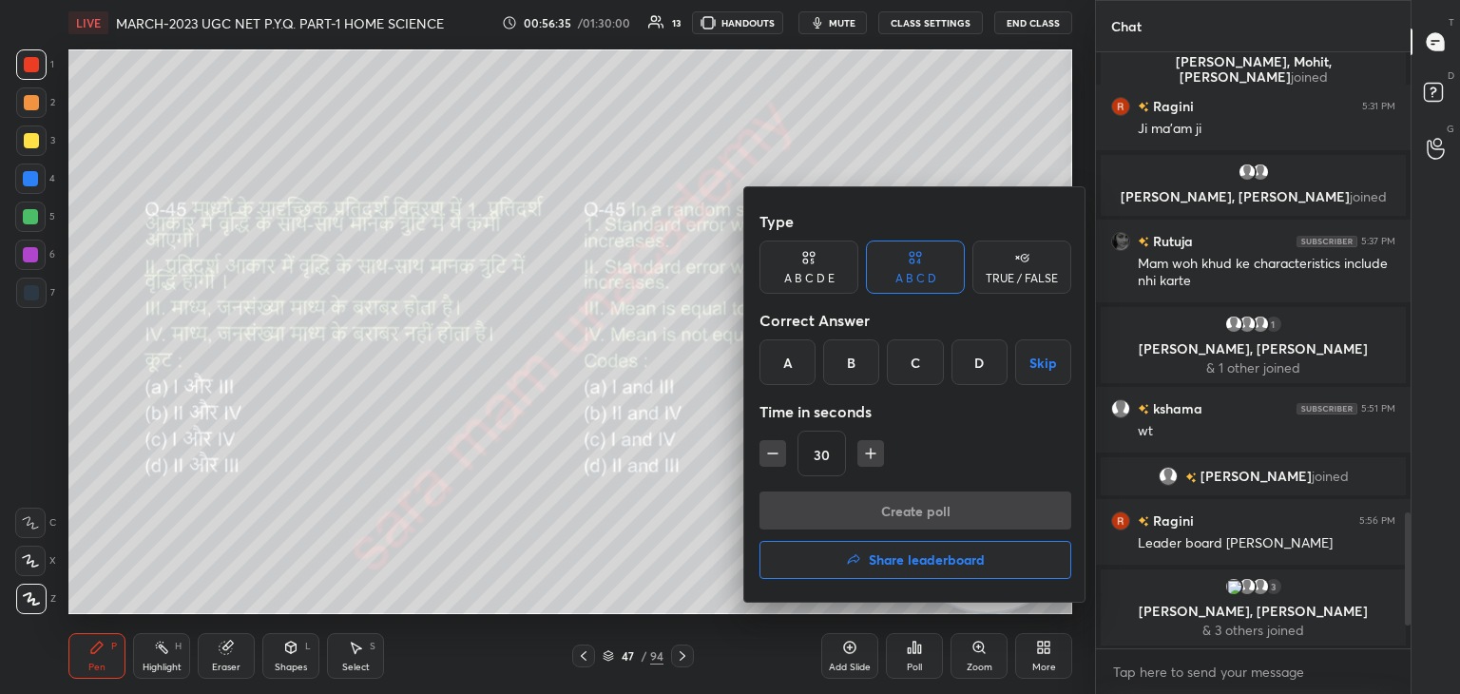
click at [790, 370] on div "A" at bounding box center [787, 362] width 56 height 46
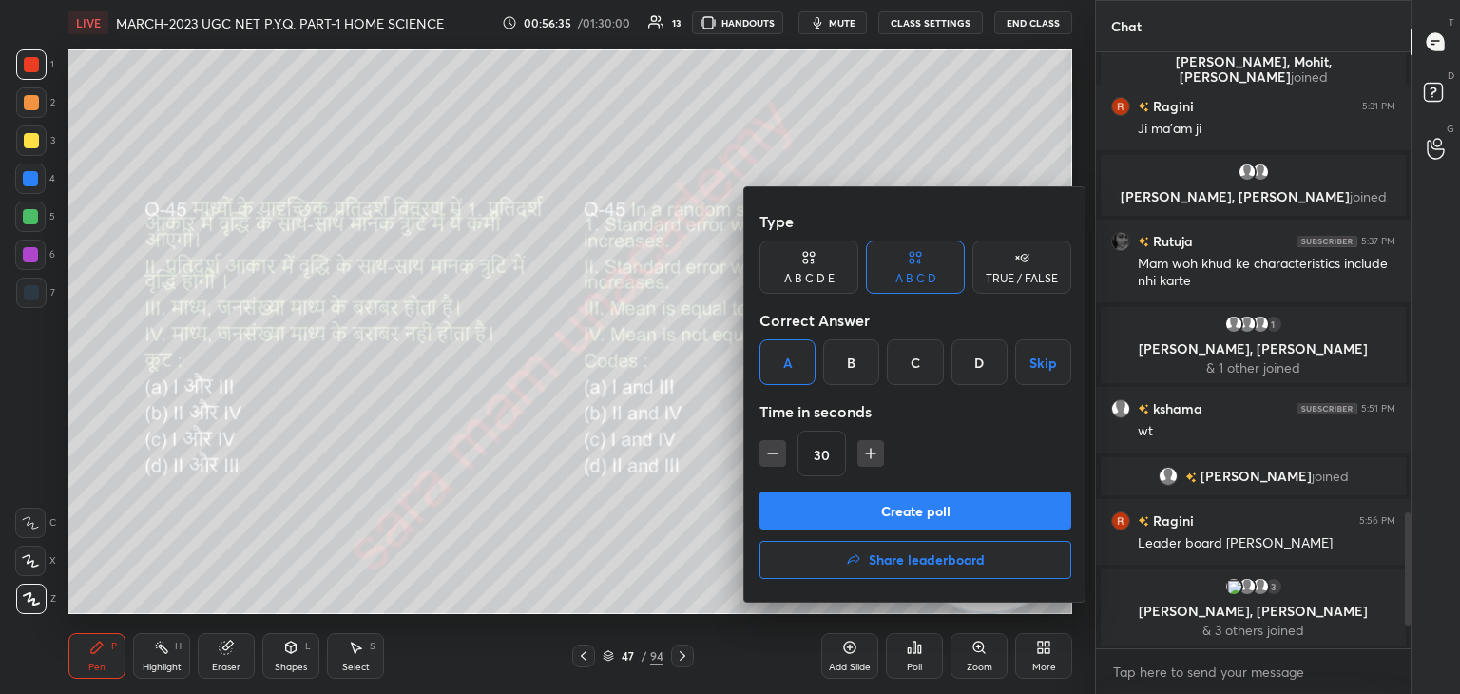
click at [930, 514] on button "Create poll" at bounding box center [915, 510] width 312 height 38
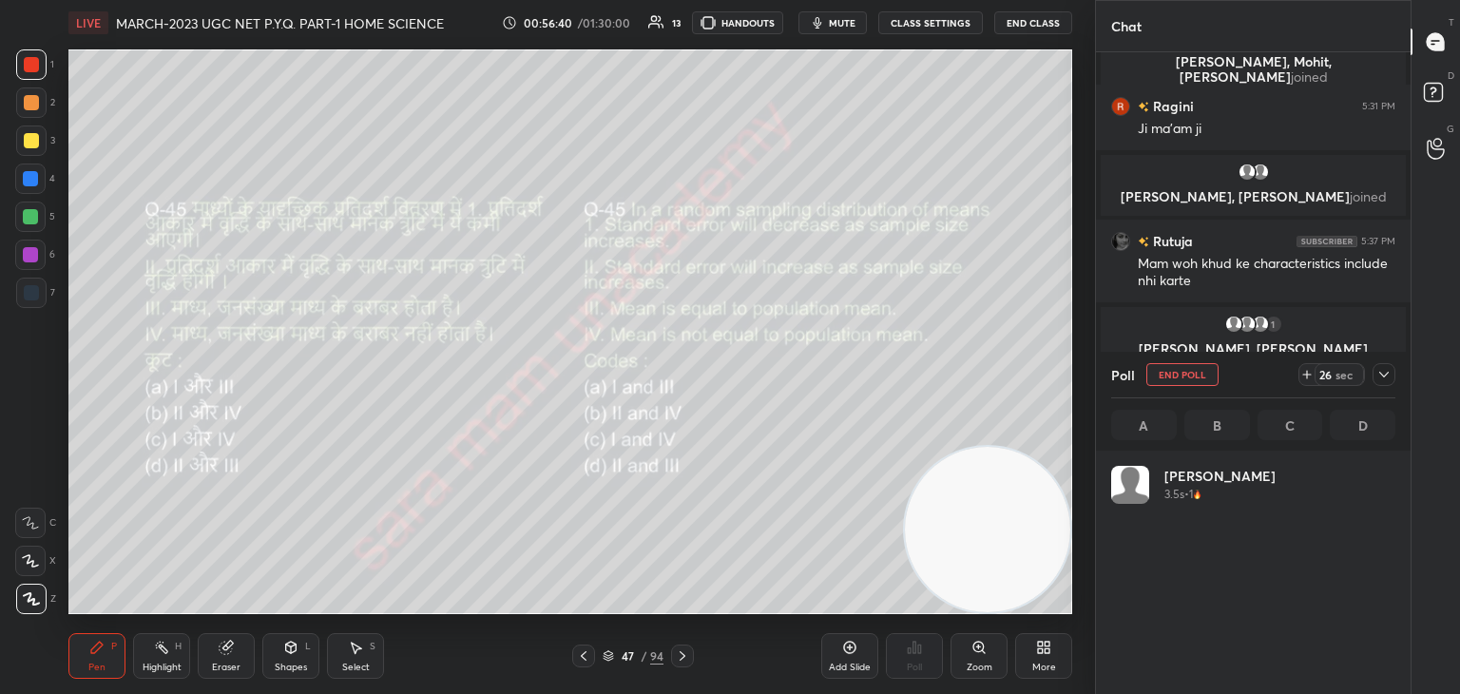
scroll to position [222, 278]
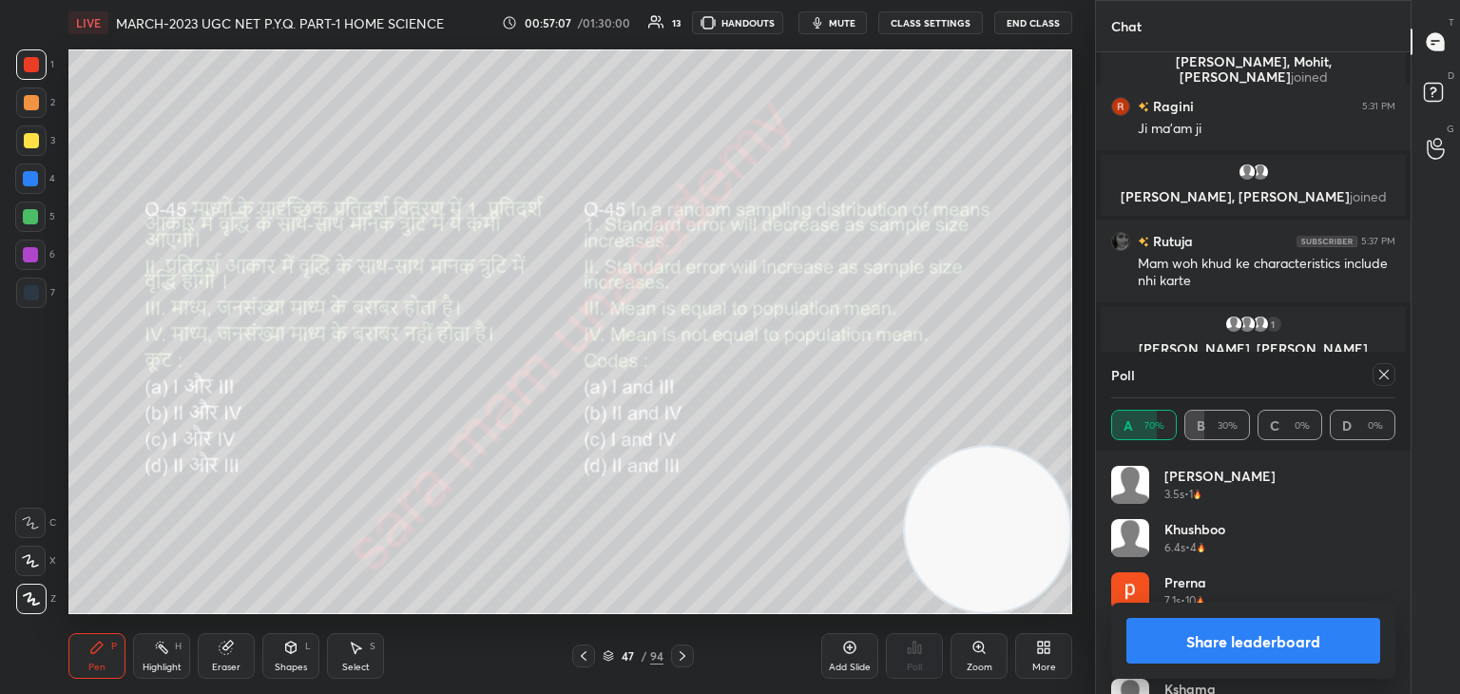
click at [1381, 377] on icon at bounding box center [1383, 374] width 15 height 15
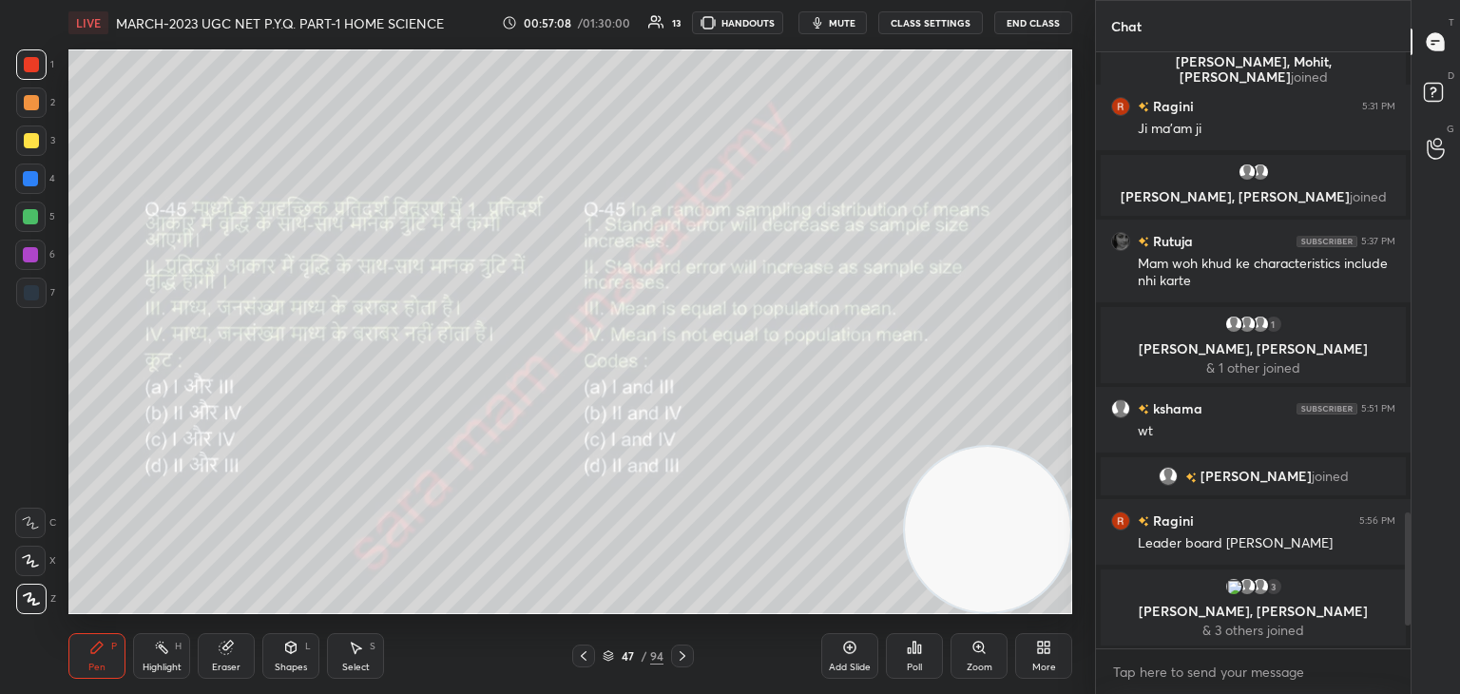
scroll to position [433, 309]
click at [678, 659] on icon at bounding box center [682, 655] width 15 height 15
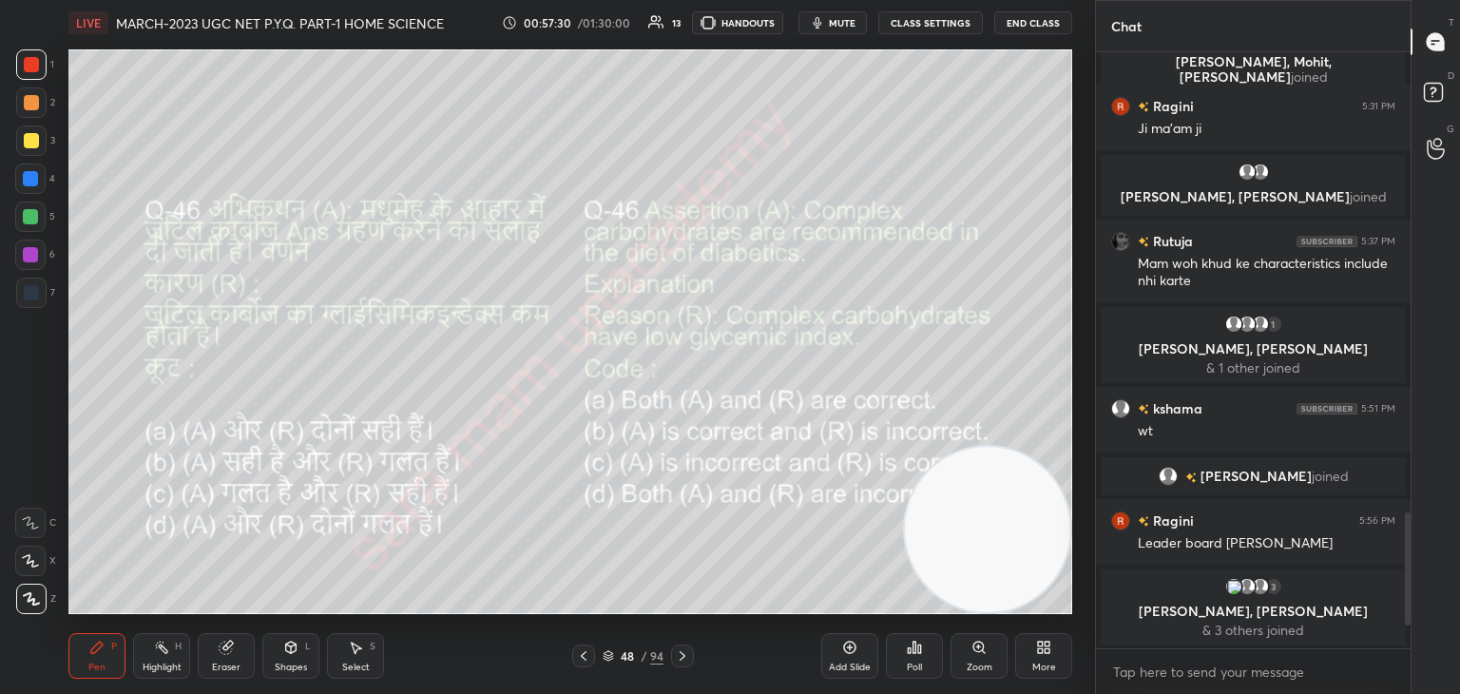
click at [920, 655] on div "Poll" at bounding box center [914, 656] width 57 height 46
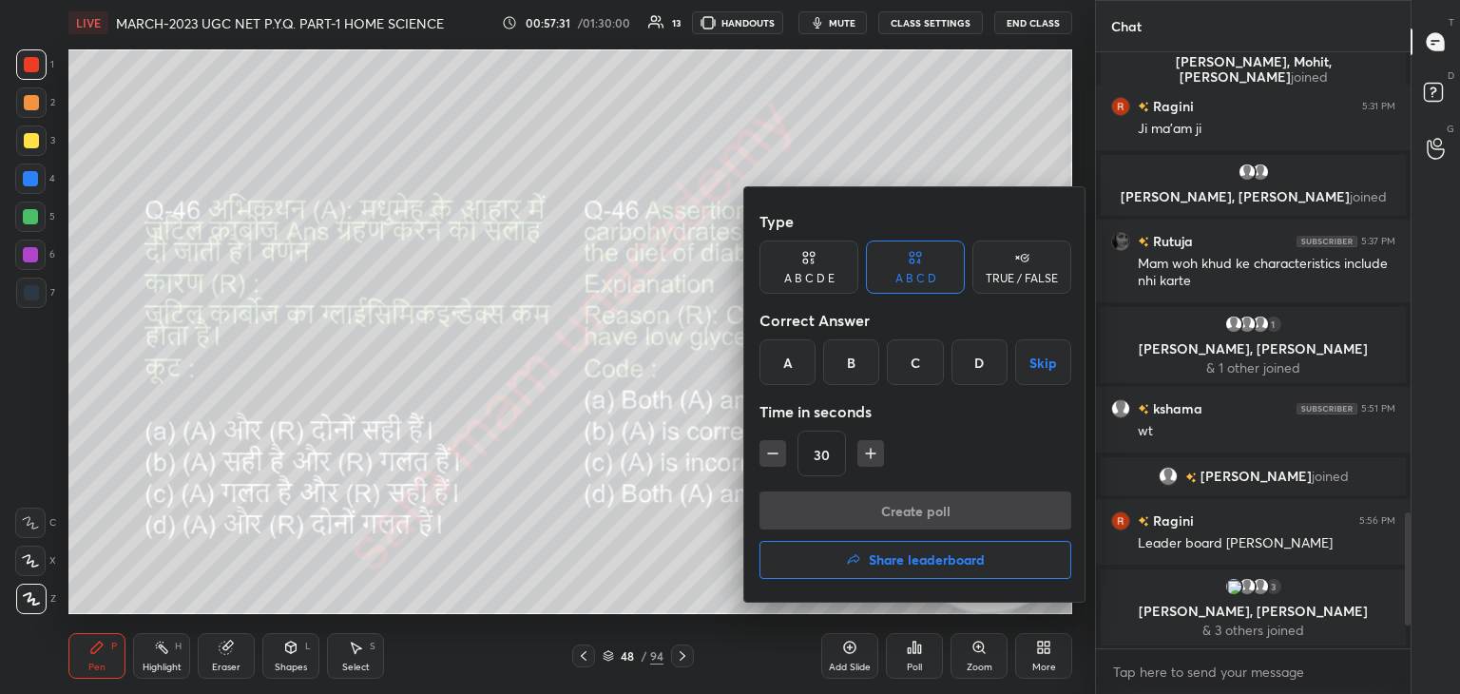
click at [789, 366] on div "A" at bounding box center [787, 362] width 56 height 46
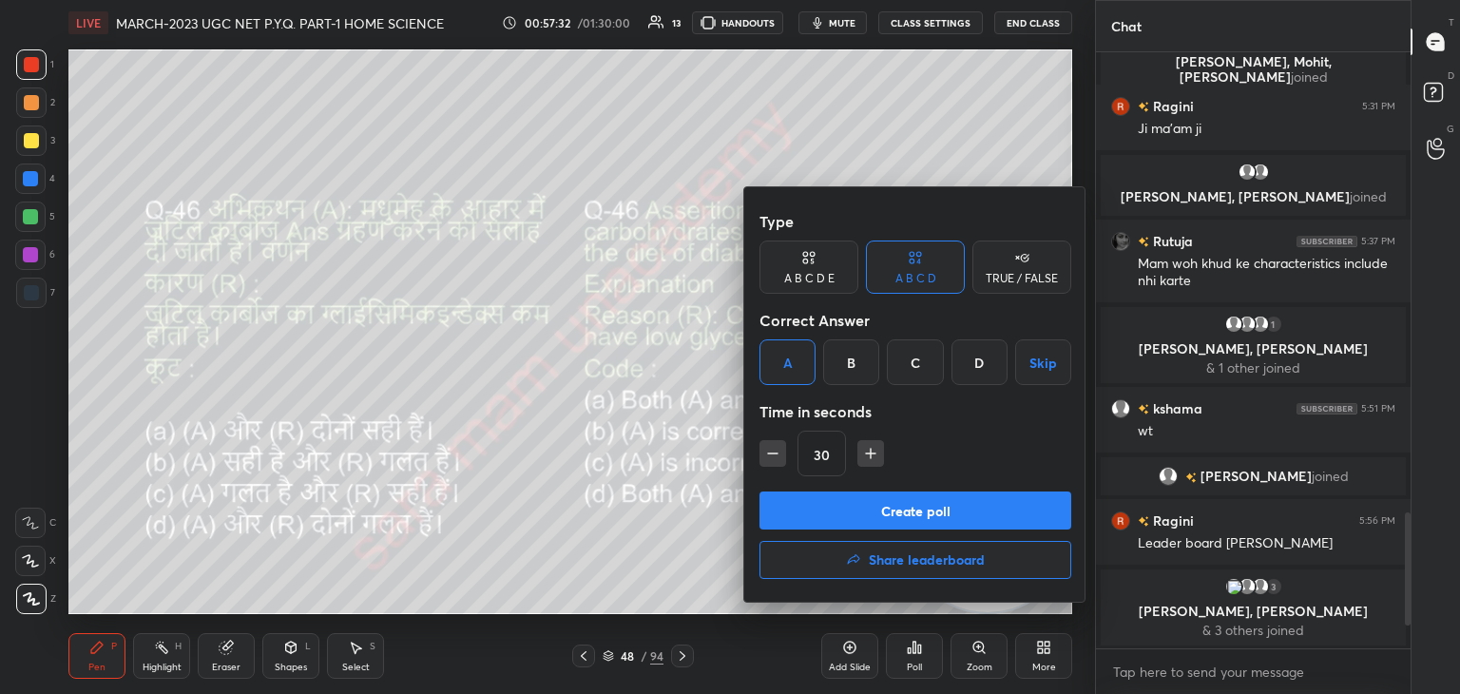
click at [913, 516] on button "Create poll" at bounding box center [915, 510] width 312 height 38
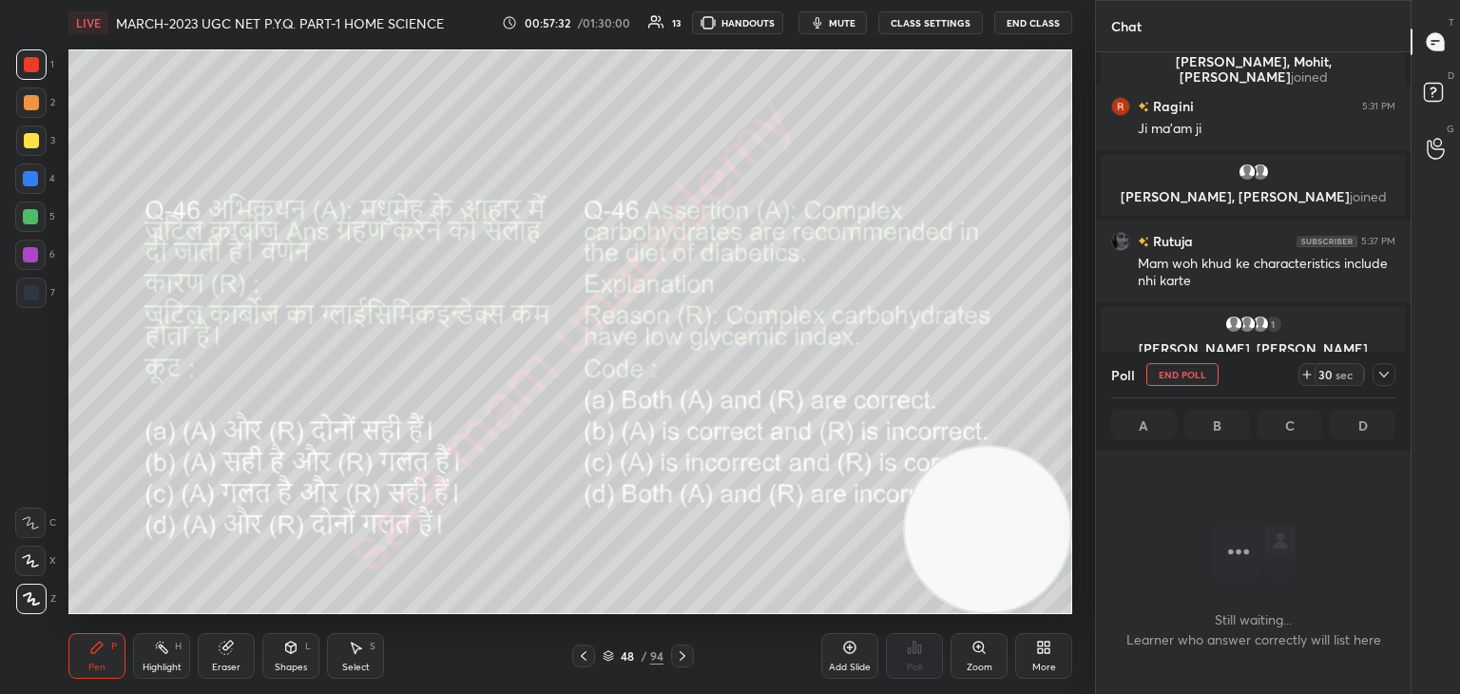
scroll to position [335, 309]
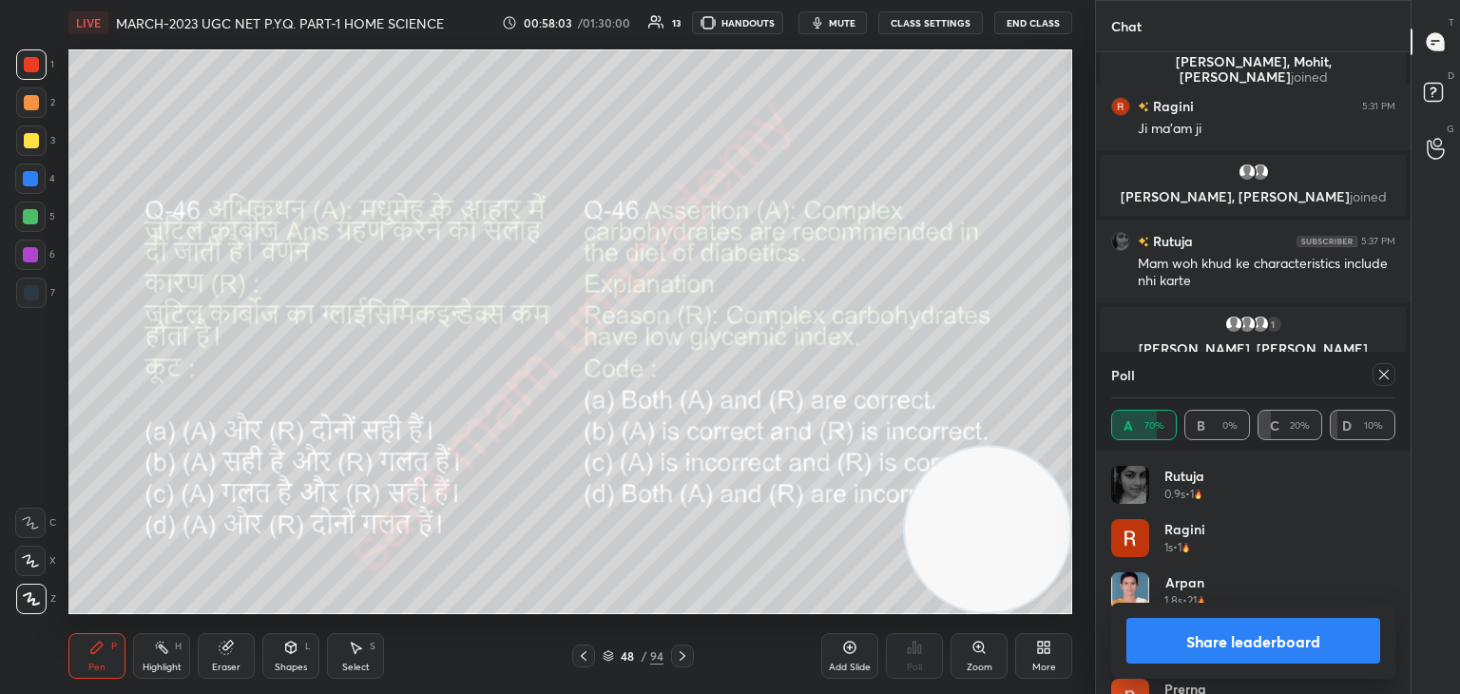
click at [1387, 374] on icon at bounding box center [1383, 374] width 15 height 15
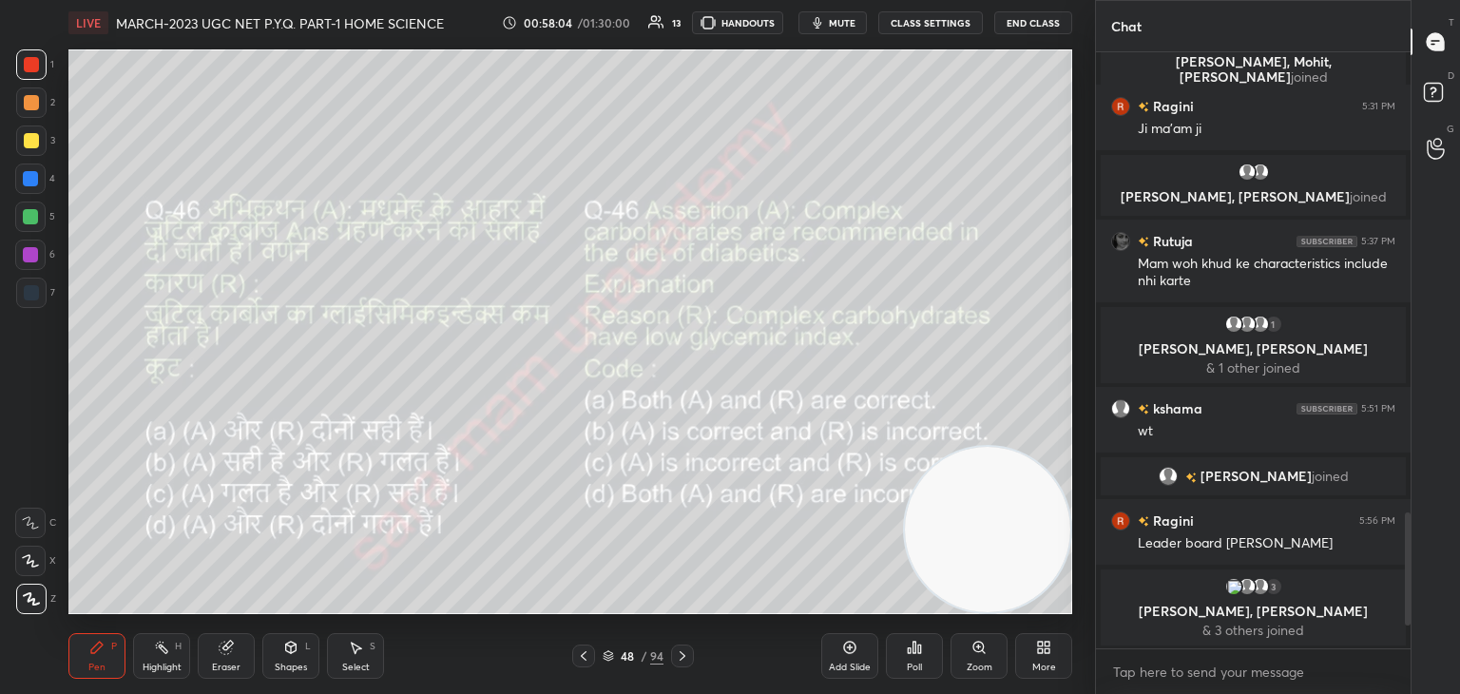
scroll to position [6, 6]
click at [675, 649] on icon at bounding box center [682, 655] width 15 height 15
click at [678, 662] on icon at bounding box center [682, 655] width 15 height 15
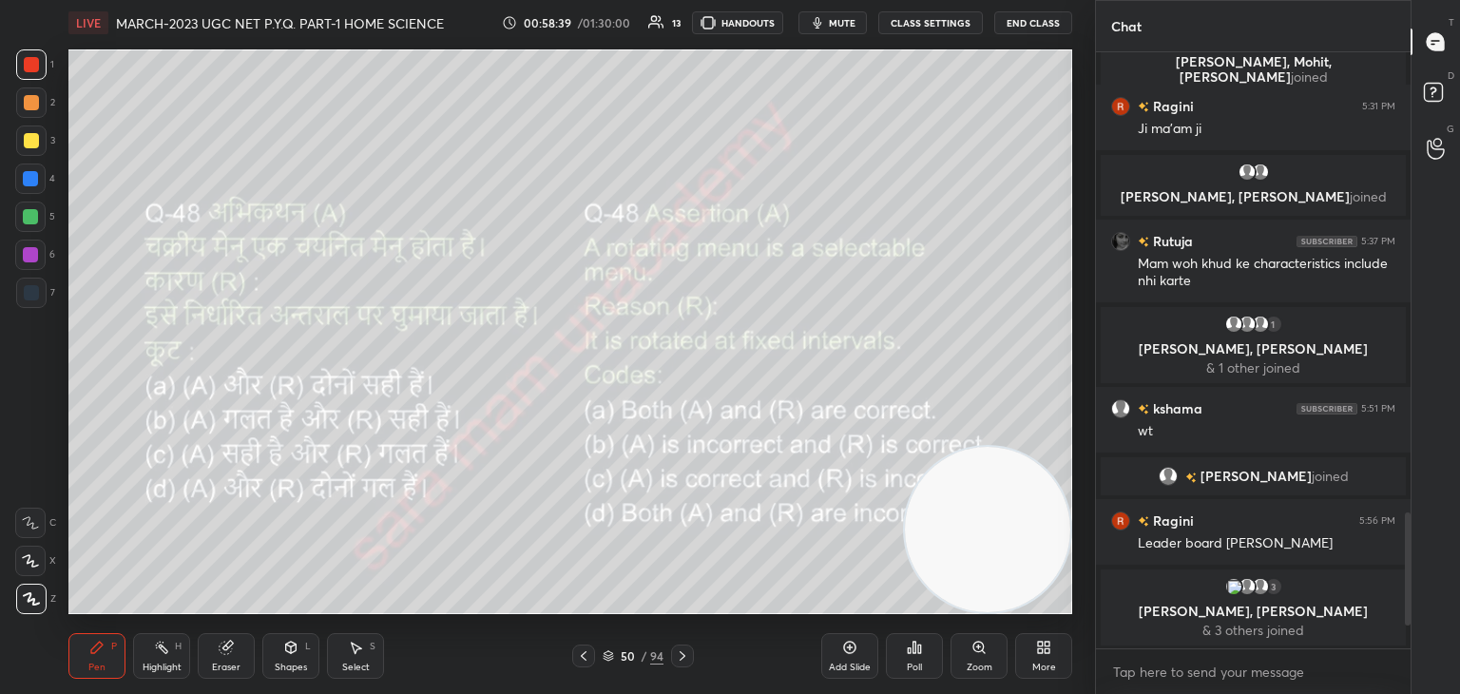
click at [916, 662] on div "Poll" at bounding box center [914, 667] width 15 height 10
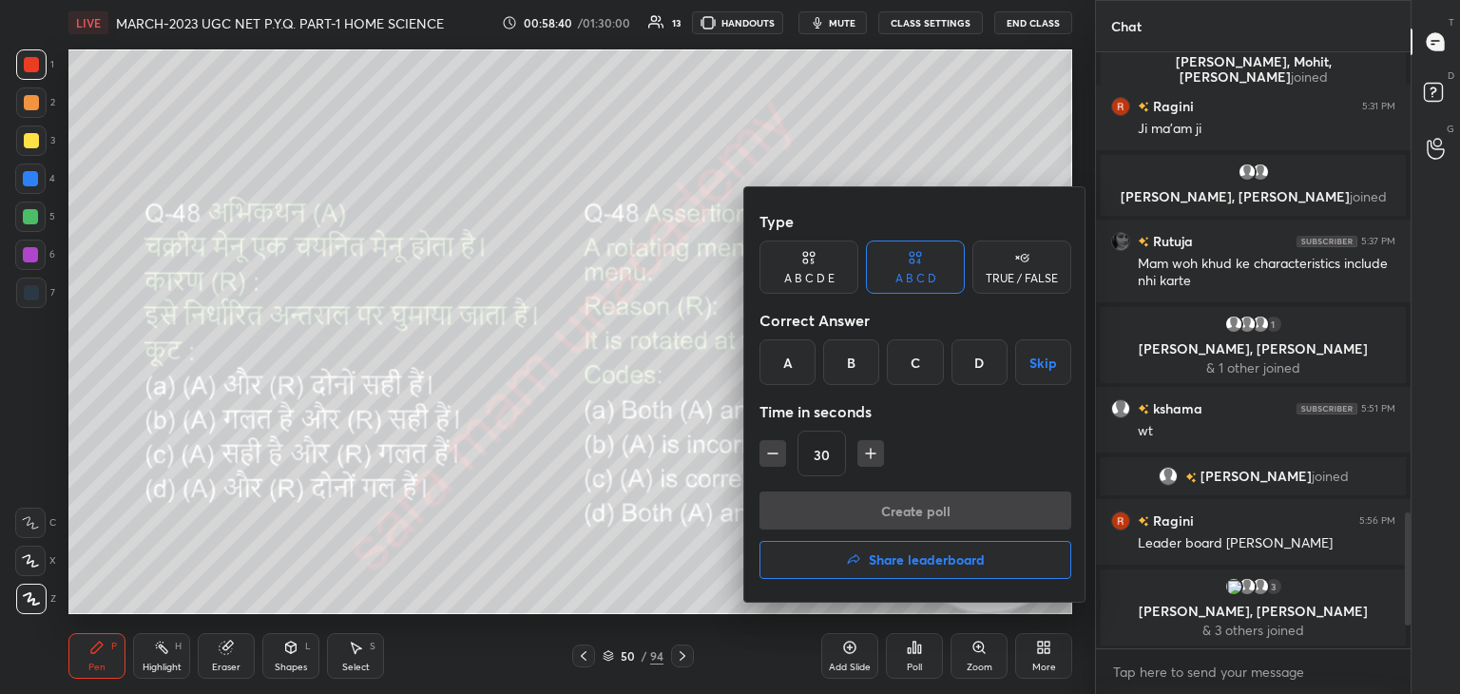
click at [848, 361] on div "B" at bounding box center [851, 362] width 56 height 46
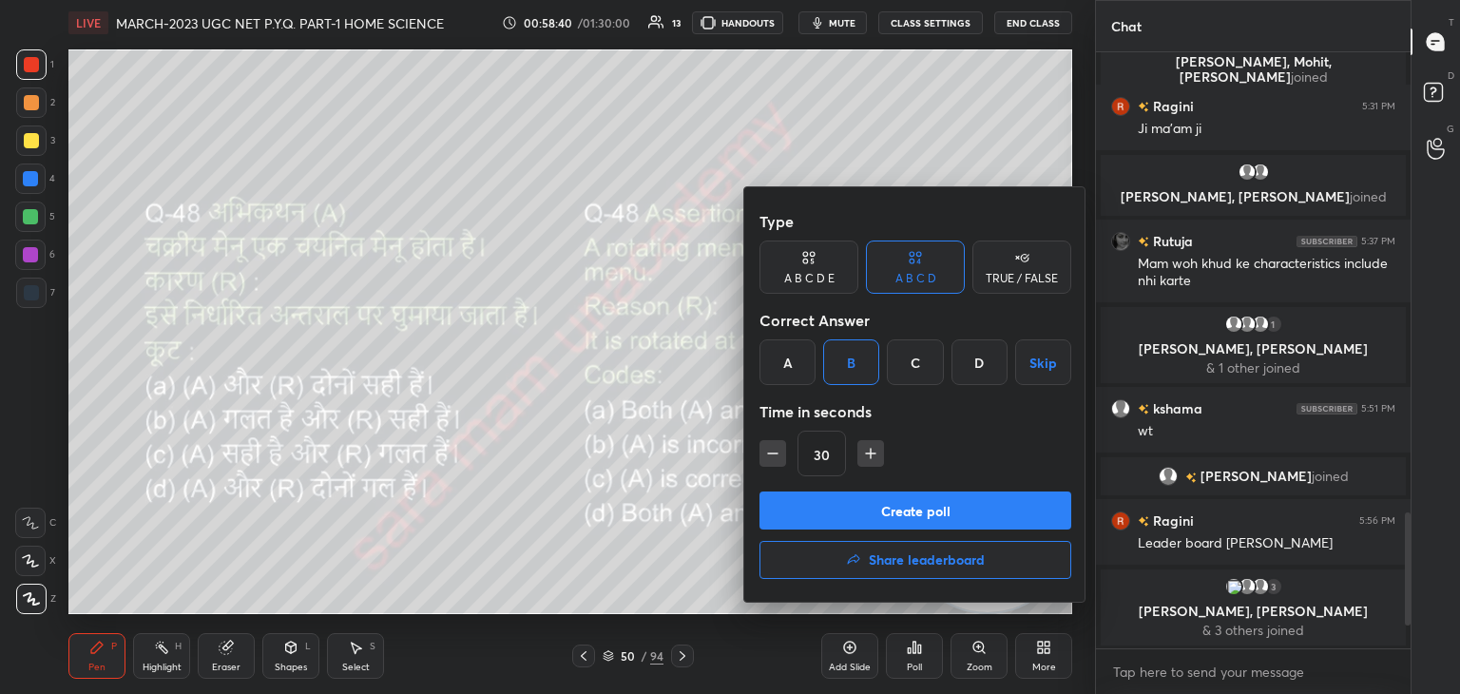
click at [875, 523] on button "Create poll" at bounding box center [915, 510] width 312 height 38
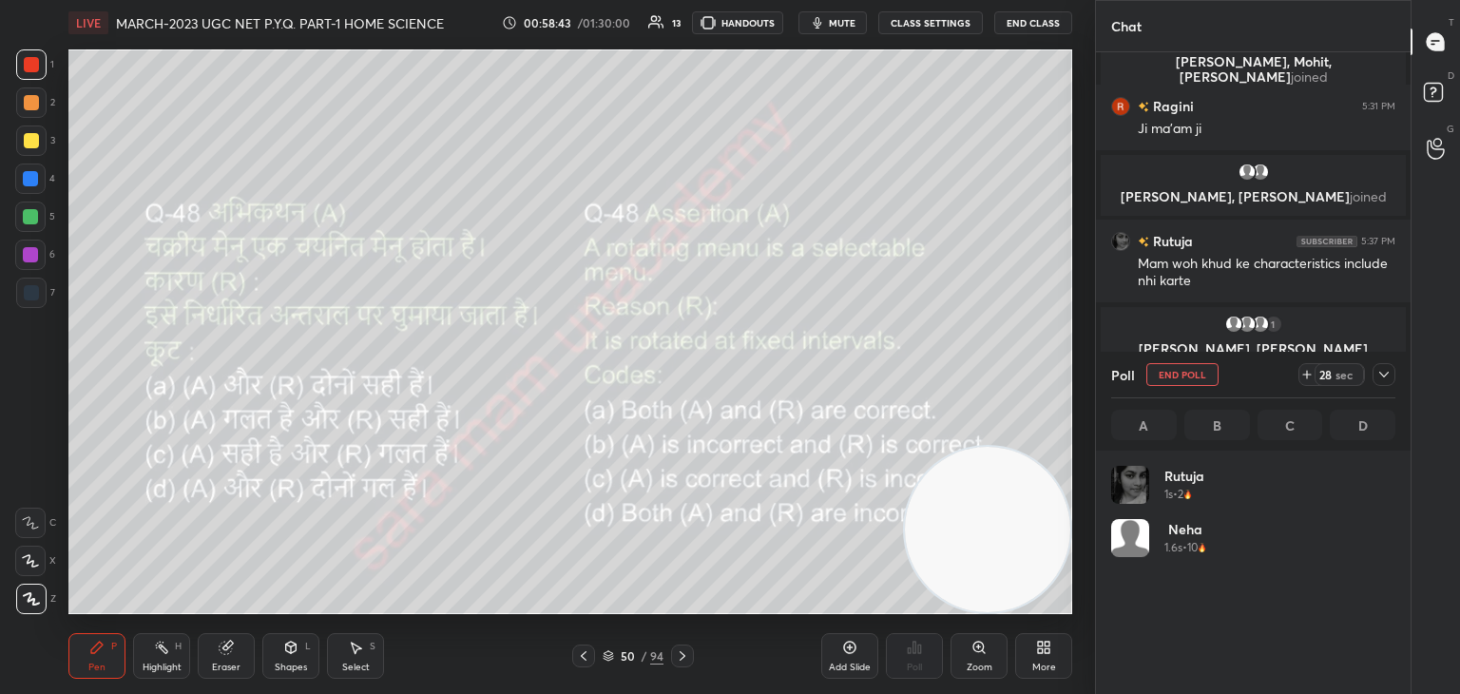
scroll to position [222, 278]
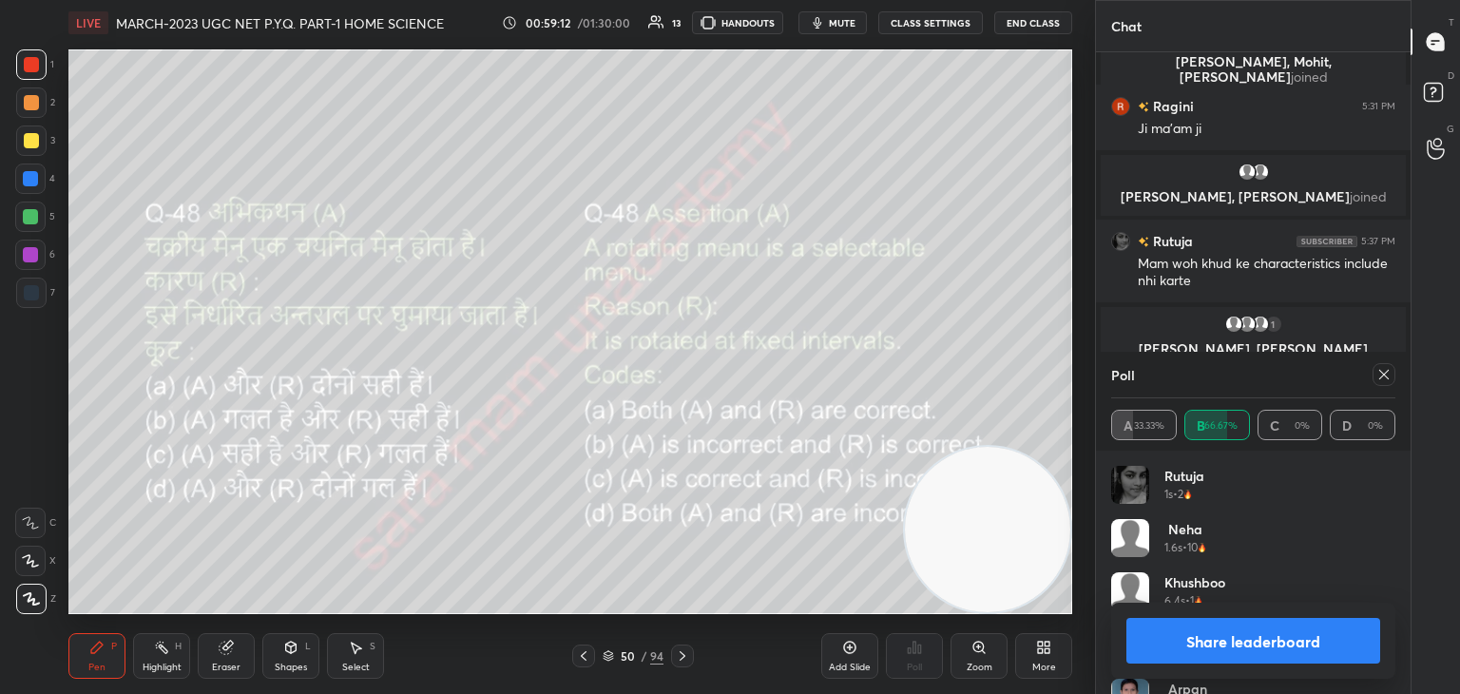
click at [1262, 648] on button "Share leaderboard" at bounding box center [1253, 641] width 254 height 46
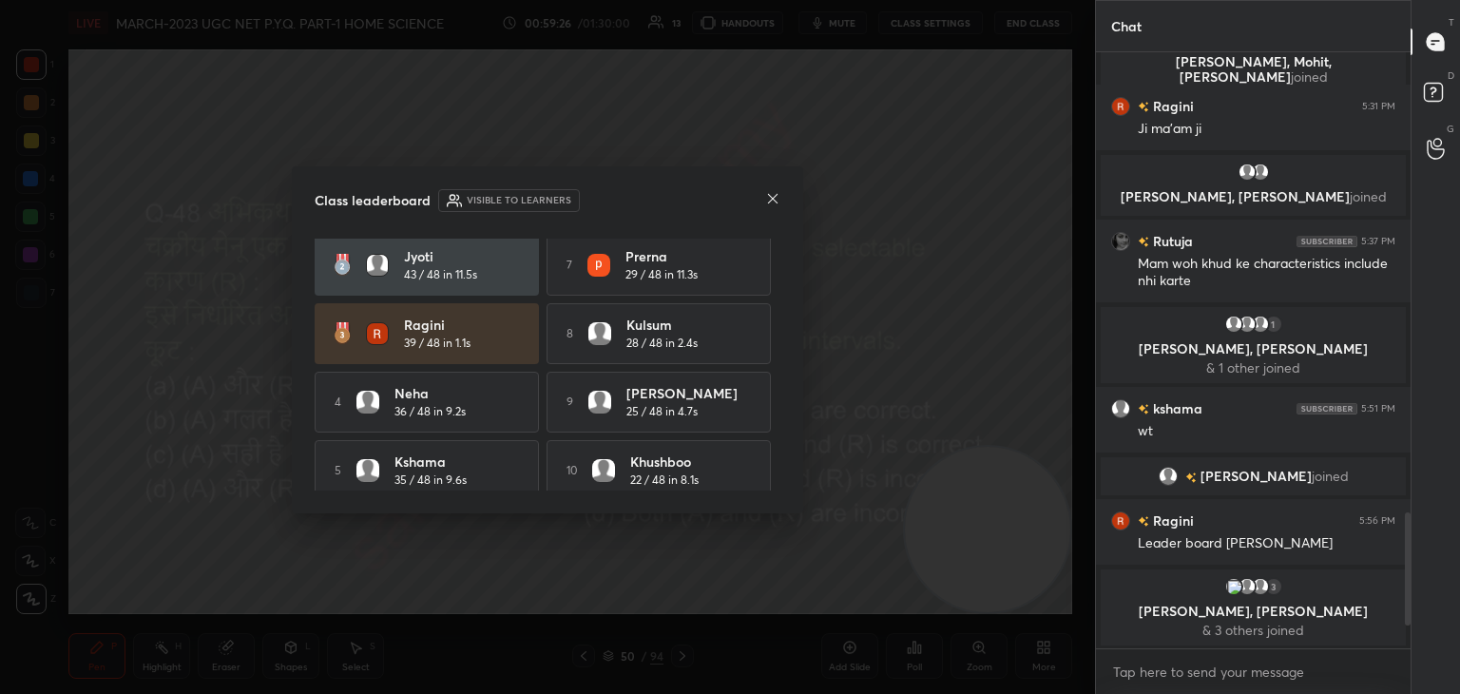
scroll to position [86, 0]
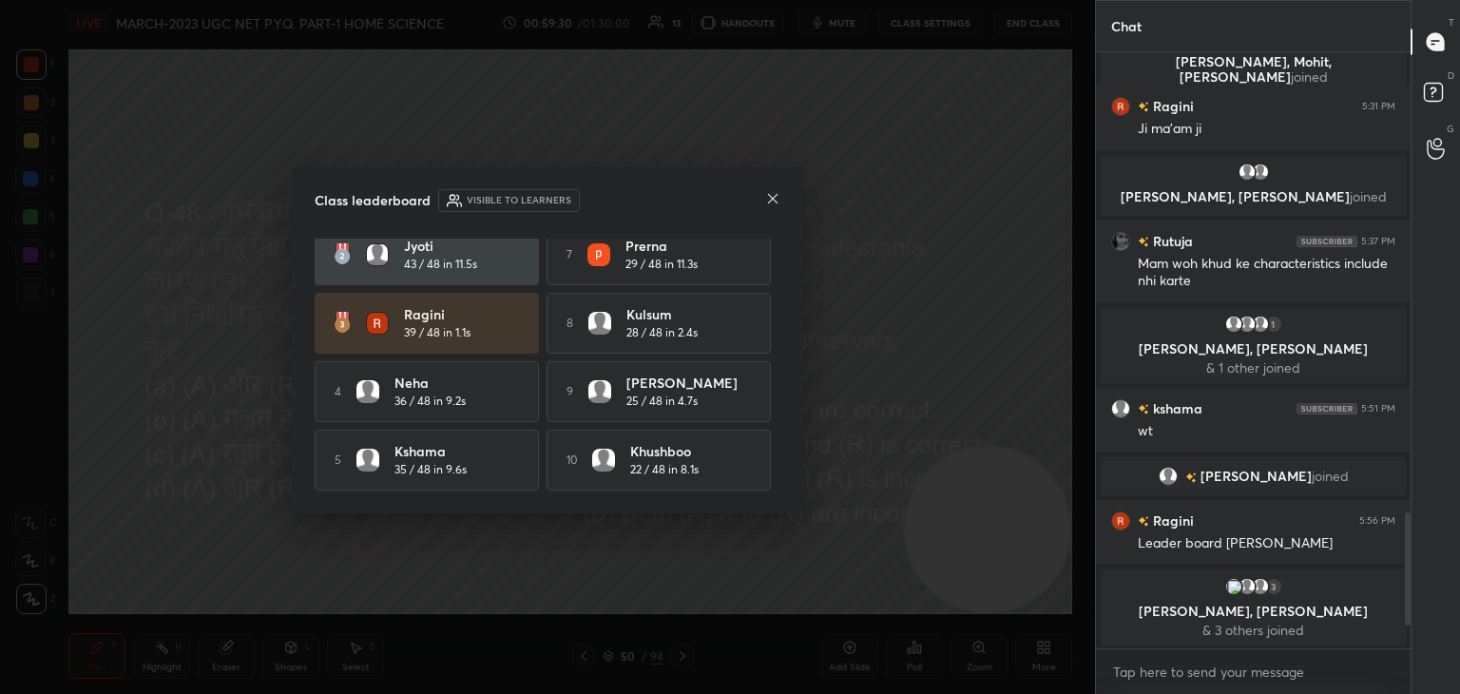
click at [771, 192] on icon at bounding box center [772, 198] width 15 height 15
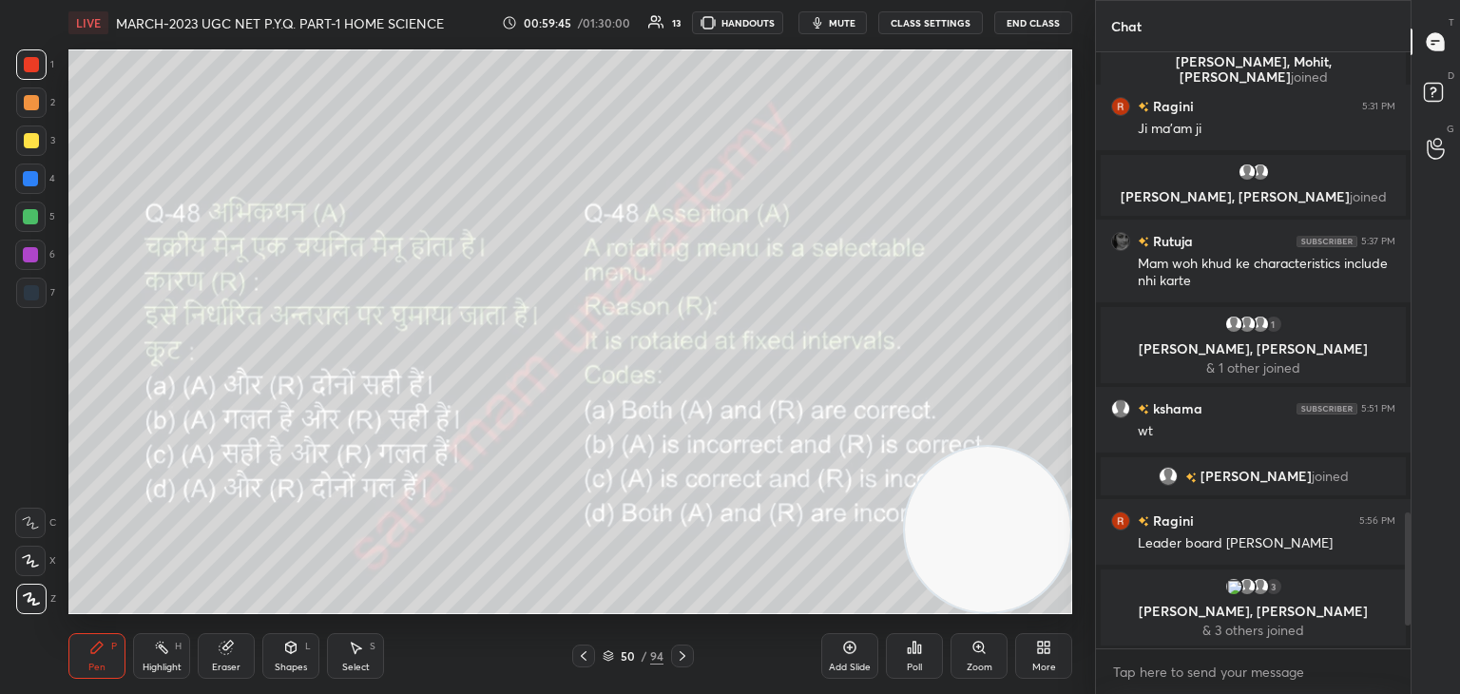
click at [673, 660] on div at bounding box center [682, 655] width 23 height 23
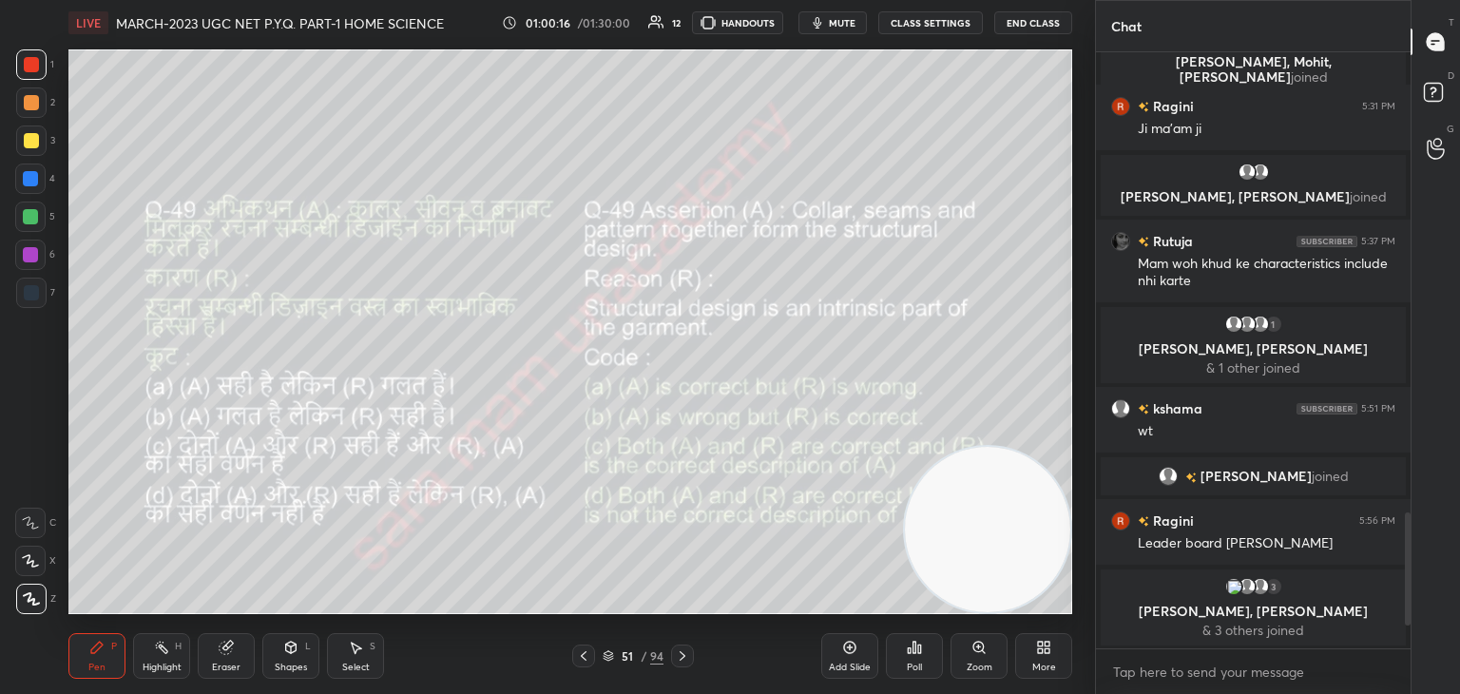
click at [925, 661] on div "Poll" at bounding box center [914, 656] width 57 height 46
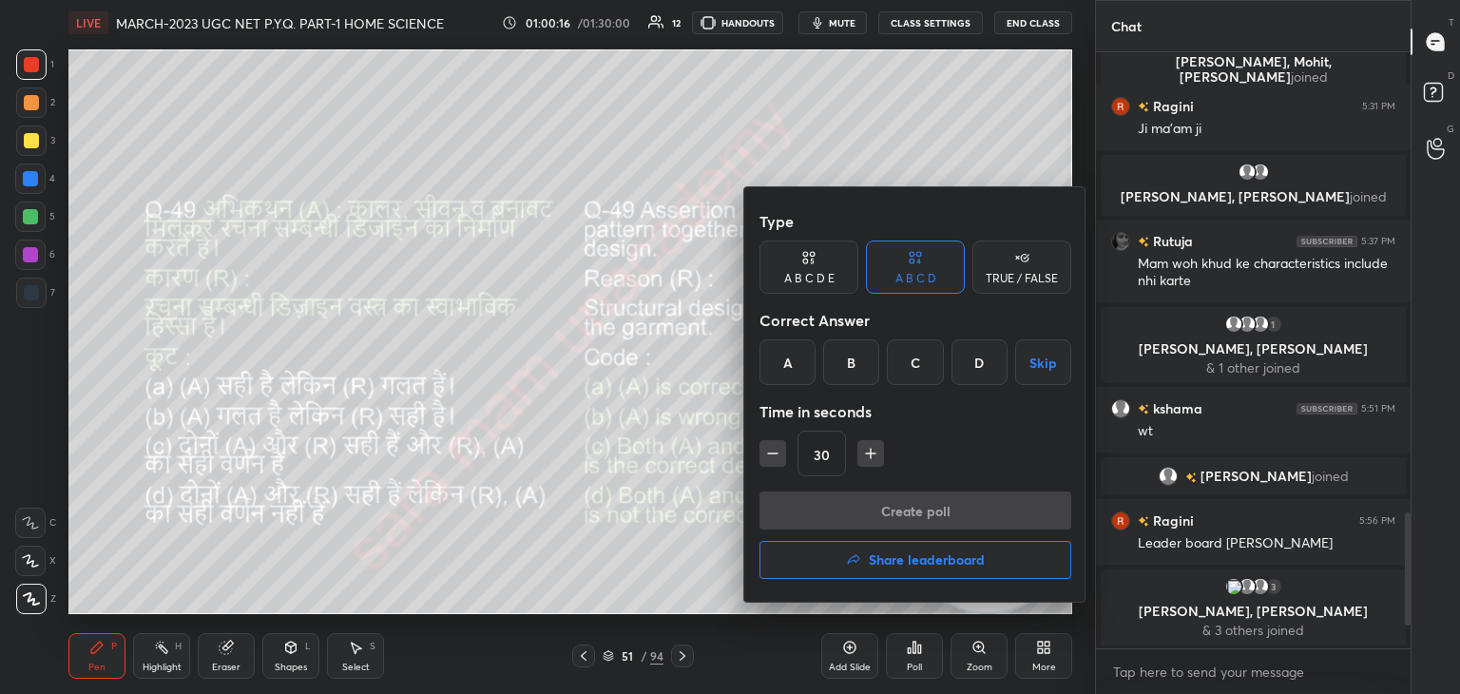
click at [916, 367] on div "C" at bounding box center [915, 362] width 56 height 46
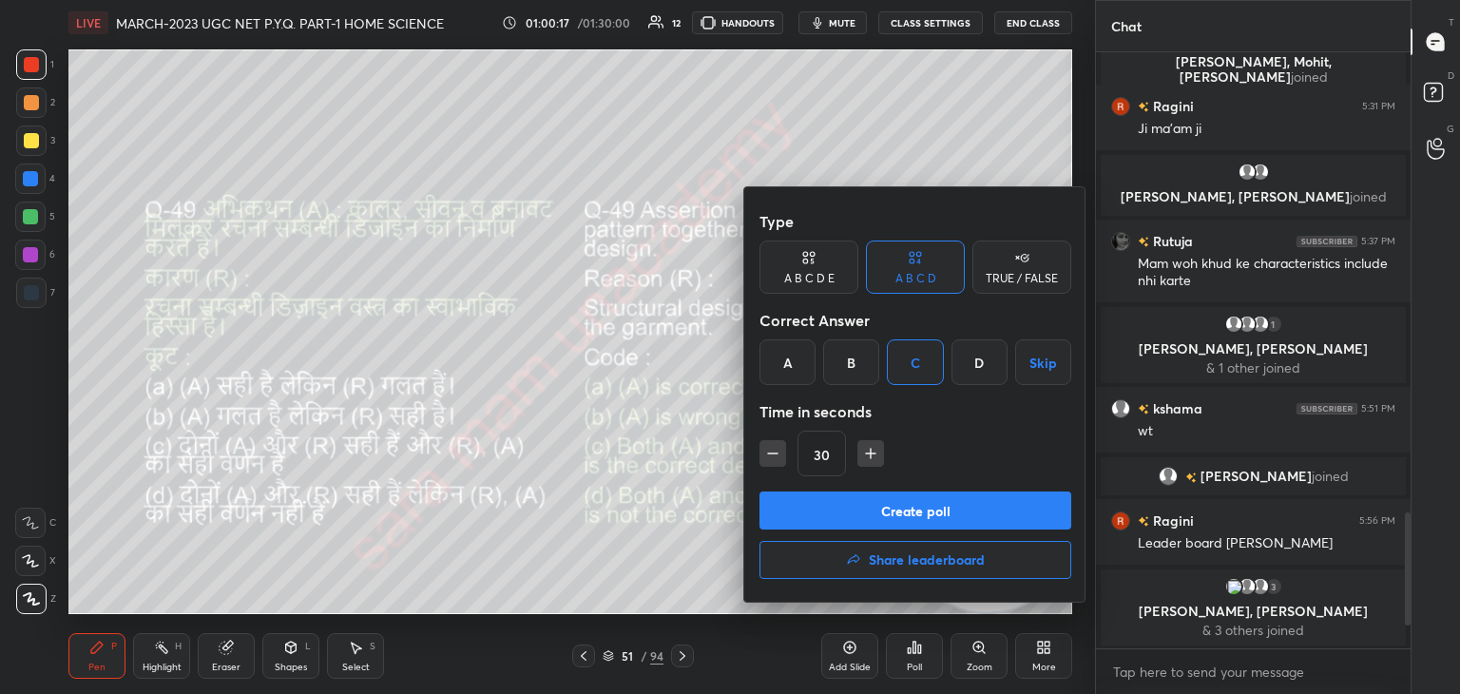
click at [902, 511] on button "Create poll" at bounding box center [915, 510] width 312 height 38
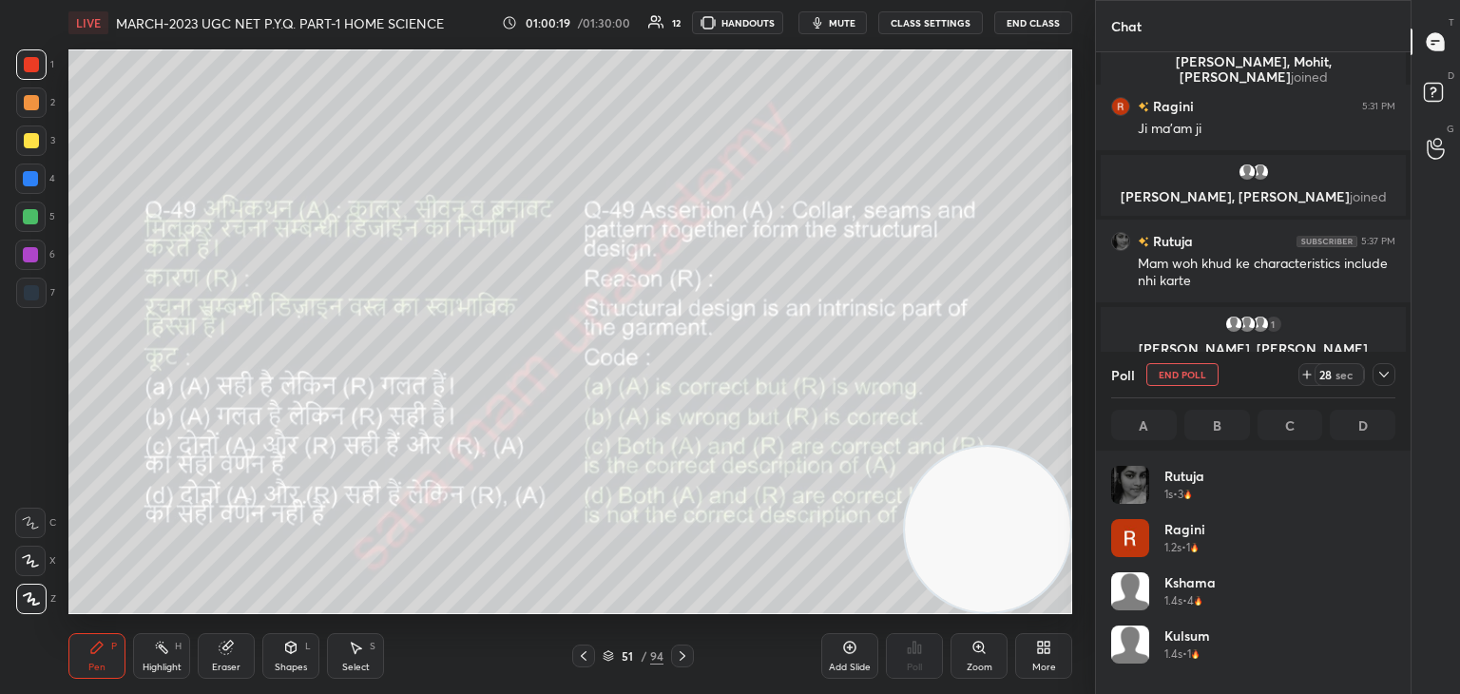
scroll to position [222, 278]
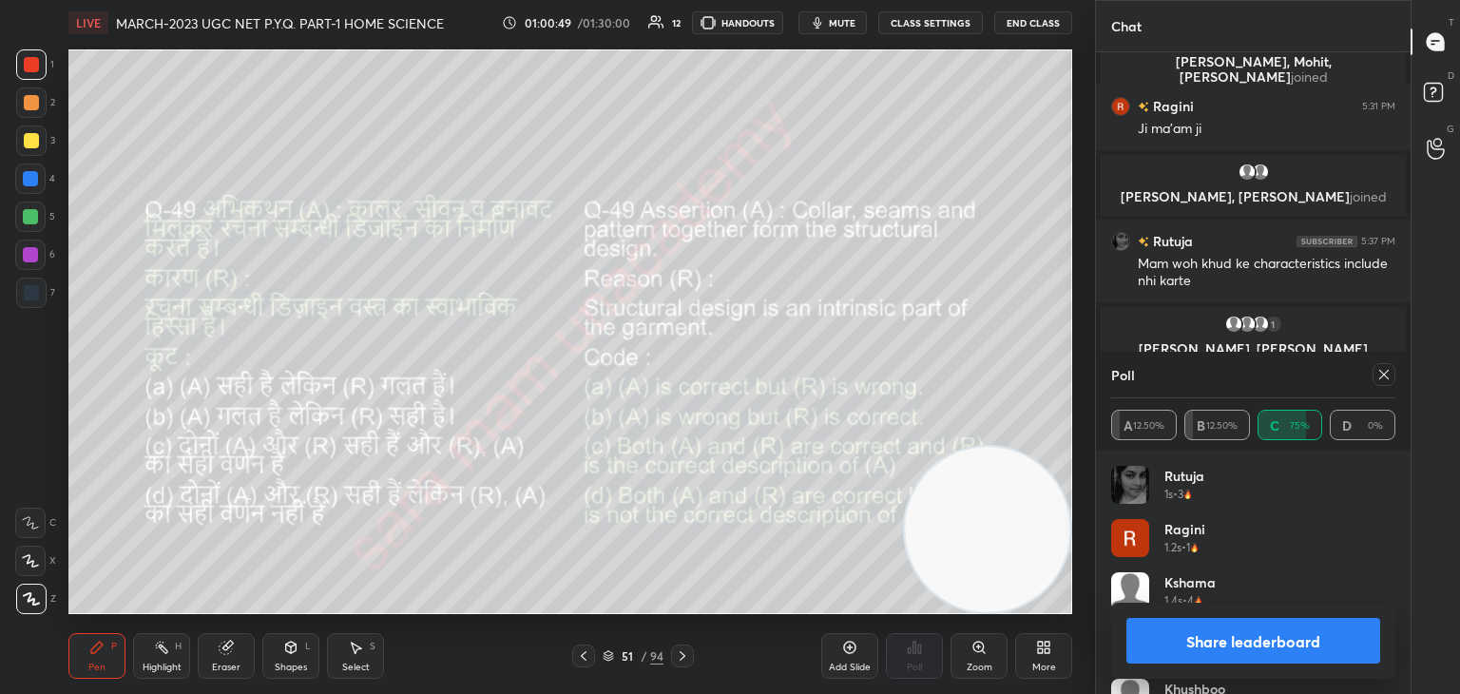
click at [1382, 374] on icon at bounding box center [1384, 375] width 10 height 10
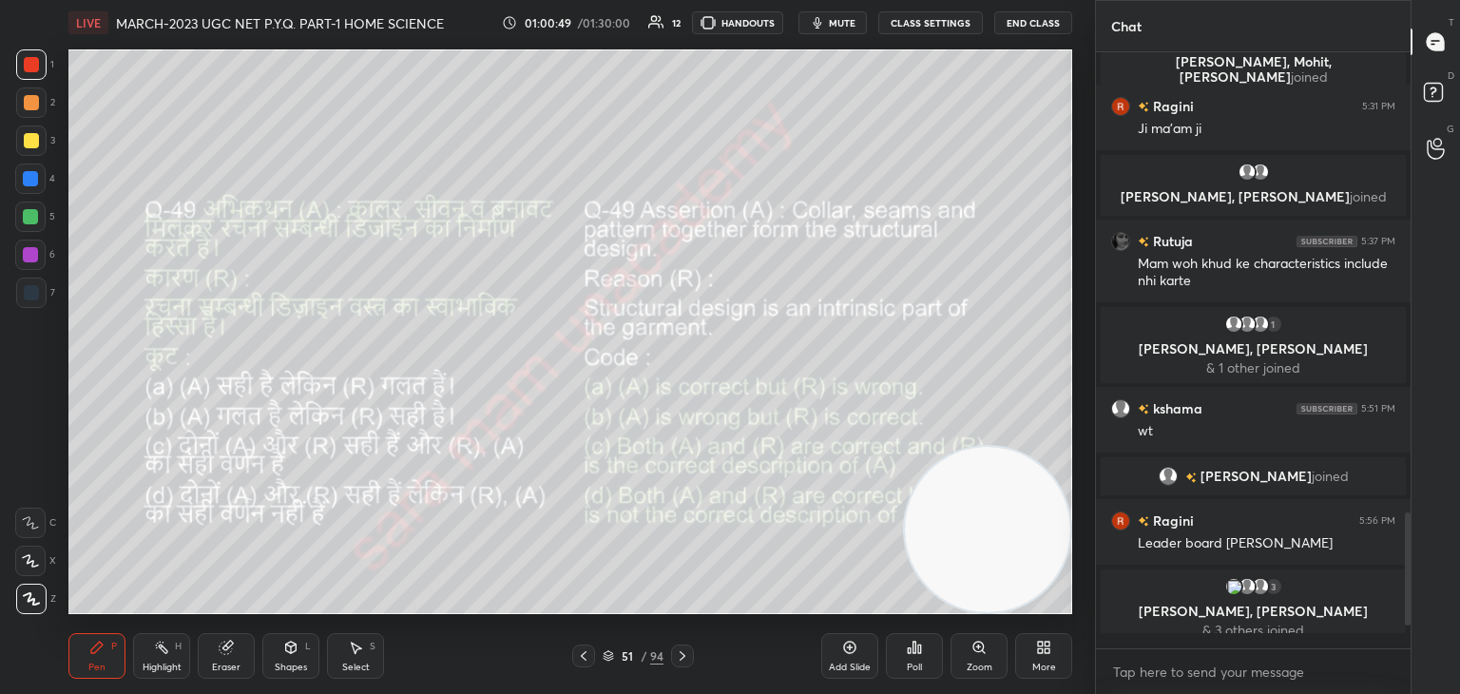
scroll to position [589, 309]
click at [683, 651] on icon at bounding box center [682, 655] width 15 height 15
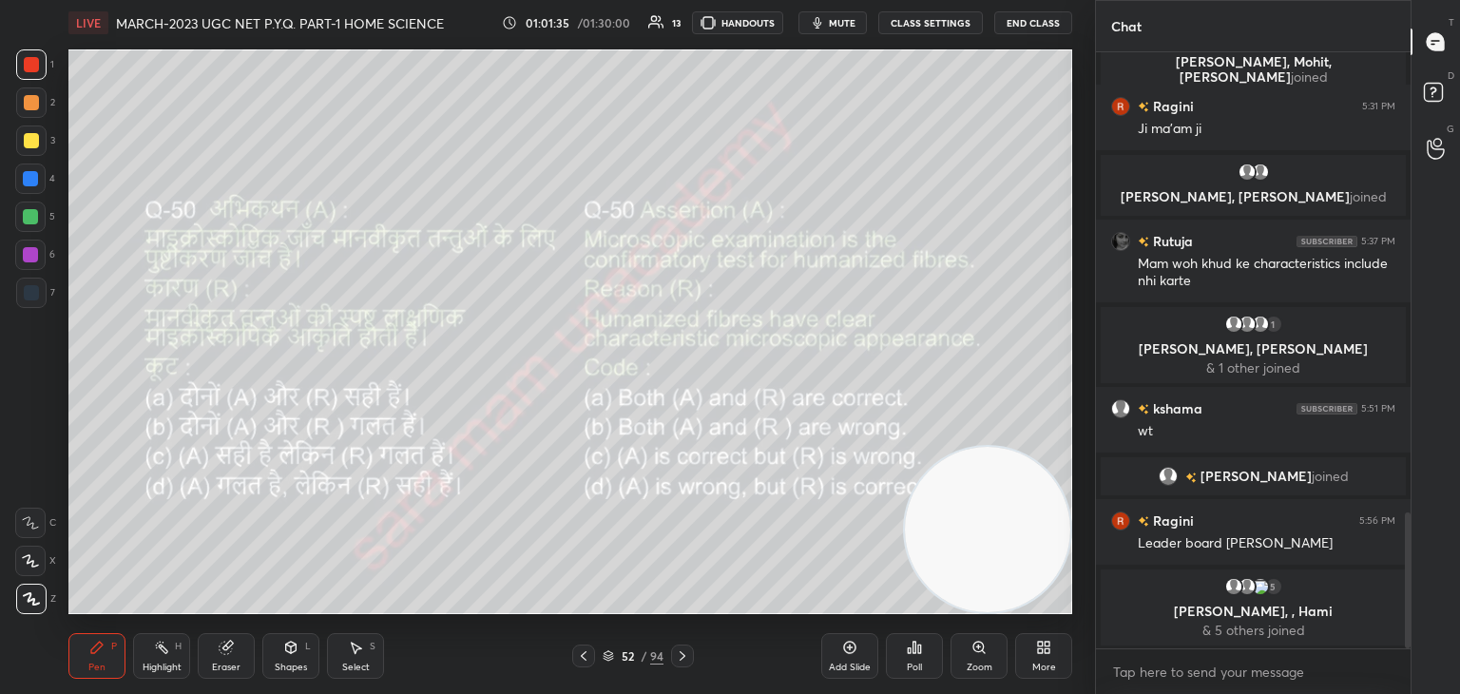
click at [917, 659] on div "Poll" at bounding box center [914, 656] width 57 height 46
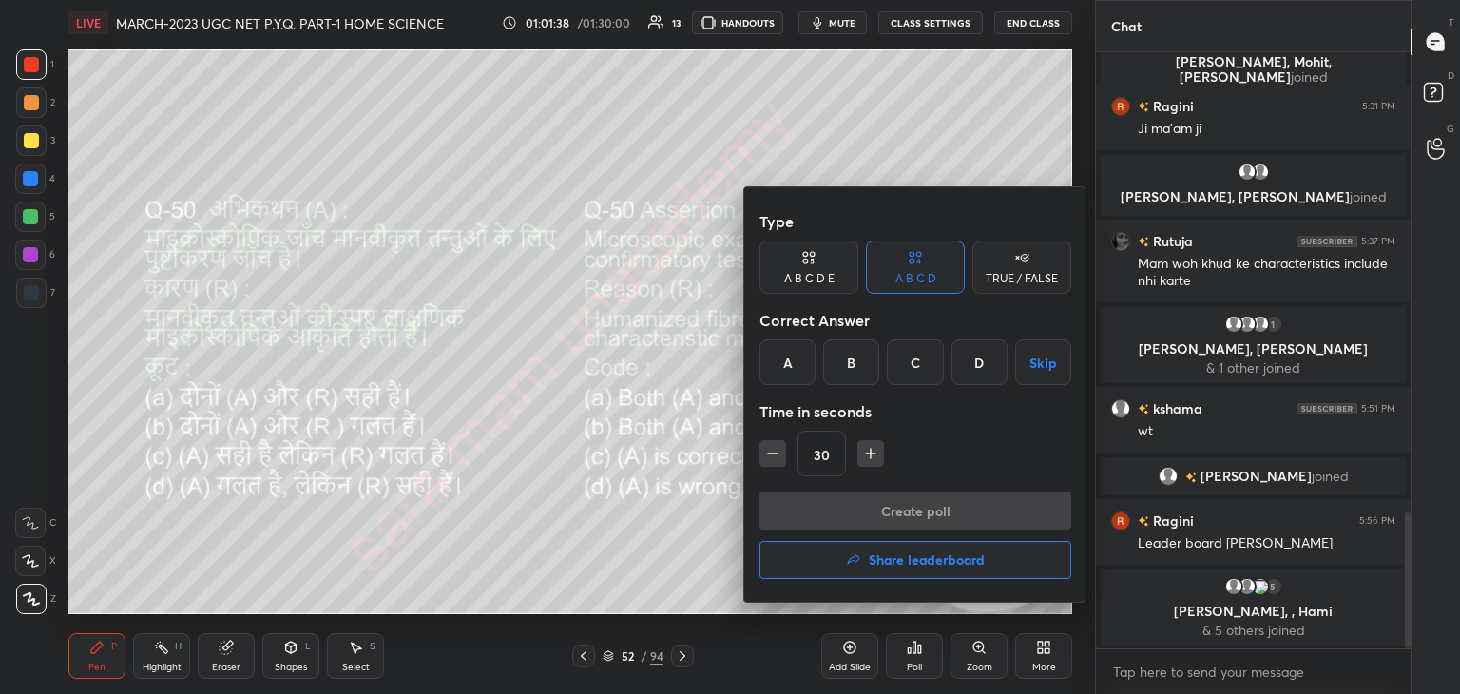
click at [847, 364] on div "B" at bounding box center [851, 362] width 56 height 46
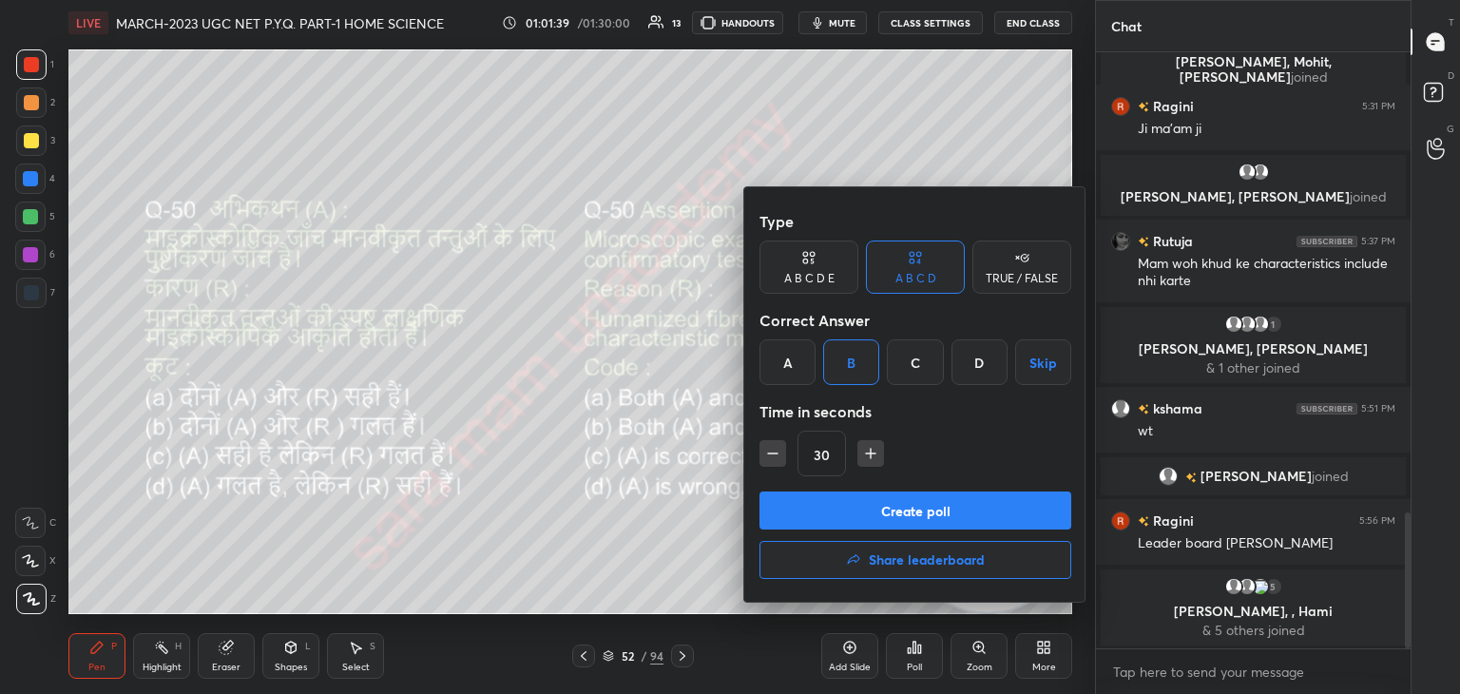
click at [896, 505] on button "Create poll" at bounding box center [915, 510] width 312 height 38
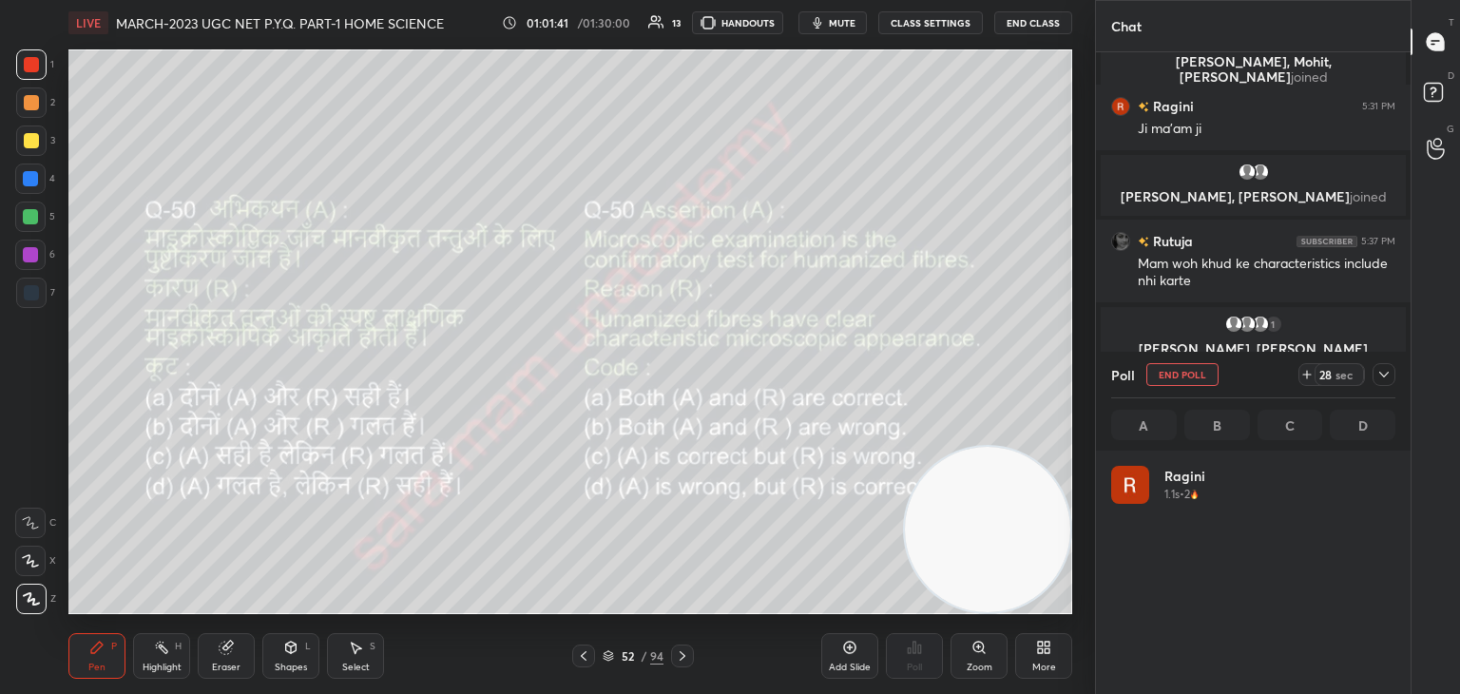
scroll to position [222, 278]
click at [1192, 374] on button "End Poll" at bounding box center [1182, 374] width 72 height 23
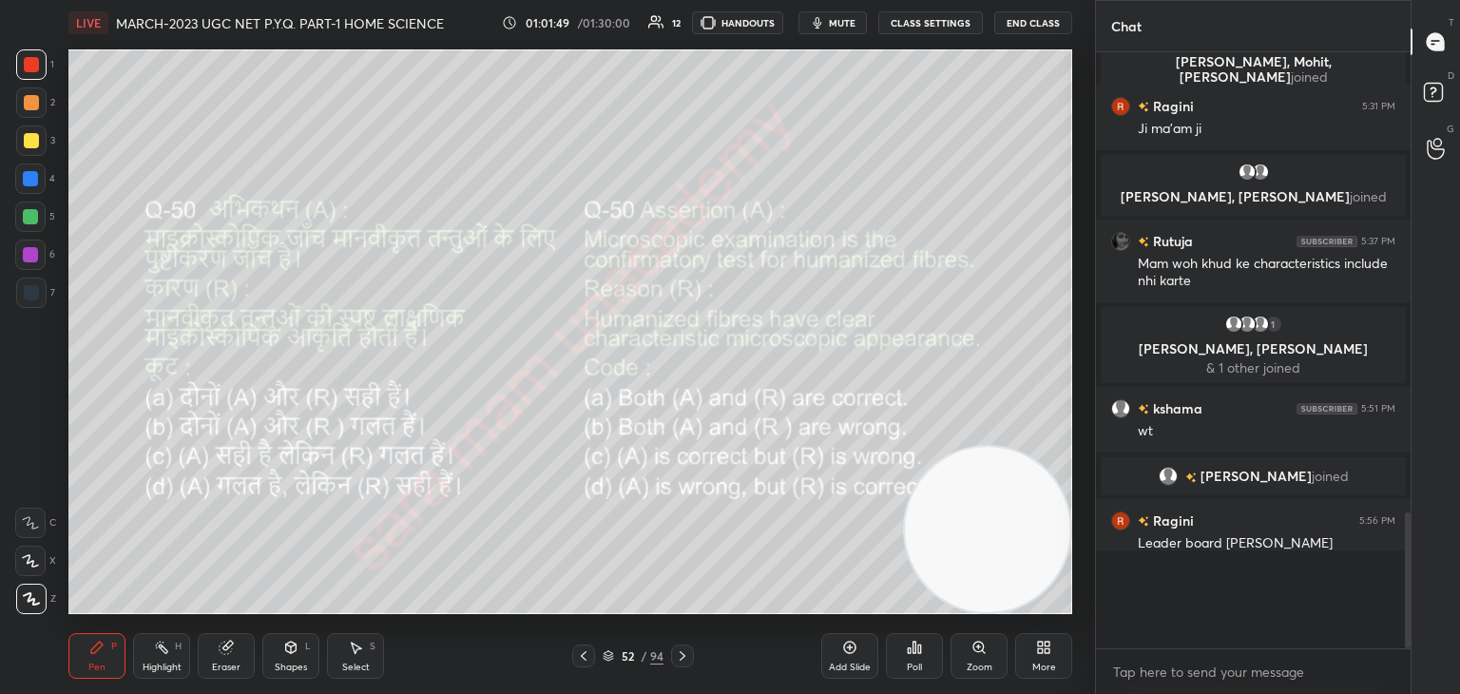
scroll to position [433, 309]
click at [909, 656] on div "Poll" at bounding box center [914, 656] width 57 height 46
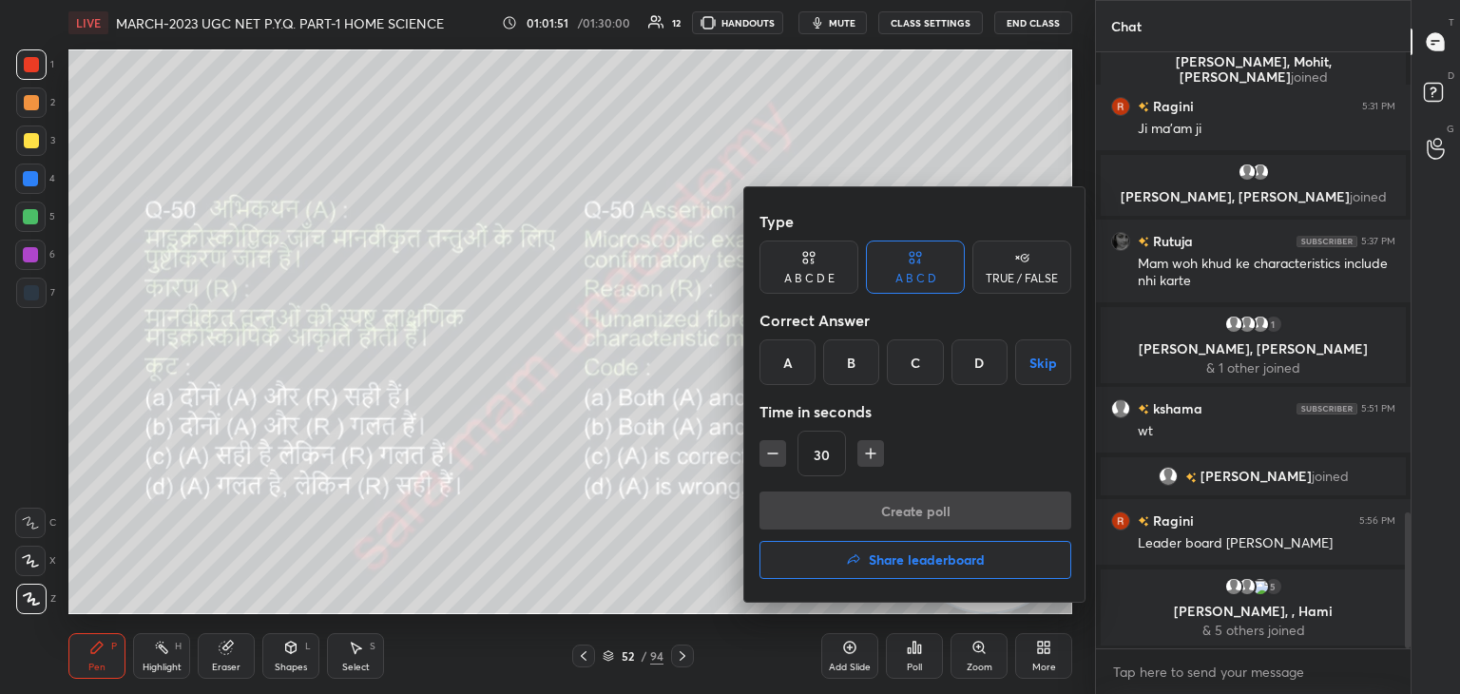
click at [777, 362] on div "A" at bounding box center [787, 362] width 56 height 46
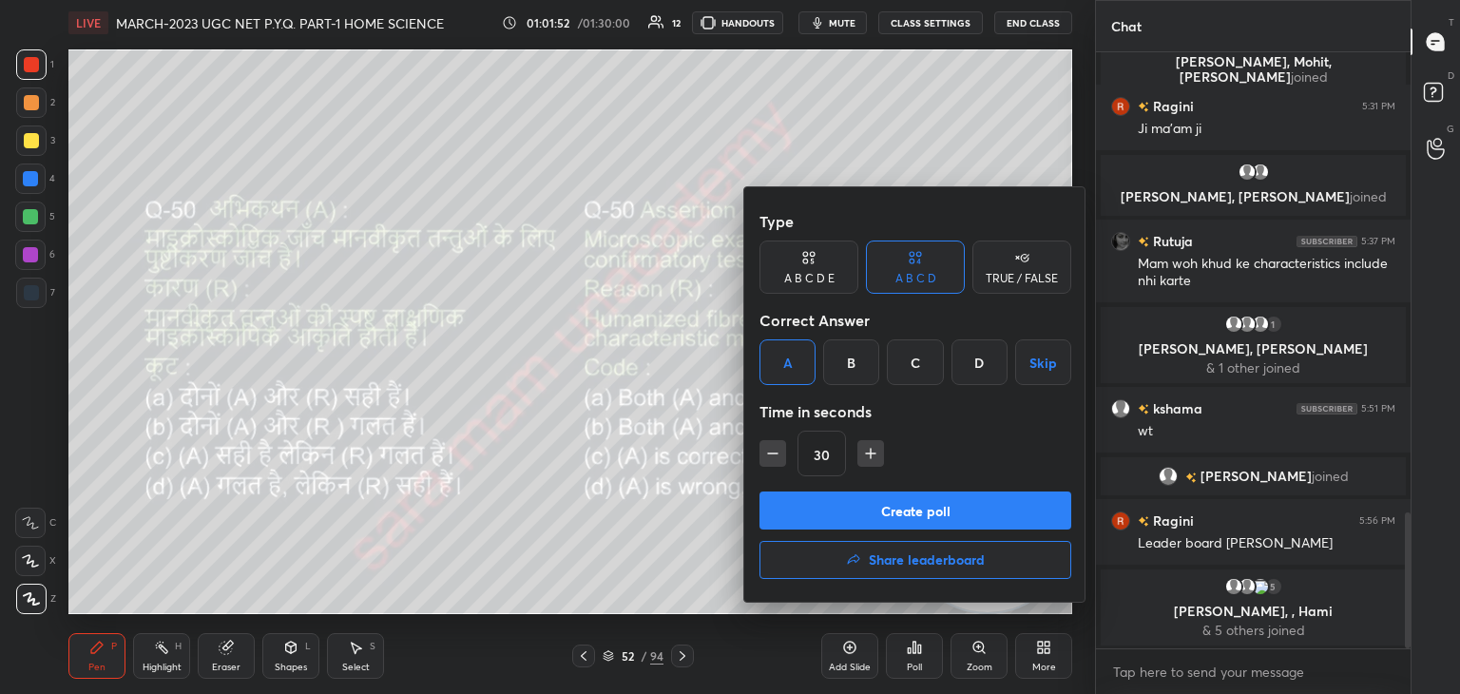
click at [928, 507] on button "Create poll" at bounding box center [915, 510] width 312 height 38
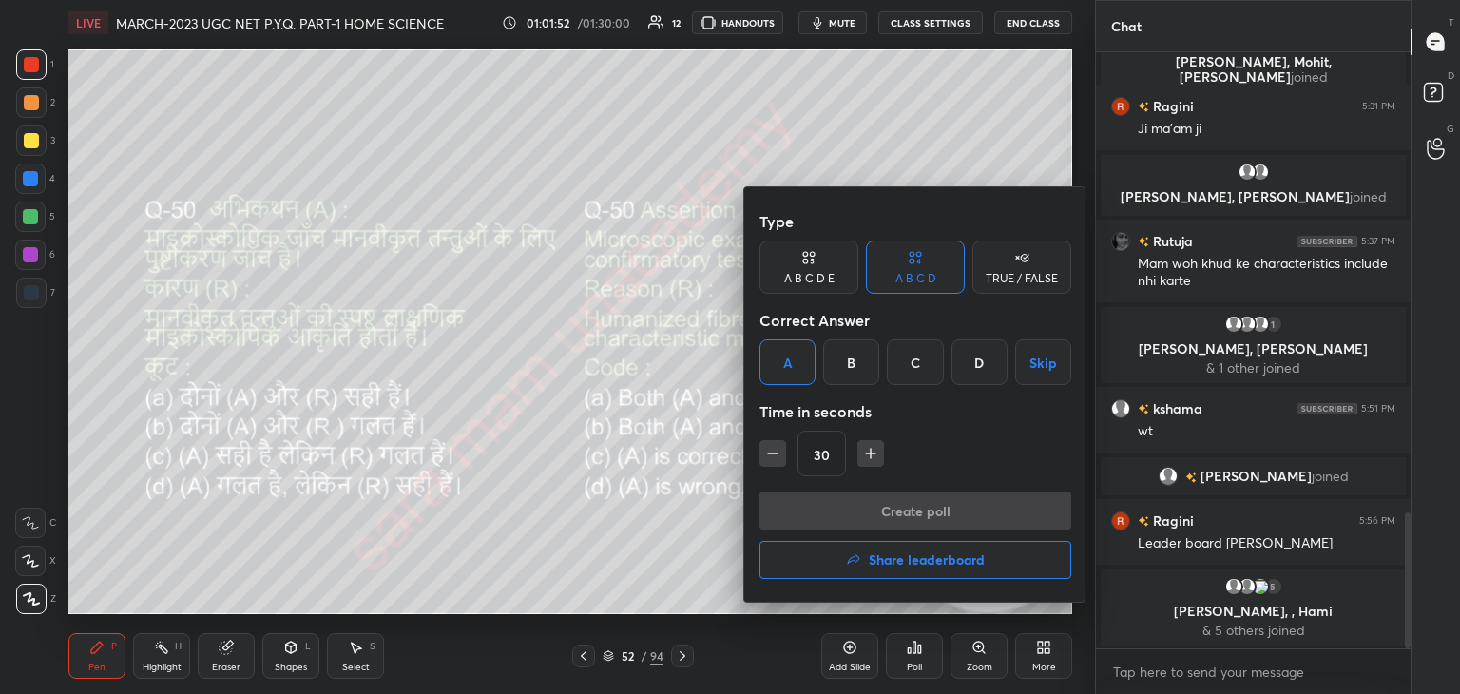
scroll to position [6, 6]
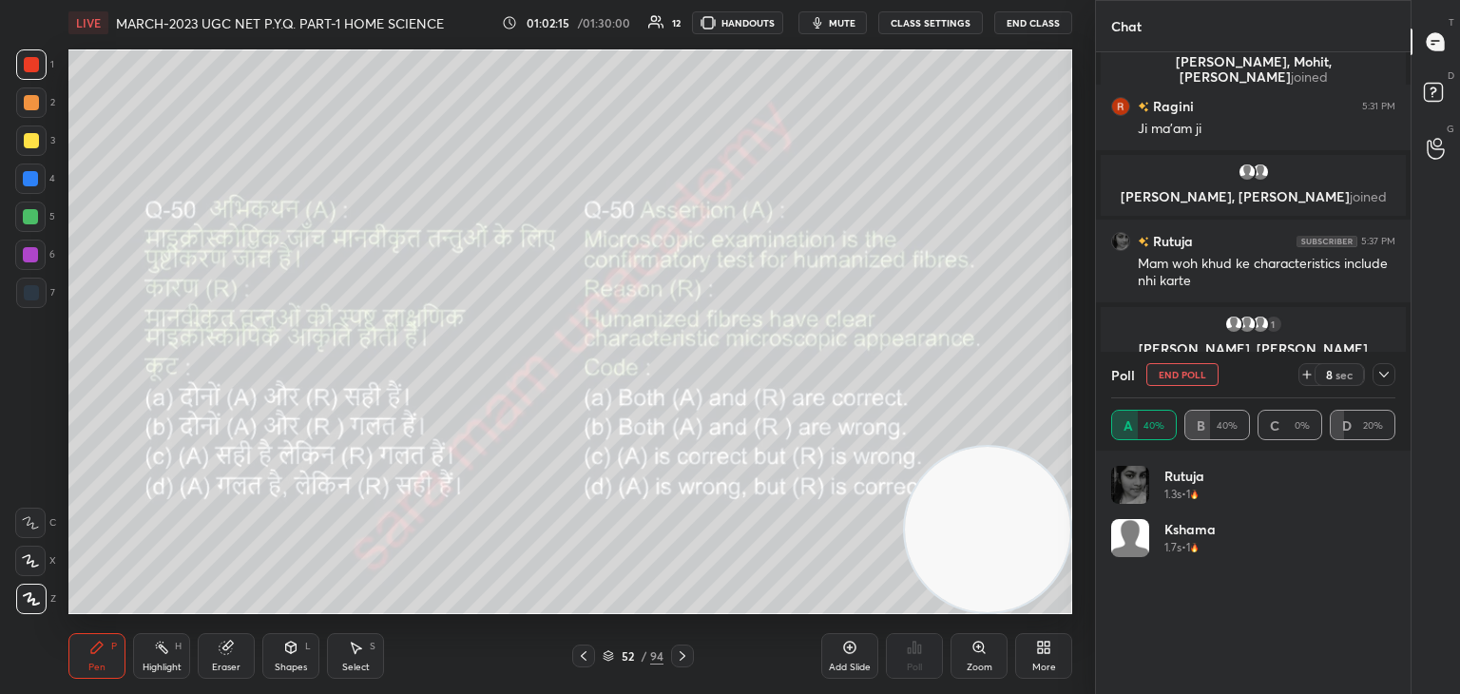
click at [1194, 377] on button "End Poll" at bounding box center [1182, 374] width 72 height 23
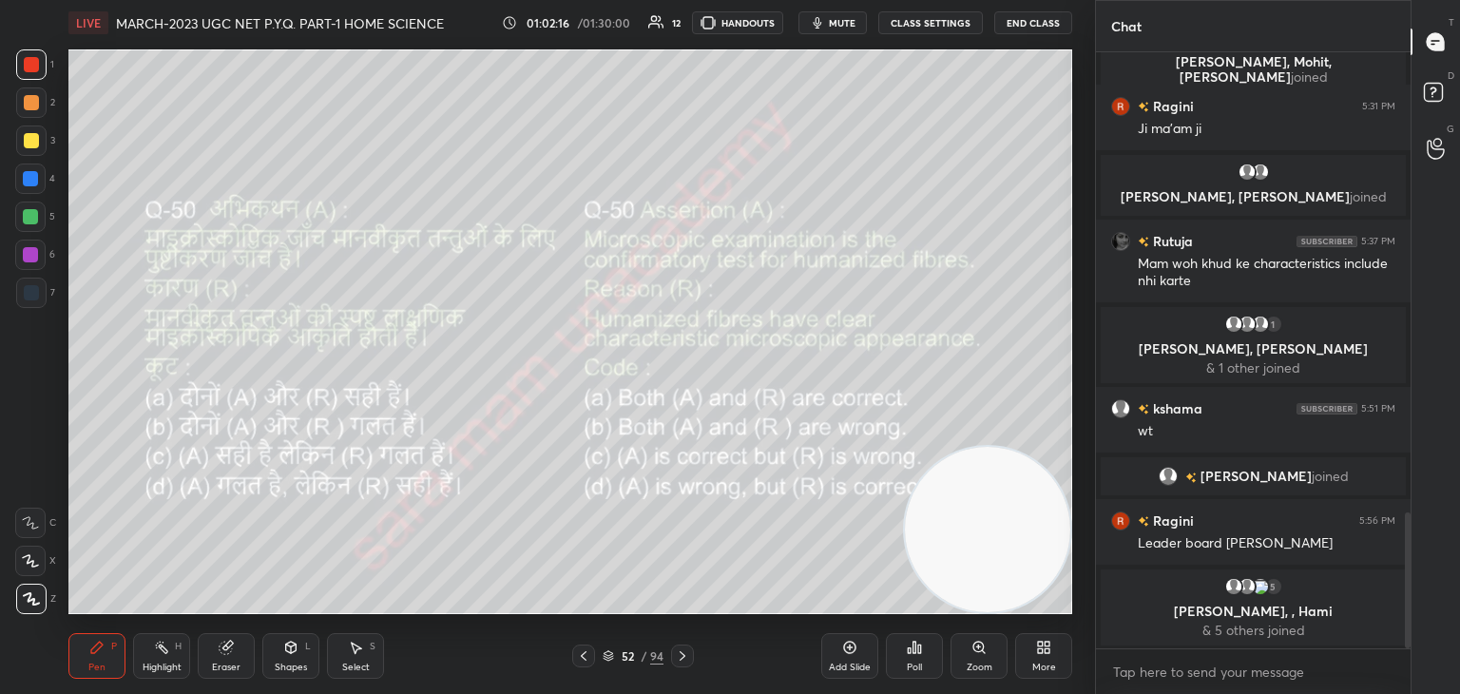
click at [678, 659] on icon at bounding box center [682, 655] width 15 height 15
click at [918, 666] on div "Poll" at bounding box center [914, 667] width 15 height 10
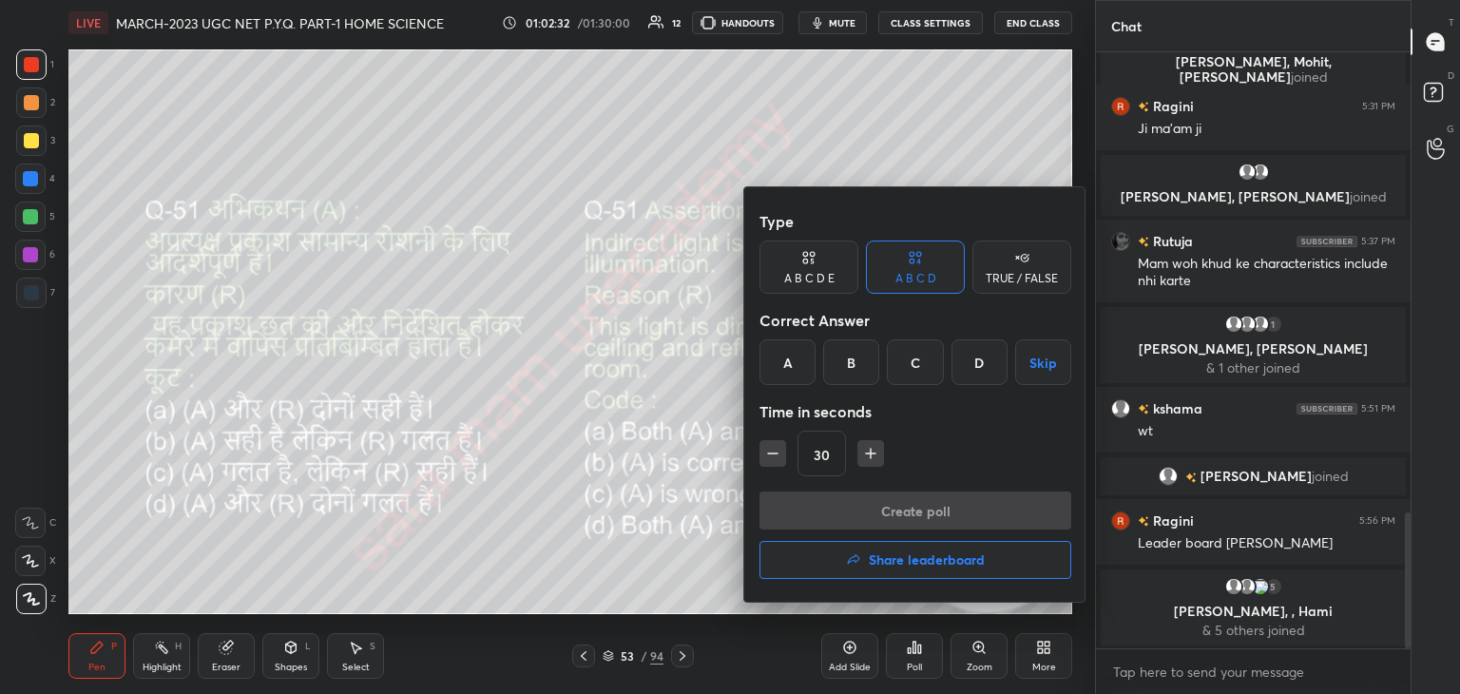
click at [787, 370] on div "A" at bounding box center [787, 362] width 56 height 46
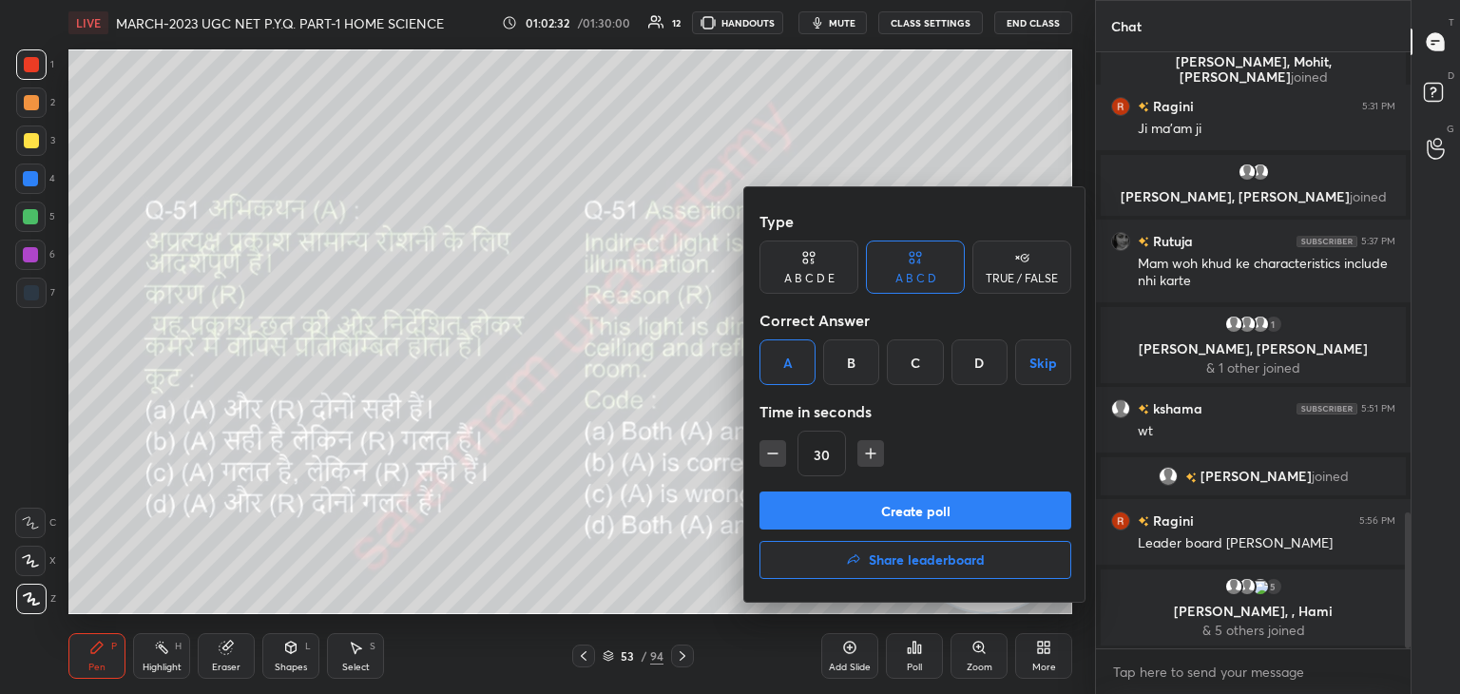
click at [889, 517] on button "Create poll" at bounding box center [915, 510] width 312 height 38
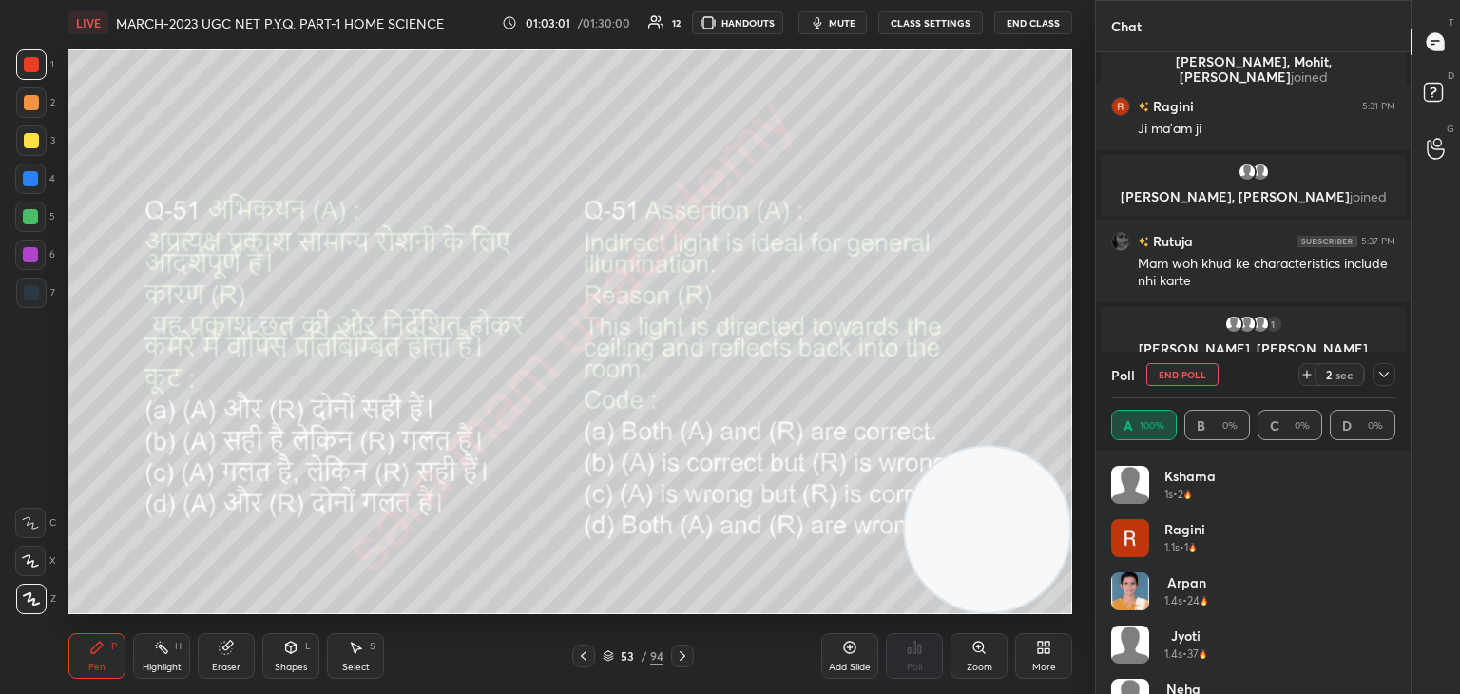
click at [1194, 373] on button "End Poll" at bounding box center [1182, 374] width 72 height 23
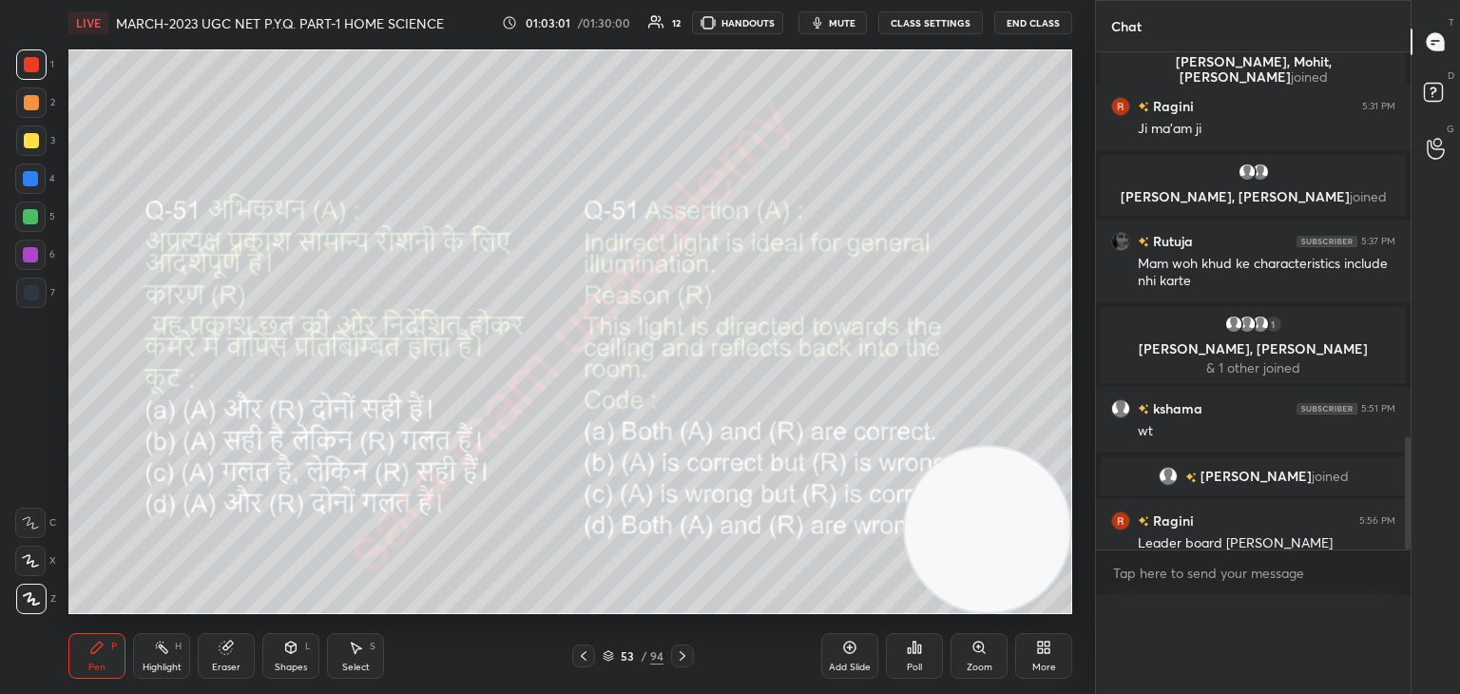
scroll to position [0, 0]
click at [685, 659] on icon at bounding box center [682, 655] width 15 height 15
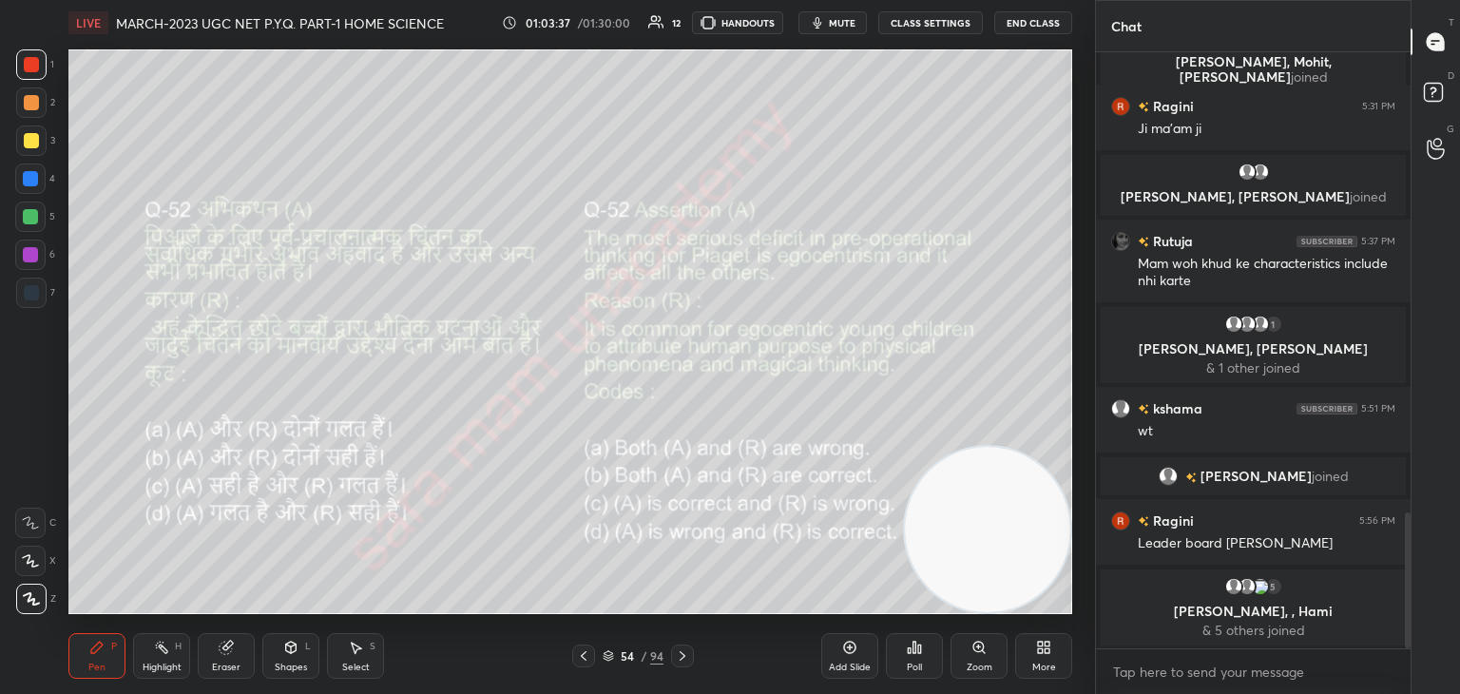
click at [904, 669] on div "Poll" at bounding box center [914, 656] width 57 height 46
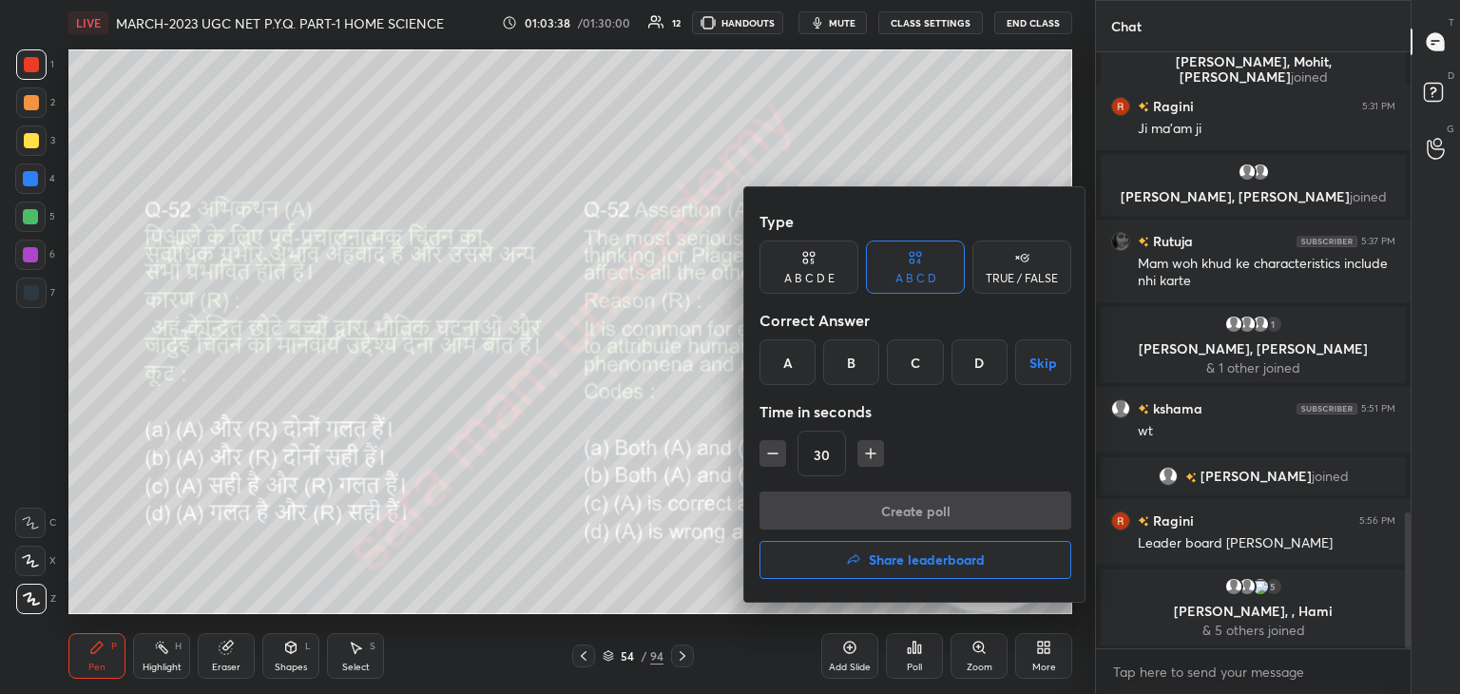
click at [852, 361] on div "B" at bounding box center [851, 362] width 56 height 46
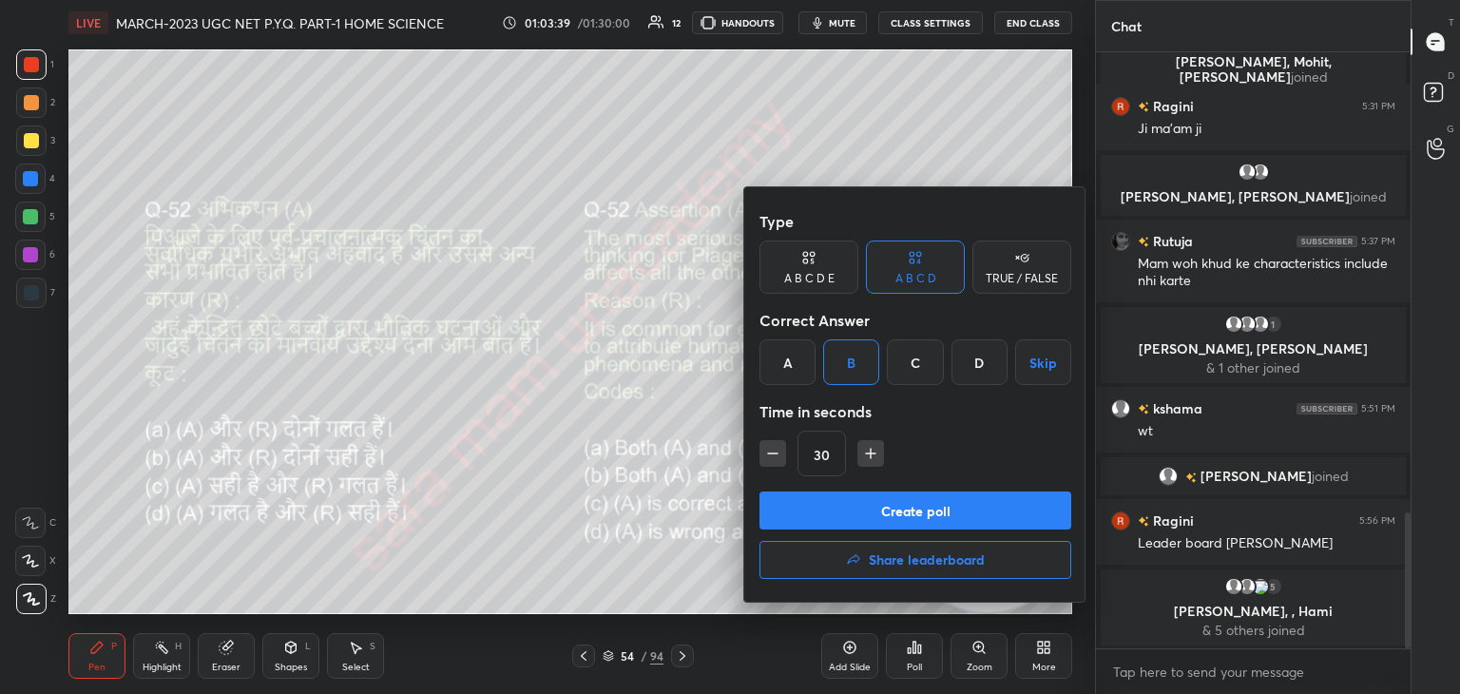
click at [894, 521] on button "Create poll" at bounding box center [915, 510] width 312 height 38
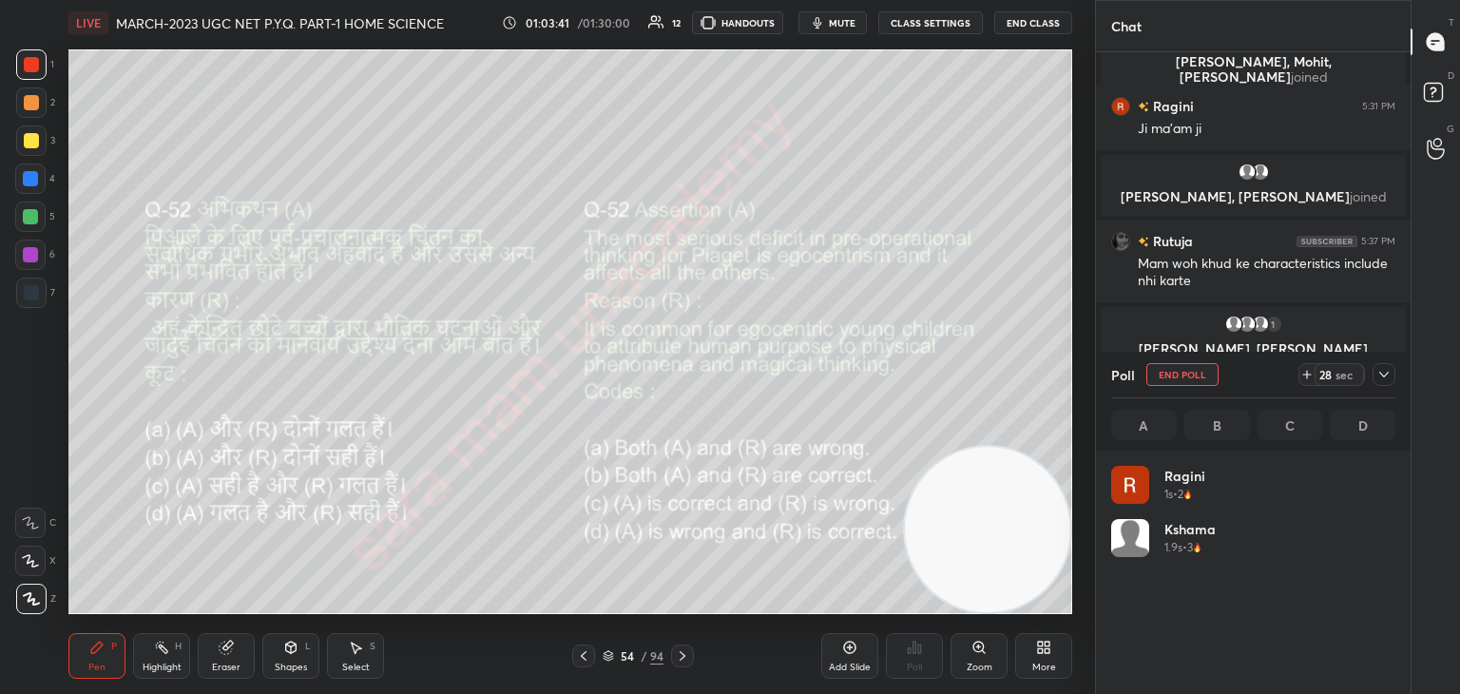
scroll to position [222, 278]
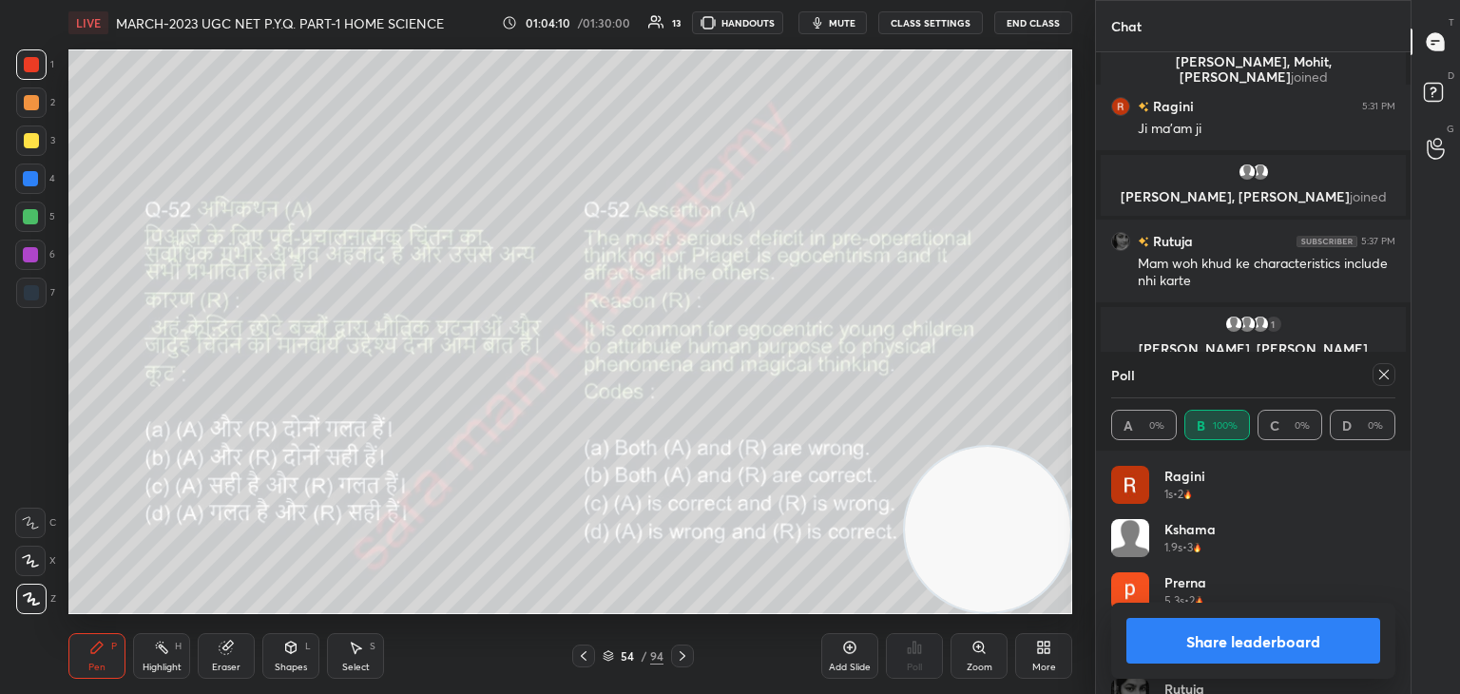
click at [1382, 374] on icon at bounding box center [1384, 375] width 10 height 10
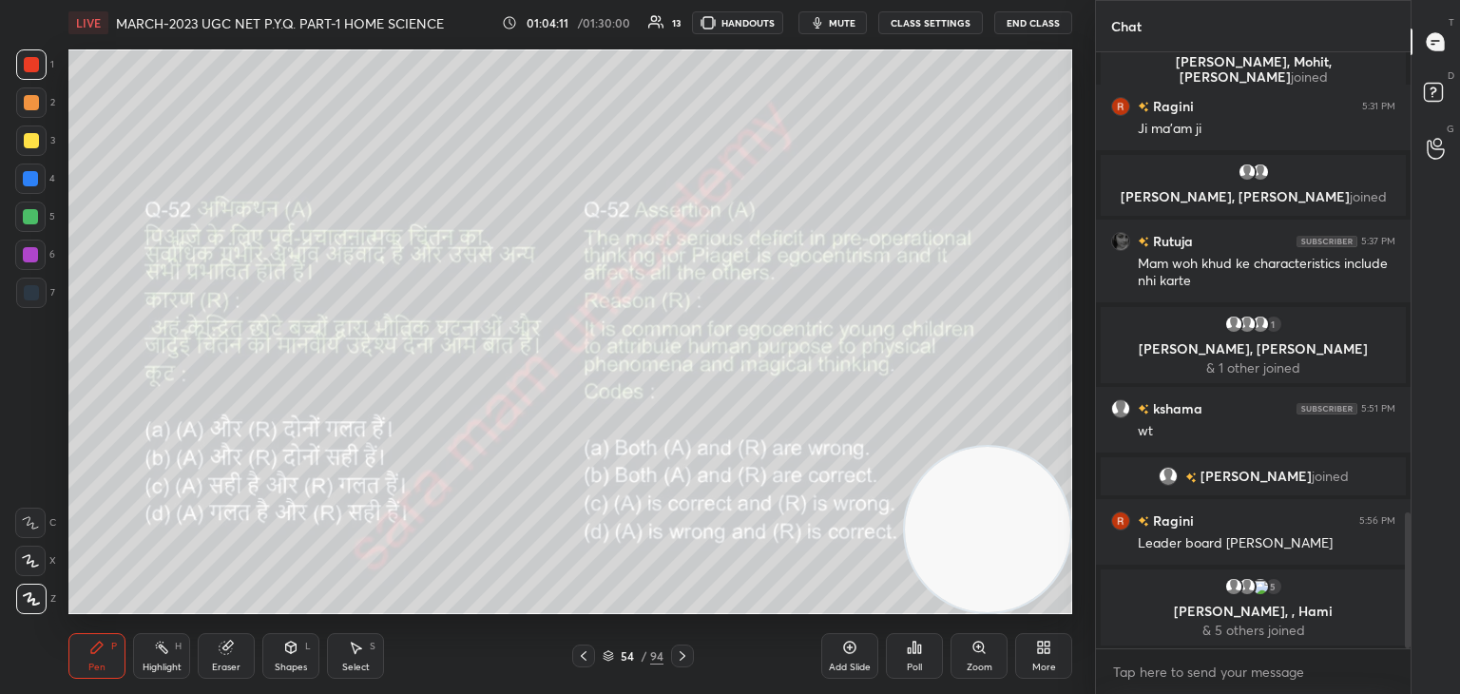
scroll to position [7, 6]
click at [676, 655] on icon at bounding box center [682, 655] width 15 height 15
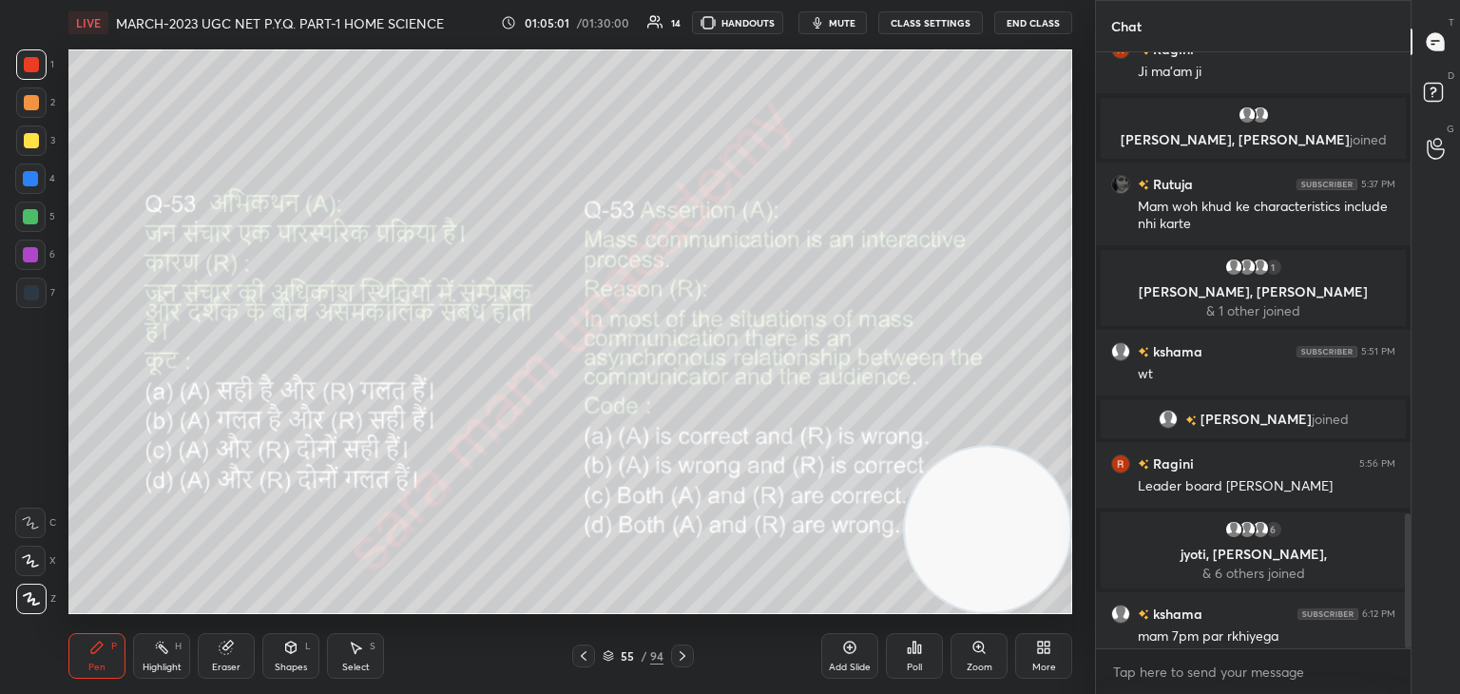
scroll to position [2032, 0]
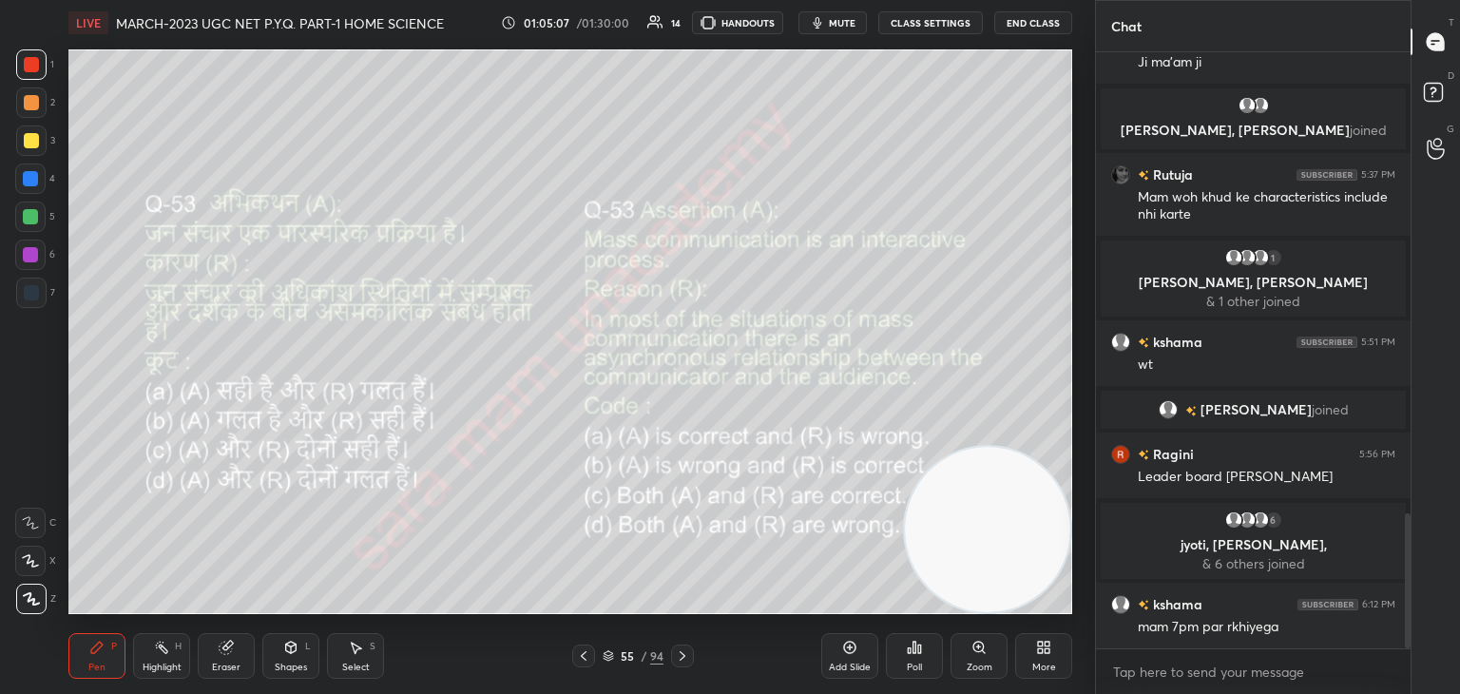
click at [352, 647] on icon at bounding box center [355, 647] width 15 height 15
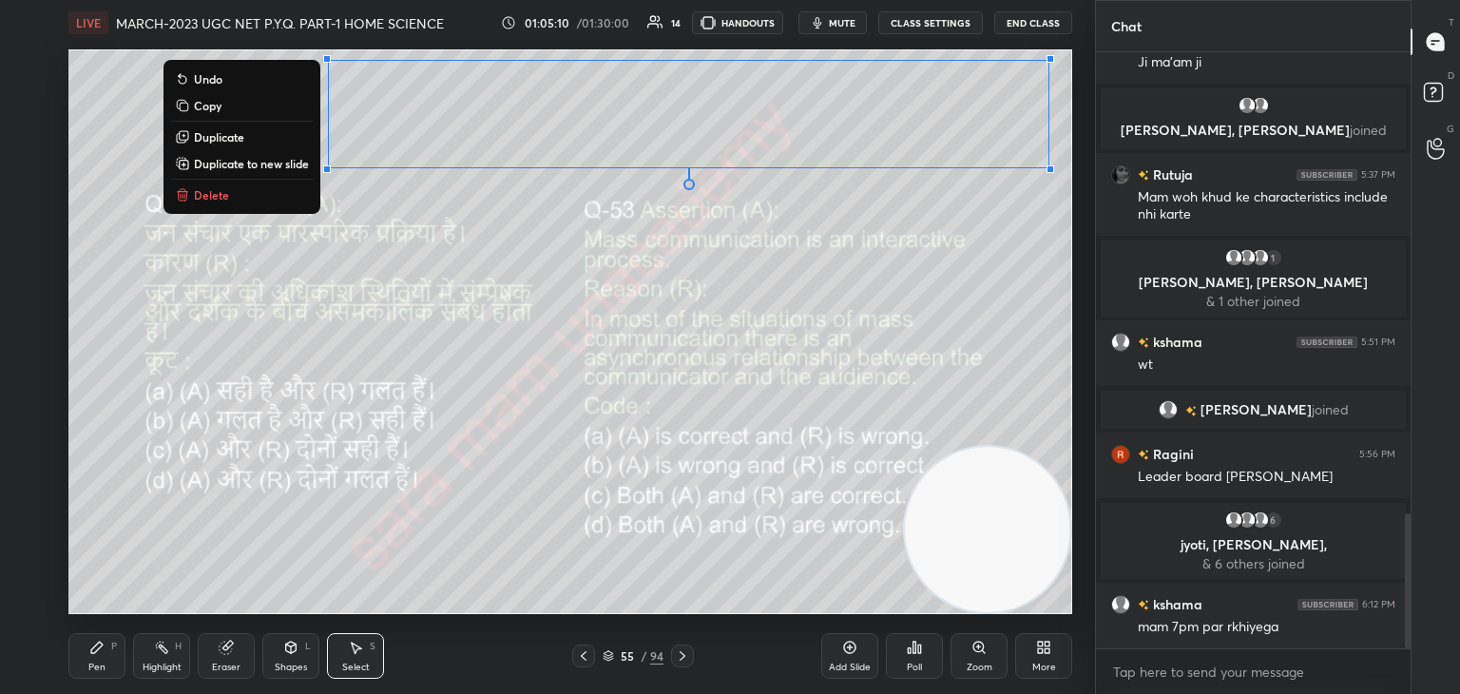
click at [213, 195] on p "Delete" at bounding box center [211, 194] width 35 height 15
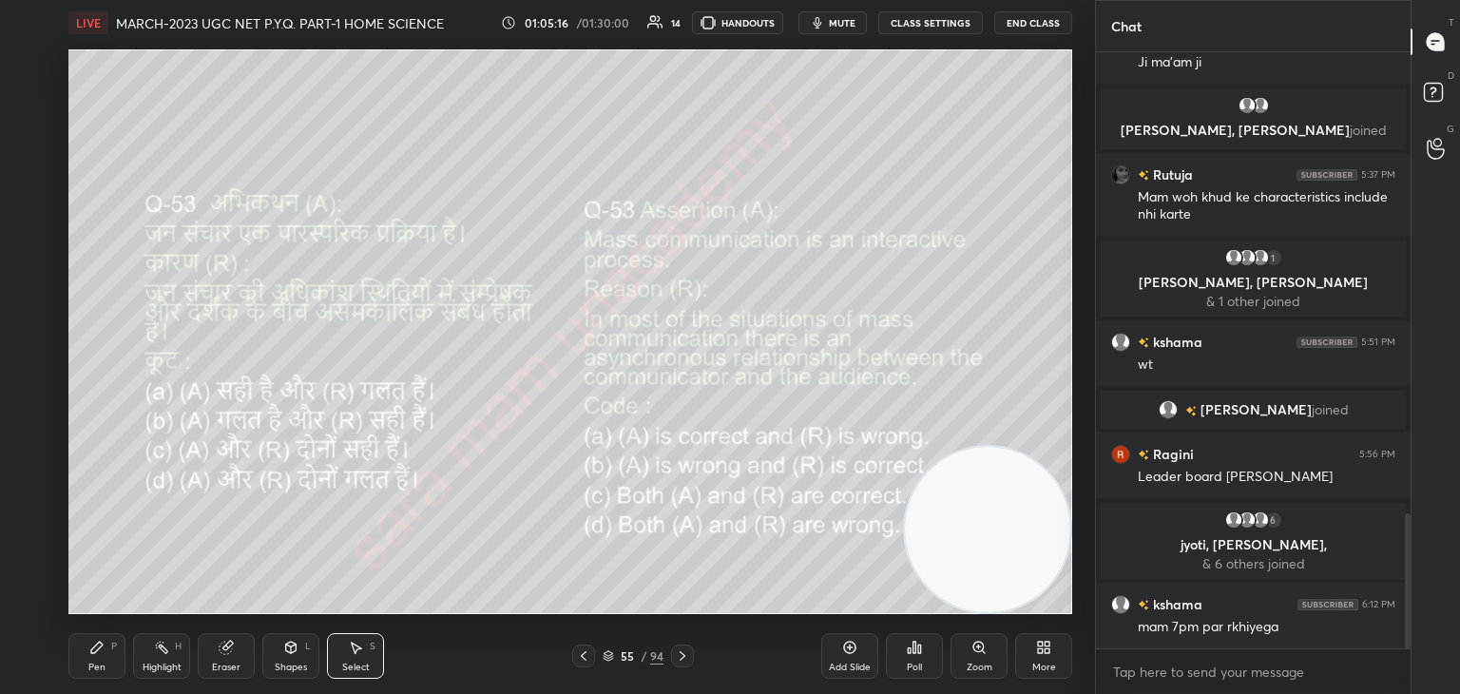
click at [114, 654] on div "Pen P" at bounding box center [96, 656] width 57 height 46
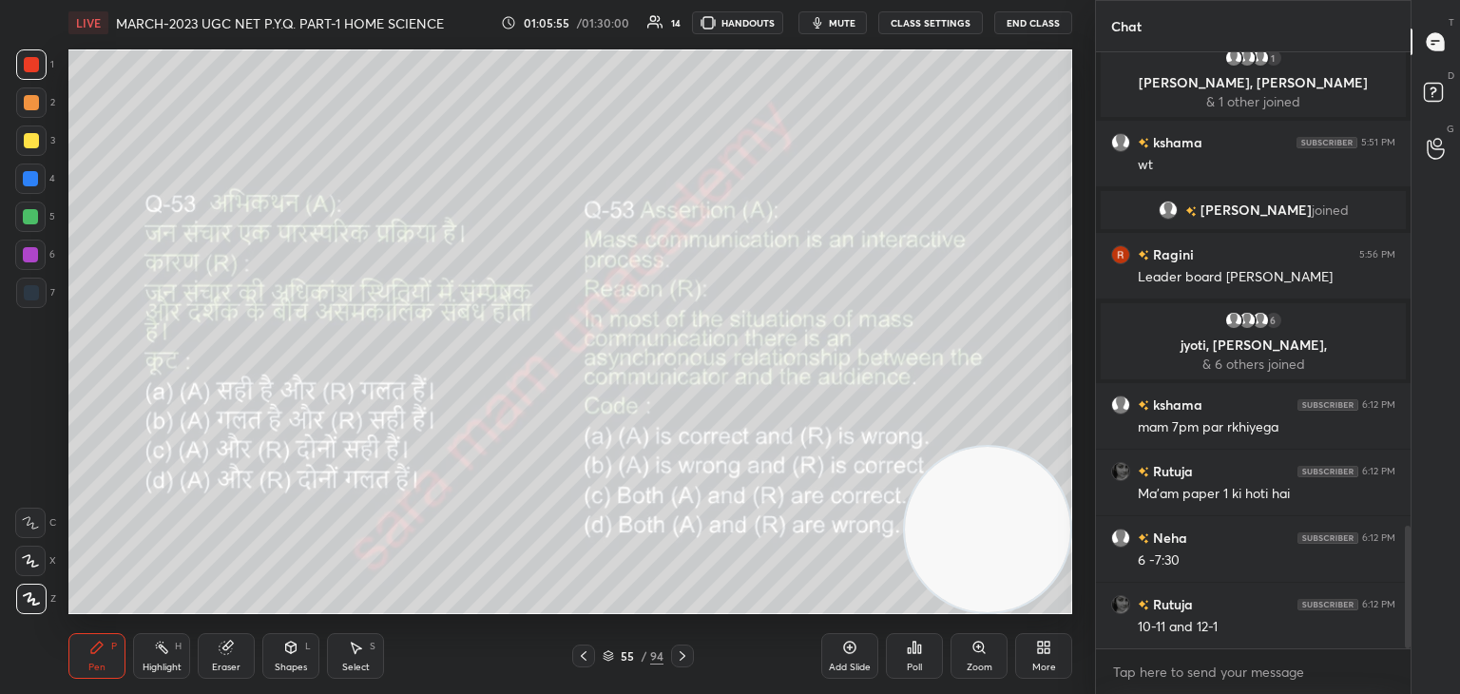
scroll to position [2298, 0]
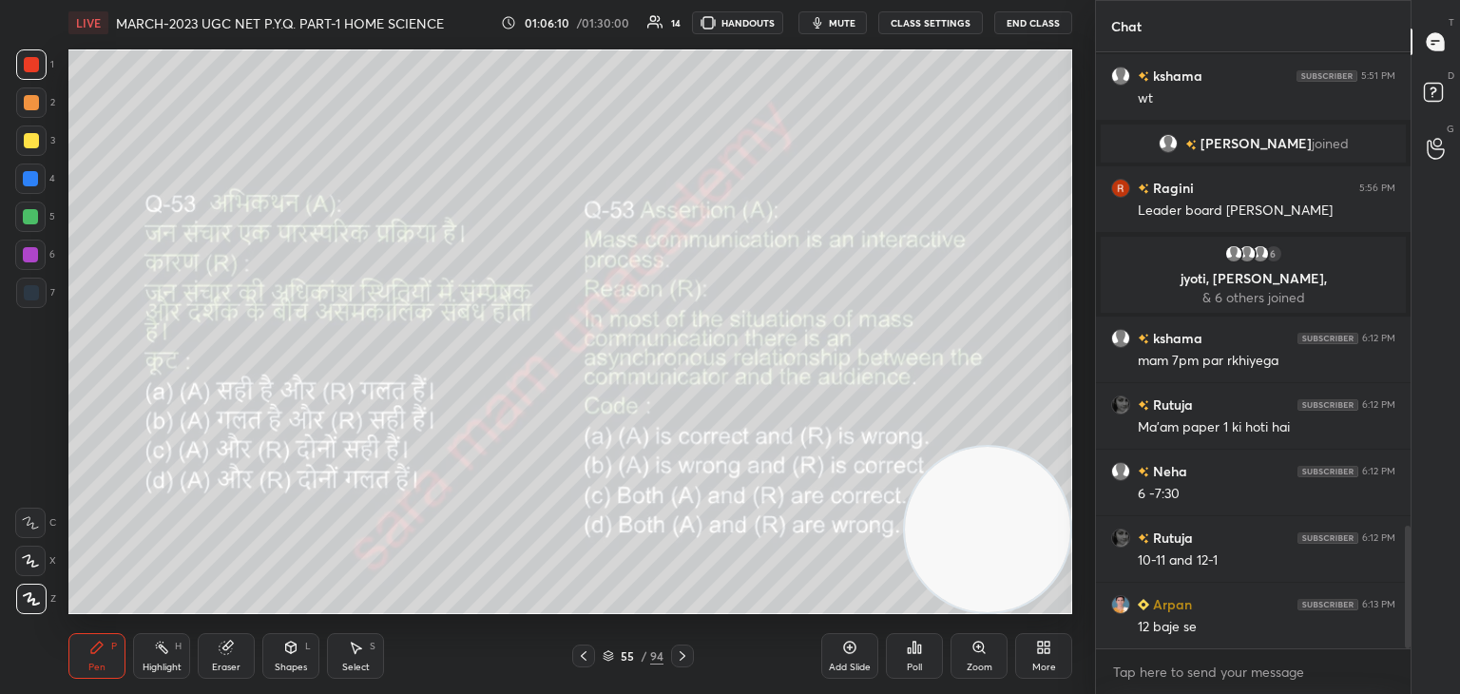
click at [923, 655] on div "Poll" at bounding box center [914, 656] width 57 height 46
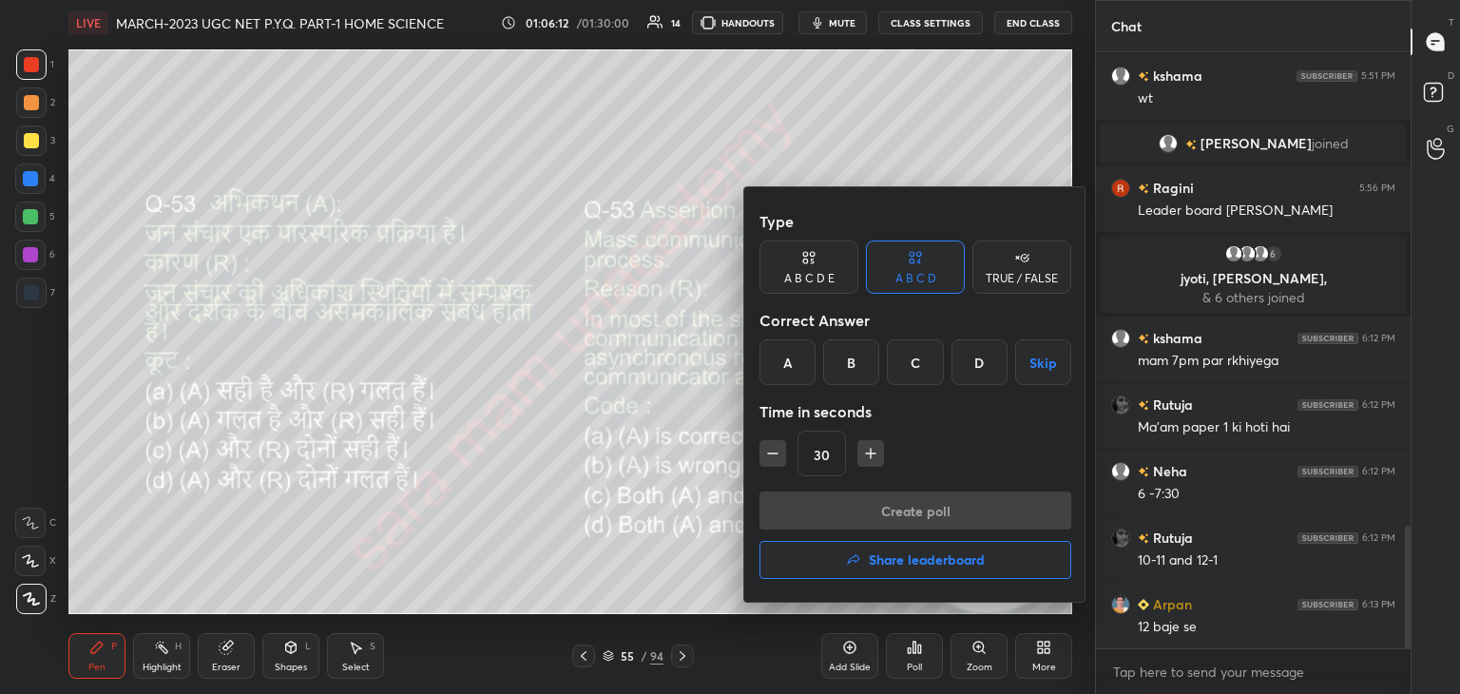
scroll to position [2344, 0]
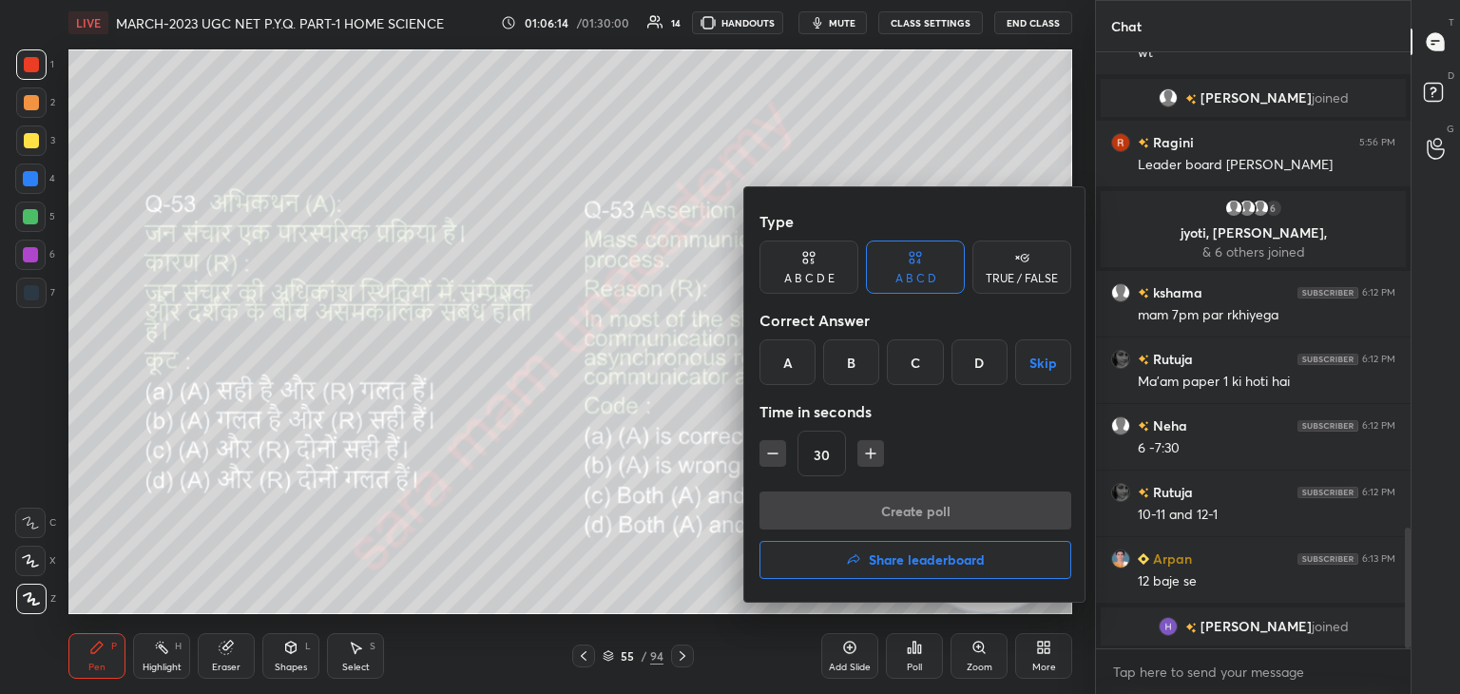
click at [861, 365] on div "B" at bounding box center [851, 362] width 56 height 46
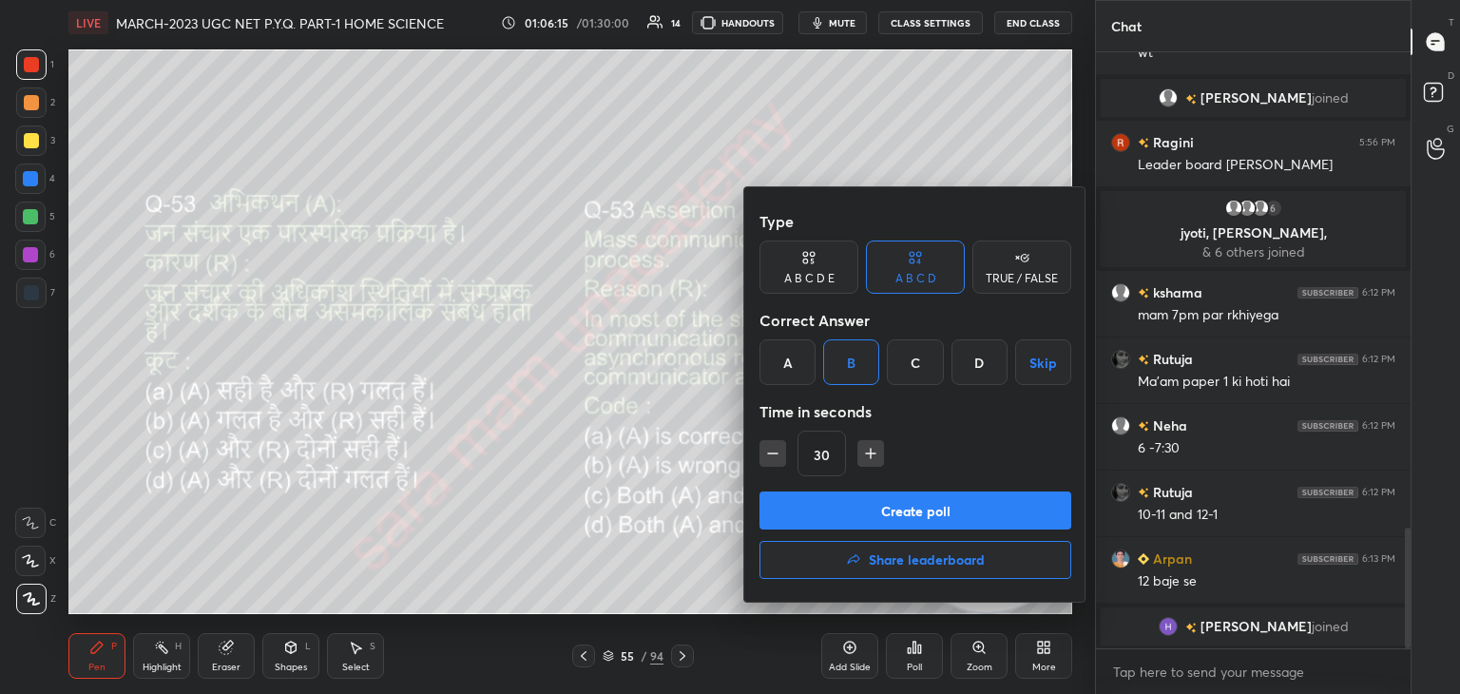
click at [892, 502] on button "Create poll" at bounding box center [915, 510] width 312 height 38
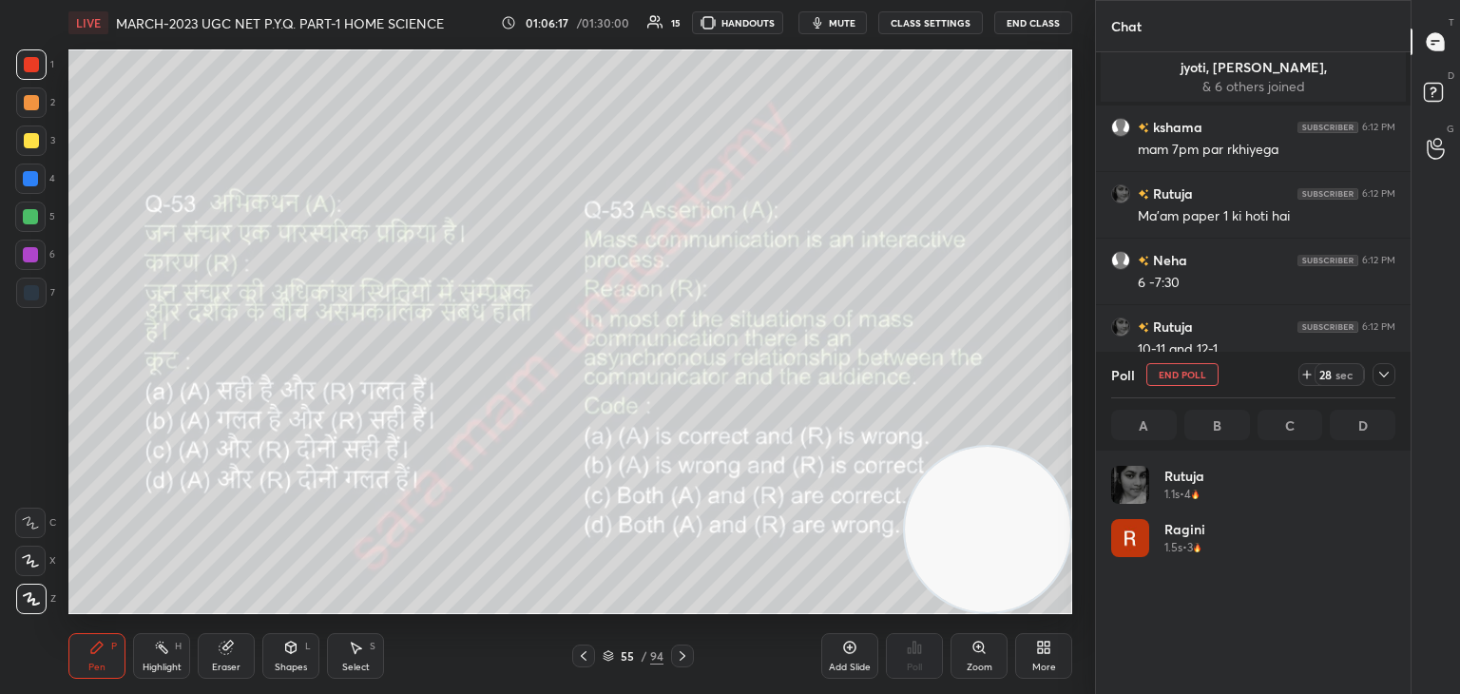
scroll to position [222, 278]
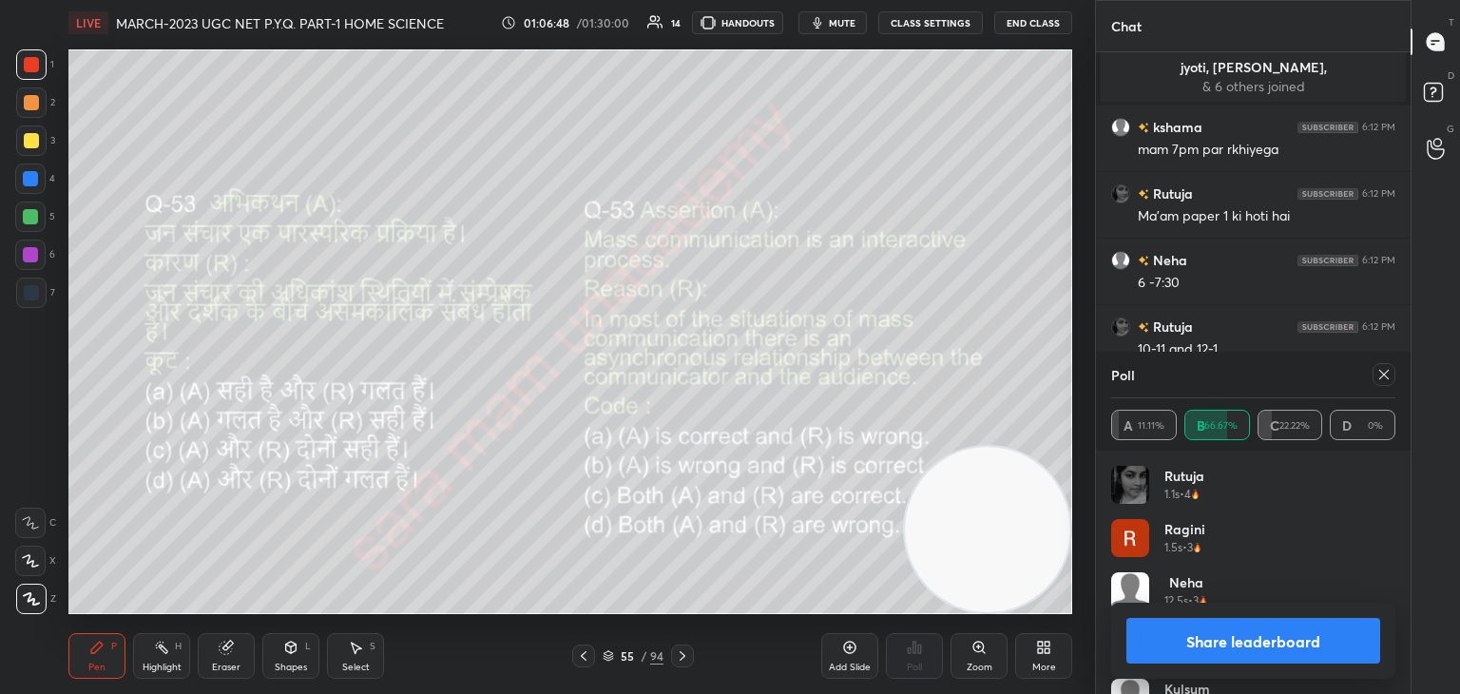
click at [1376, 371] on icon at bounding box center [1383, 374] width 15 height 15
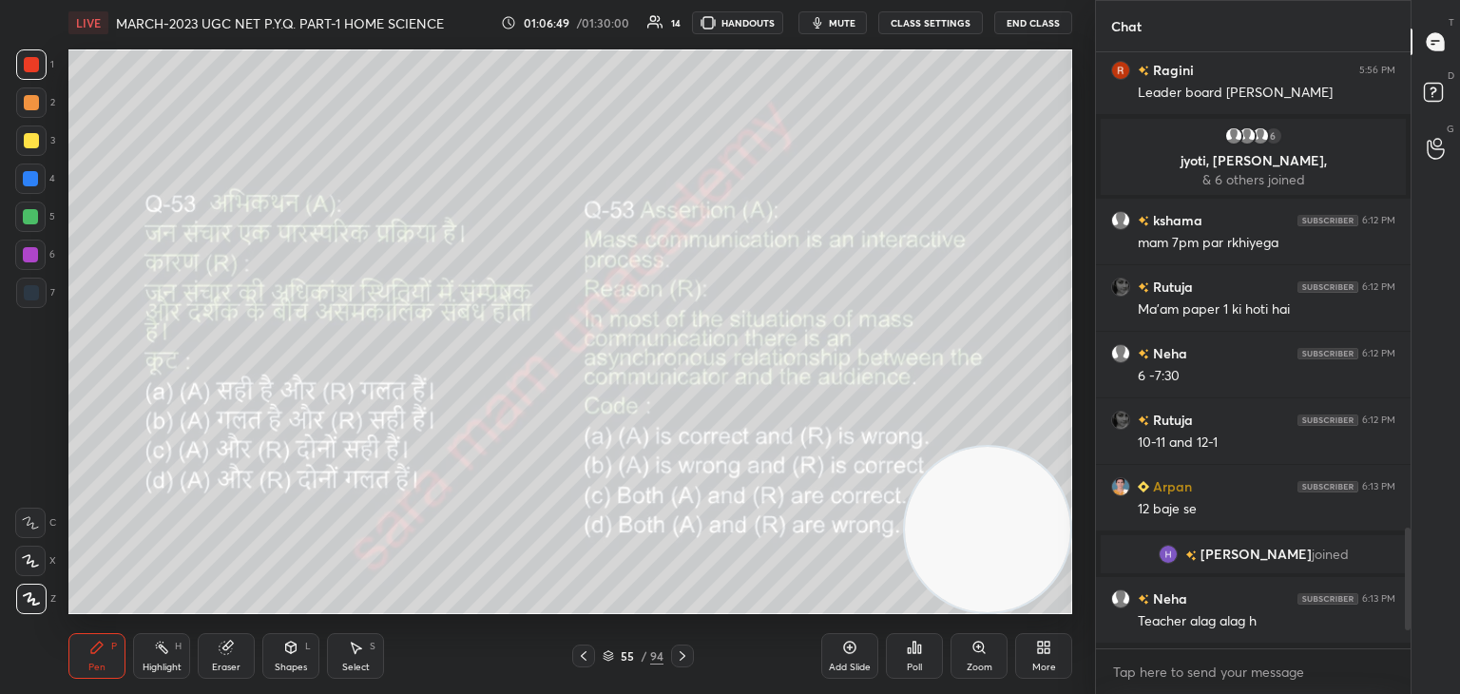
scroll to position [2323, 0]
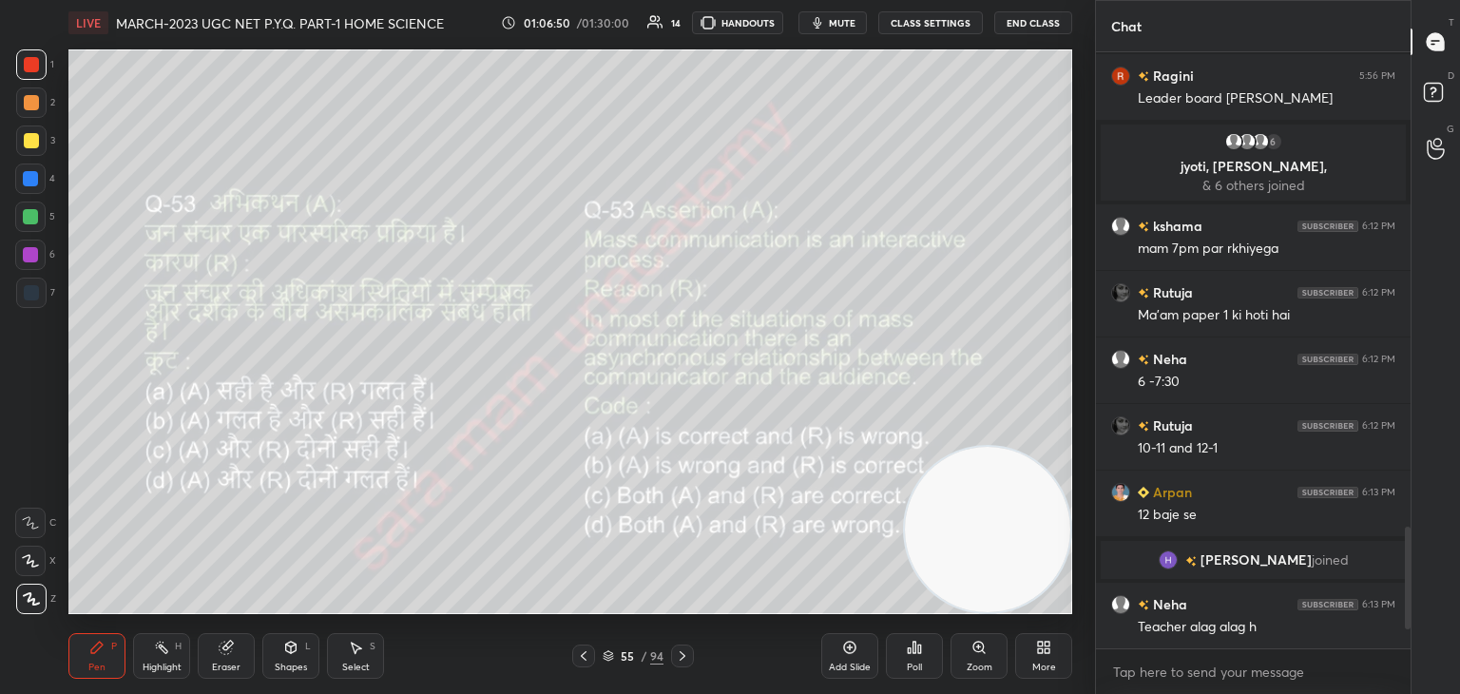
click at [677, 655] on icon at bounding box center [682, 655] width 15 height 15
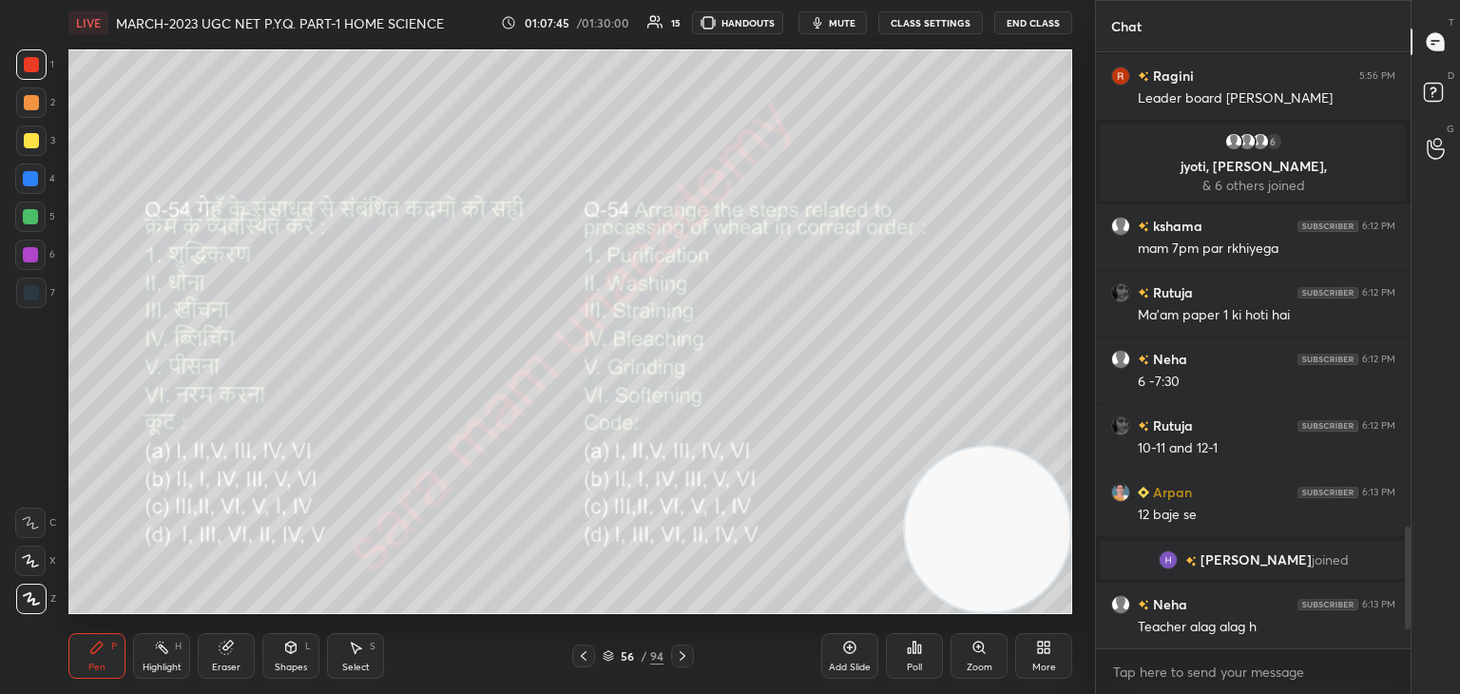
click at [916, 661] on div "Poll" at bounding box center [914, 656] width 57 height 46
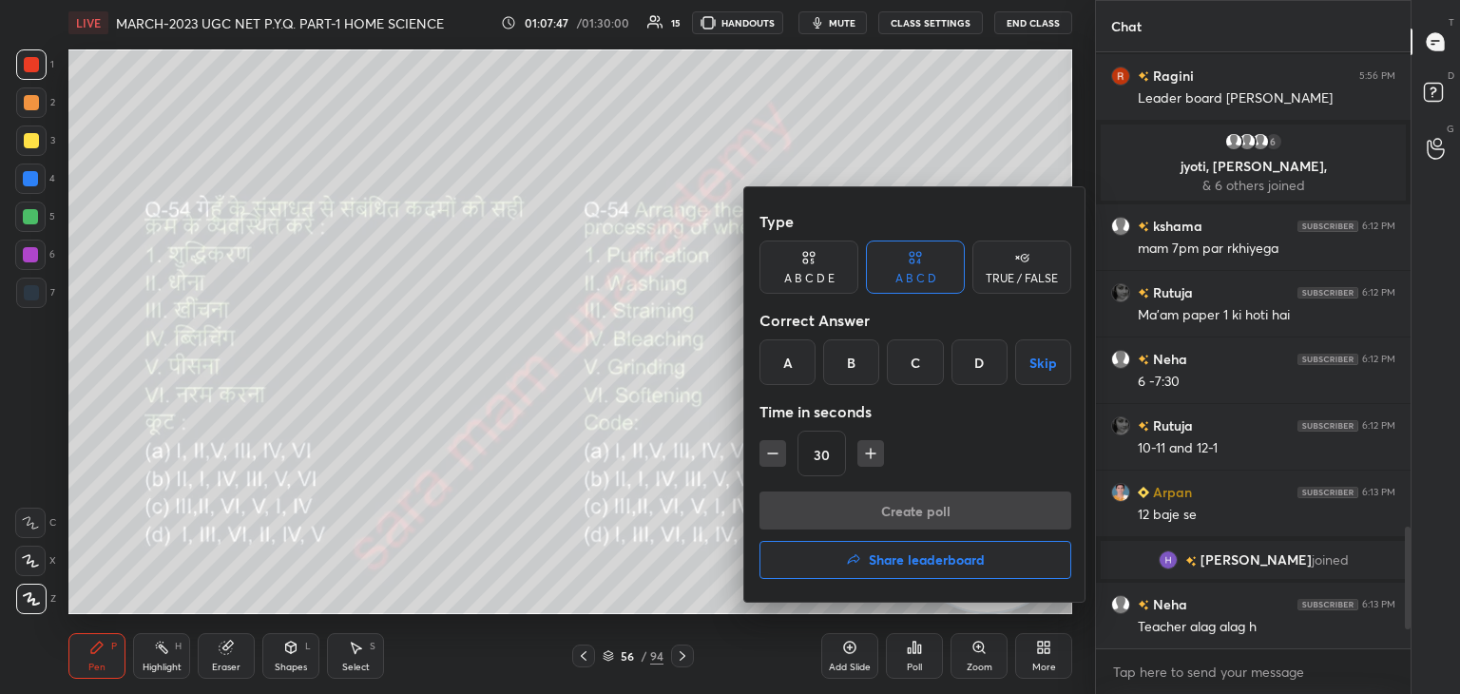
click at [912, 361] on div "C" at bounding box center [915, 362] width 56 height 46
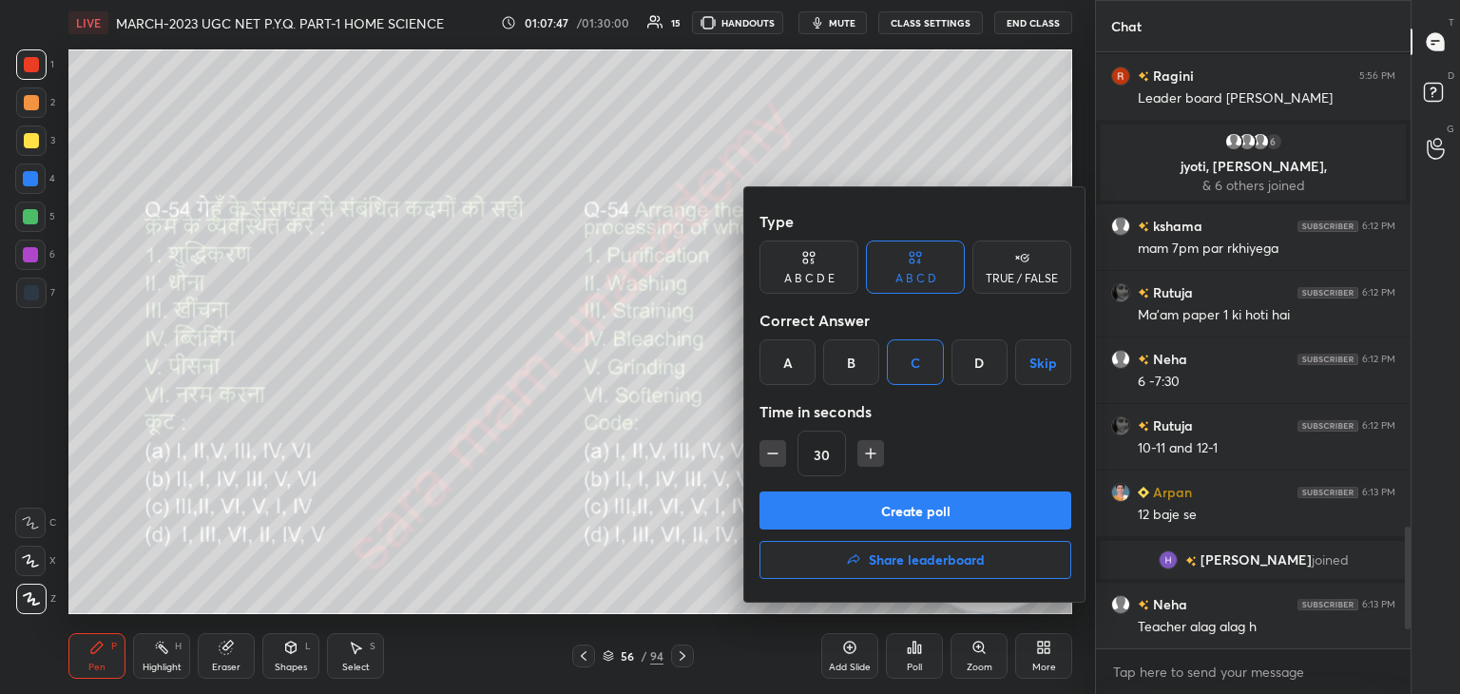
click at [886, 516] on button "Create poll" at bounding box center [915, 510] width 312 height 38
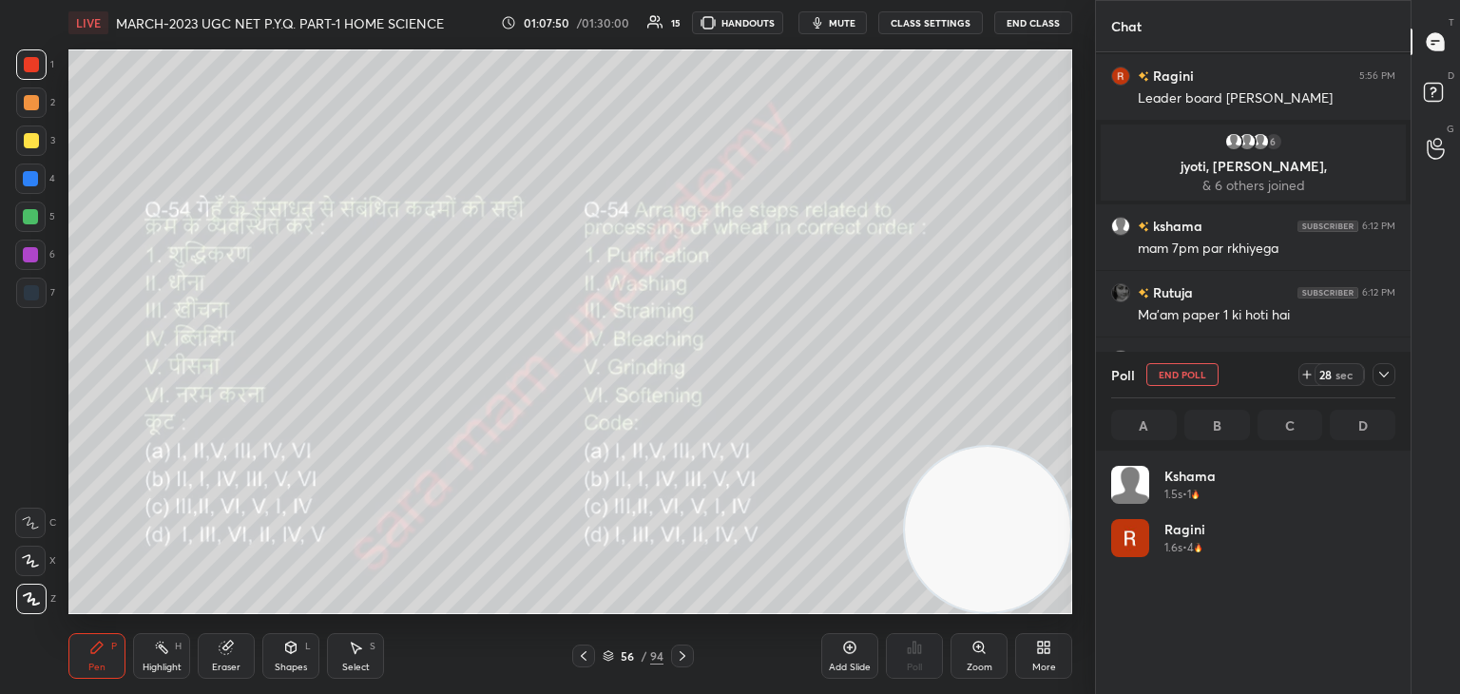
scroll to position [222, 278]
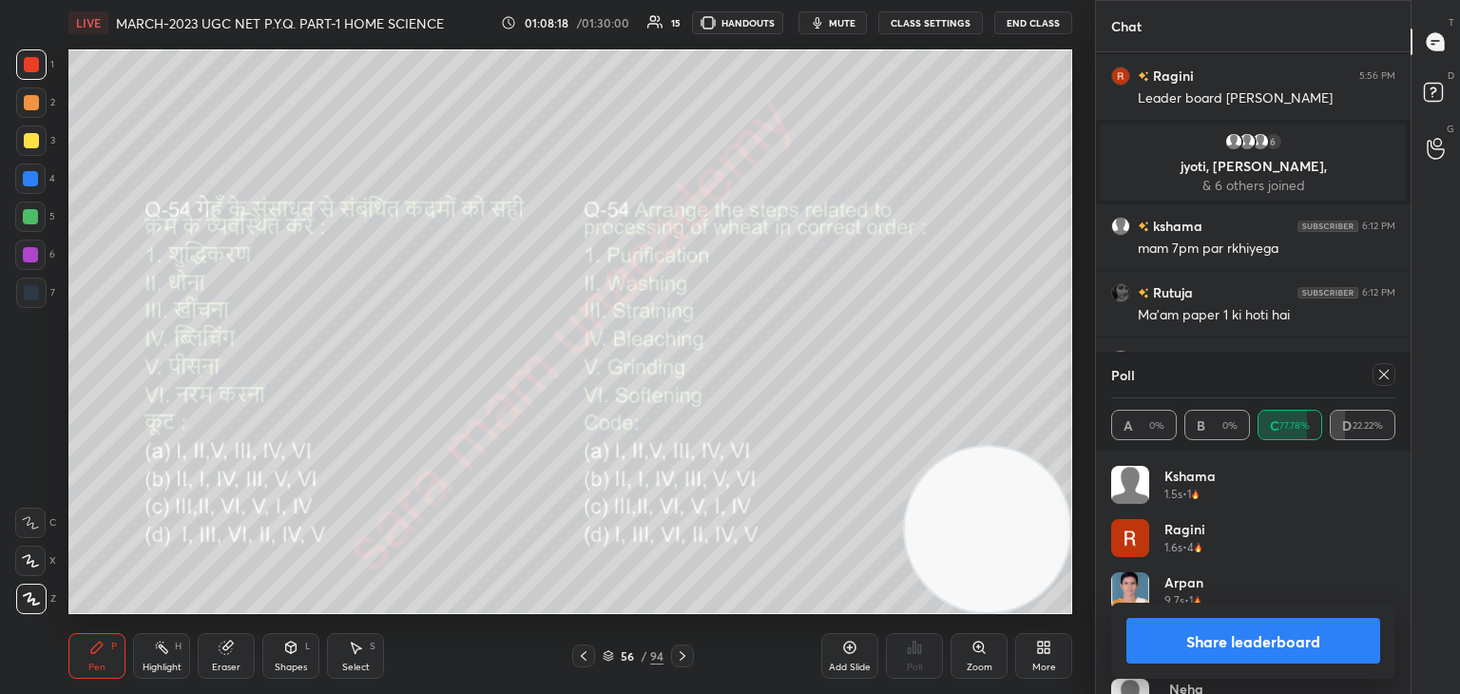
click at [1389, 374] on icon at bounding box center [1383, 374] width 15 height 15
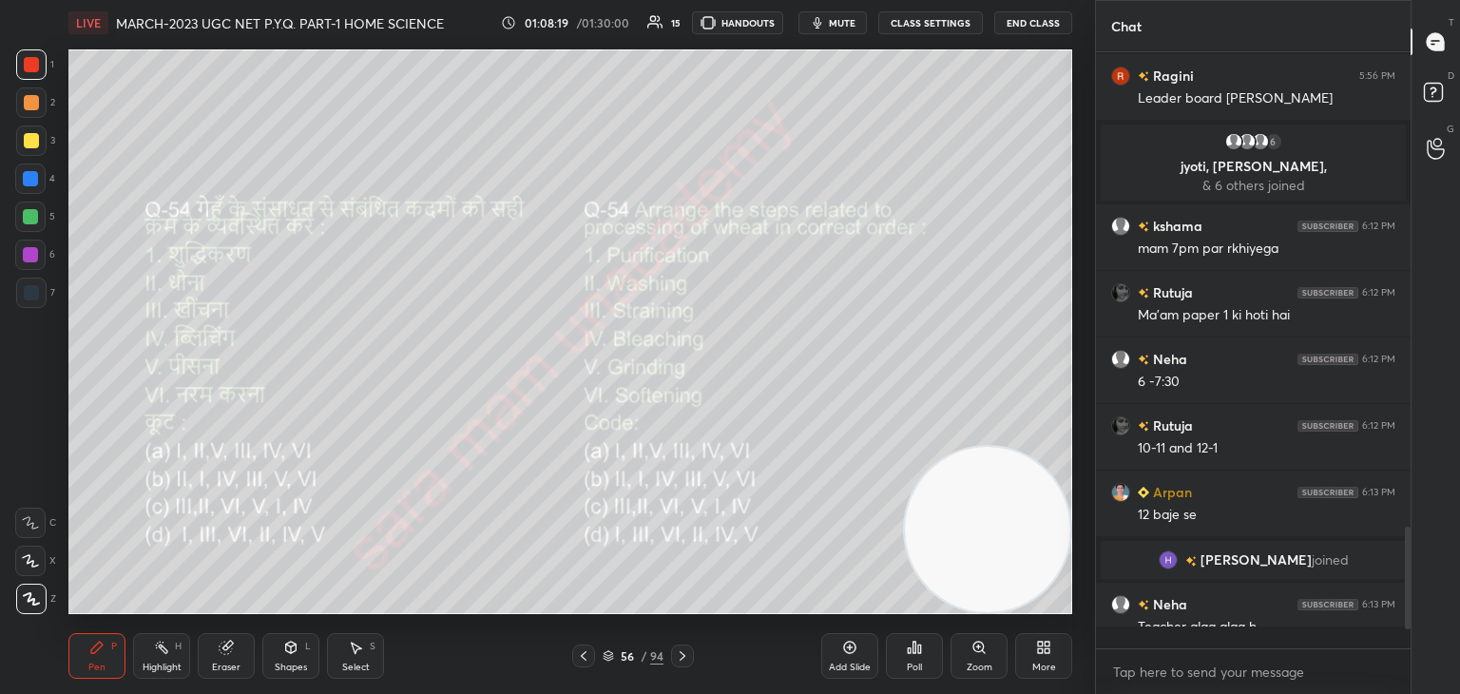
scroll to position [7, 6]
click at [684, 657] on icon at bounding box center [682, 655] width 15 height 15
click at [912, 659] on div "Poll" at bounding box center [914, 656] width 57 height 46
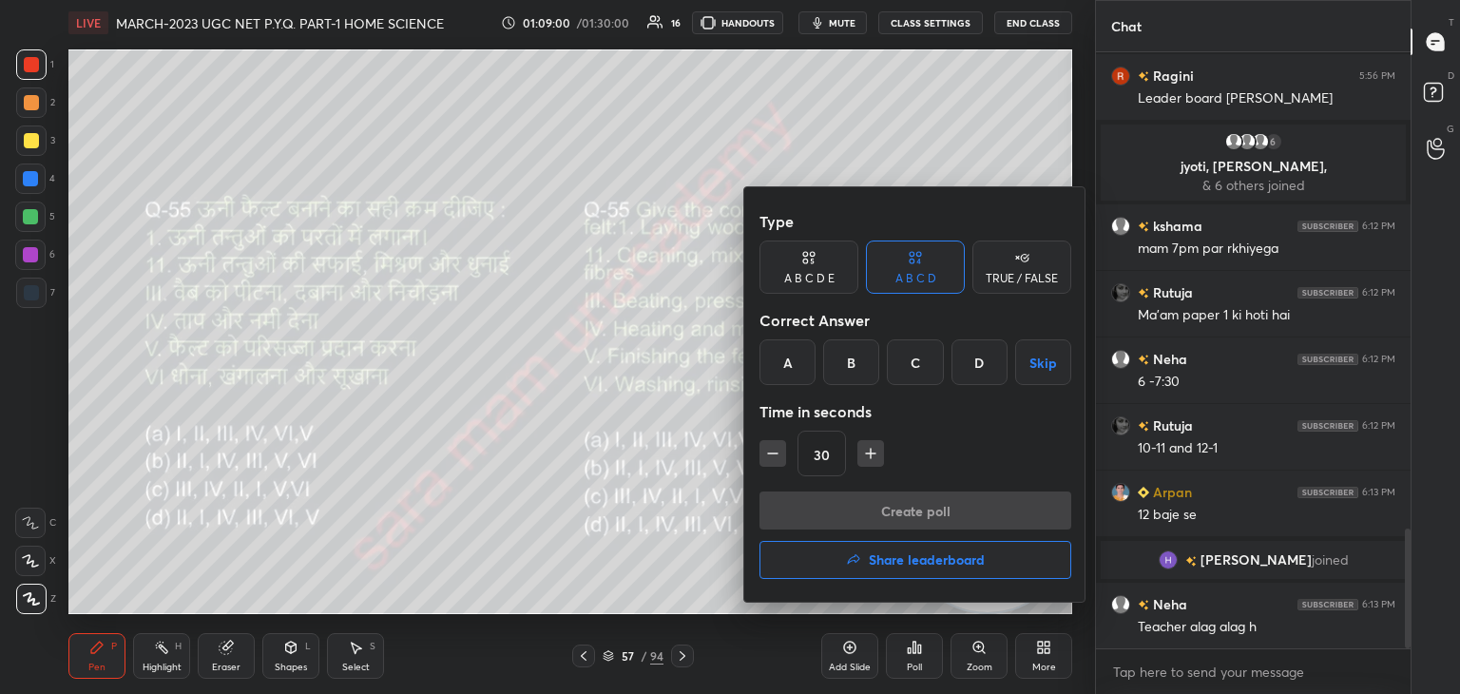
scroll to position [2363, 0]
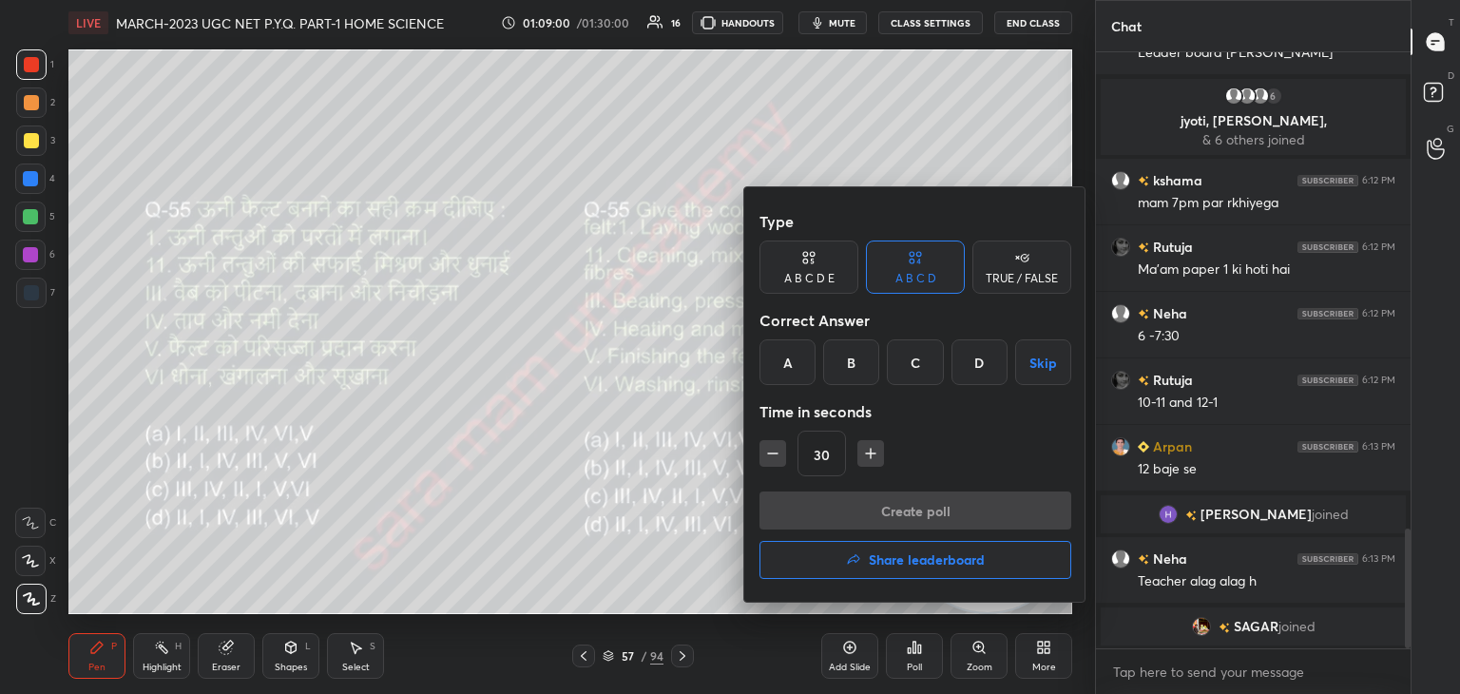
click at [976, 370] on div "D" at bounding box center [979, 362] width 56 height 46
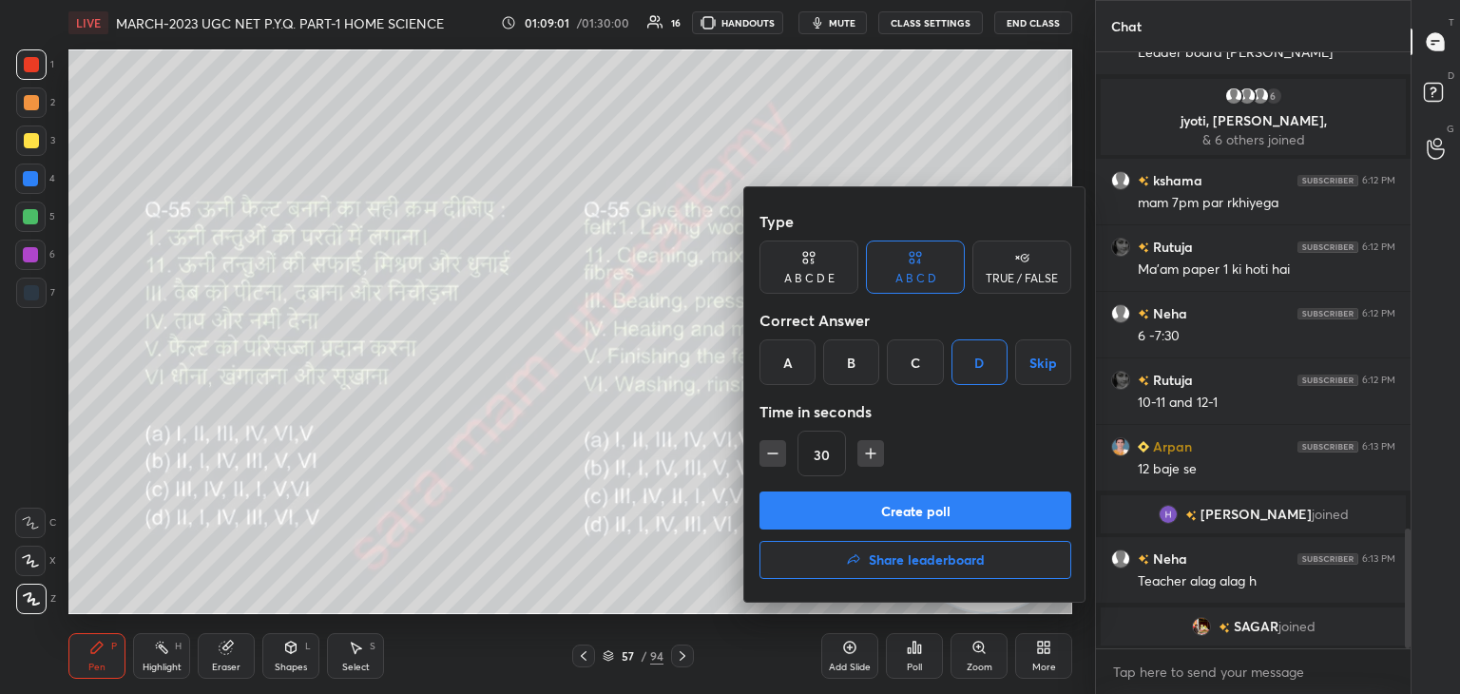
click at [965, 514] on button "Create poll" at bounding box center [915, 510] width 312 height 38
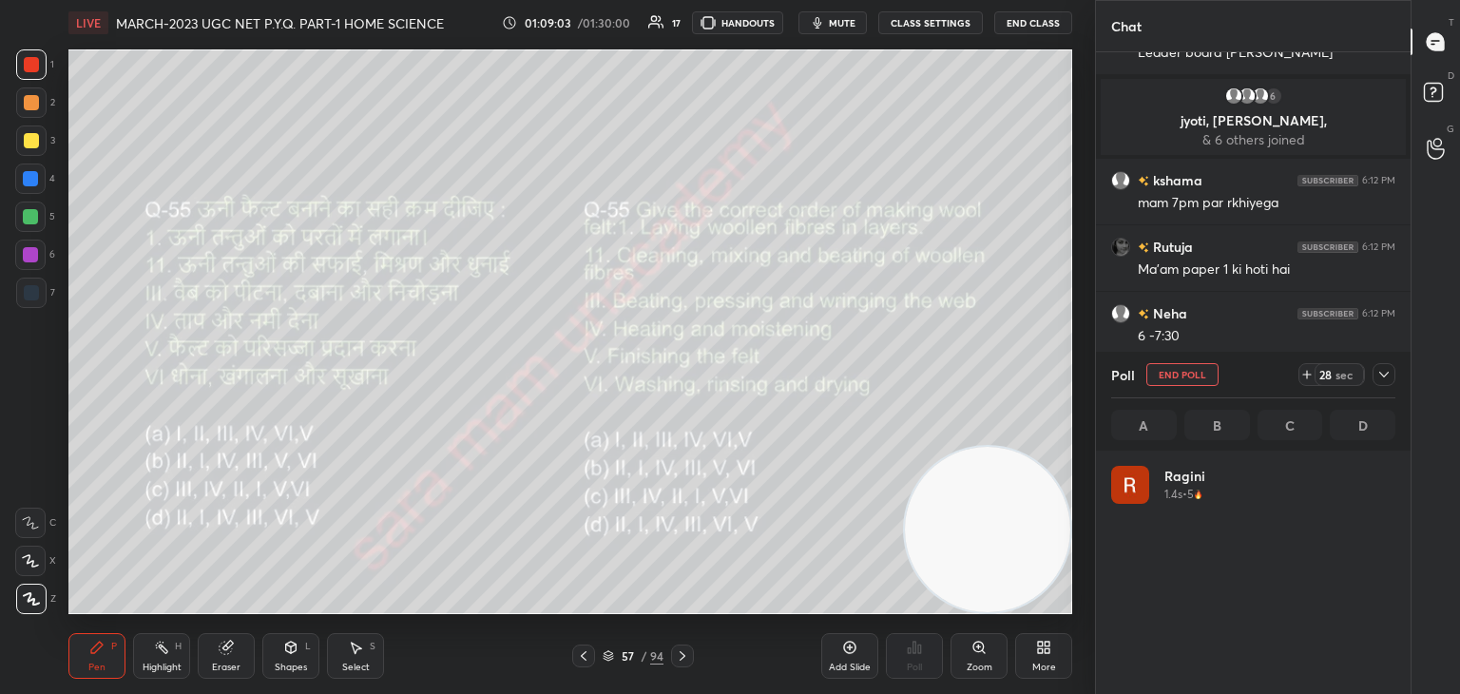
scroll to position [222, 278]
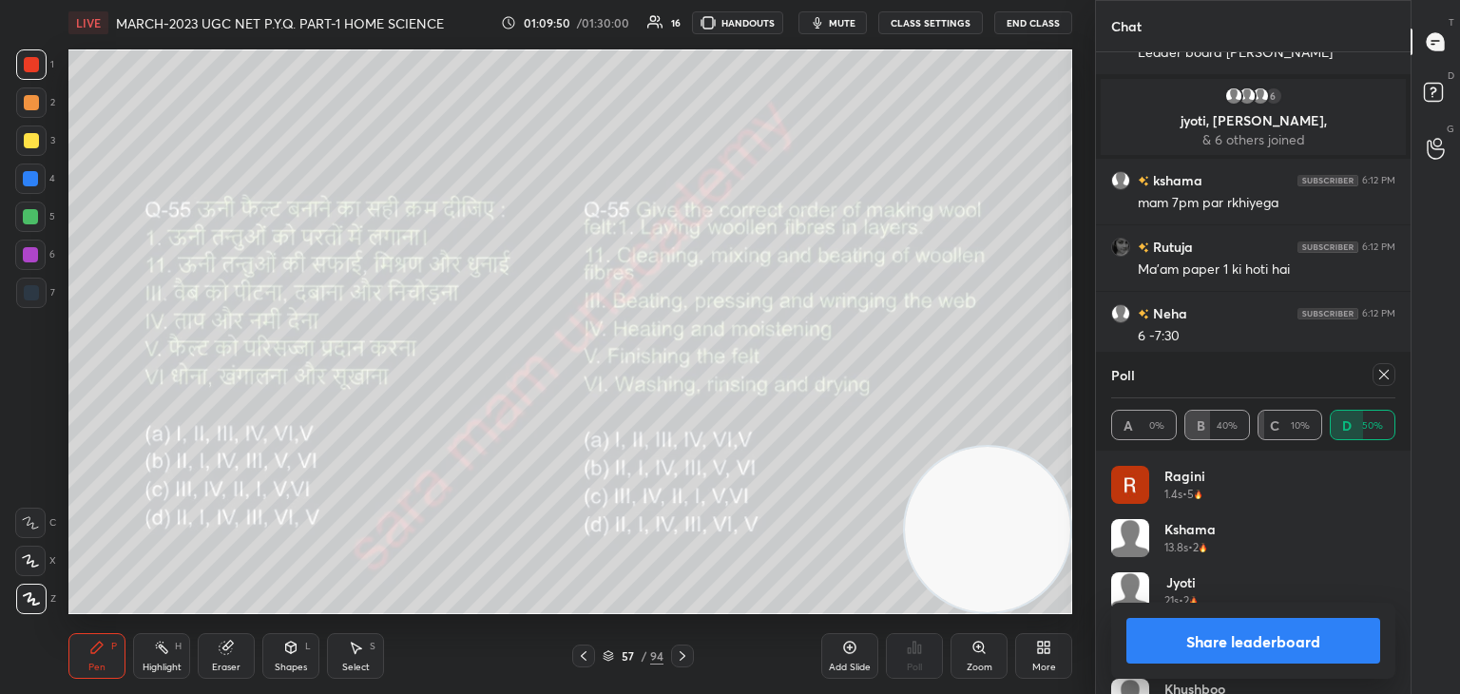
click at [1383, 381] on icon at bounding box center [1383, 374] width 15 height 15
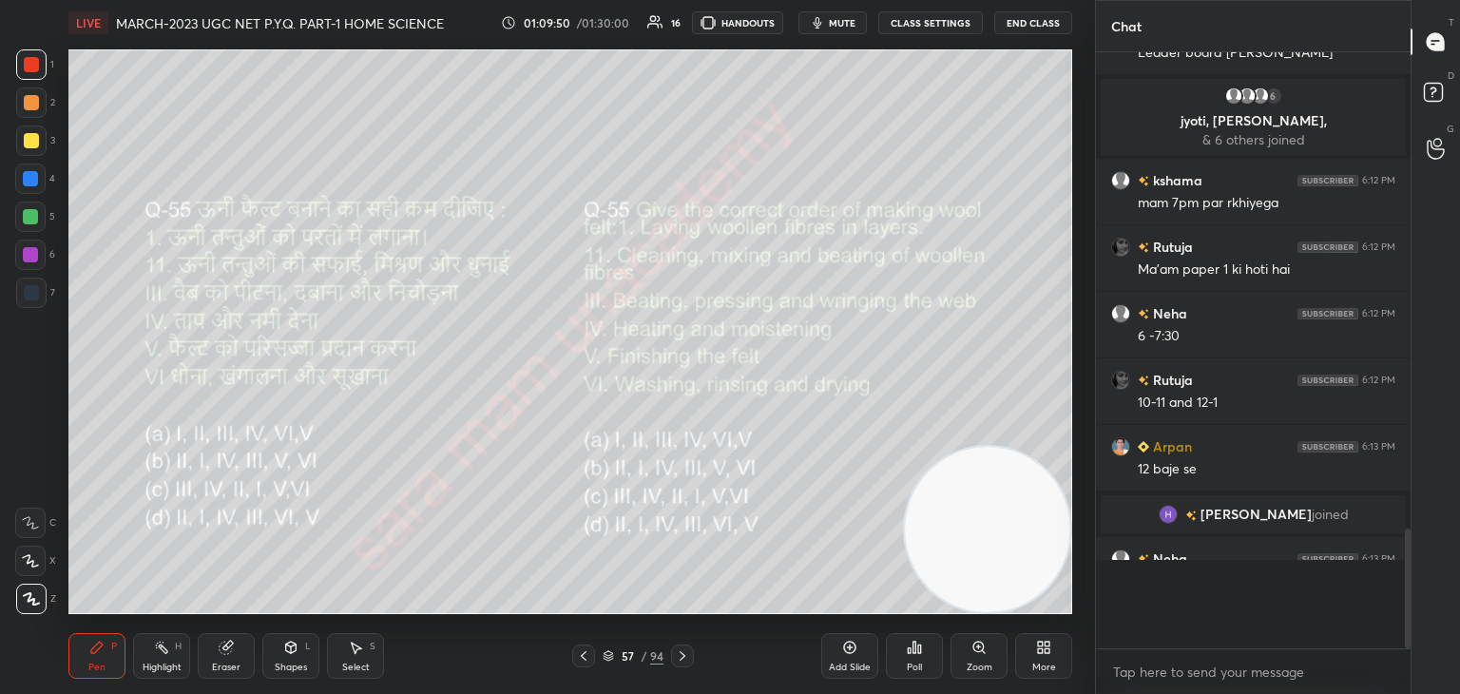
scroll to position [7, 6]
click at [696, 654] on div "57 / 94" at bounding box center [633, 655] width 376 height 23
click at [684, 655] on icon at bounding box center [682, 655] width 15 height 15
click at [903, 649] on div "Poll" at bounding box center [914, 656] width 57 height 46
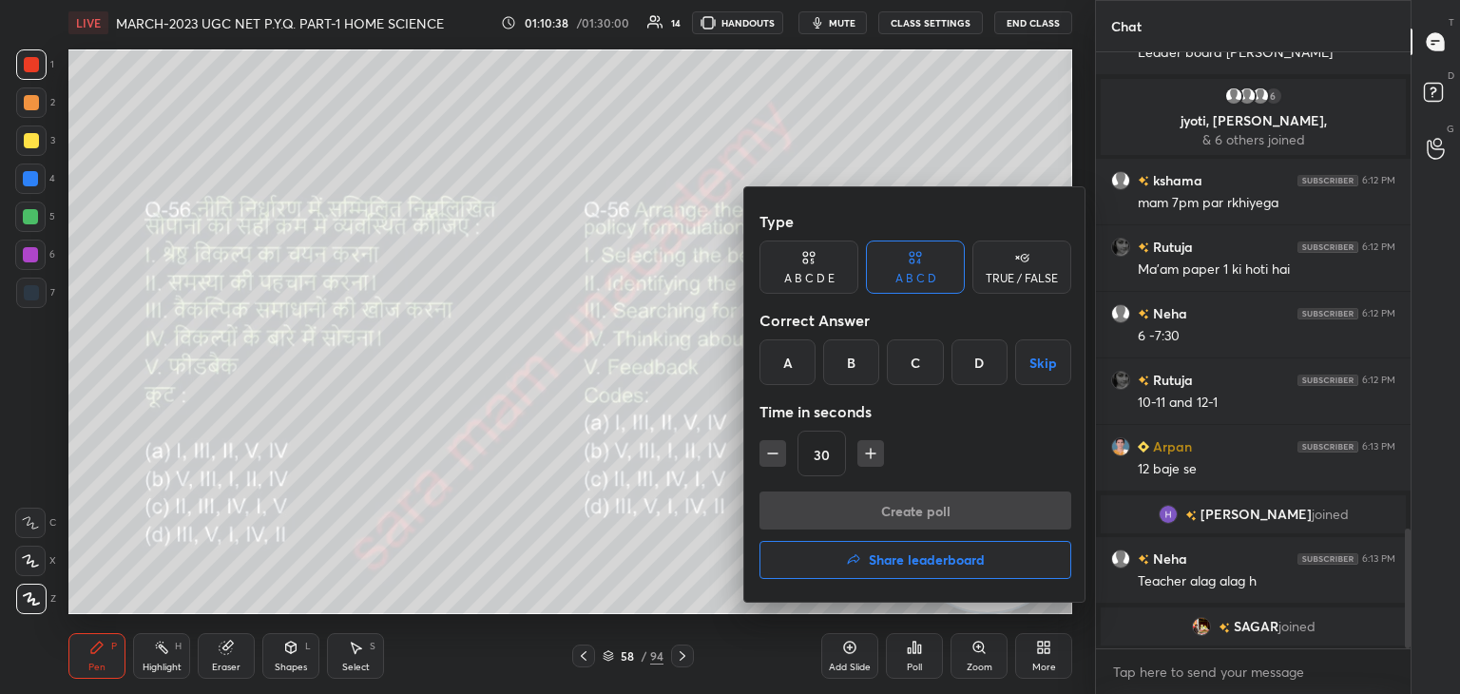
click at [917, 362] on div "C" at bounding box center [915, 362] width 56 height 46
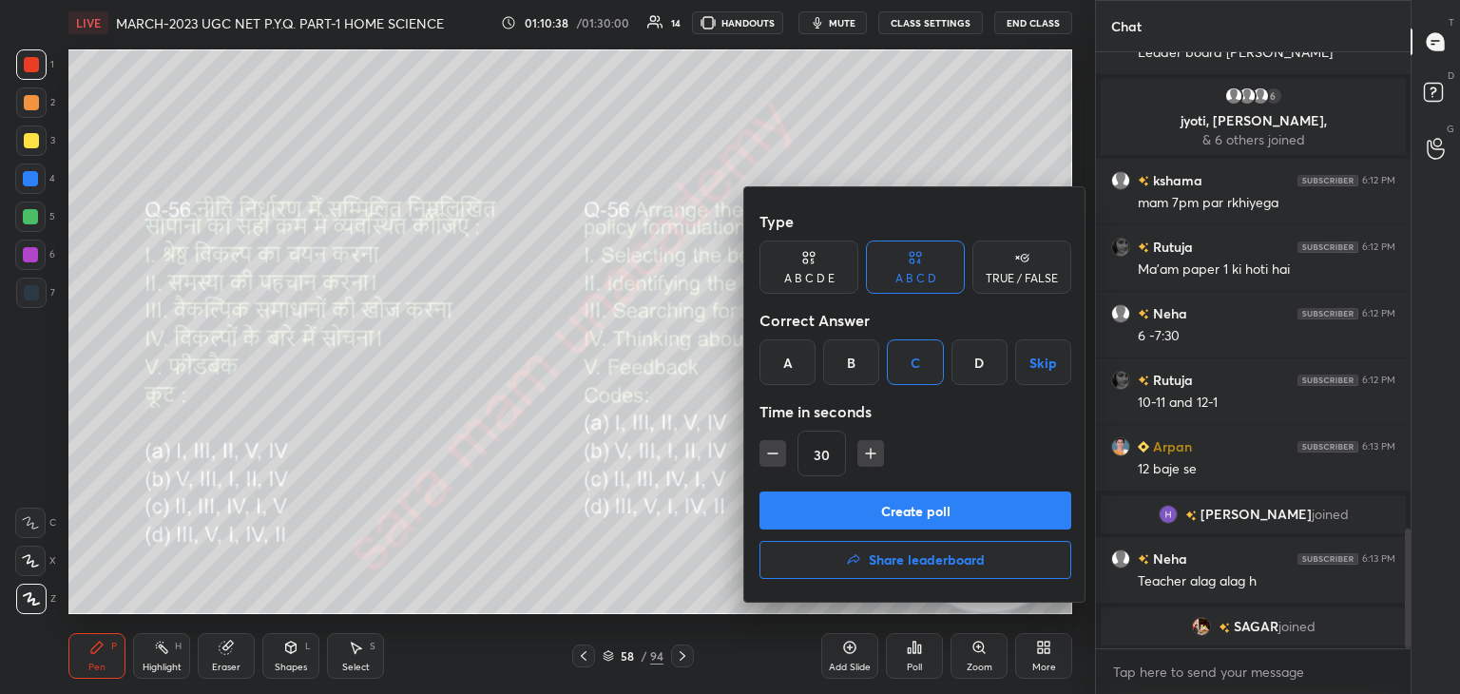
click at [895, 511] on button "Create poll" at bounding box center [915, 510] width 312 height 38
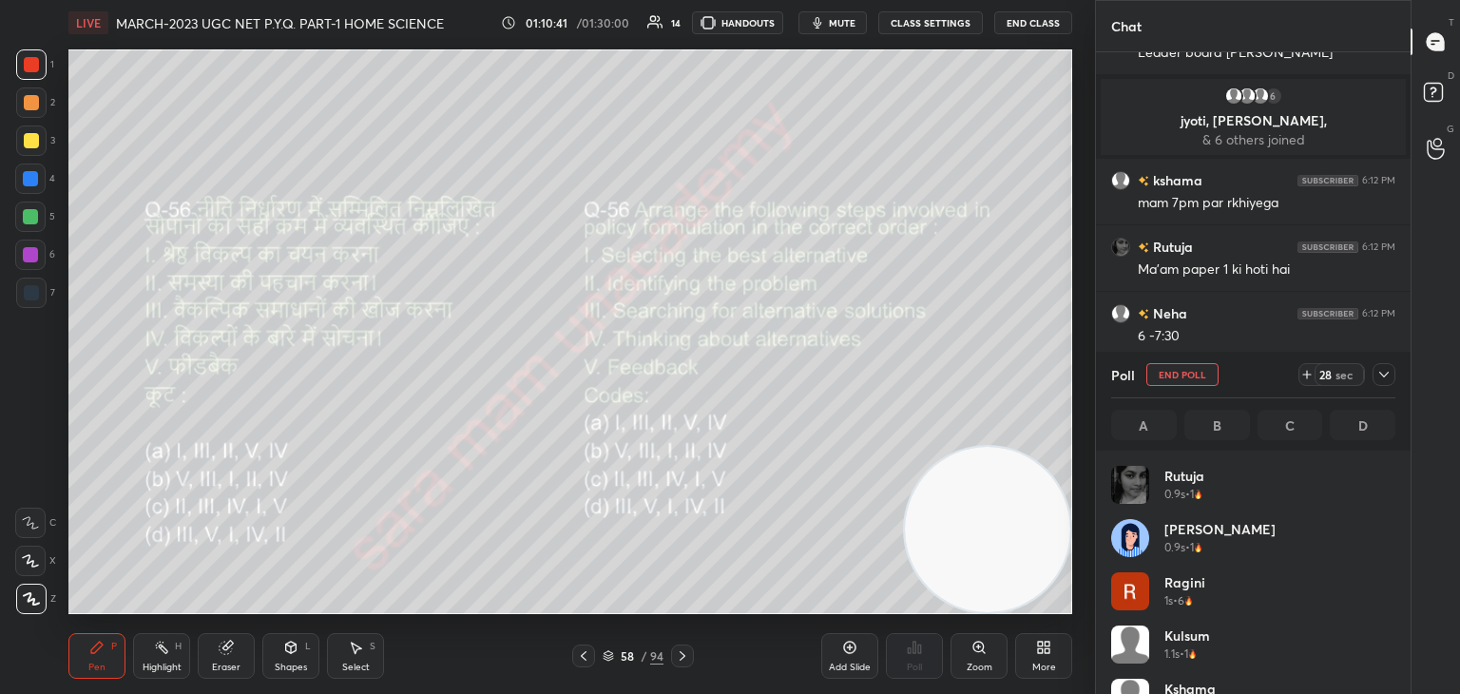
scroll to position [222, 278]
click at [1205, 379] on button "End Poll" at bounding box center [1182, 374] width 72 height 23
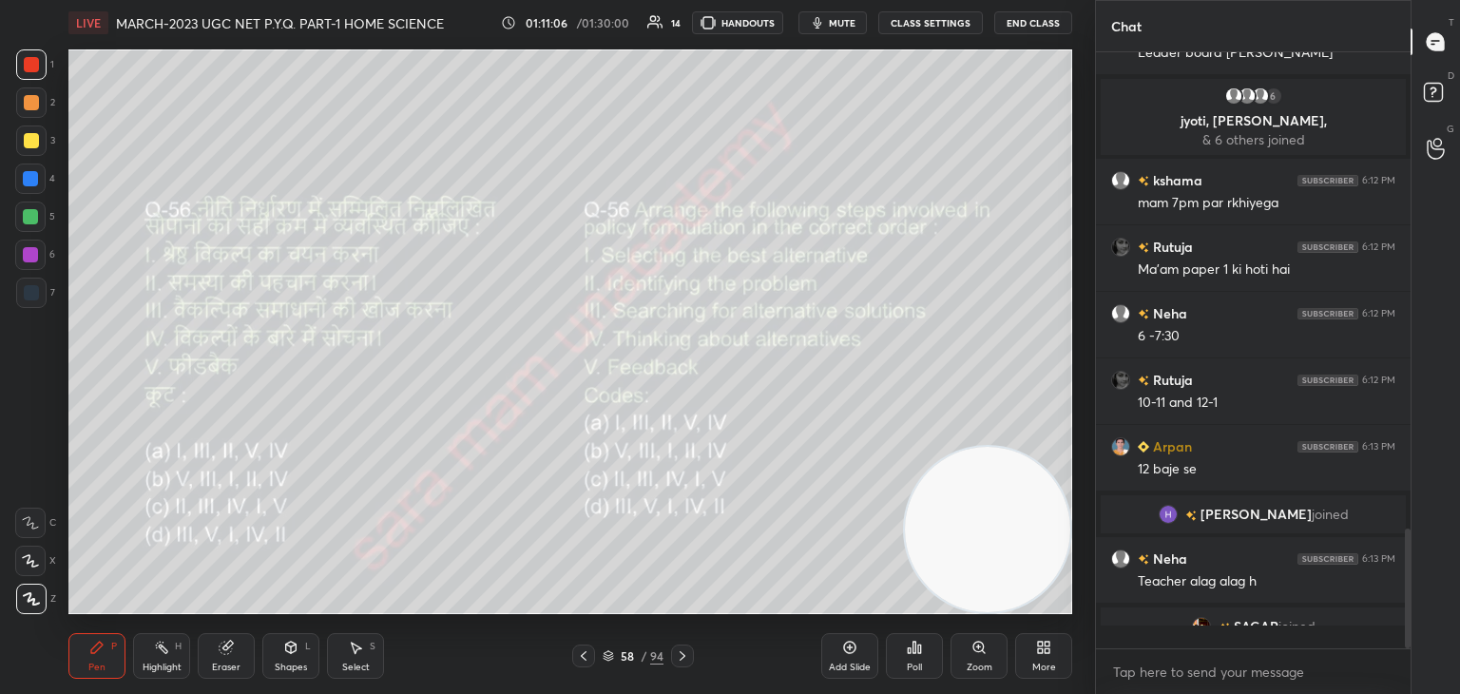
scroll to position [6, 6]
click at [686, 657] on icon at bounding box center [682, 655] width 15 height 15
click at [914, 664] on div "Poll" at bounding box center [914, 667] width 15 height 10
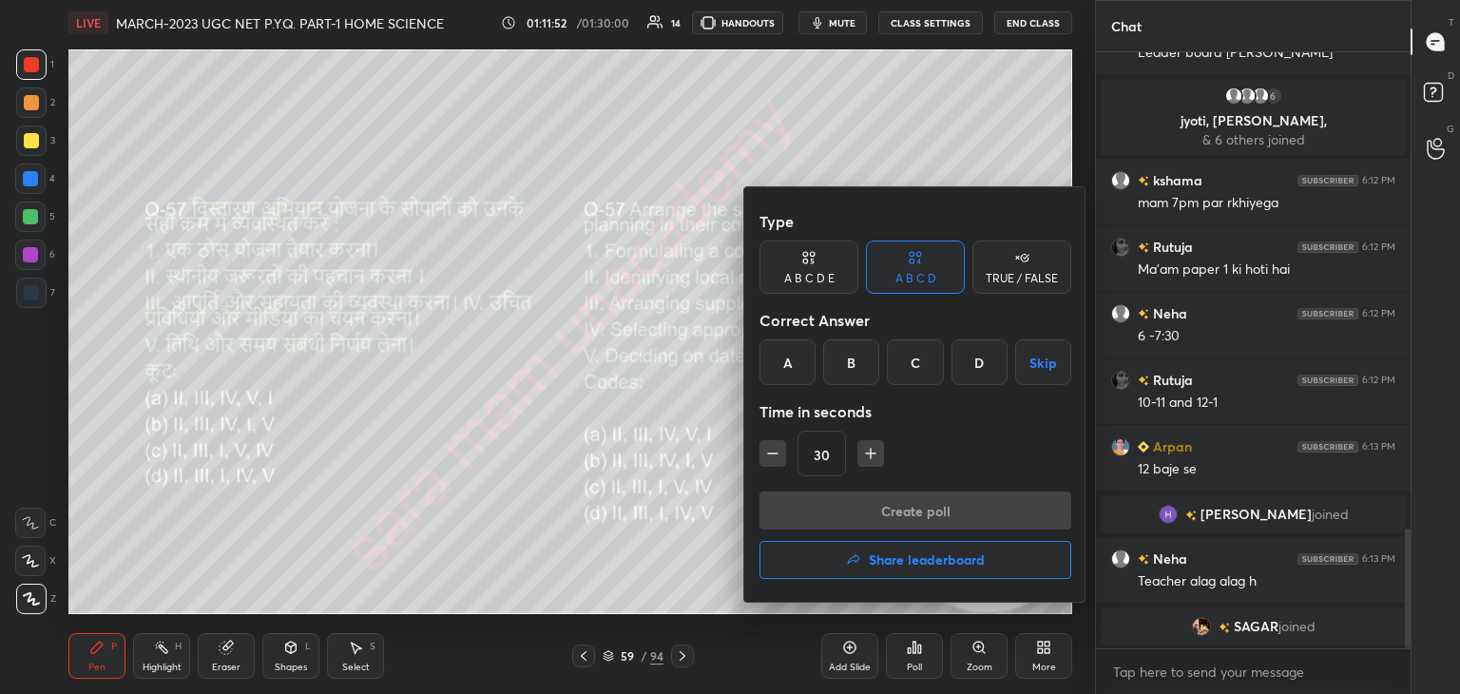
click at [926, 358] on div "C" at bounding box center [915, 362] width 56 height 46
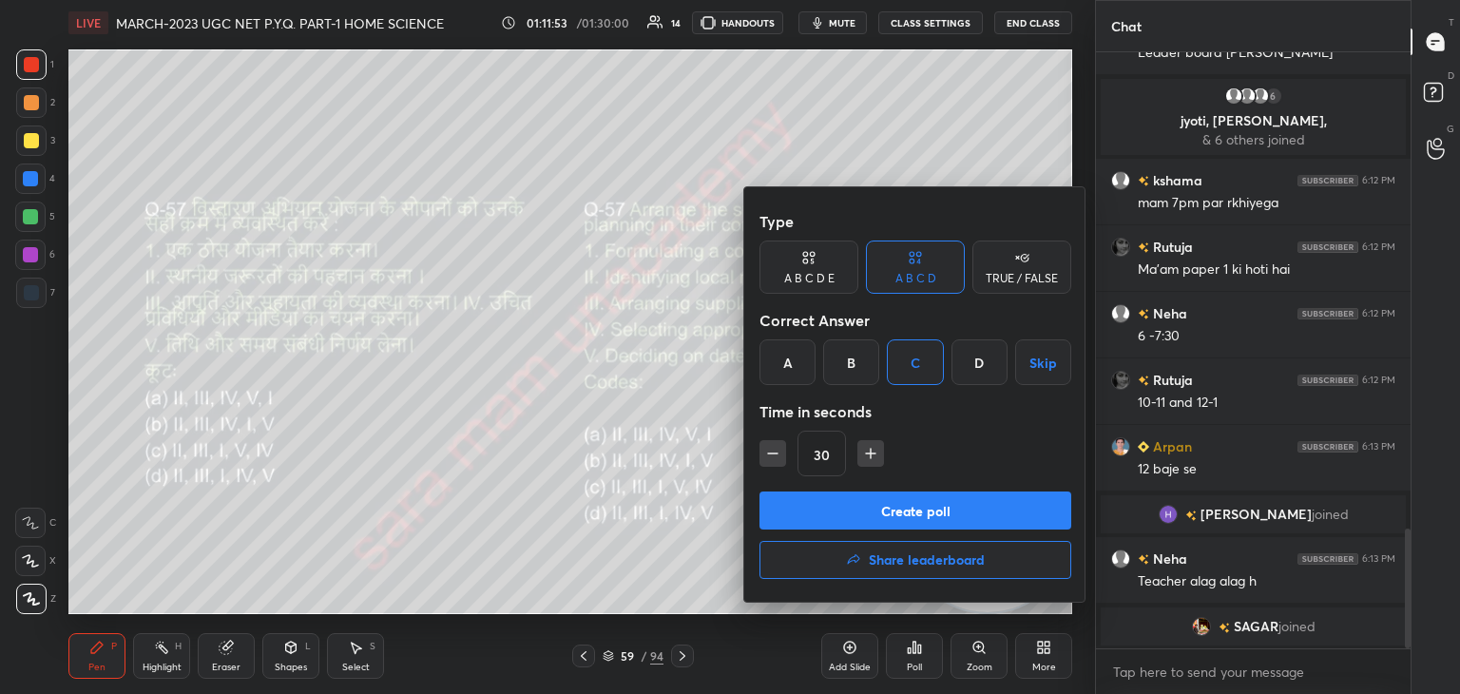
click at [966, 506] on button "Create poll" at bounding box center [915, 510] width 312 height 38
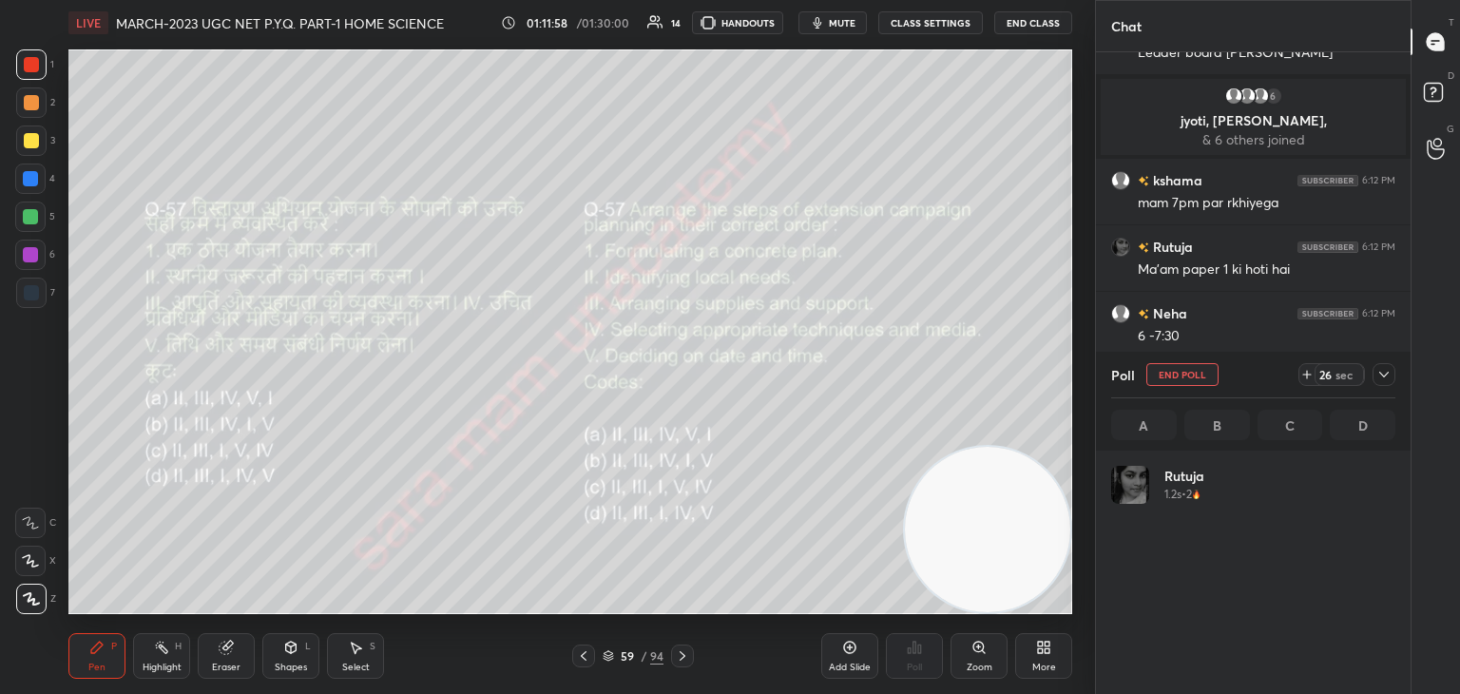
scroll to position [2485, 0]
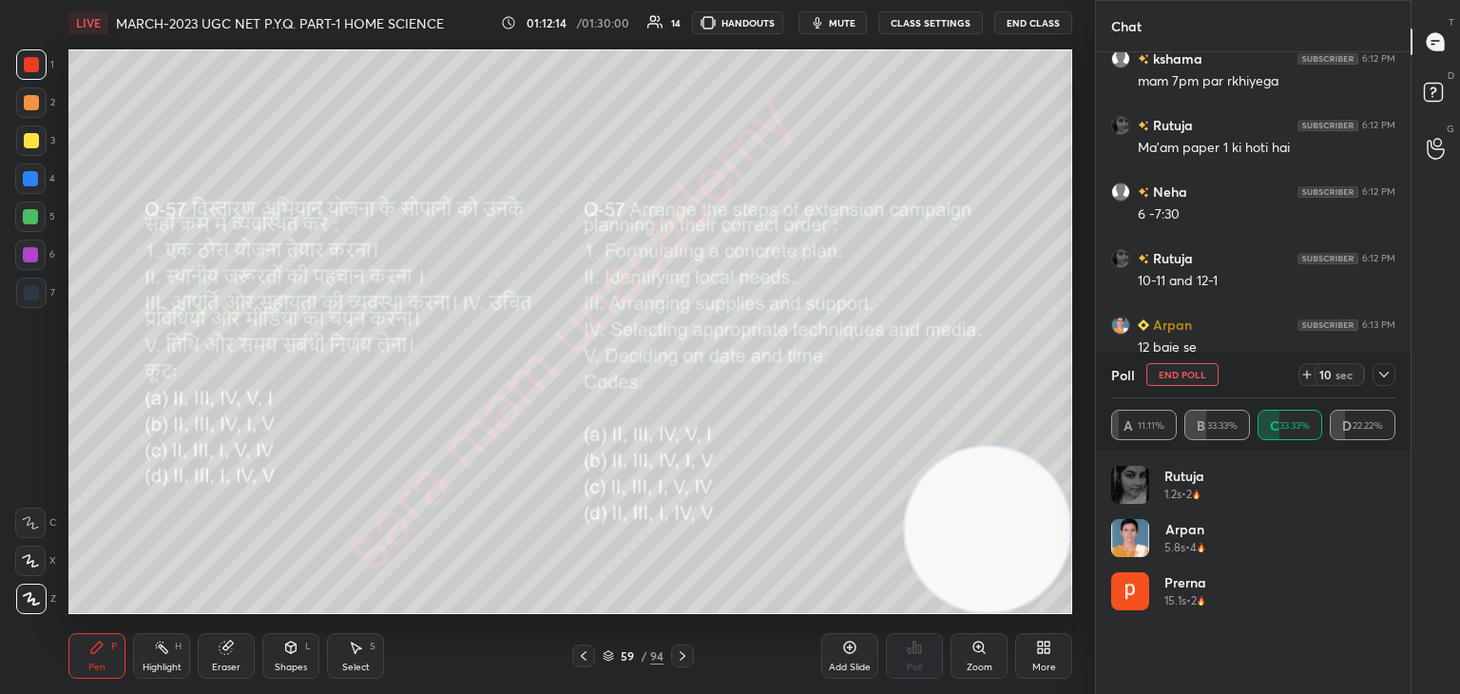
click at [1194, 379] on button "End Poll" at bounding box center [1182, 374] width 72 height 23
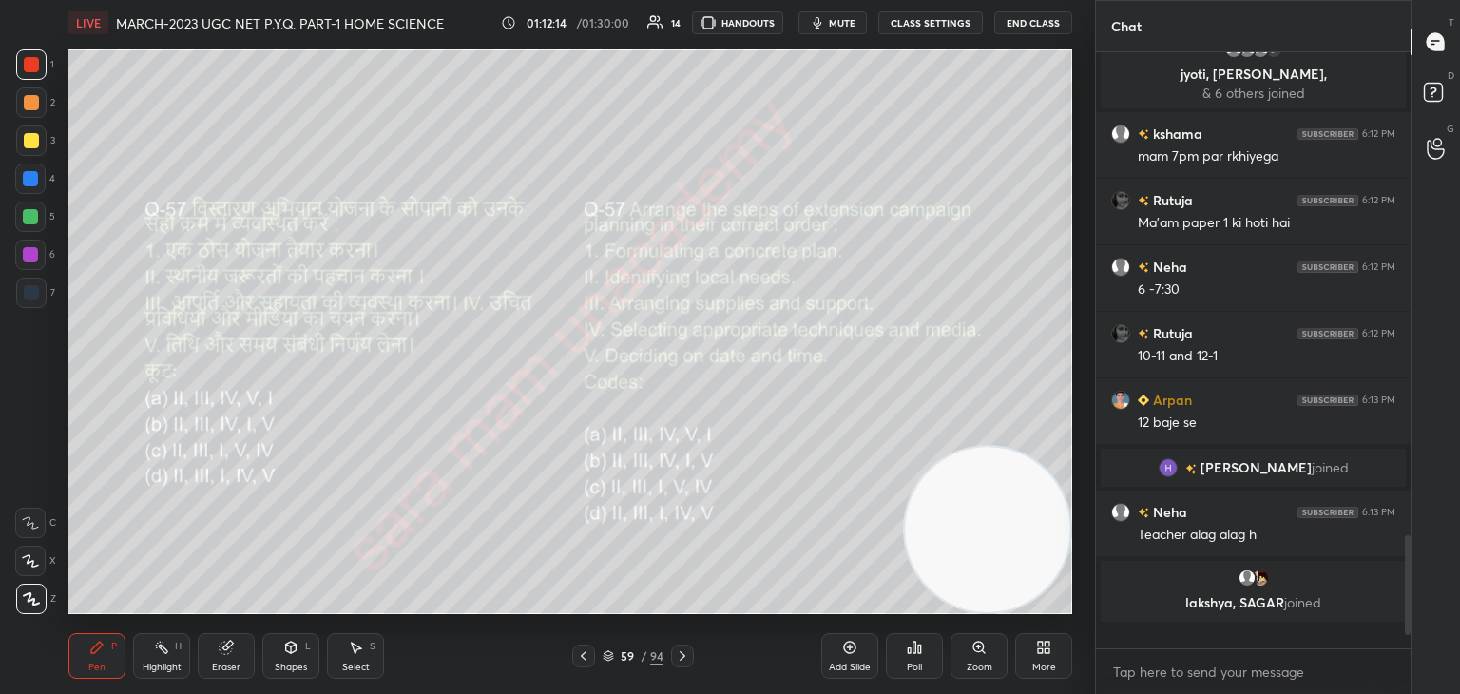
scroll to position [585, 309]
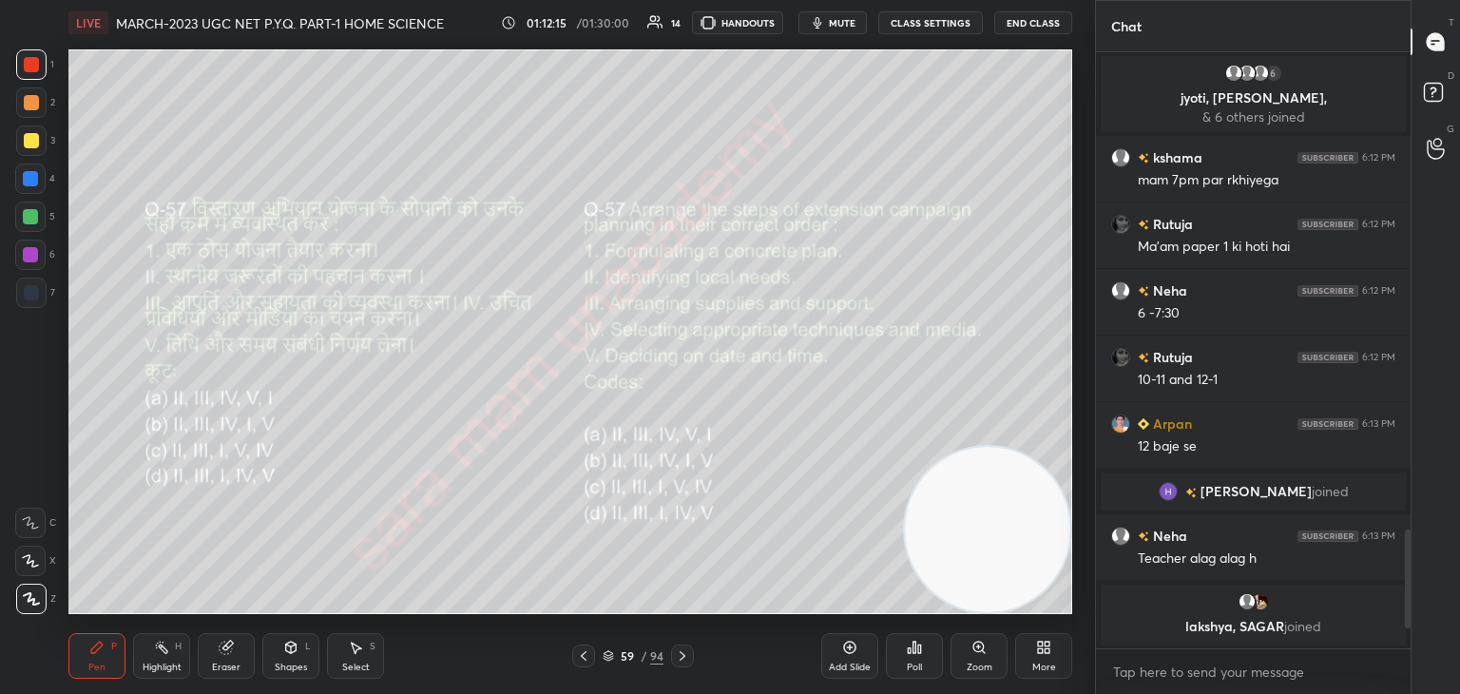
click at [679, 661] on icon at bounding box center [682, 655] width 15 height 15
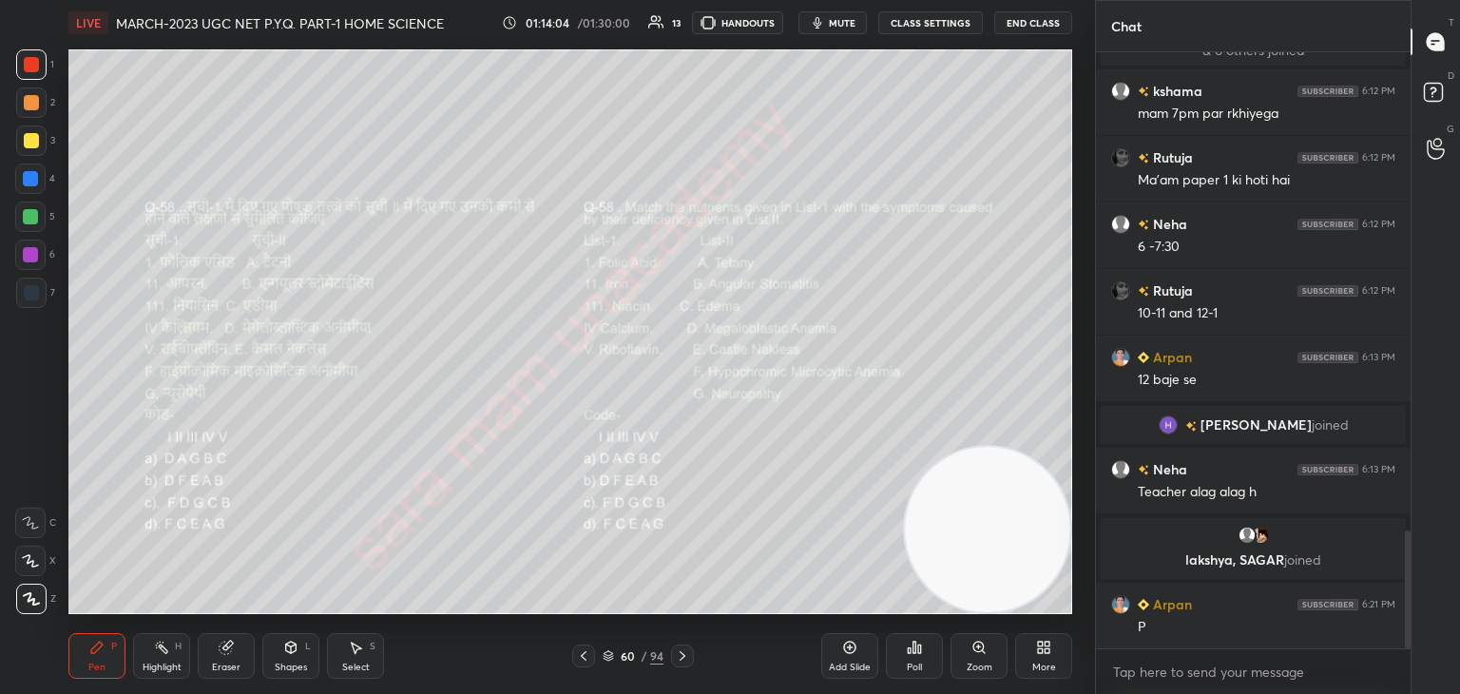
click at [919, 653] on icon at bounding box center [919, 648] width 3 height 9
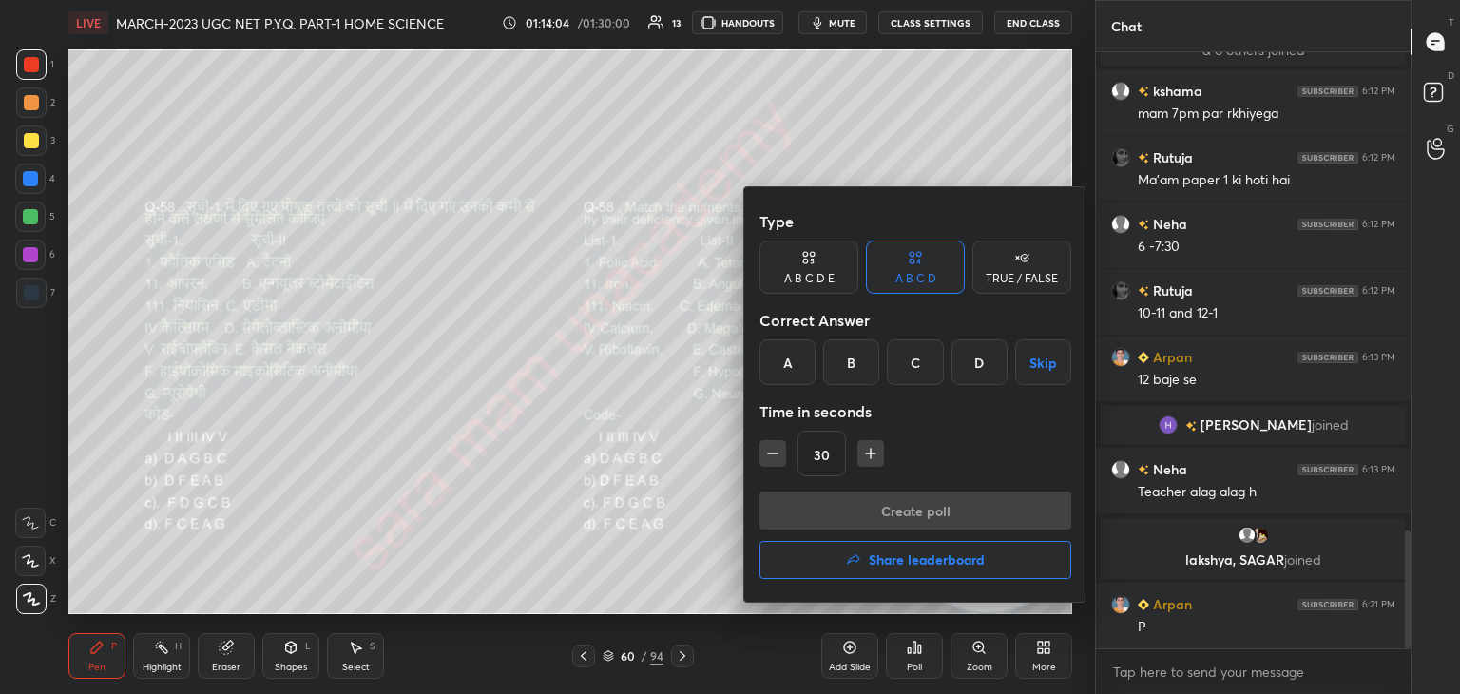
click at [910, 636] on div at bounding box center [730, 347] width 1460 height 694
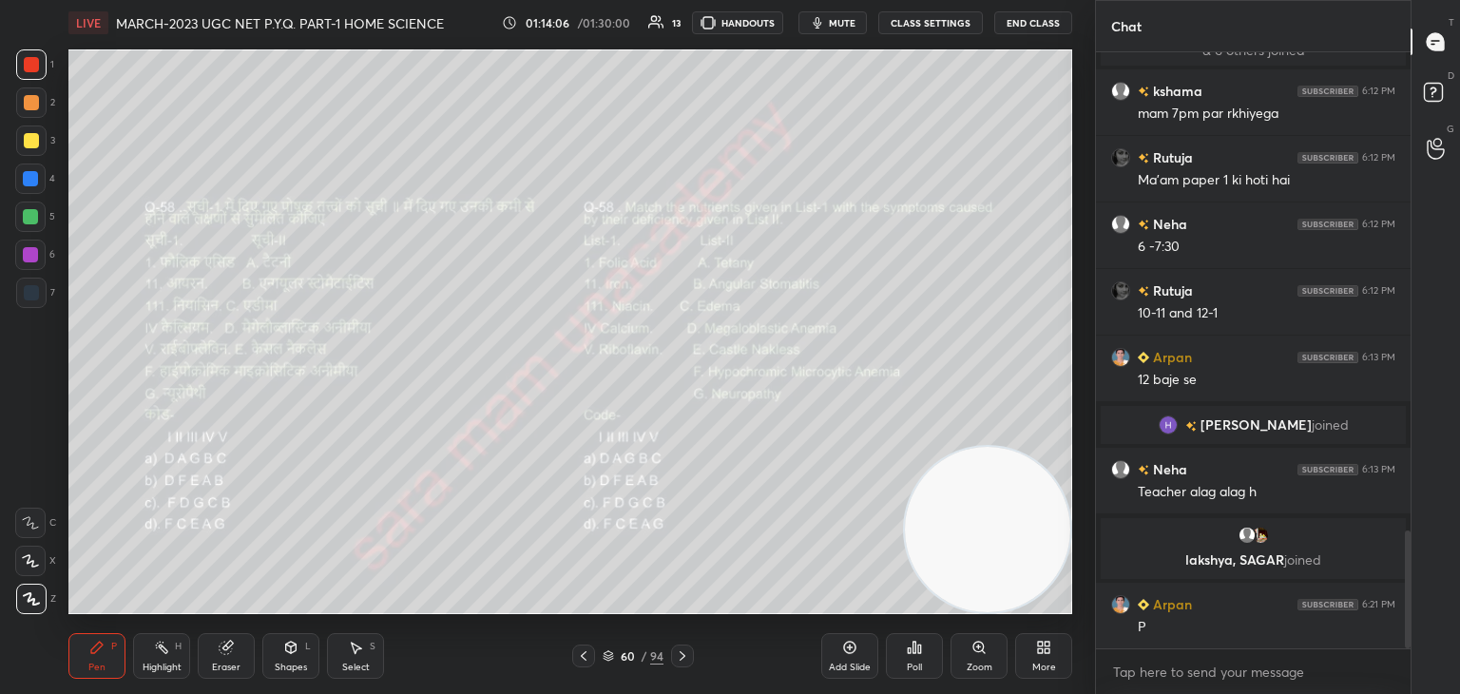
click at [911, 663] on div "Poll" at bounding box center [914, 667] width 15 height 10
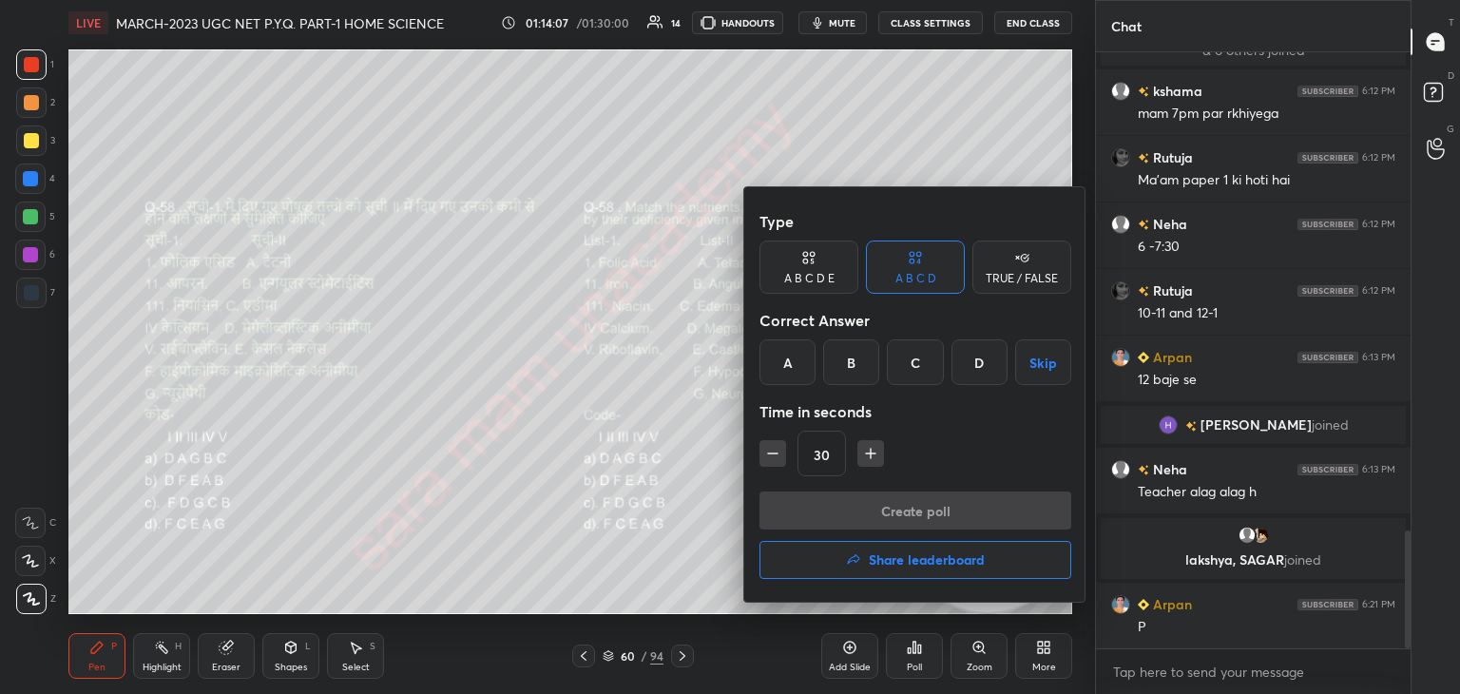
click at [857, 362] on div "B" at bounding box center [851, 362] width 56 height 46
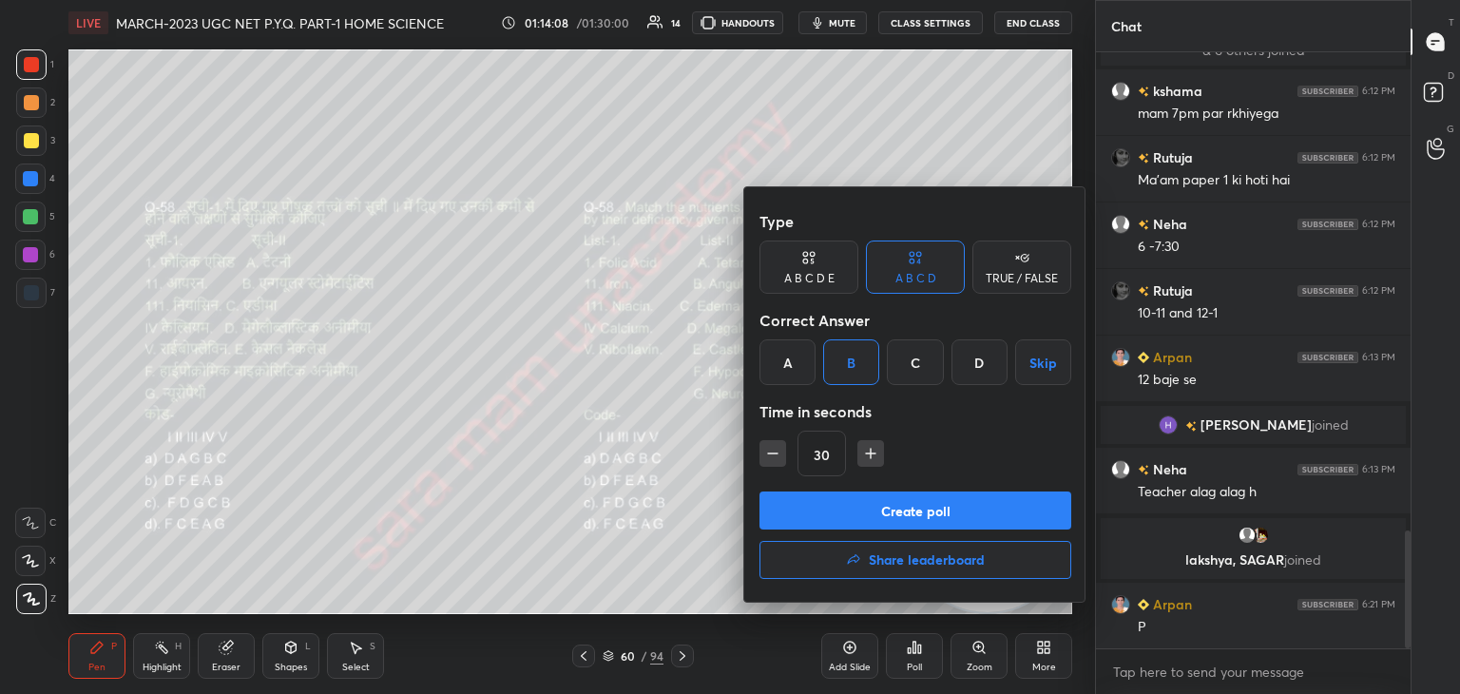
click at [939, 510] on button "Create poll" at bounding box center [915, 510] width 312 height 38
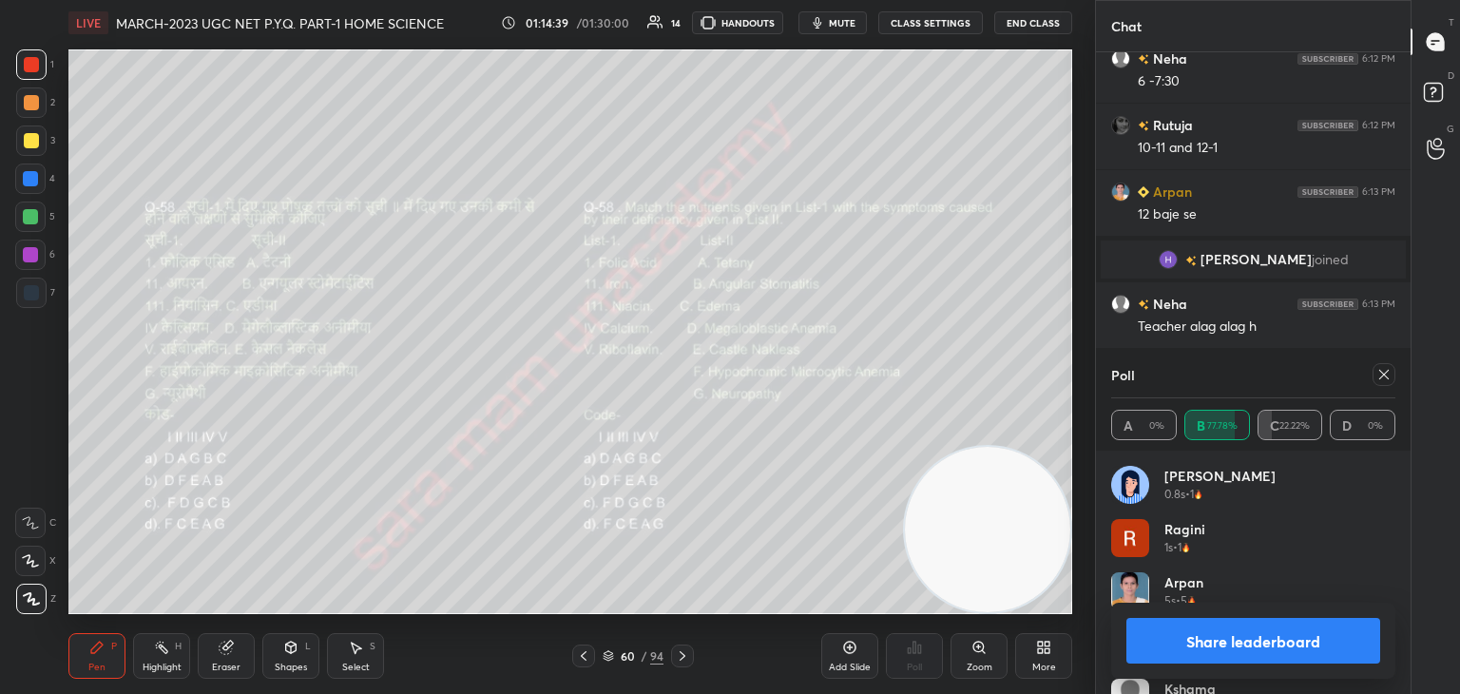
scroll to position [2623, 0]
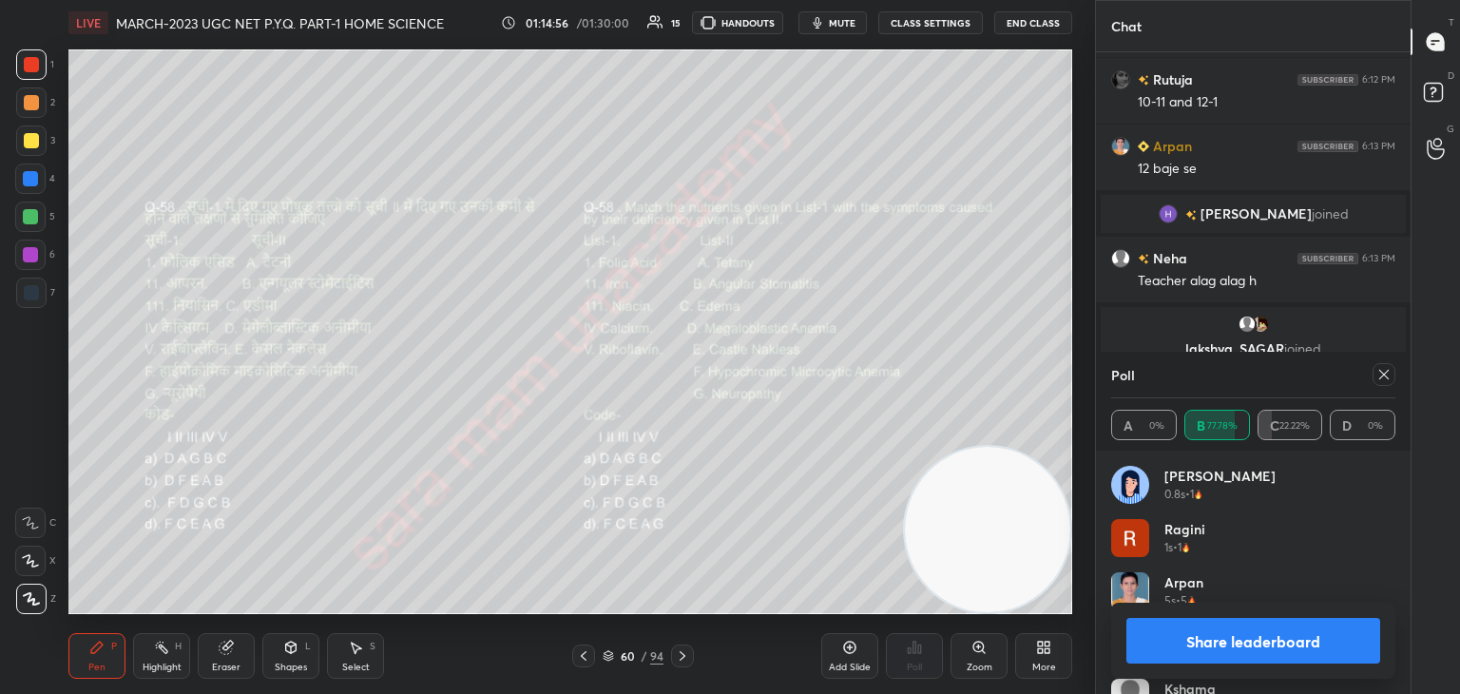
click at [1391, 373] on div at bounding box center [1383, 374] width 23 height 23
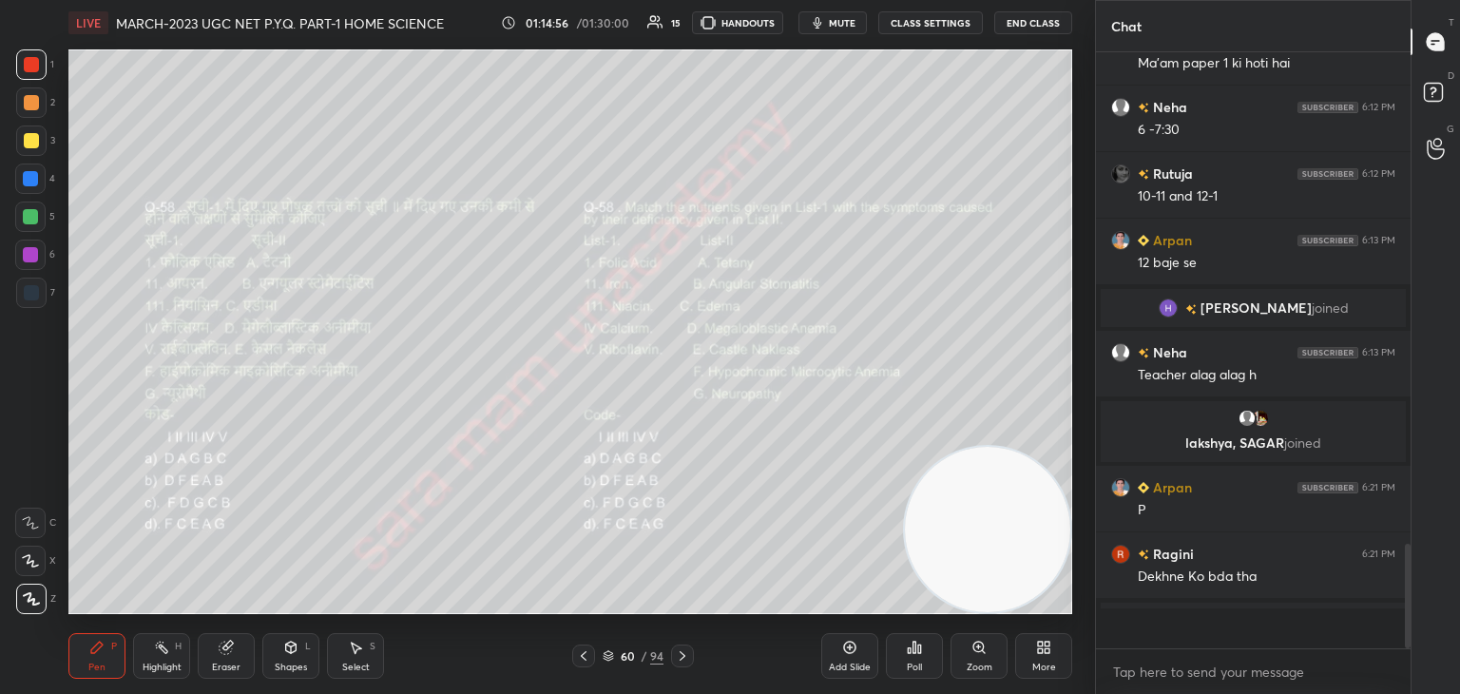
scroll to position [2524, 0]
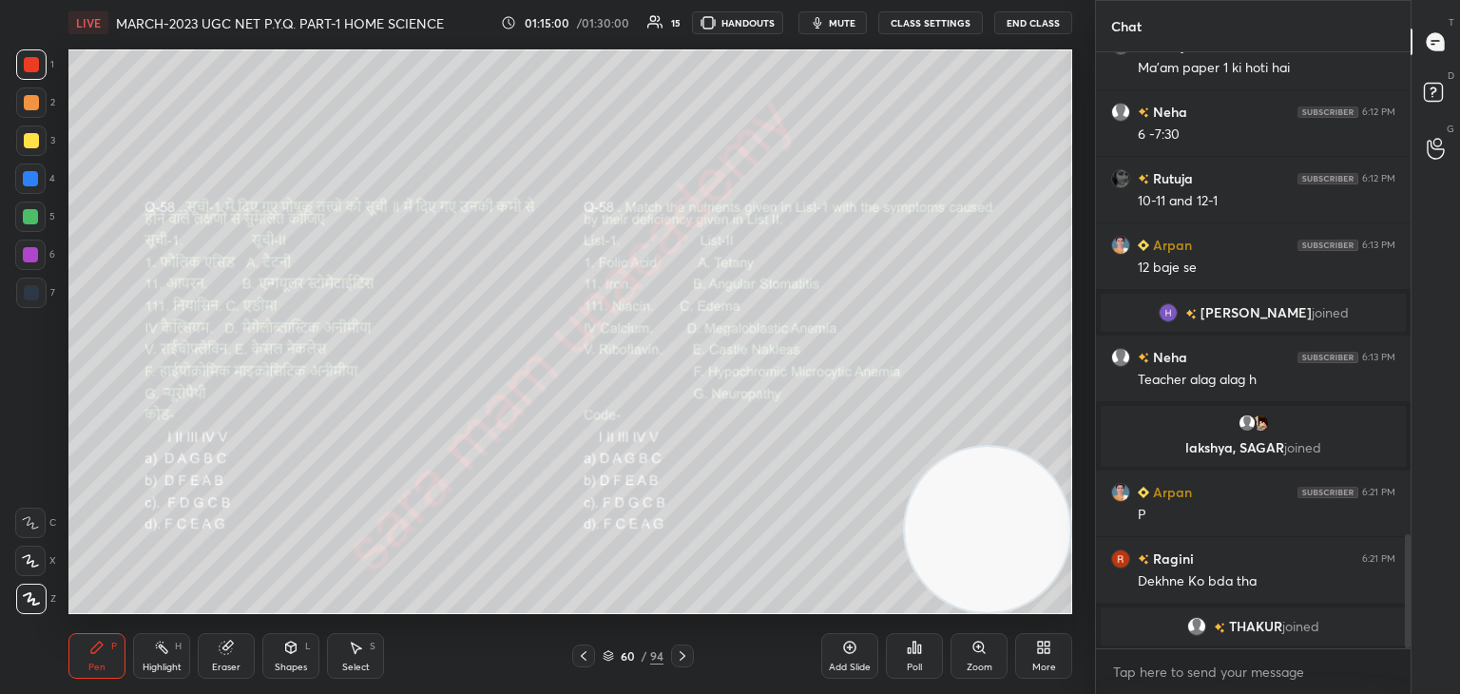
click at [684, 659] on icon at bounding box center [682, 655] width 15 height 15
click at [682, 658] on icon at bounding box center [683, 656] width 6 height 10
click at [903, 659] on div "Poll" at bounding box center [914, 656] width 57 height 46
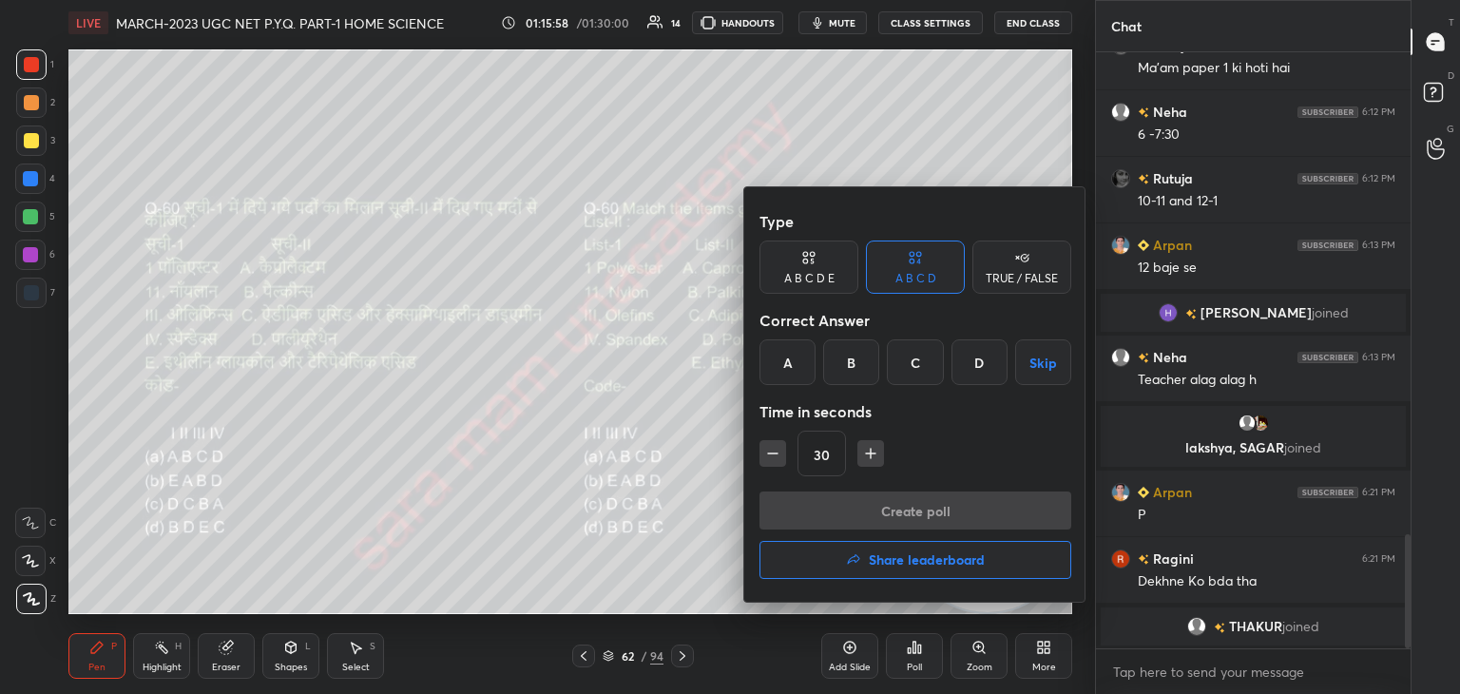
click at [854, 366] on div "B" at bounding box center [851, 362] width 56 height 46
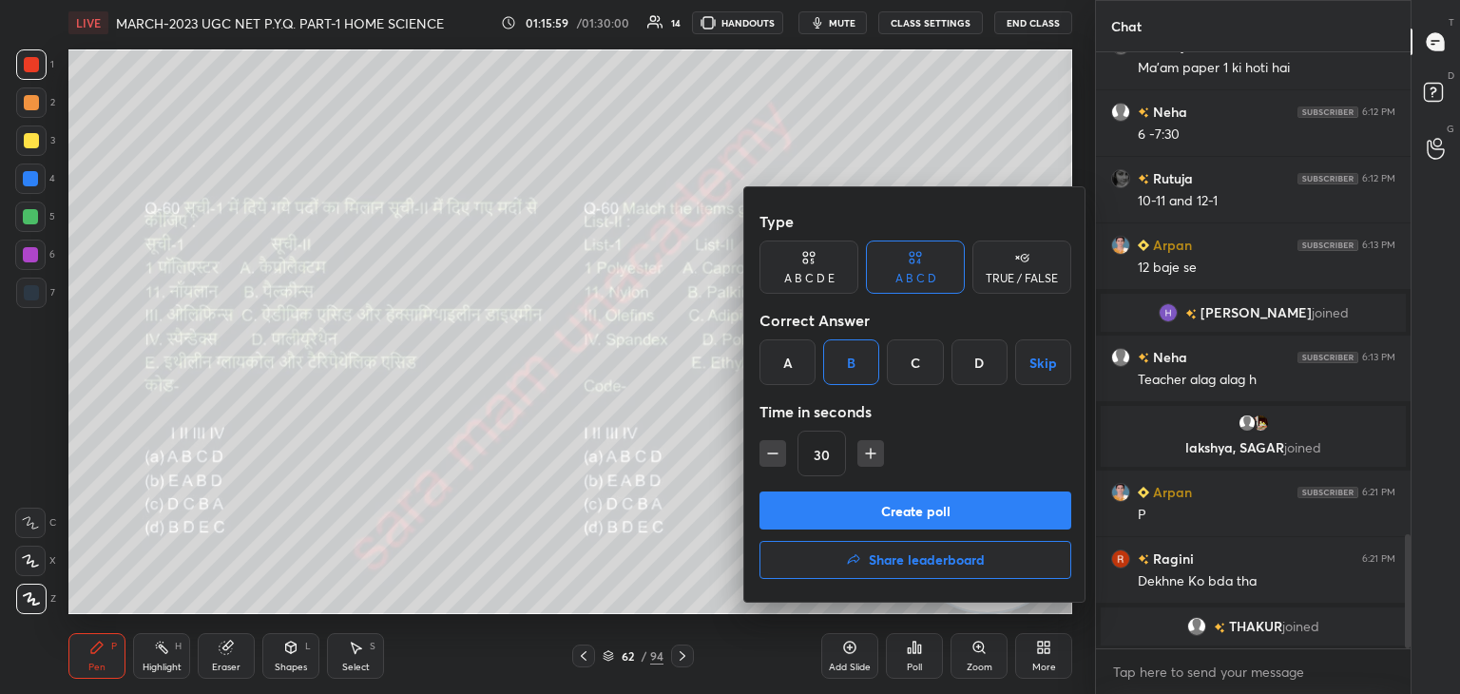
click at [963, 512] on button "Create poll" at bounding box center [915, 510] width 312 height 38
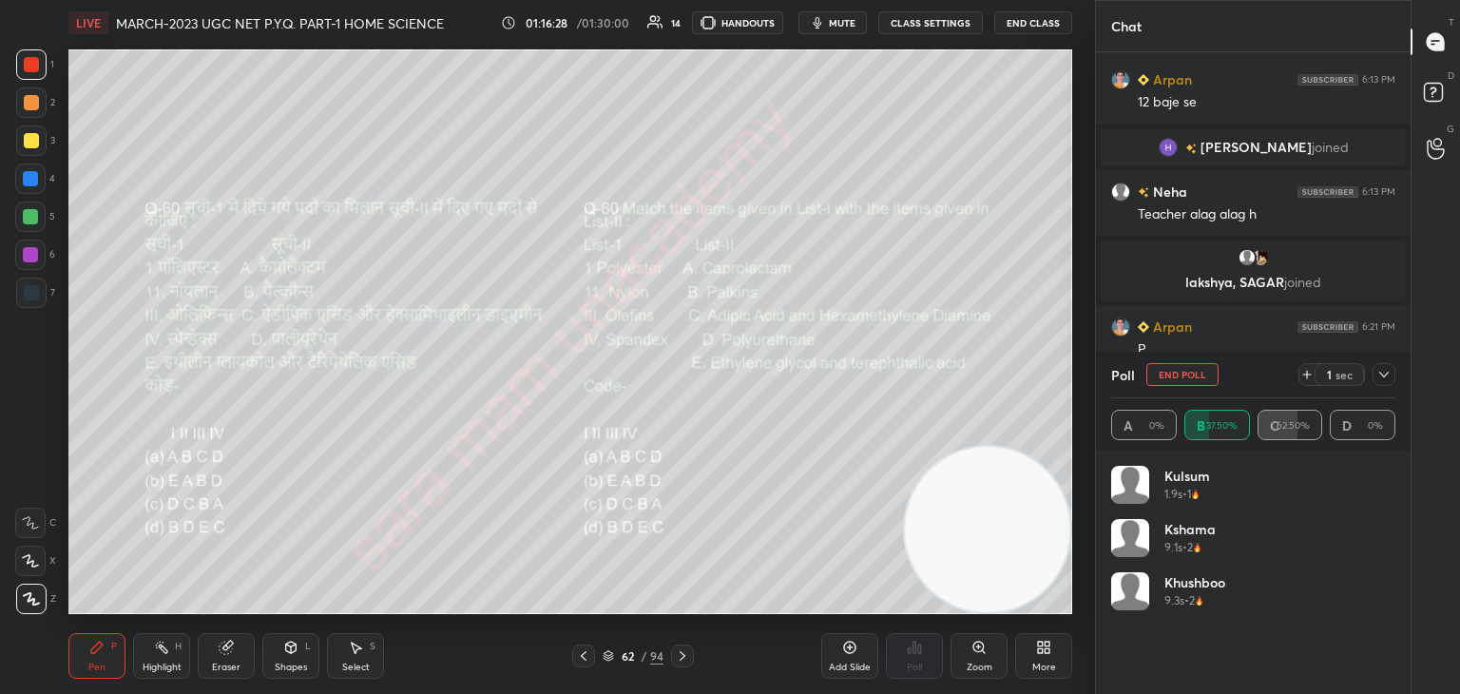
scroll to position [2718, 0]
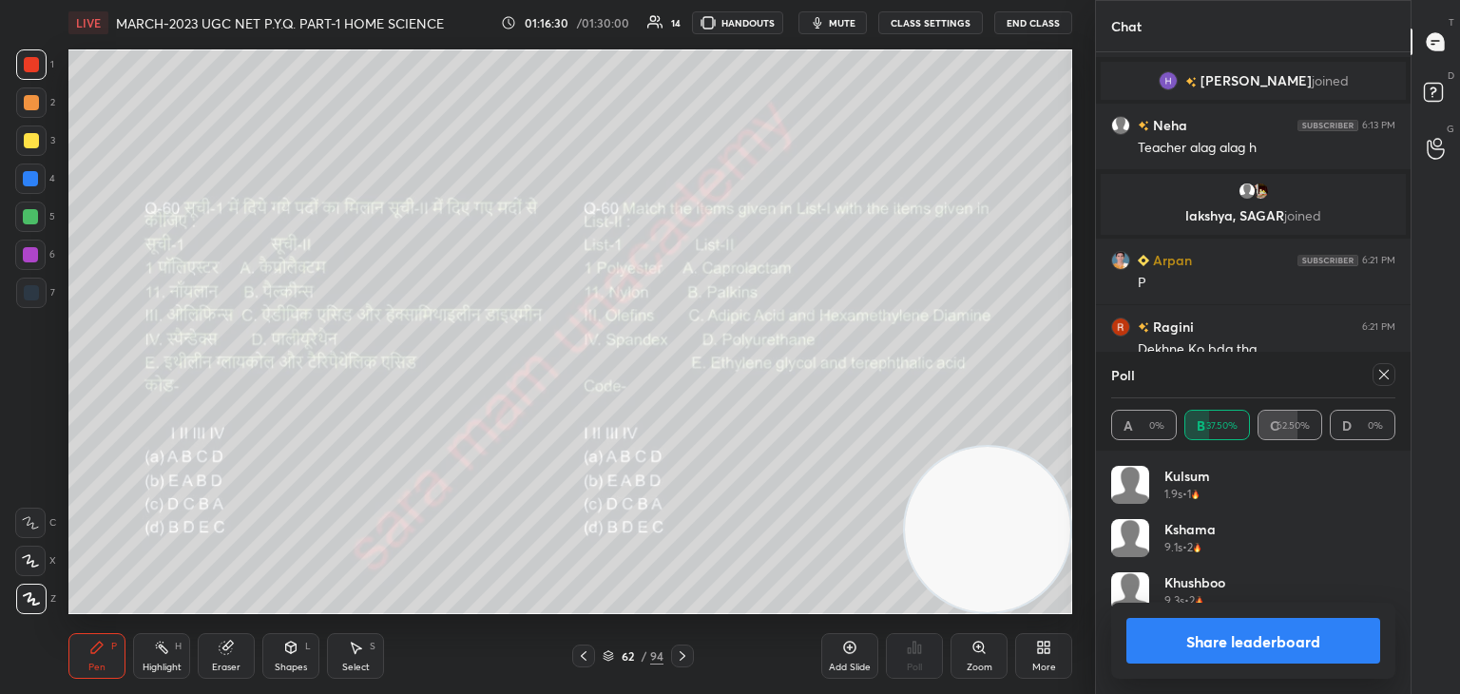
click at [1378, 377] on icon at bounding box center [1383, 374] width 15 height 15
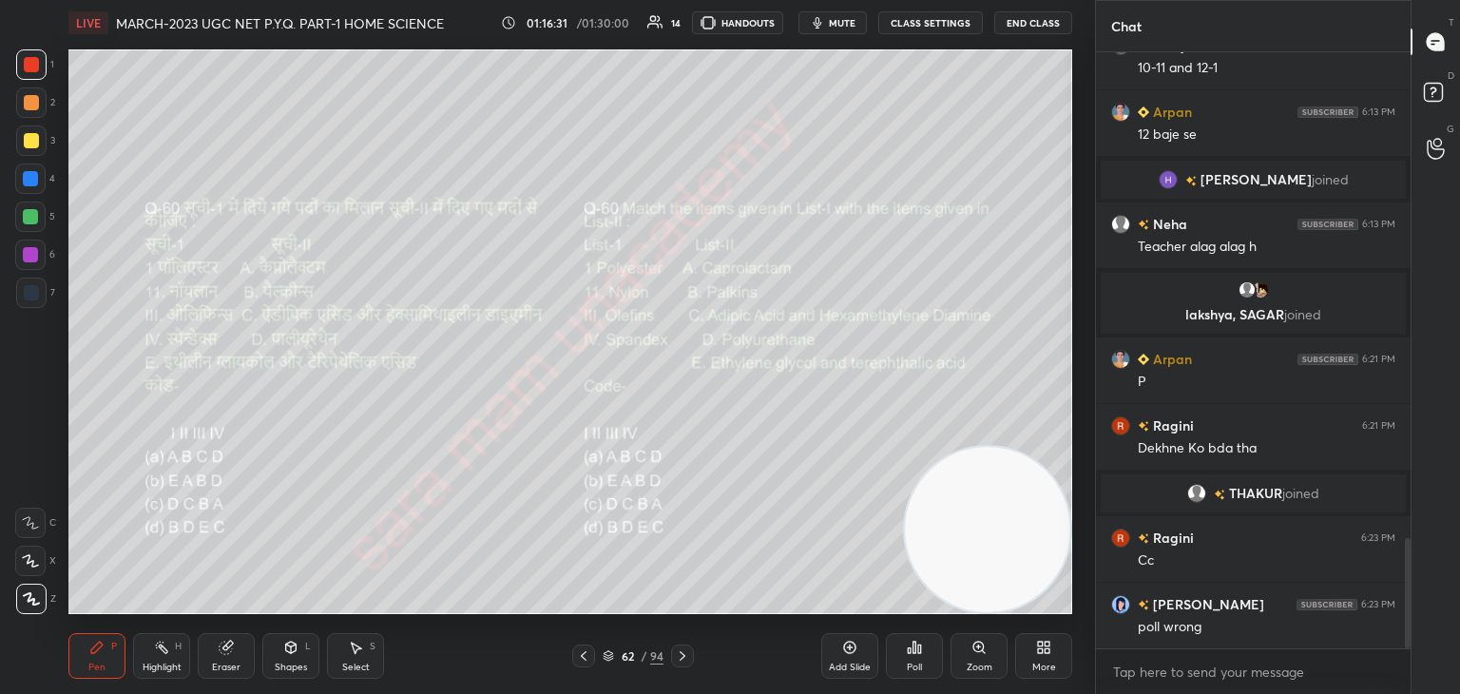
scroll to position [433, 309]
click at [916, 662] on div "Poll" at bounding box center [914, 667] width 15 height 10
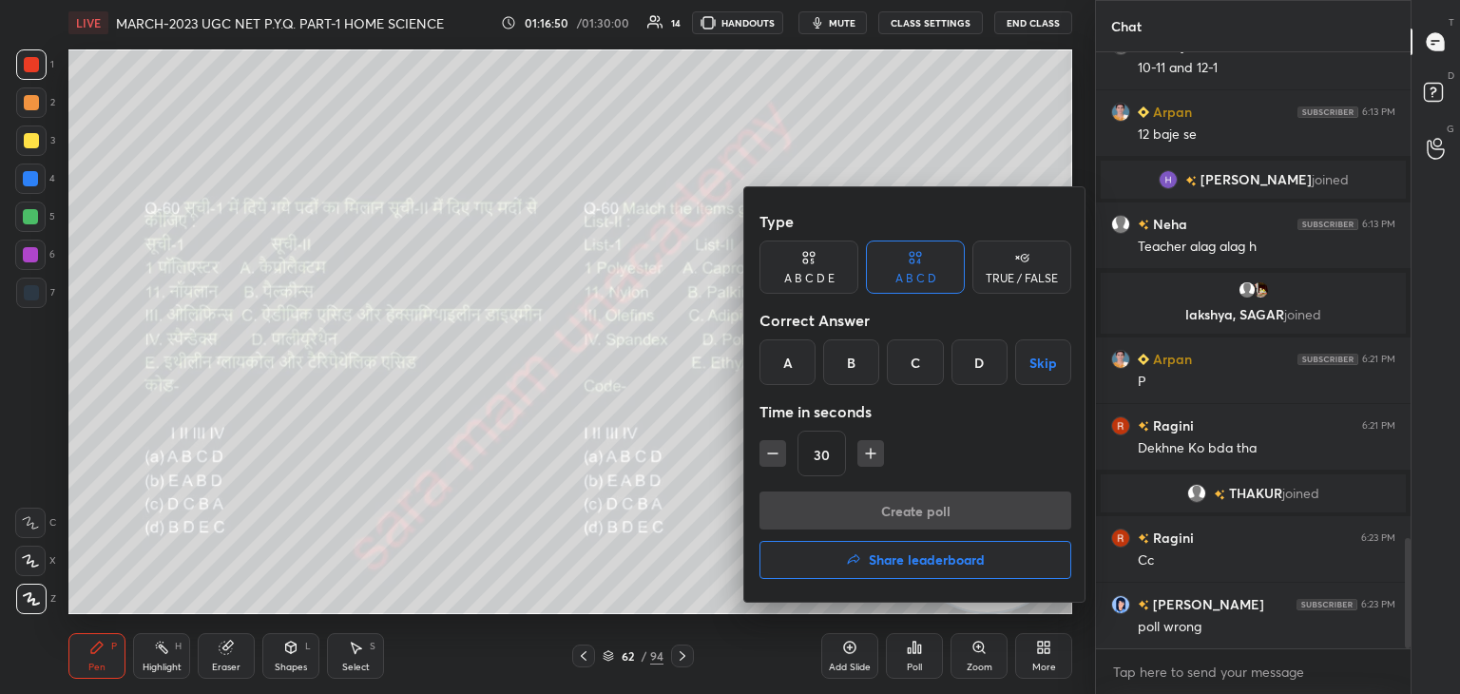
click at [912, 366] on div "C" at bounding box center [915, 362] width 56 height 46
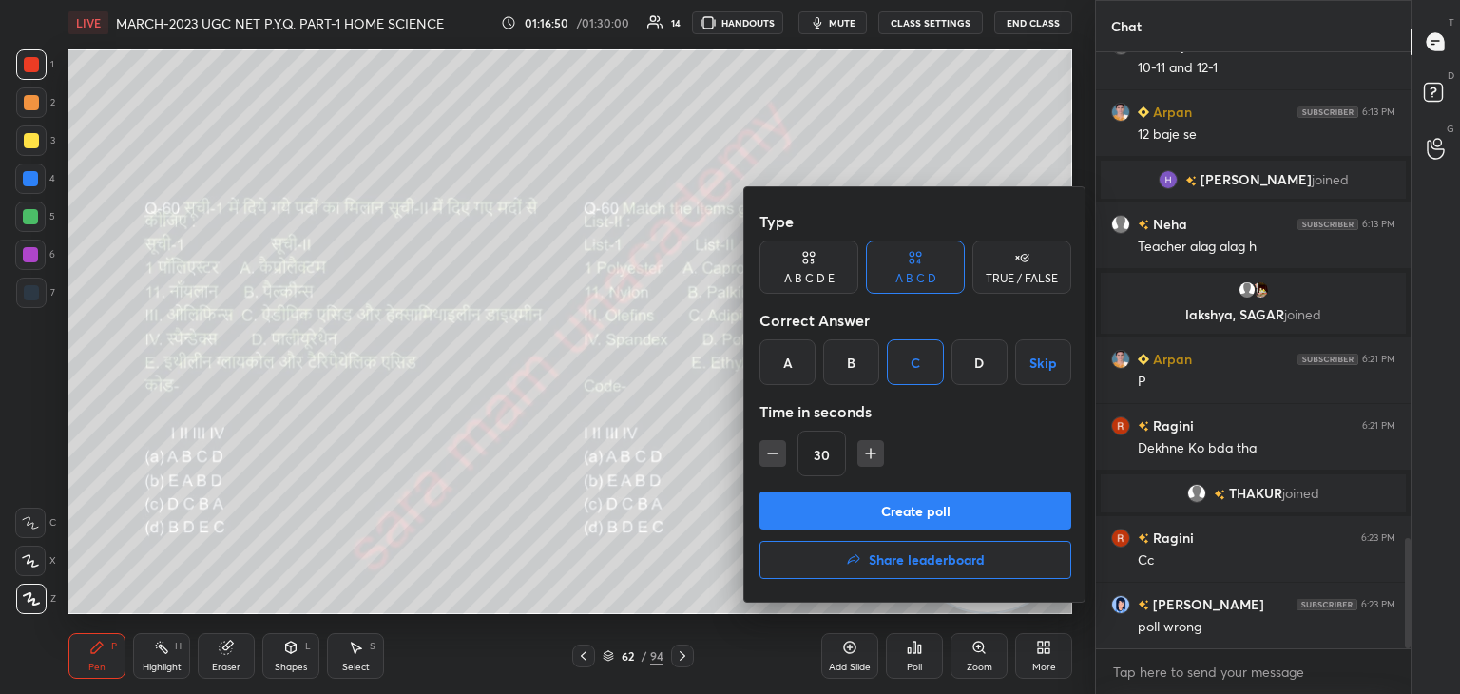
click at [950, 511] on button "Create poll" at bounding box center [915, 510] width 312 height 38
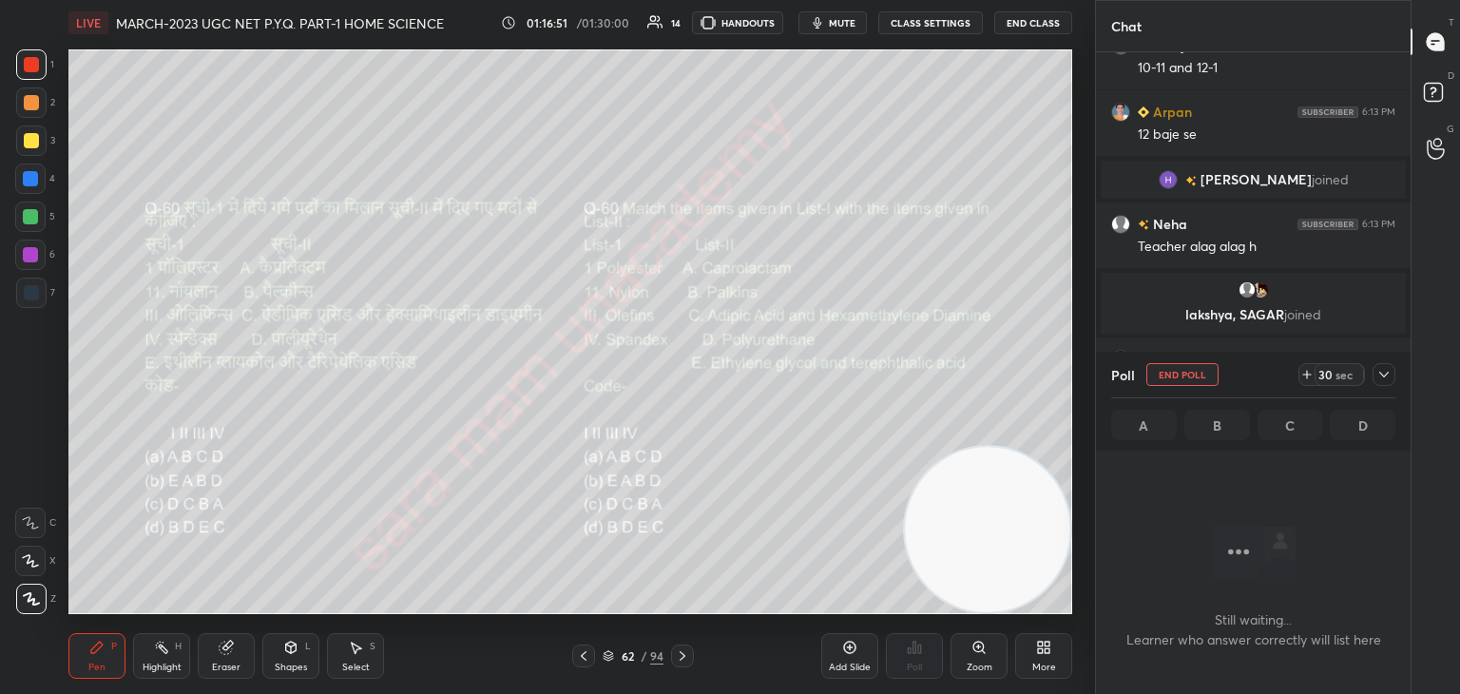
scroll to position [335, 309]
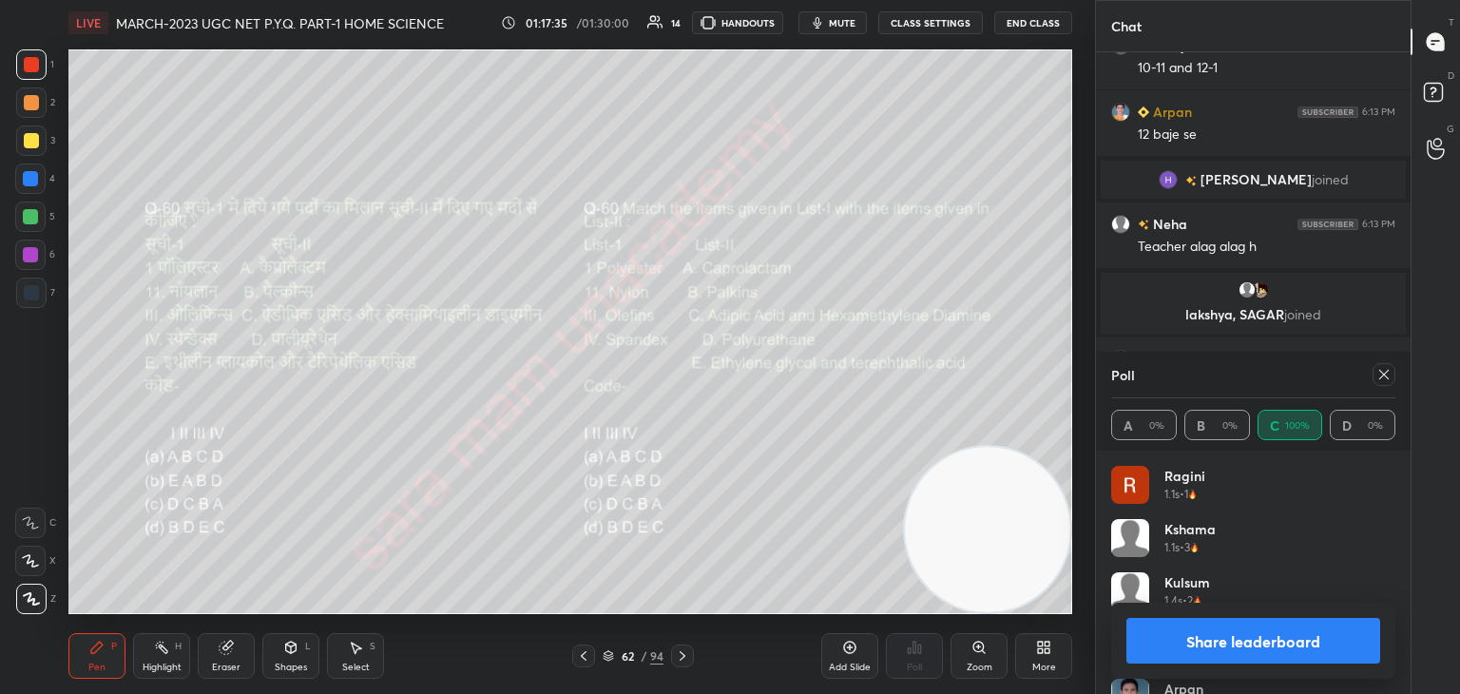
click at [1370, 376] on div at bounding box center [1380, 374] width 30 height 23
click at [1383, 380] on icon at bounding box center [1383, 374] width 15 height 15
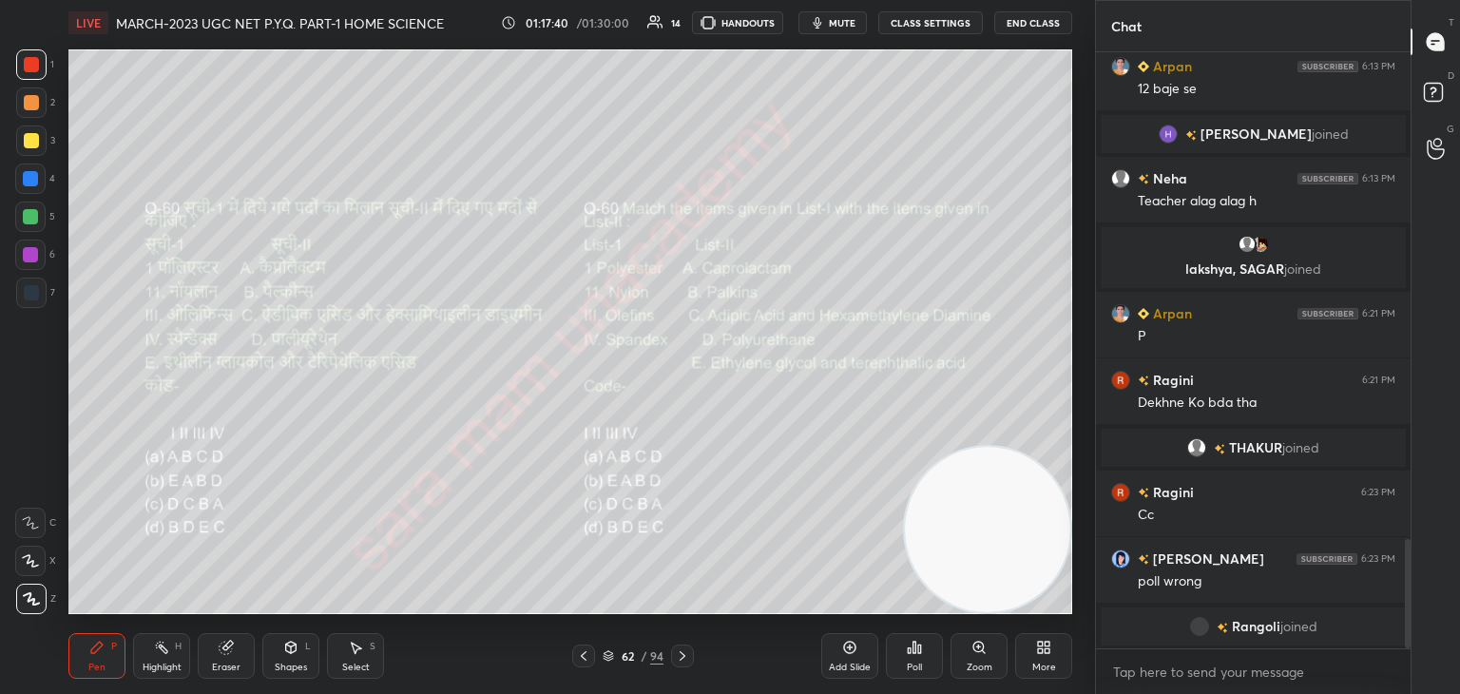
scroll to position [2688, 0]
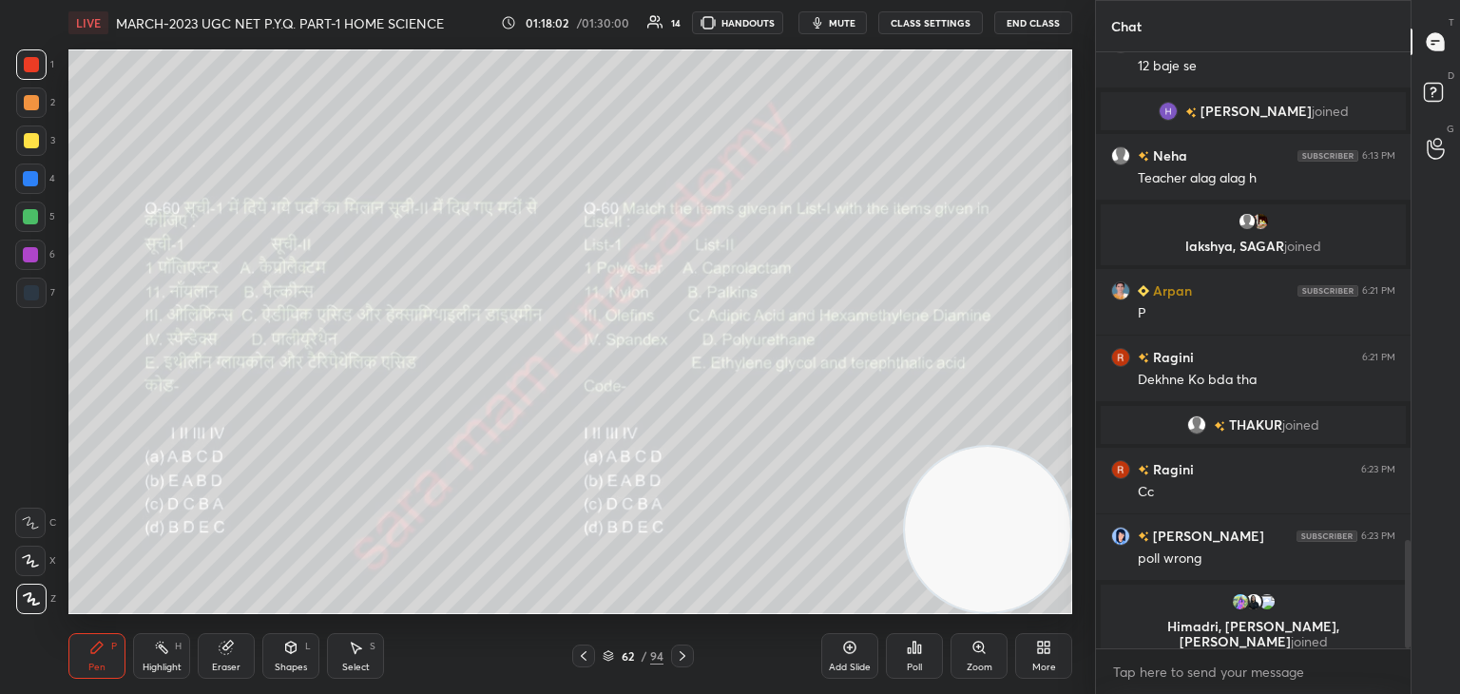
click at [673, 654] on div at bounding box center [682, 655] width 23 height 23
click at [573, 650] on div at bounding box center [583, 655] width 23 height 23
click at [686, 655] on icon at bounding box center [682, 655] width 15 height 15
click at [912, 650] on icon at bounding box center [914, 647] width 15 height 15
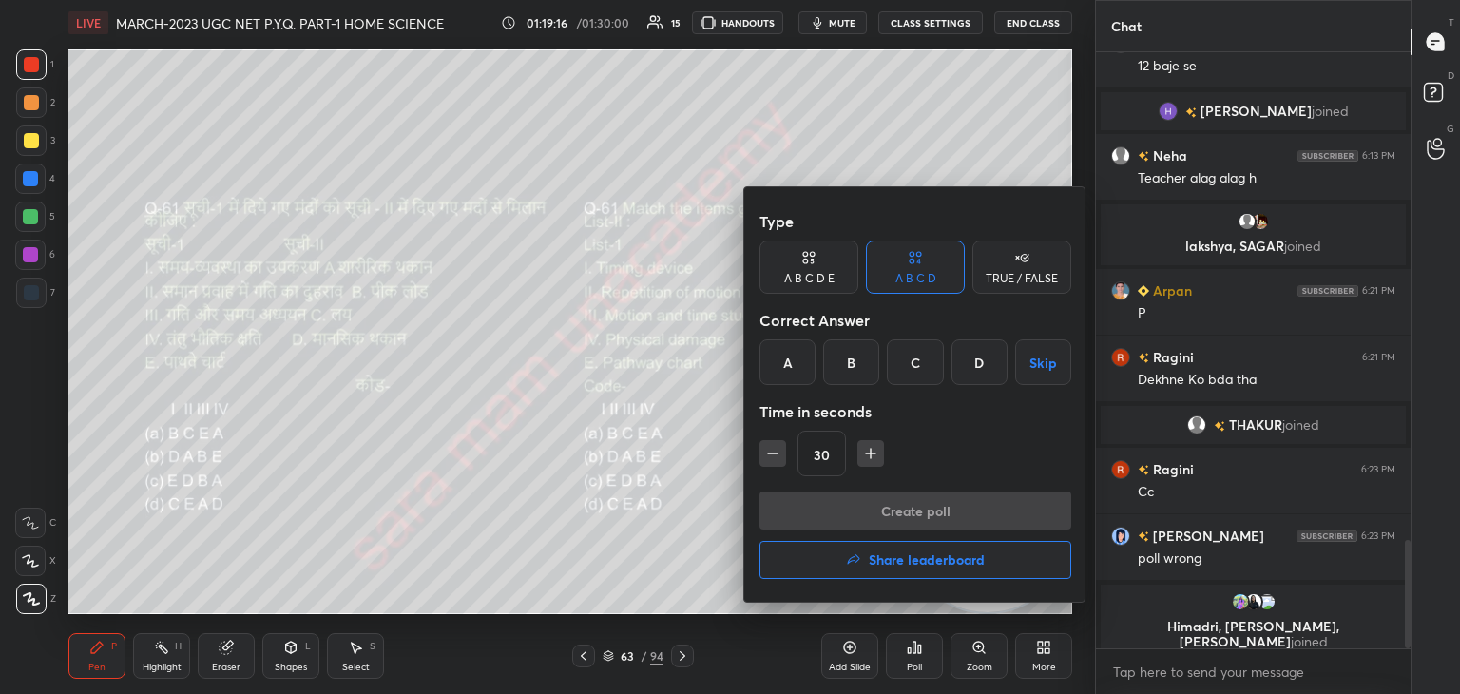
click at [783, 355] on div "A" at bounding box center [787, 362] width 56 height 46
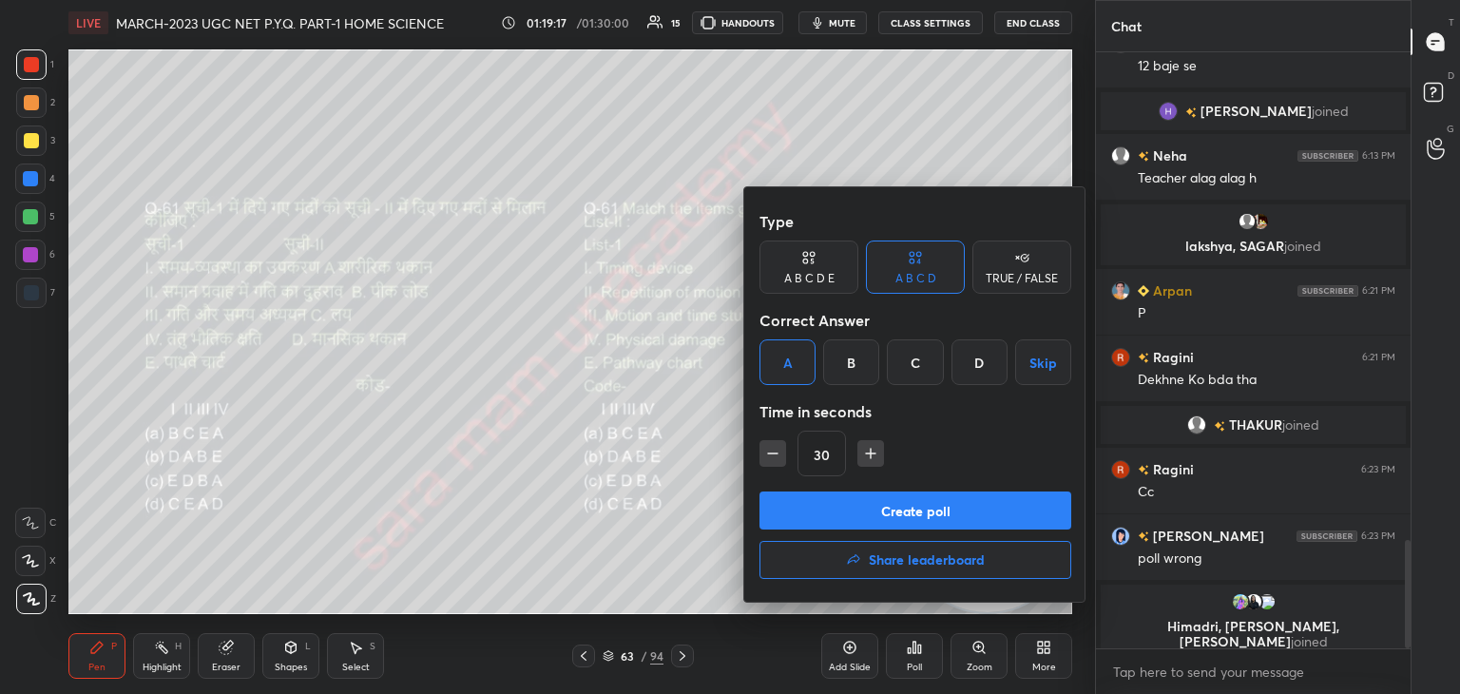
click at [886, 505] on button "Create poll" at bounding box center [915, 510] width 312 height 38
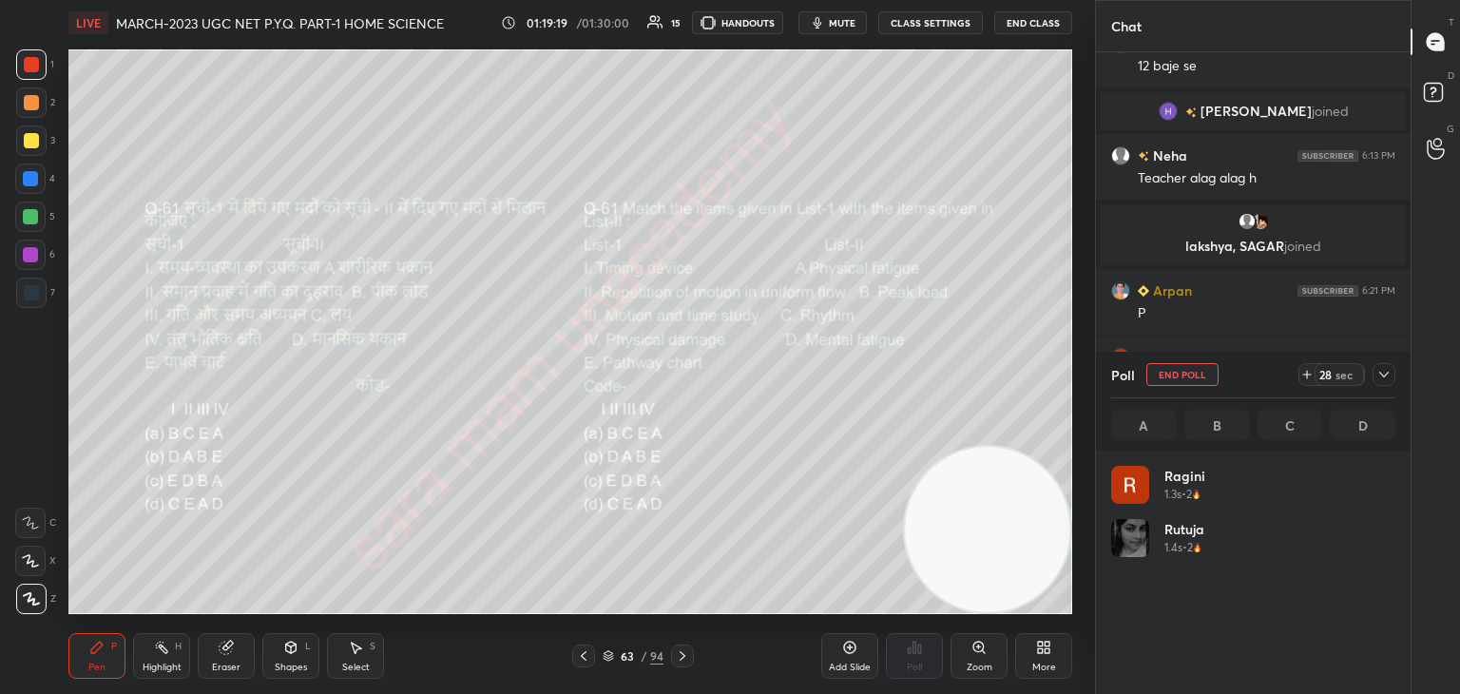
scroll to position [222, 278]
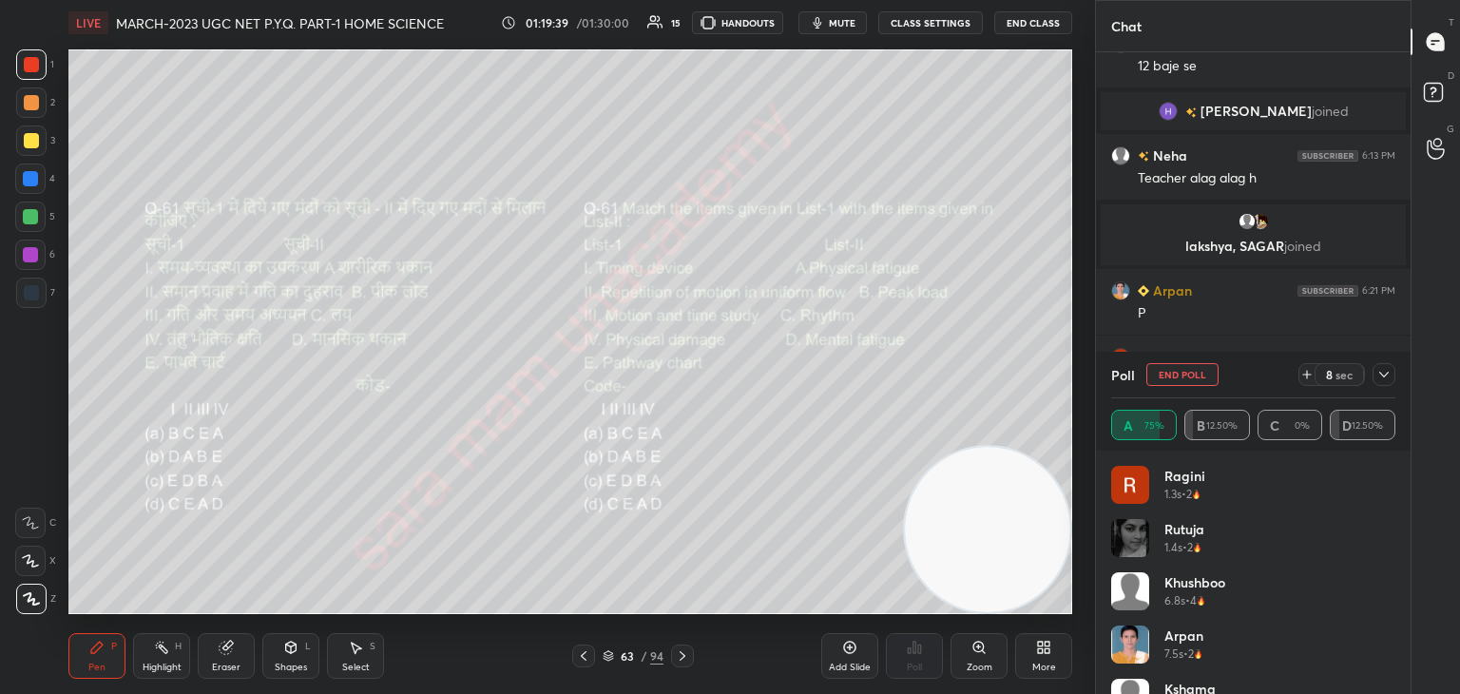
click at [1190, 376] on button "End Poll" at bounding box center [1182, 374] width 72 height 23
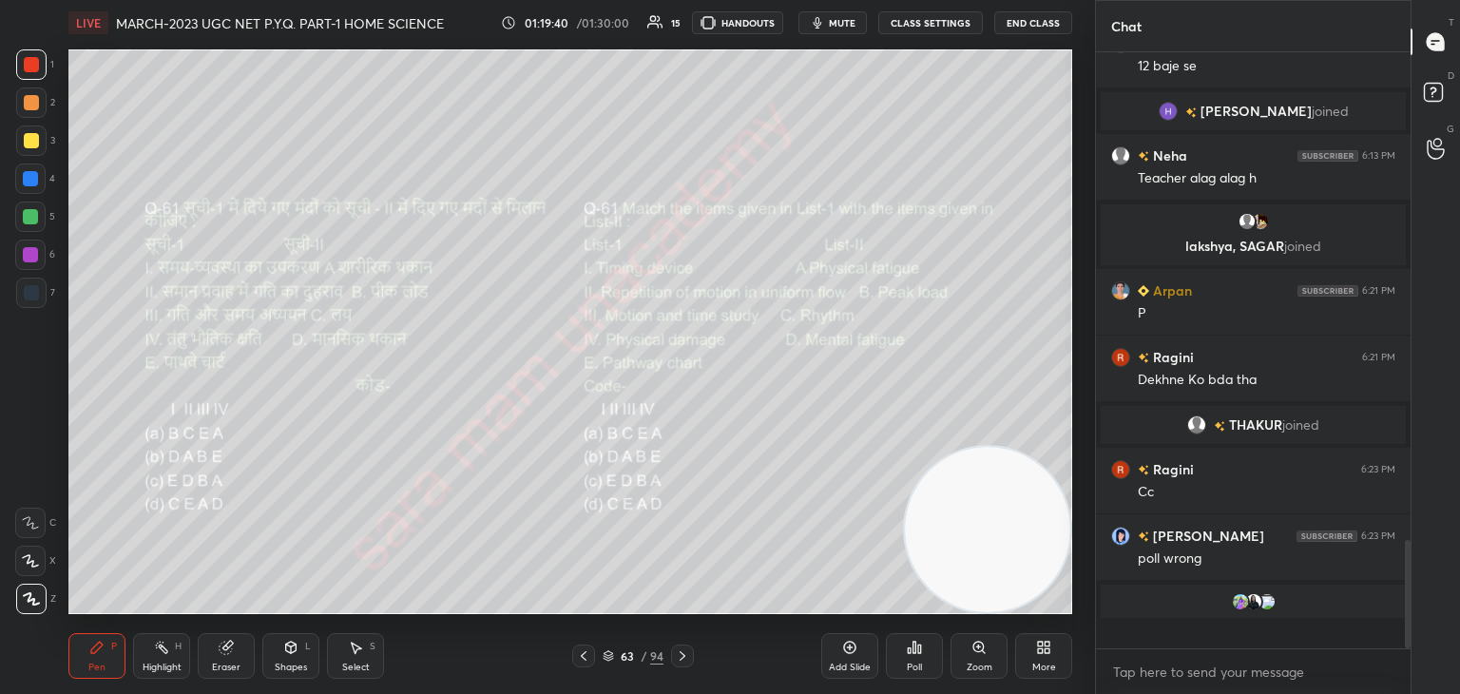
scroll to position [430, 309]
click at [686, 662] on icon at bounding box center [682, 655] width 15 height 15
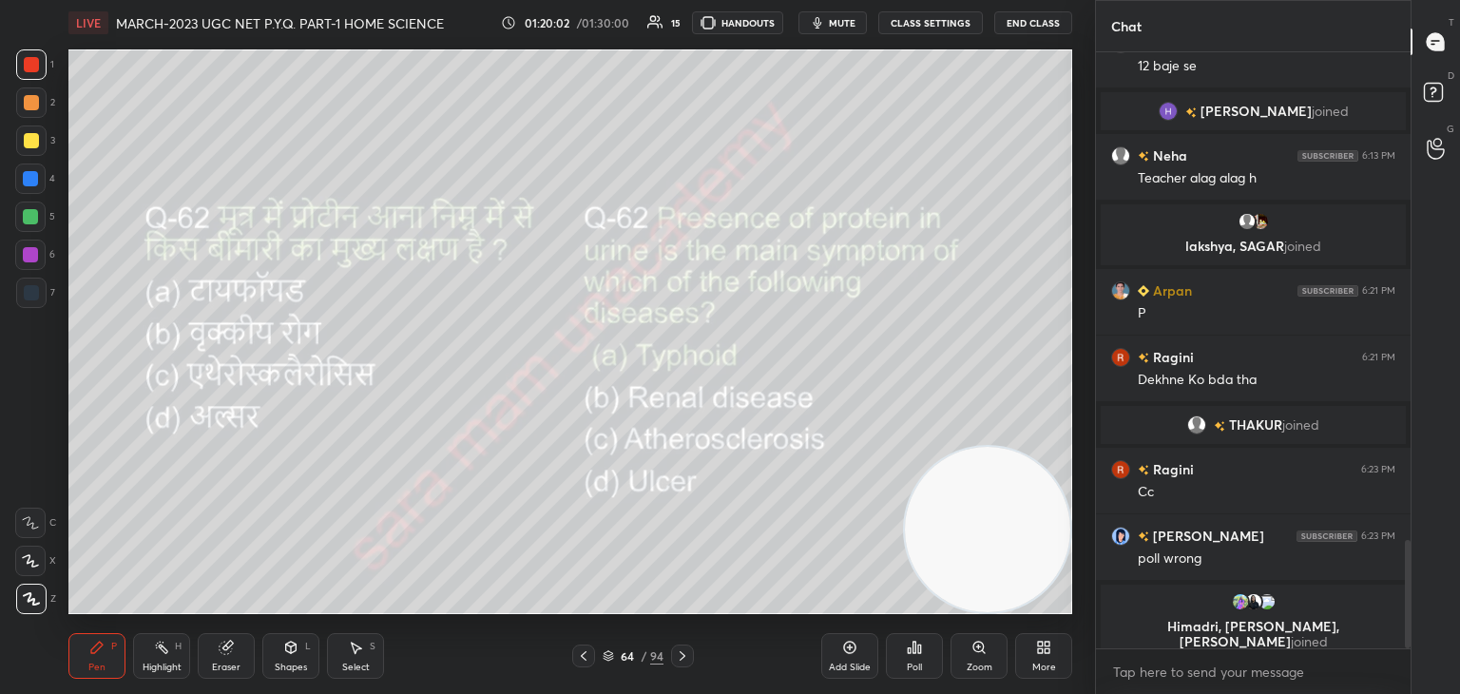
click at [904, 662] on div "Poll" at bounding box center [914, 656] width 57 height 46
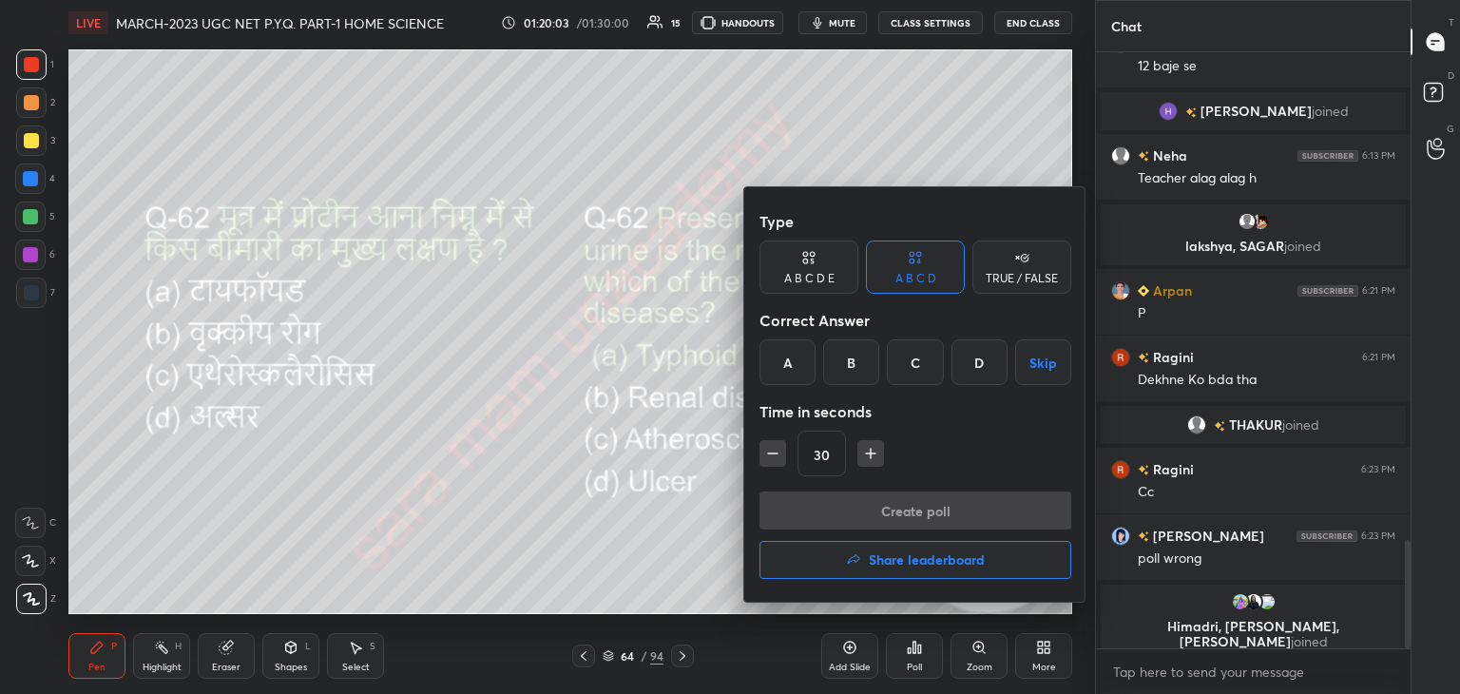
click at [852, 366] on div "B" at bounding box center [851, 362] width 56 height 46
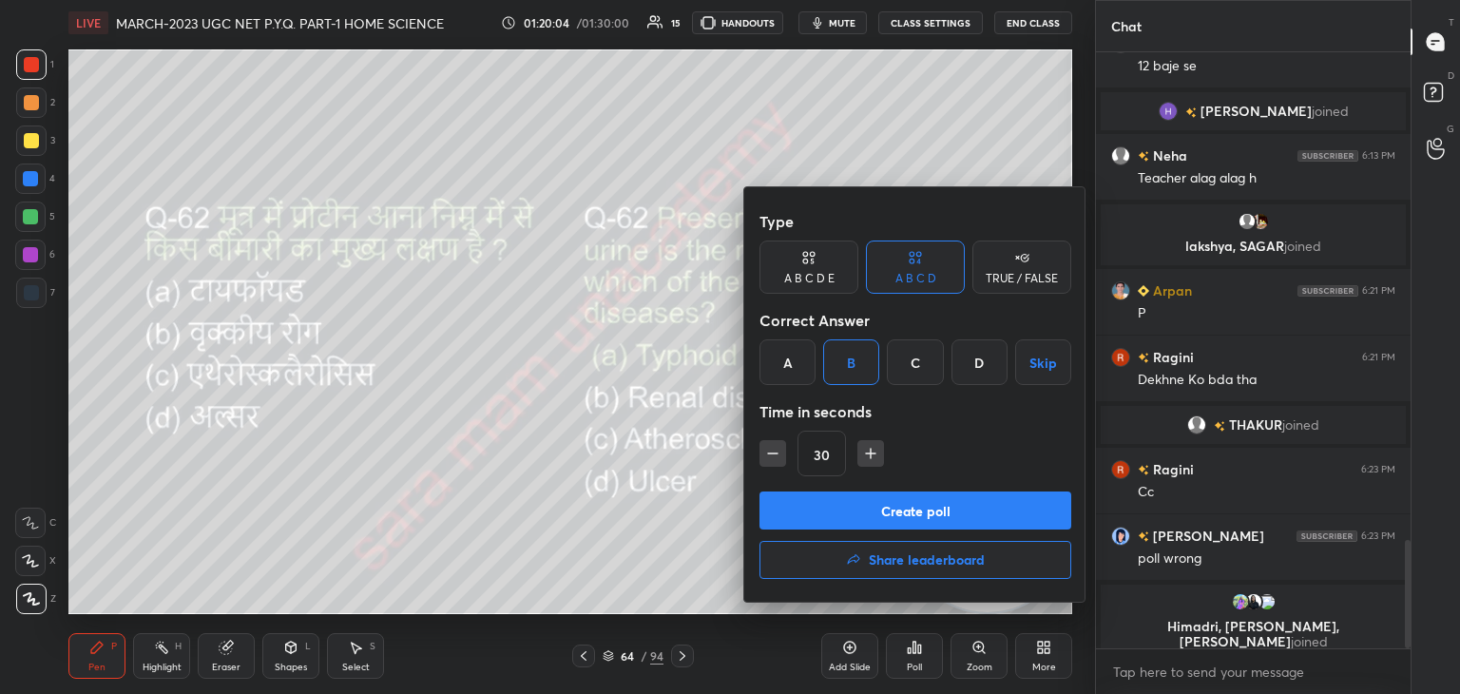
click at [935, 503] on button "Create poll" at bounding box center [915, 510] width 312 height 38
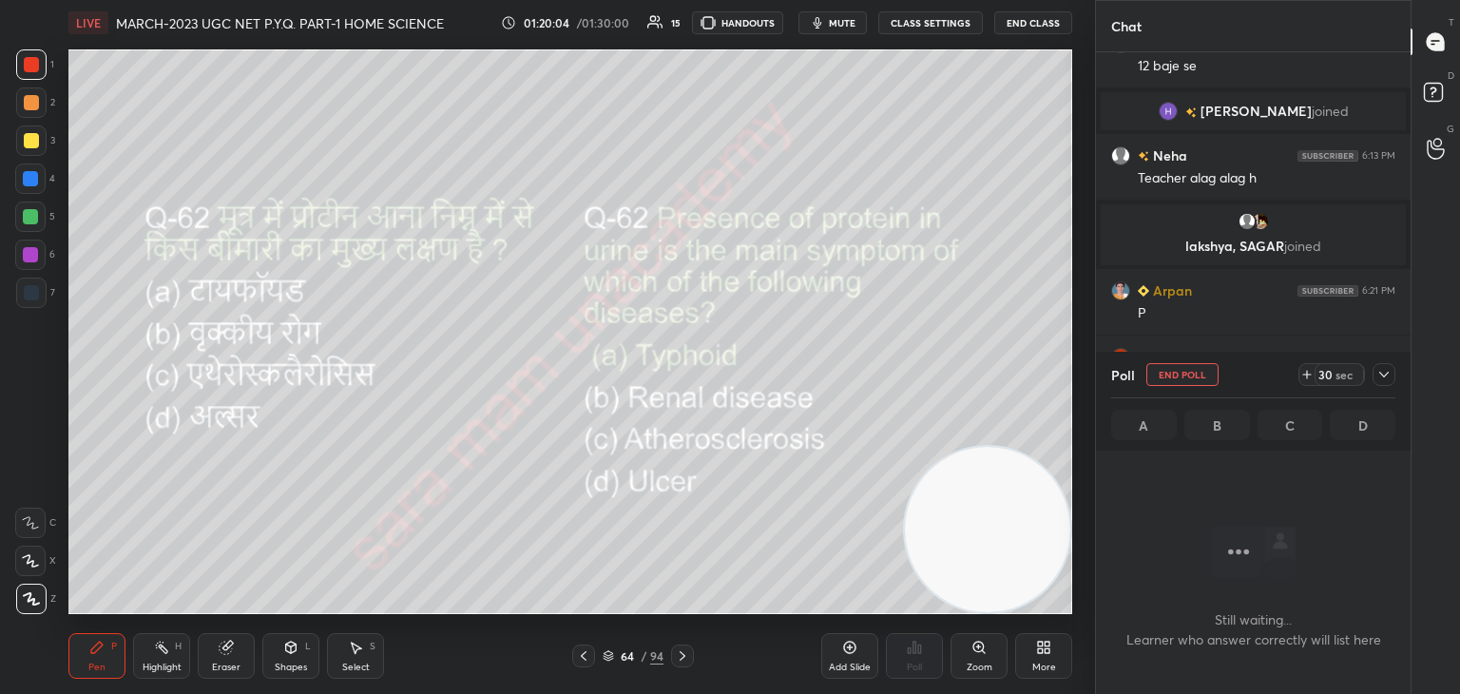
scroll to position [335, 309]
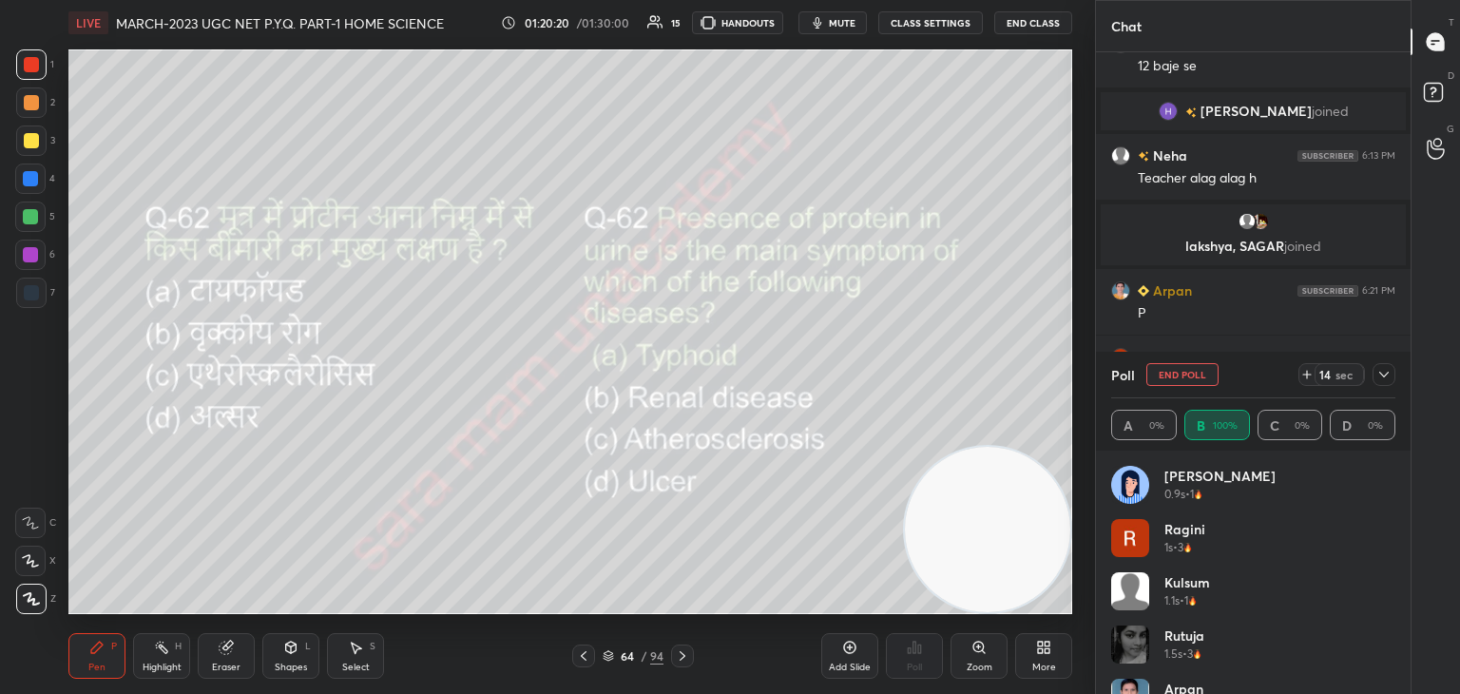
click at [1193, 377] on button "End Poll" at bounding box center [1182, 374] width 72 height 23
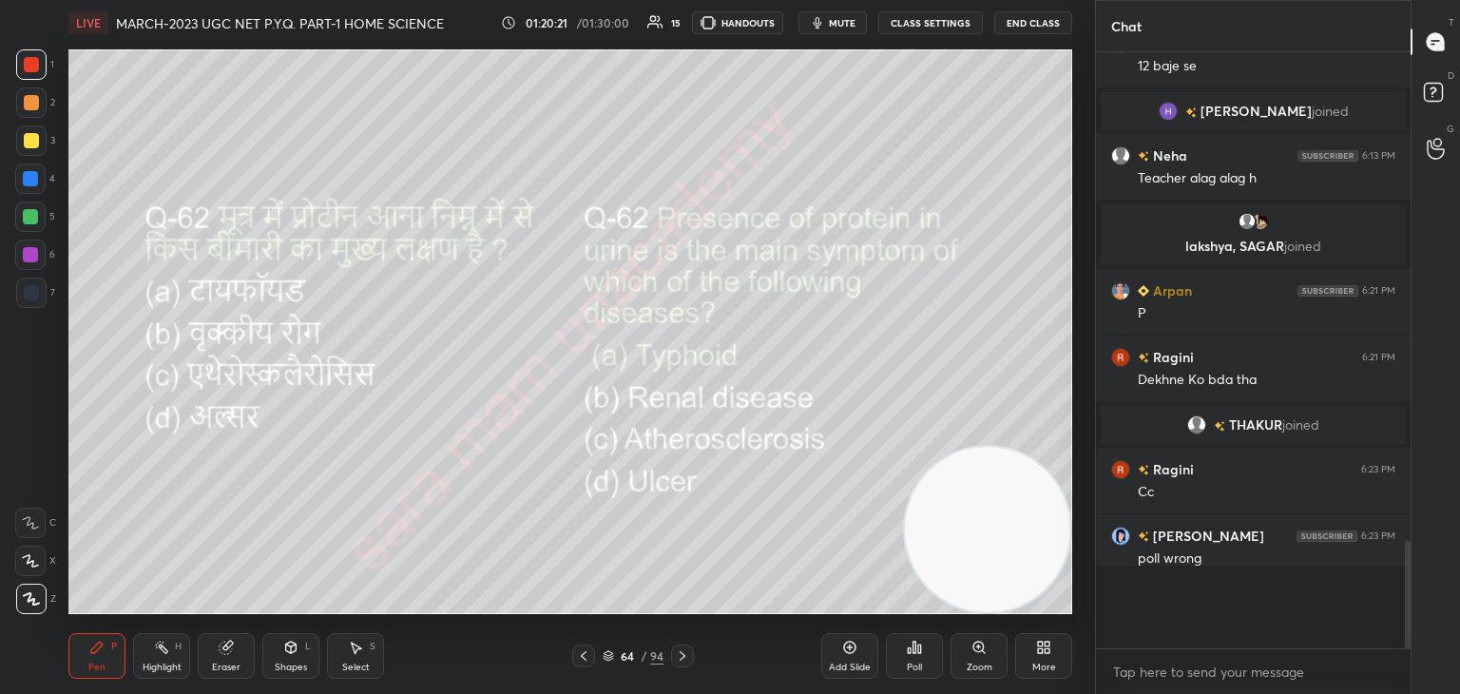
scroll to position [6, 6]
click at [683, 662] on icon at bounding box center [682, 655] width 15 height 15
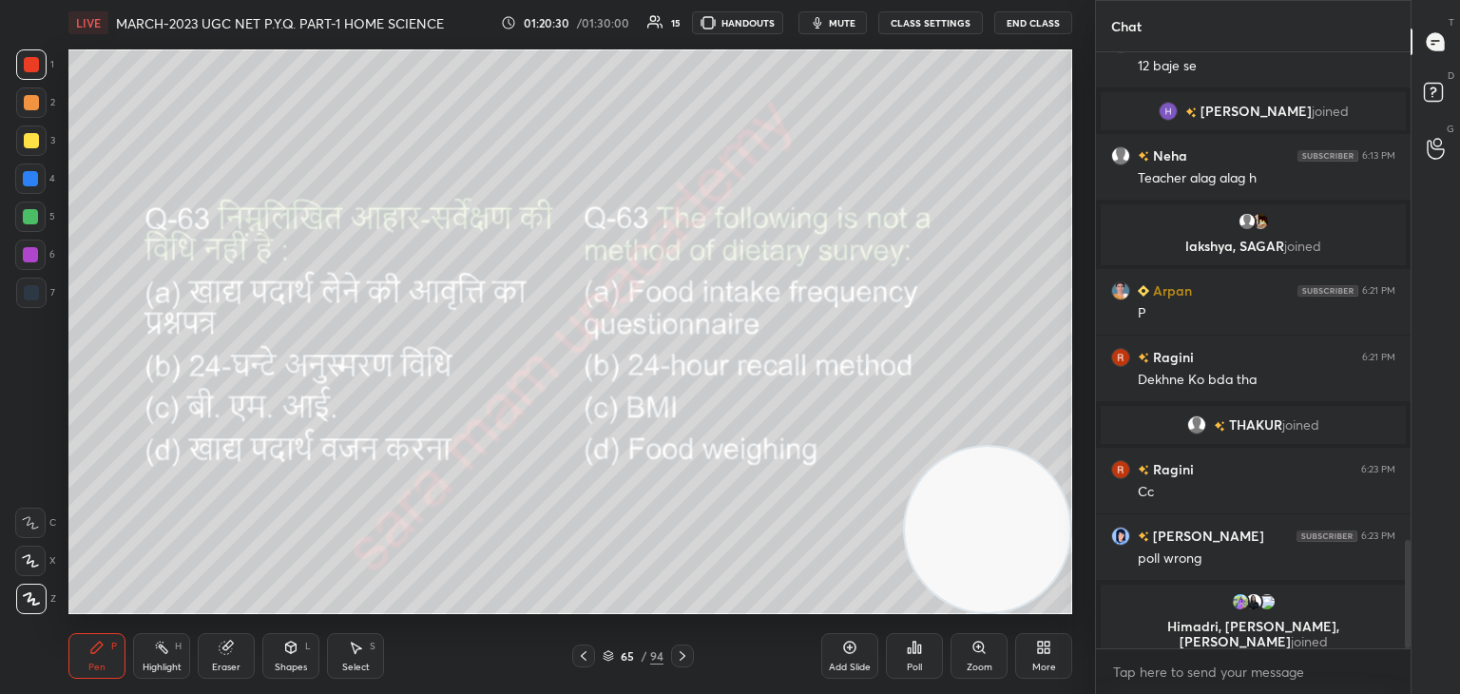
click at [927, 662] on div "Poll" at bounding box center [914, 656] width 57 height 46
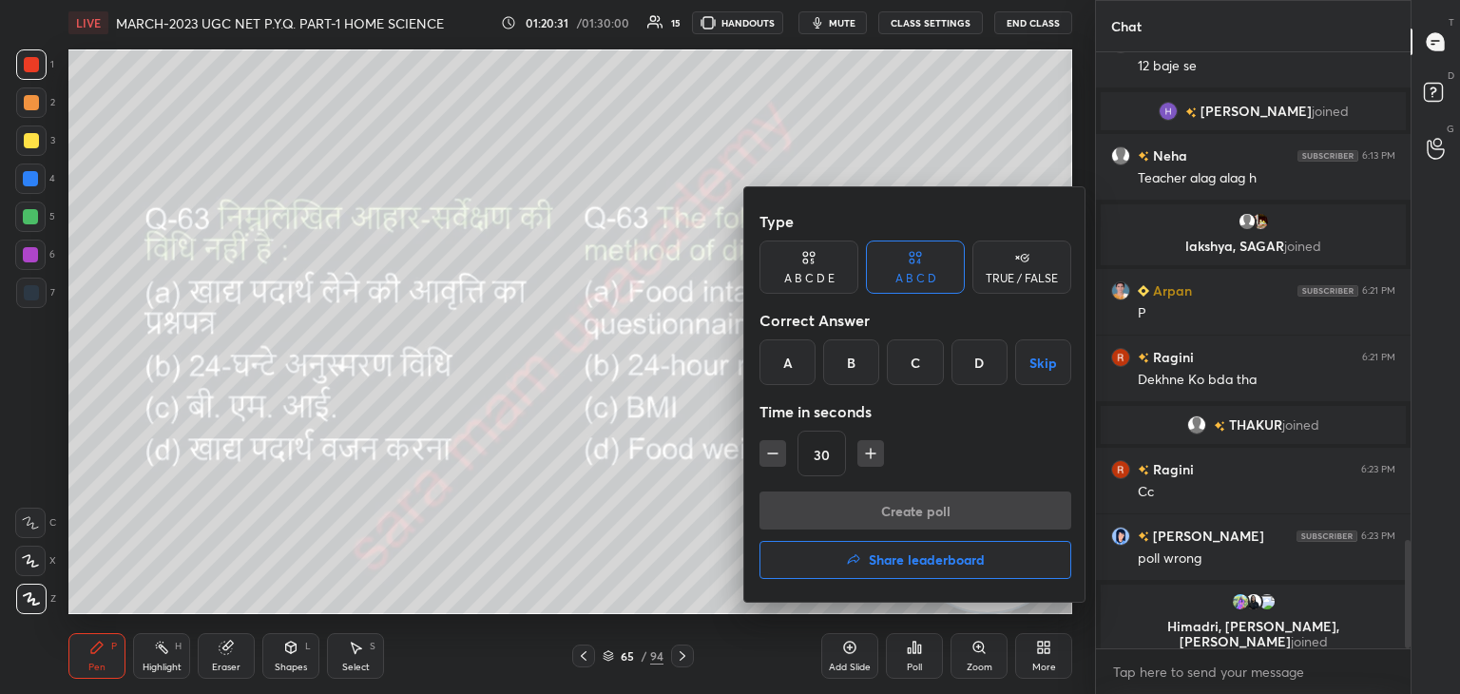
click at [912, 360] on div "C" at bounding box center [915, 362] width 56 height 46
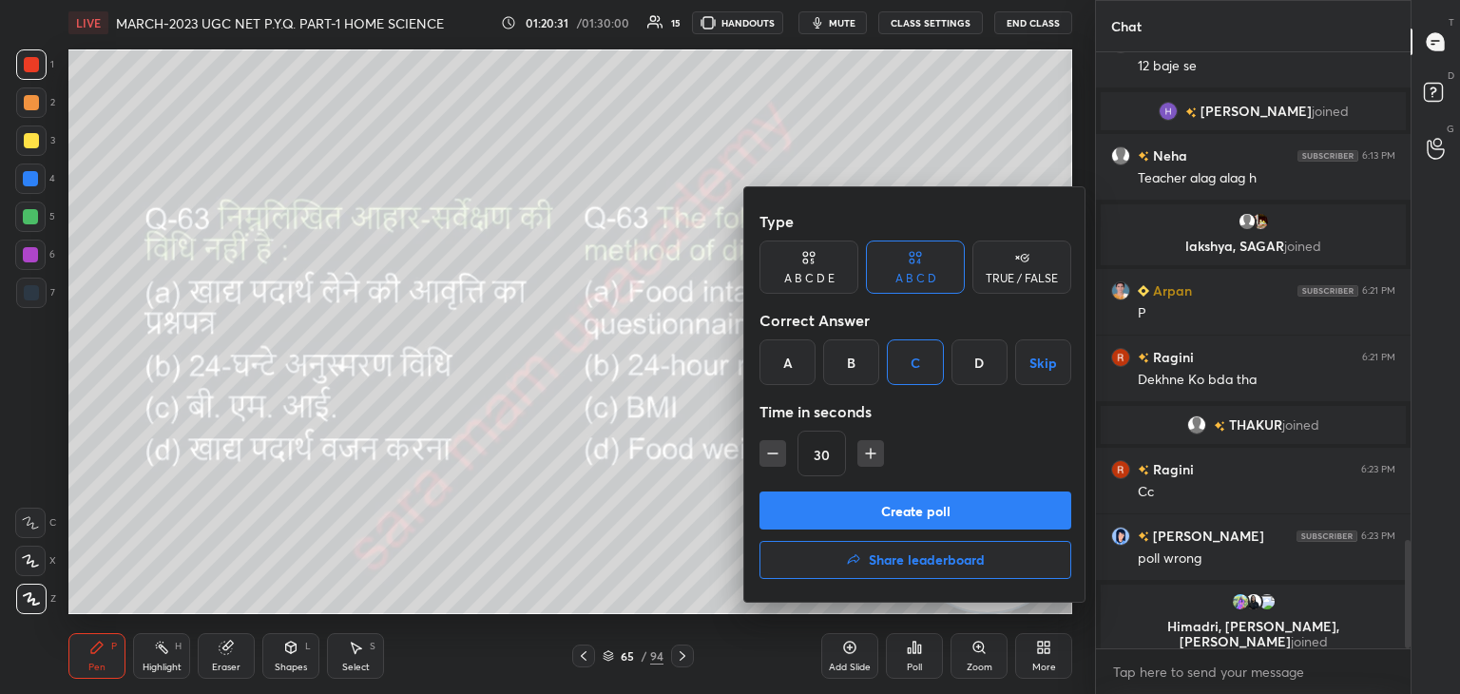
click at [882, 526] on button "Create poll" at bounding box center [915, 510] width 312 height 38
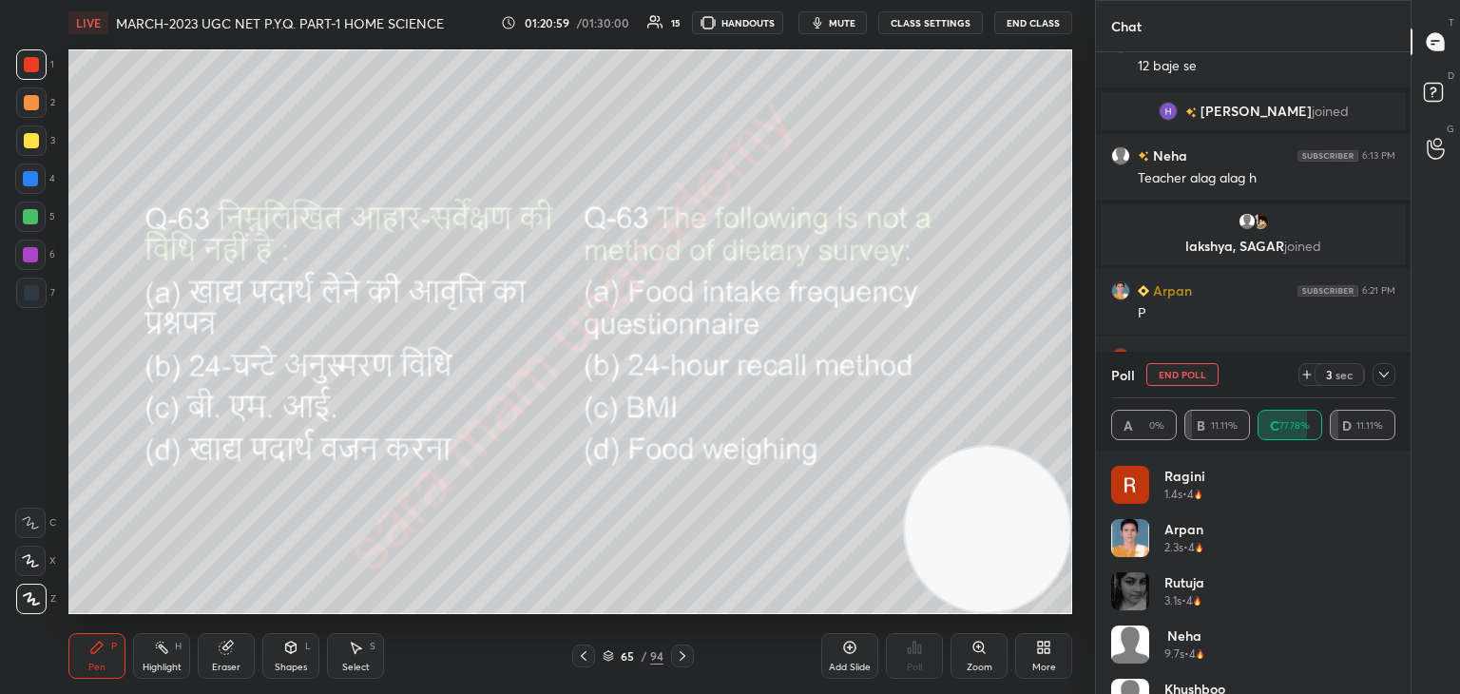
click at [1190, 372] on button "End Poll" at bounding box center [1182, 374] width 72 height 23
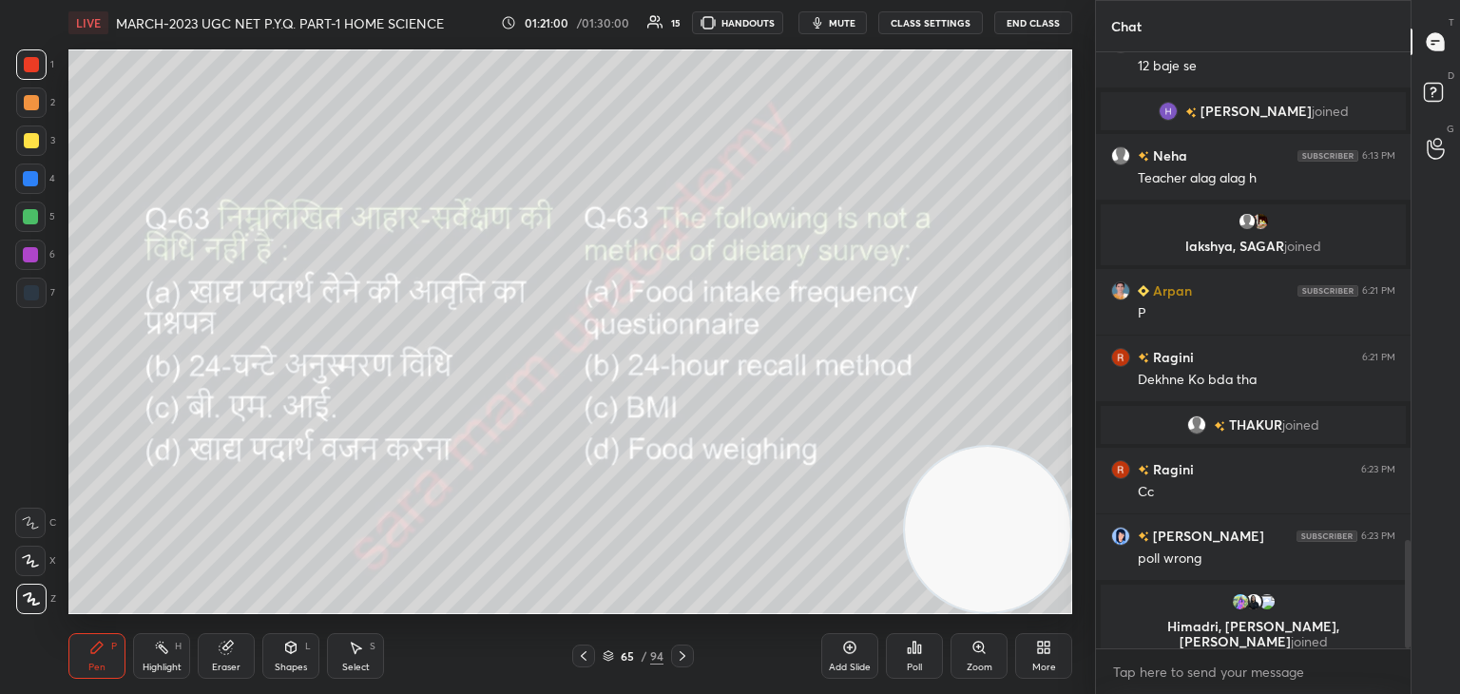
click at [681, 657] on icon at bounding box center [682, 655] width 15 height 15
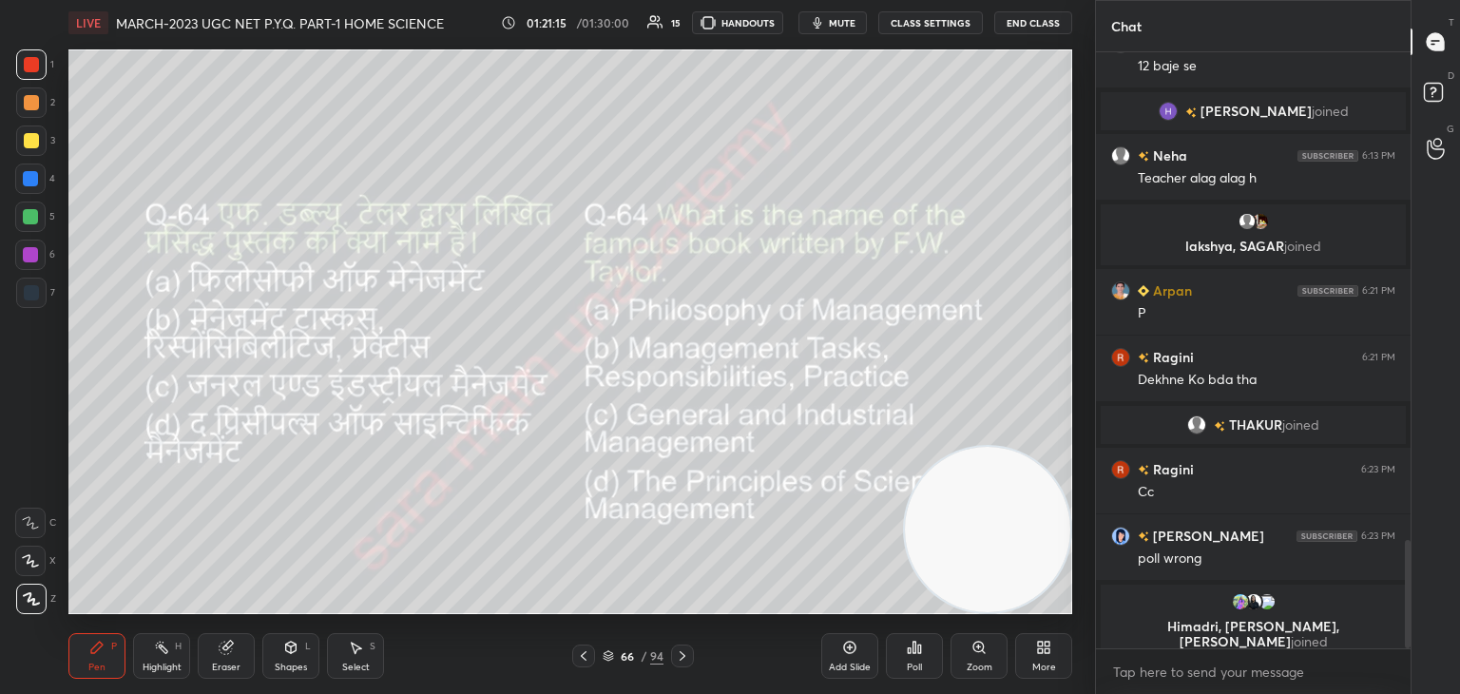
click at [922, 662] on div "Poll" at bounding box center [914, 656] width 57 height 46
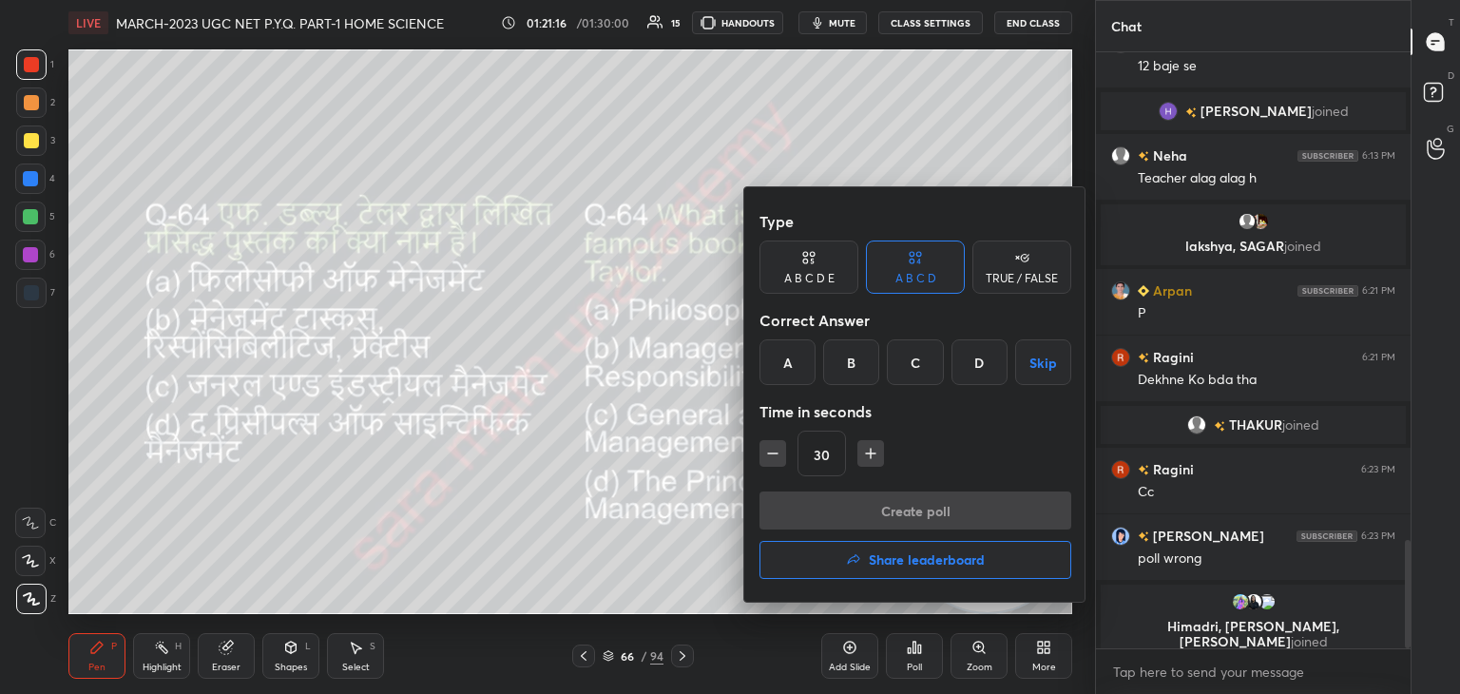
click at [981, 365] on div "D" at bounding box center [979, 362] width 56 height 46
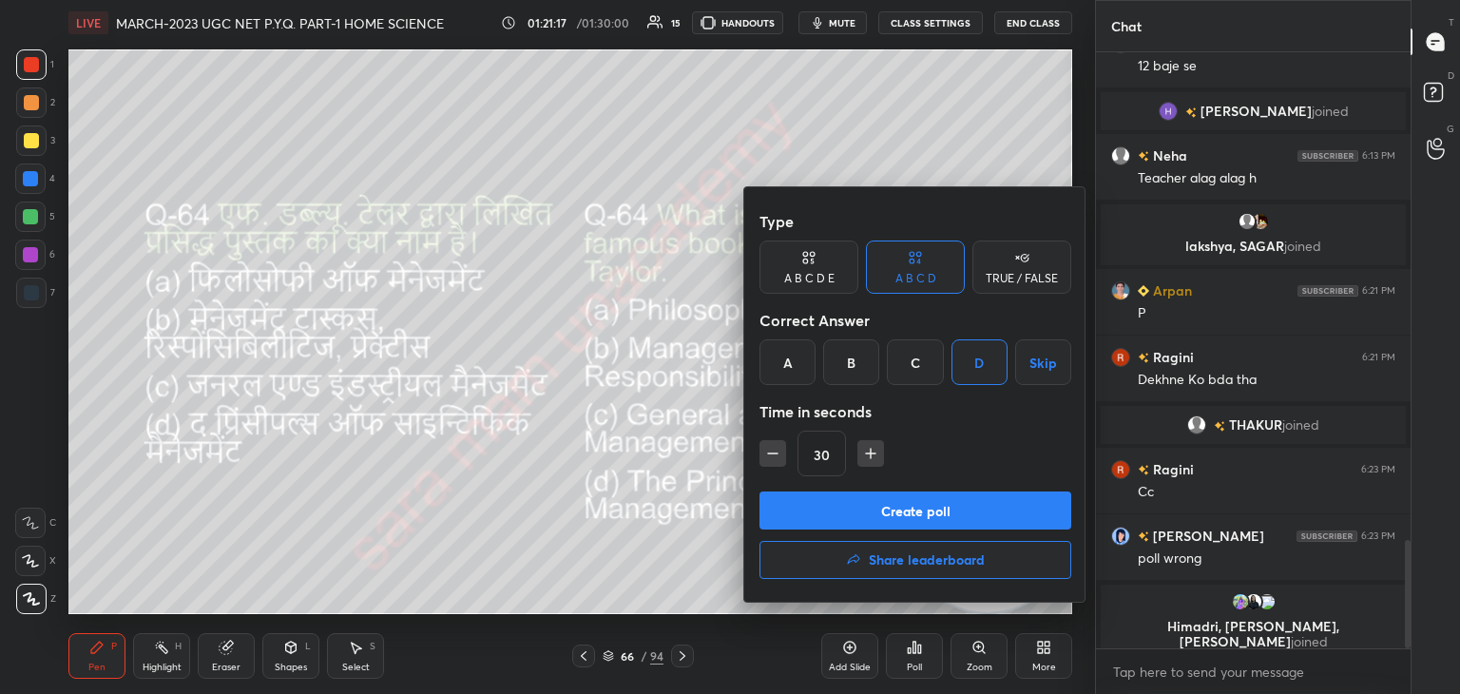
click at [945, 495] on button "Create poll" at bounding box center [915, 510] width 312 height 38
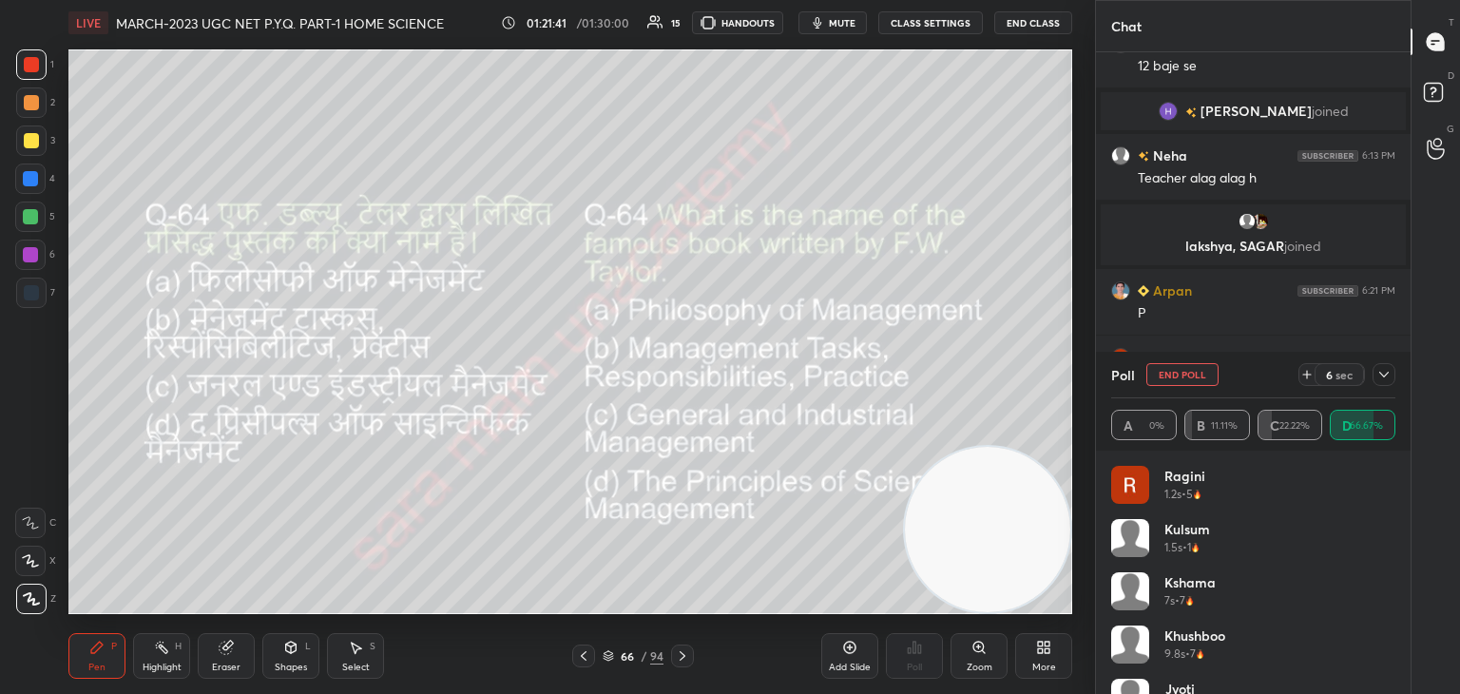
click at [1189, 375] on button "End Poll" at bounding box center [1182, 374] width 72 height 23
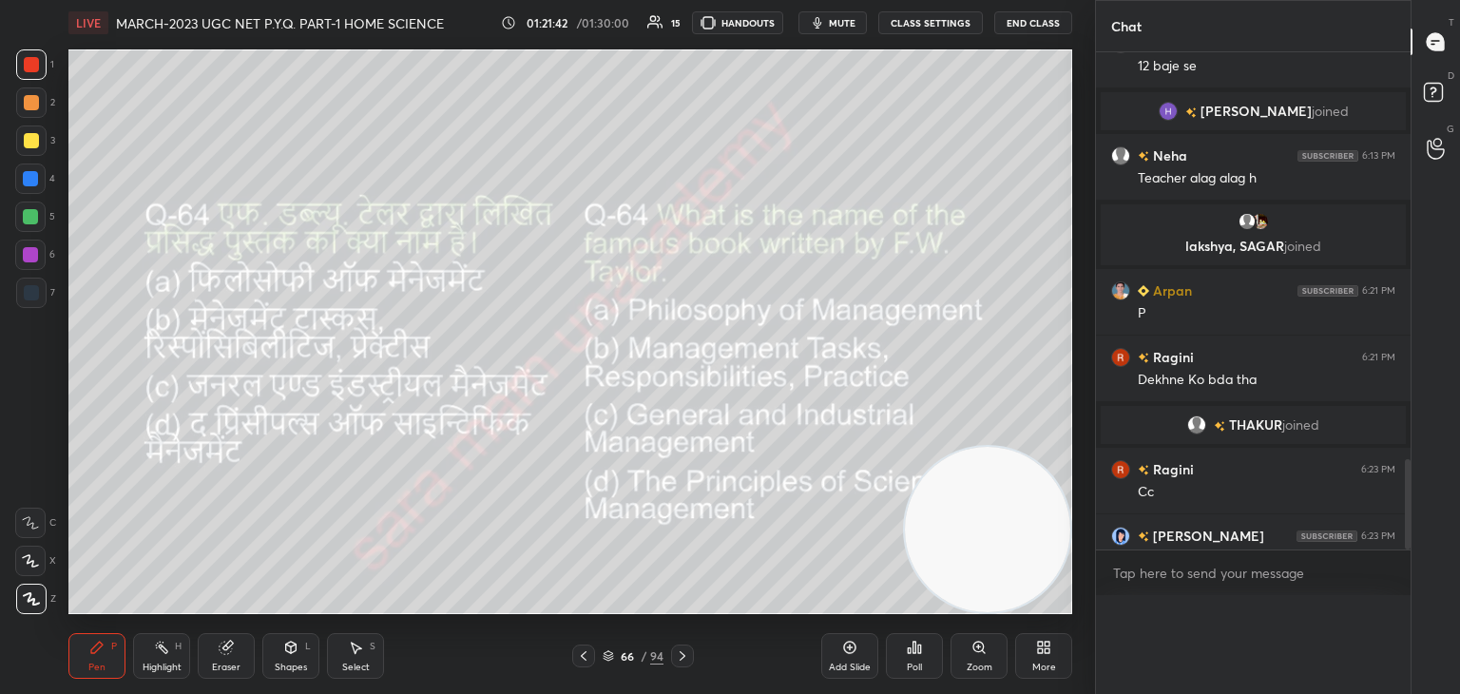
scroll to position [0, 0]
click at [681, 655] on icon at bounding box center [682, 655] width 15 height 15
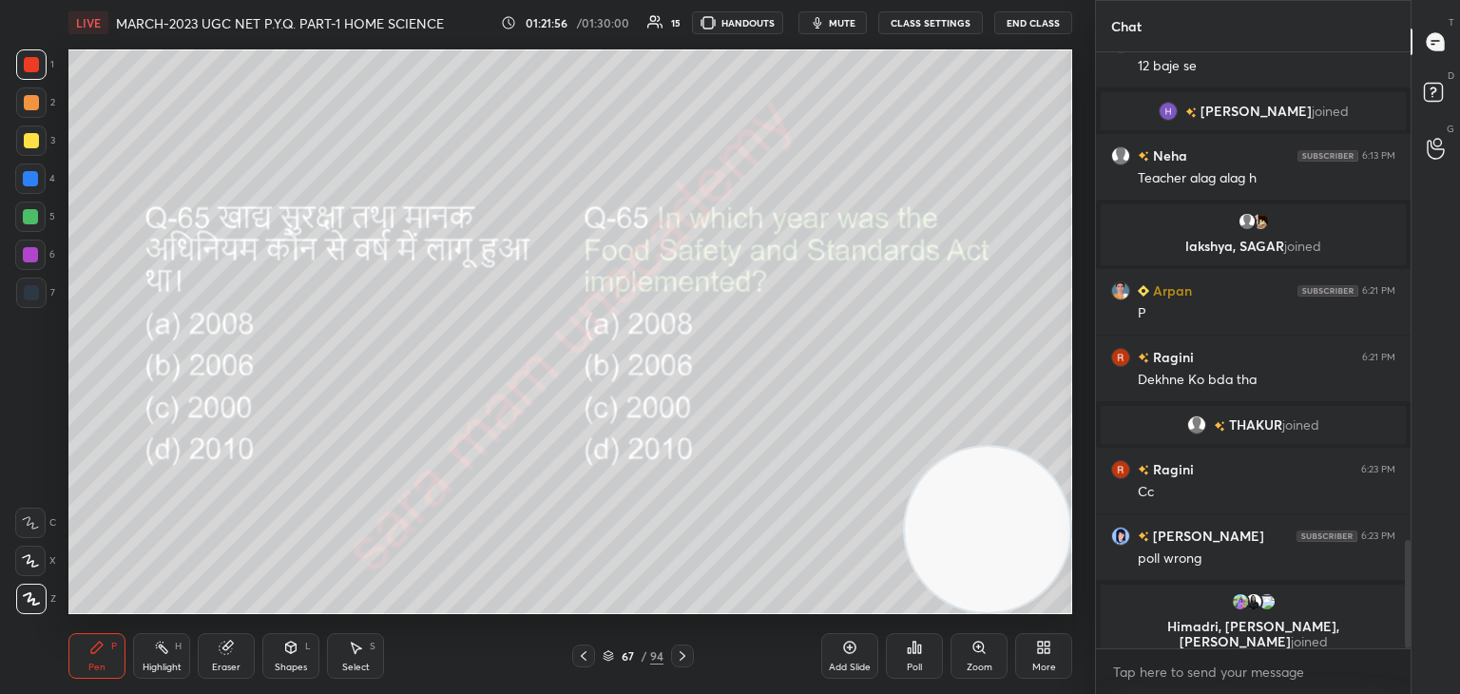
click at [921, 666] on div "Poll" at bounding box center [914, 667] width 15 height 10
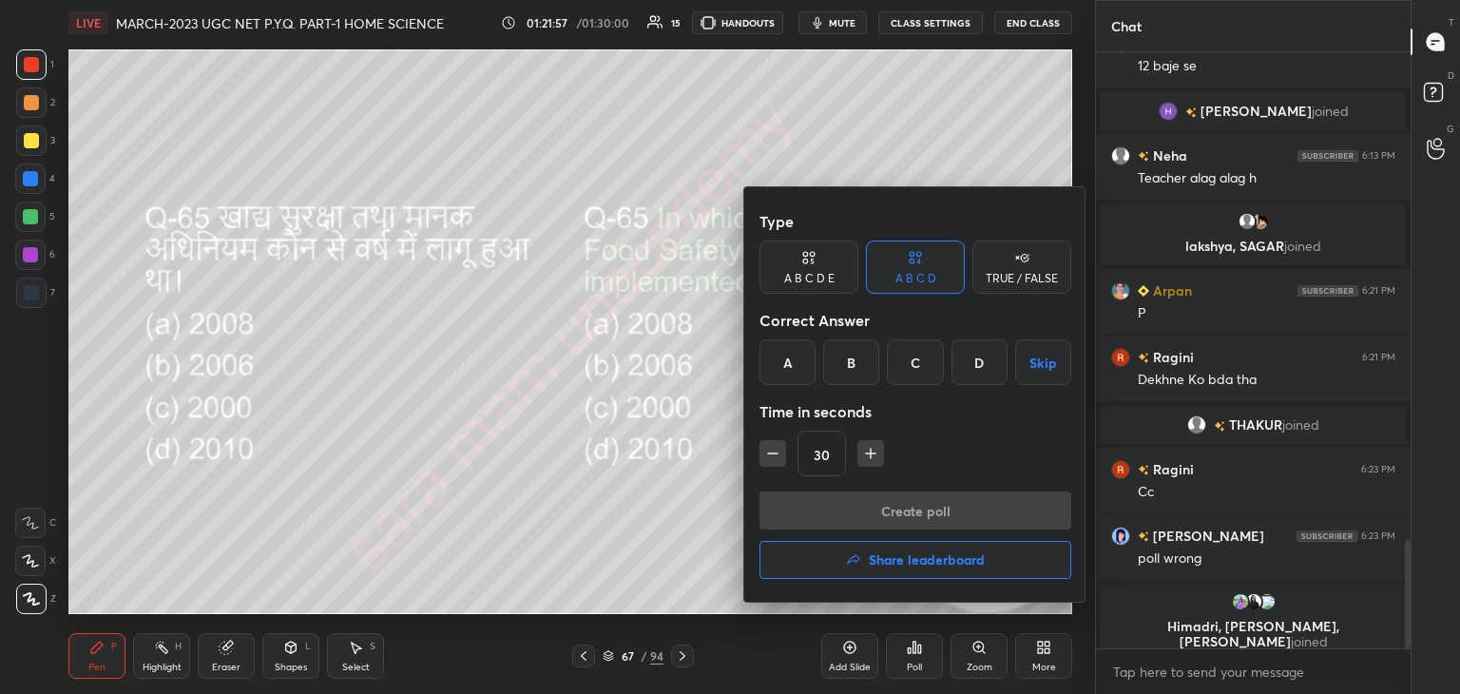
click at [842, 366] on div "B" at bounding box center [851, 362] width 56 height 46
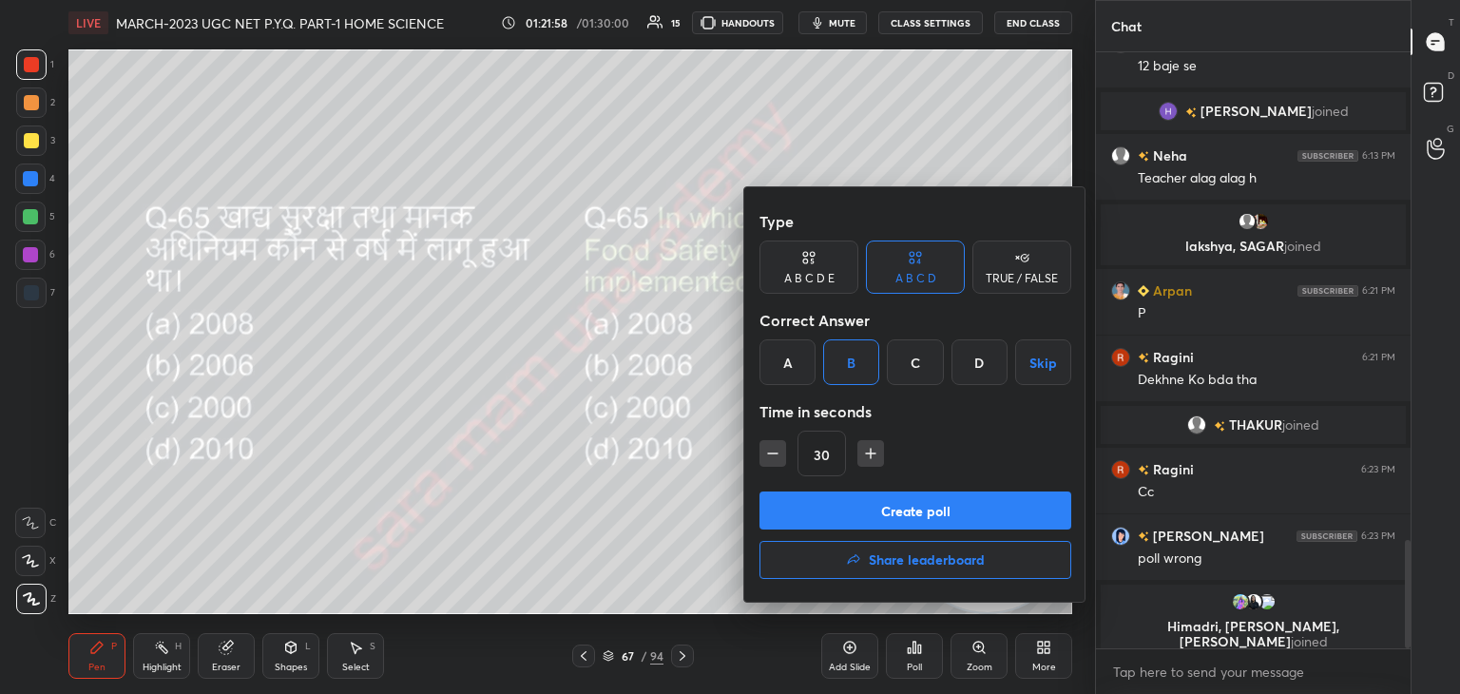
click at [890, 508] on button "Create poll" at bounding box center [915, 510] width 312 height 38
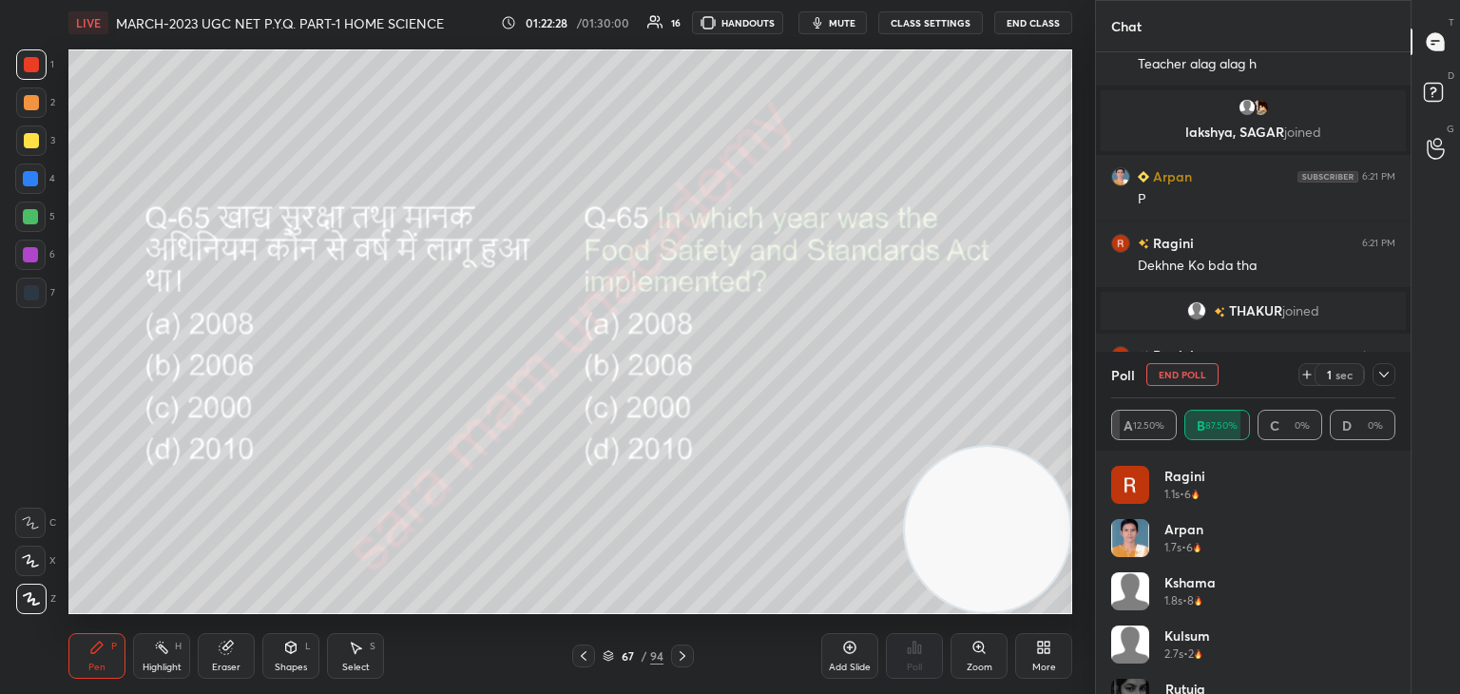
click at [1210, 377] on button "End Poll" at bounding box center [1182, 374] width 72 height 23
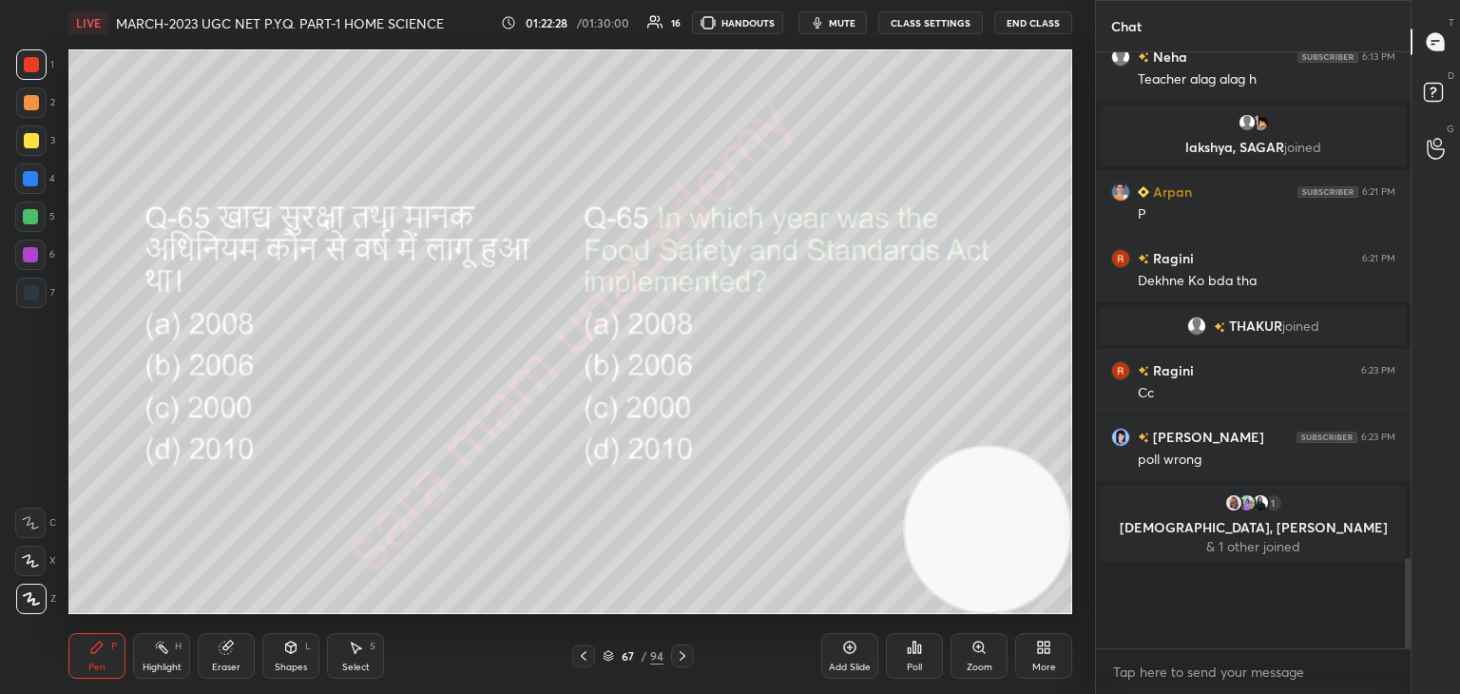
scroll to position [7, 6]
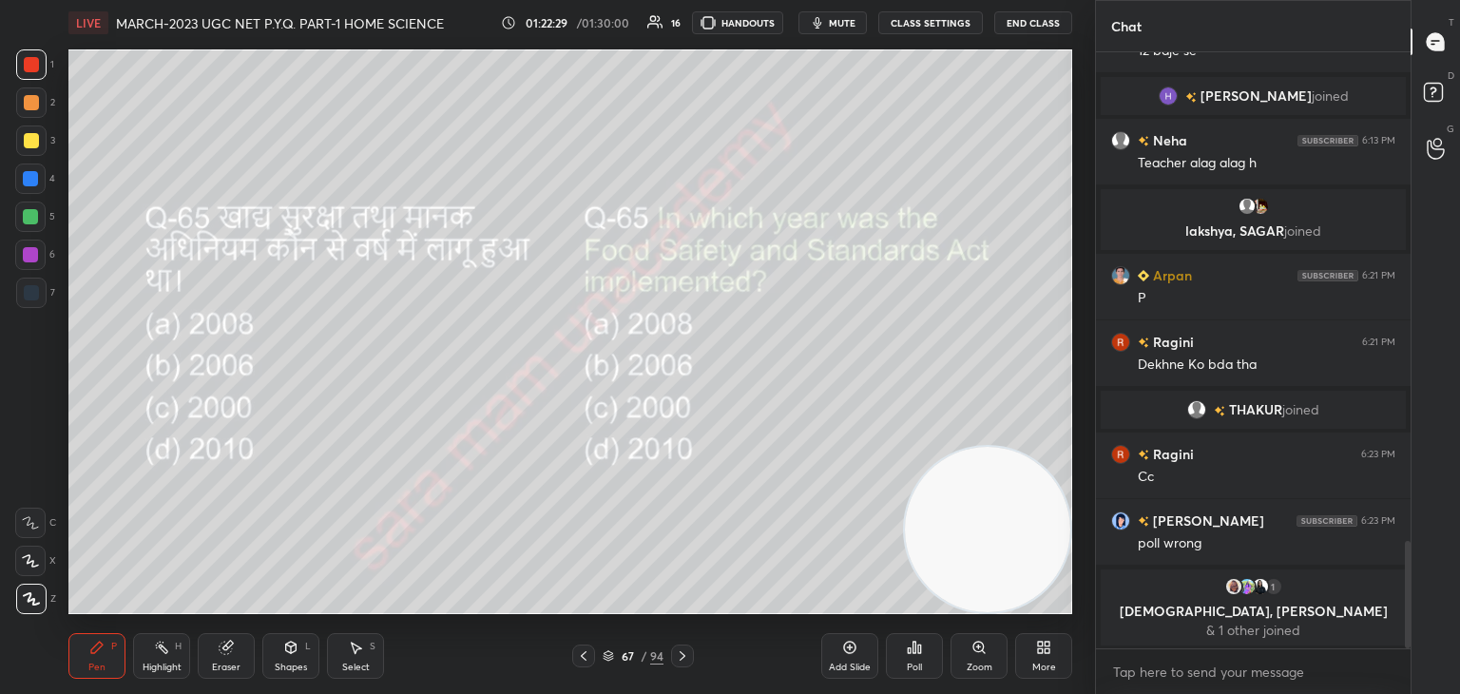
click at [691, 660] on div at bounding box center [682, 655] width 23 height 23
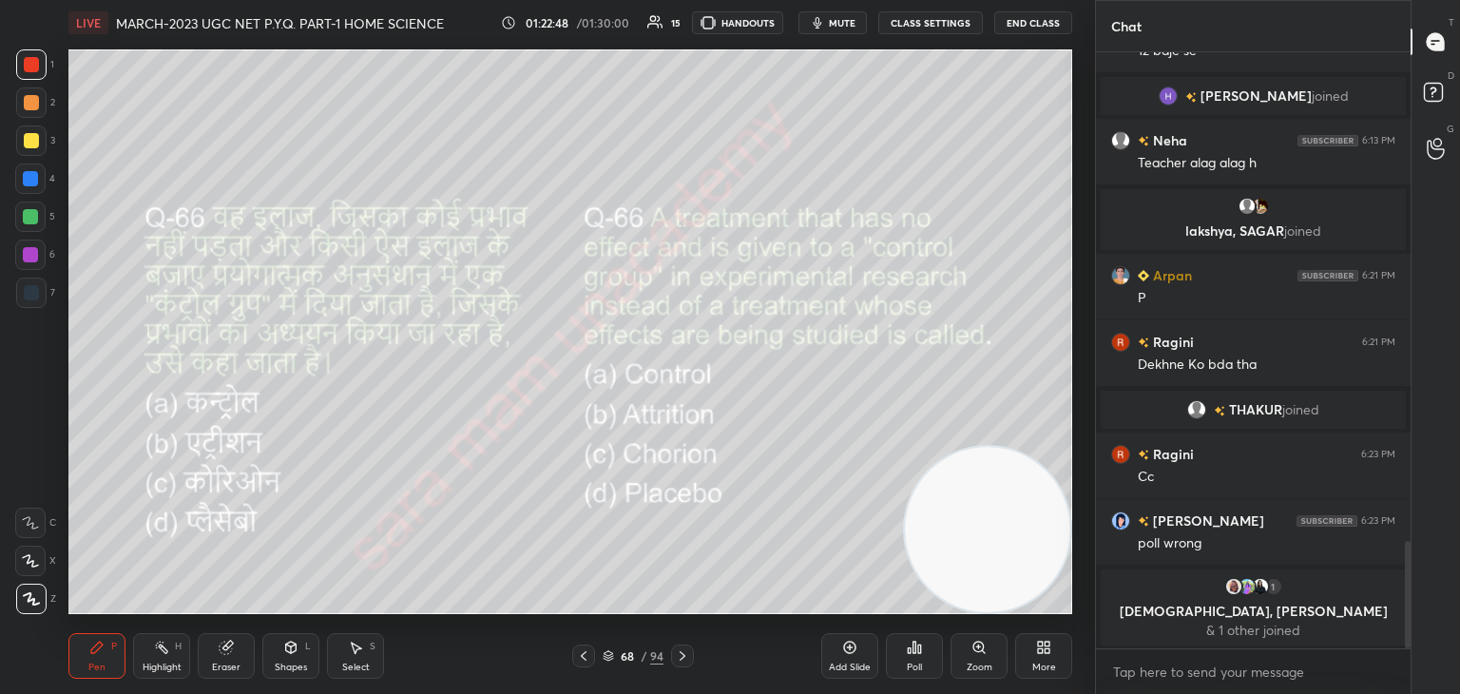
click at [934, 670] on div "Poll" at bounding box center [914, 656] width 57 height 46
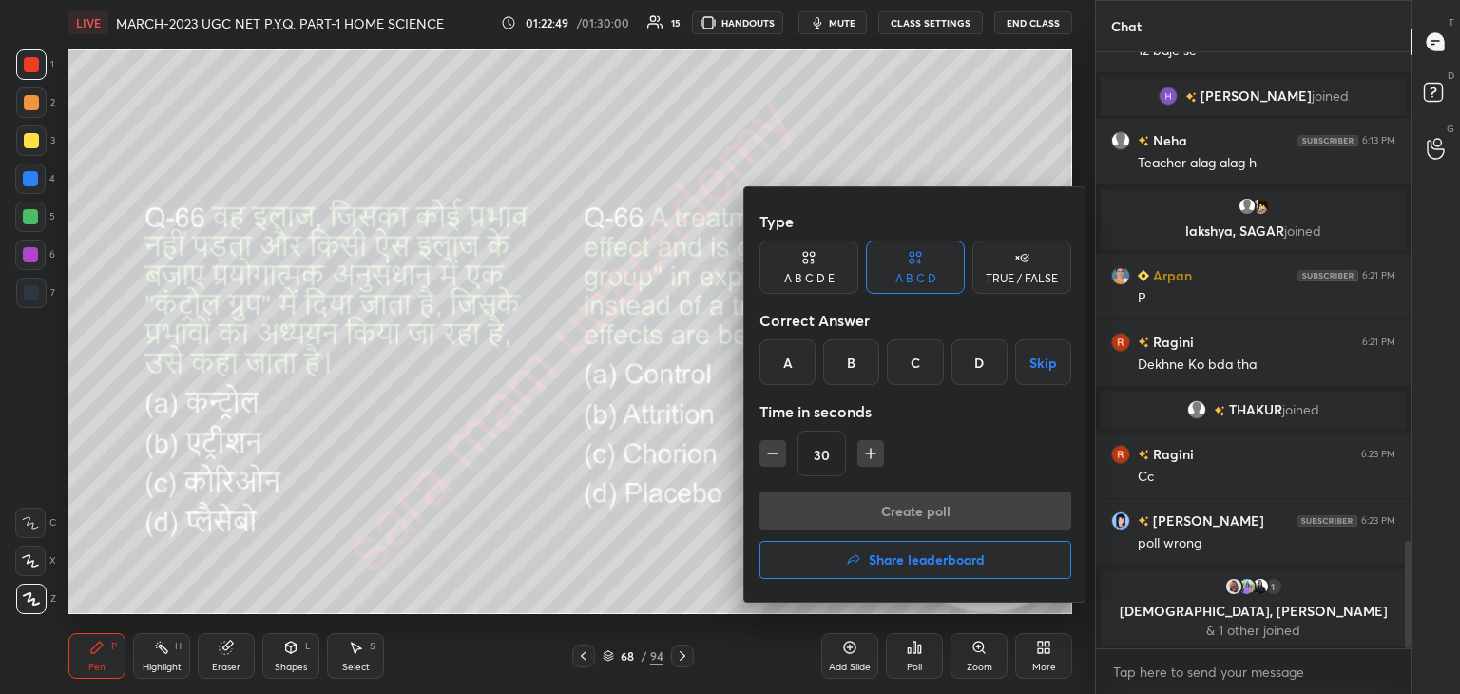
click at [985, 369] on div "D" at bounding box center [979, 362] width 56 height 46
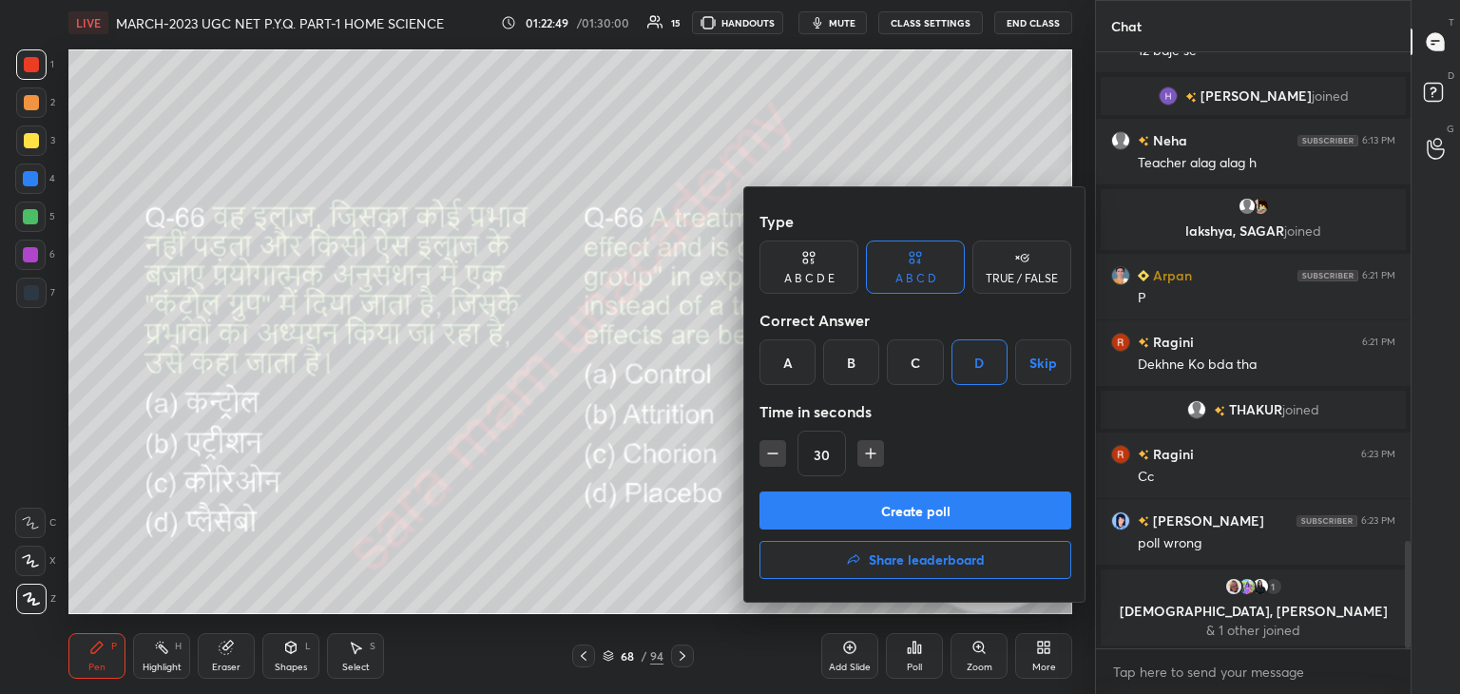
click at [955, 517] on button "Create poll" at bounding box center [915, 510] width 312 height 38
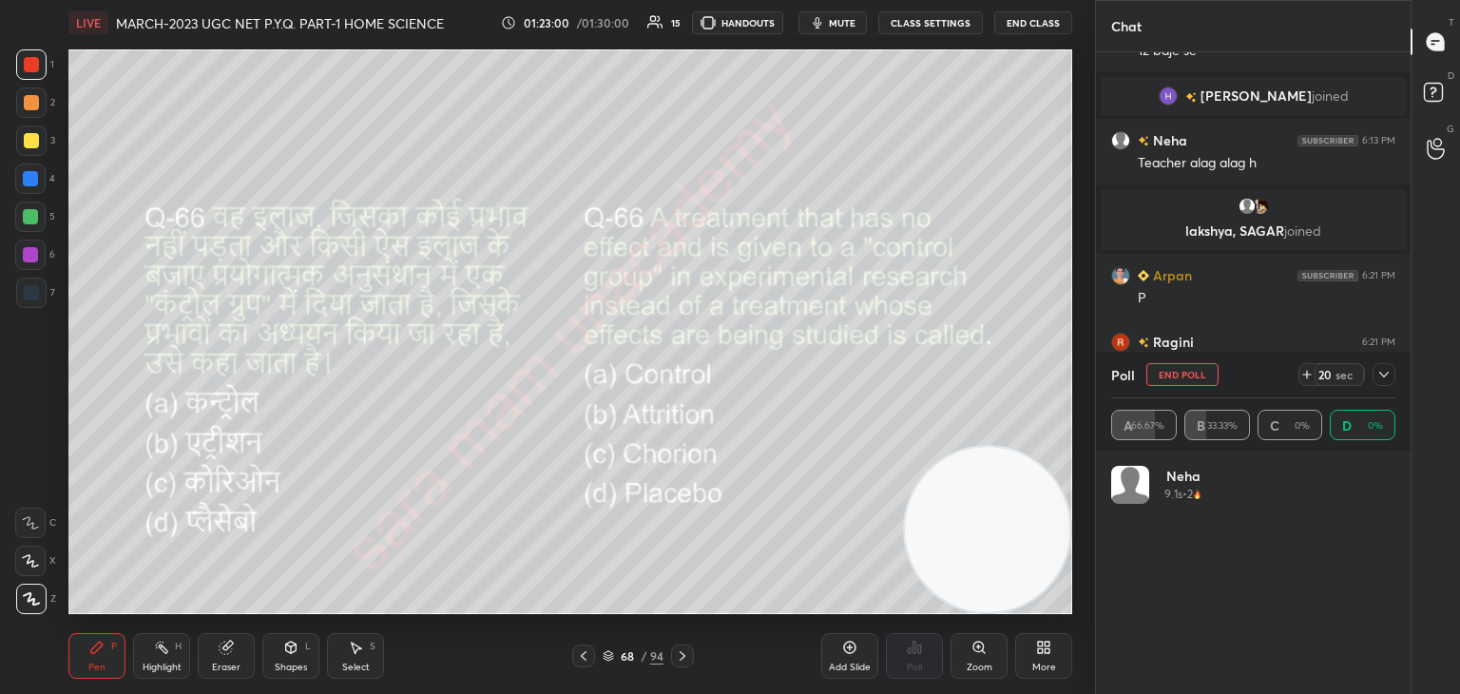
scroll to position [222, 278]
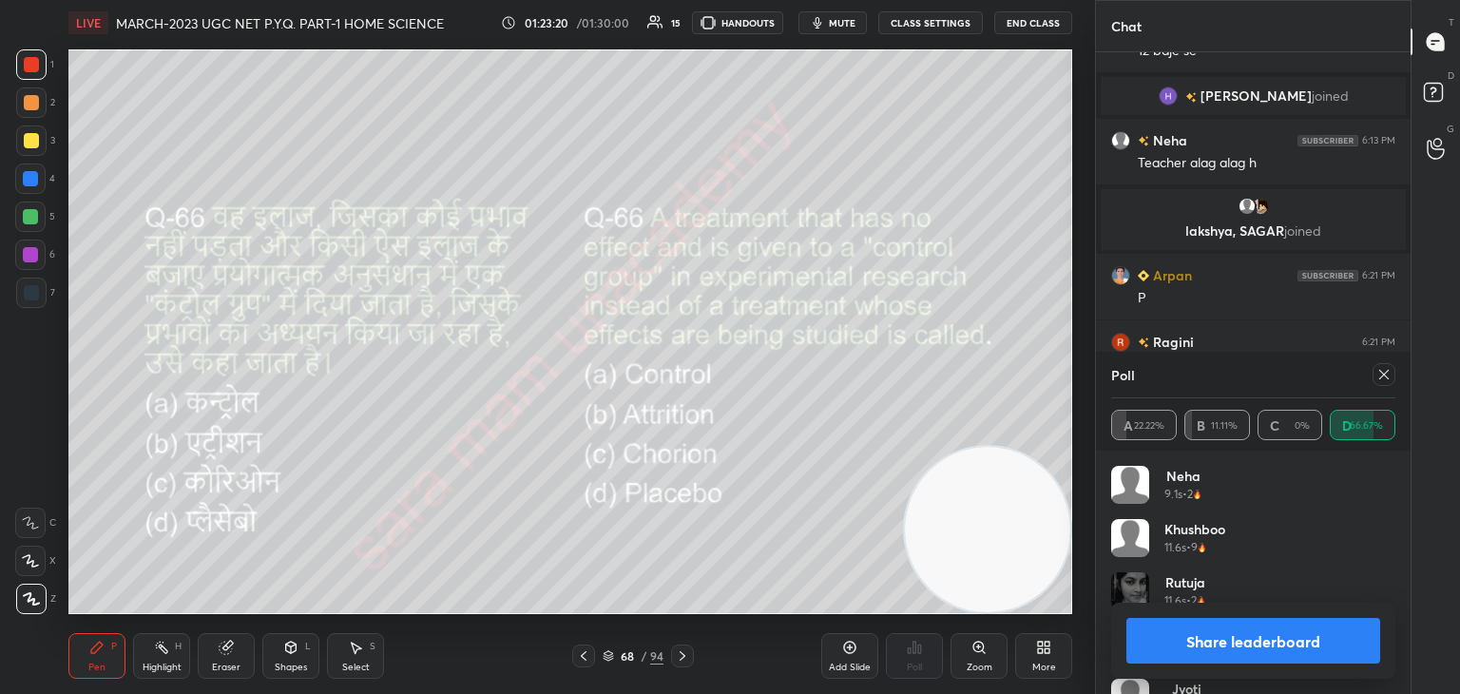
click at [1366, 377] on div at bounding box center [1380, 374] width 30 height 23
click at [1379, 377] on icon at bounding box center [1383, 374] width 15 height 15
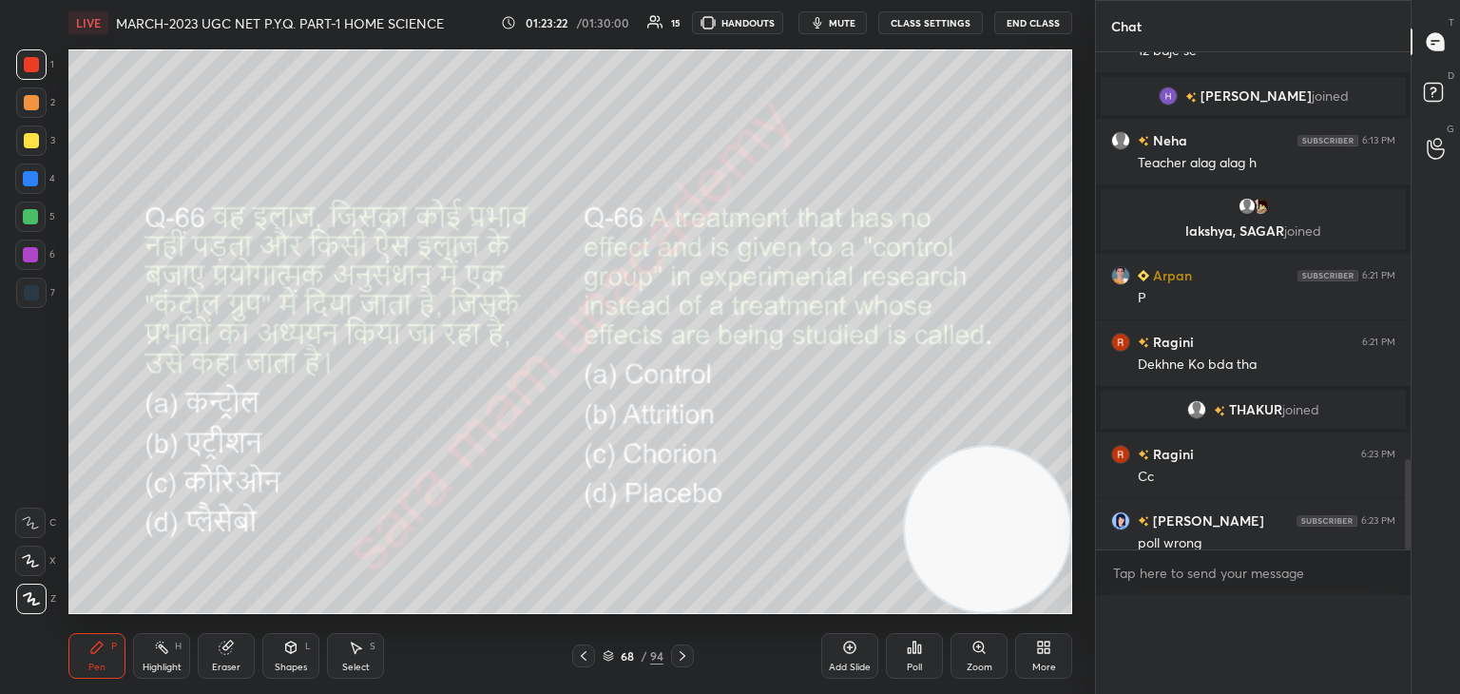
scroll to position [541, 309]
click at [680, 662] on icon at bounding box center [682, 655] width 15 height 15
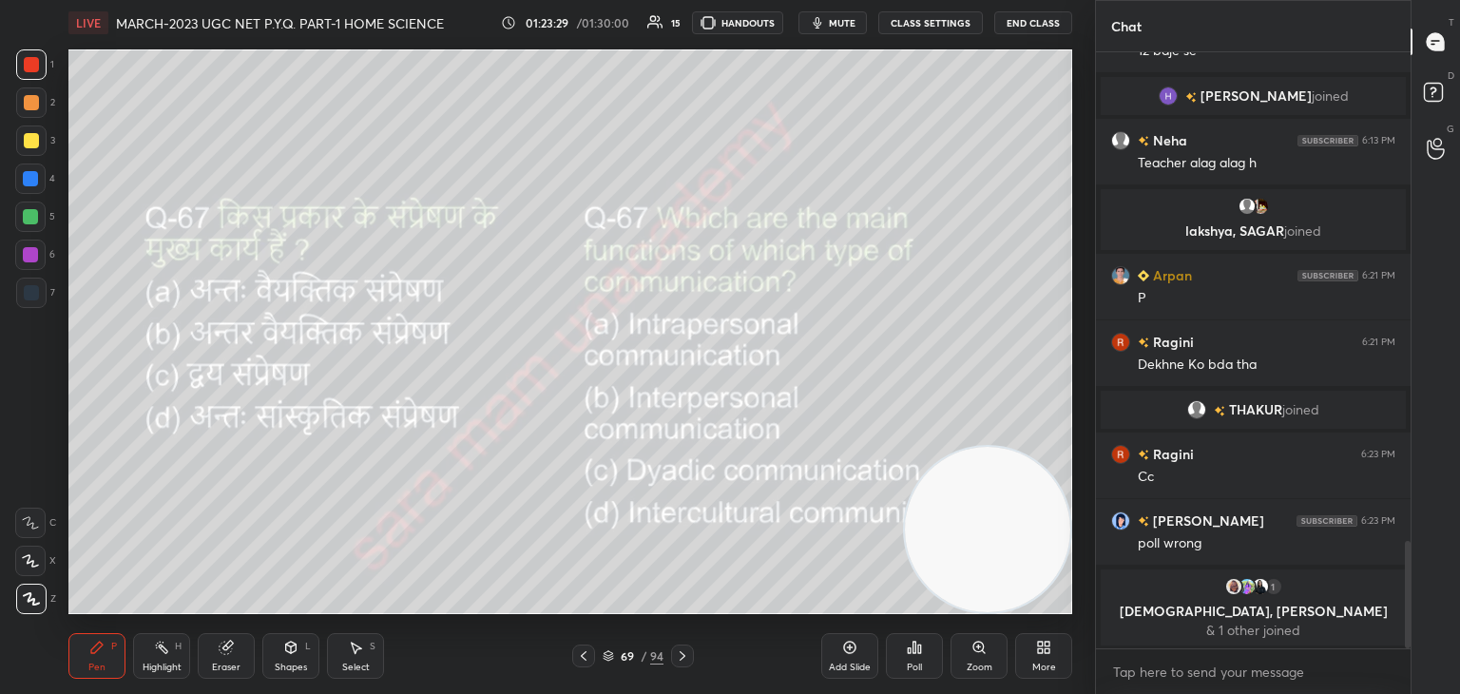
click at [672, 658] on div at bounding box center [682, 655] width 23 height 23
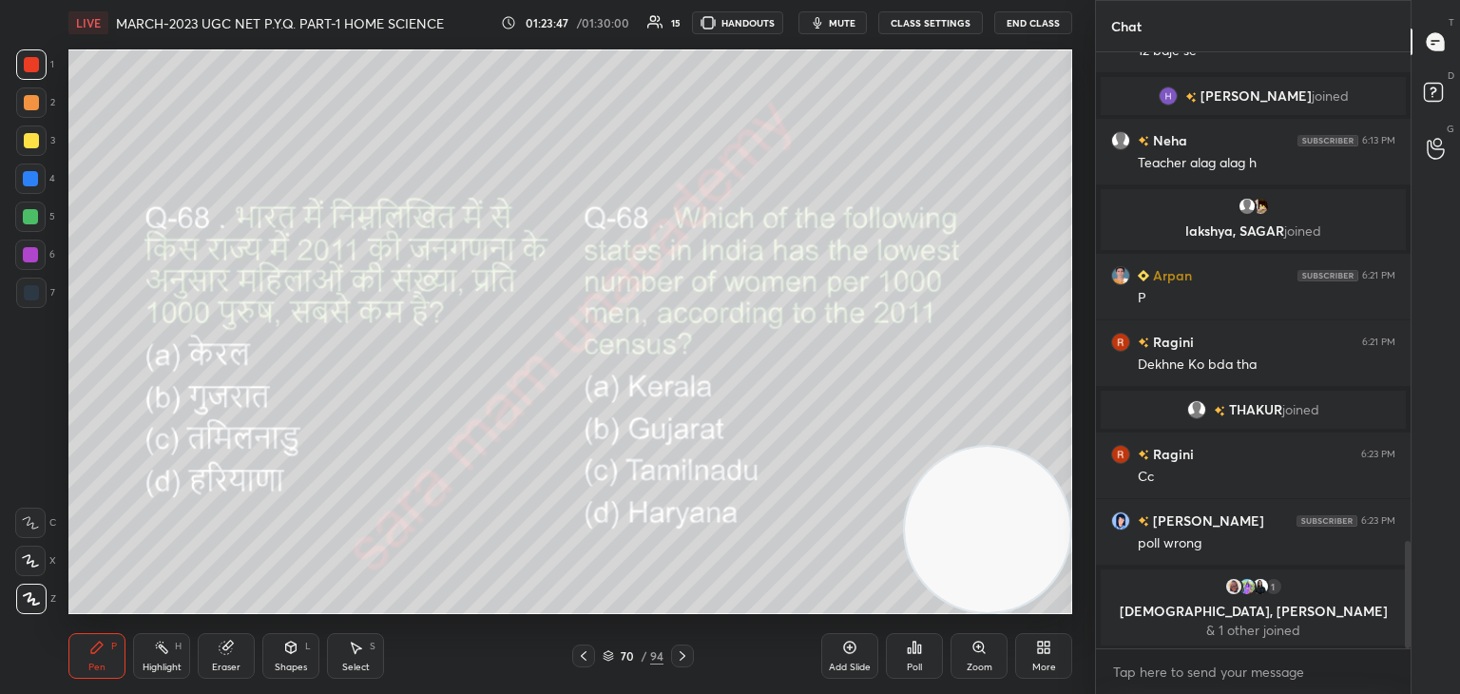
click at [916, 665] on div "Poll" at bounding box center [914, 667] width 15 height 10
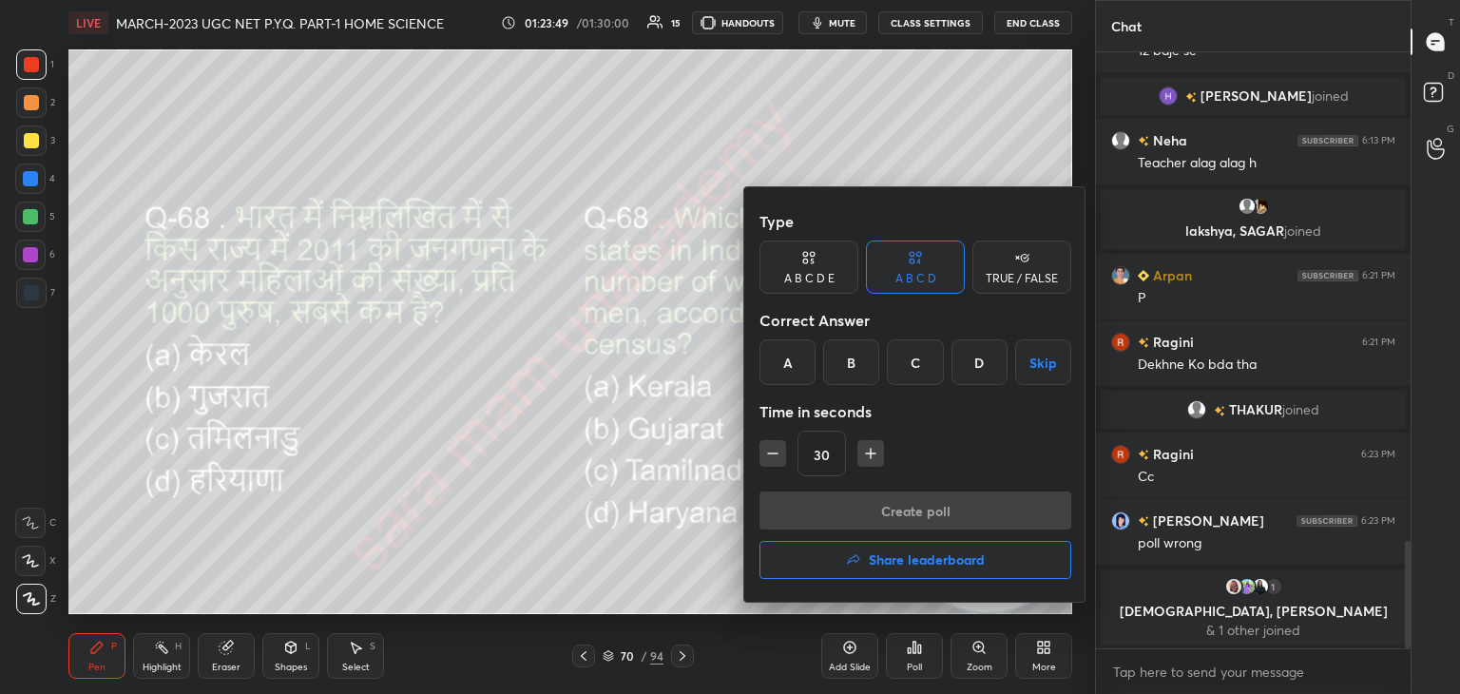
click at [983, 370] on div "D" at bounding box center [979, 362] width 56 height 46
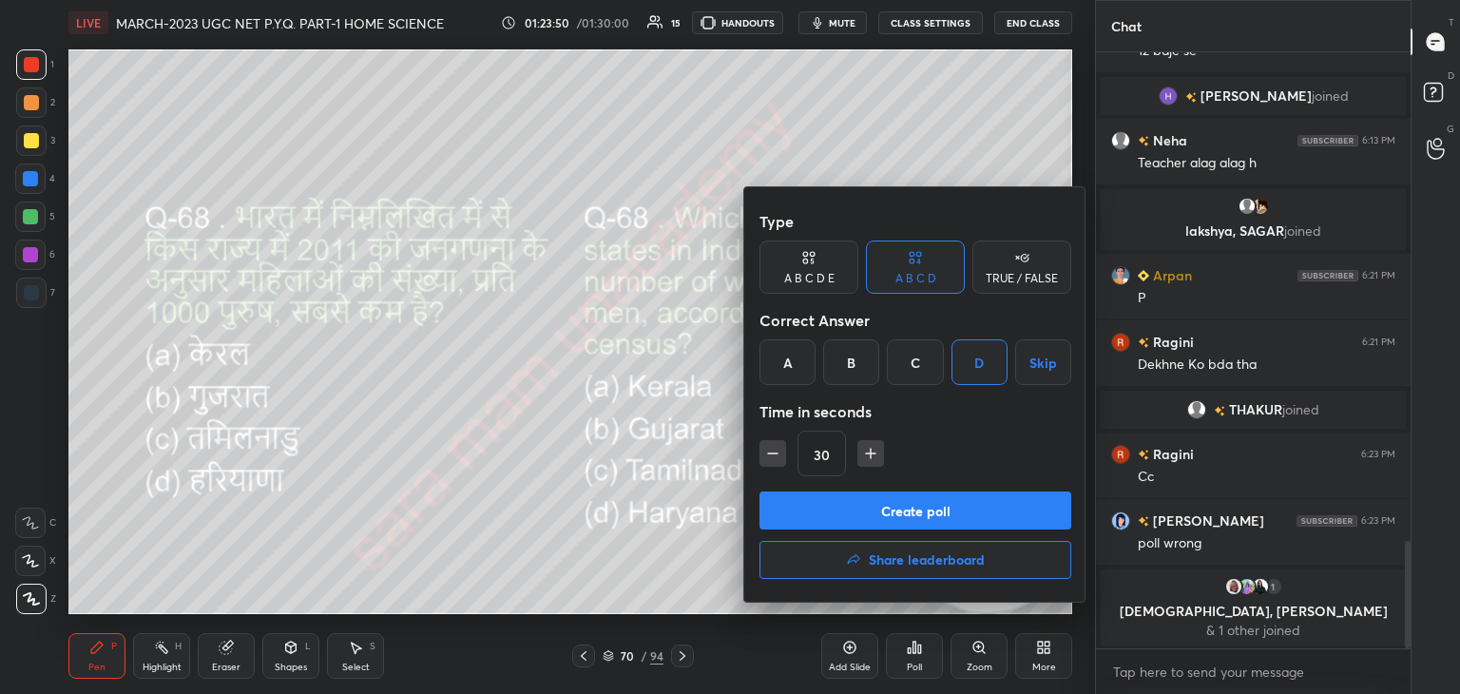
click at [912, 515] on button "Create poll" at bounding box center [915, 510] width 312 height 38
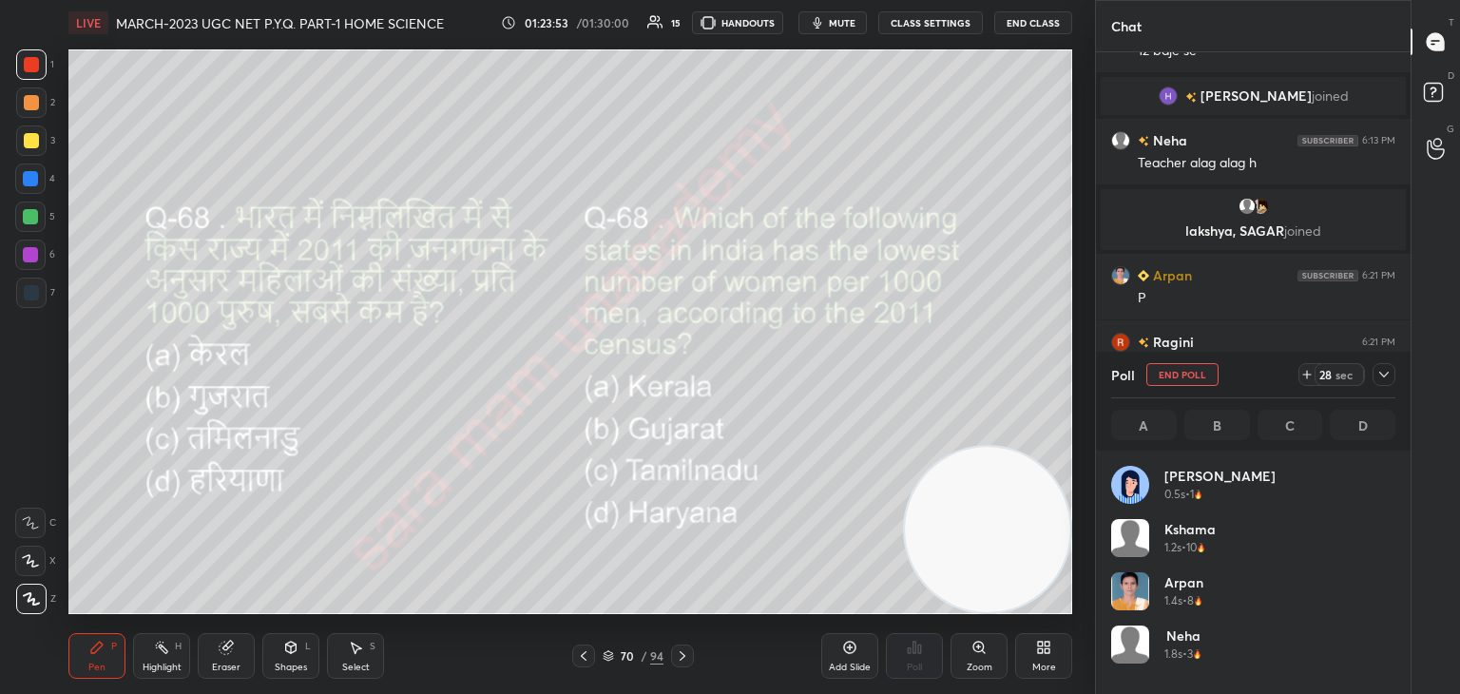
scroll to position [222, 278]
click at [1195, 379] on button "End Poll" at bounding box center [1182, 374] width 72 height 23
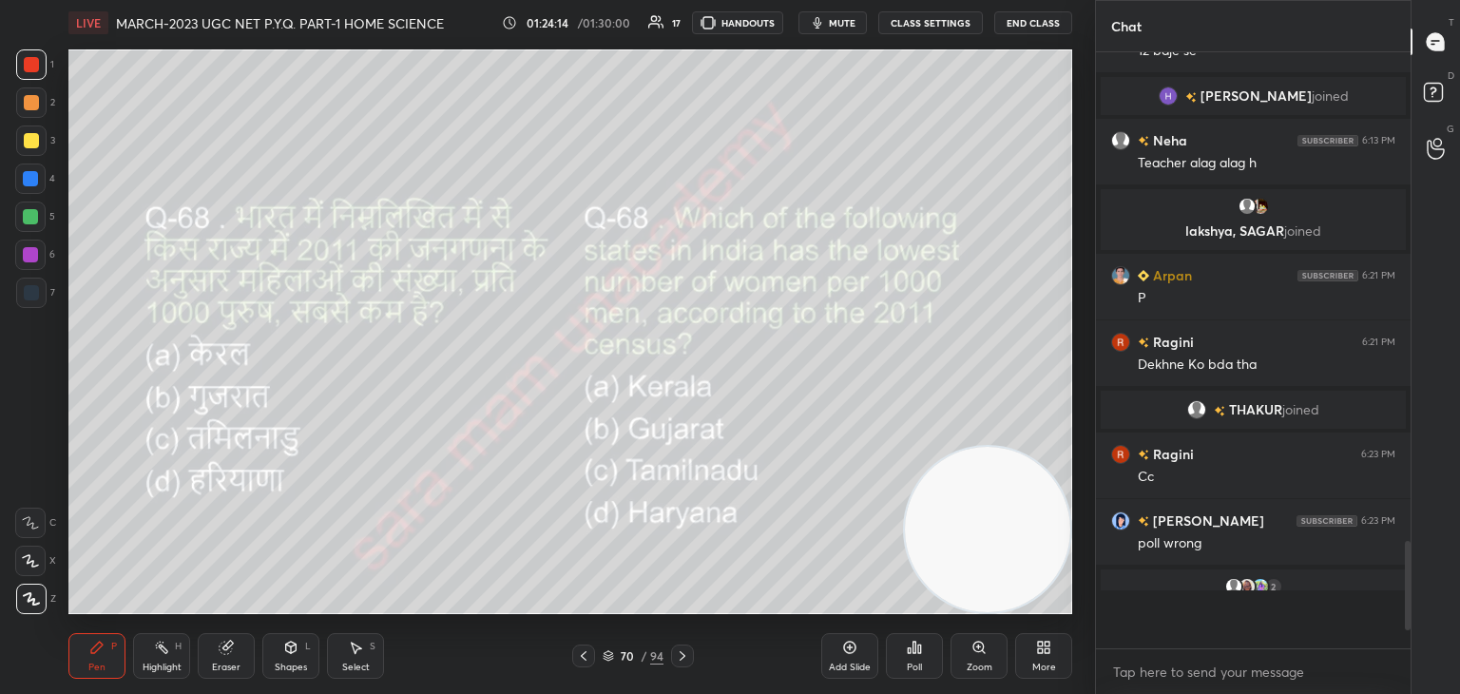
scroll to position [5, 6]
click at [684, 660] on icon at bounding box center [682, 655] width 15 height 15
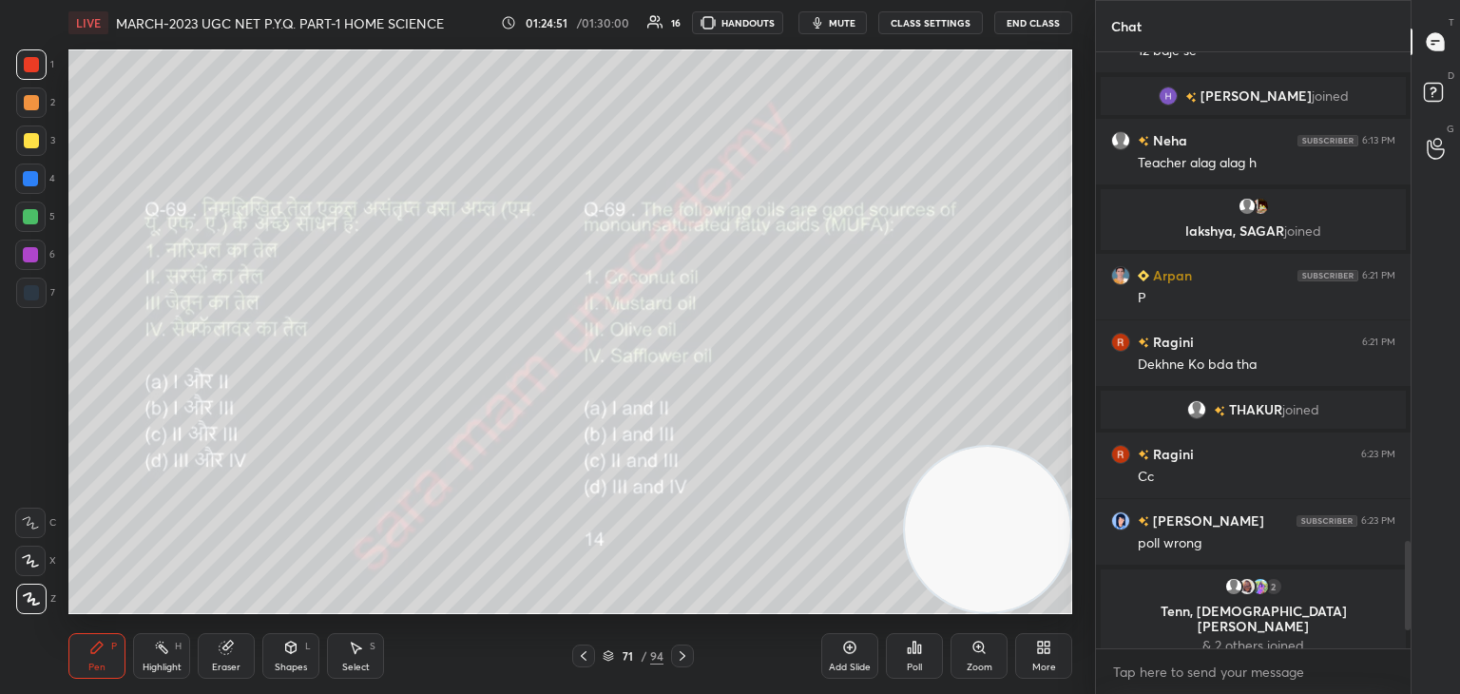
click at [910, 663] on div "Poll" at bounding box center [914, 667] width 15 height 10
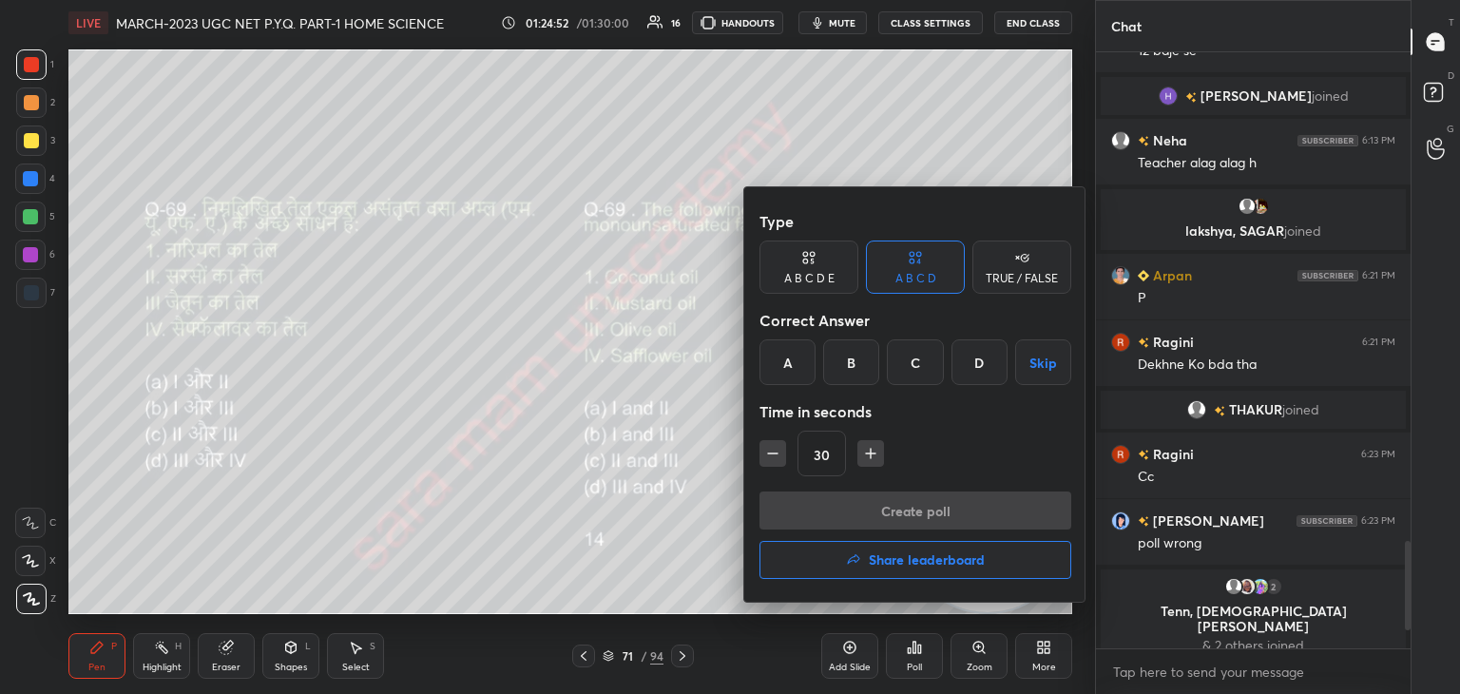
click at [907, 357] on div "C" at bounding box center [915, 362] width 56 height 46
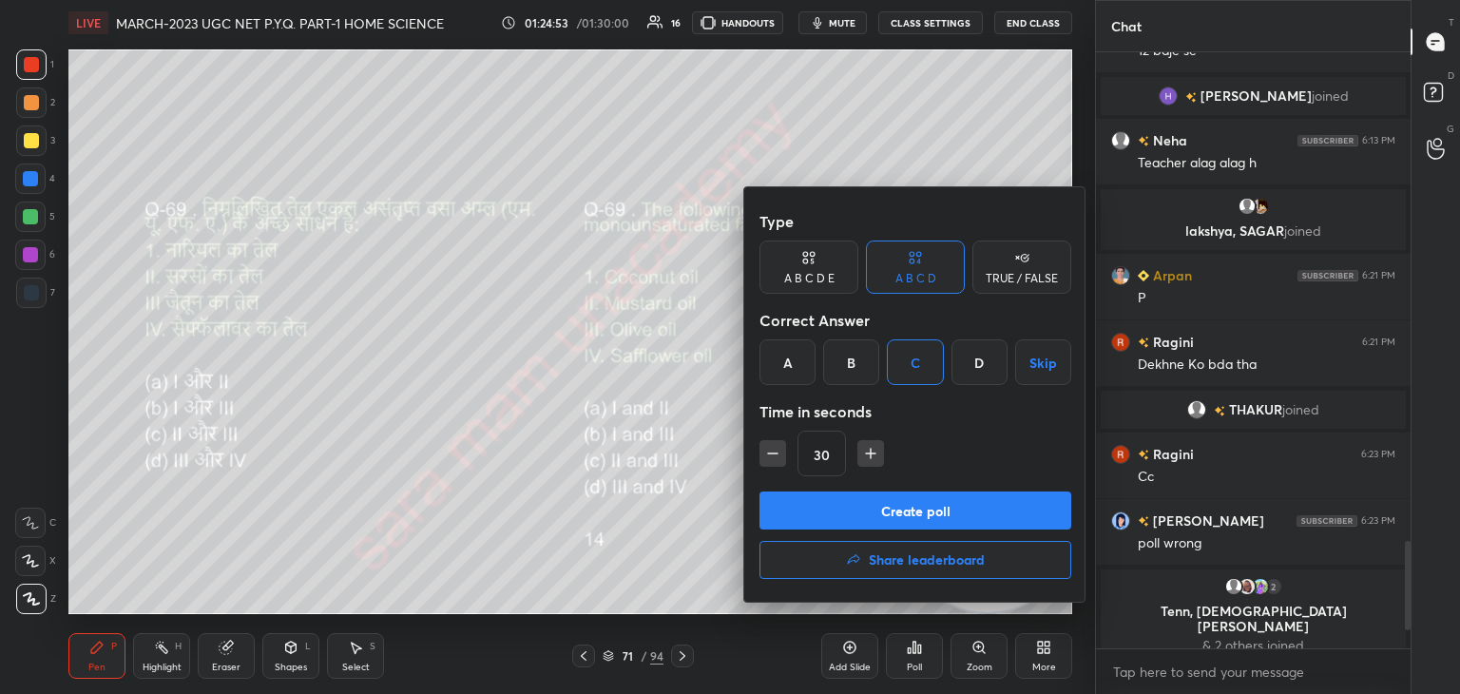
click at [928, 510] on button "Create poll" at bounding box center [915, 510] width 312 height 38
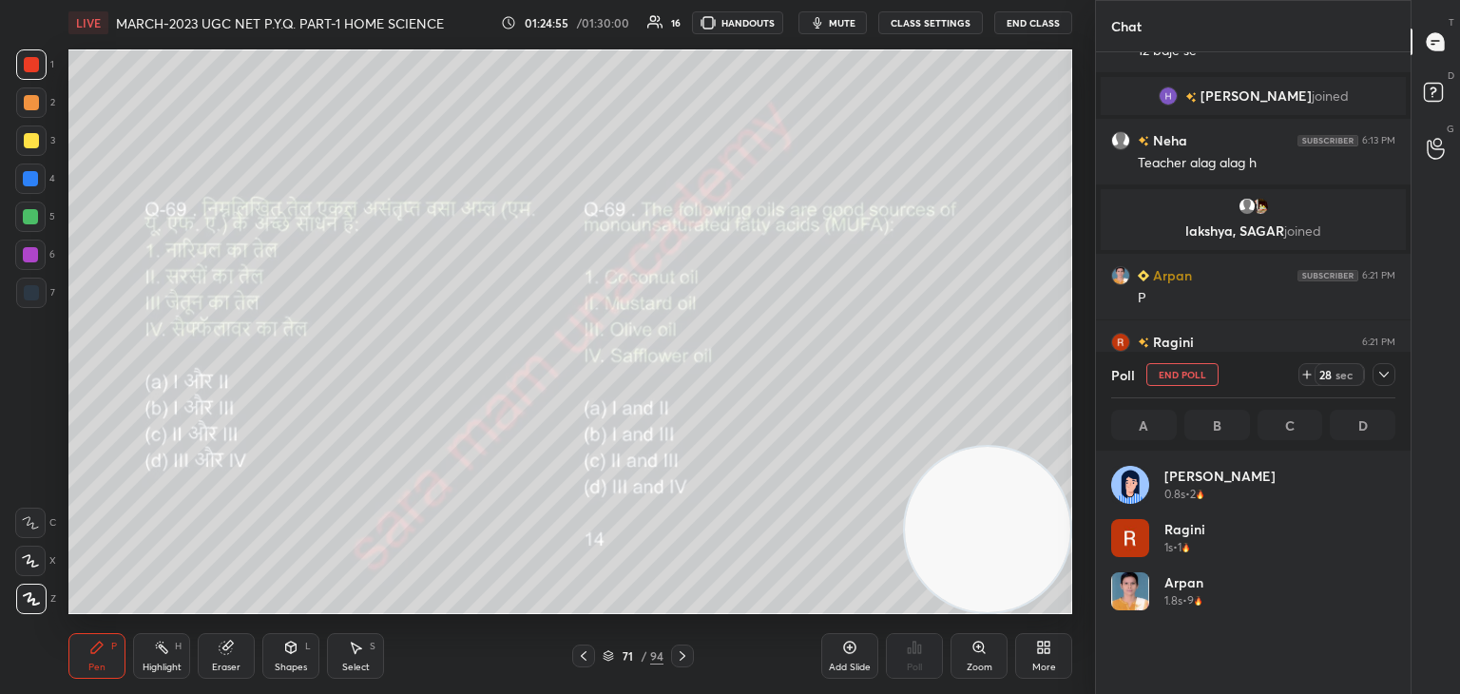
scroll to position [222, 278]
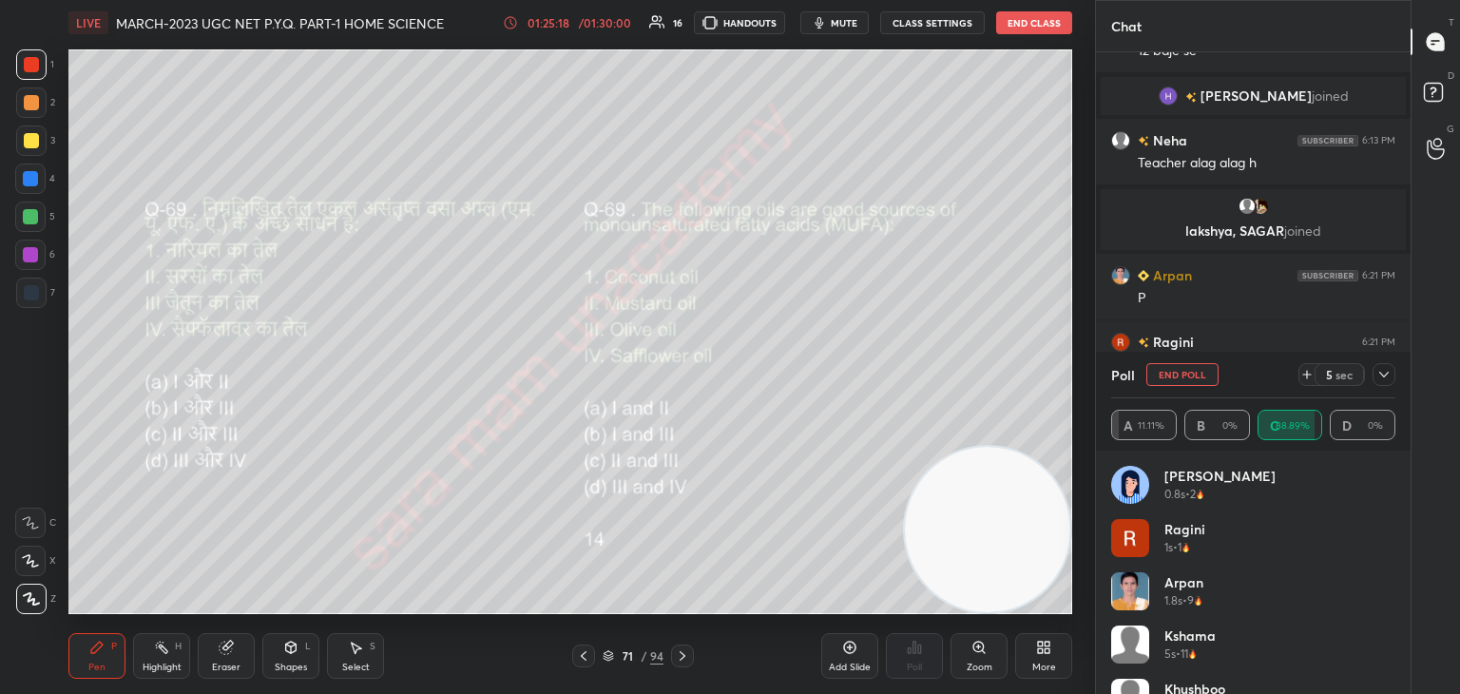
click at [1198, 380] on button "End Poll" at bounding box center [1182, 374] width 72 height 23
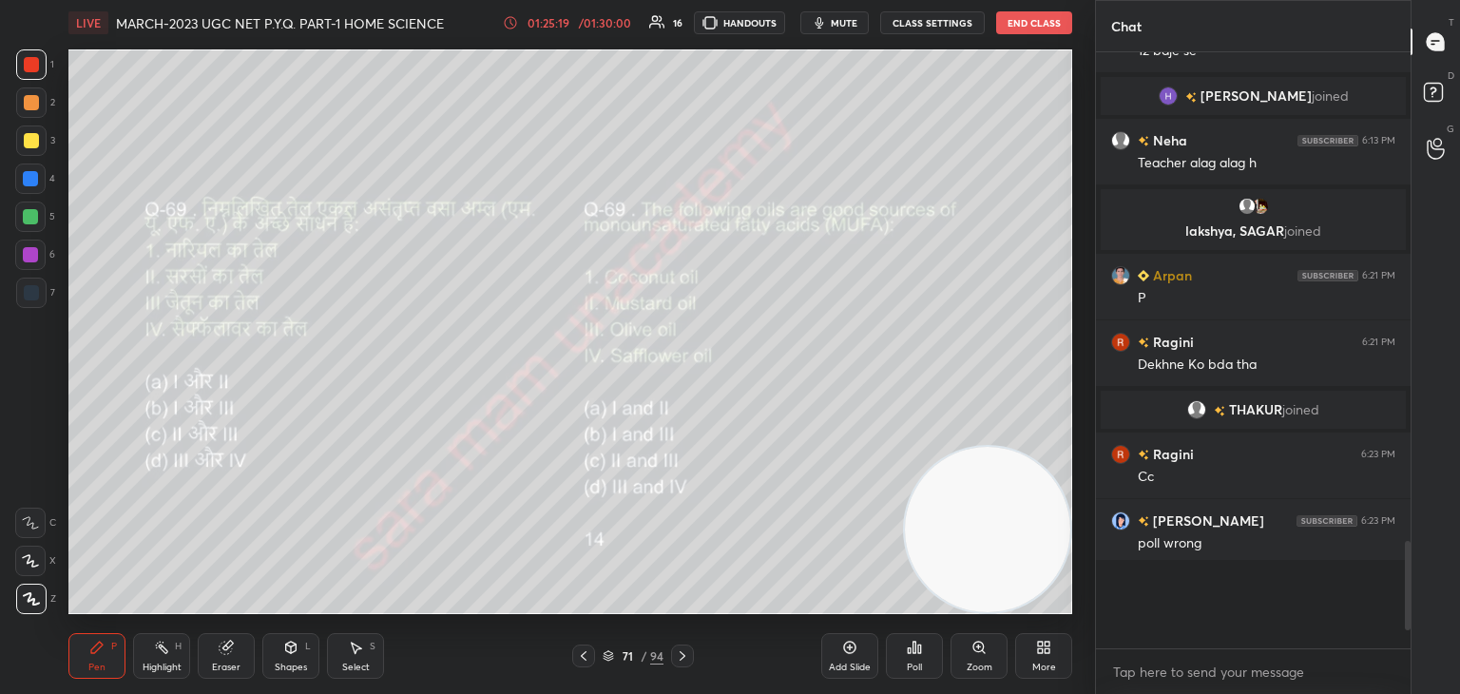
scroll to position [422, 309]
click at [684, 649] on icon at bounding box center [682, 655] width 15 height 15
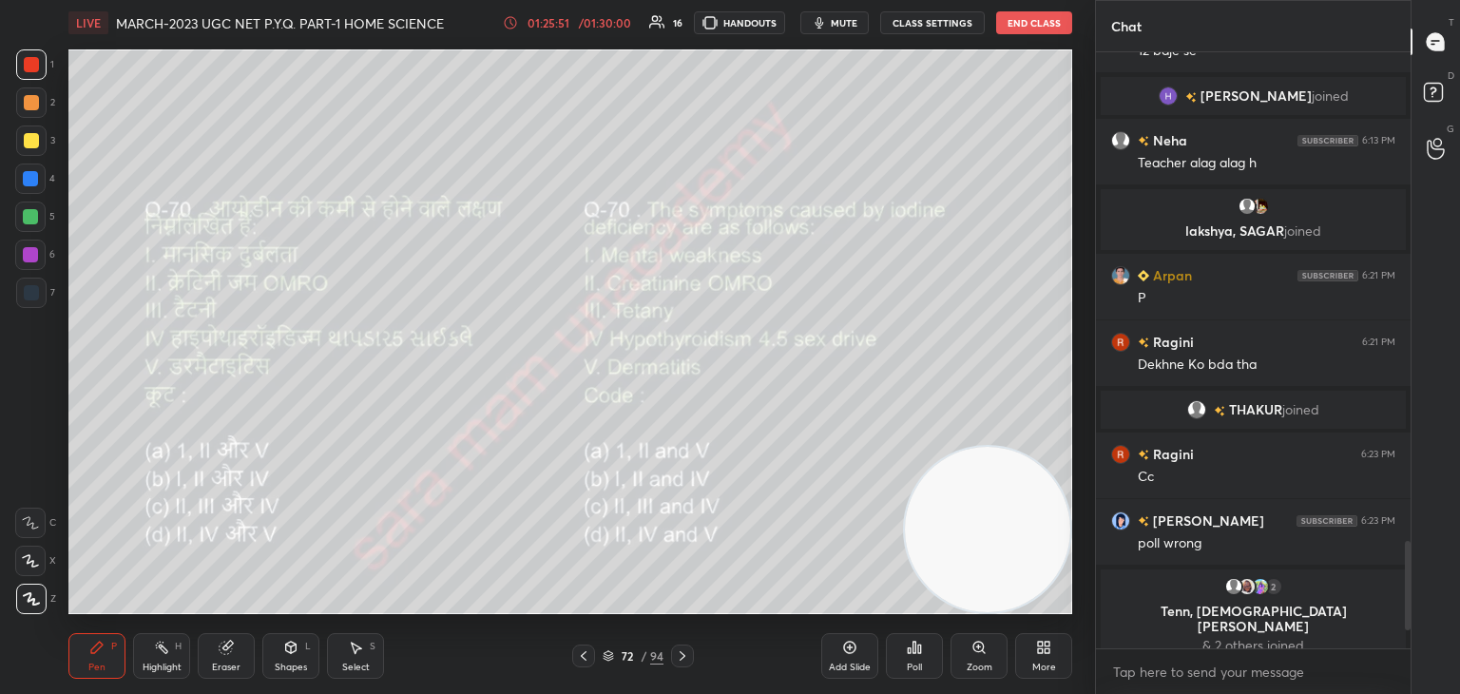
click at [903, 659] on div "Poll" at bounding box center [914, 656] width 57 height 46
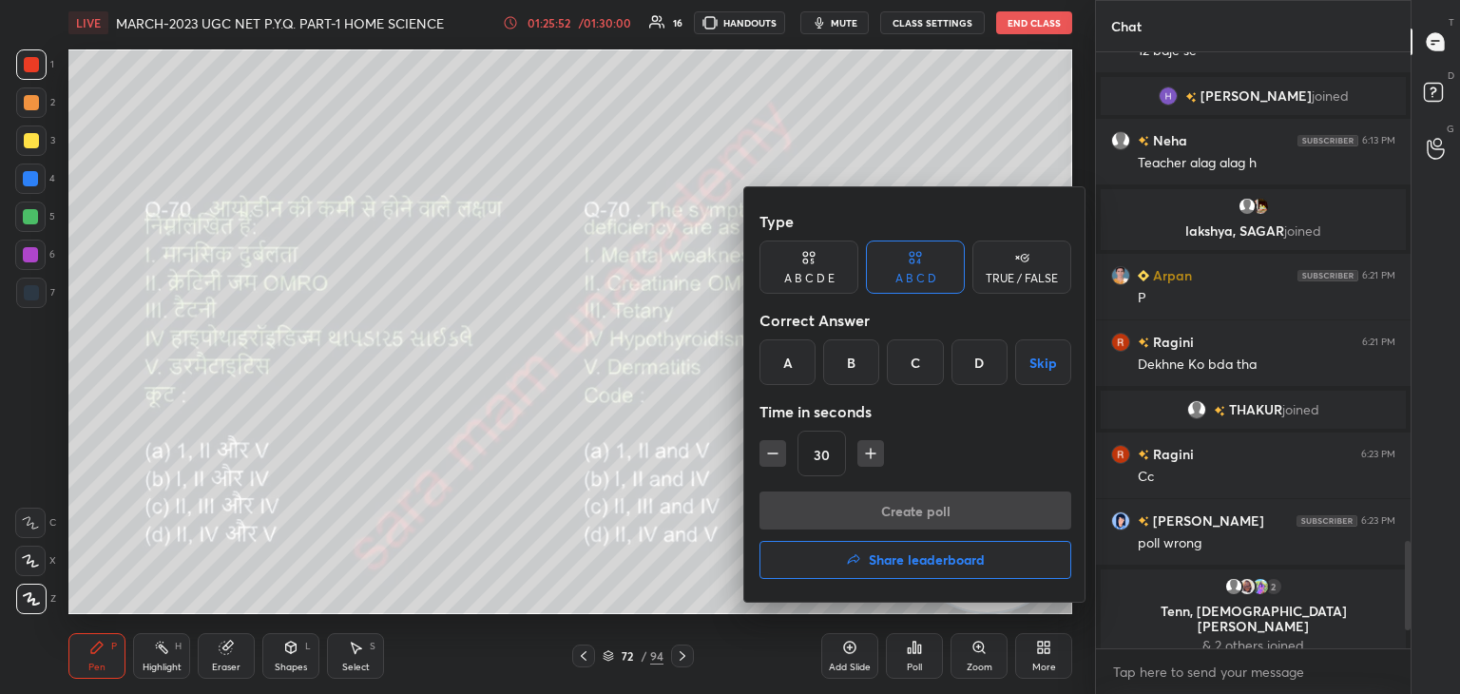
click at [843, 362] on div "B" at bounding box center [851, 362] width 56 height 46
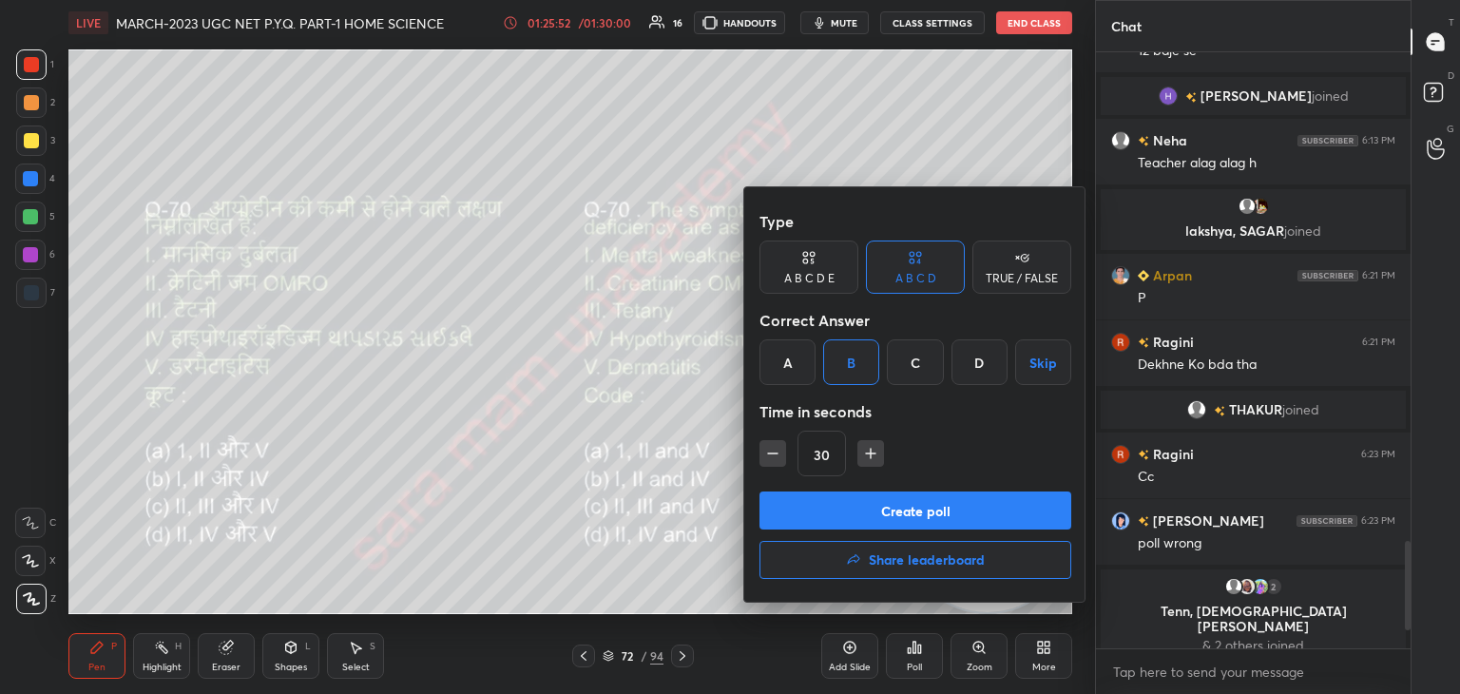
click at [863, 511] on button "Create poll" at bounding box center [915, 510] width 312 height 38
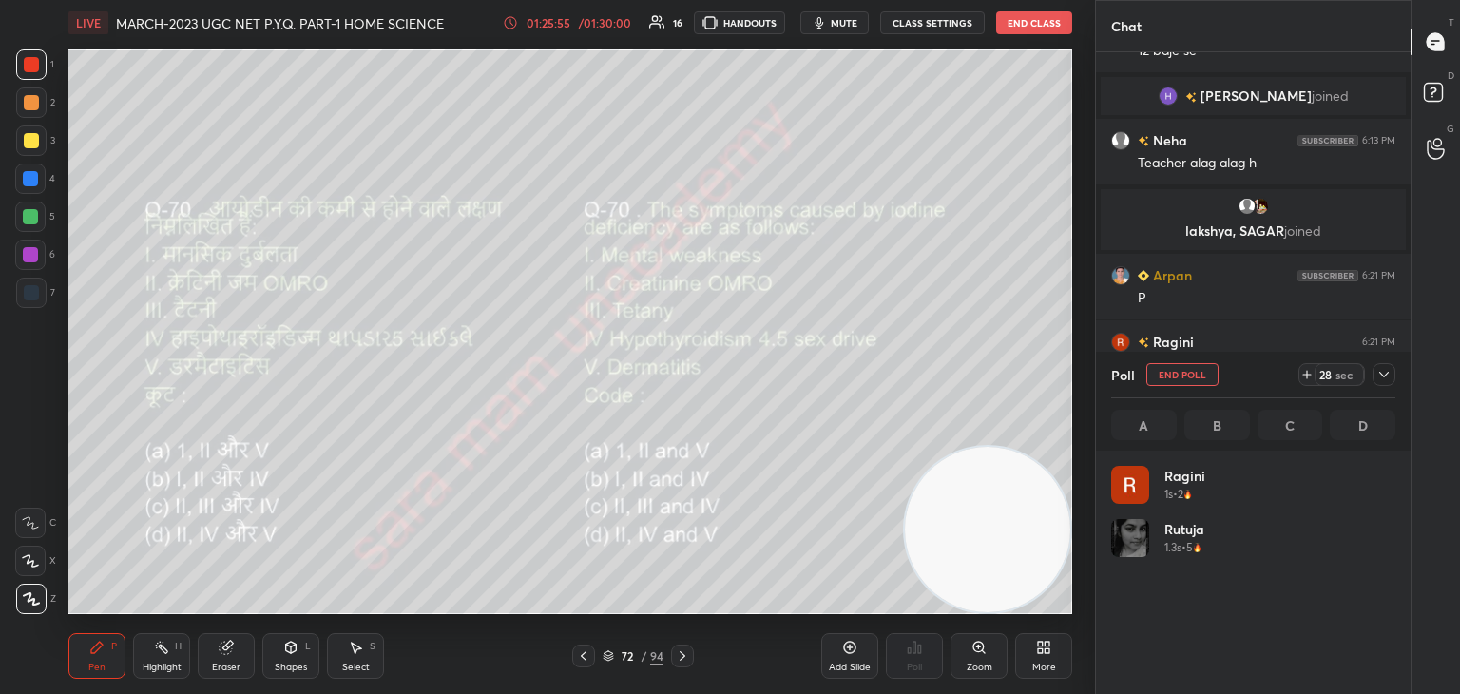
scroll to position [222, 278]
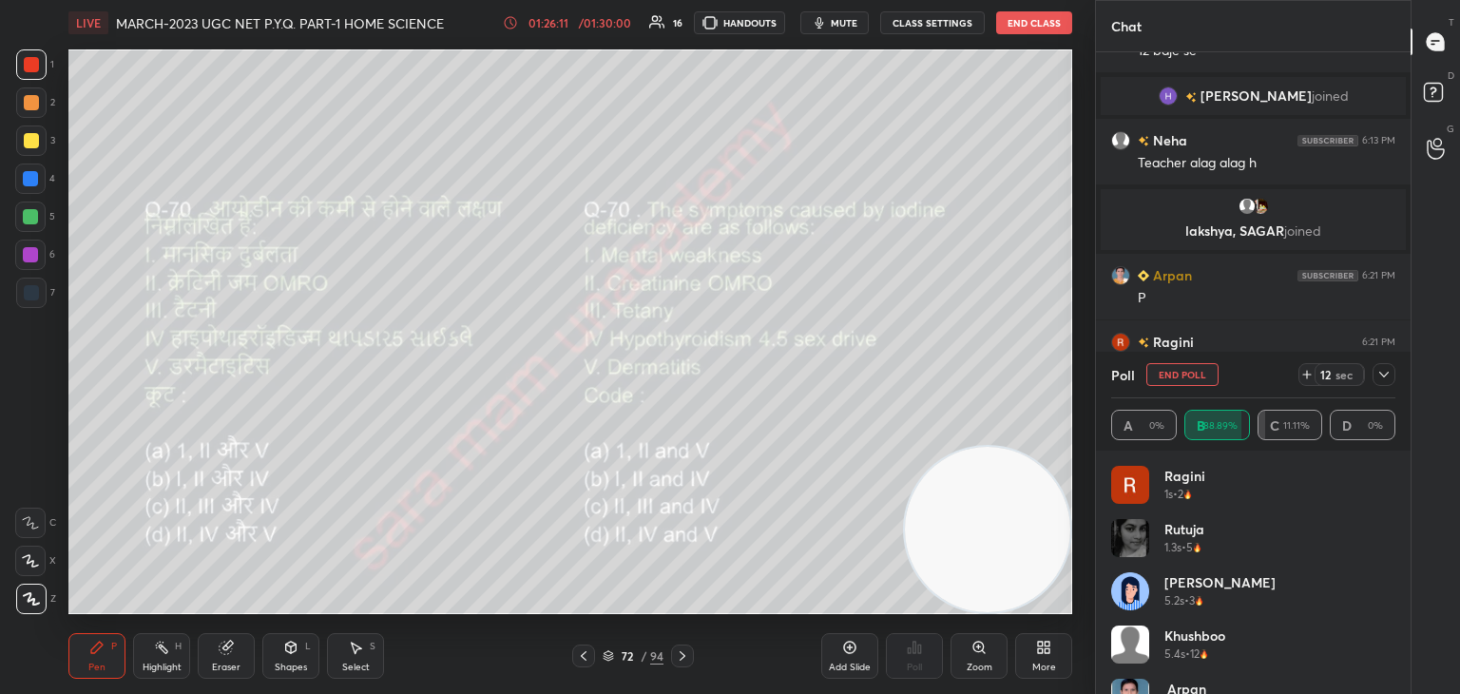
click at [1194, 370] on button "End Poll" at bounding box center [1182, 374] width 72 height 23
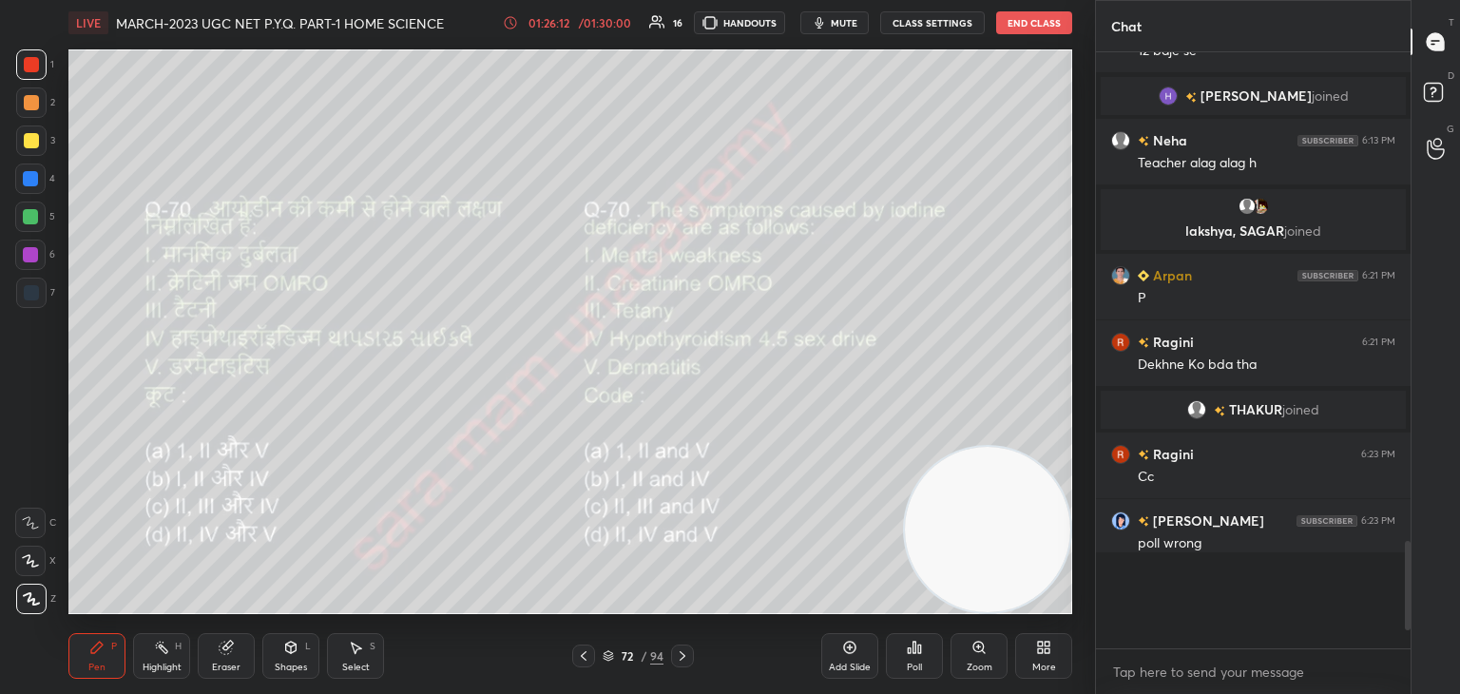
scroll to position [0, 0]
click at [677, 657] on icon at bounding box center [682, 655] width 15 height 15
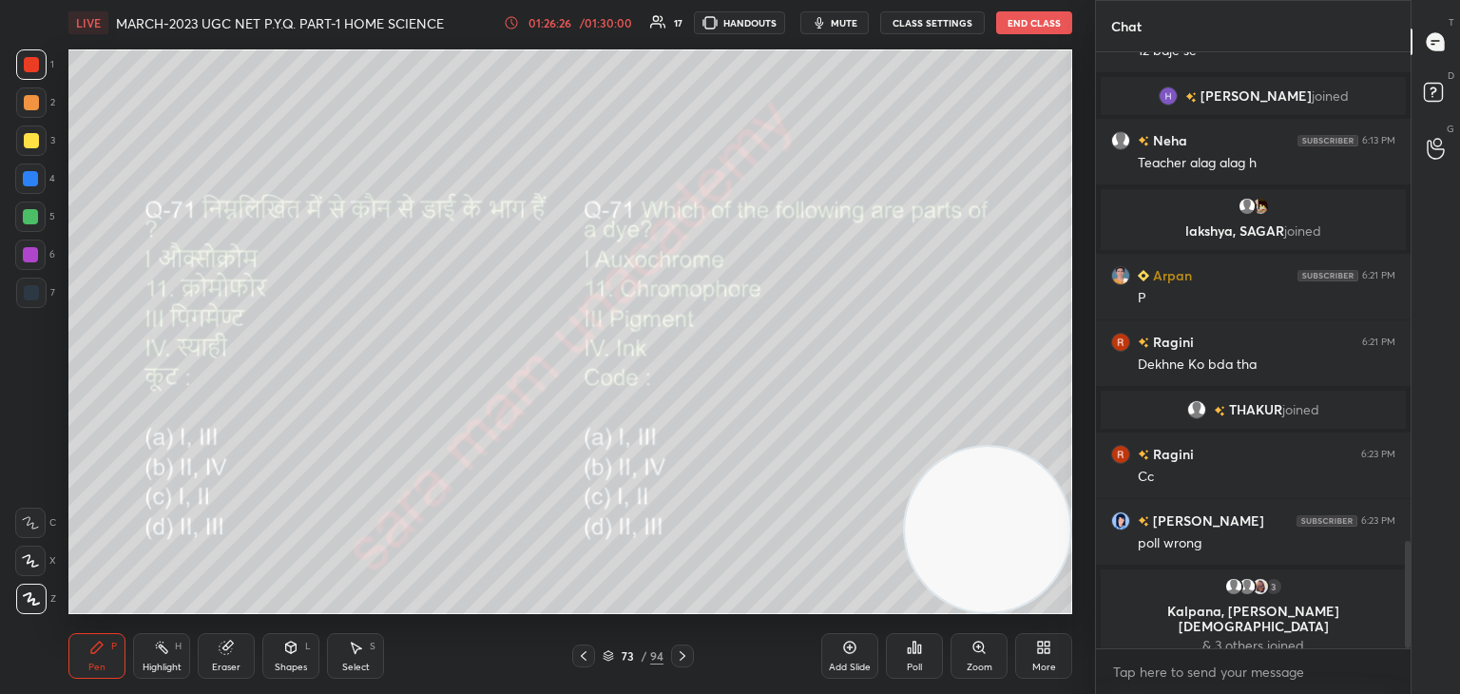
click at [925, 662] on div "Poll" at bounding box center [914, 656] width 57 height 46
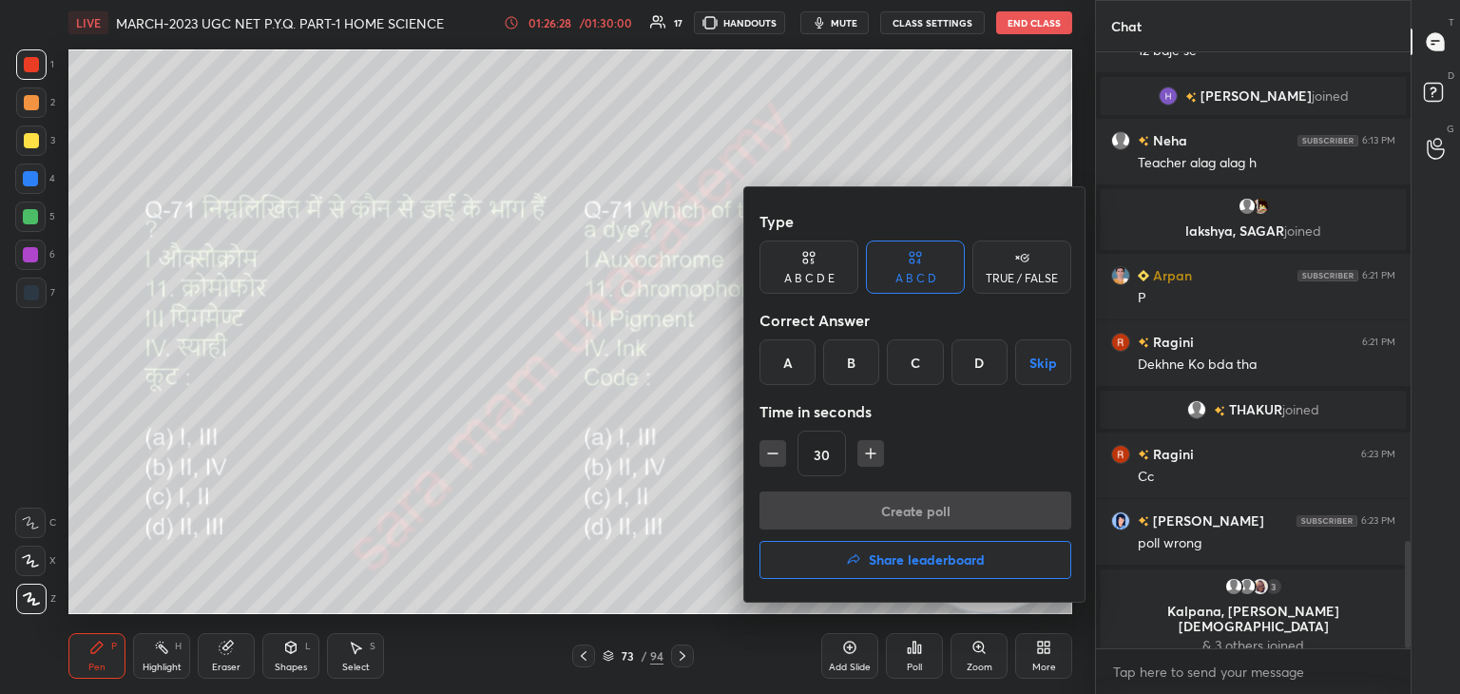
click at [920, 370] on div "C" at bounding box center [915, 362] width 56 height 46
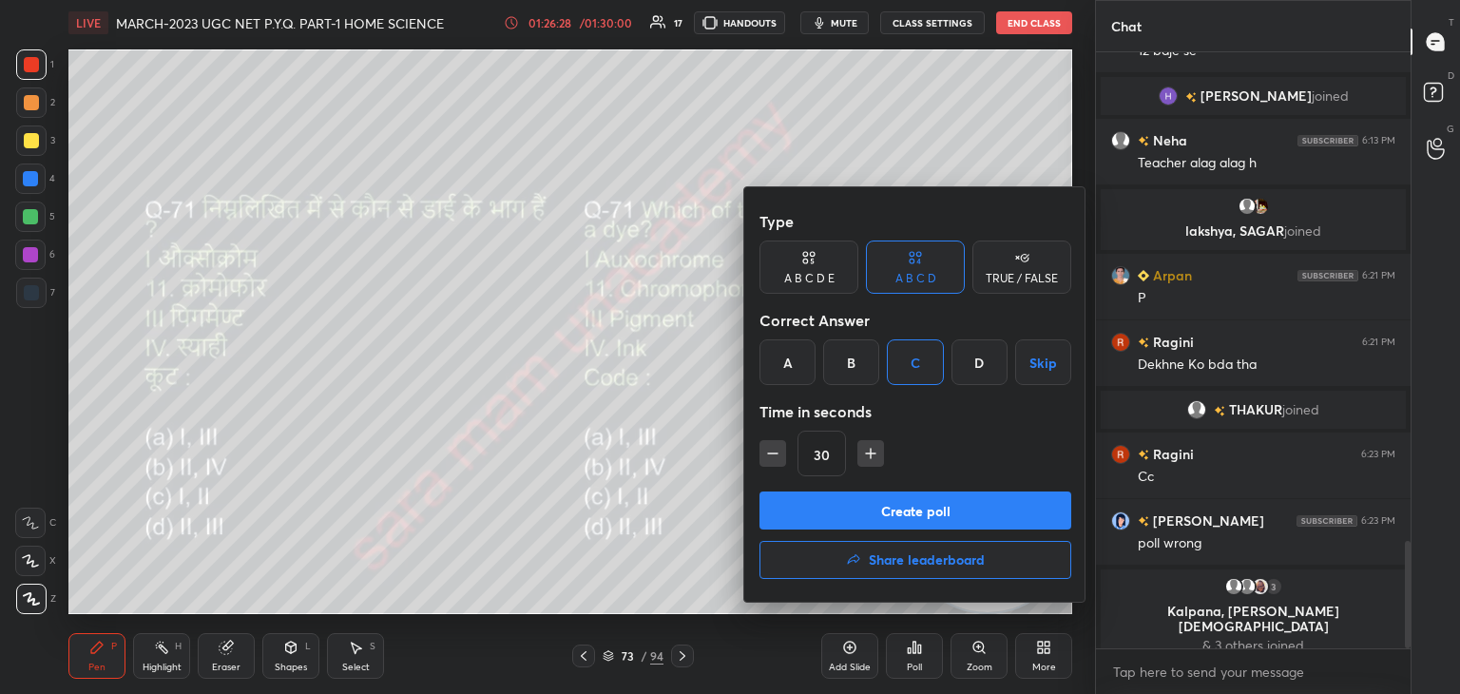
click at [950, 514] on button "Create poll" at bounding box center [915, 510] width 312 height 38
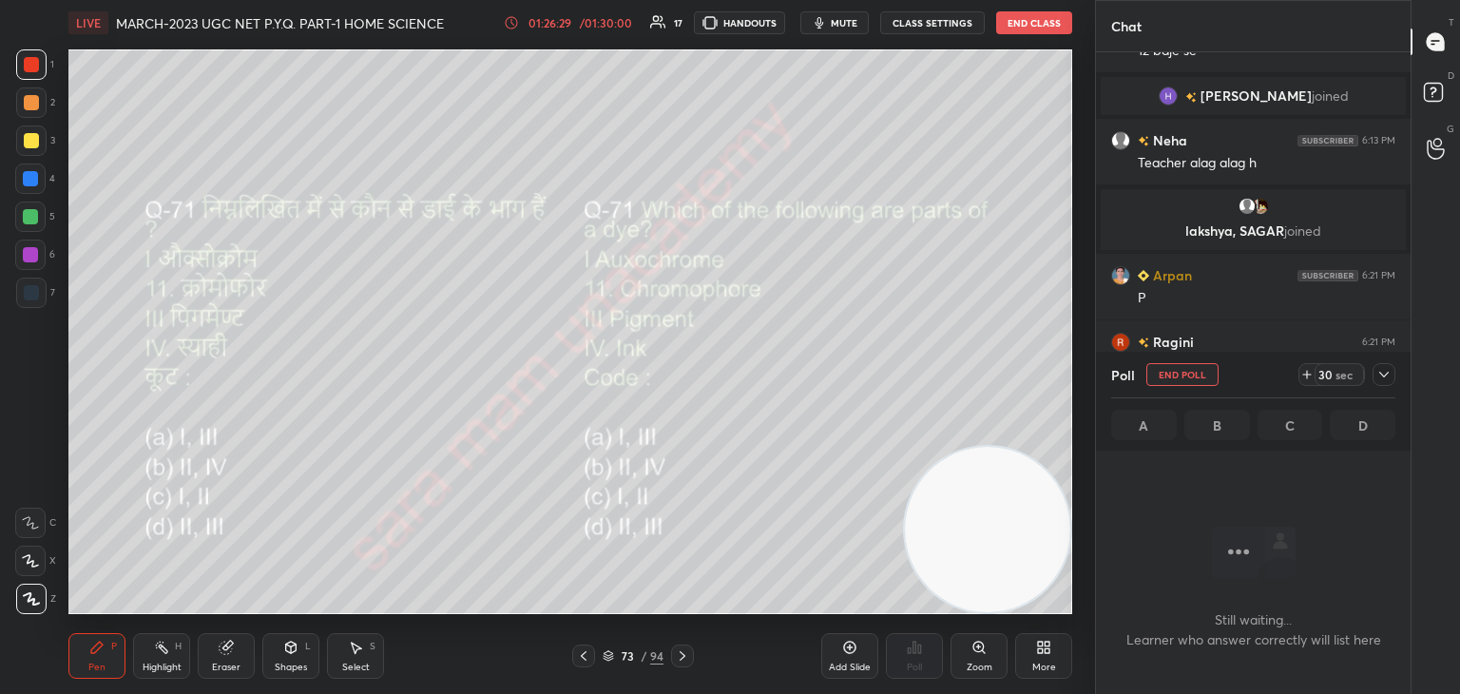
scroll to position [6, 6]
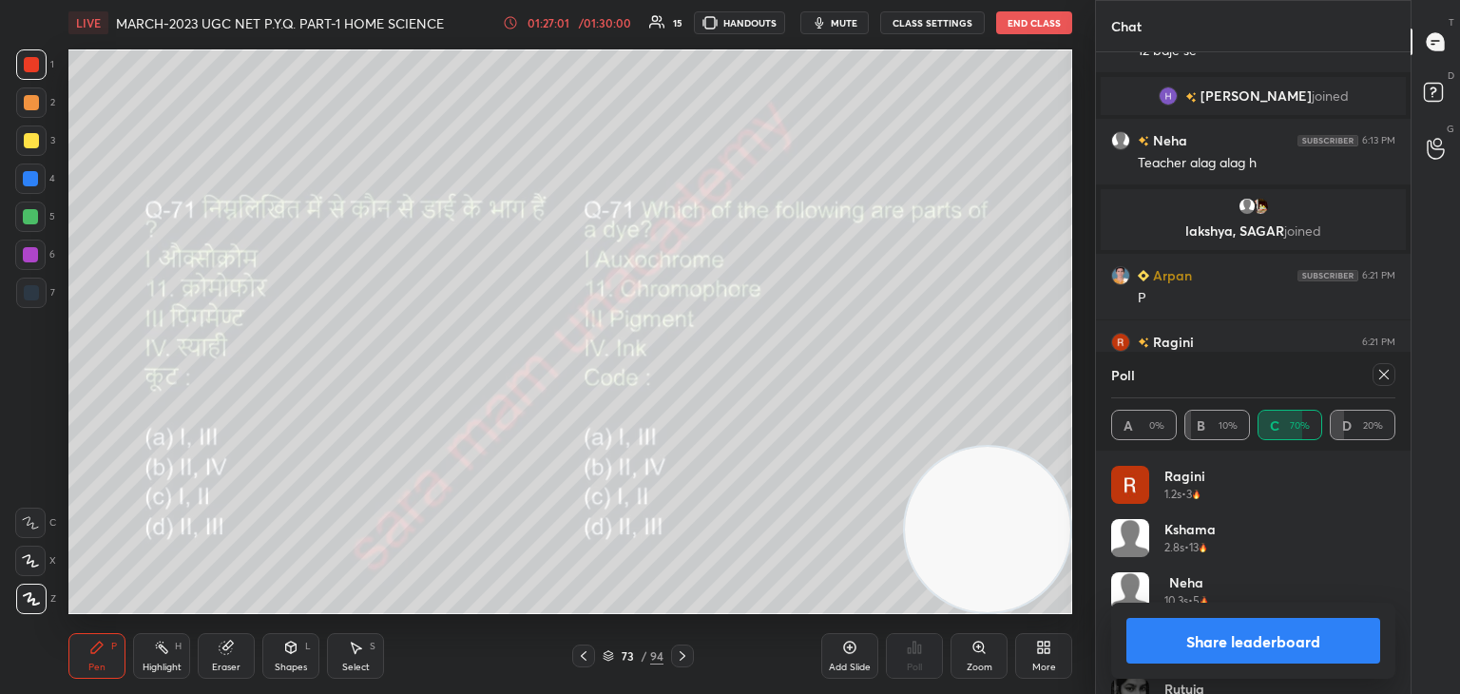
click at [1378, 373] on icon at bounding box center [1383, 374] width 15 height 15
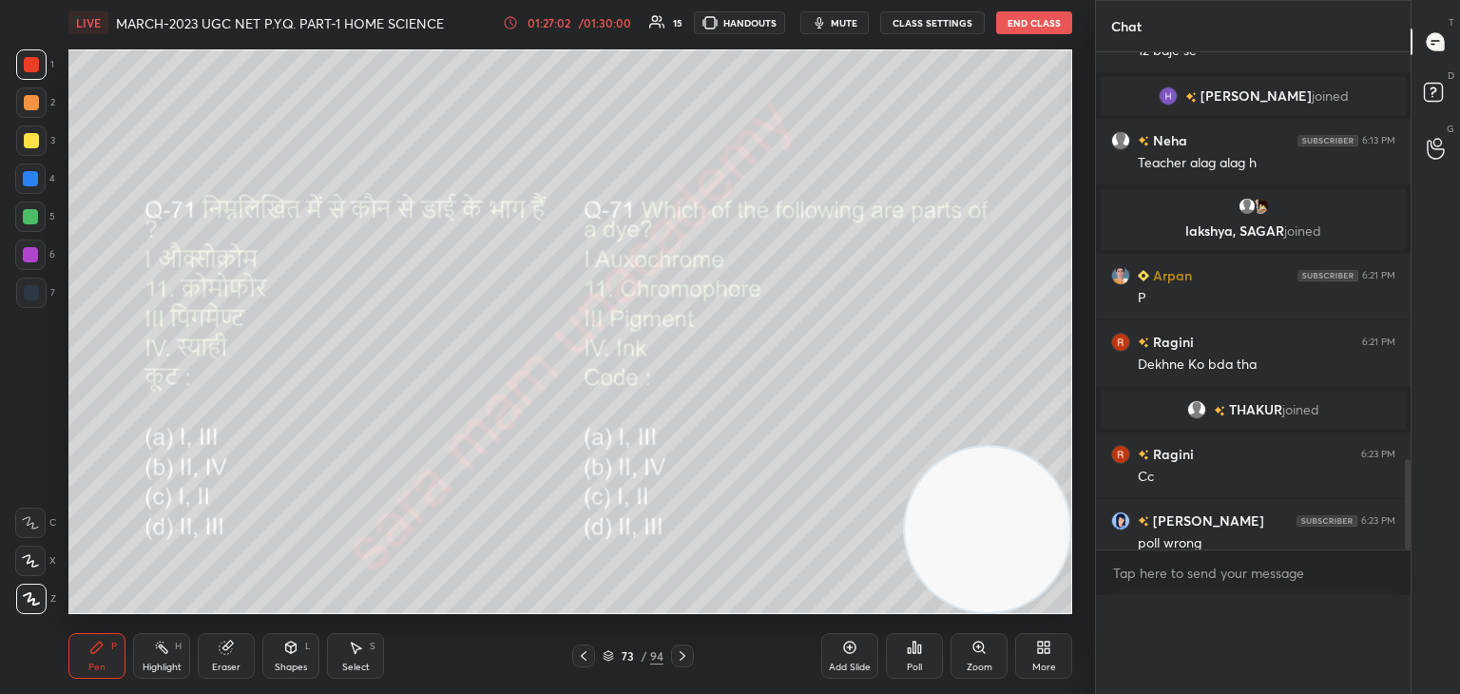
scroll to position [0, 0]
click at [682, 656] on icon at bounding box center [682, 655] width 15 height 15
click at [927, 662] on div "Poll" at bounding box center [914, 656] width 57 height 46
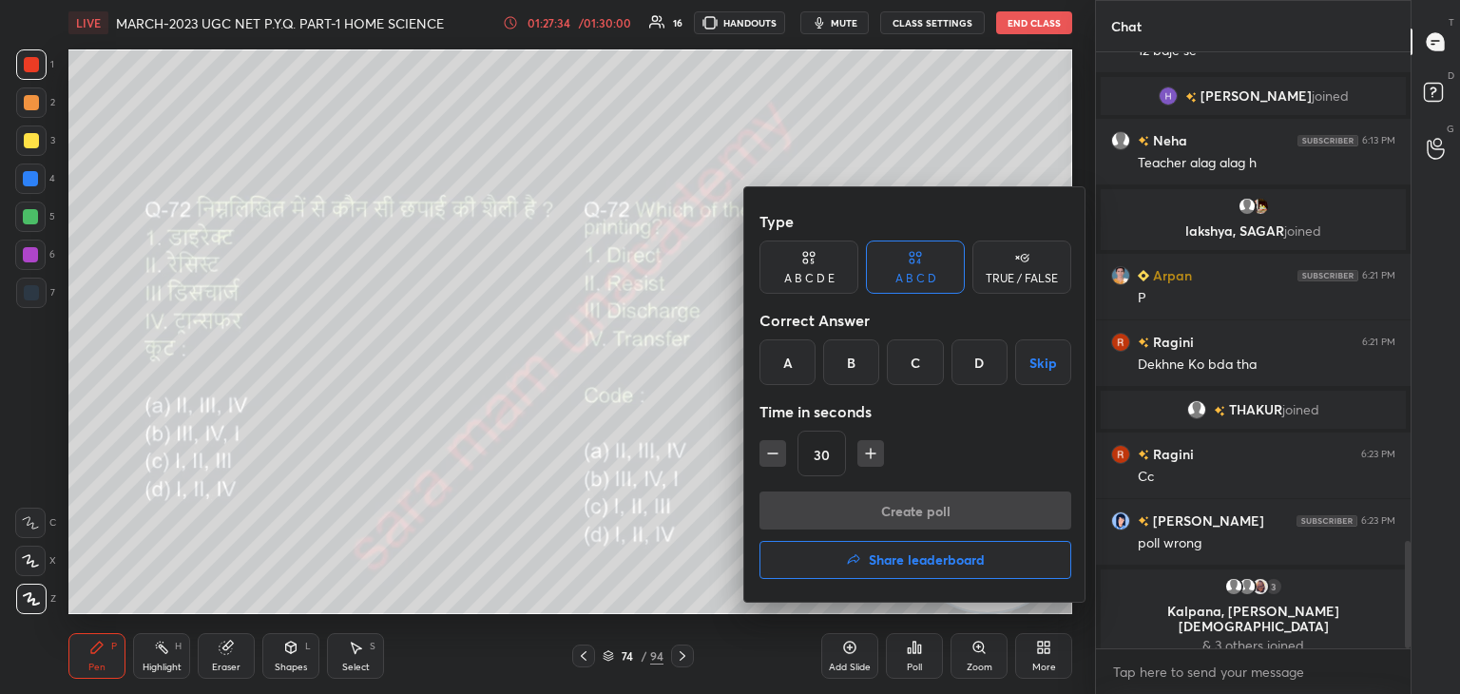
click at [906, 357] on div "C" at bounding box center [915, 362] width 56 height 46
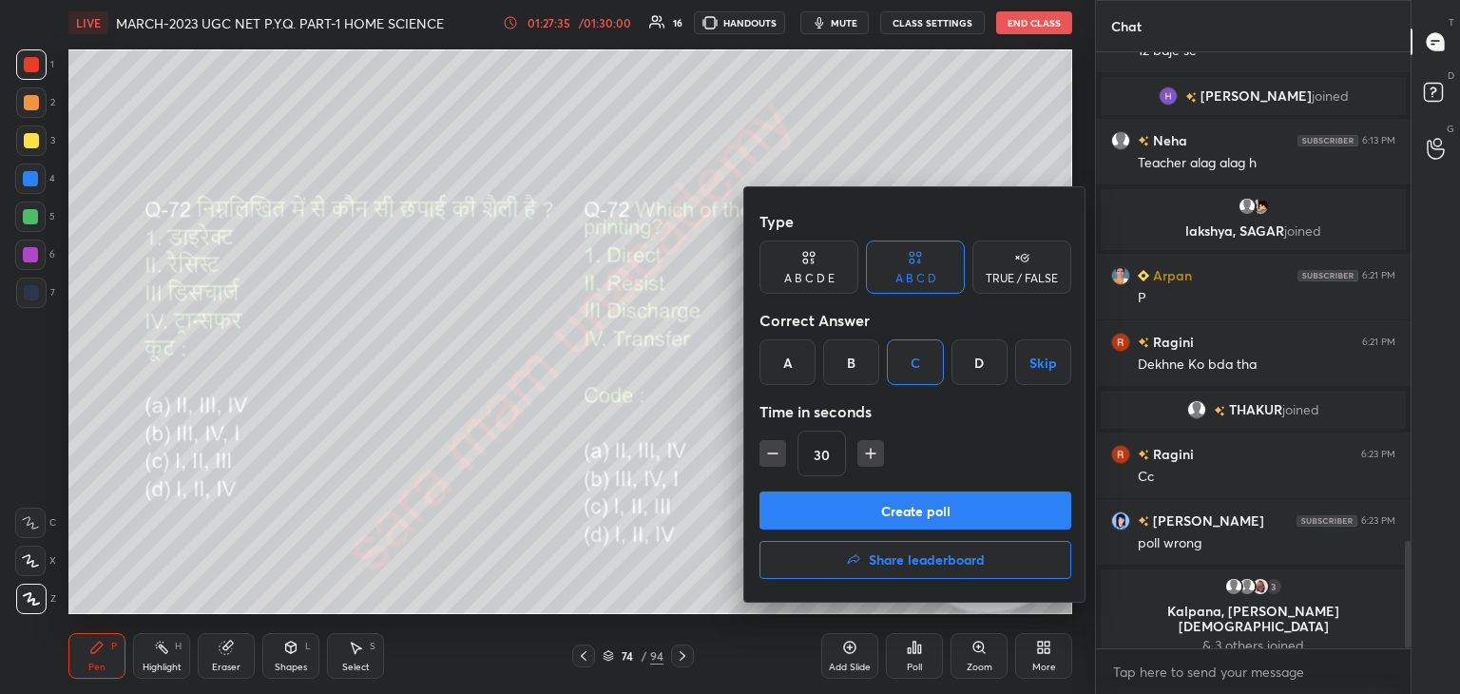
click at [943, 503] on button "Create poll" at bounding box center [915, 510] width 312 height 38
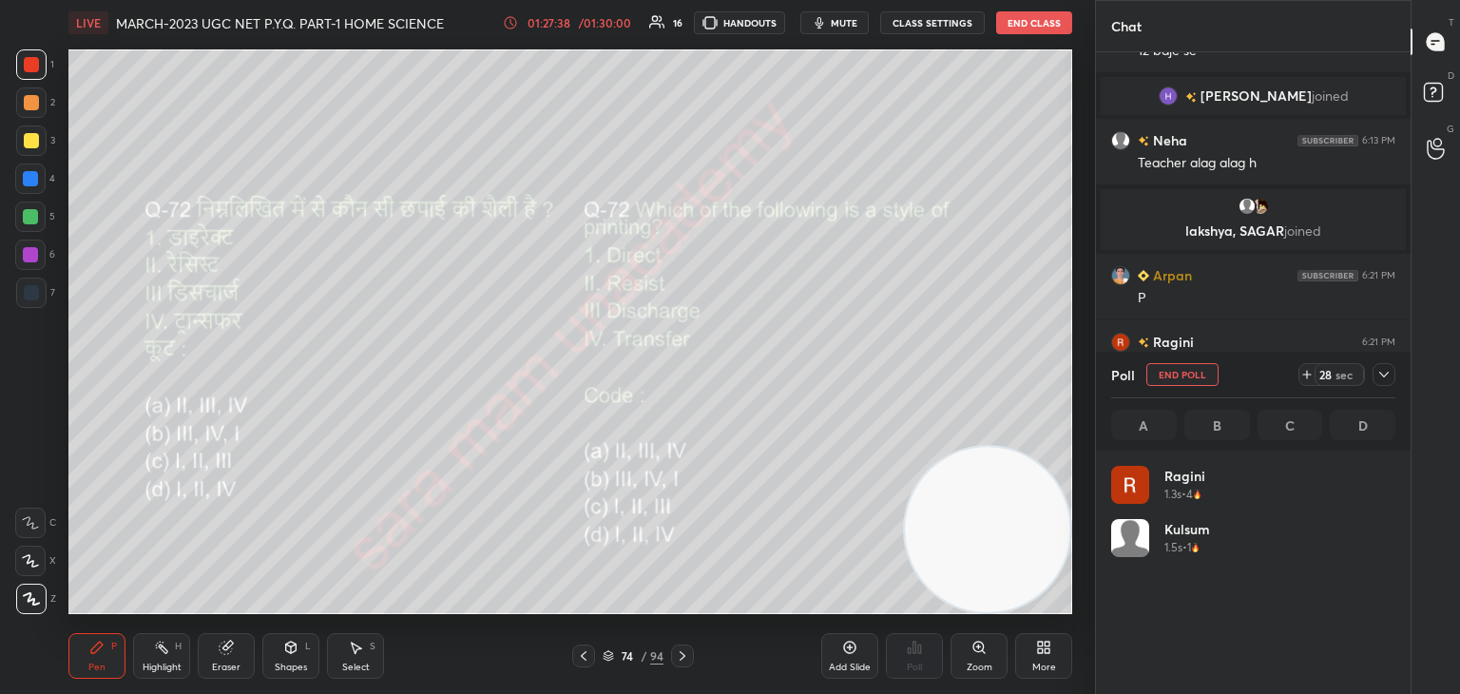
scroll to position [222, 278]
click at [1032, 505] on video at bounding box center [987, 529] width 165 height 165
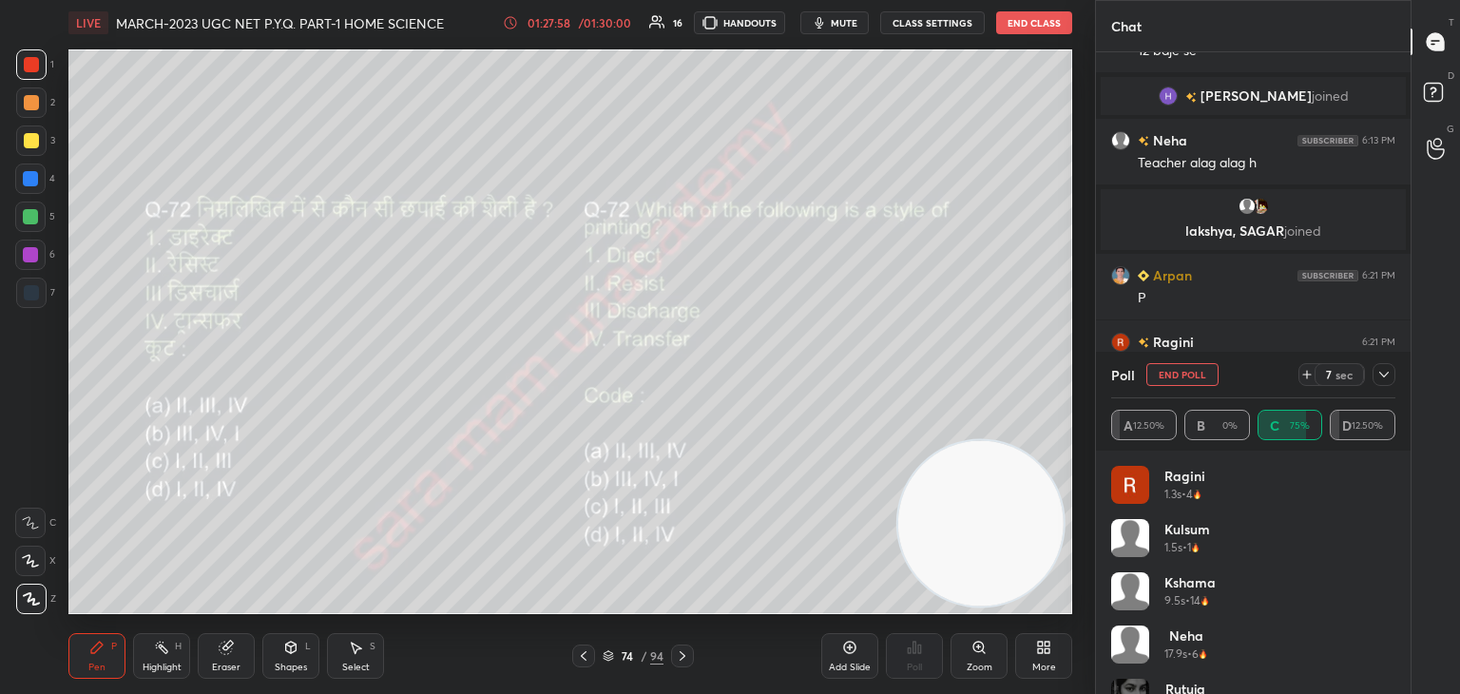
click at [1191, 374] on button "End Poll" at bounding box center [1182, 374] width 72 height 23
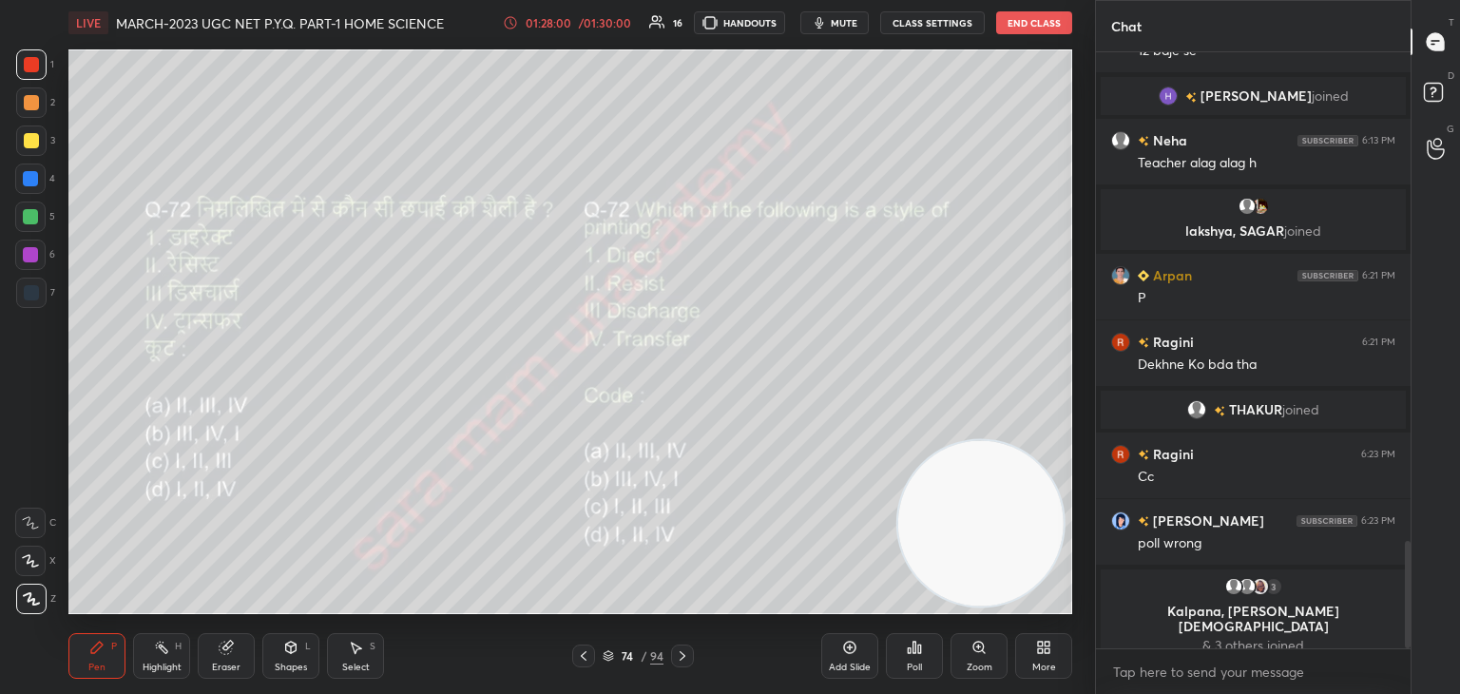
click at [685, 653] on icon at bounding box center [682, 655] width 15 height 15
click at [916, 658] on div "Poll" at bounding box center [914, 656] width 57 height 46
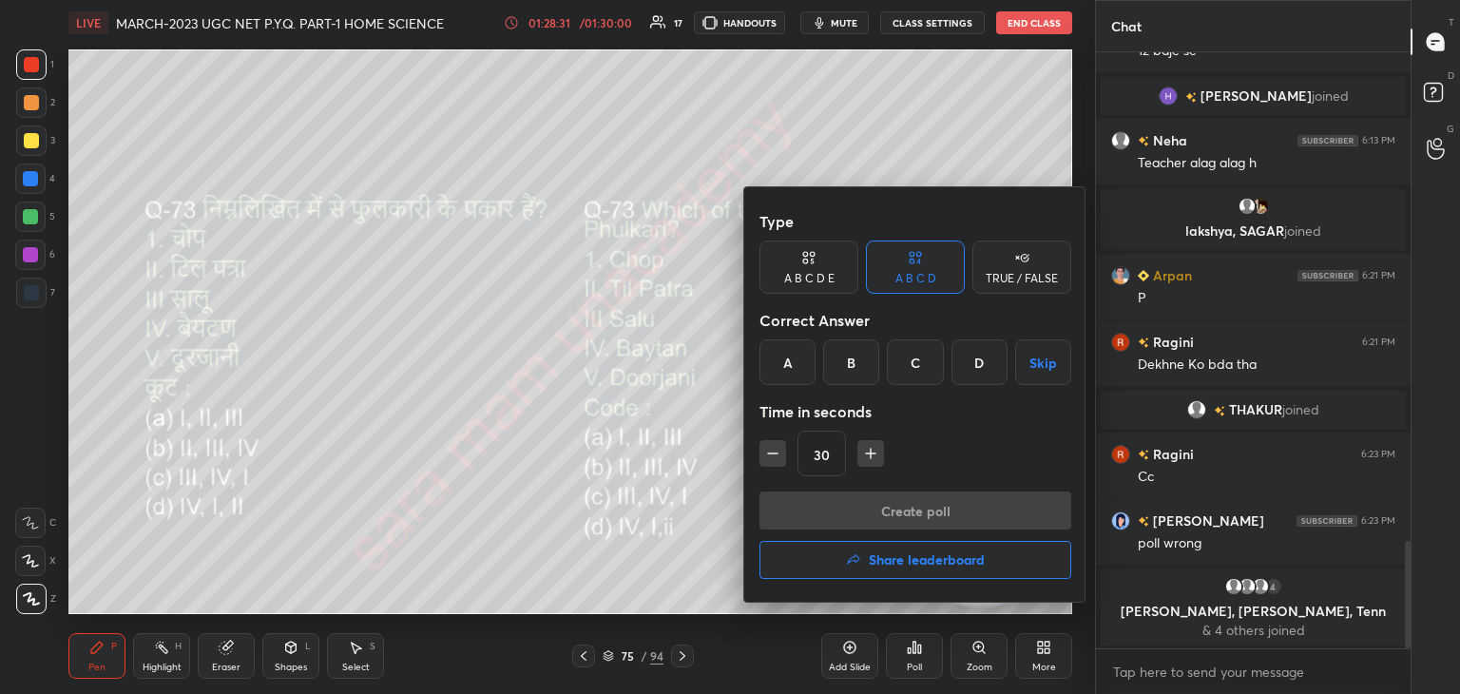
click at [772, 364] on div "A" at bounding box center [787, 362] width 56 height 46
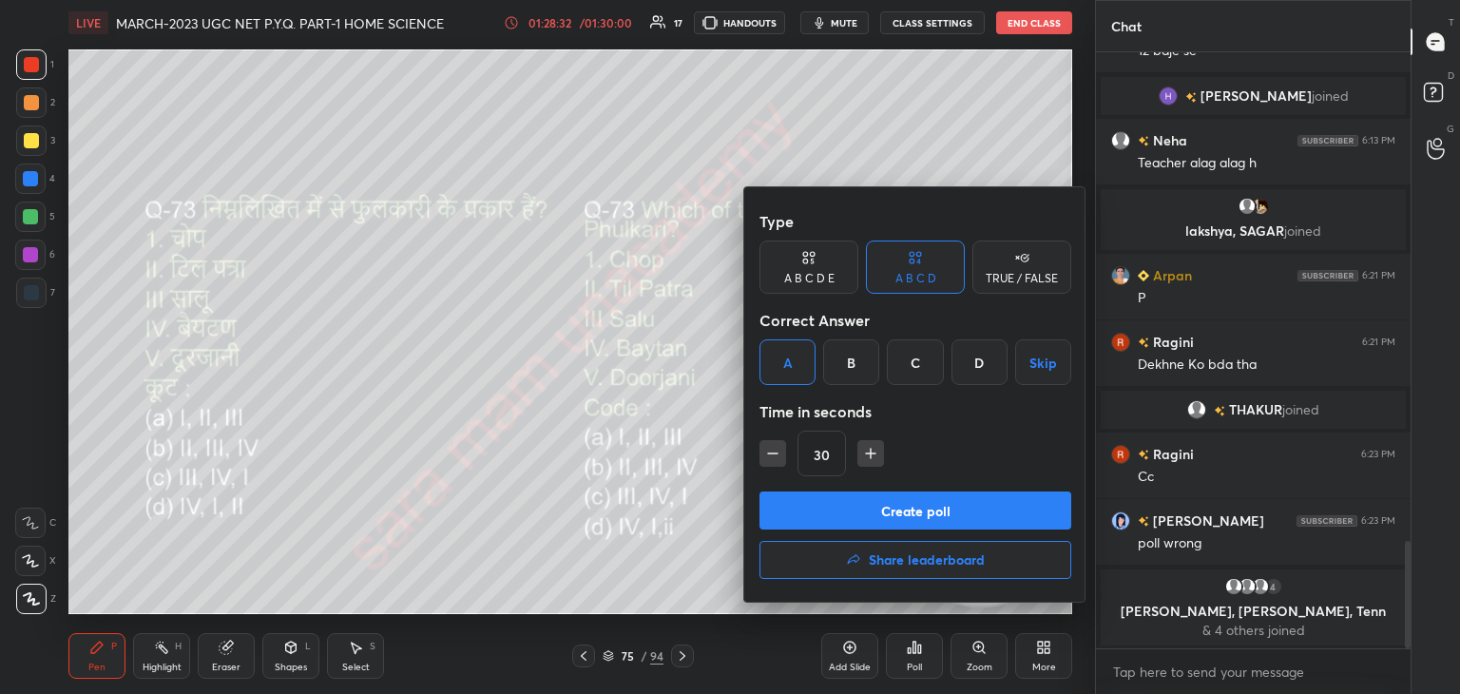
click at [892, 507] on button "Create poll" at bounding box center [915, 510] width 312 height 38
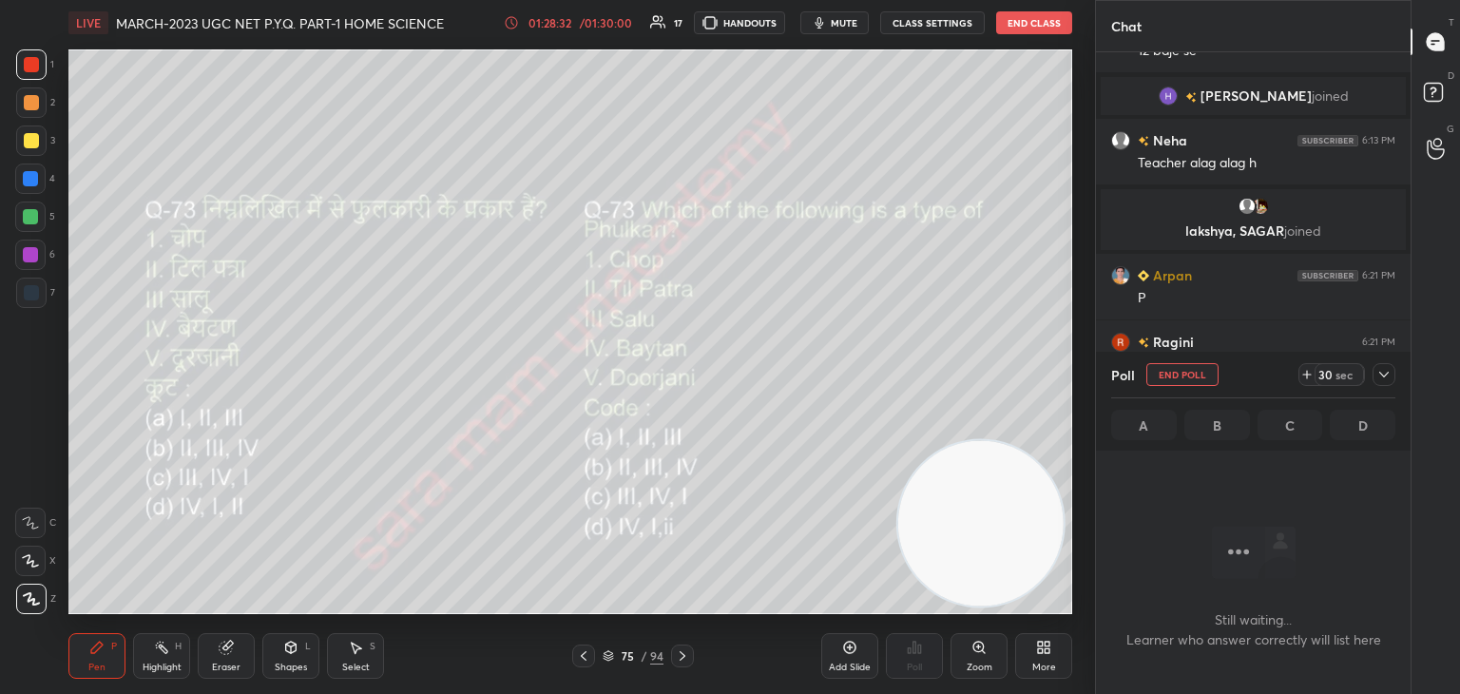
scroll to position [339, 309]
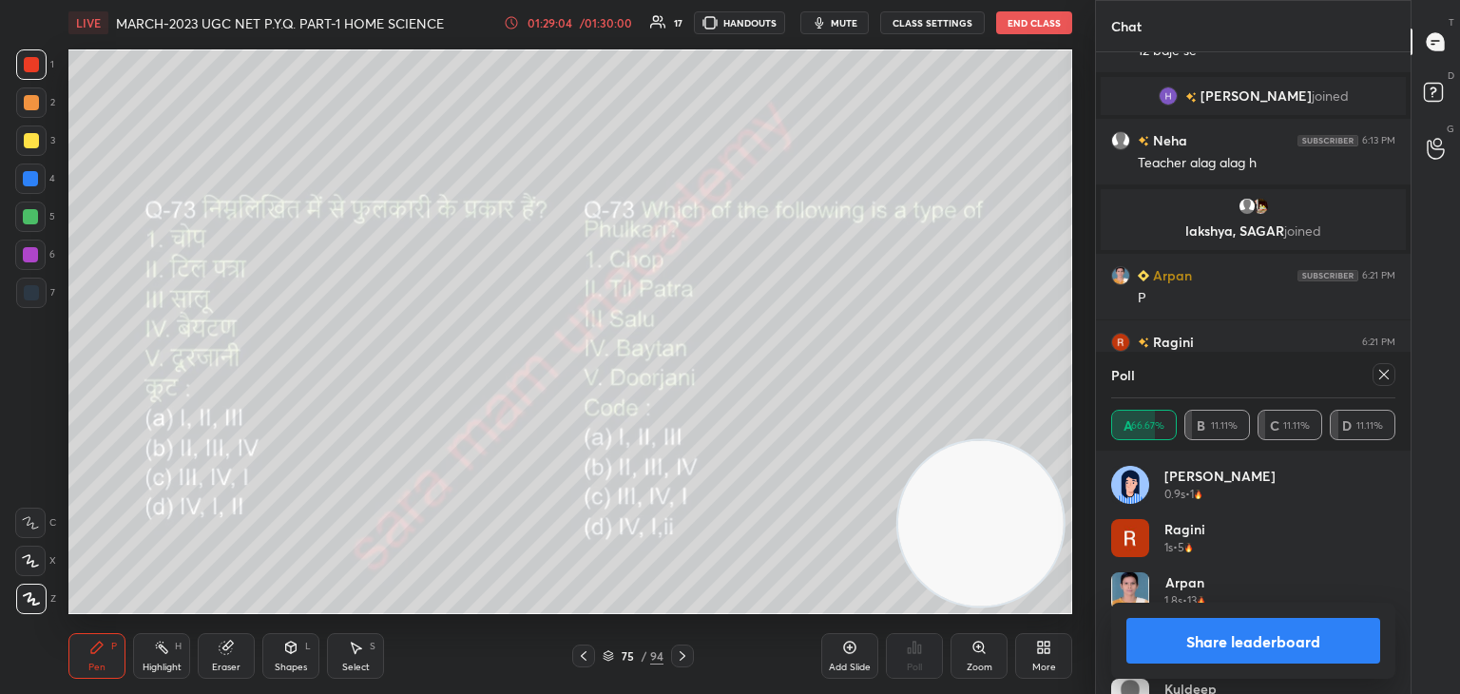
click at [1264, 646] on button "Share leaderboard" at bounding box center [1253, 641] width 254 height 46
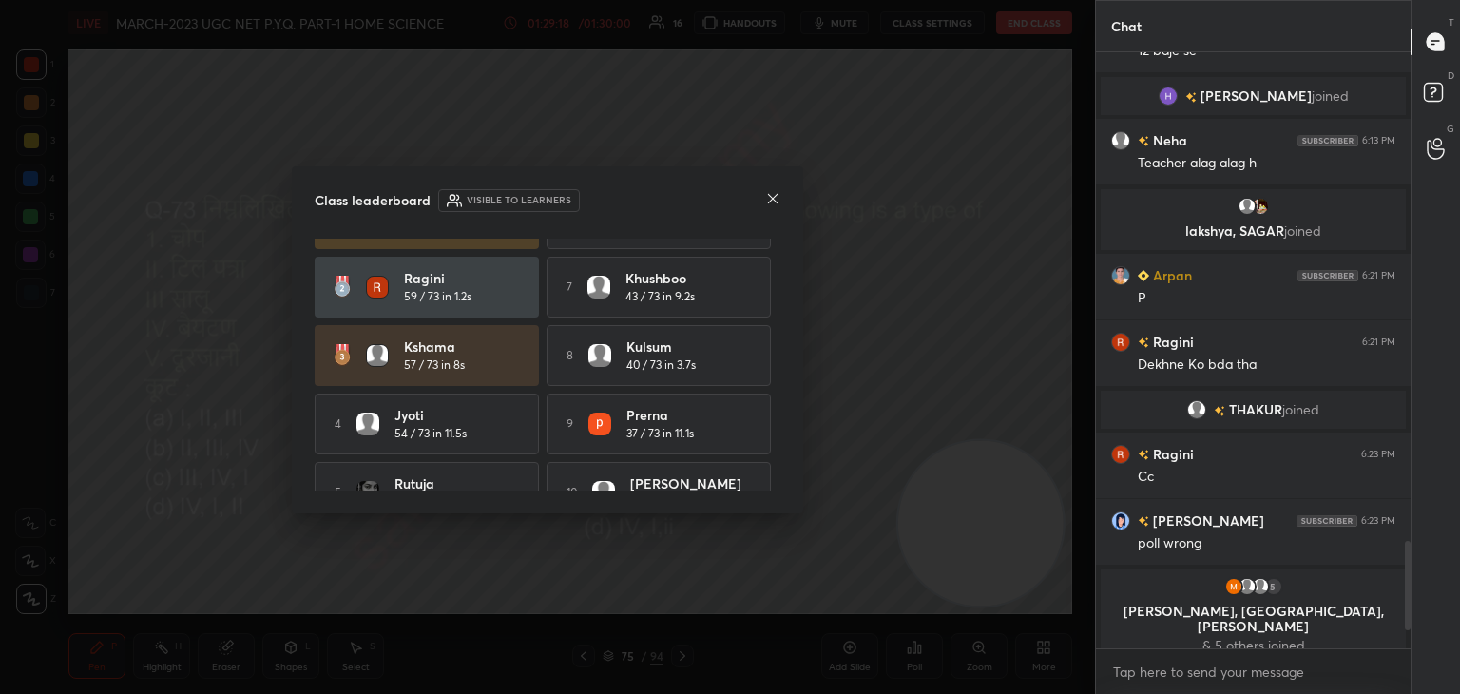
scroll to position [87, 0]
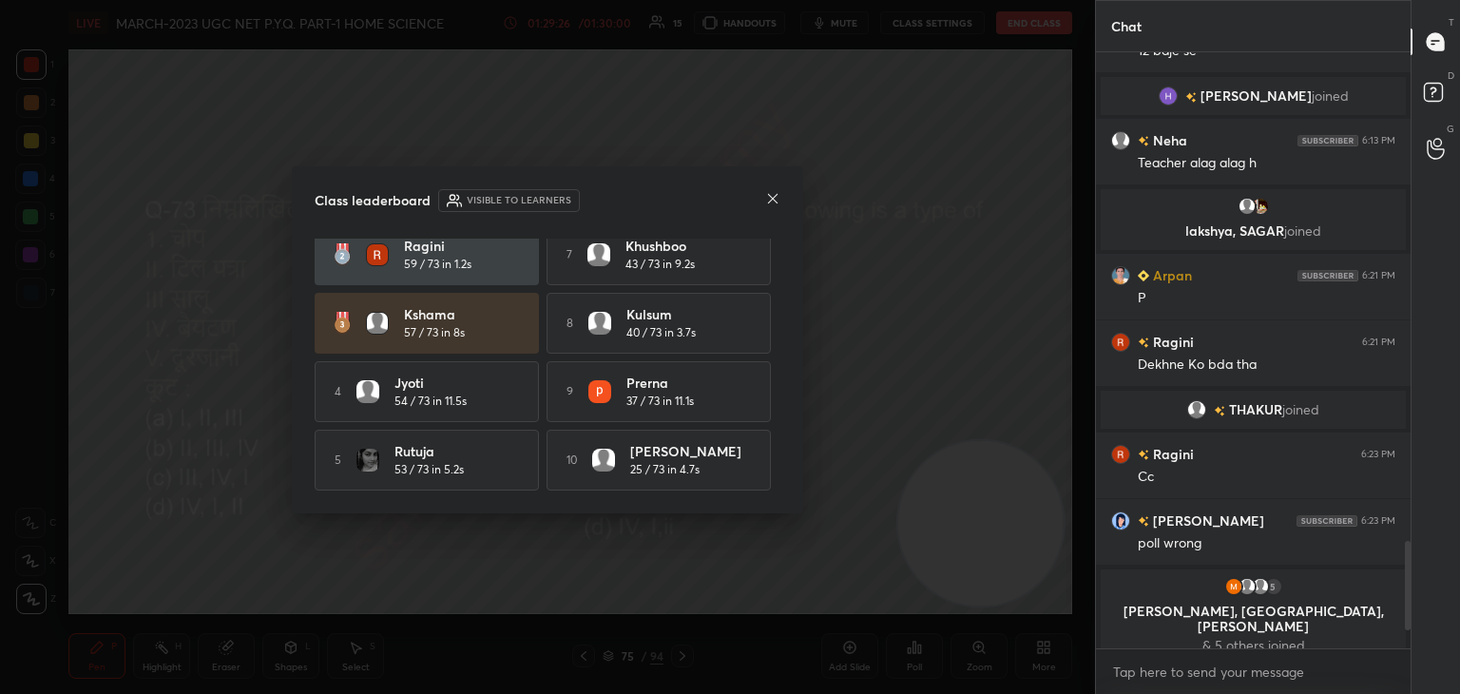
click at [776, 199] on icon at bounding box center [772, 198] width 15 height 15
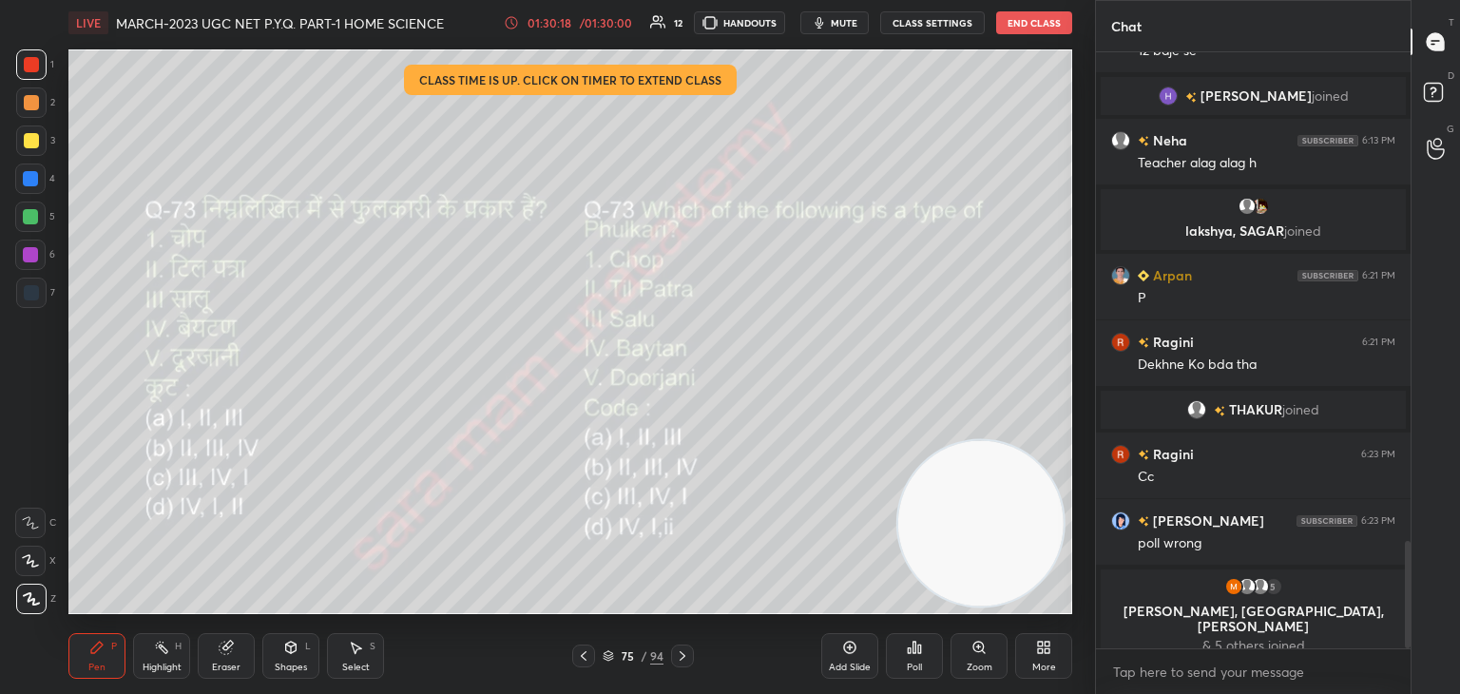
scroll to position [2726, 0]
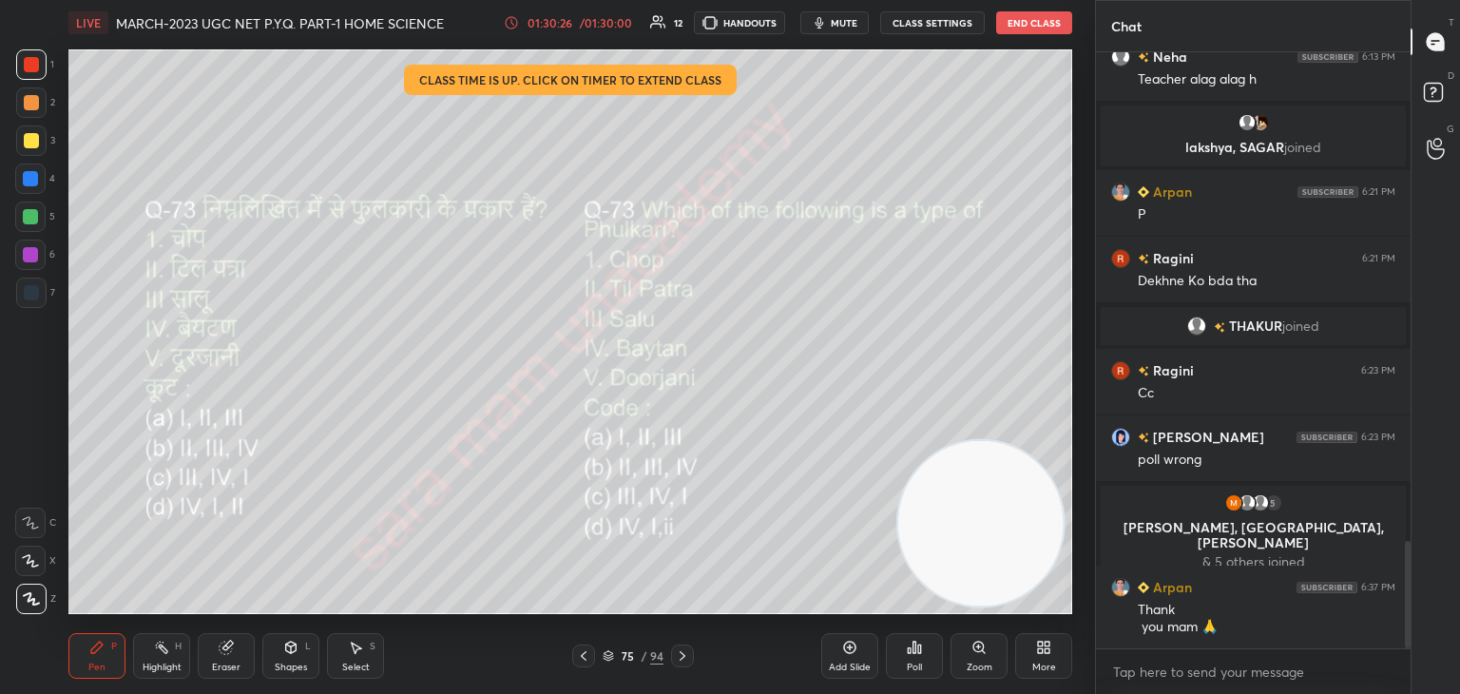
click at [1044, 24] on button "End Class" at bounding box center [1034, 22] width 76 height 23
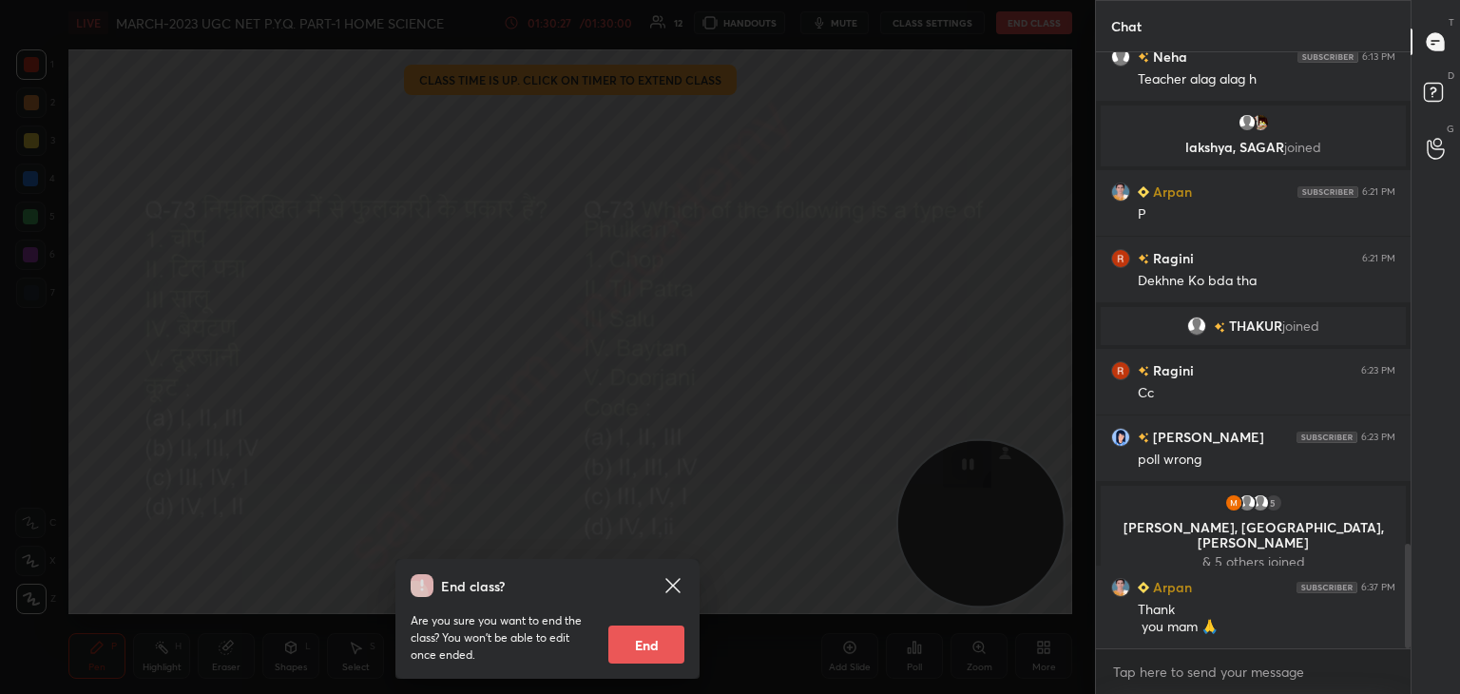
scroll to position [2792, 0]
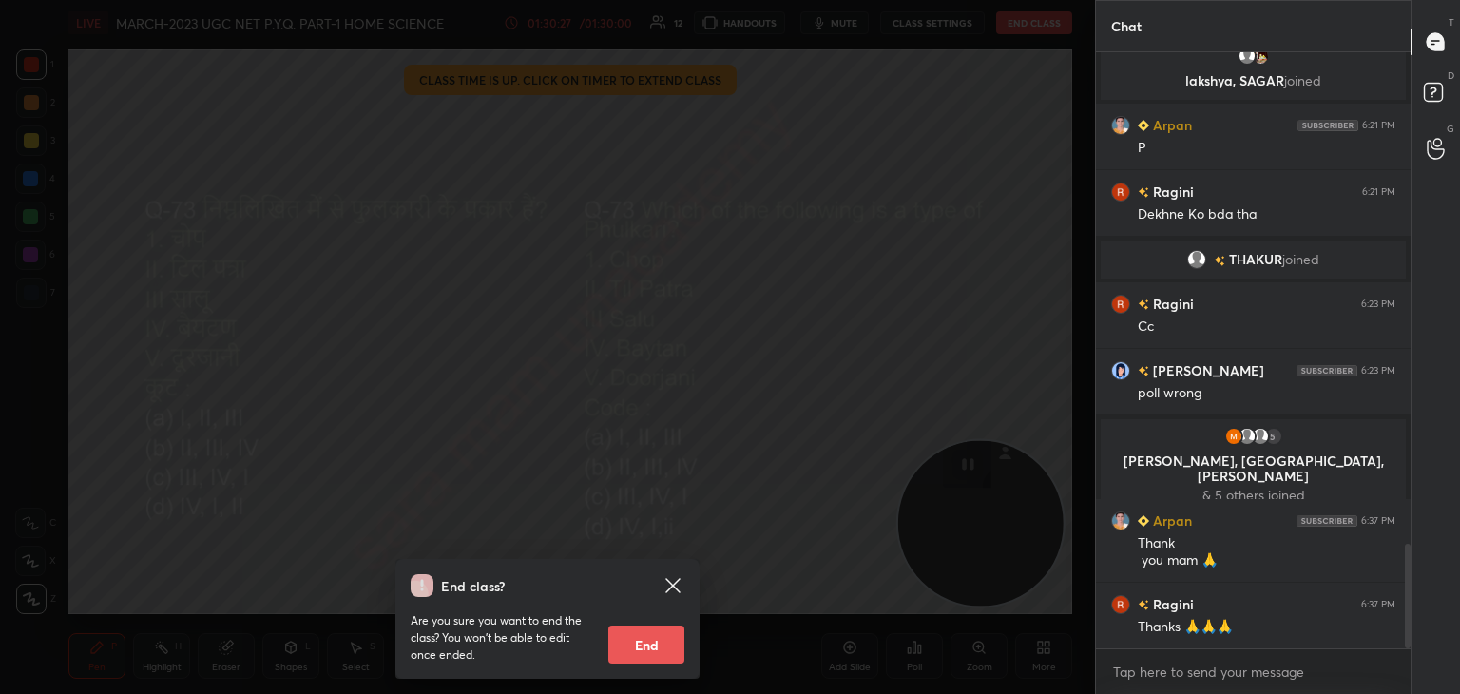
click at [648, 643] on button "End" at bounding box center [646, 644] width 76 height 38
type textarea "x"
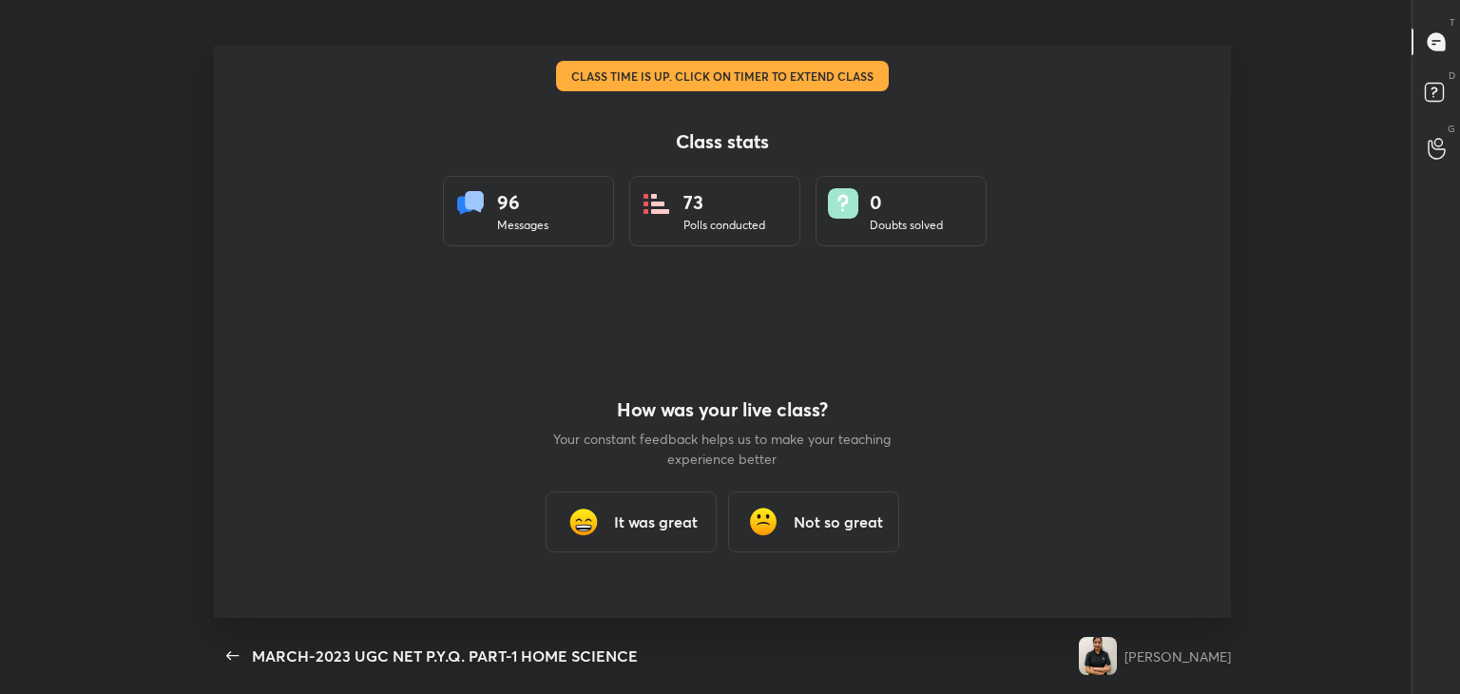
scroll to position [572, 1445]
click at [627, 522] on h3 "It was great" at bounding box center [656, 521] width 84 height 23
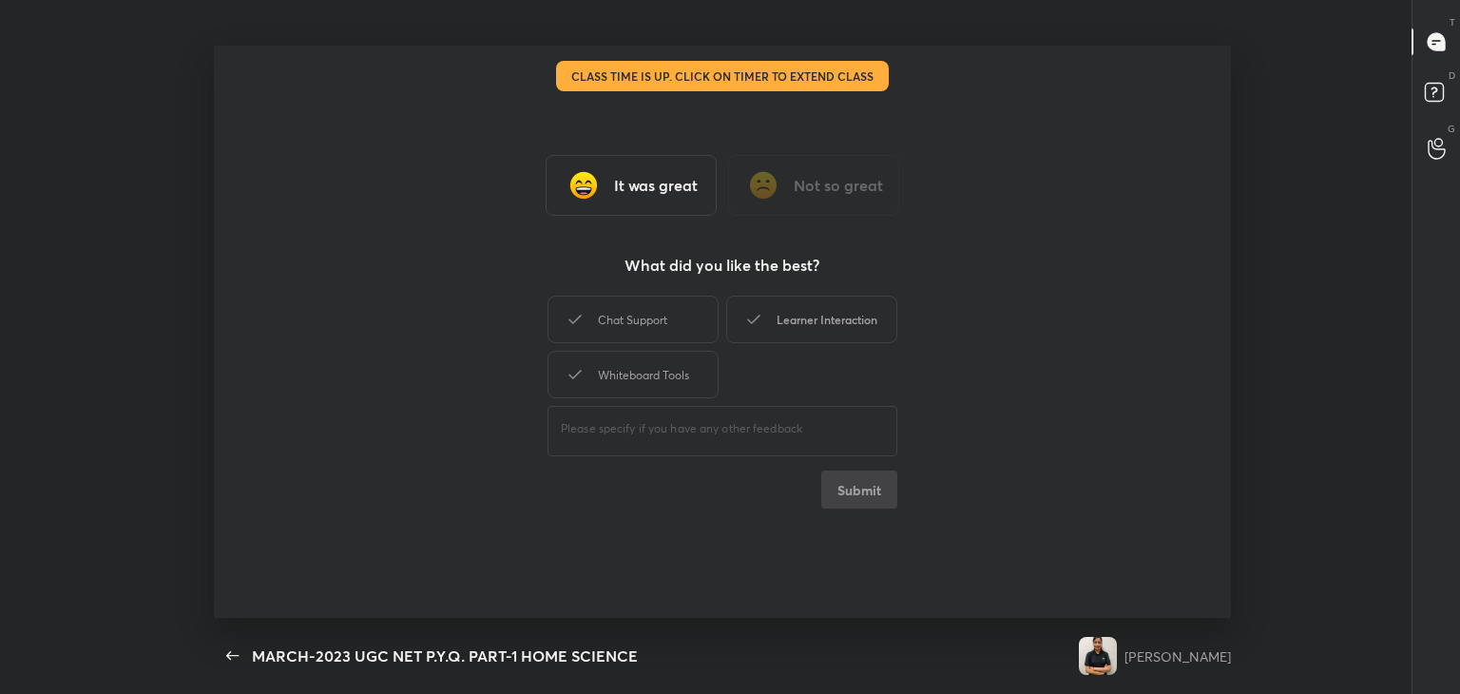
click at [620, 327] on div "Chat Support" at bounding box center [632, 320] width 171 height 48
click at [825, 314] on div "Learner Interaction" at bounding box center [811, 320] width 171 height 48
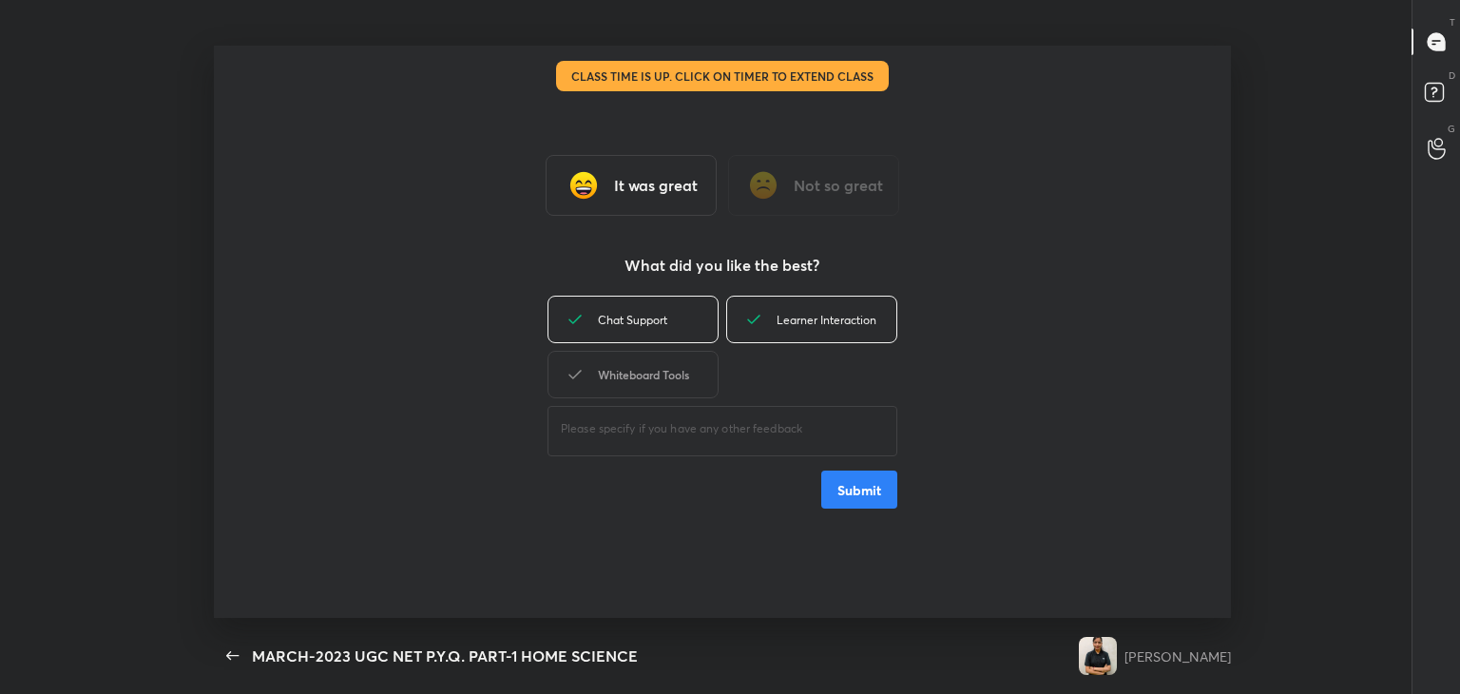
click at [619, 382] on div "Whiteboard Tools" at bounding box center [632, 375] width 171 height 48
click at [858, 491] on button "Submit" at bounding box center [859, 489] width 76 height 38
